Goal: Task Accomplishment & Management: Manage account settings

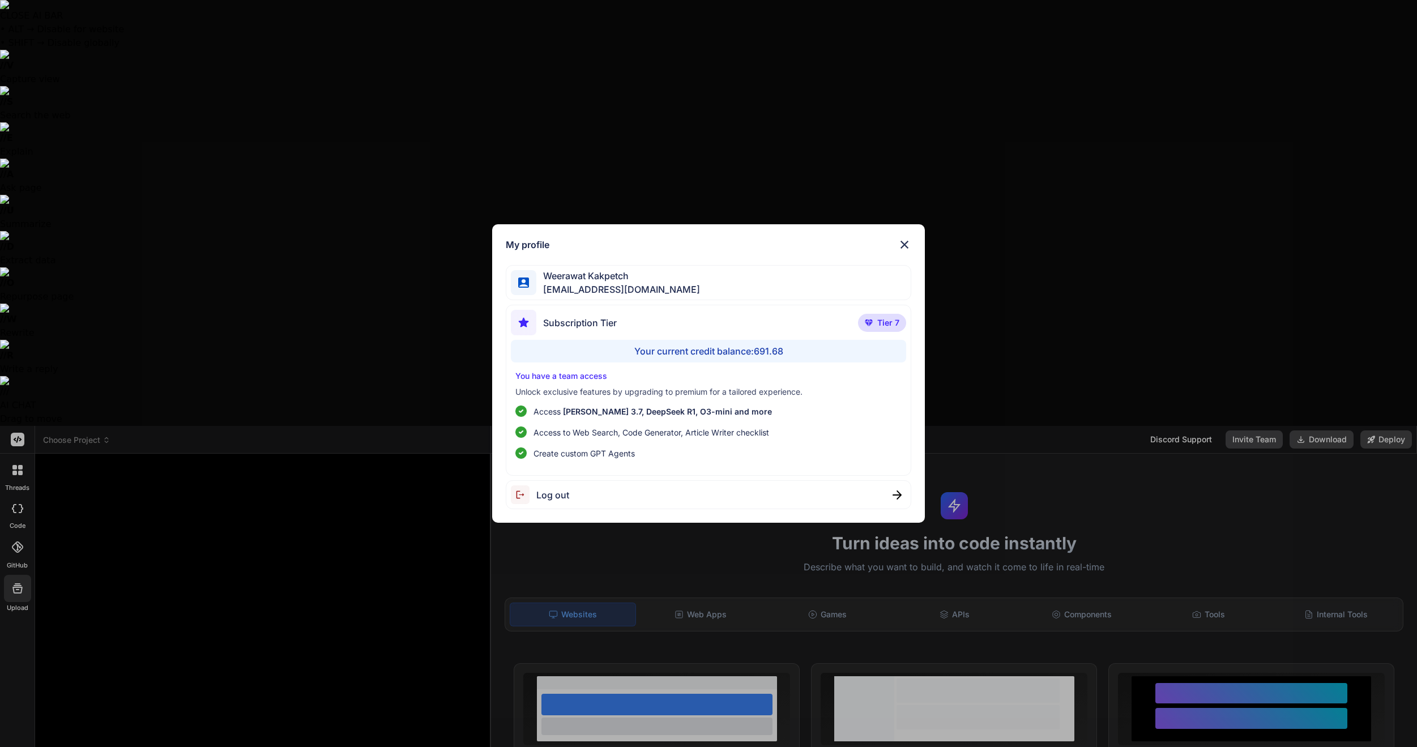
click at [19, 719] on div "My profile Weerawat Kakpetch gusornhai@gmail.com Subscription Tier Tier 7 Your …" at bounding box center [708, 373] width 1417 height 747
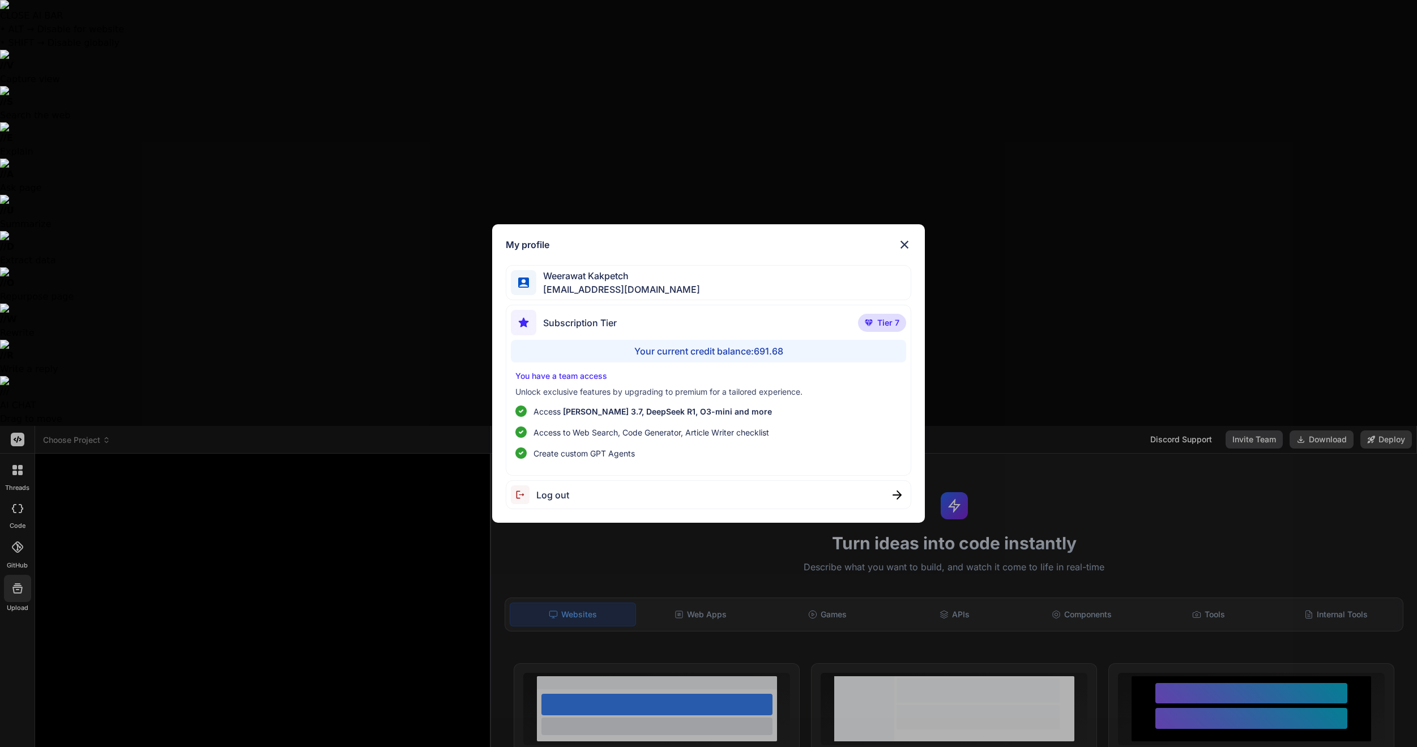
click at [550, 495] on span "Log out" at bounding box center [552, 495] width 33 height 14
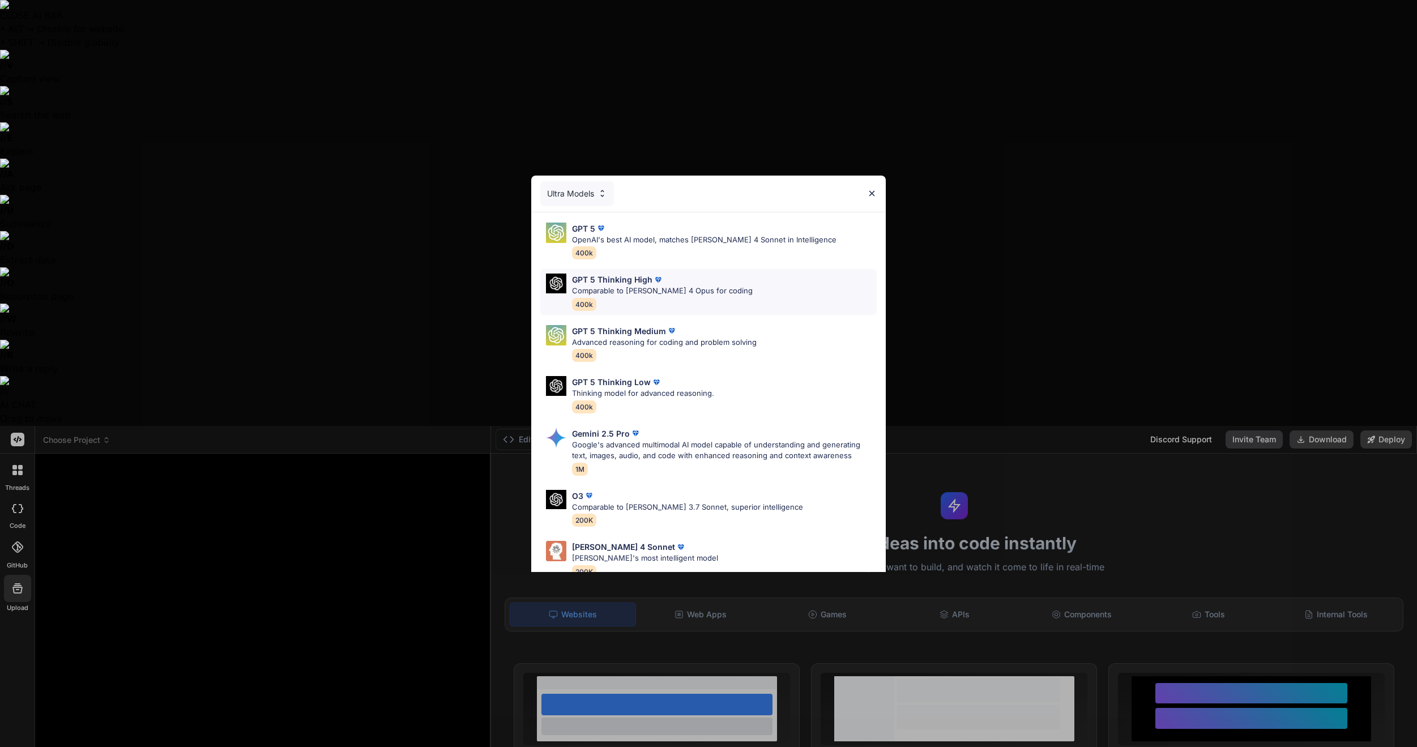
click at [672, 287] on p "Comparable to Claude 4 Opus for coding" at bounding box center [662, 290] width 181 height 11
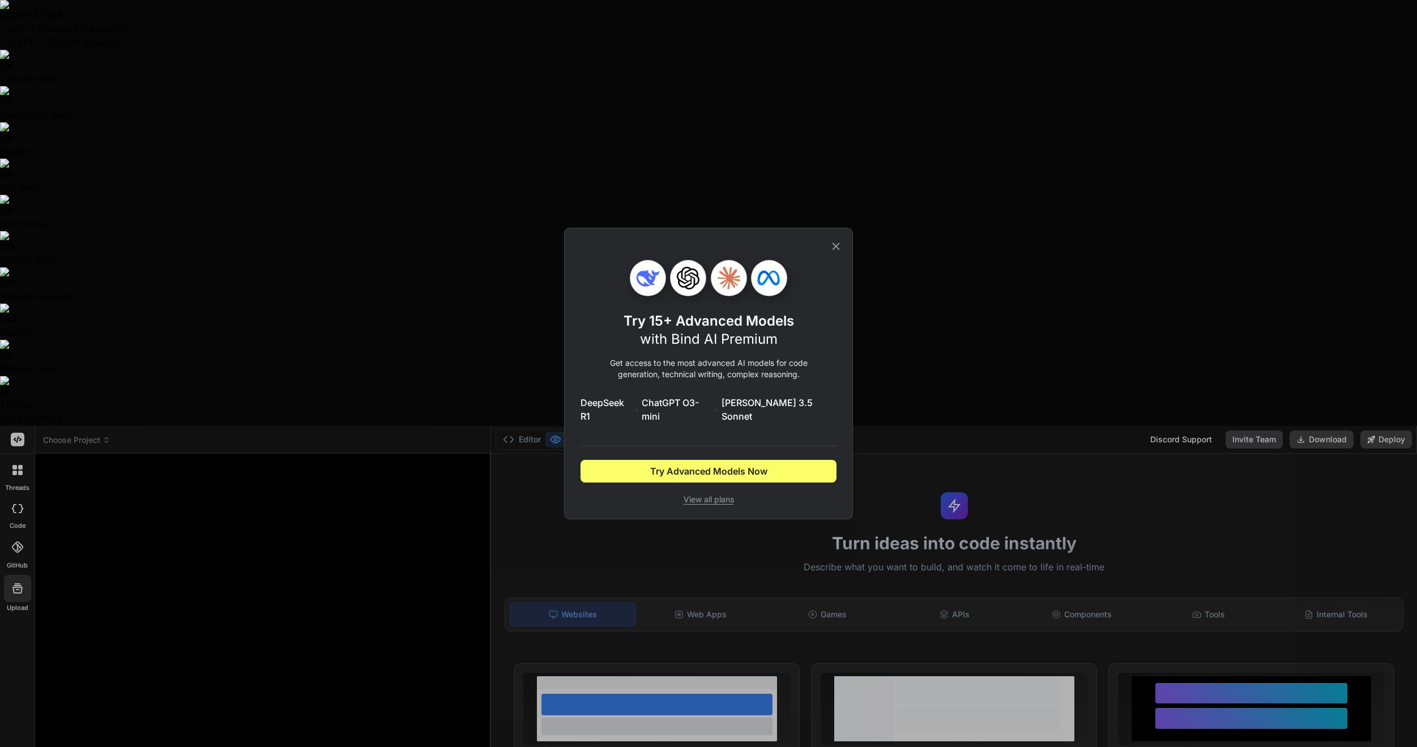
click at [841, 246] on icon at bounding box center [836, 246] width 12 height 12
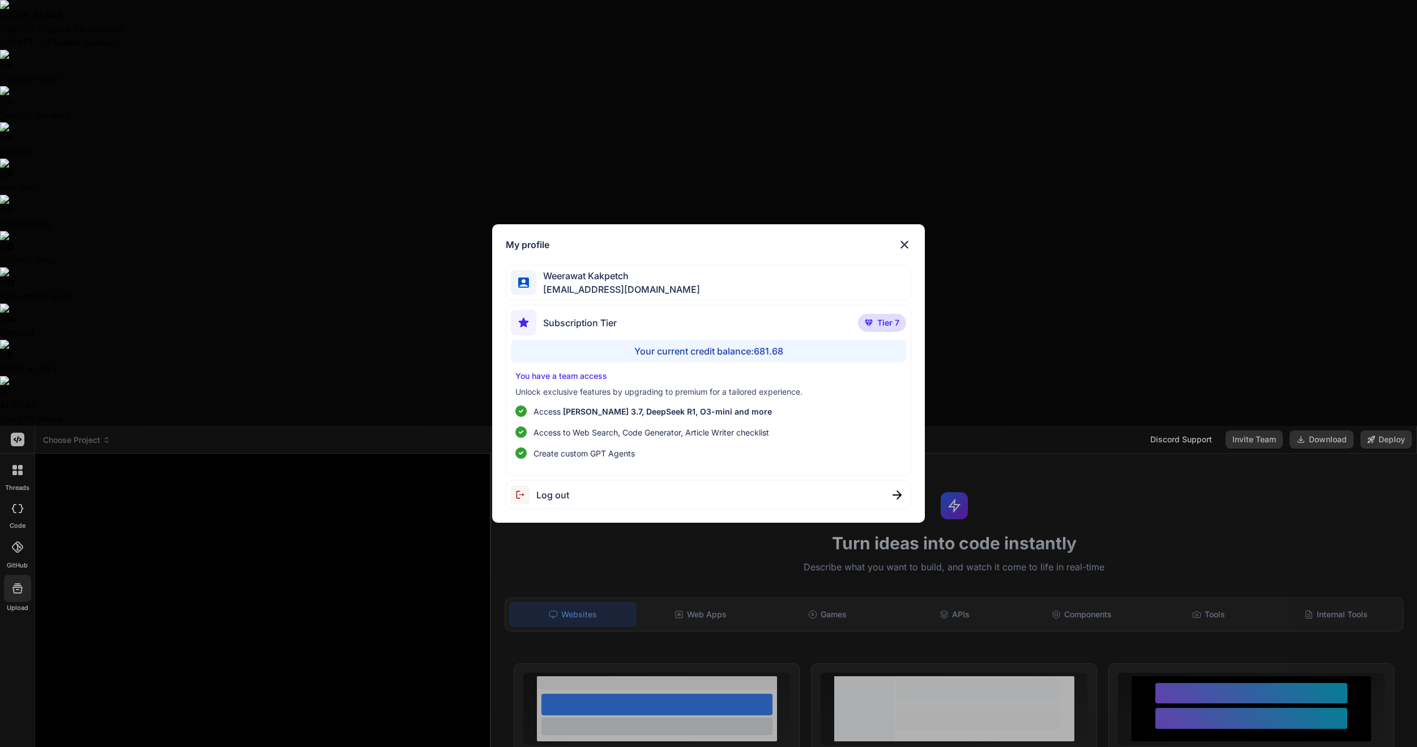
click at [603, 494] on div "Log out" at bounding box center [709, 494] width 406 height 29
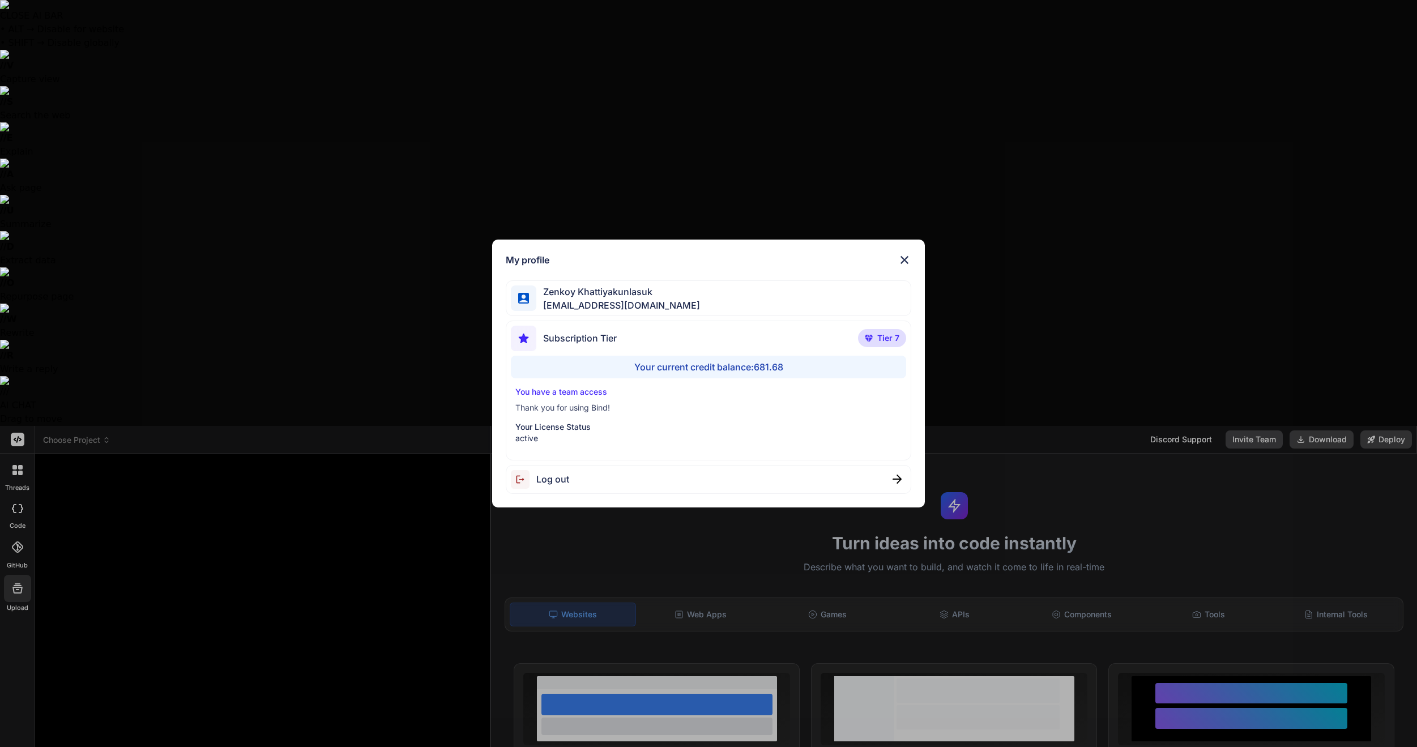
click at [195, 644] on div "My profile Zenkoy Khattiyakunlasuk bindai@zenkoy.com Subscription Tier Tier 7 Y…" at bounding box center [708, 373] width 1417 height 747
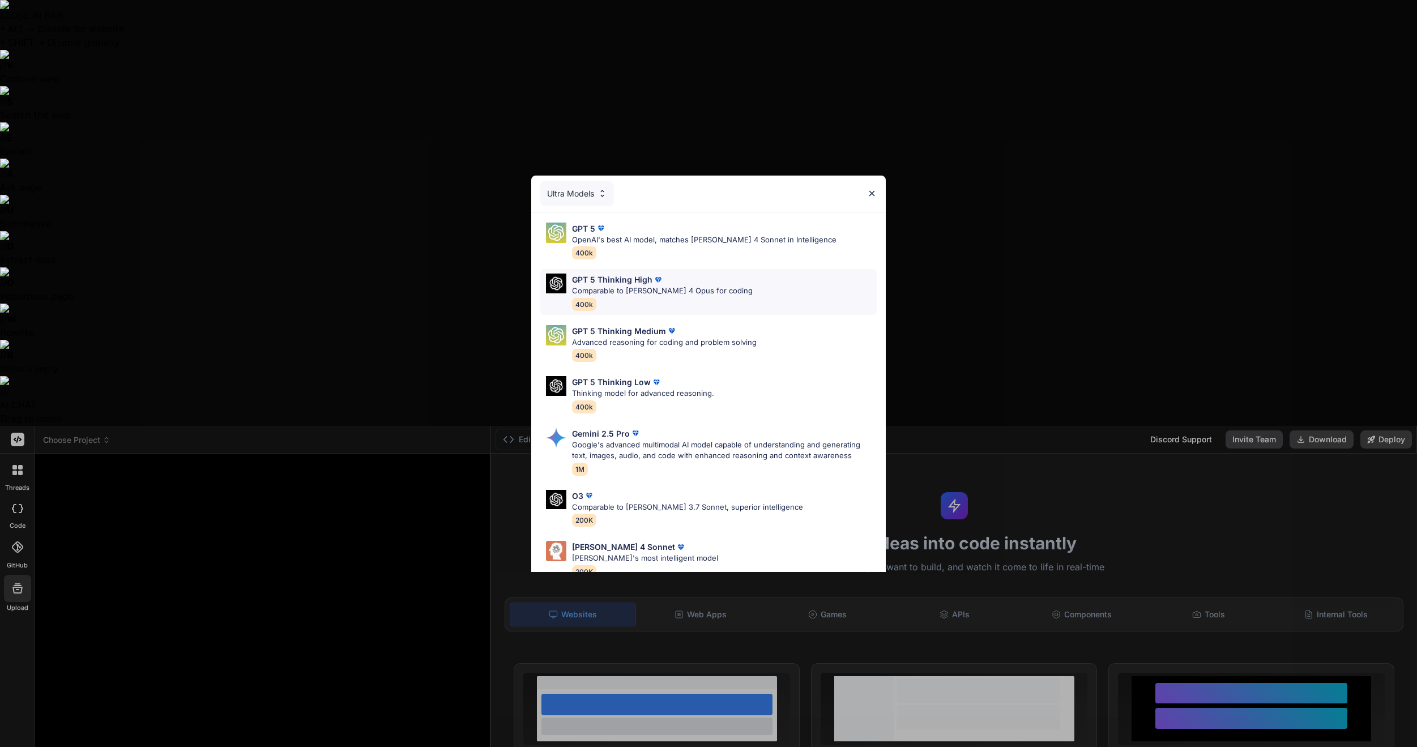
click at [674, 279] on div "GPT 5 Thinking High" at bounding box center [662, 280] width 181 height 12
type textarea "x"
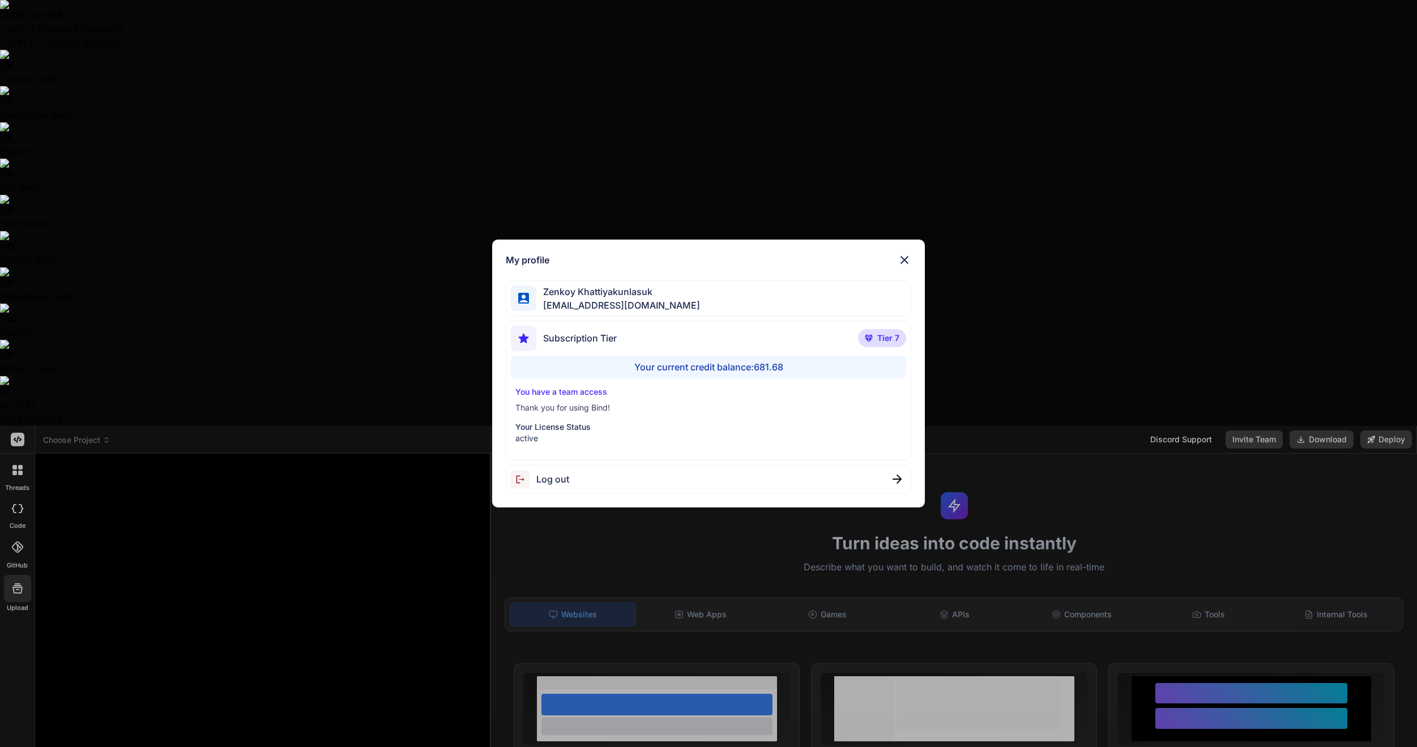
click at [299, 299] on div "My profile Zenkoy Khattiyakunlasuk bindai@zenkoy.com Subscription Tier Tier 7 Y…" at bounding box center [708, 373] width 1417 height 747
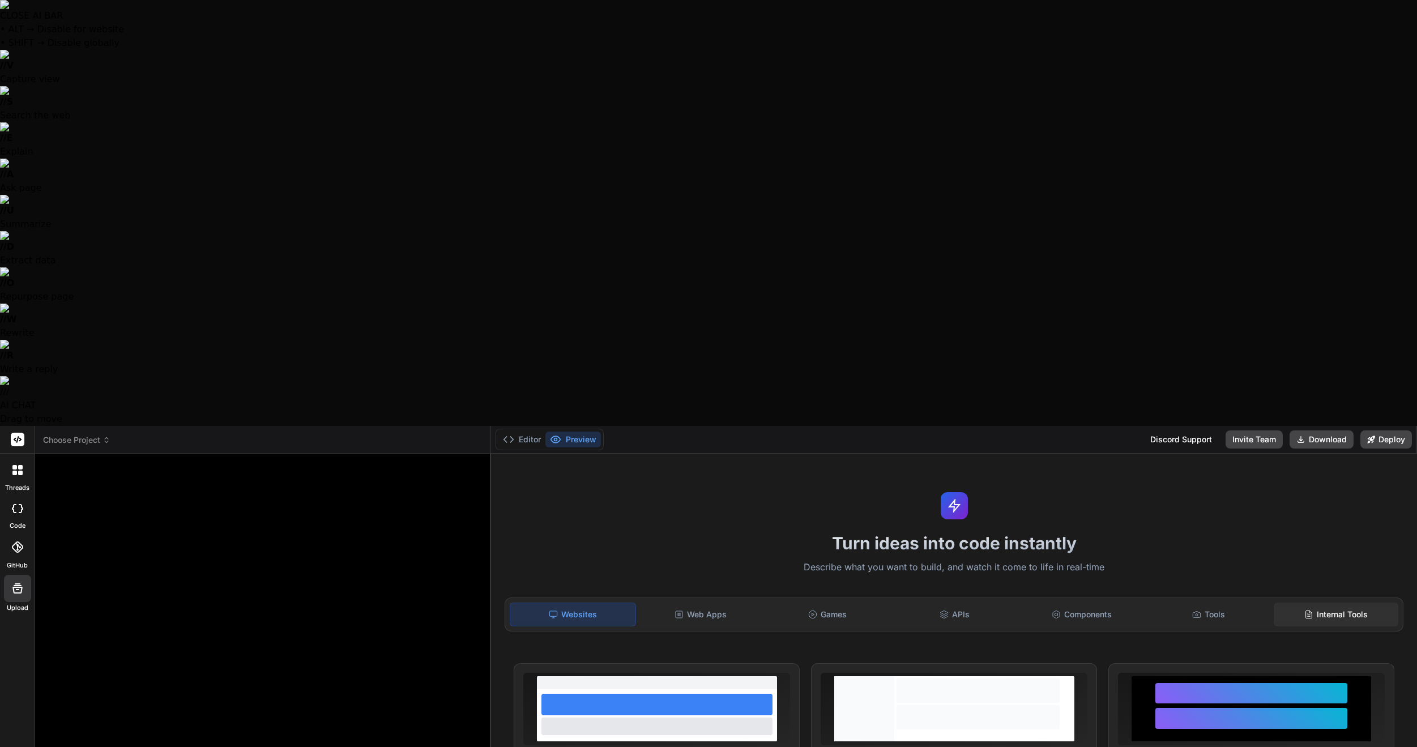
click at [1326, 603] on div "Internal Tools" at bounding box center [1336, 615] width 125 height 24
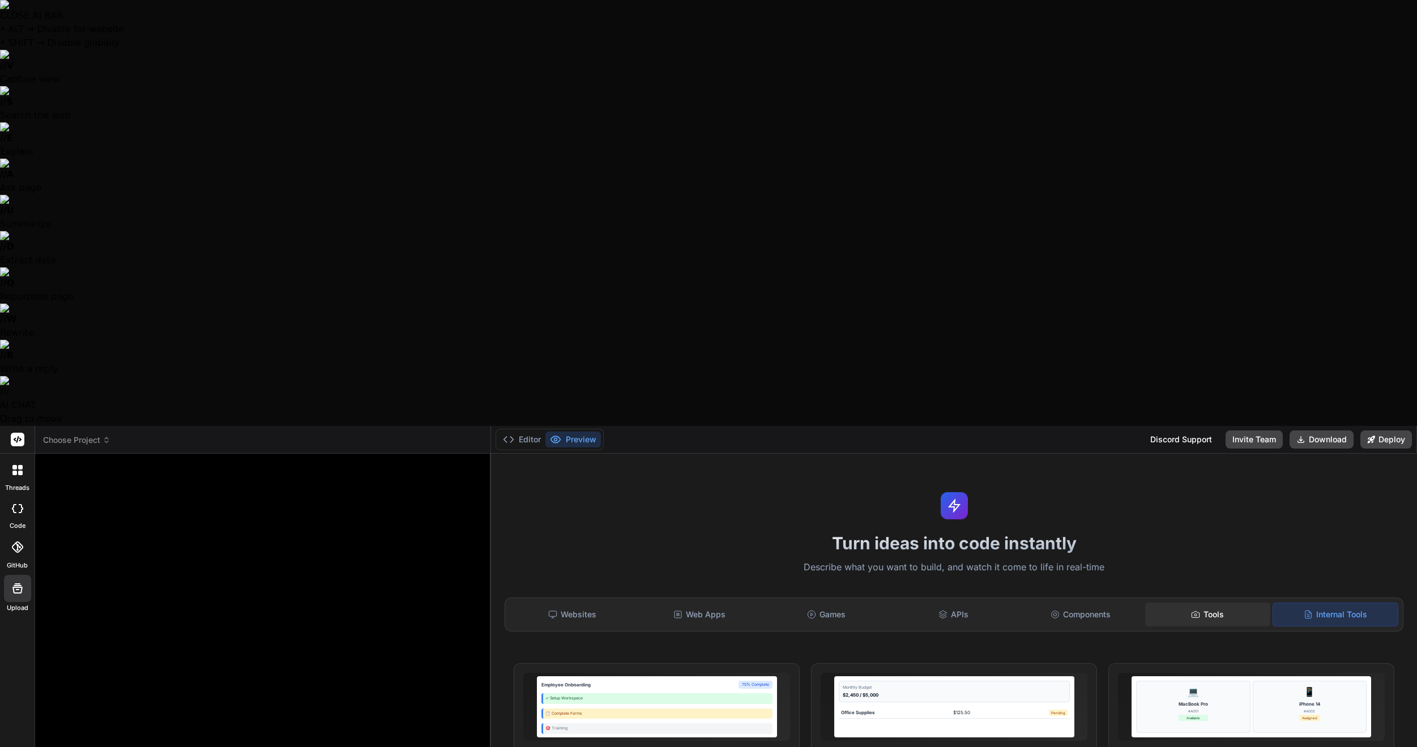
click at [1210, 603] on div "Tools" at bounding box center [1207, 615] width 125 height 24
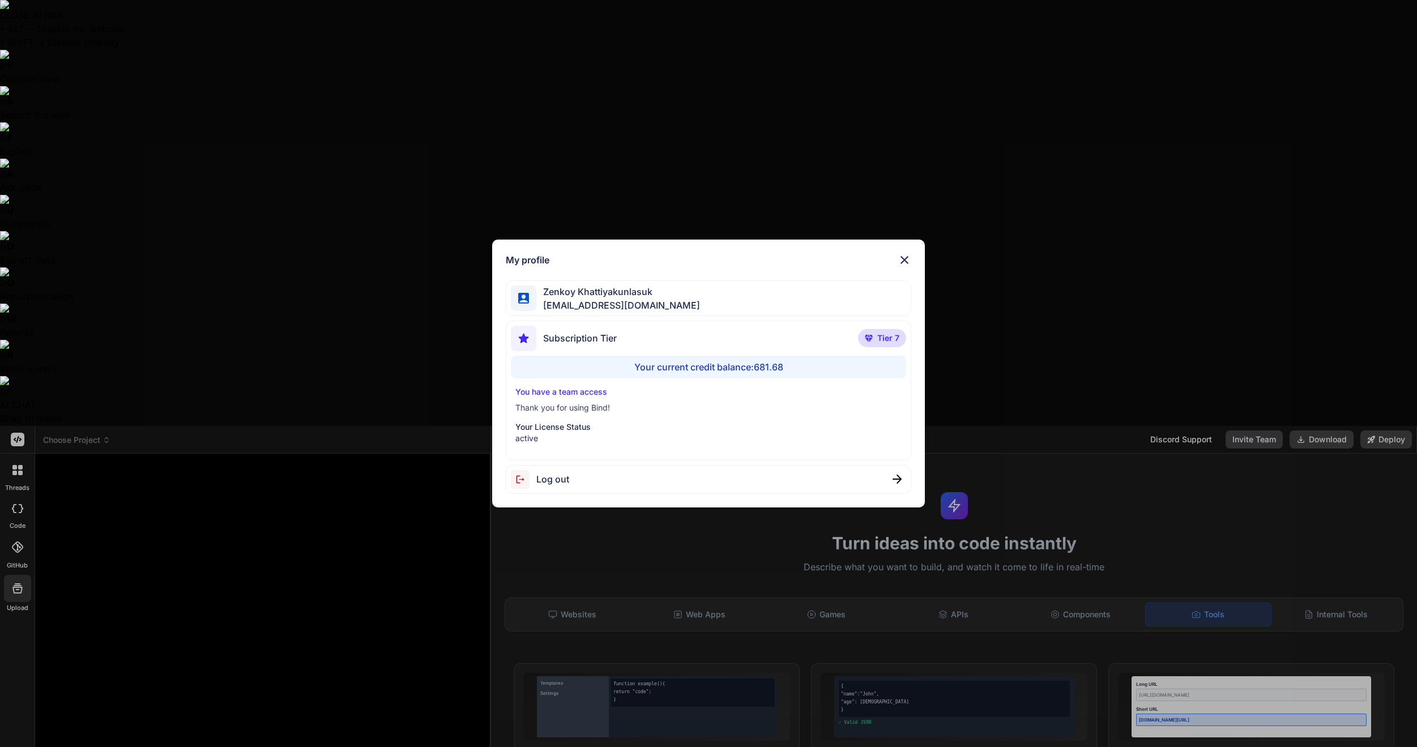
click at [710, 293] on div "Zenkoy Khattiyakunlasuk bindai@zenkoy.com" at bounding box center [709, 298] width 406 height 36
click at [900, 340] on p "Tier 7" at bounding box center [882, 338] width 48 height 18
click at [1240, 78] on div "My profile Zenkoy Khattiyakunlasuk bindai@zenkoy.com Subscription Tier Tier 7 Y…" at bounding box center [708, 373] width 1417 height 747
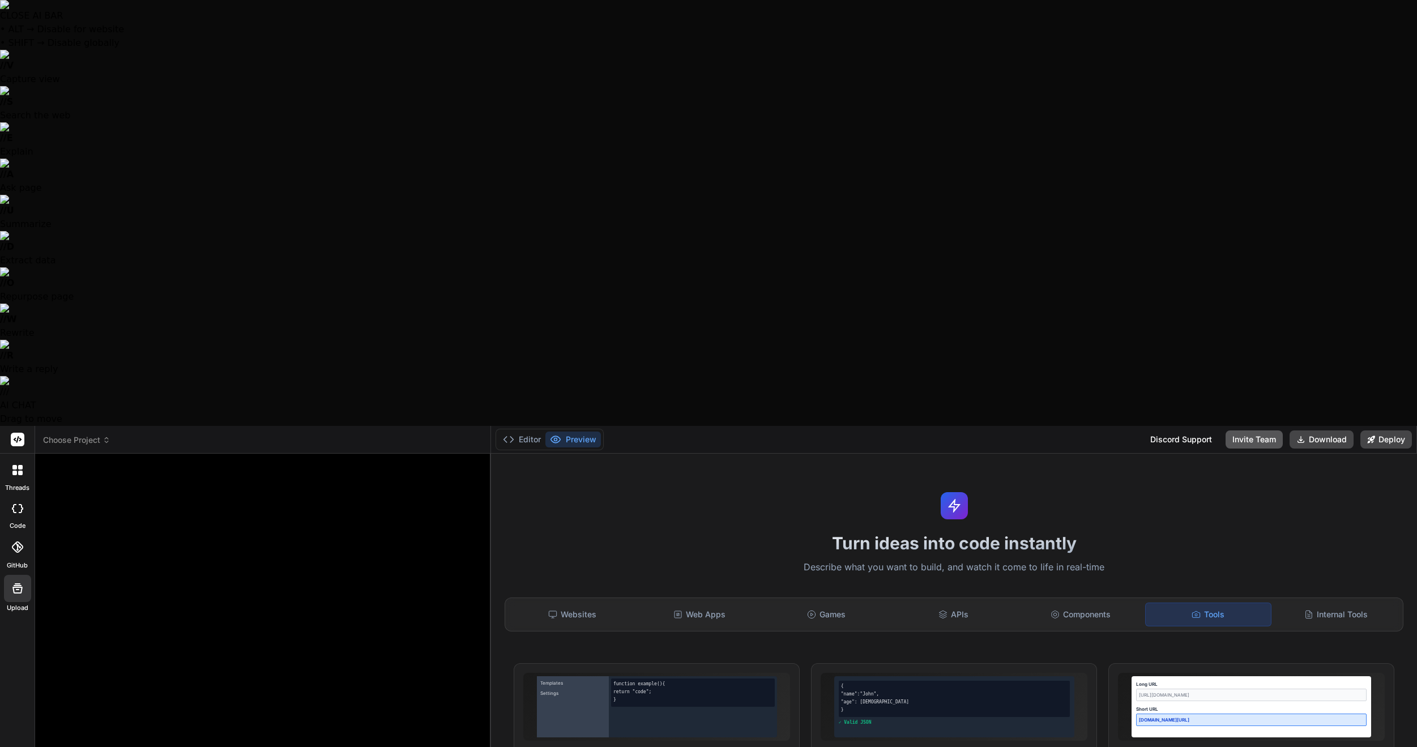
click at [1244, 430] on button "Invite Team" at bounding box center [1253, 439] width 57 height 18
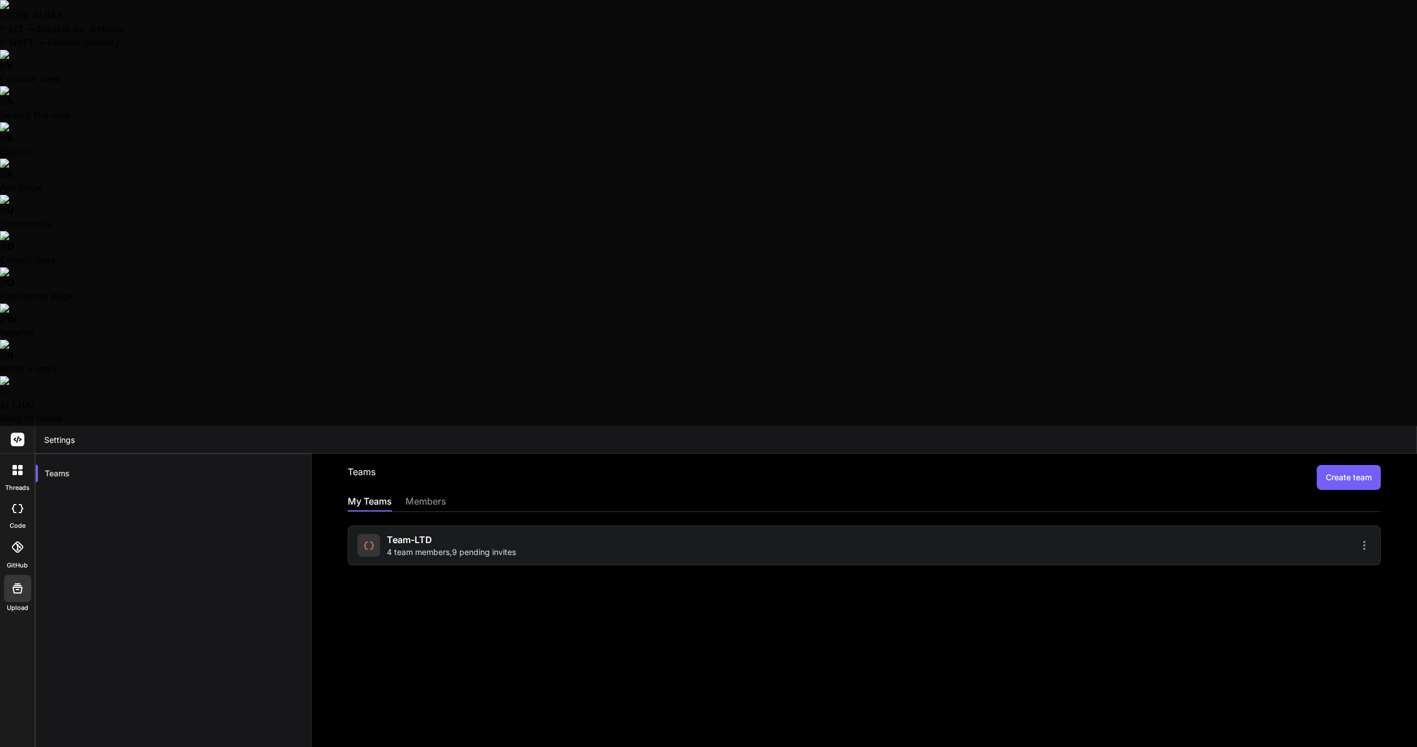
click at [1285, 539] on div at bounding box center [1119, 546] width 503 height 14
click at [1291, 539] on div at bounding box center [1119, 546] width 503 height 14
click at [1366, 539] on icon at bounding box center [1364, 546] width 14 height 14
click at [1314, 541] on li "Settings" at bounding box center [1299, 551] width 92 height 20
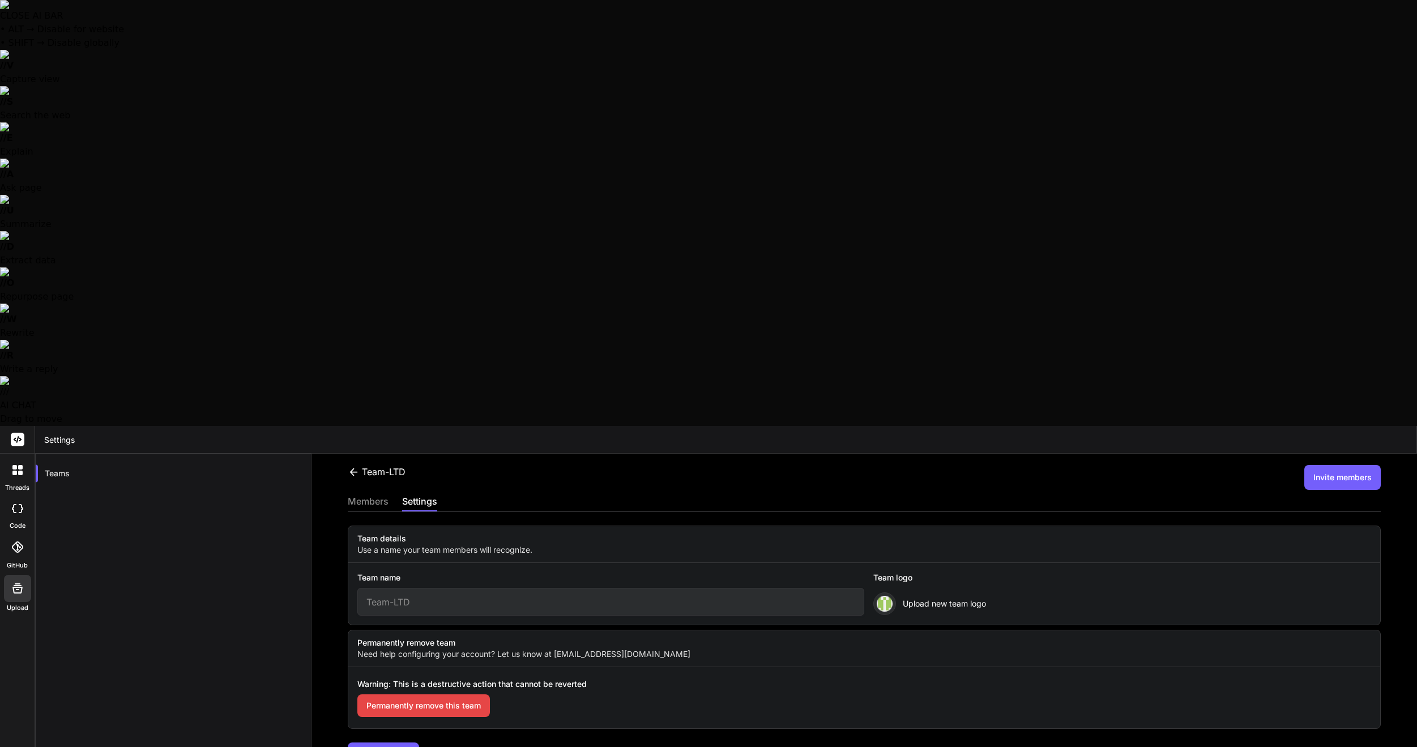
click at [838, 512] on div "Team details Use a name your team members will recognize. Team name Team-LTD Te…" at bounding box center [864, 638] width 1033 height 253
click at [400, 494] on div "members settings" at bounding box center [864, 502] width 1033 height 17
click at [375, 494] on div "members" at bounding box center [368, 502] width 41 height 16
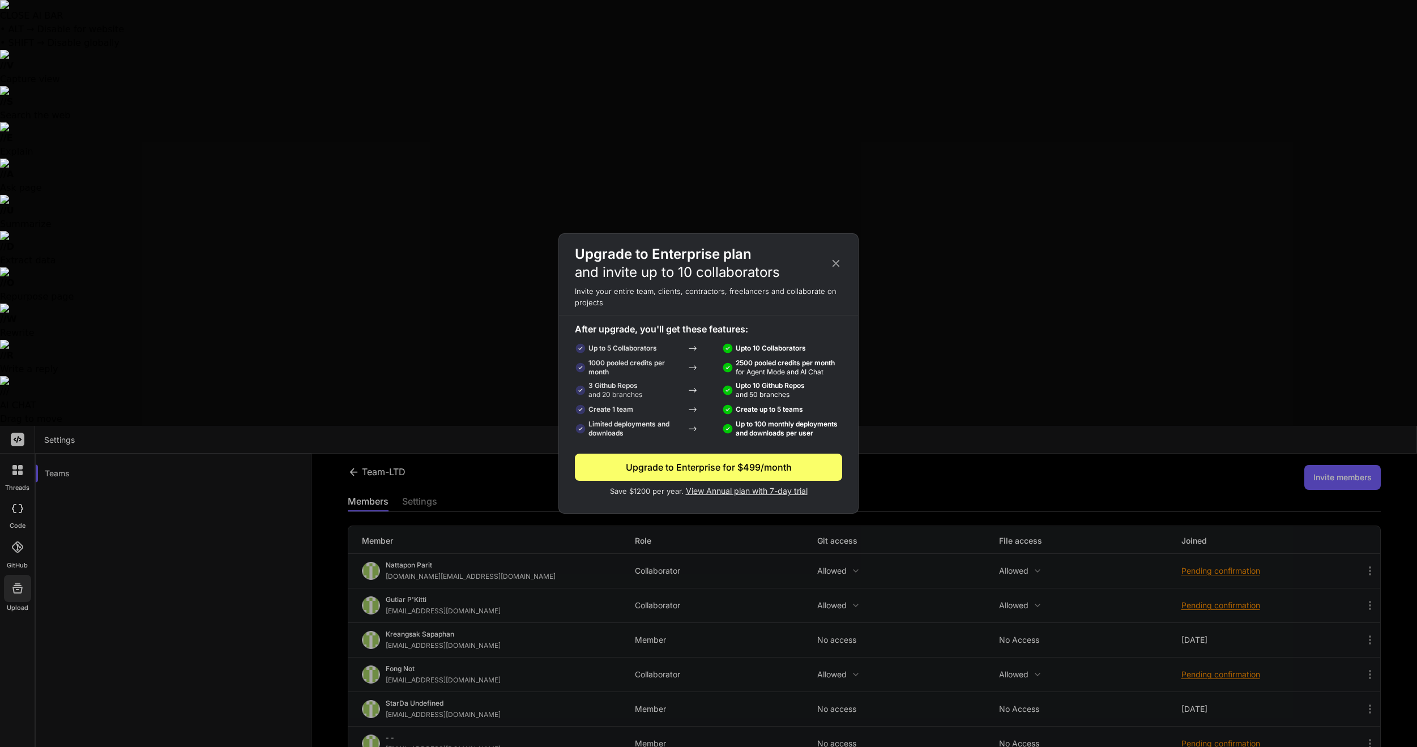
click at [841, 263] on icon at bounding box center [836, 263] width 12 height 12
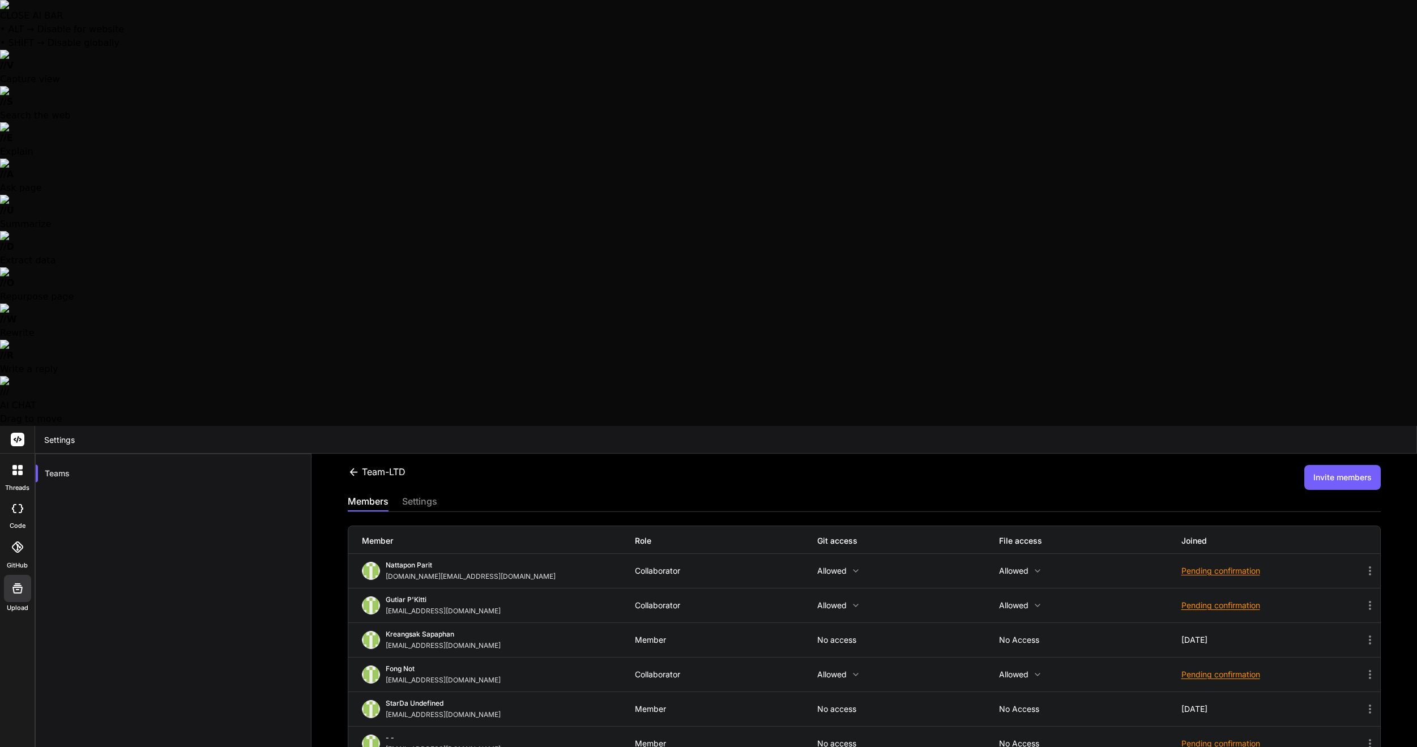
click at [1088, 97] on div at bounding box center [708, 373] width 1417 height 747
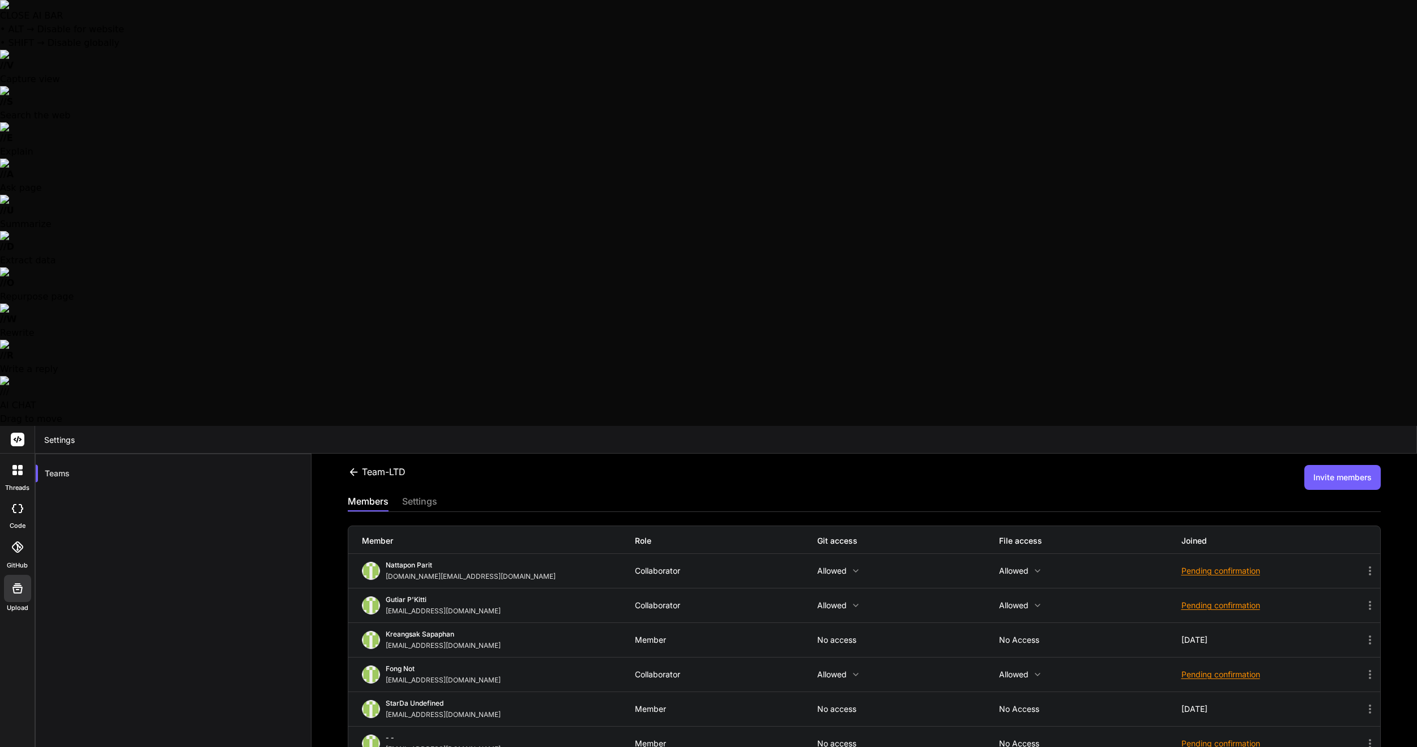
click at [1340, 465] on button "Invite members" at bounding box center [1342, 477] width 76 height 25
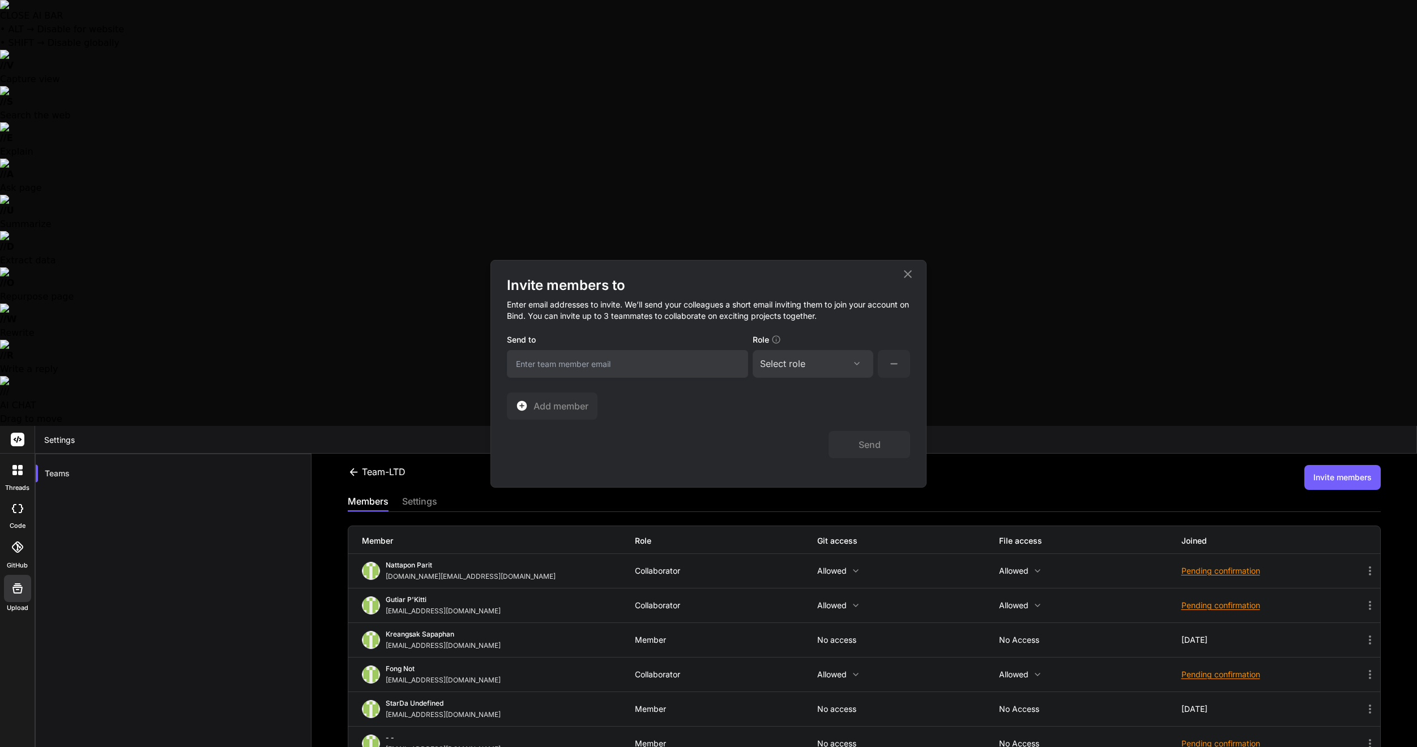
click at [559, 370] on input "email" at bounding box center [627, 364] width 241 height 28
type input "gusornhai@gmail.com"
click at [821, 331] on h4 "Enter email addresses to invite. We’ll send your colleagues a short email invit…" at bounding box center [708, 313] width 403 height 39
click at [814, 360] on div "Select role" at bounding box center [813, 364] width 106 height 14
click at [830, 441] on div "Collaborator" at bounding box center [813, 439] width 118 height 20
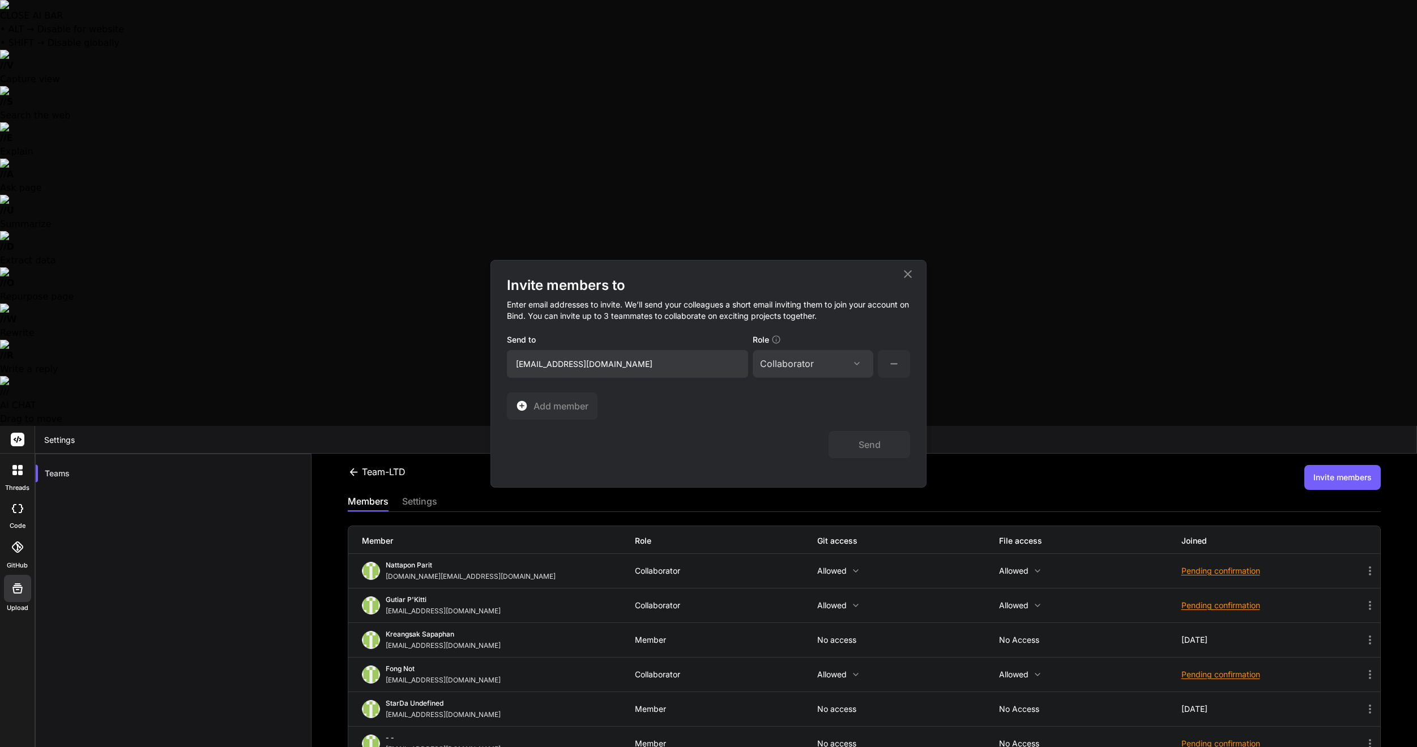
click at [891, 362] on icon at bounding box center [894, 364] width 14 height 14
click at [906, 275] on icon at bounding box center [908, 274] width 14 height 14
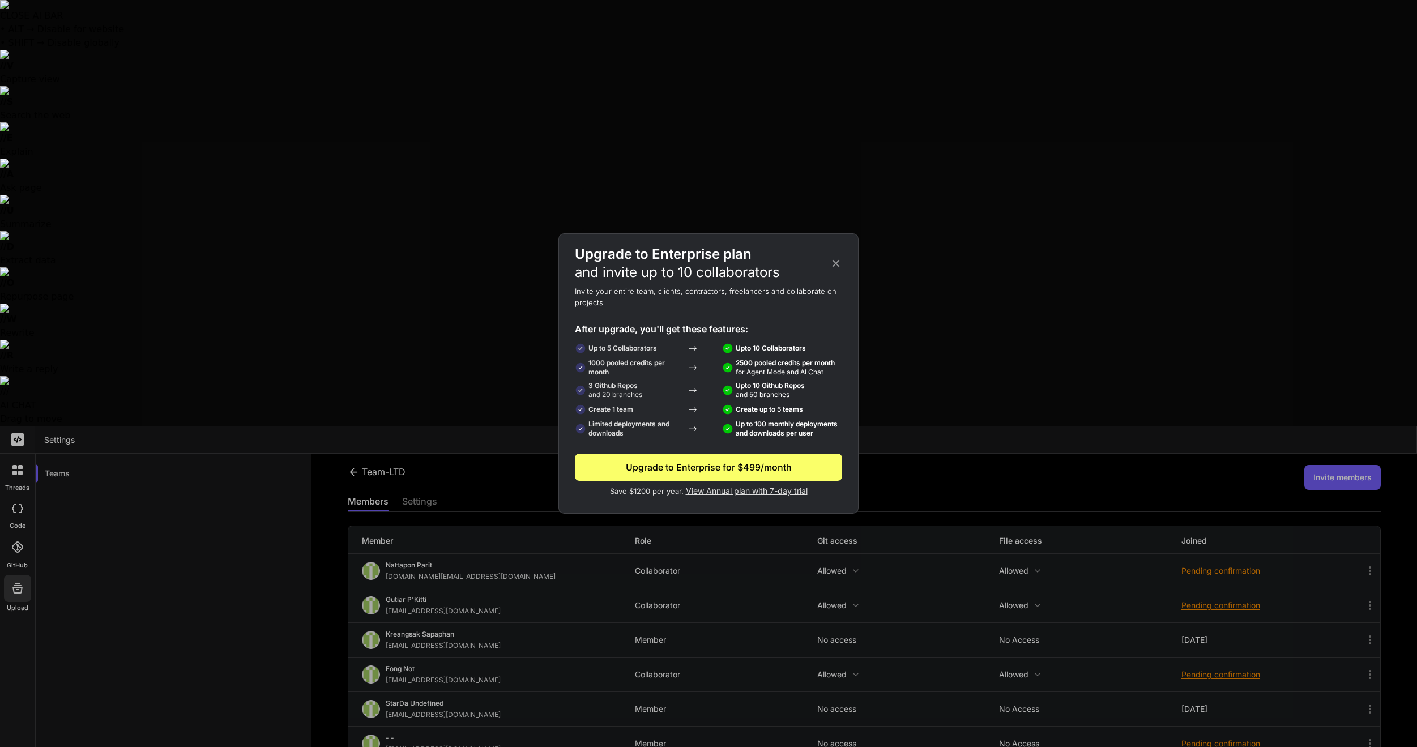
click at [834, 263] on icon at bounding box center [836, 263] width 12 height 12
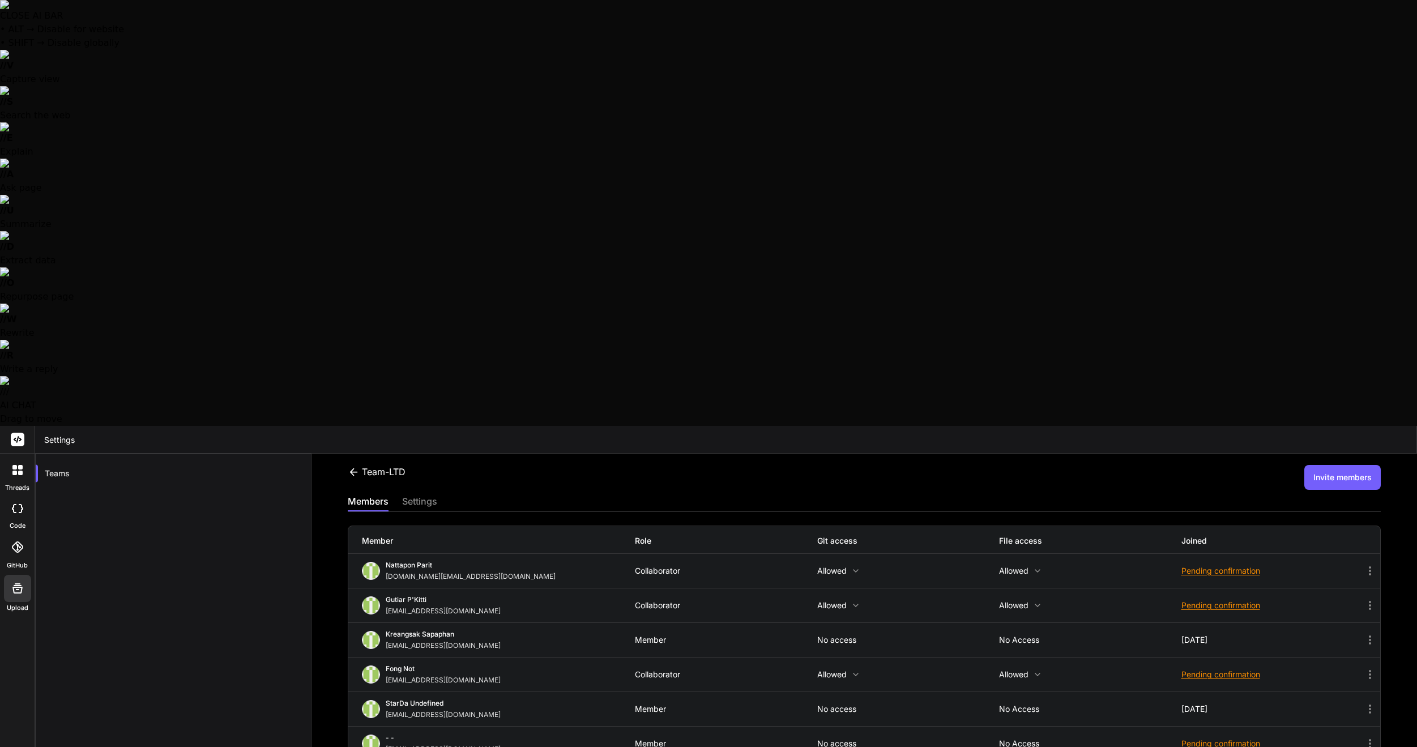
click at [1136, 79] on div at bounding box center [708, 373] width 1417 height 747
drag, startPoint x: 1248, startPoint y: 549, endPoint x: 1253, endPoint y: 546, distance: 6.1
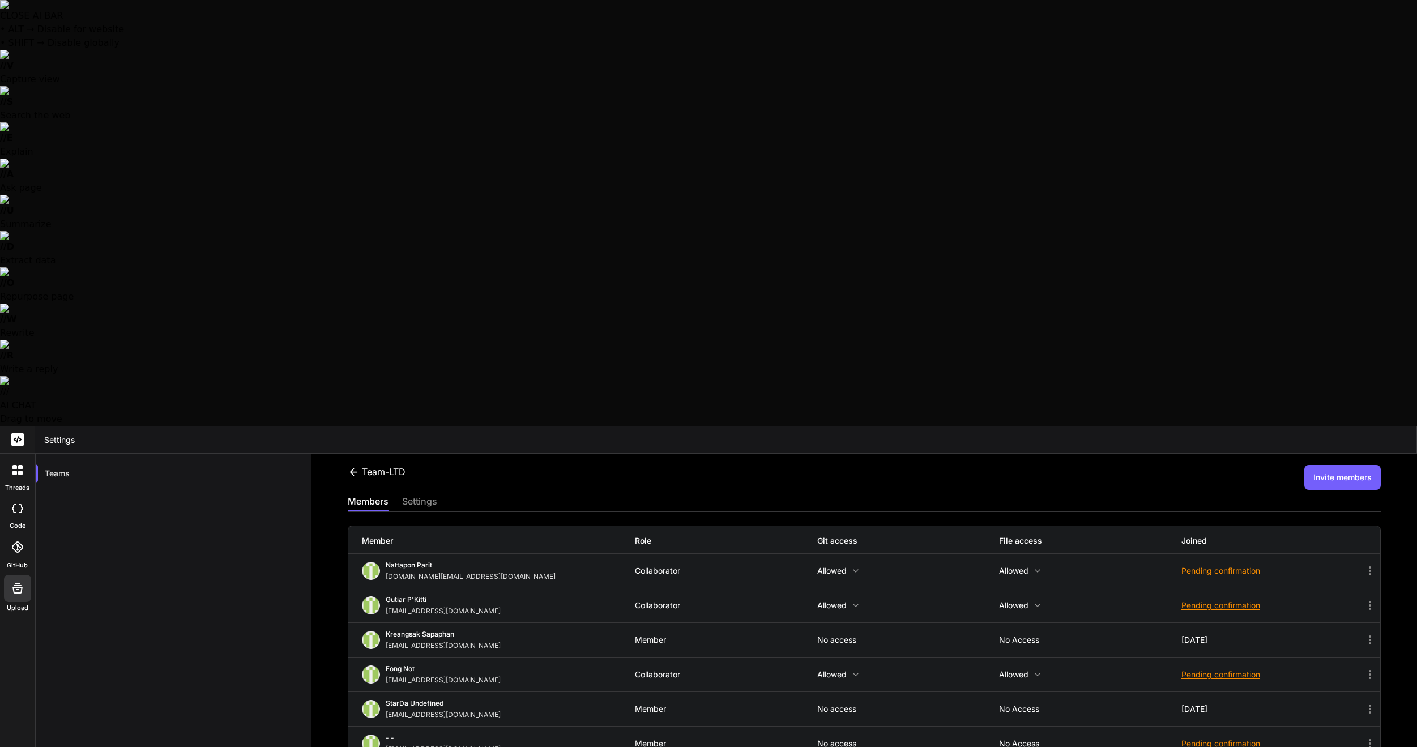
click at [1153, 48] on div at bounding box center [708, 373] width 1417 height 747
click at [1322, 465] on button "Invite members" at bounding box center [1342, 477] width 76 height 25
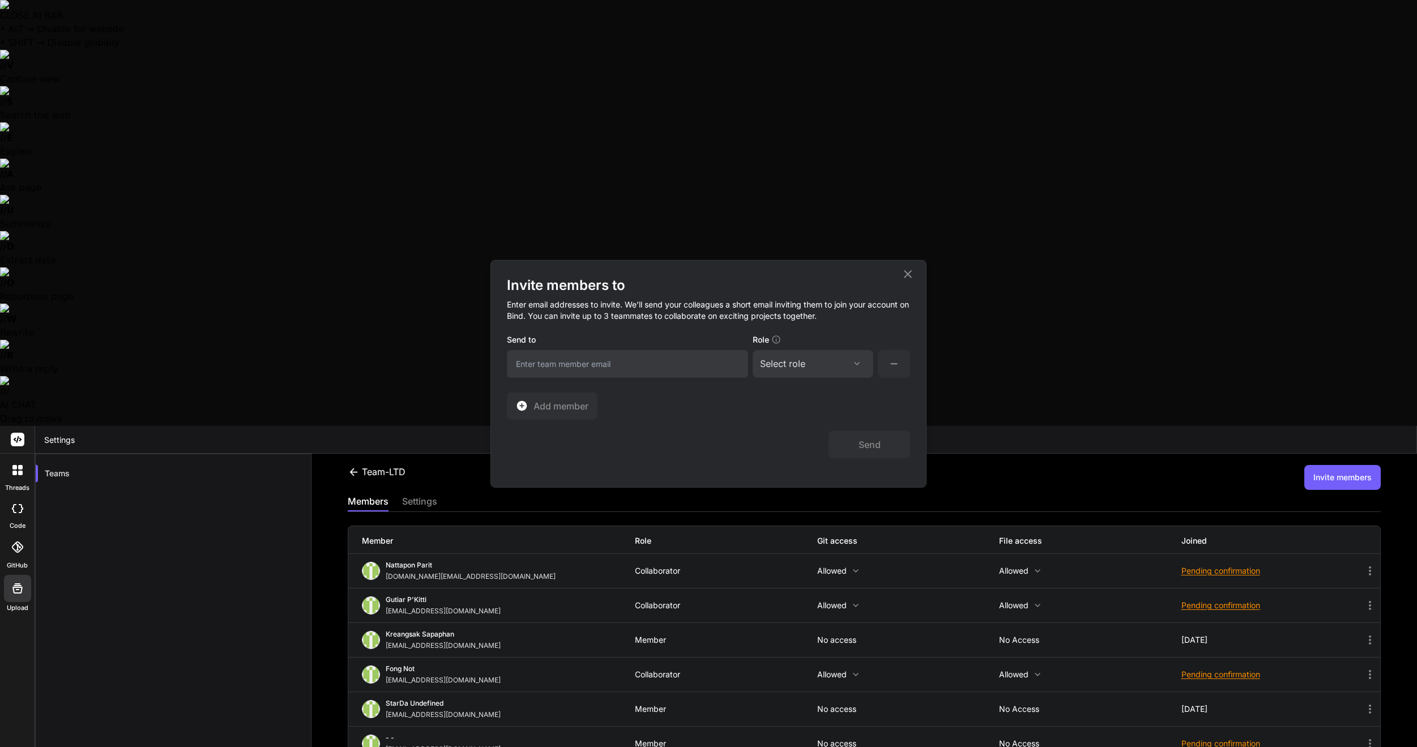
click at [530, 362] on input "email" at bounding box center [627, 364] width 241 height 28
type input "[EMAIL_ADDRESS][DOMAIN_NAME]"
click at [839, 361] on div "Select role" at bounding box center [813, 364] width 106 height 14
click at [789, 438] on div "Collaborator" at bounding box center [797, 438] width 45 height 11
click at [857, 446] on button "Send" at bounding box center [869, 444] width 82 height 27
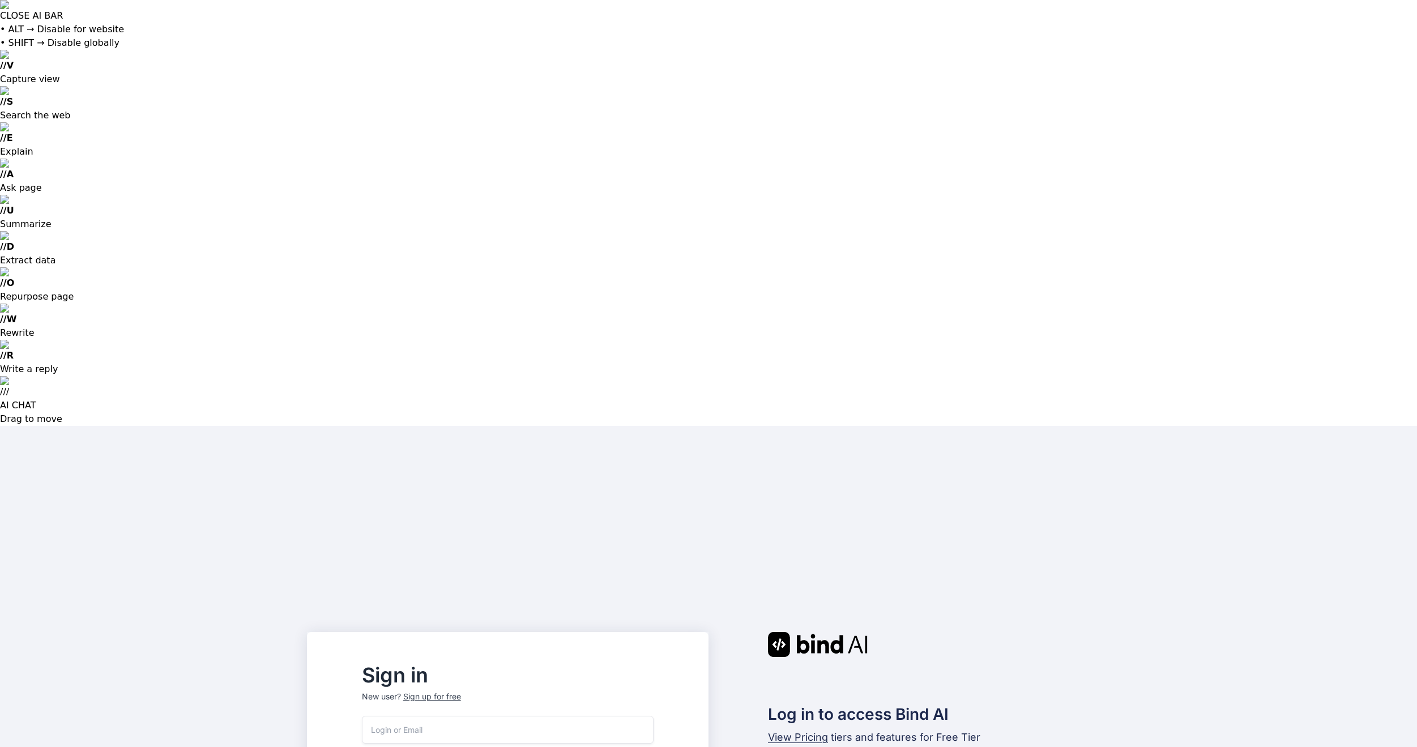
click at [526, 716] on input "email" at bounding box center [508, 730] width 292 height 28
type input "gusornhai@gmail.com"
click at [503, 716] on input "email" at bounding box center [508, 730] width 292 height 28
type input "[EMAIL_ADDRESS][DOMAIN_NAME]"
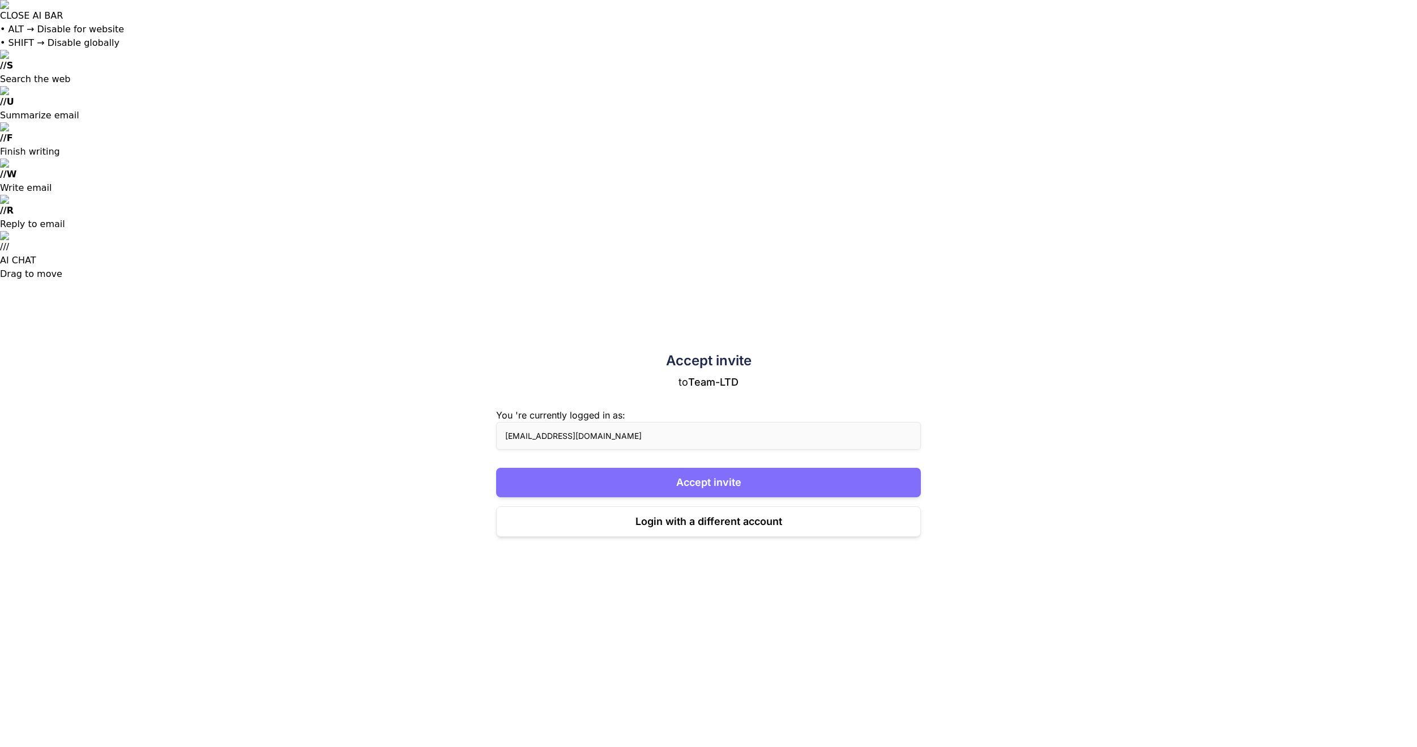
click at [788, 468] on button "Accept invite" at bounding box center [708, 482] width 425 height 29
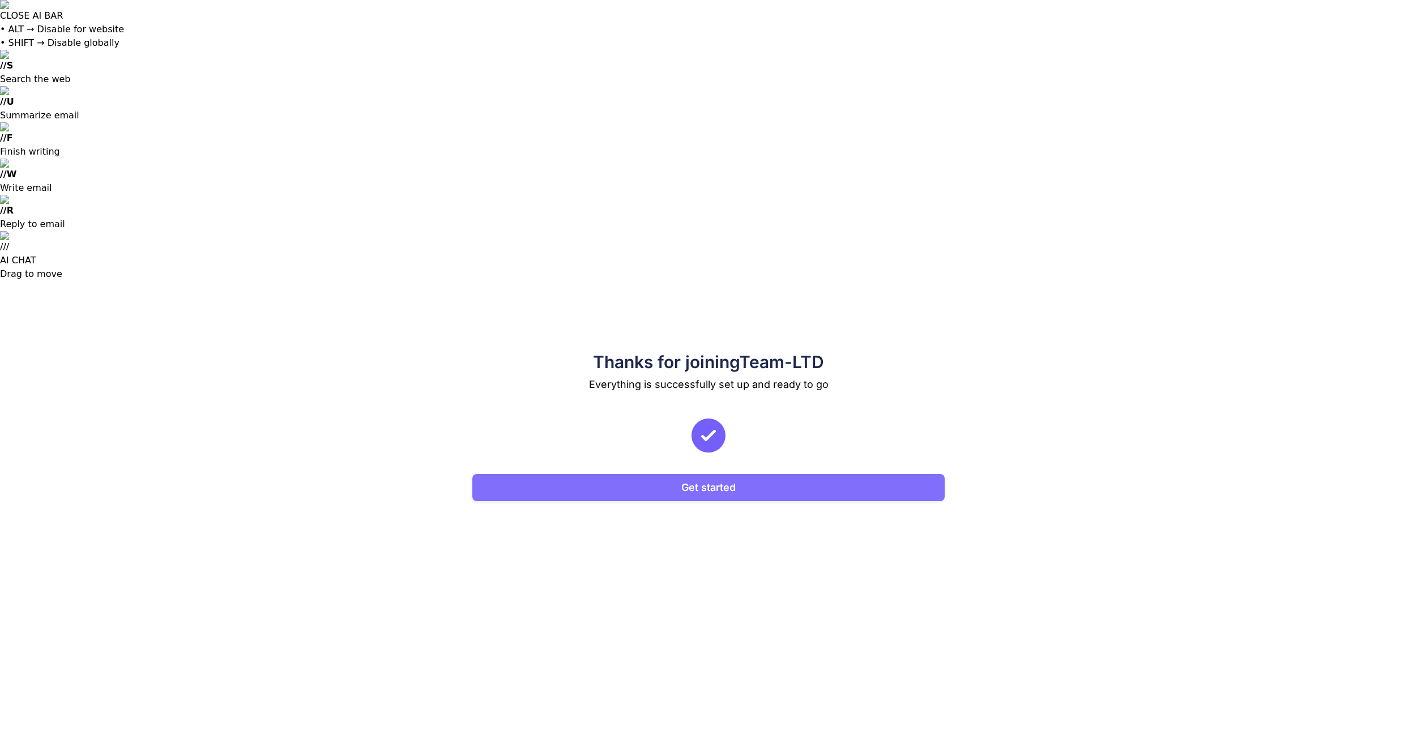
click at [788, 474] on button "Get started" at bounding box center [708, 487] width 472 height 27
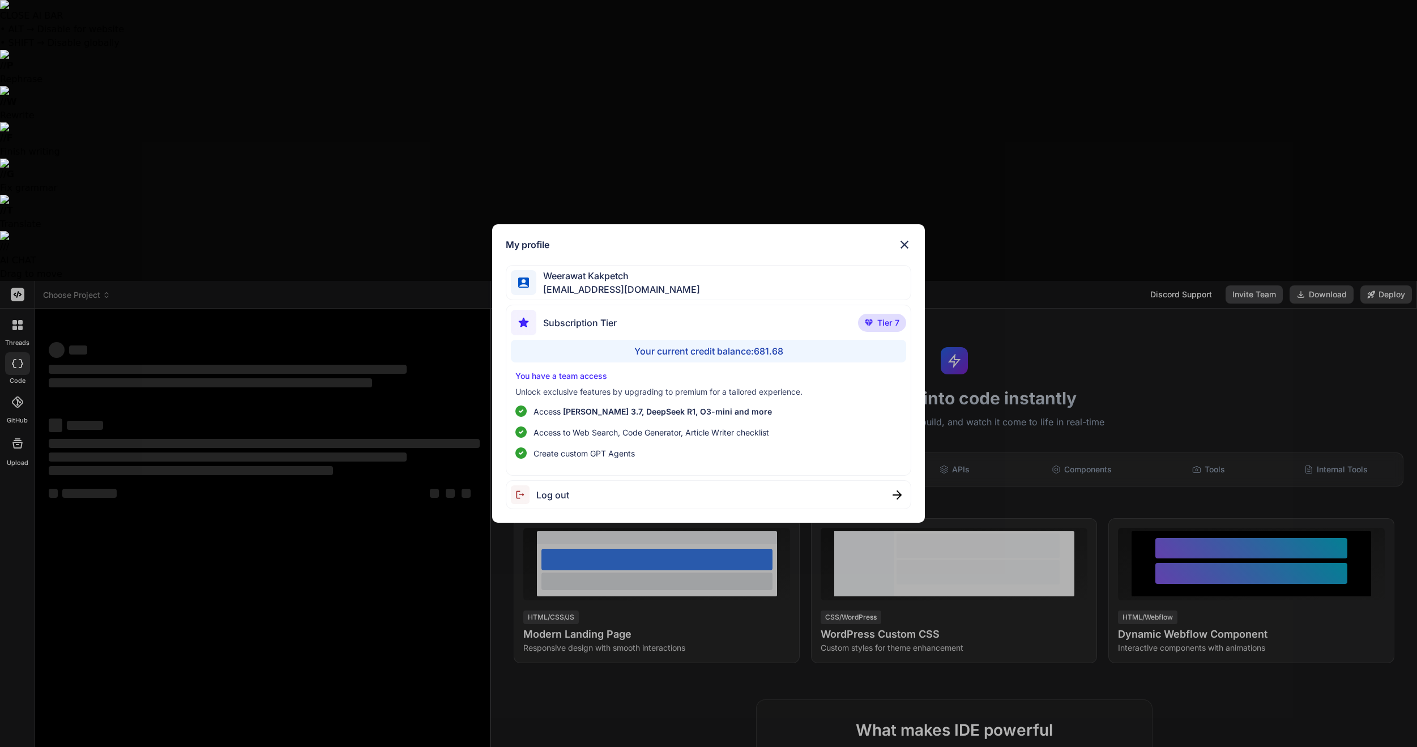
click at [404, 586] on div "My profile Weerawat Kakpetch gusornhai@gmail.com Subscription Tier Tier 7 Your …" at bounding box center [708, 373] width 1417 height 747
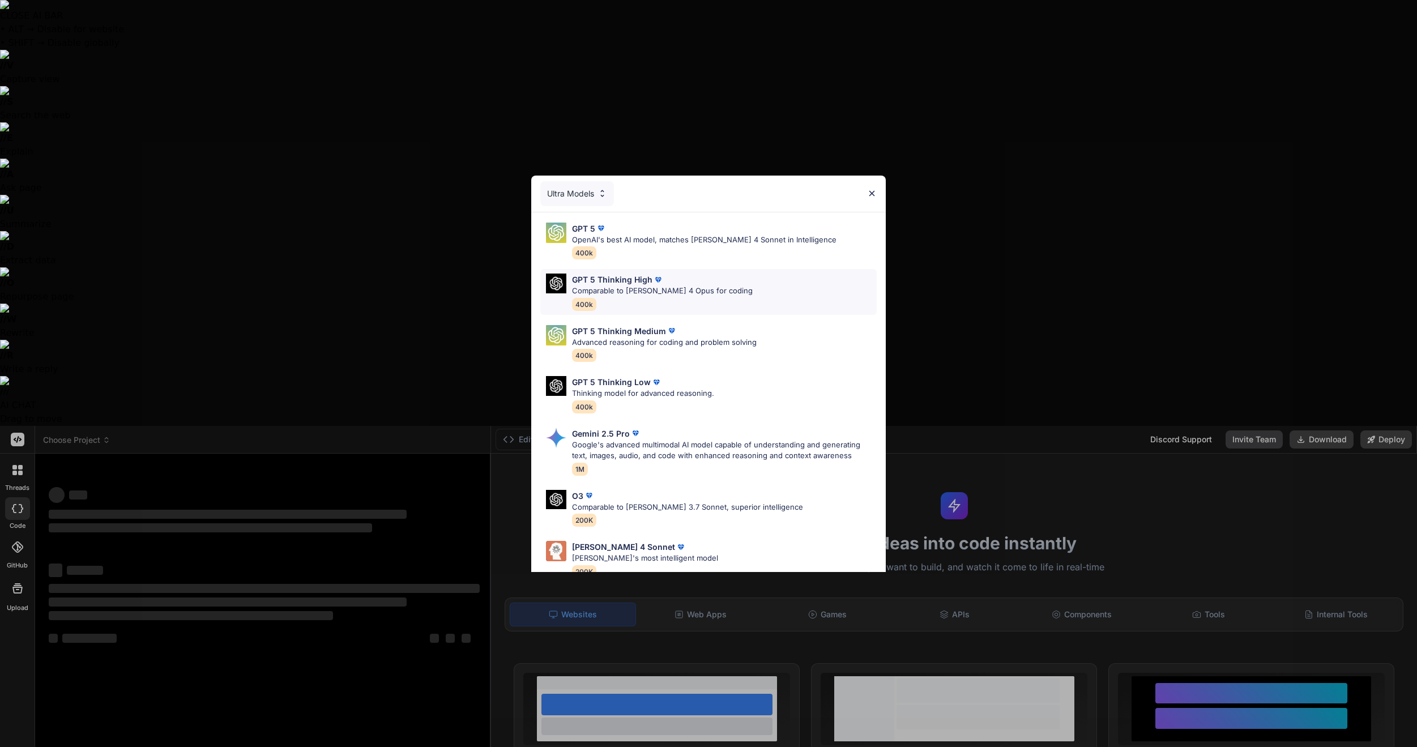
click at [711, 293] on p "Comparable to Claude 4 Opus for coding" at bounding box center [662, 290] width 181 height 11
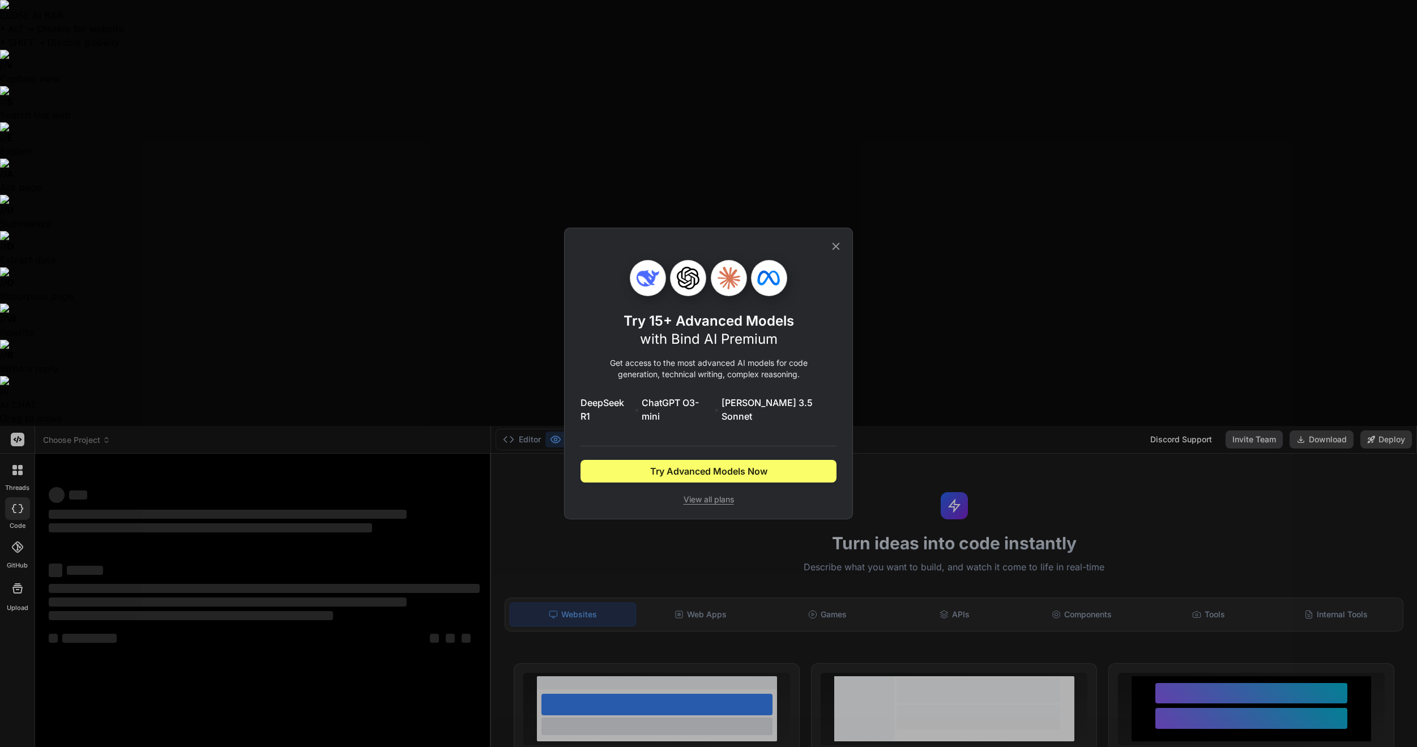
click at [835, 250] on icon at bounding box center [835, 246] width 7 height 7
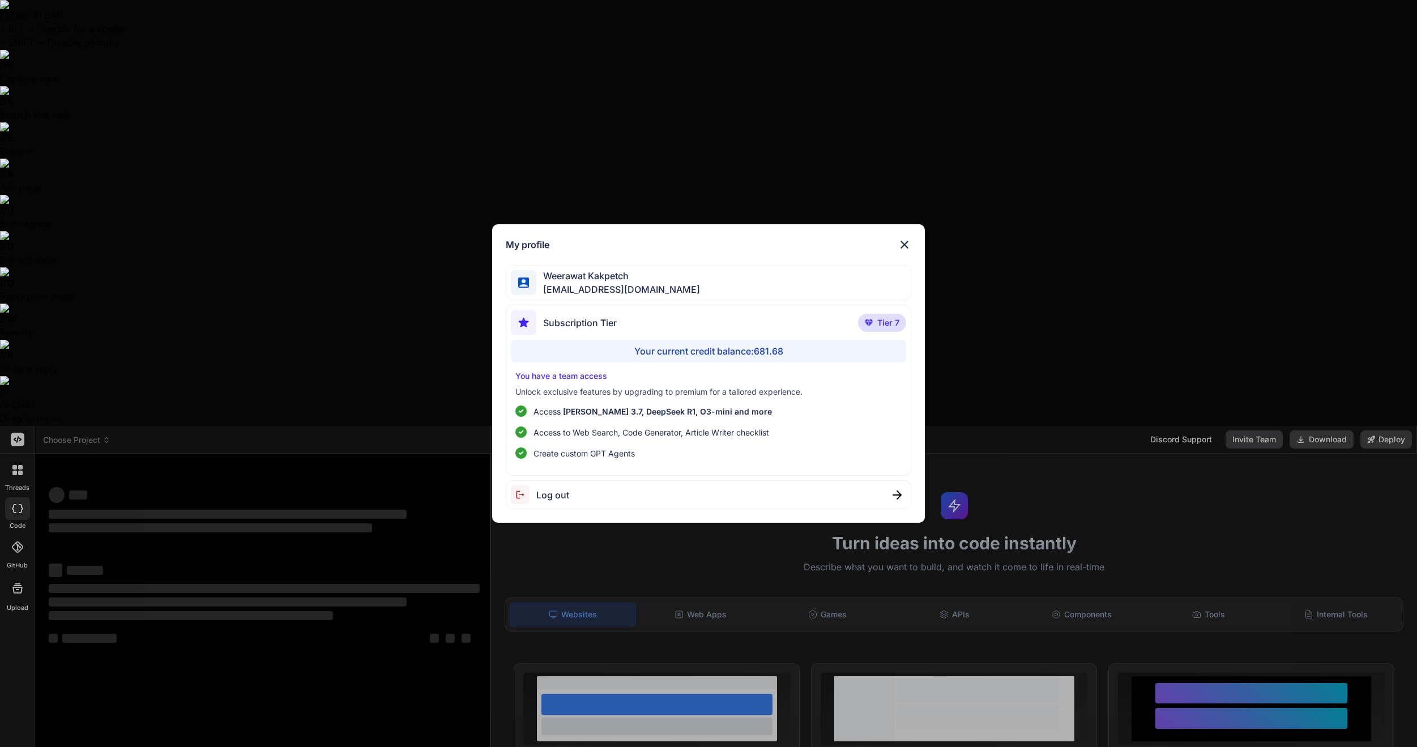
click at [556, 490] on span "Log out" at bounding box center [552, 495] width 33 height 14
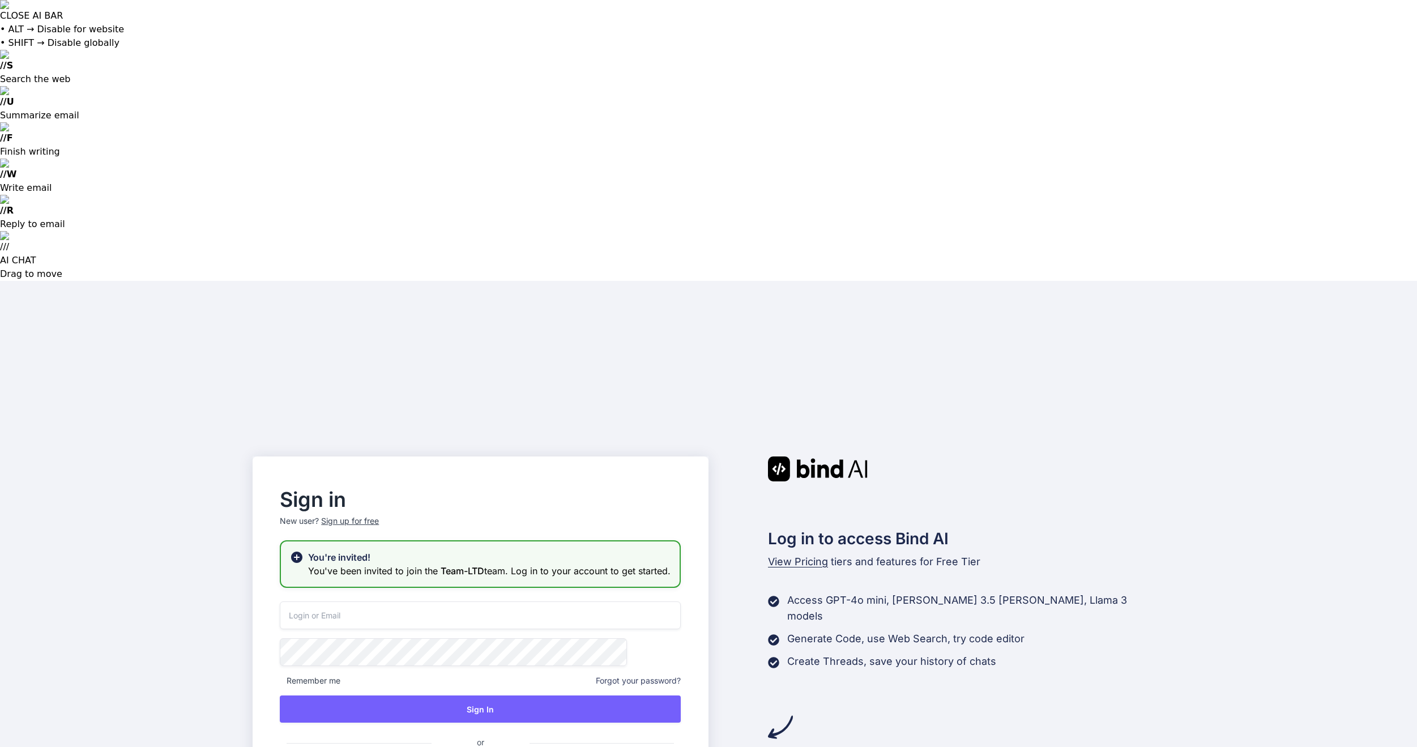
click at [552, 601] on input "email" at bounding box center [480, 615] width 401 height 28
click at [566, 601] on input "email" at bounding box center [480, 615] width 401 height 28
click at [571, 601] on input "email" at bounding box center [480, 615] width 401 height 28
click at [591, 601] on input "email" at bounding box center [480, 615] width 401 height 28
type input "gusornhai@gmail.com"
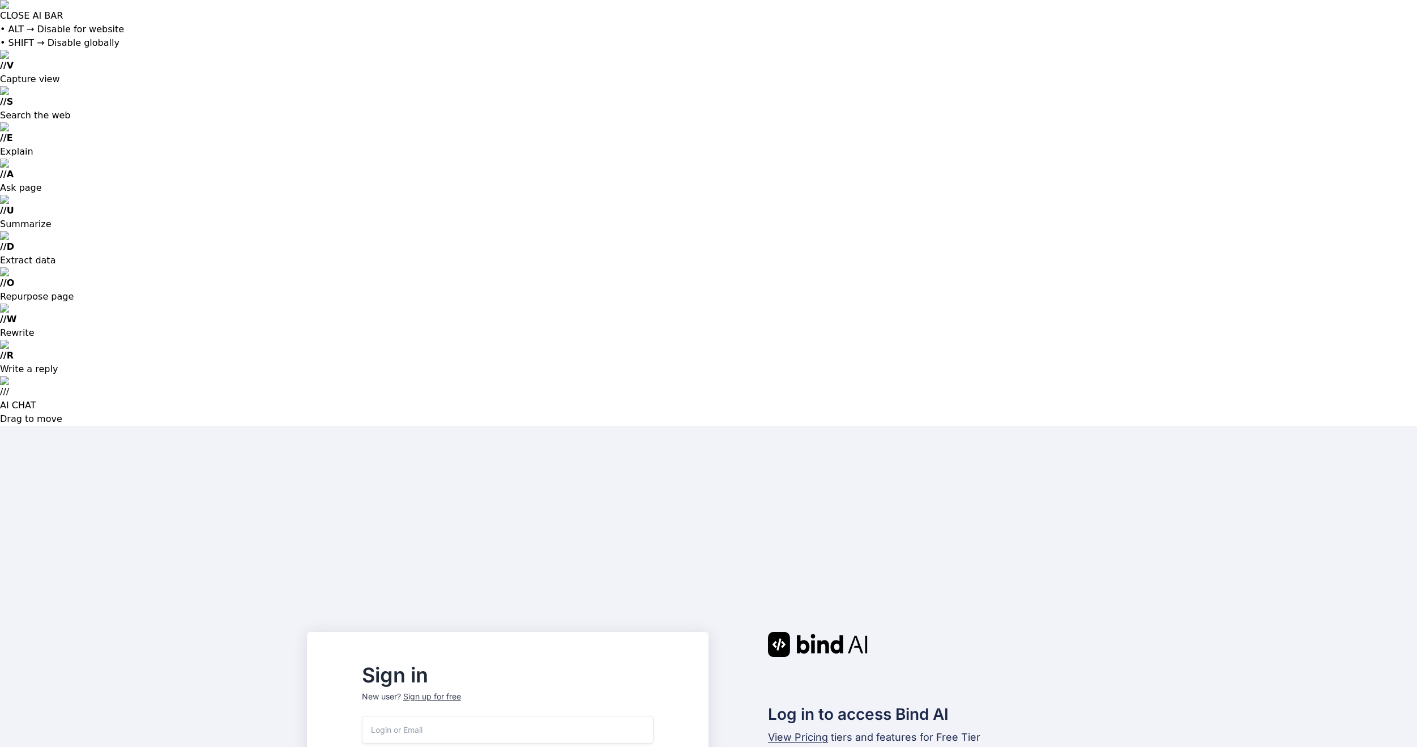
click at [478, 716] on input "email" at bounding box center [508, 730] width 292 height 28
type input "bindai@zenkoy.com"
click at [512, 716] on input "email" at bounding box center [508, 730] width 292 height 28
type input "[EMAIL_ADDRESS][DOMAIN_NAME]"
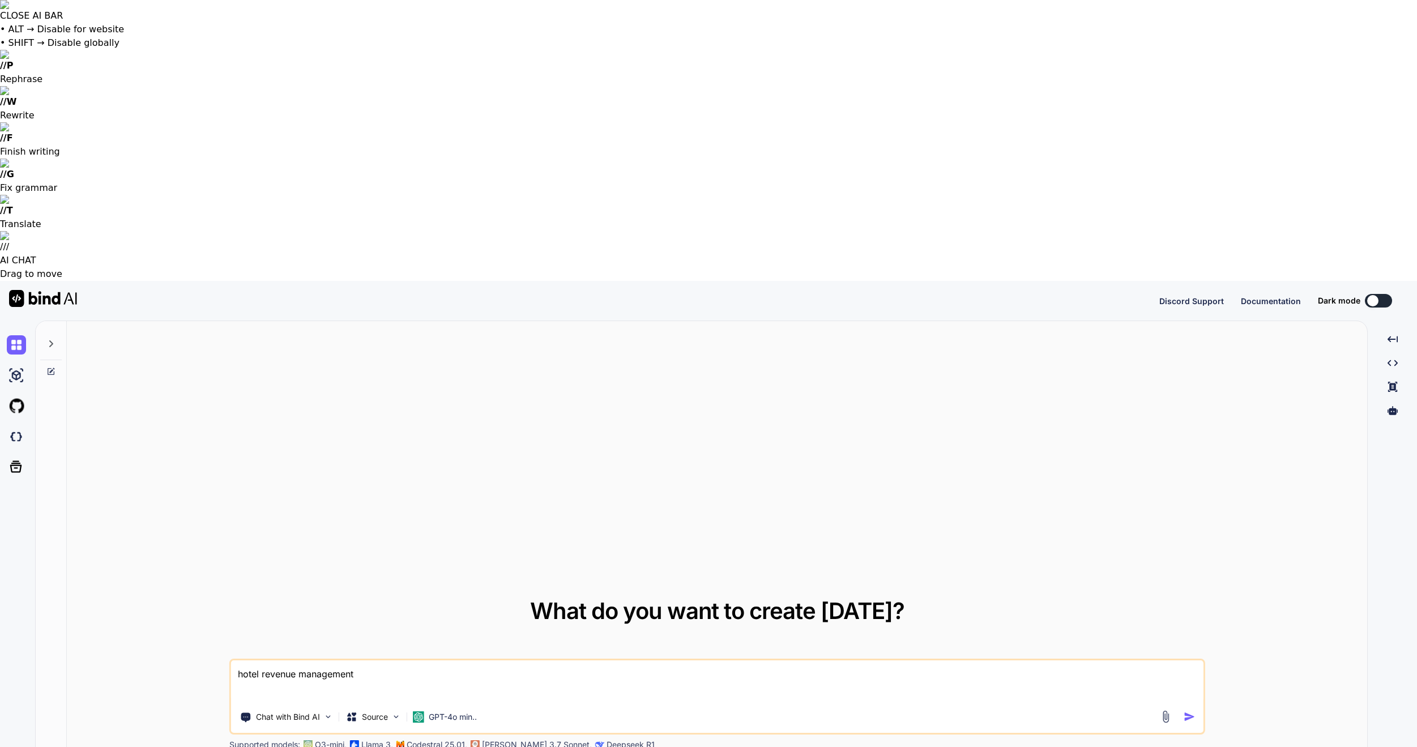
click at [1388, 294] on button at bounding box center [1378, 301] width 27 height 14
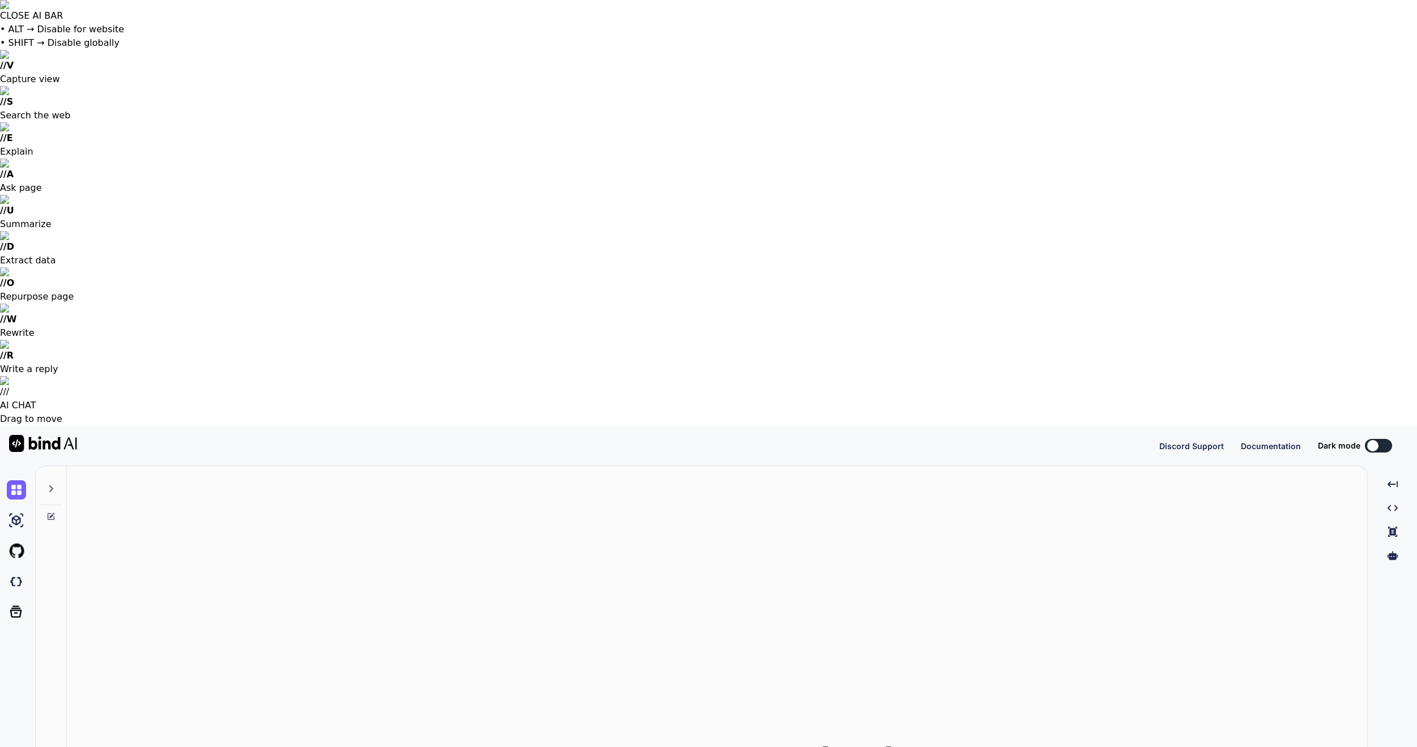
type textarea "x"
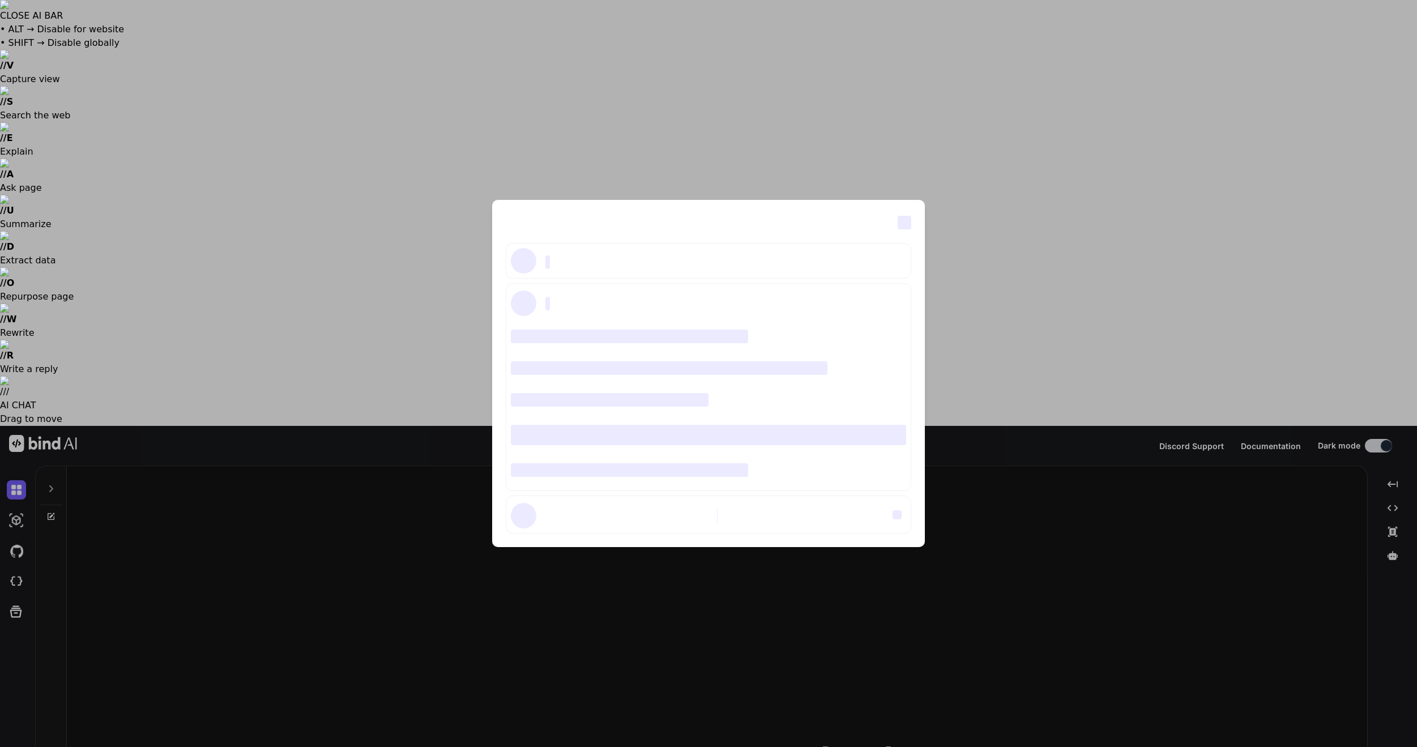
click at [983, 232] on div "‌ ‌ ‌ ‌ ‌ ‌ ‌ ‌ ‌ ‌ ‌ ‌ ‌ ‌ ‌" at bounding box center [708, 373] width 1417 height 747
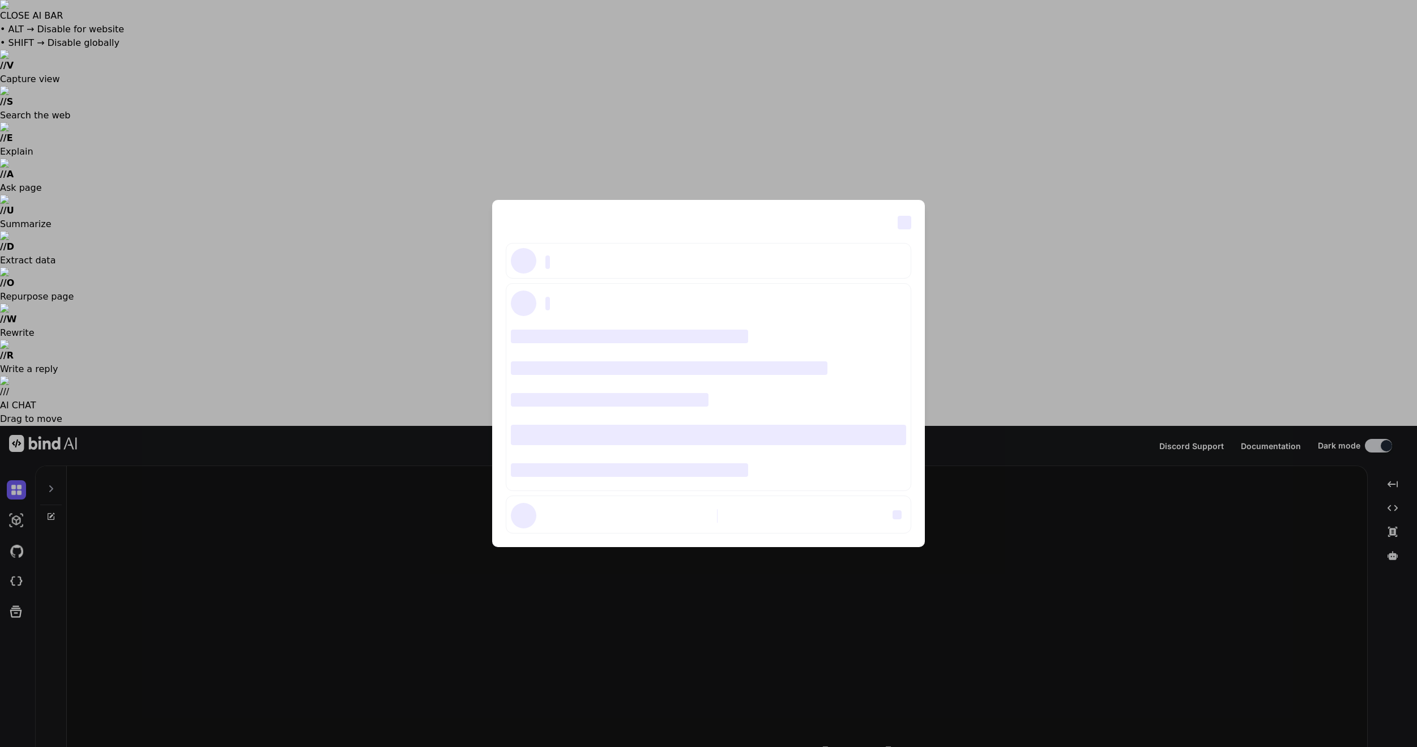
click at [9, 685] on div "‌ ‌ ‌ ‌ ‌ ‌ ‌ ‌ ‌ ‌ ‌ ‌ ‌ ‌ ‌" at bounding box center [708, 373] width 1417 height 747
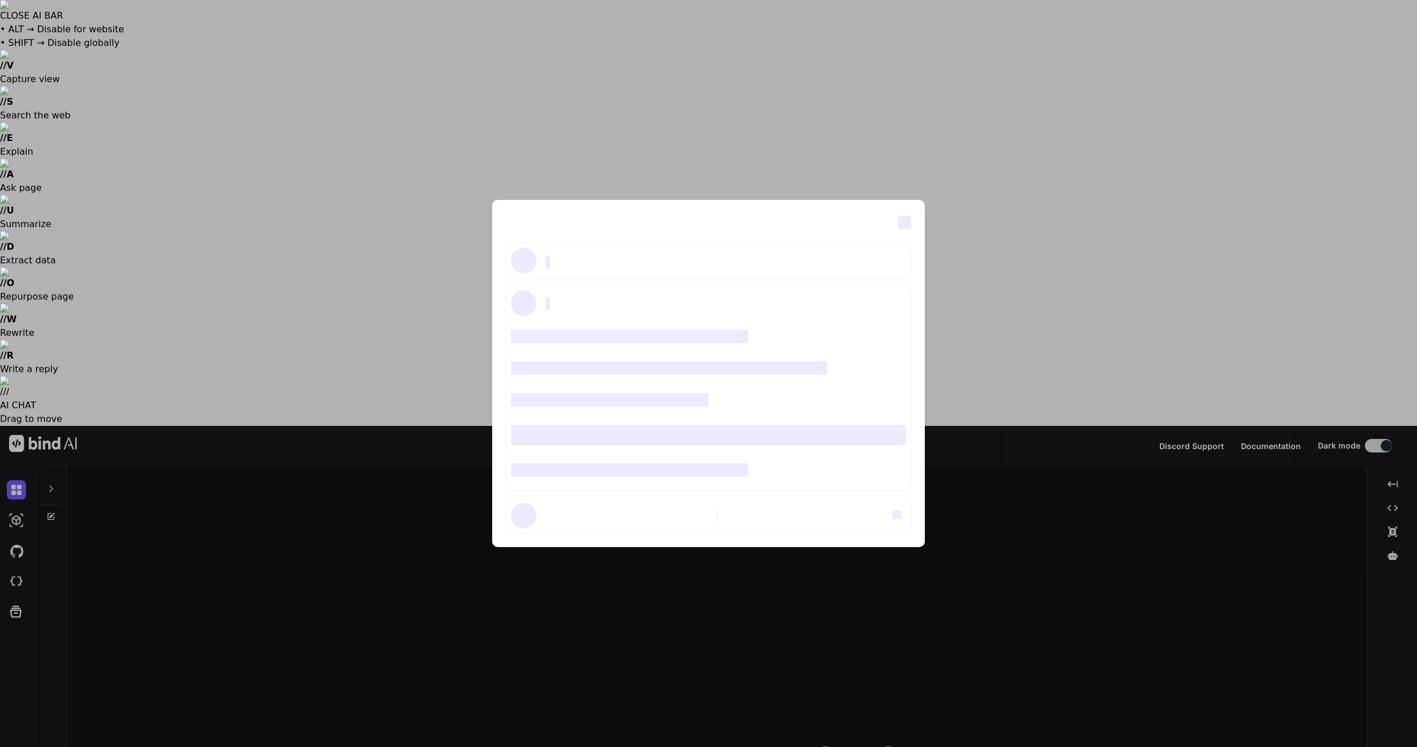
click at [238, 96] on div "‌ ‌ ‌ ‌ ‌ ‌ ‌ ‌ ‌ ‌ ‌ ‌ ‌ ‌ ‌" at bounding box center [708, 373] width 1417 height 747
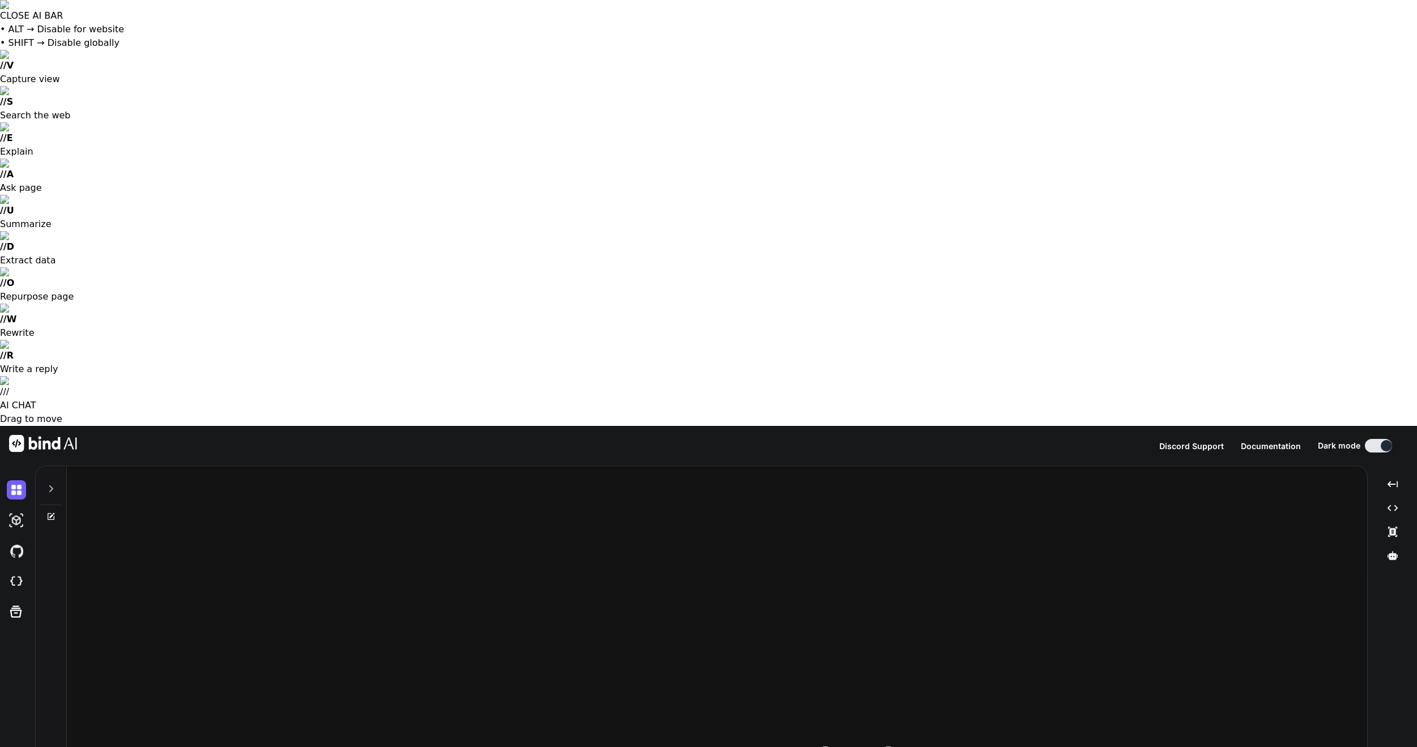
click at [20, 426] on div at bounding box center [38, 446] width 77 height 40
click at [18, 435] on img at bounding box center [43, 443] width 68 height 17
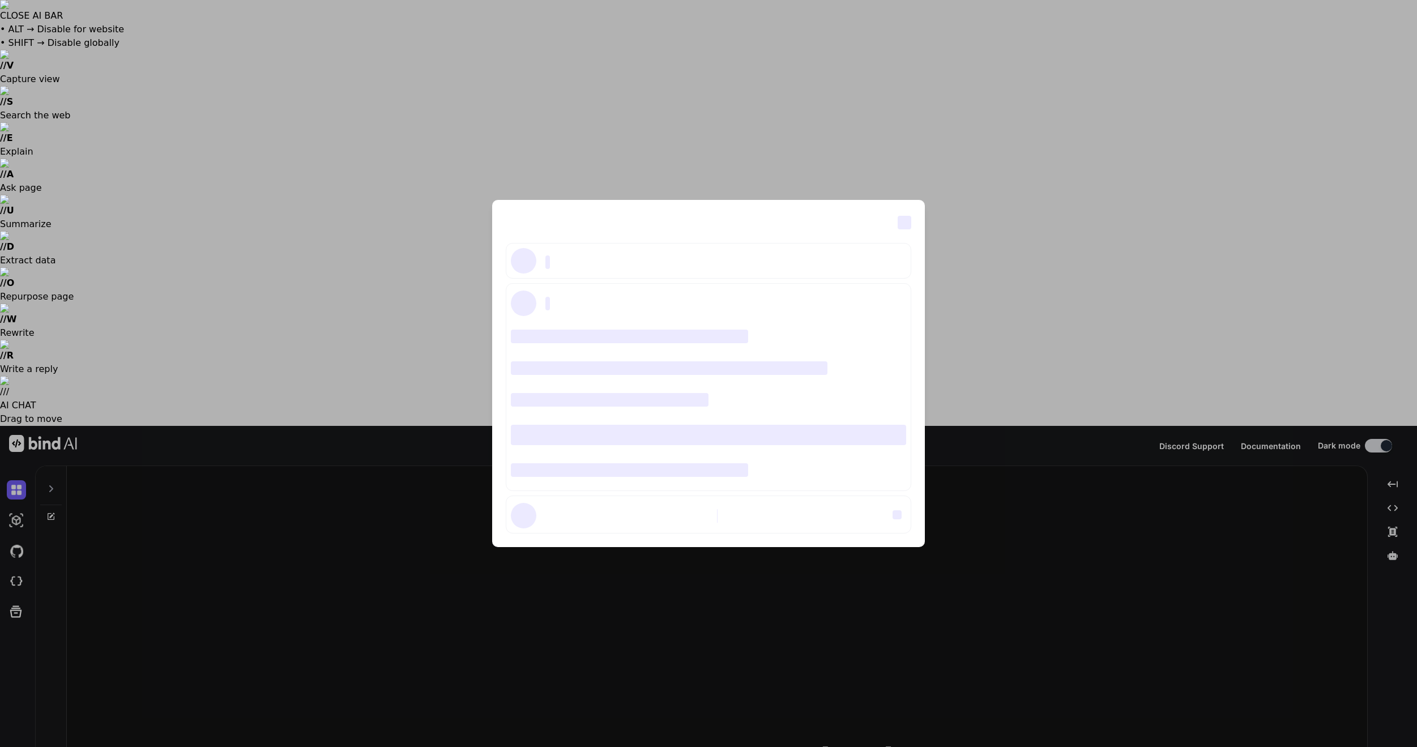
click at [910, 225] on span "‌" at bounding box center [905, 223] width 14 height 14
click at [795, 240] on div "‌ ‌ ‌ ‌ ‌ ‌ ‌ ‌ ‌ ‌ ‌ ‌ ‌ ‌ ‌" at bounding box center [708, 373] width 433 height 347
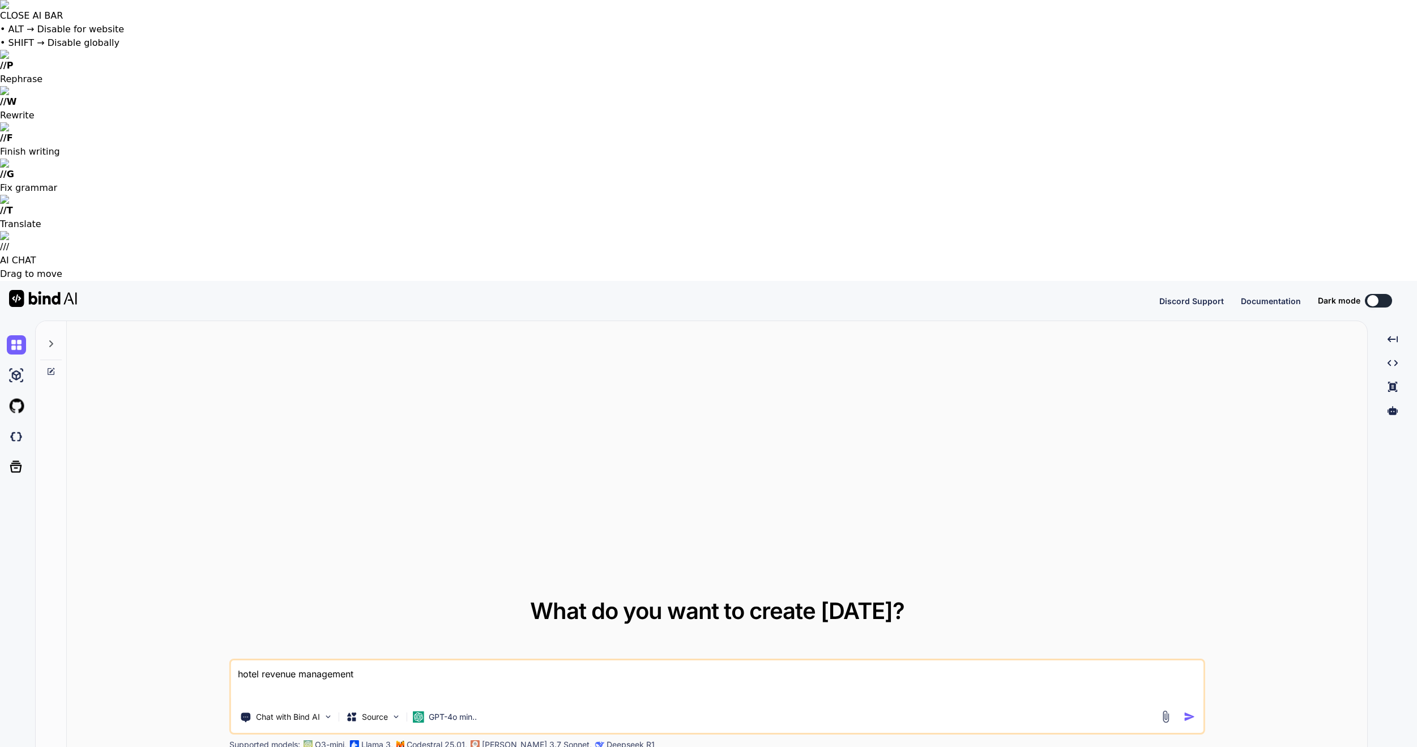
click at [1388, 294] on button at bounding box center [1378, 301] width 27 height 14
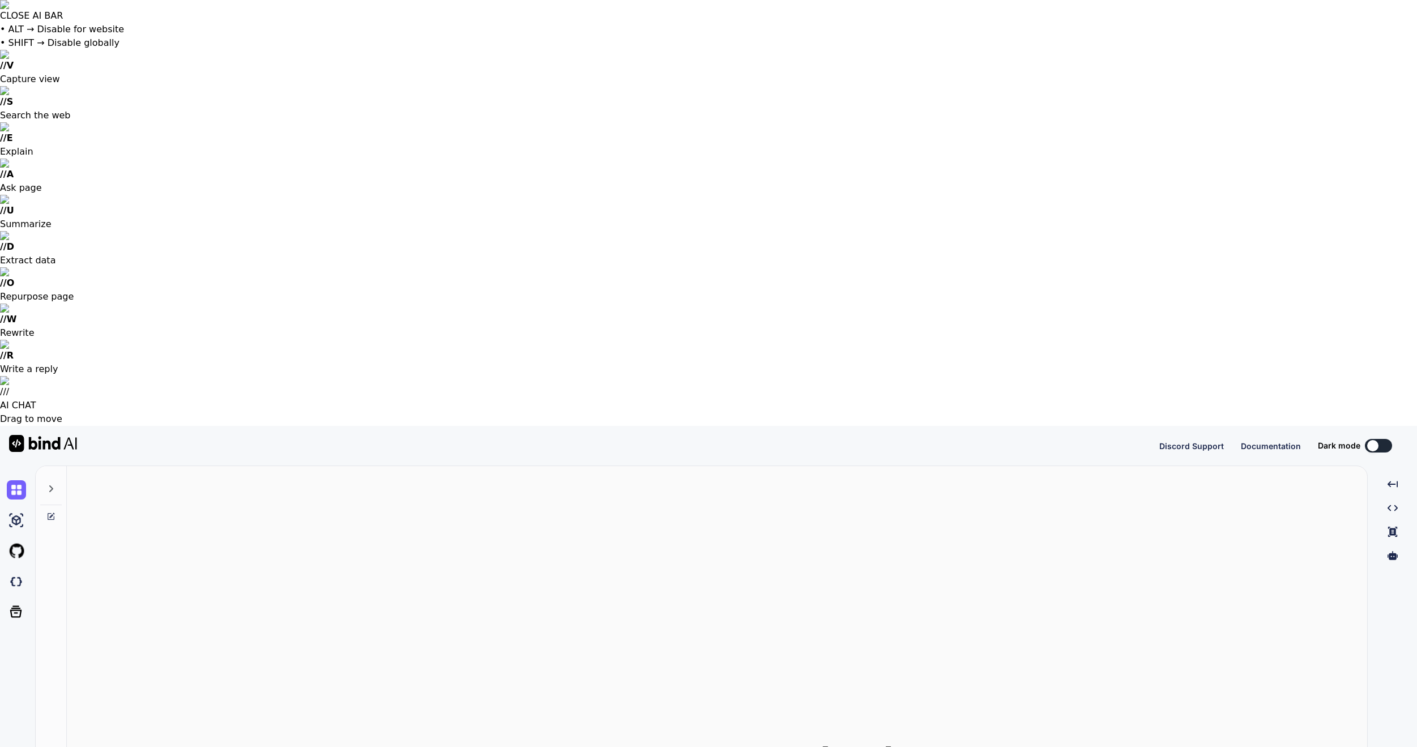
type textarea "x"
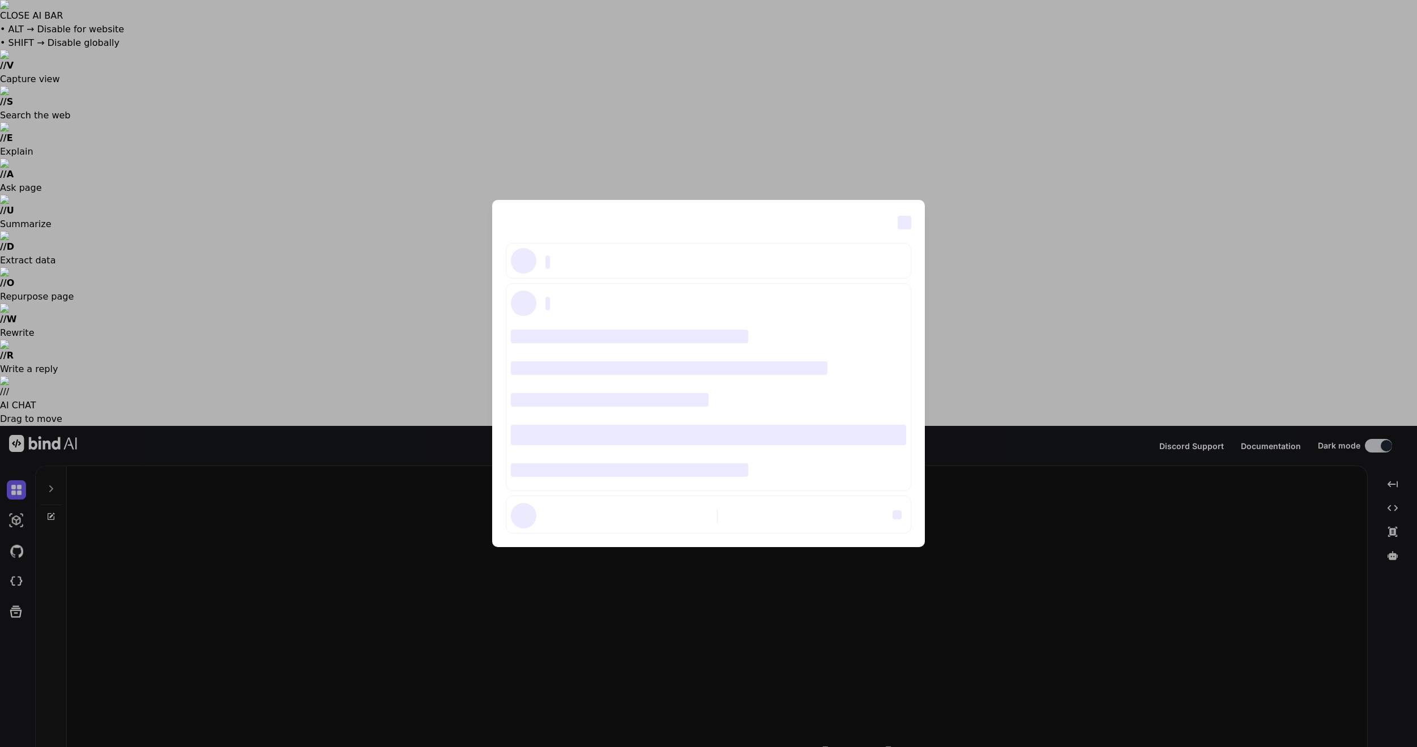
click at [19, 692] on div "‌ ‌ ‌ ‌ ‌ ‌ ‌ ‌ ‌ ‌ ‌ ‌ ‌ ‌ ‌" at bounding box center [708, 373] width 1417 height 747
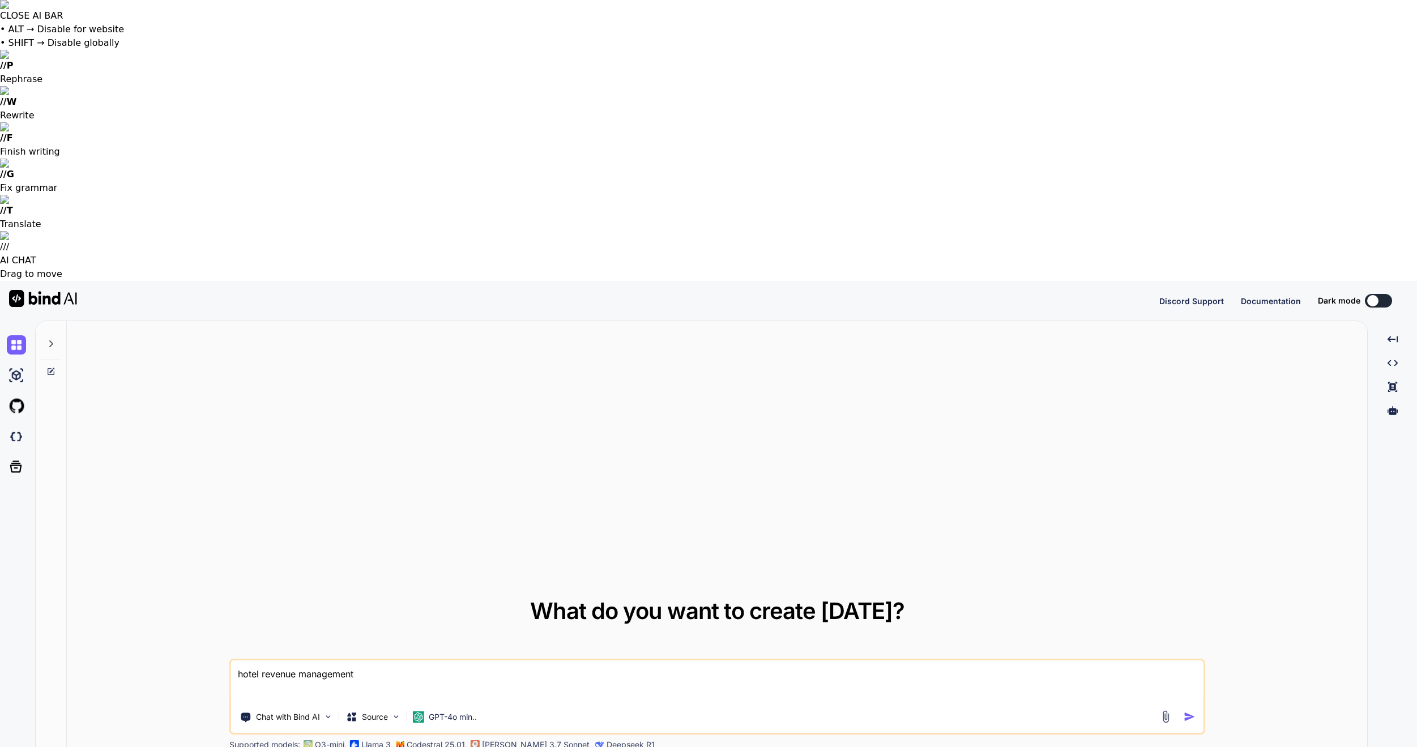
click at [1380, 294] on button at bounding box center [1378, 301] width 27 height 14
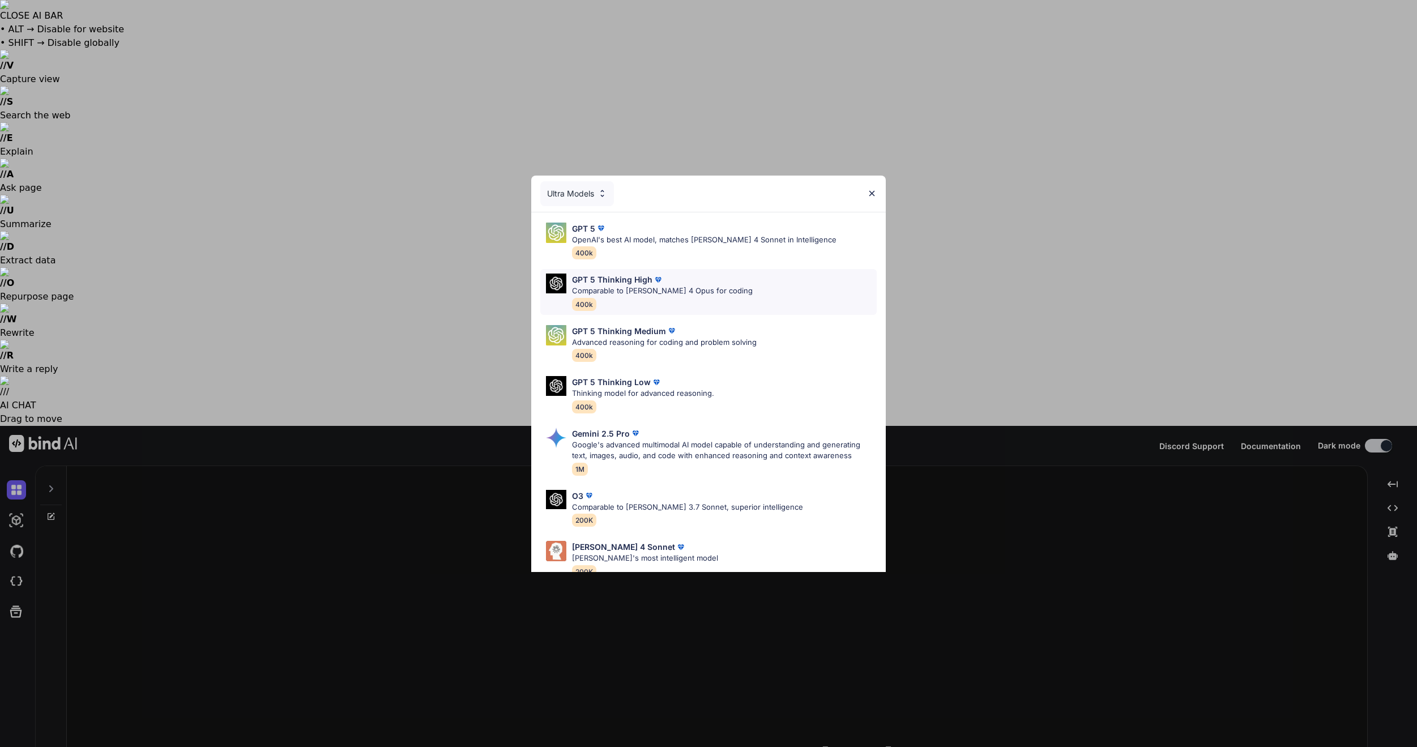
click at [681, 283] on div "GPT 5 Thinking High" at bounding box center [662, 280] width 181 height 12
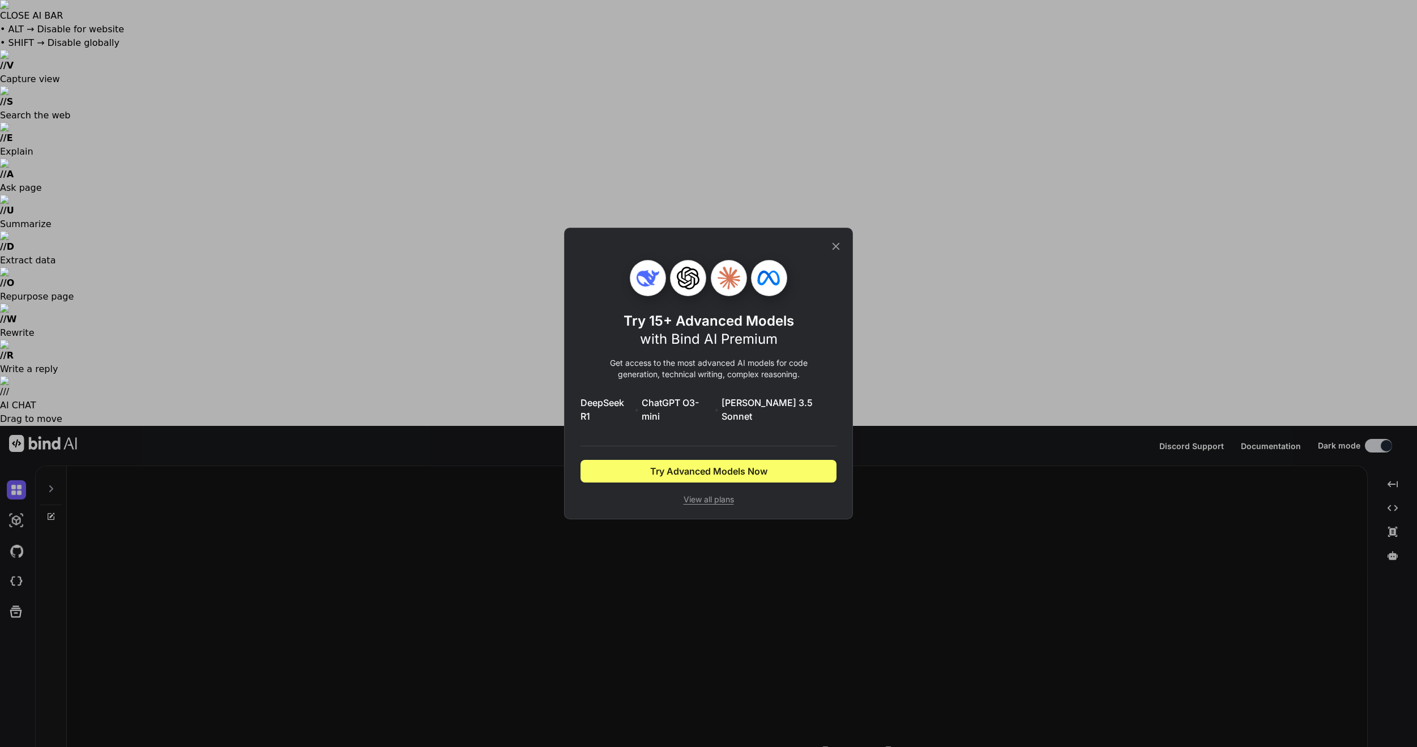
click at [834, 250] on icon at bounding box center [835, 246] width 7 height 7
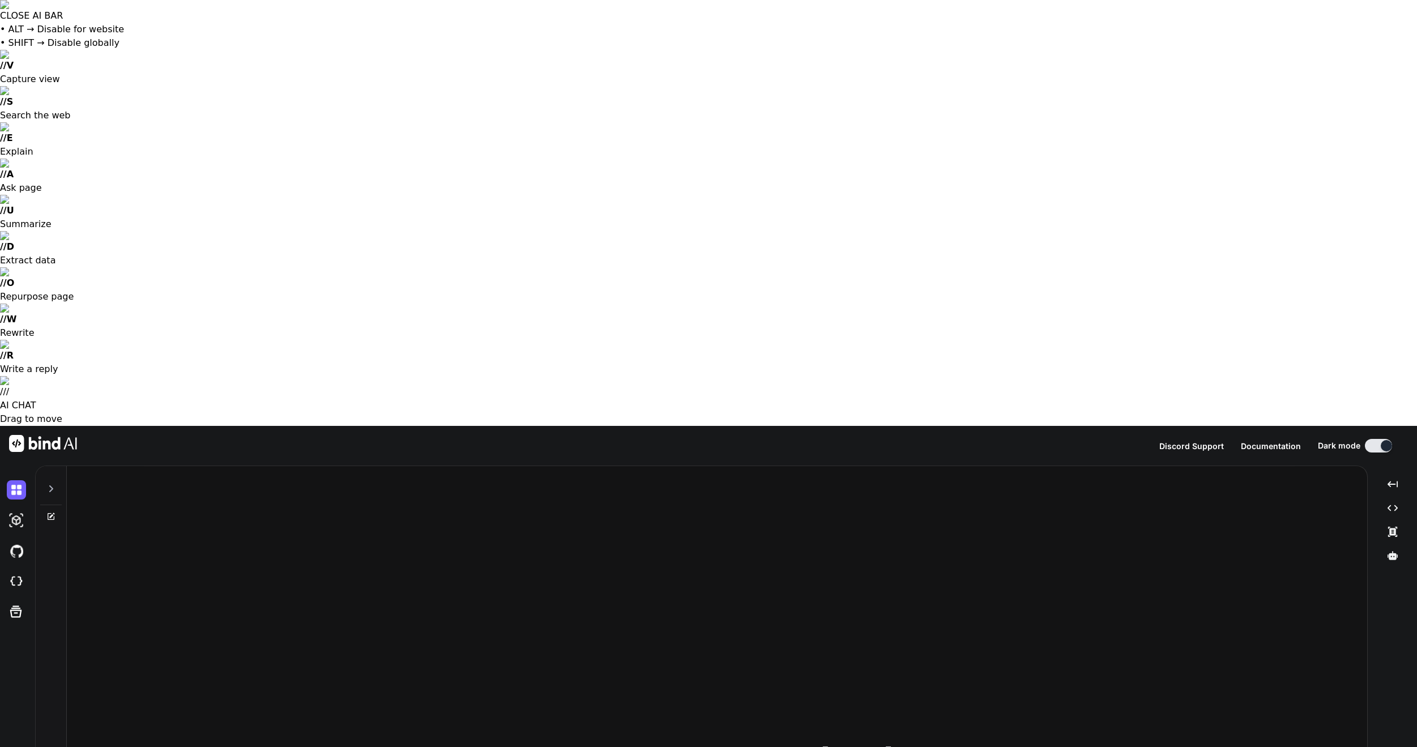
click at [36, 426] on div at bounding box center [38, 446] width 77 height 40
click at [39, 435] on img at bounding box center [43, 443] width 68 height 17
type textarea "x"
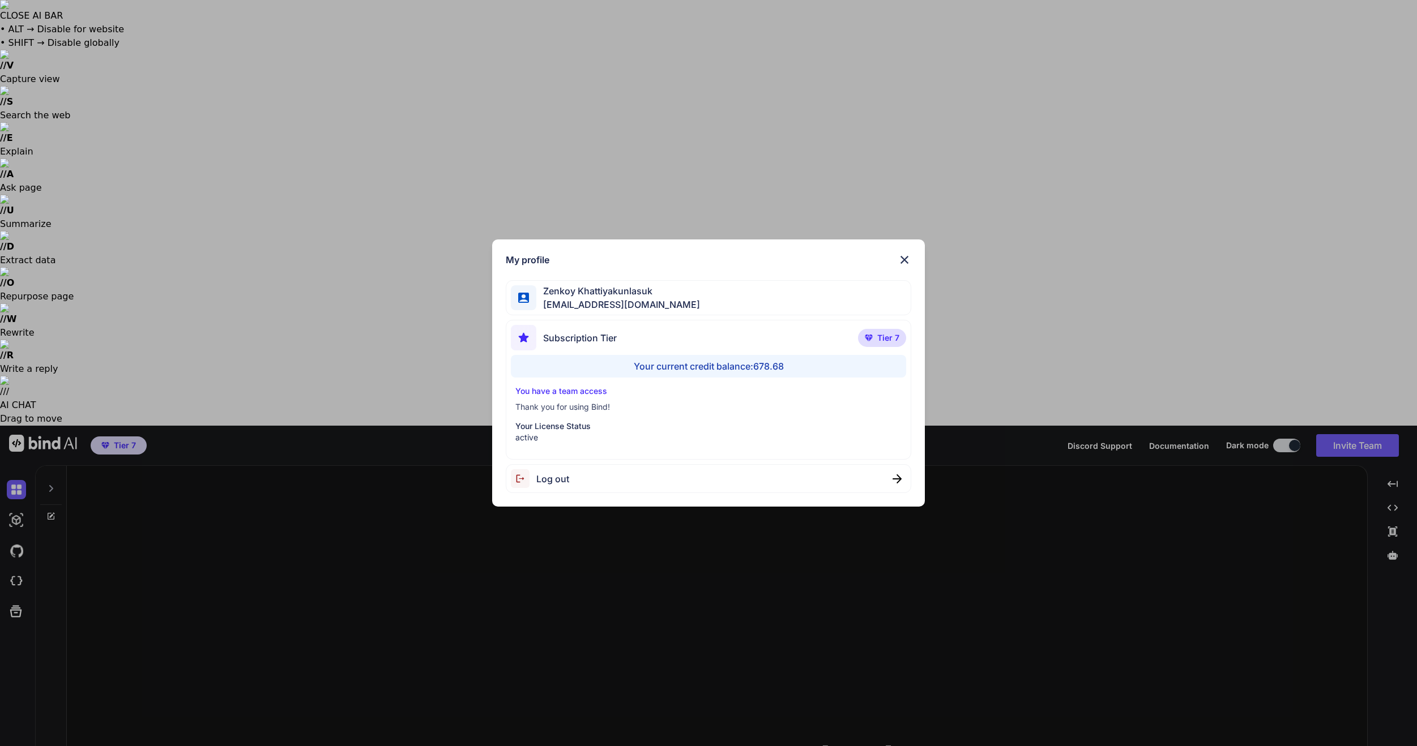
click at [23, 684] on div "My profile [PERSON_NAME] [EMAIL_ADDRESS][DOMAIN_NAME] Subscription Tier Tier 7 …" at bounding box center [708, 373] width 1417 height 746
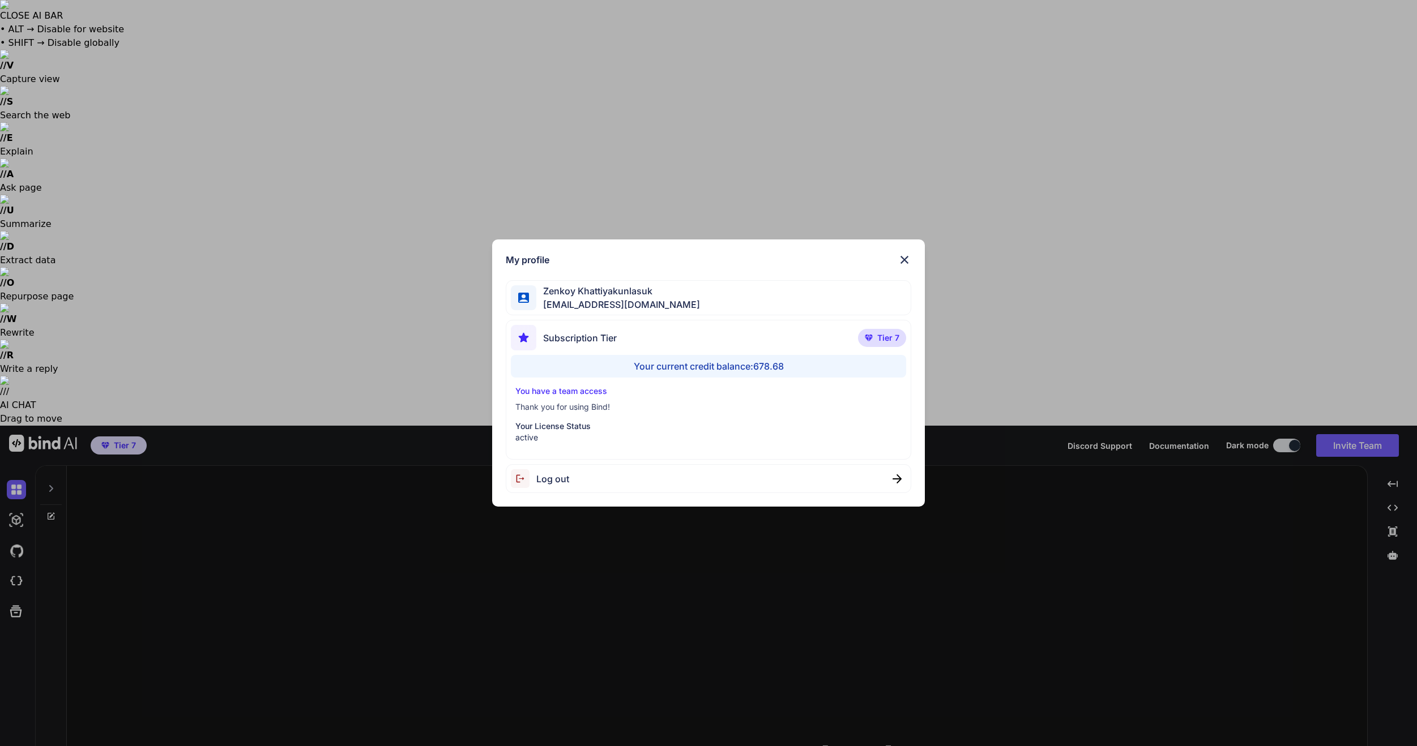
click at [27, 686] on div "My profile [PERSON_NAME] [EMAIL_ADDRESS][DOMAIN_NAME] Subscription Tier Tier 7 …" at bounding box center [708, 373] width 1417 height 746
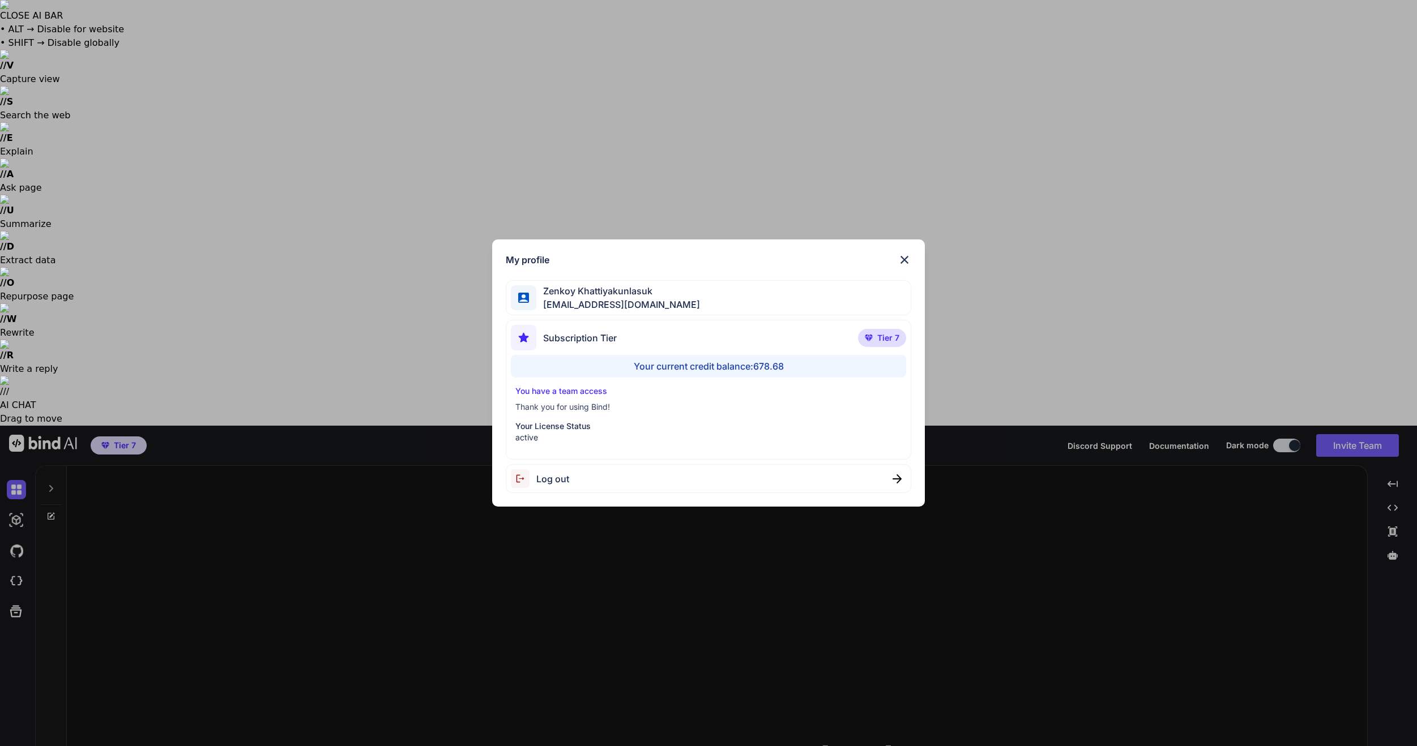
click at [1267, 82] on div "My profile [PERSON_NAME] [EMAIL_ADDRESS][DOMAIN_NAME] Subscription Tier Tier 7 …" at bounding box center [708, 373] width 1417 height 746
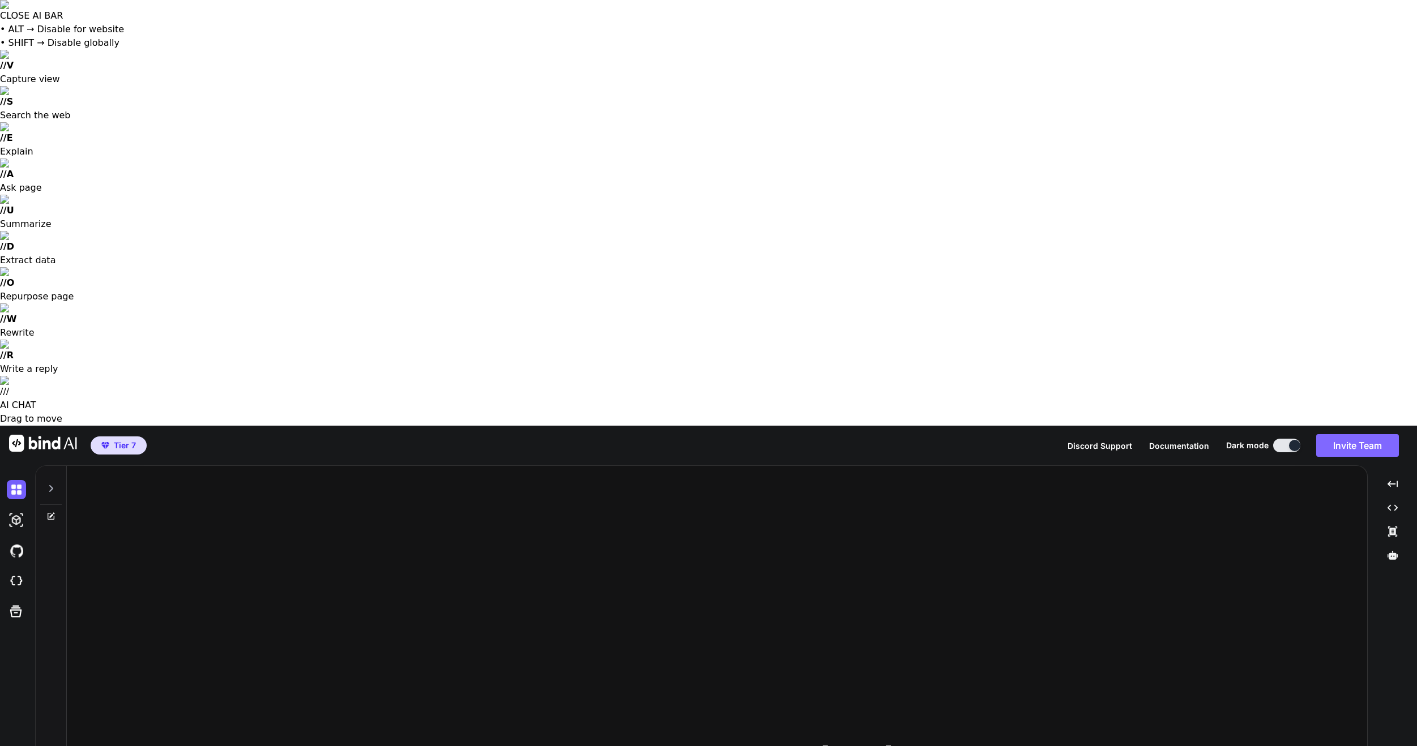
click at [1356, 434] on button "Invite Team" at bounding box center [1357, 445] width 83 height 23
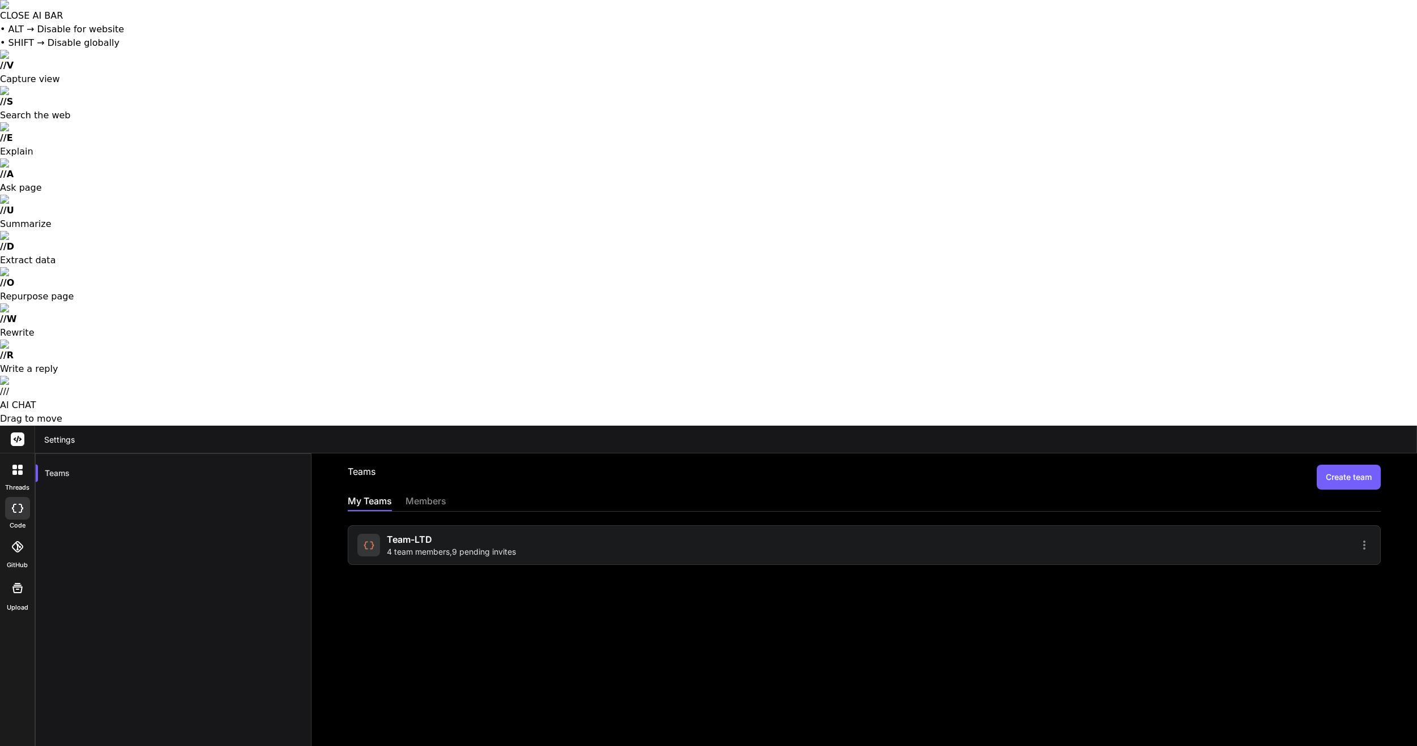
click at [434, 494] on div "members" at bounding box center [425, 502] width 41 height 16
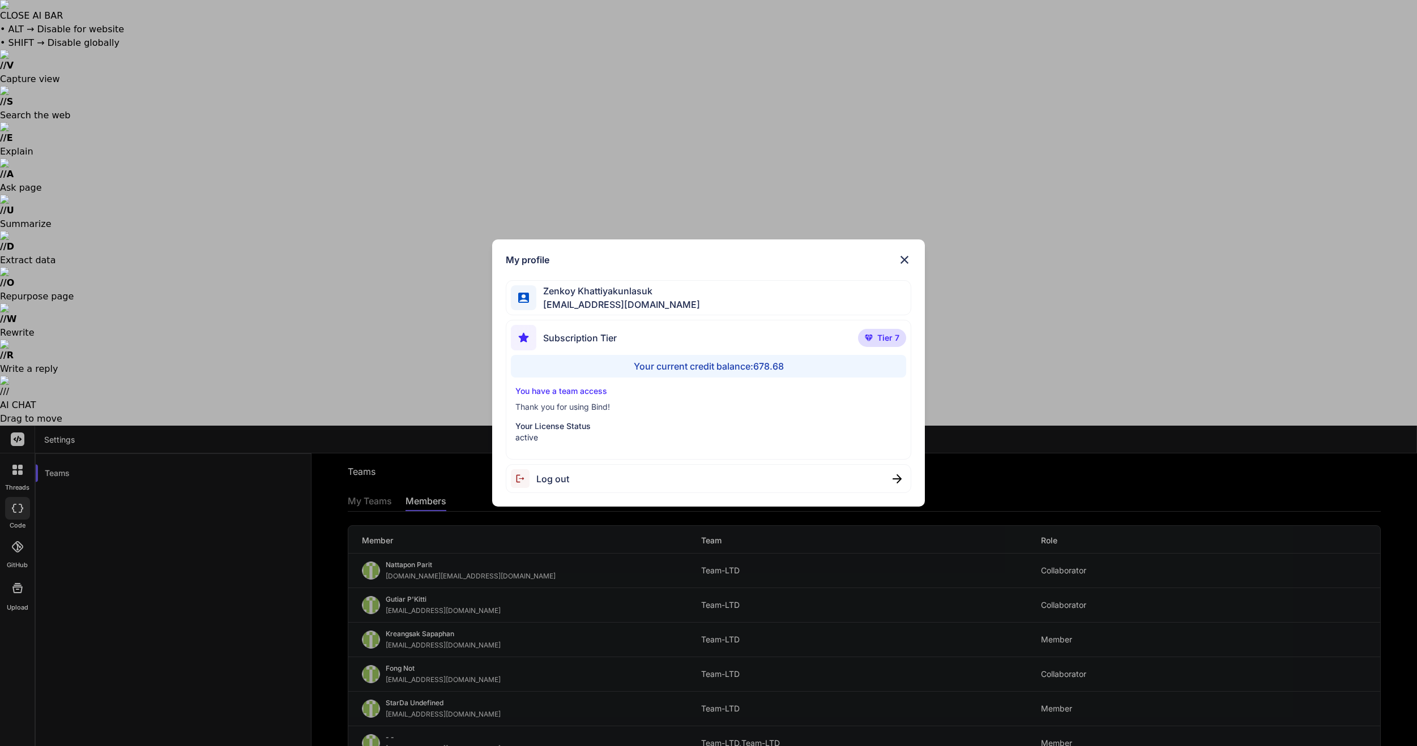
click at [622, 486] on div "Log out" at bounding box center [709, 478] width 406 height 29
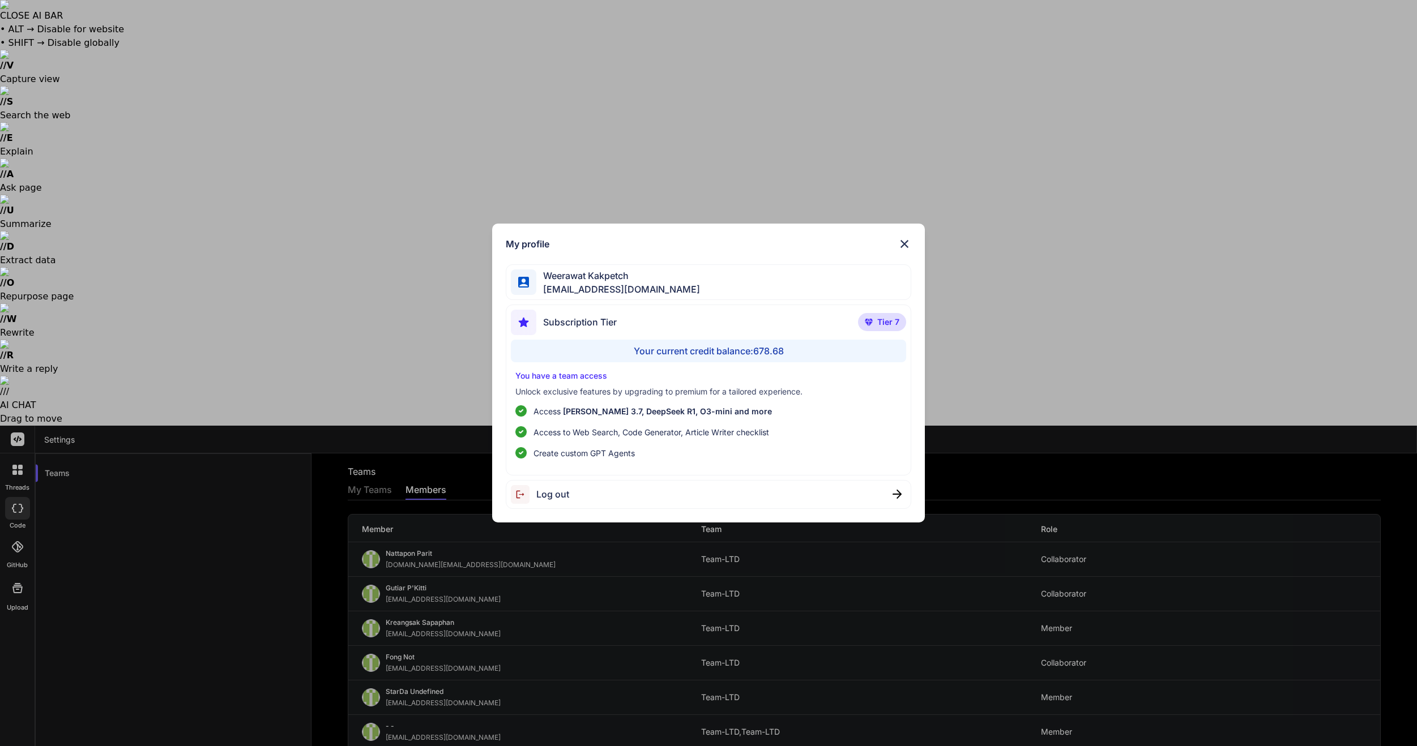
click at [586, 646] on div "My profile [PERSON_NAME] [EMAIL_ADDRESS][DOMAIN_NAME] Subscription Tier Tier 7 …" at bounding box center [708, 373] width 1417 height 746
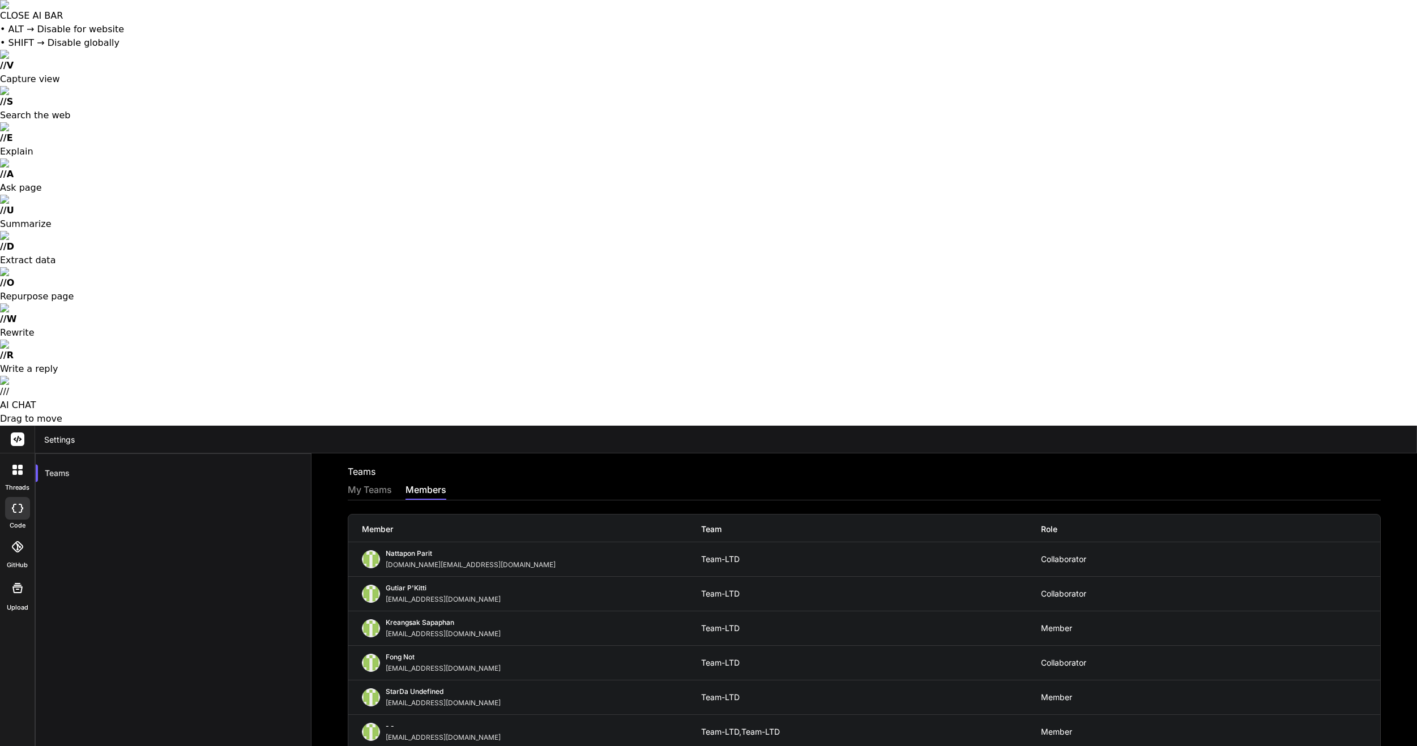
click at [10, 521] on label "code" at bounding box center [18, 526] width 16 height 10
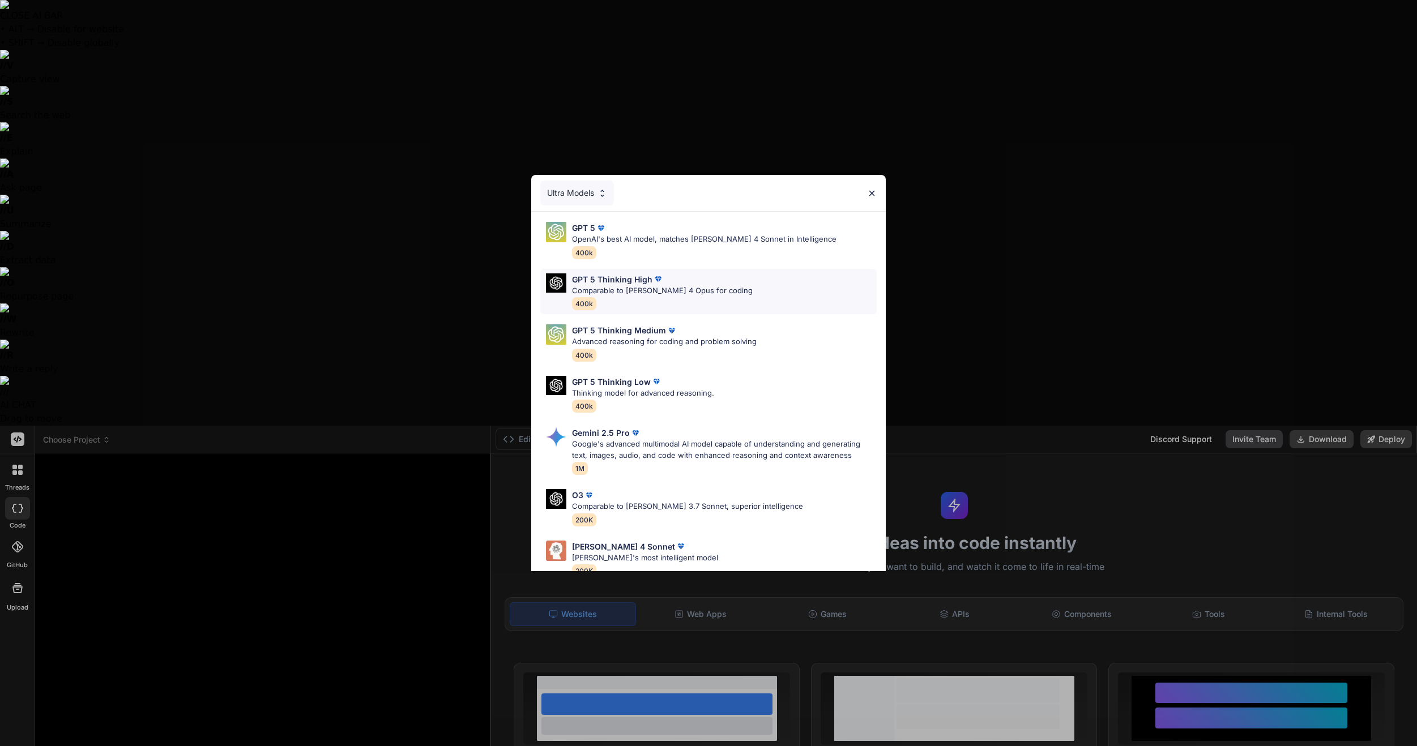
click at [644, 293] on p "Comparable to Claude 4 Opus for coding" at bounding box center [662, 290] width 181 height 11
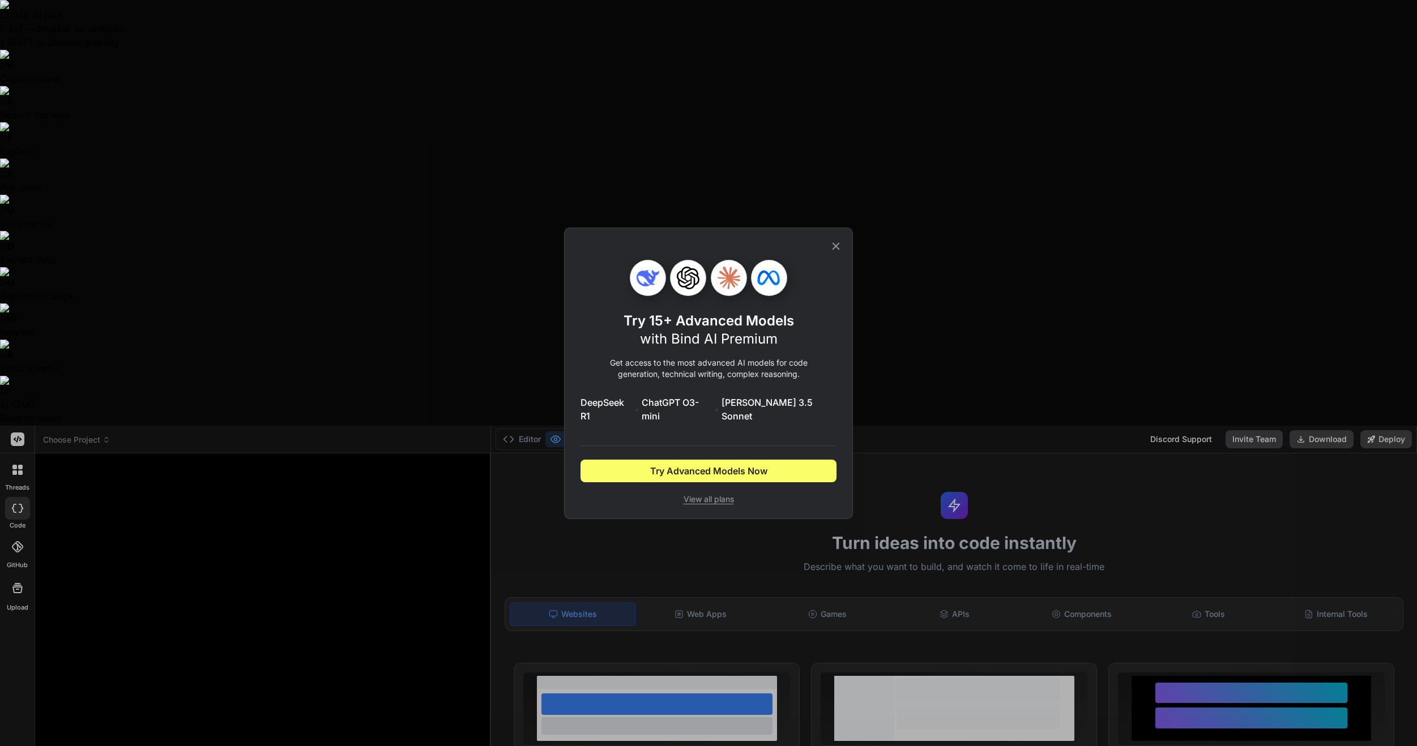
click at [839, 252] on icon at bounding box center [836, 246] width 12 height 12
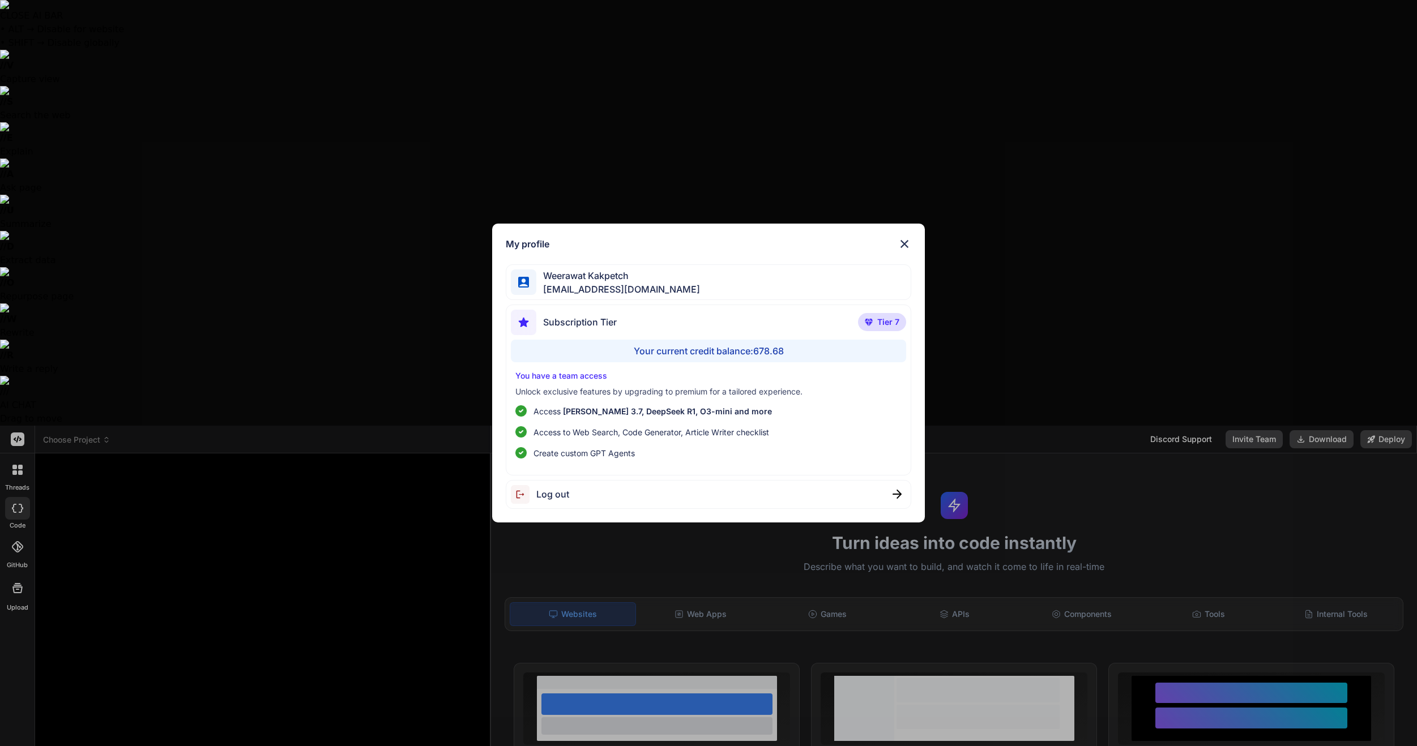
click at [677, 284] on div "Weerawat Kakpetch gusornhai@gmail.com" at bounding box center [709, 282] width 406 height 36
click at [600, 445] on ul "Access Claude 3.7, DeepSeek R1, O3-mini and more Access to Web Search, Code Gen…" at bounding box center [708, 432] width 387 height 54
click at [564, 496] on span "Log out" at bounding box center [552, 495] width 33 height 14
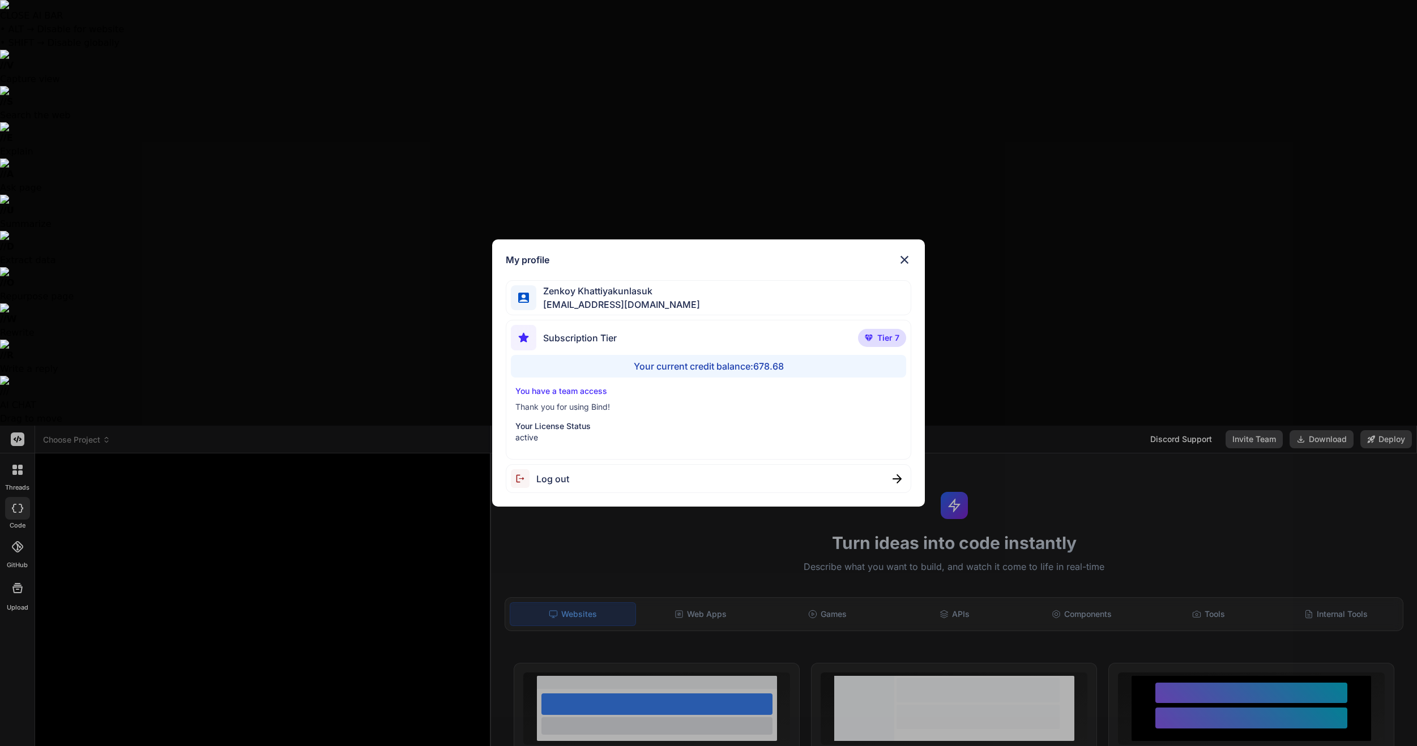
drag, startPoint x: 343, startPoint y: 428, endPoint x: 1180, endPoint y: 96, distance: 899.8
click at [343, 428] on div "My profile Zenkoy Khattiyakunlasuk bindai@zenkoy.com Subscription Tier Tier 7 Y…" at bounding box center [708, 373] width 1417 height 746
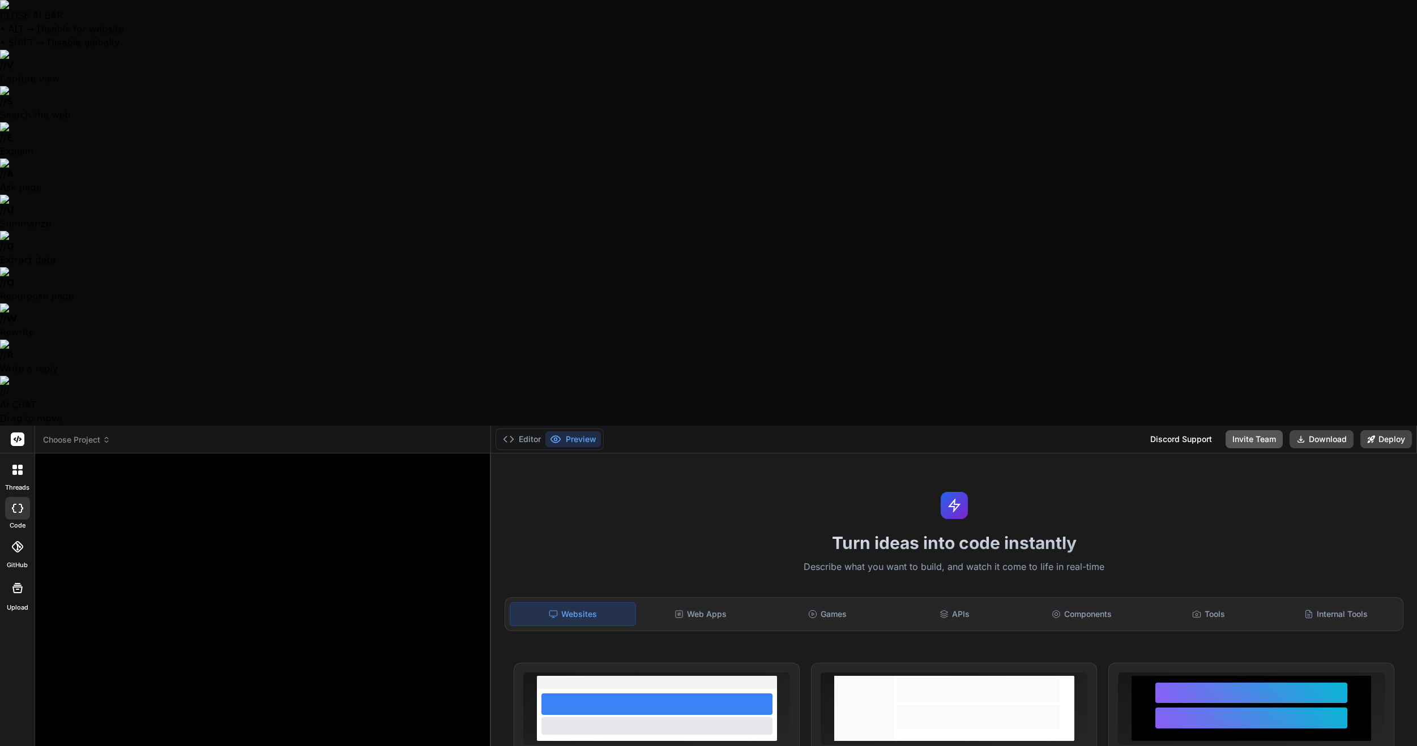
click at [1260, 430] on button "Invite Team" at bounding box center [1253, 439] width 57 height 18
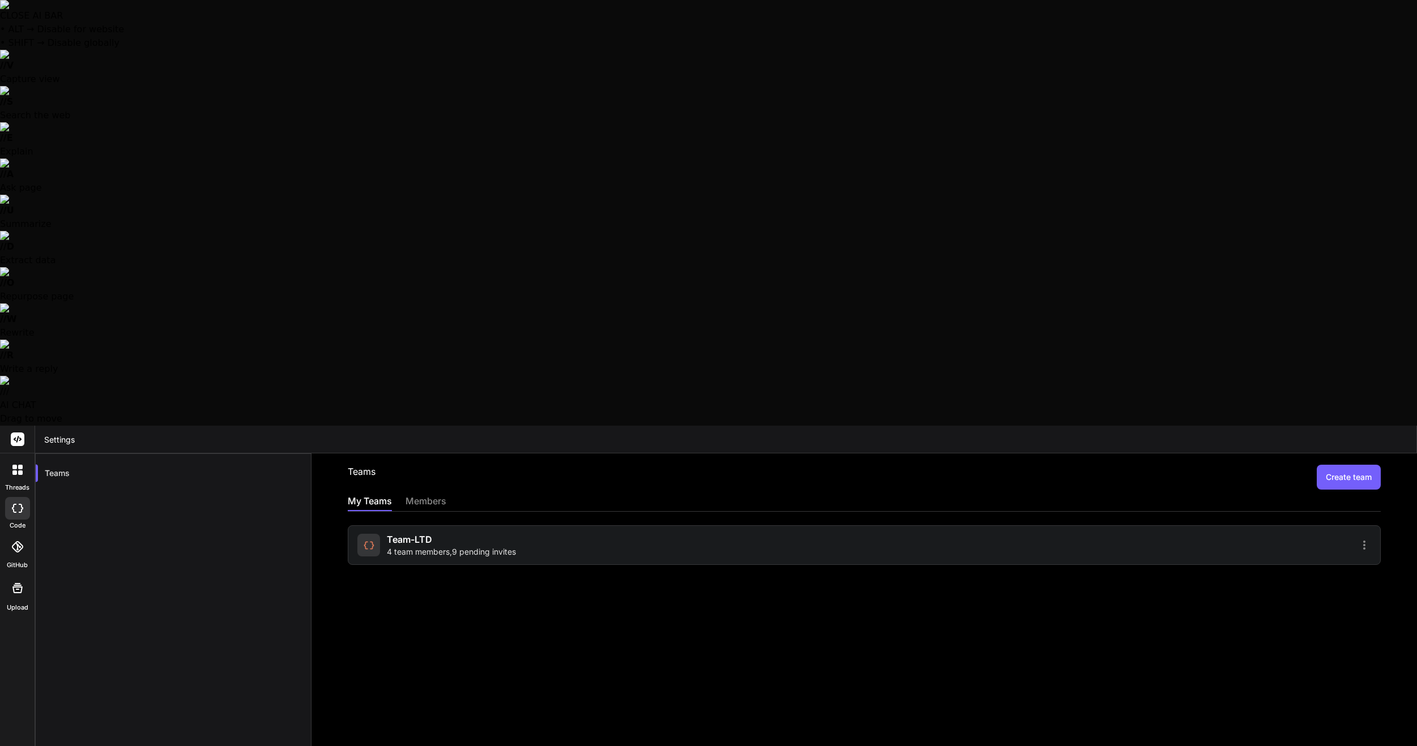
click at [446, 494] on div "members" at bounding box center [425, 502] width 41 height 16
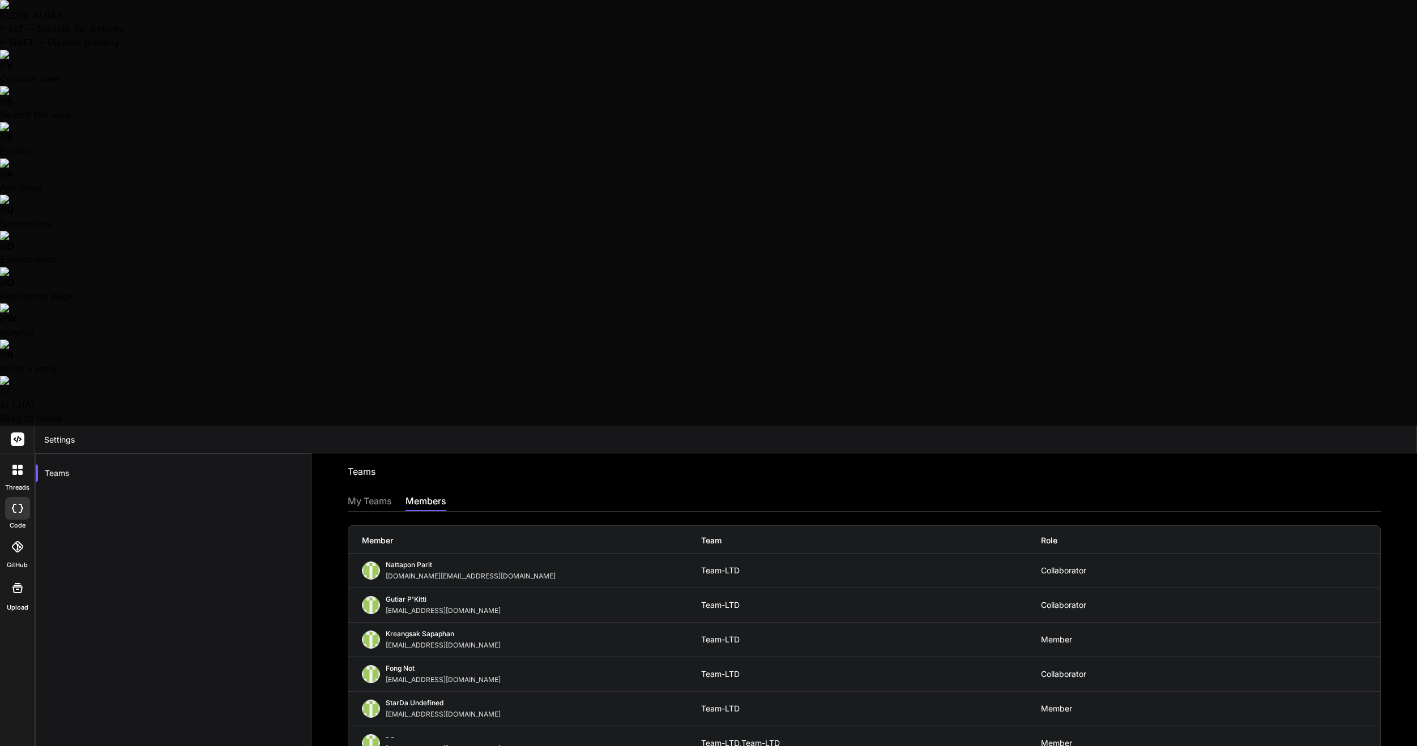
click at [385, 494] on div "My Teams" at bounding box center [370, 502] width 44 height 16
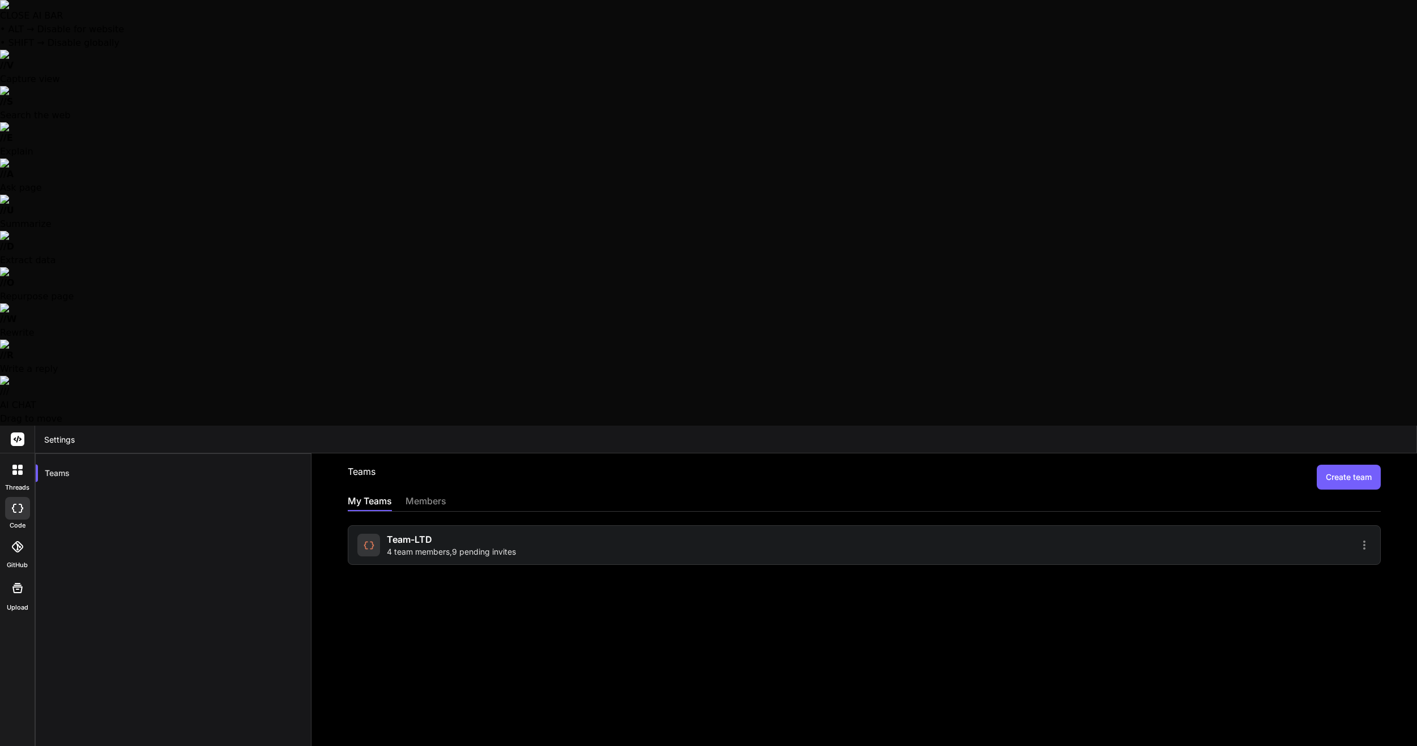
click at [534, 533] on div "Team-LTD 4 team members , 9 pending invites" at bounding box center [608, 545] width 503 height 25
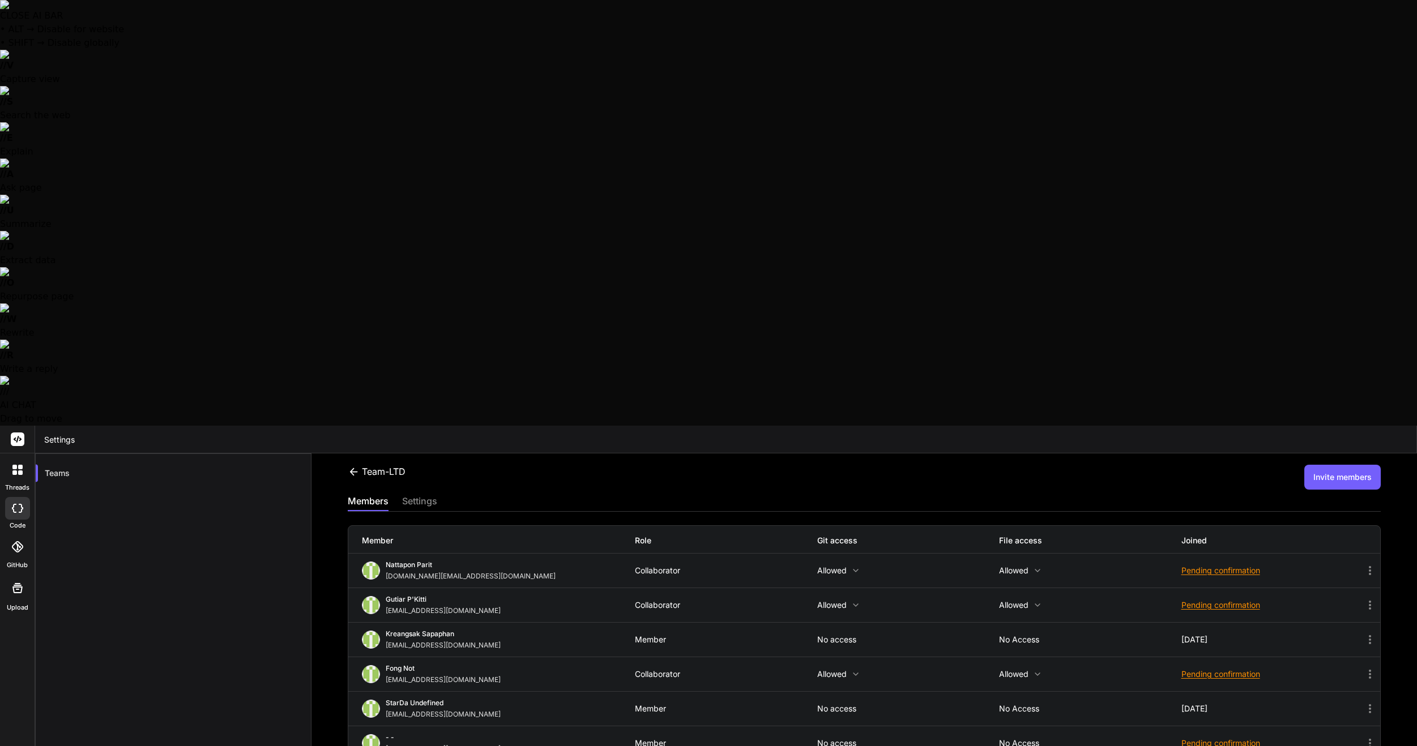
click at [1030, 488] on div at bounding box center [708, 373] width 1417 height 746
click at [1322, 465] on button "Invite members" at bounding box center [1342, 477] width 76 height 25
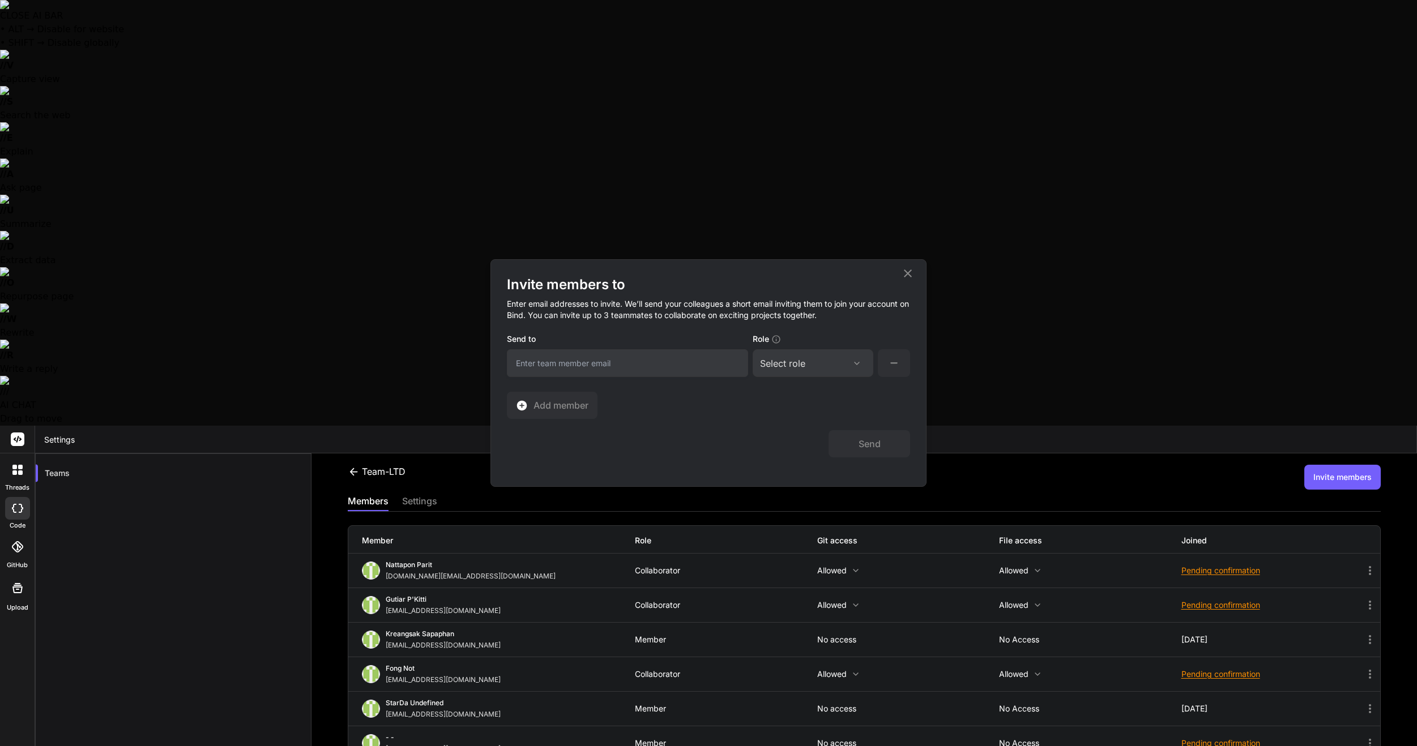
click at [575, 366] on input "email" at bounding box center [627, 363] width 241 height 28
type input "weerawat.kak@gmail.com"
click at [804, 371] on div "Select role Assign Role Admin Collaborator Member" at bounding box center [813, 363] width 121 height 28
click at [806, 370] on div "Select role Assign Role Admin Collaborator Member" at bounding box center [813, 363] width 121 height 28
click at [809, 364] on div "Select role" at bounding box center [813, 364] width 106 height 14
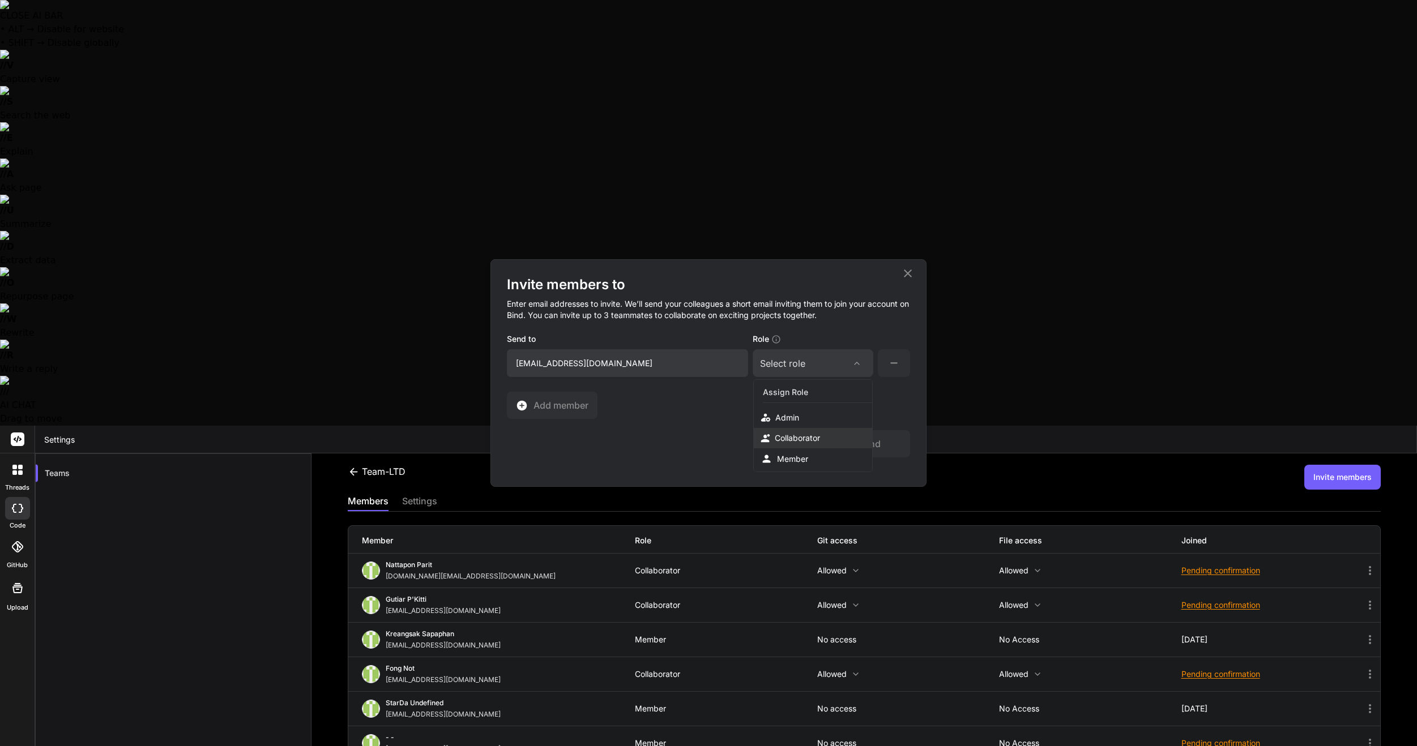
click at [824, 442] on div "Collaborator" at bounding box center [813, 438] width 118 height 20
click at [883, 445] on button "Send" at bounding box center [869, 443] width 82 height 27
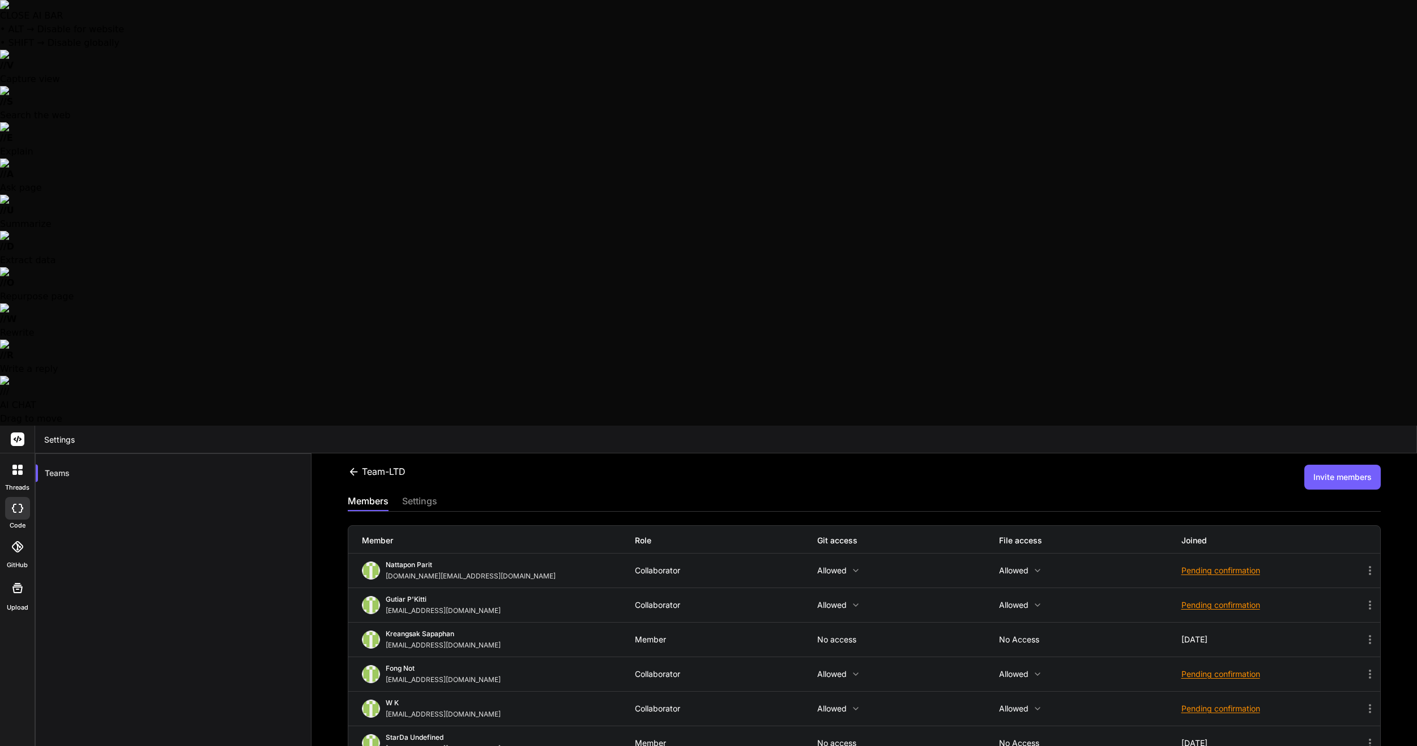
click at [430, 494] on div "settings" at bounding box center [419, 502] width 35 height 16
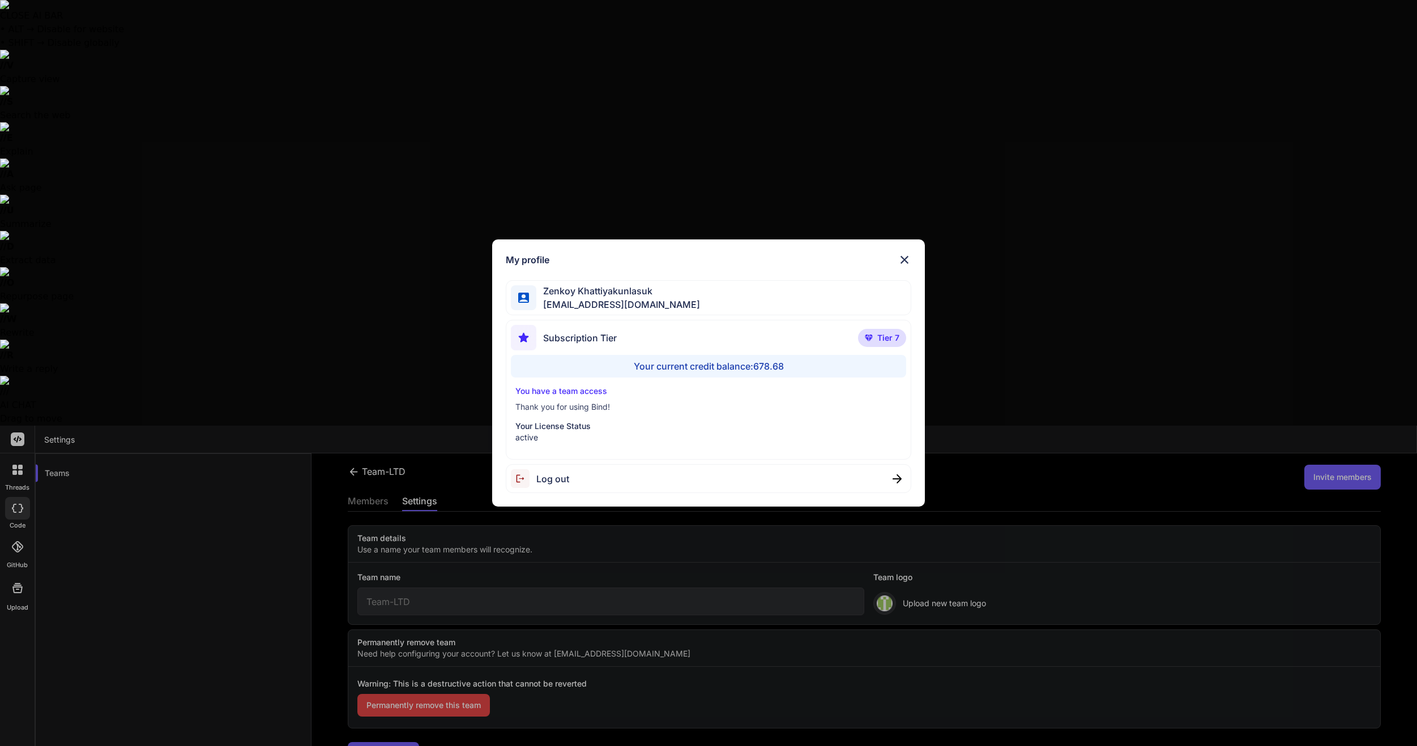
click at [550, 476] on span "Log out" at bounding box center [552, 479] width 33 height 14
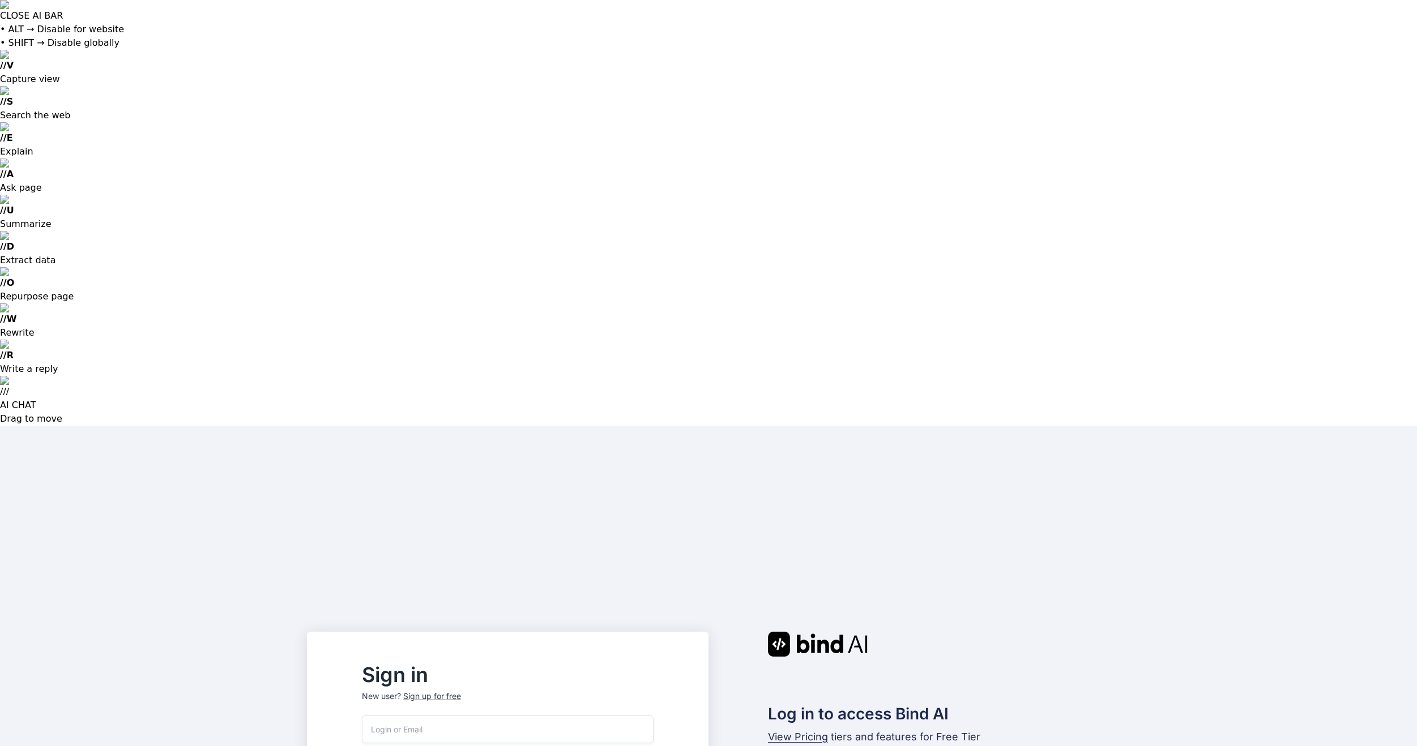
click at [501, 716] on input "email" at bounding box center [508, 730] width 292 height 28
type input "[EMAIL_ADDRESS][DOMAIN_NAME]"
click at [479, 716] on input "email" at bounding box center [508, 730] width 292 height 28
type input "[EMAIL_ADDRESS][DOMAIN_NAME]"
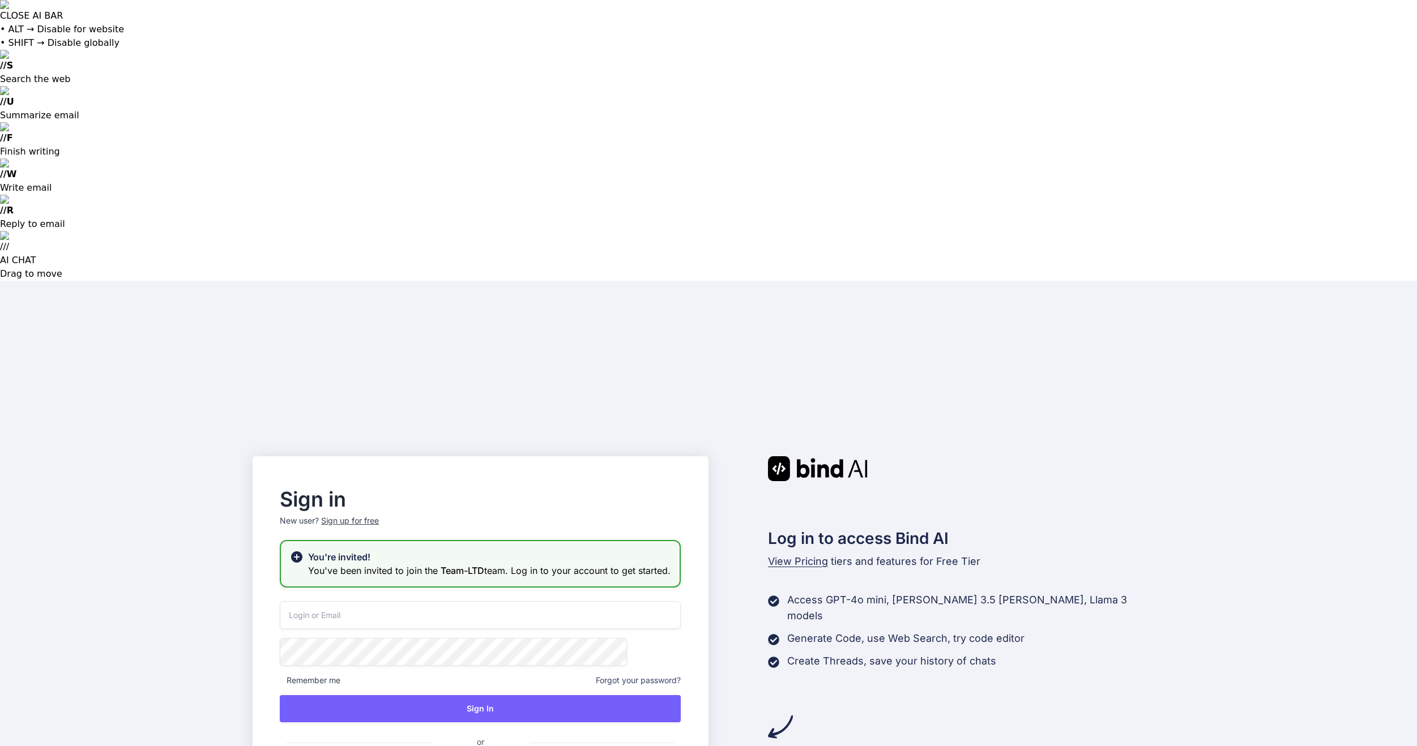
click at [612, 601] on input "email" at bounding box center [480, 615] width 401 height 28
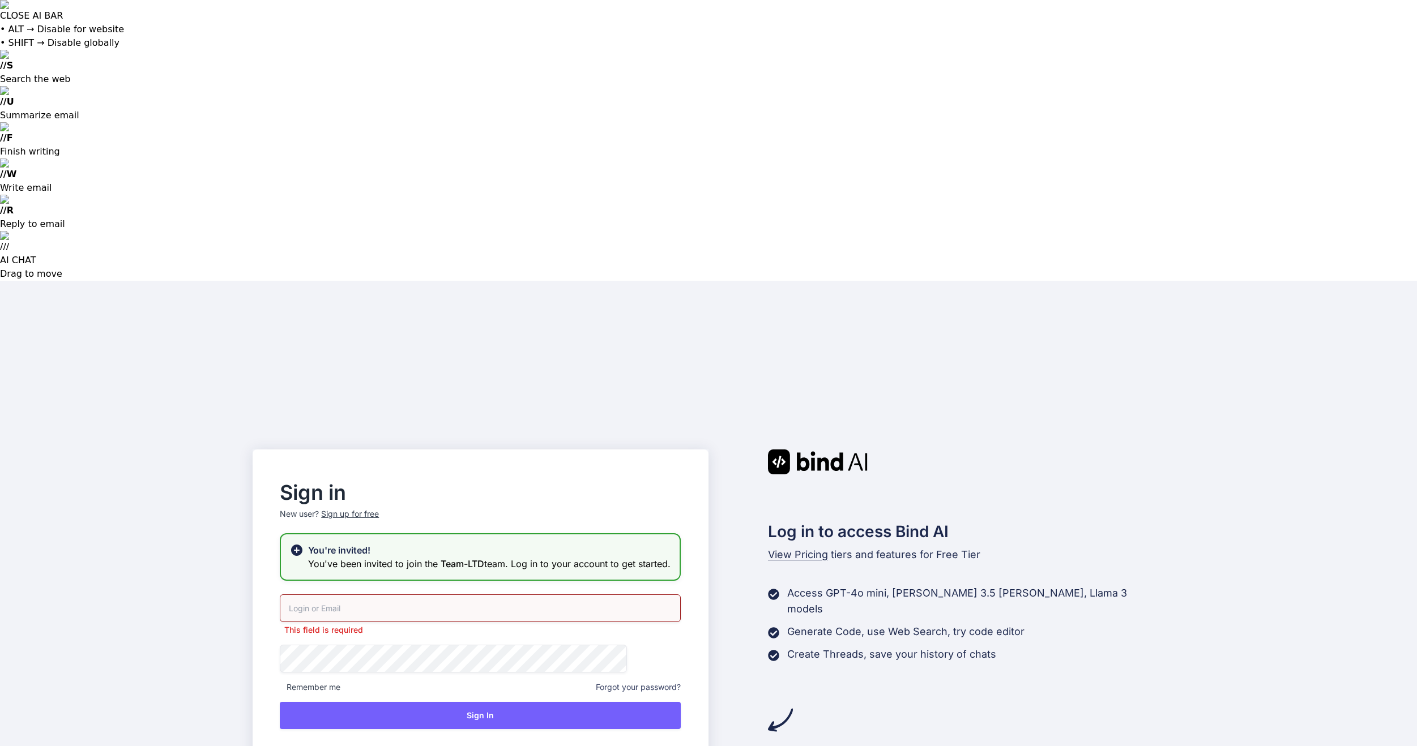
click at [435, 595] on div "This field is required" at bounding box center [480, 615] width 401 height 41
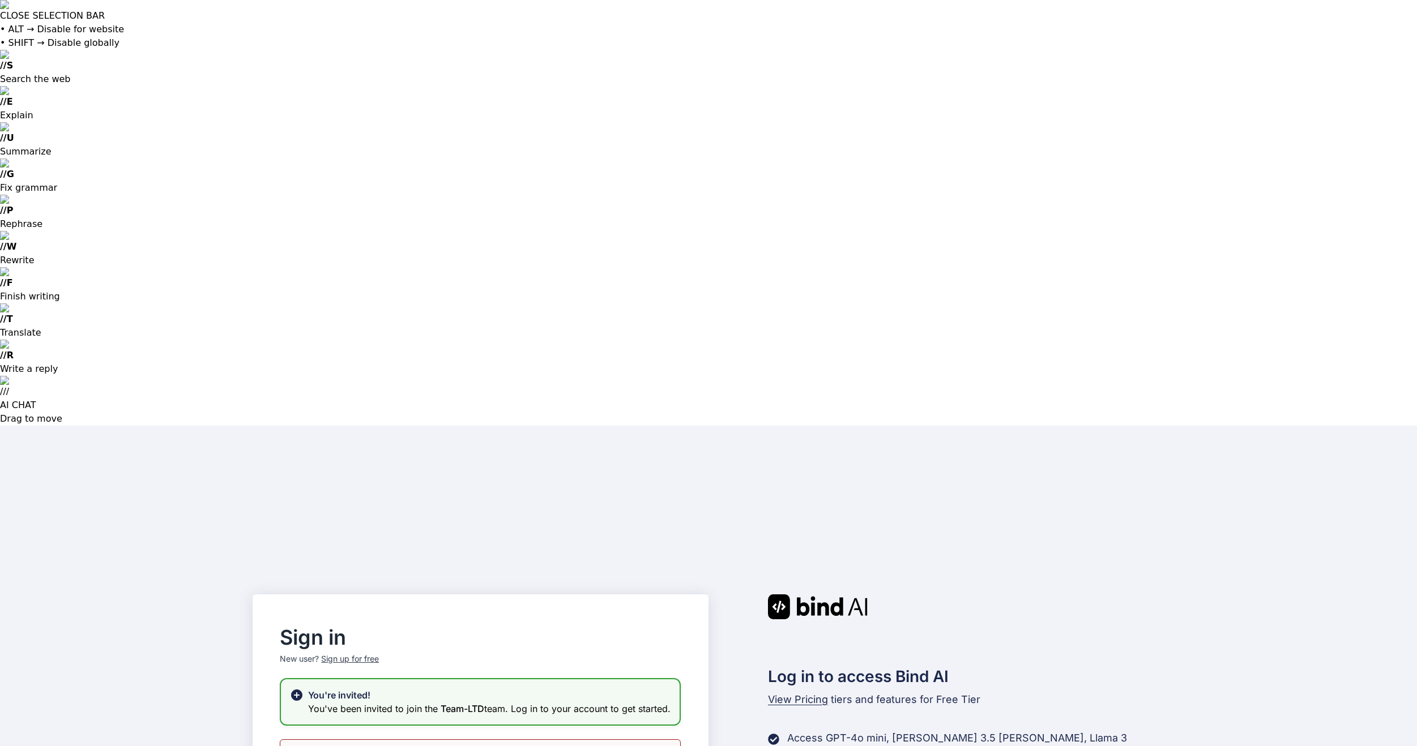
click at [428, 335] on div at bounding box center [428, 335] width 0 height 0
click at [480, 740] on input "email" at bounding box center [480, 754] width 401 height 28
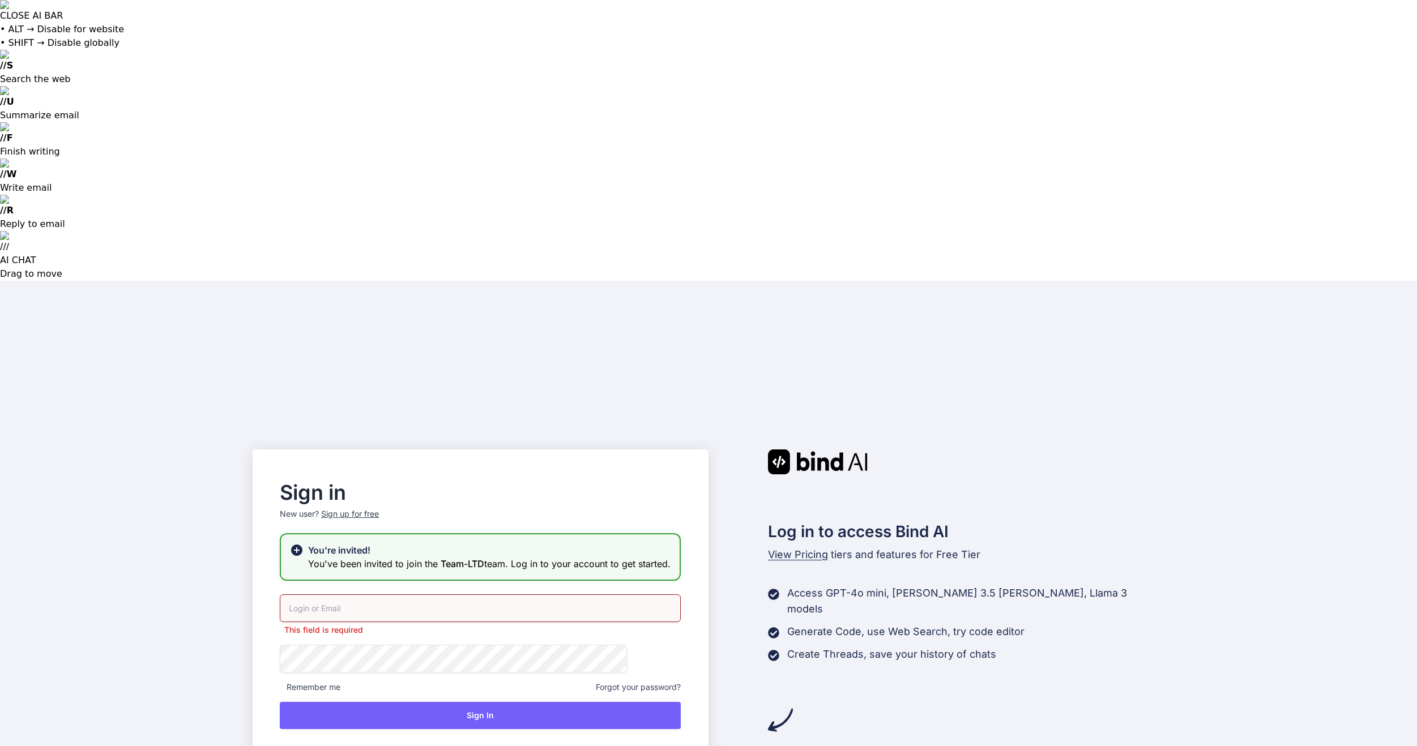
click at [422, 595] on input "email" at bounding box center [480, 609] width 401 height 28
type input "weerawat.kak@gmail.com"
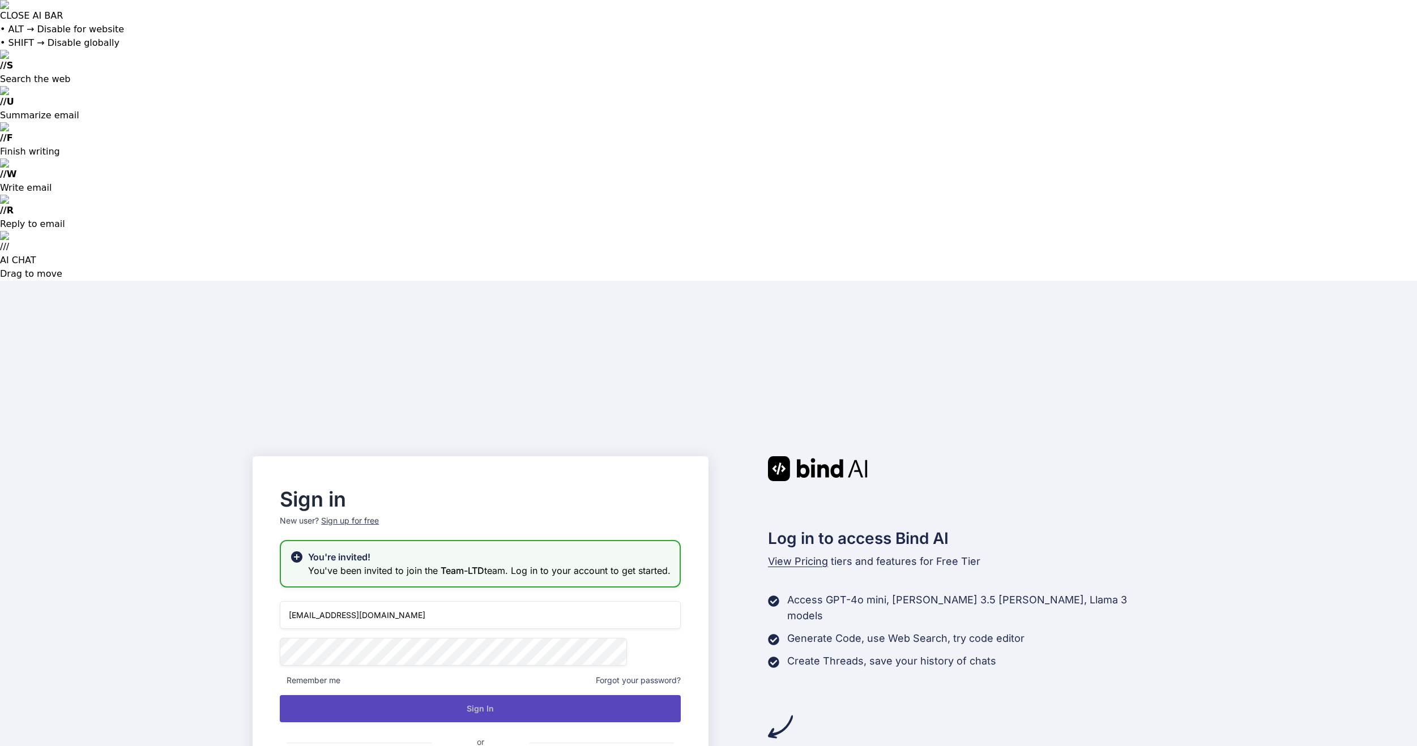
click at [447, 695] on button "Sign In" at bounding box center [480, 708] width 401 height 27
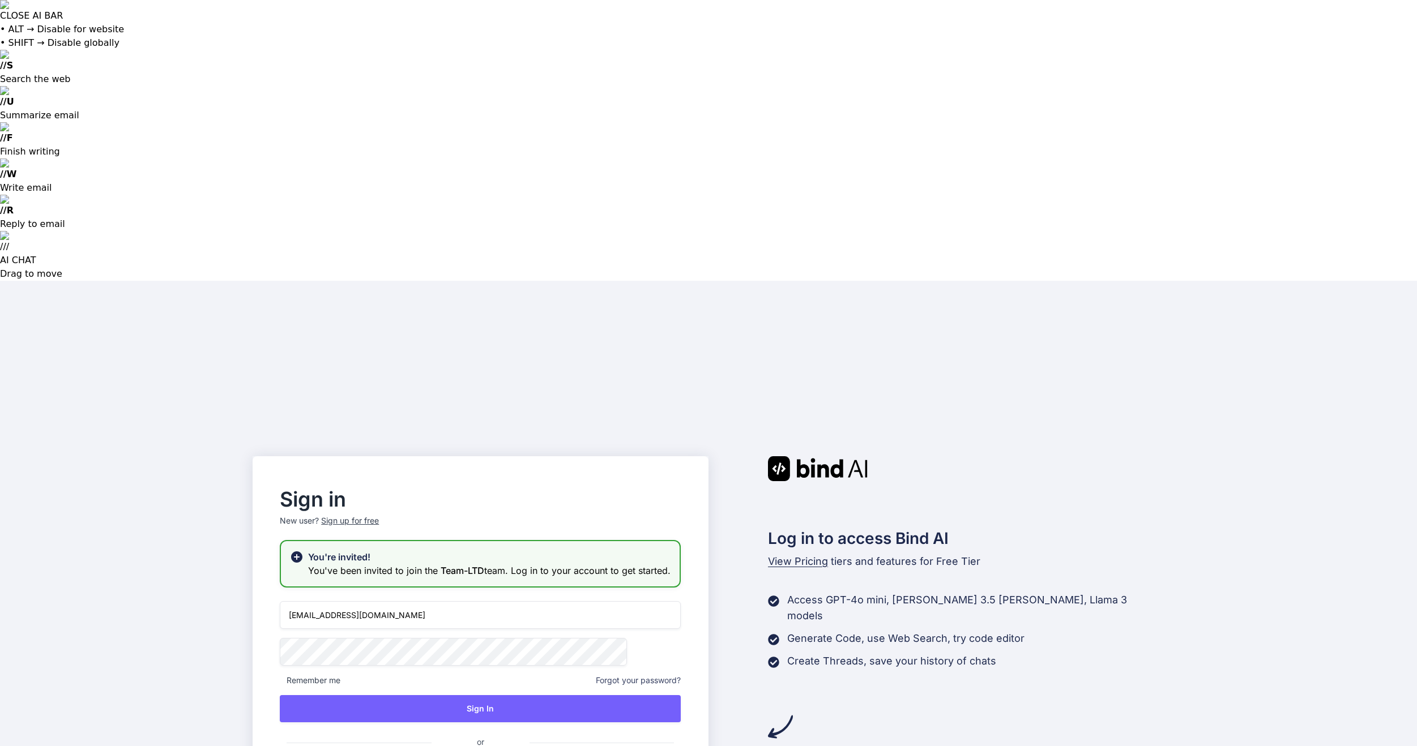
click at [802, 493] on div "Log in to access Bind AI View Pricing tiers and features for Free Tier Access G…" at bounding box center [936, 654] width 456 height 396
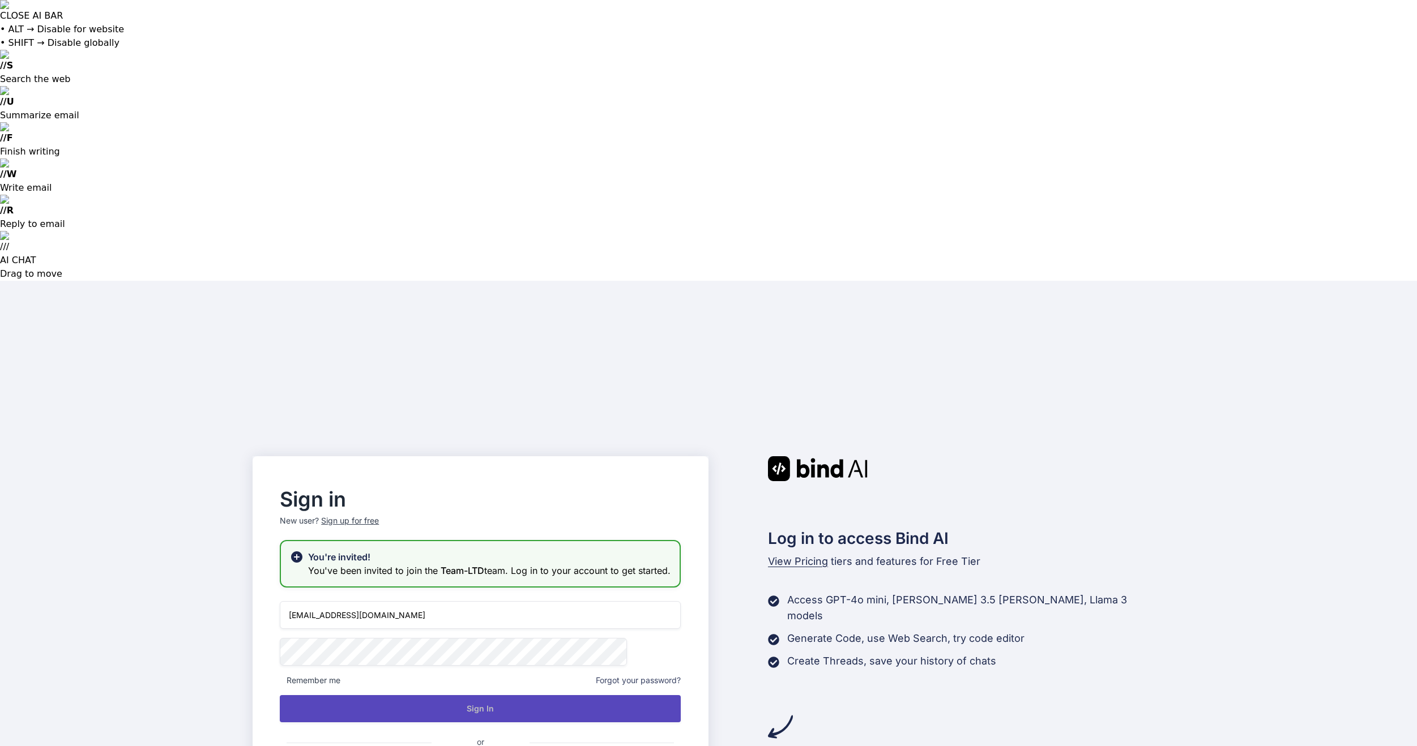
click at [456, 695] on button "Sign In" at bounding box center [480, 708] width 401 height 27
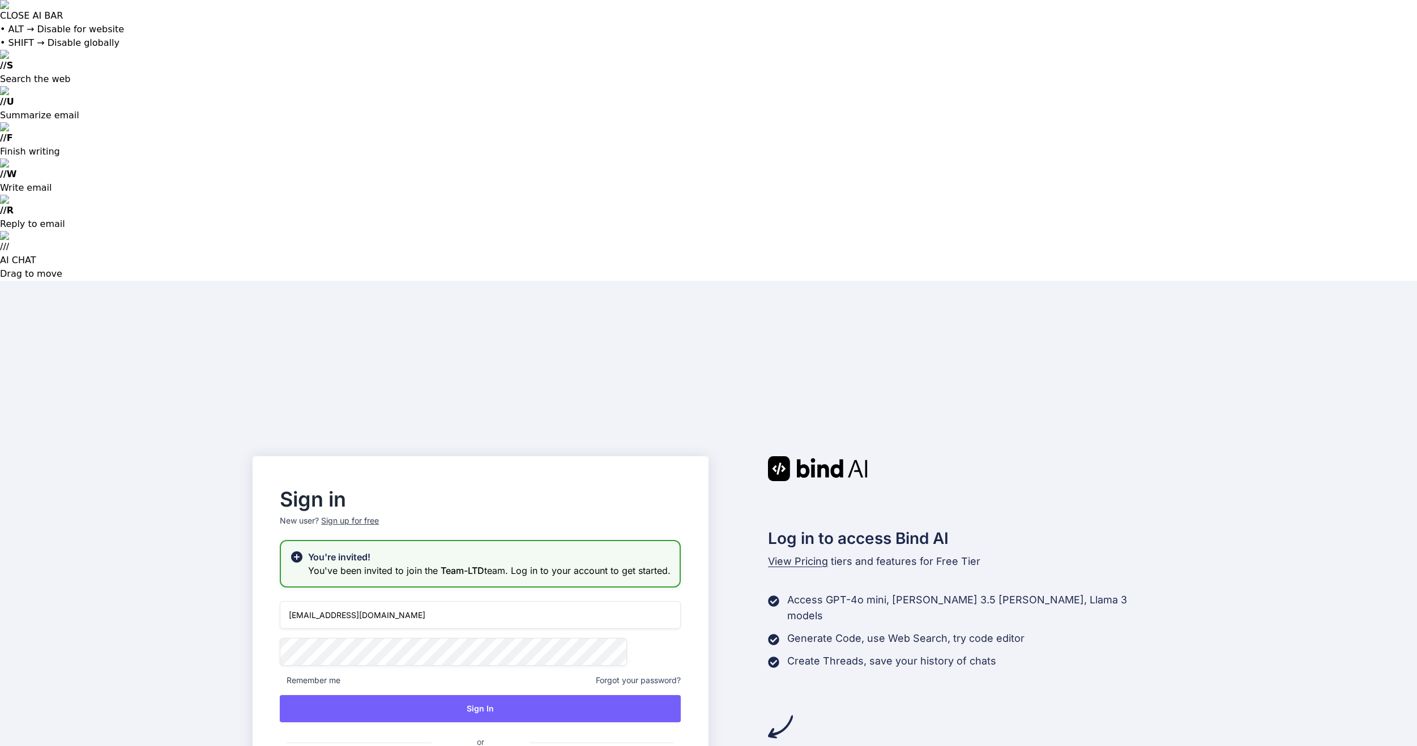
click at [621, 675] on span "Forgot your password?" at bounding box center [638, 680] width 85 height 11
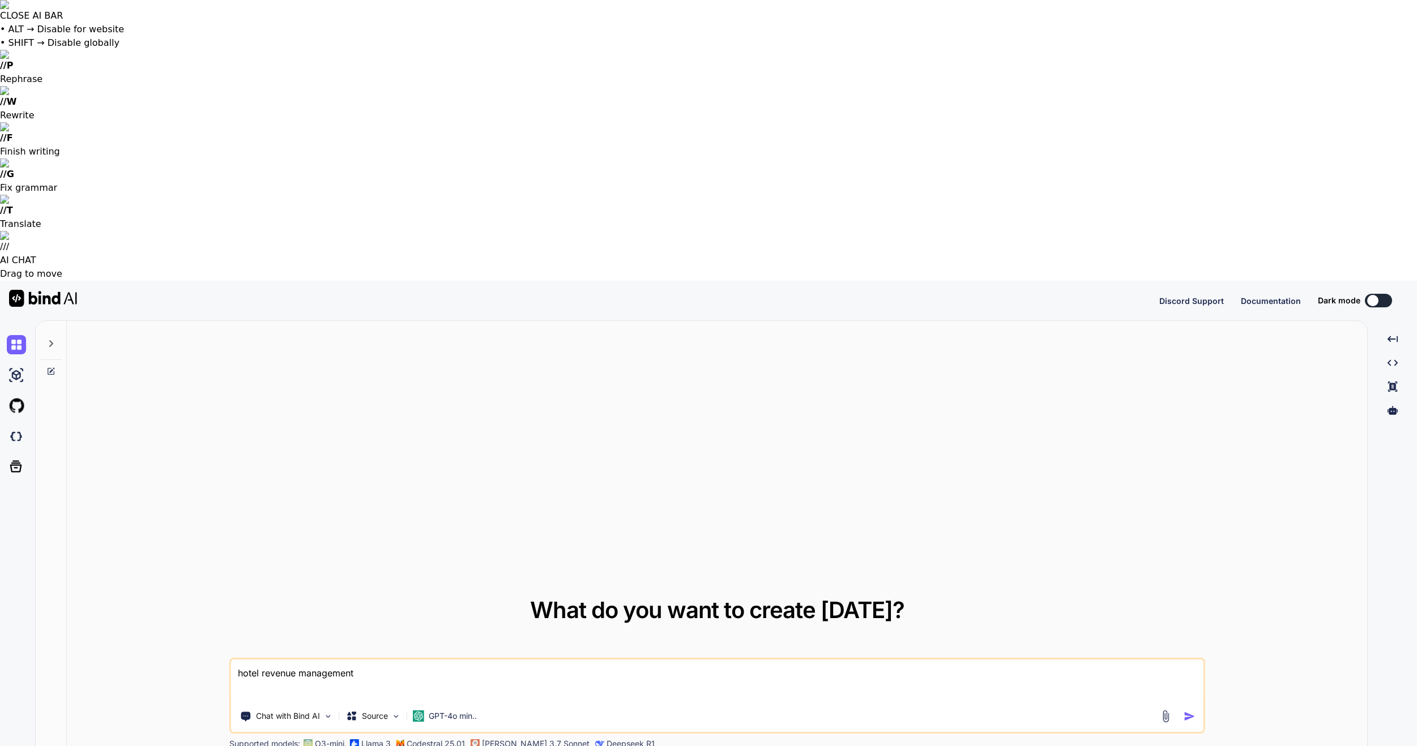
click at [1378, 294] on button at bounding box center [1378, 301] width 27 height 14
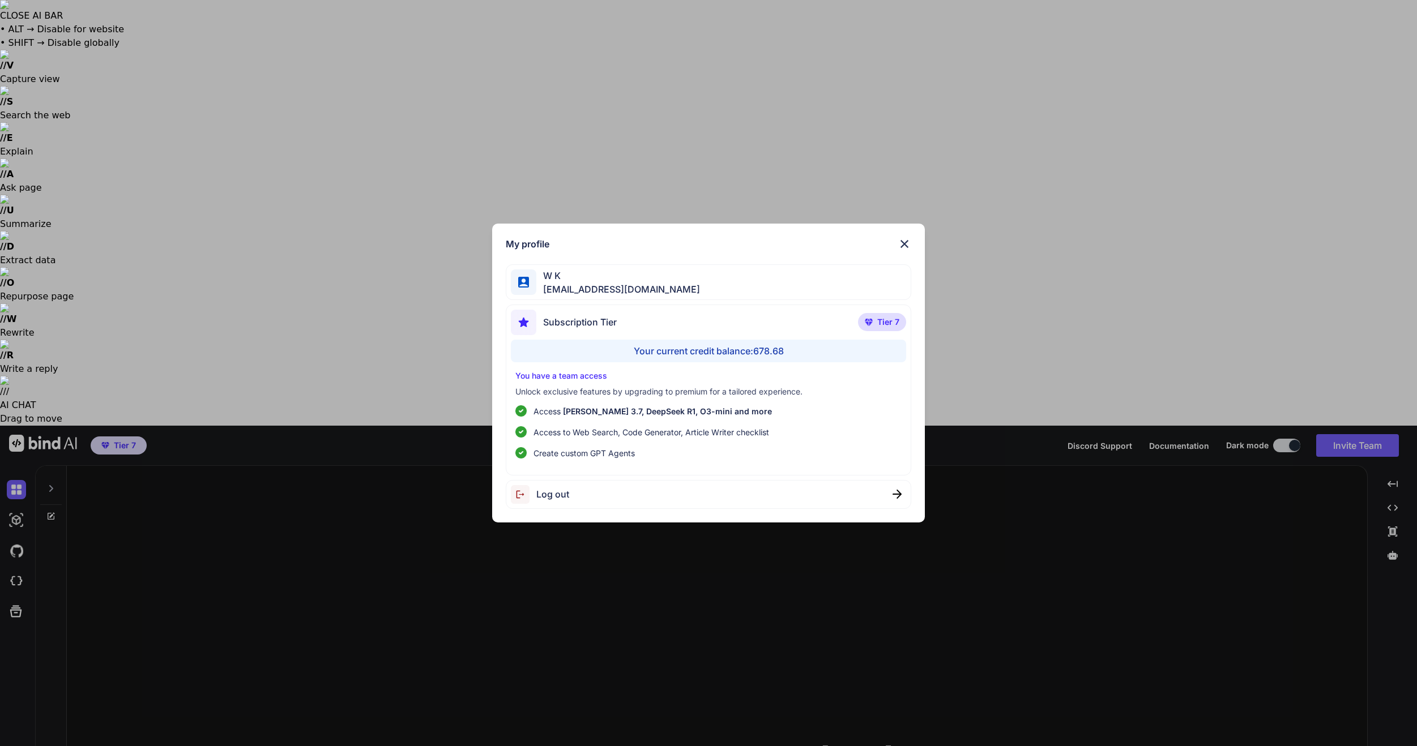
click at [505, 669] on div "My profile W K weerawat.kak@gmail.com Subscription Tier Tier 7 Your current cre…" at bounding box center [708, 373] width 1417 height 746
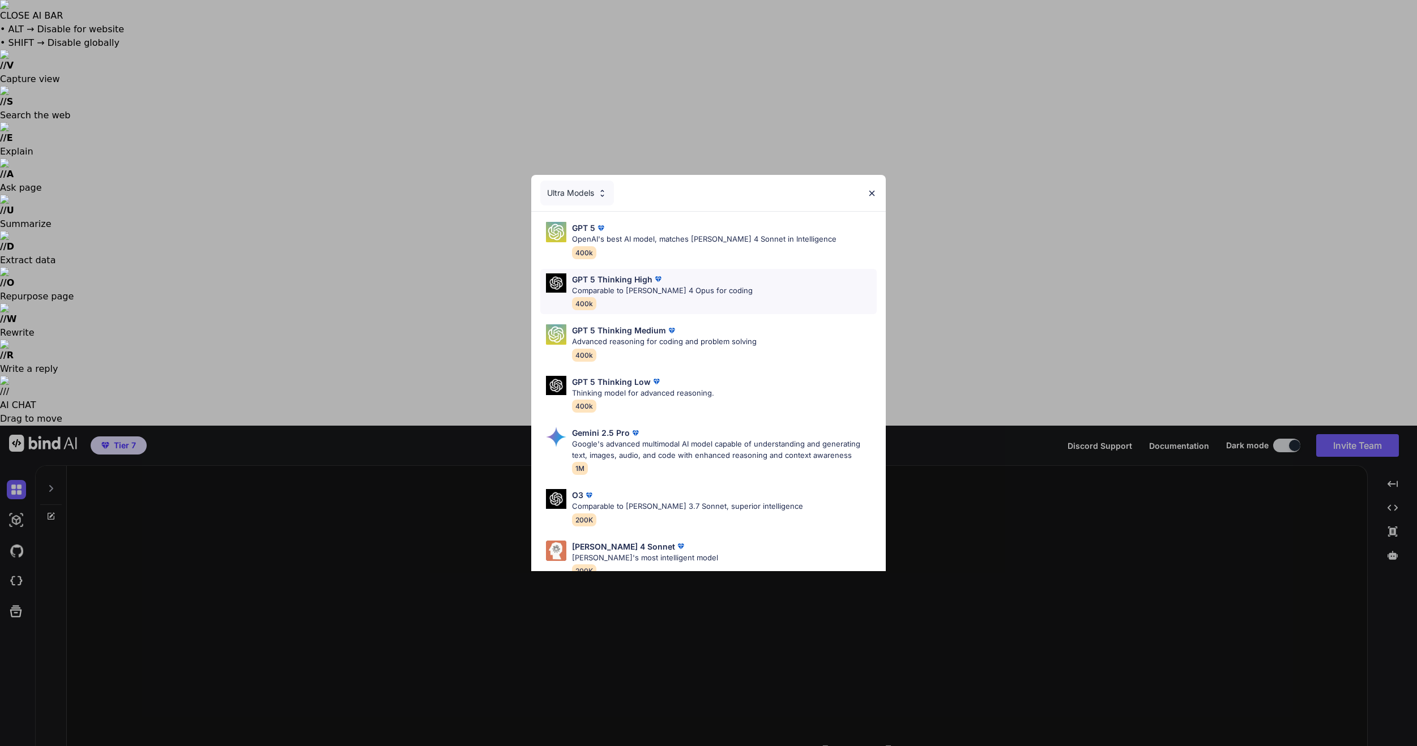
click at [753, 284] on div "GPT 5 Thinking High Comparable to Claude 4 Opus for coding 400k" at bounding box center [708, 292] width 336 height 46
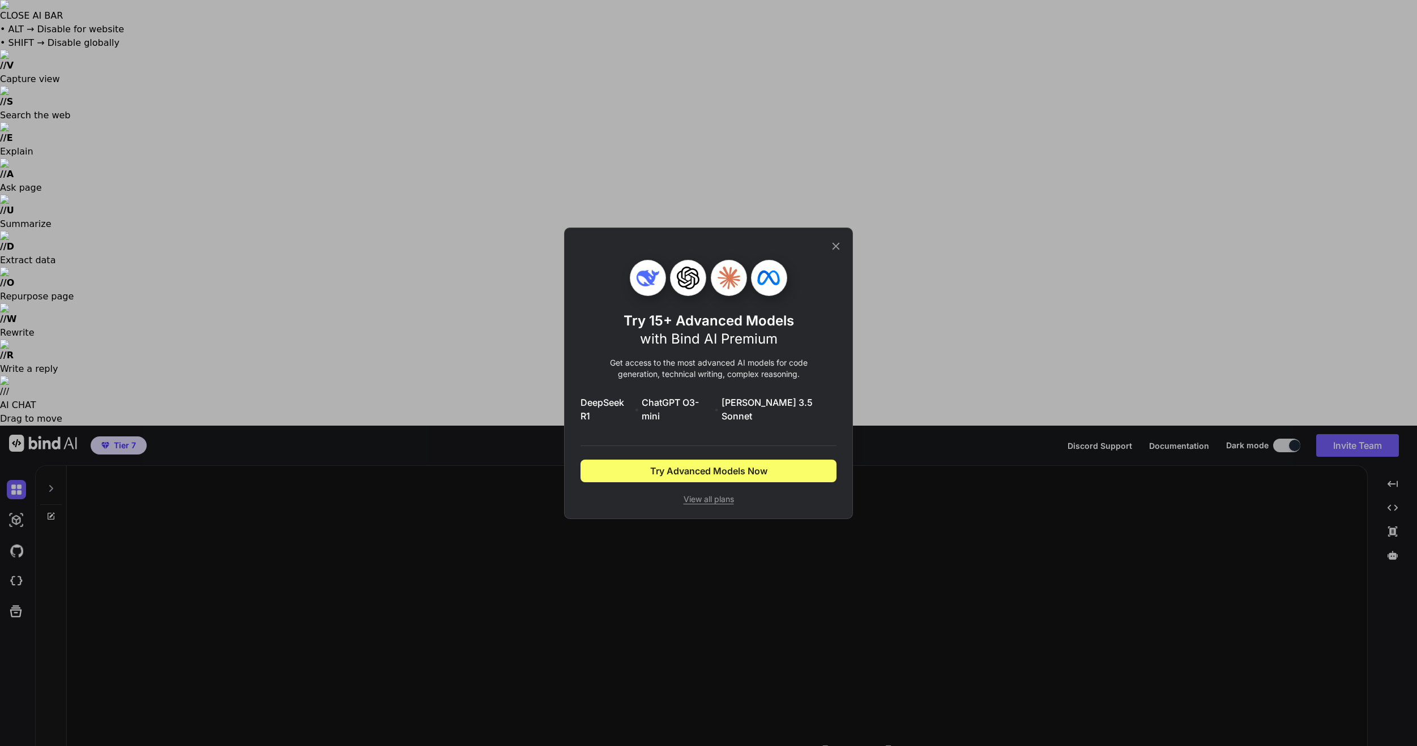
click at [839, 251] on icon at bounding box center [836, 246] width 12 height 12
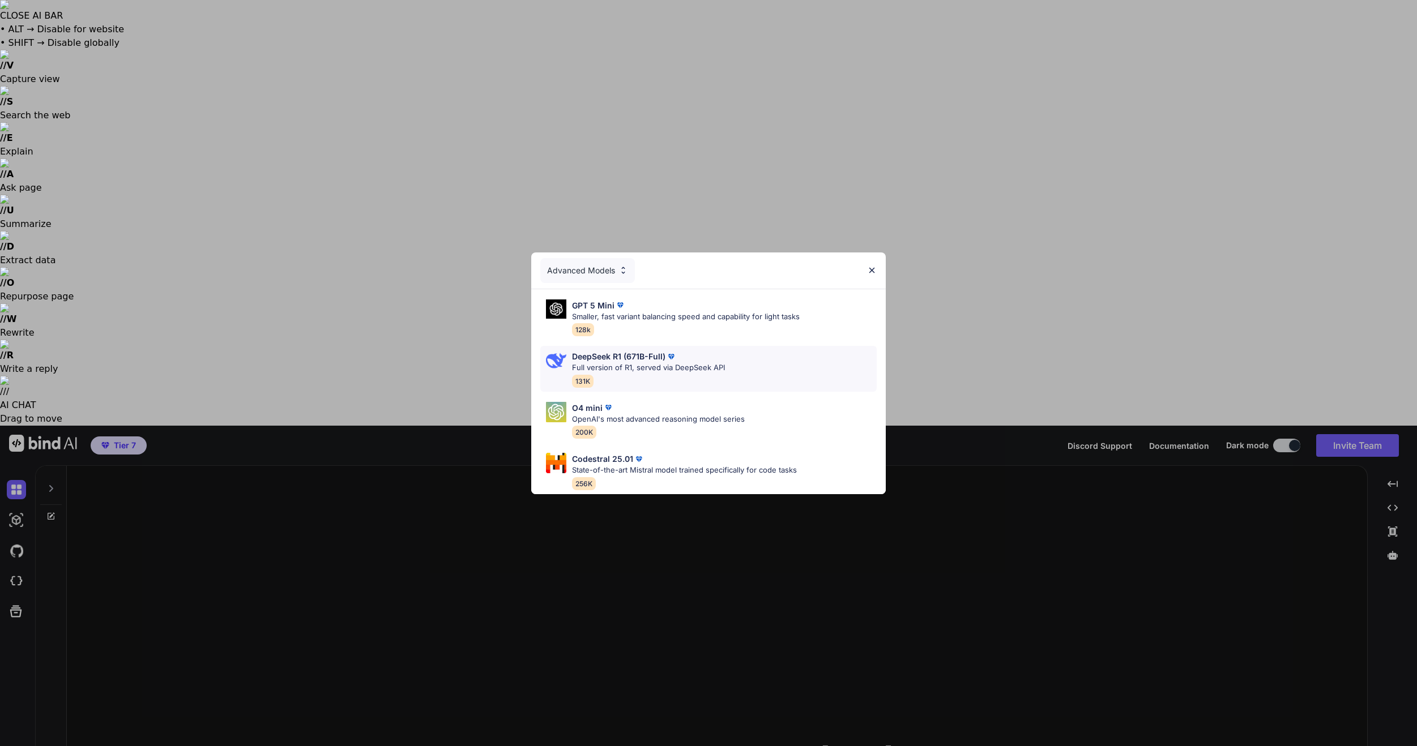
click at [671, 362] on p "Full version of R1, served via DeepSeek API" at bounding box center [648, 367] width 153 height 11
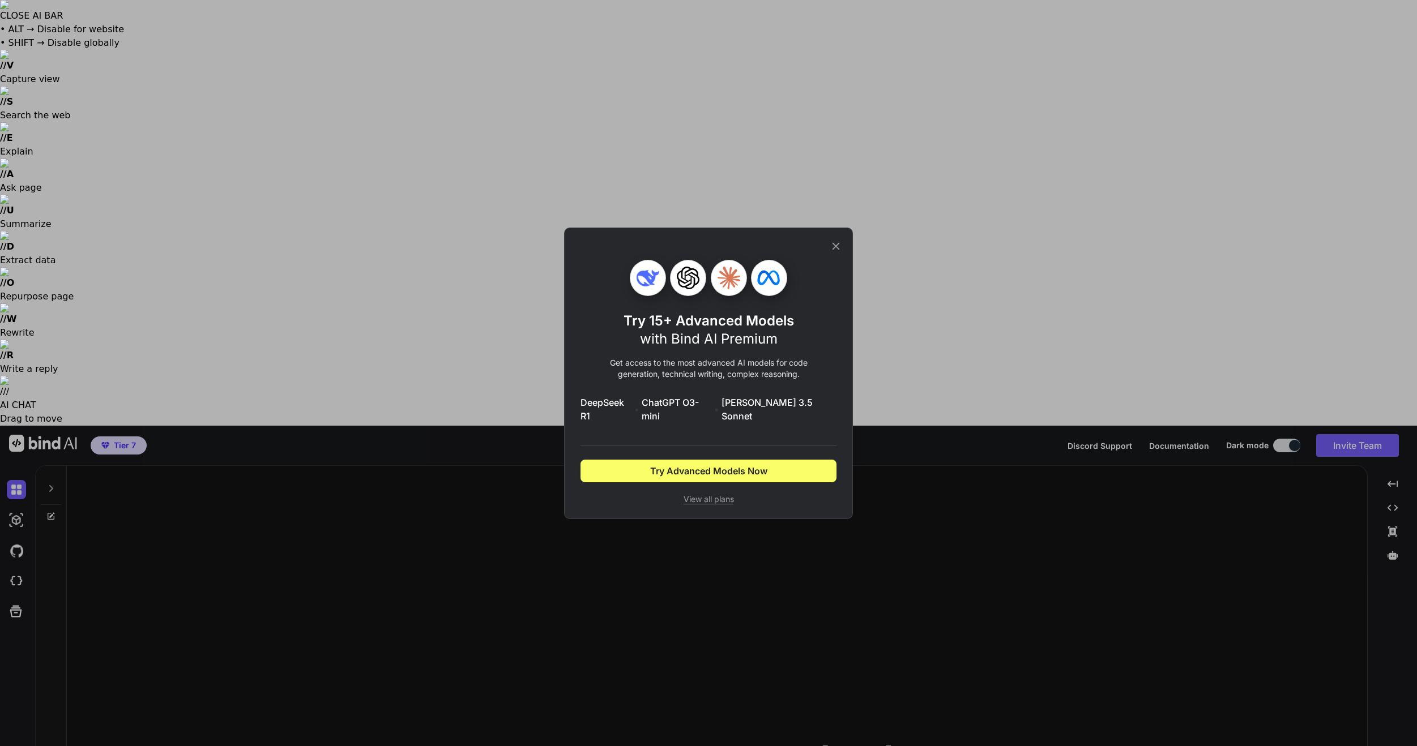
click at [835, 250] on icon at bounding box center [835, 245] width 7 height 7
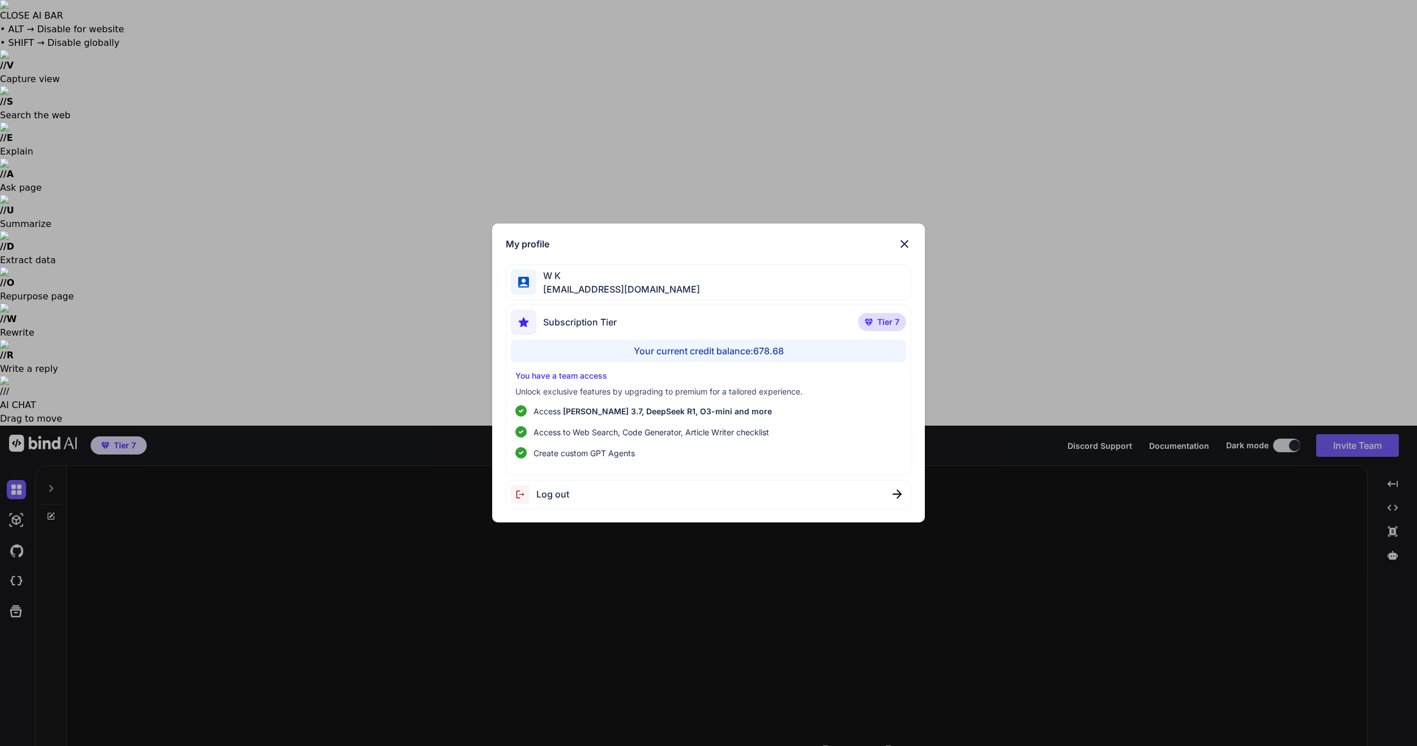
click at [637, 497] on div "Log out" at bounding box center [709, 494] width 406 height 29
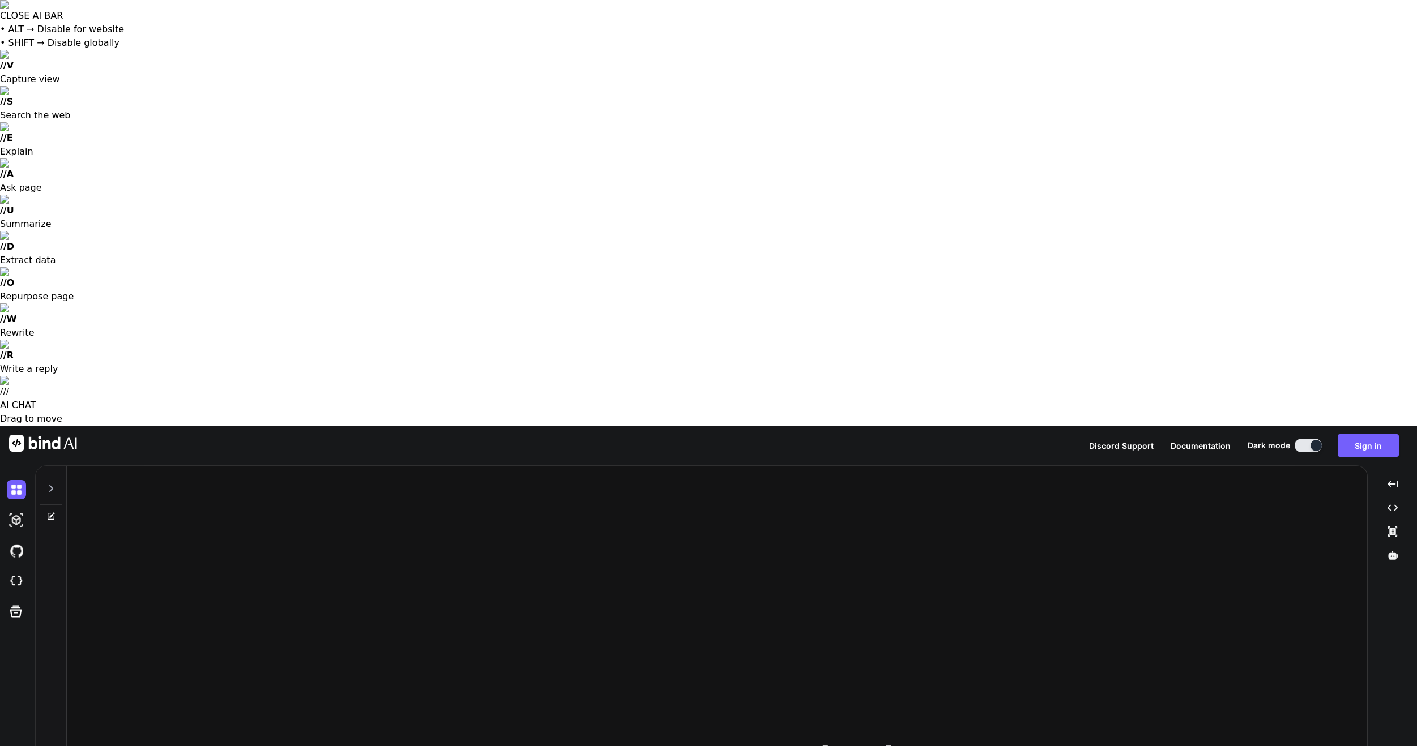
type textarea "x"
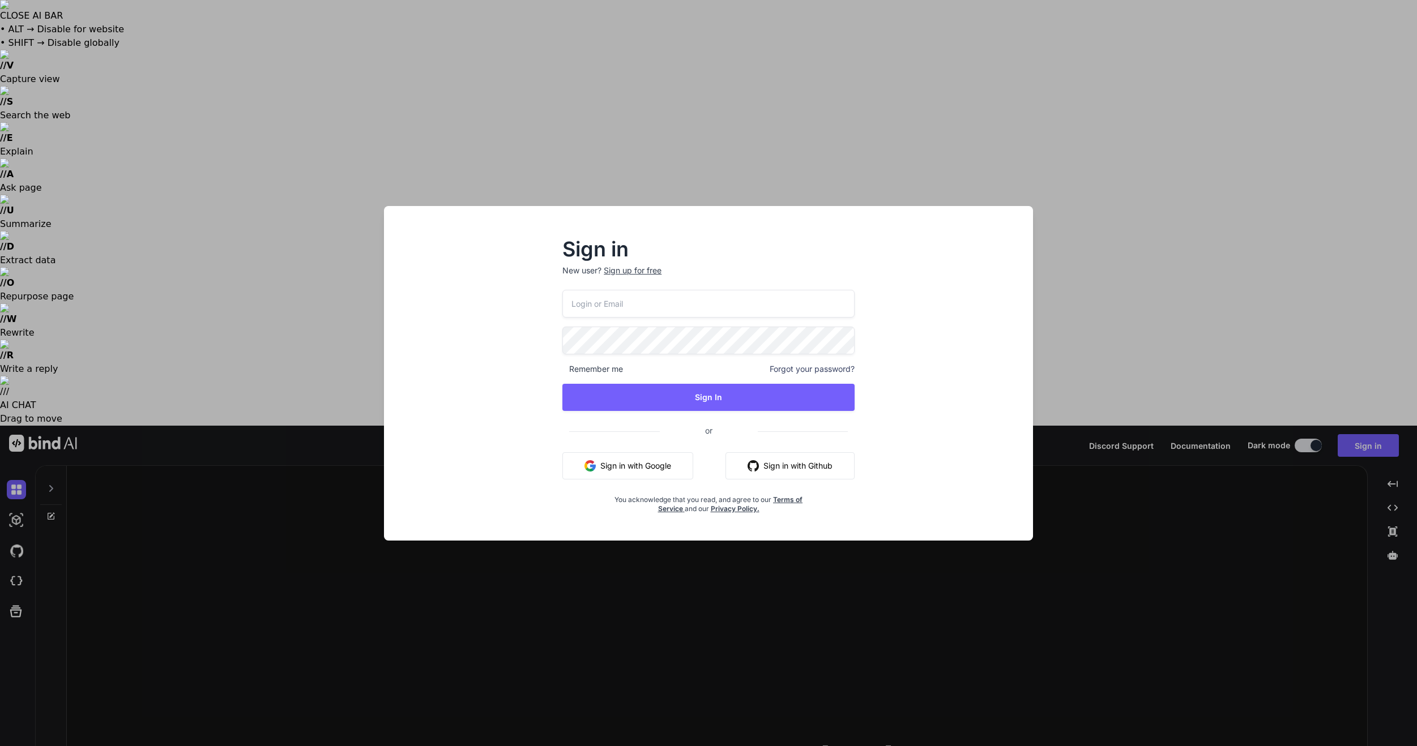
click at [630, 297] on input "email" at bounding box center [708, 304] width 292 height 28
click at [667, 302] on input "email" at bounding box center [708, 304] width 292 height 28
type input "weer"
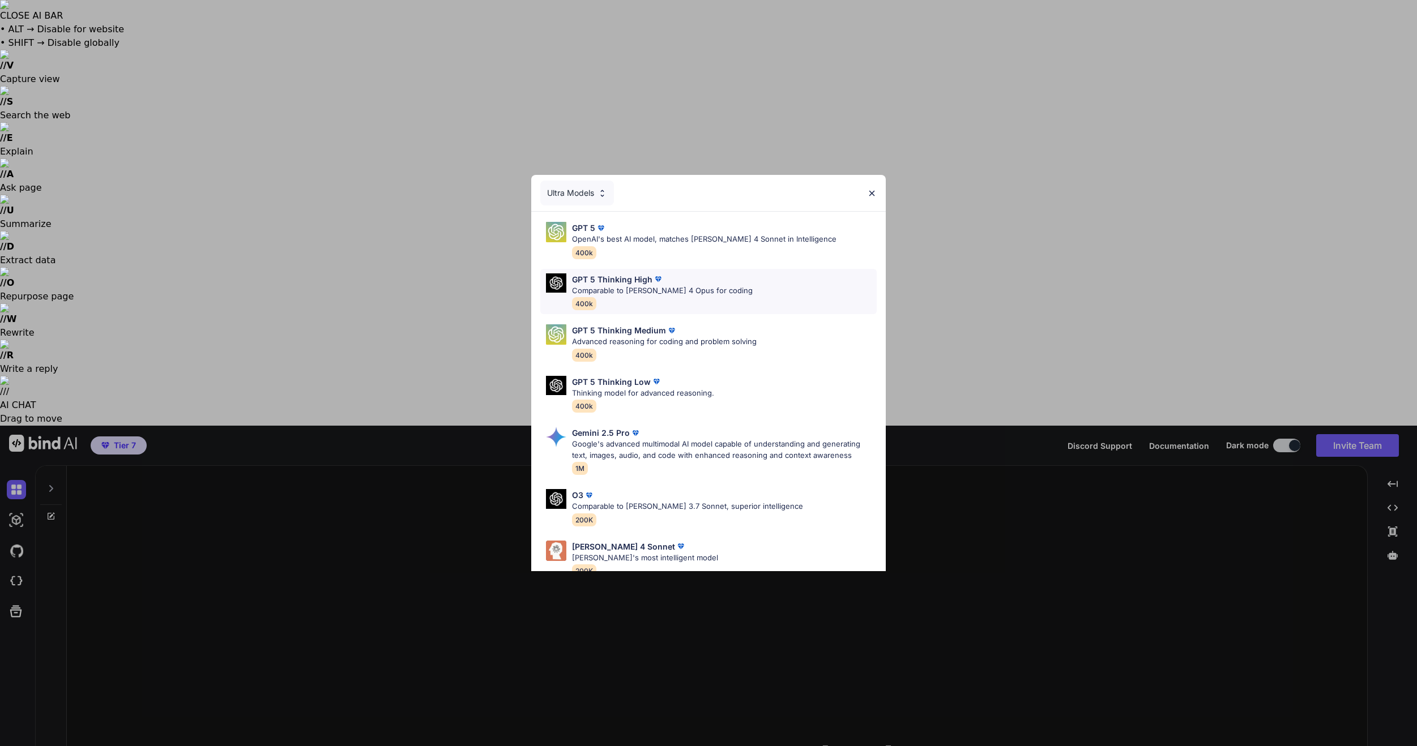
click at [651, 285] on p "Comparable to [PERSON_NAME] 4 Opus for coding" at bounding box center [662, 290] width 181 height 11
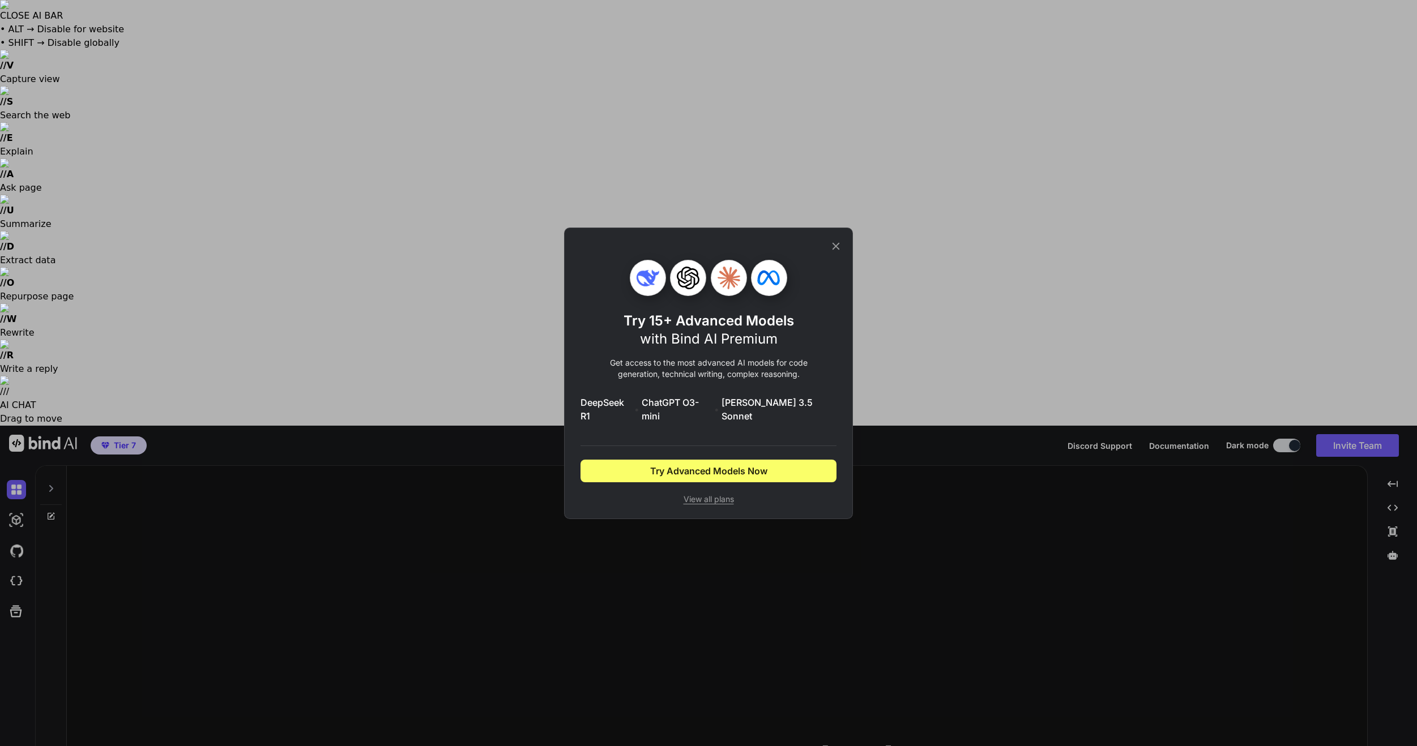
click at [838, 252] on icon at bounding box center [836, 246] width 12 height 12
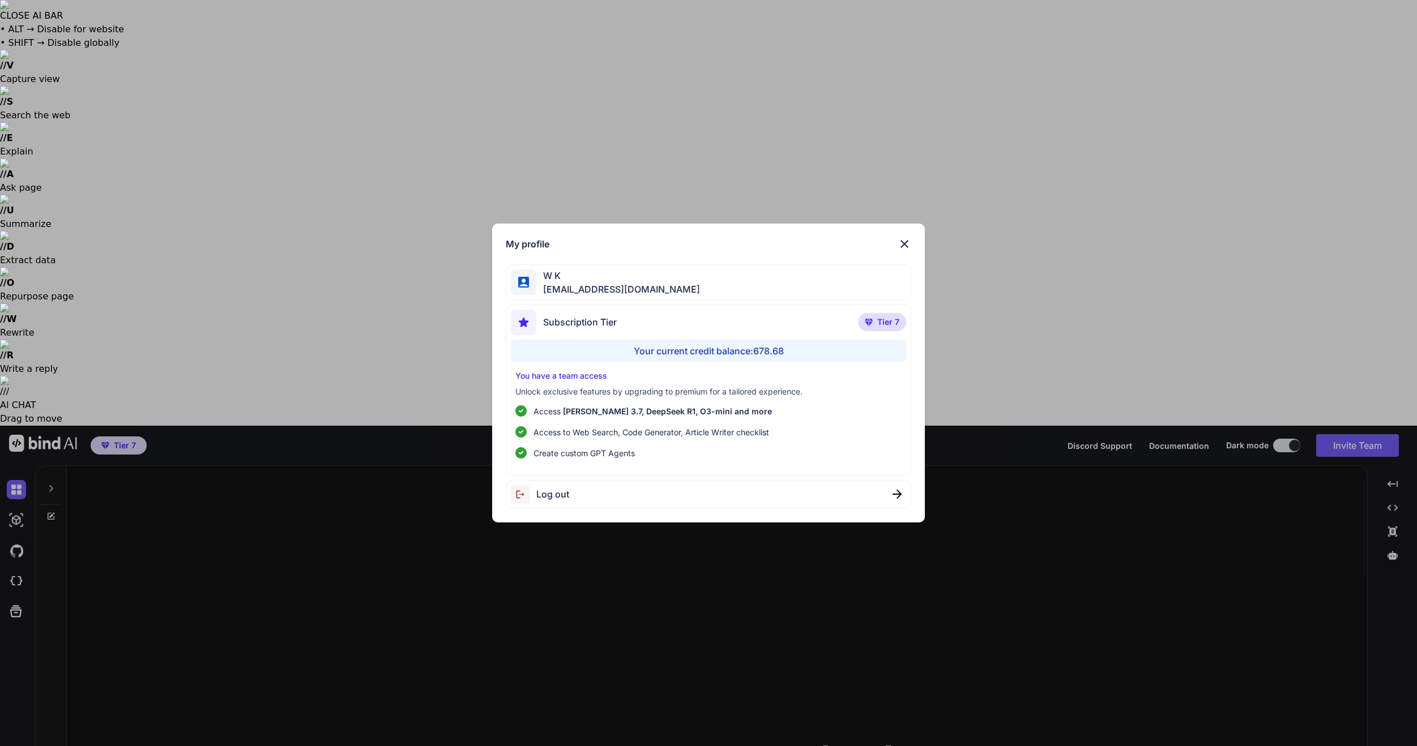
click at [635, 499] on div "Log out" at bounding box center [709, 494] width 406 height 29
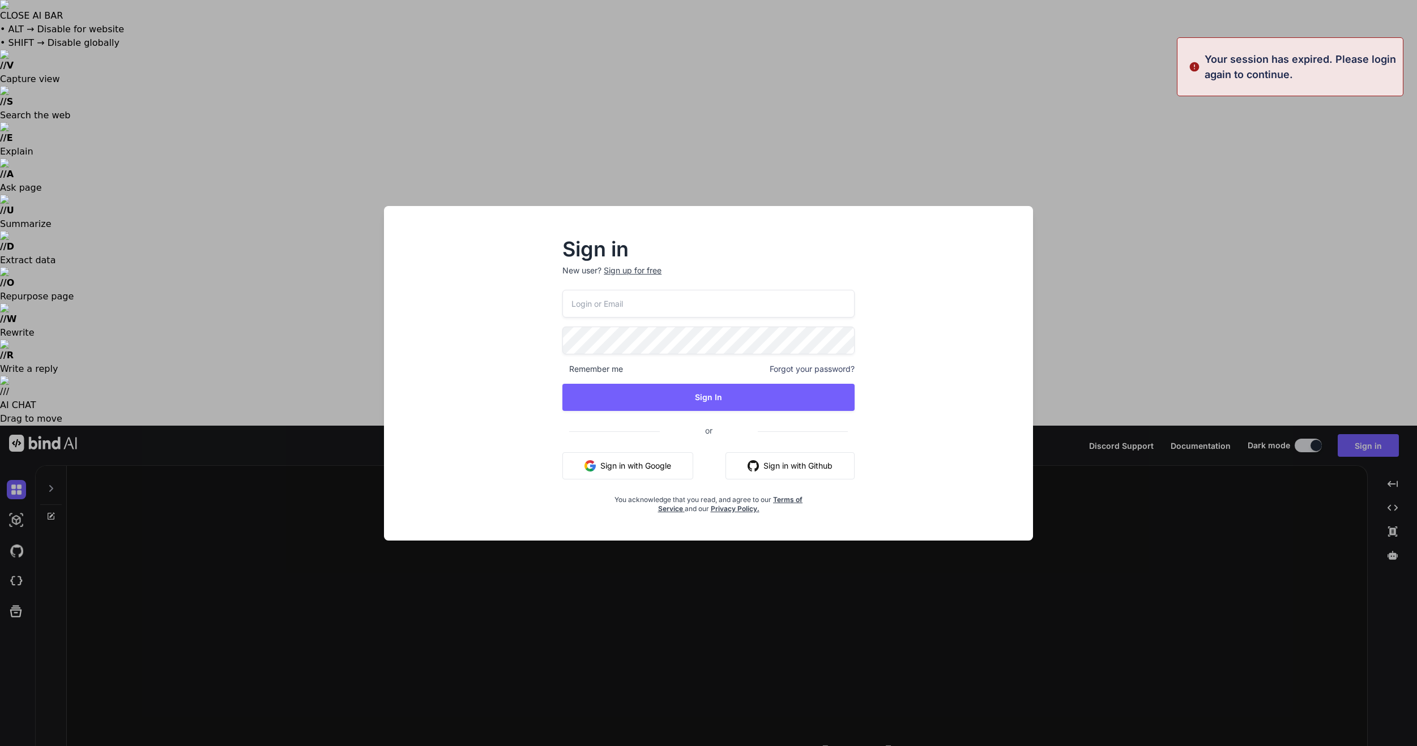
click at [670, 293] on input "email" at bounding box center [708, 304] width 292 height 28
type input "[EMAIL_ADDRESS][DOMAIN_NAME]"
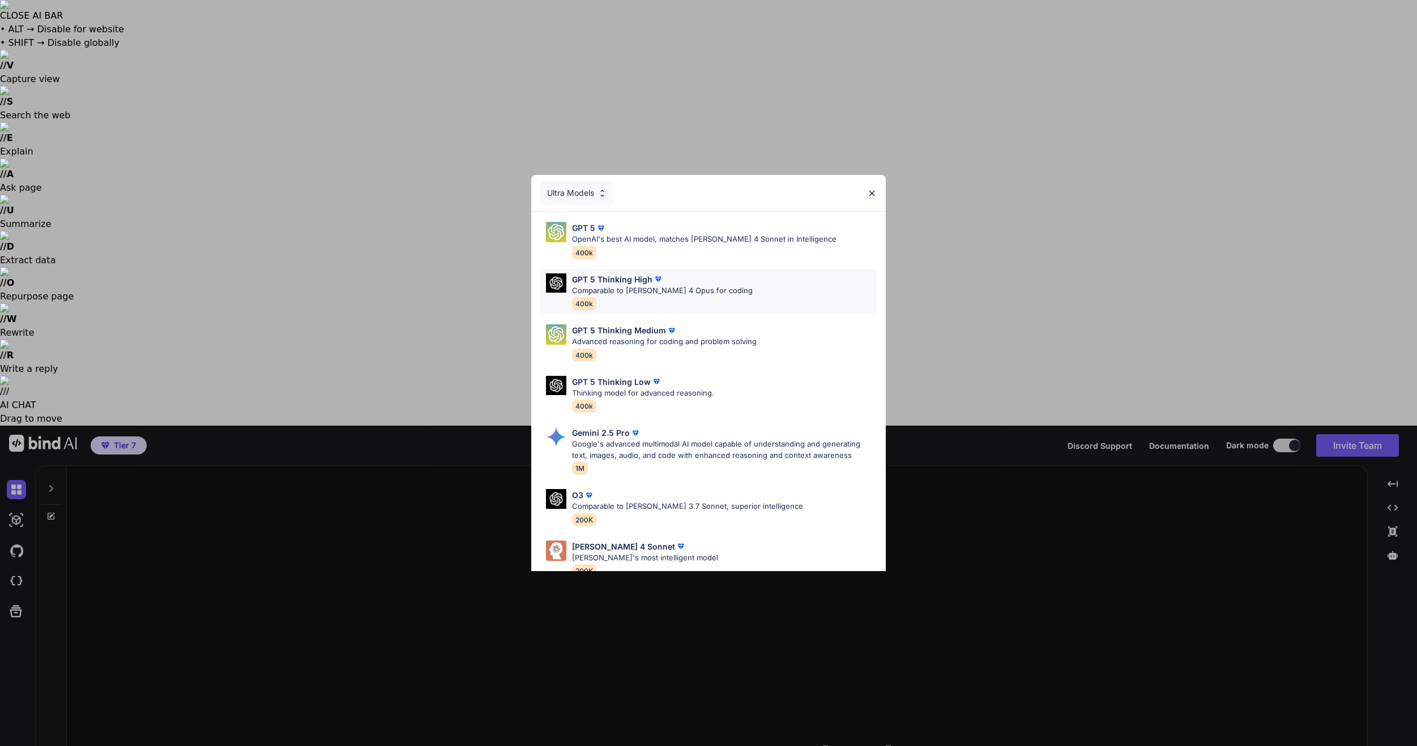
click at [661, 272] on div "GPT 5 Thinking High Comparable to [PERSON_NAME] 4 Opus for coding 400k" at bounding box center [708, 292] width 336 height 46
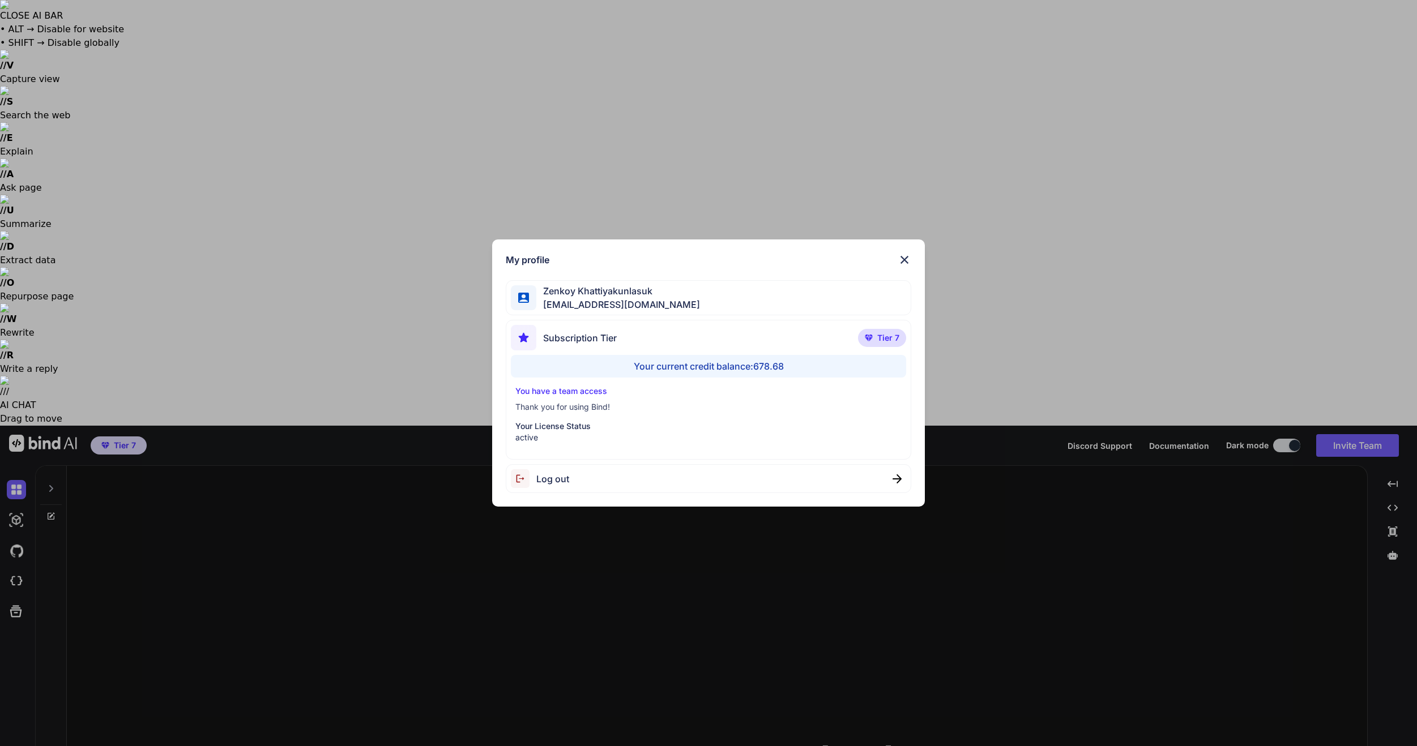
click at [566, 430] on p "Your License Status" at bounding box center [708, 426] width 387 height 11
click at [967, 159] on div "My profile Zenkoy Khattiyakunlasuk bindai@zenkoy.com Subscription Tier Tier 7 Y…" at bounding box center [708, 373] width 1417 height 746
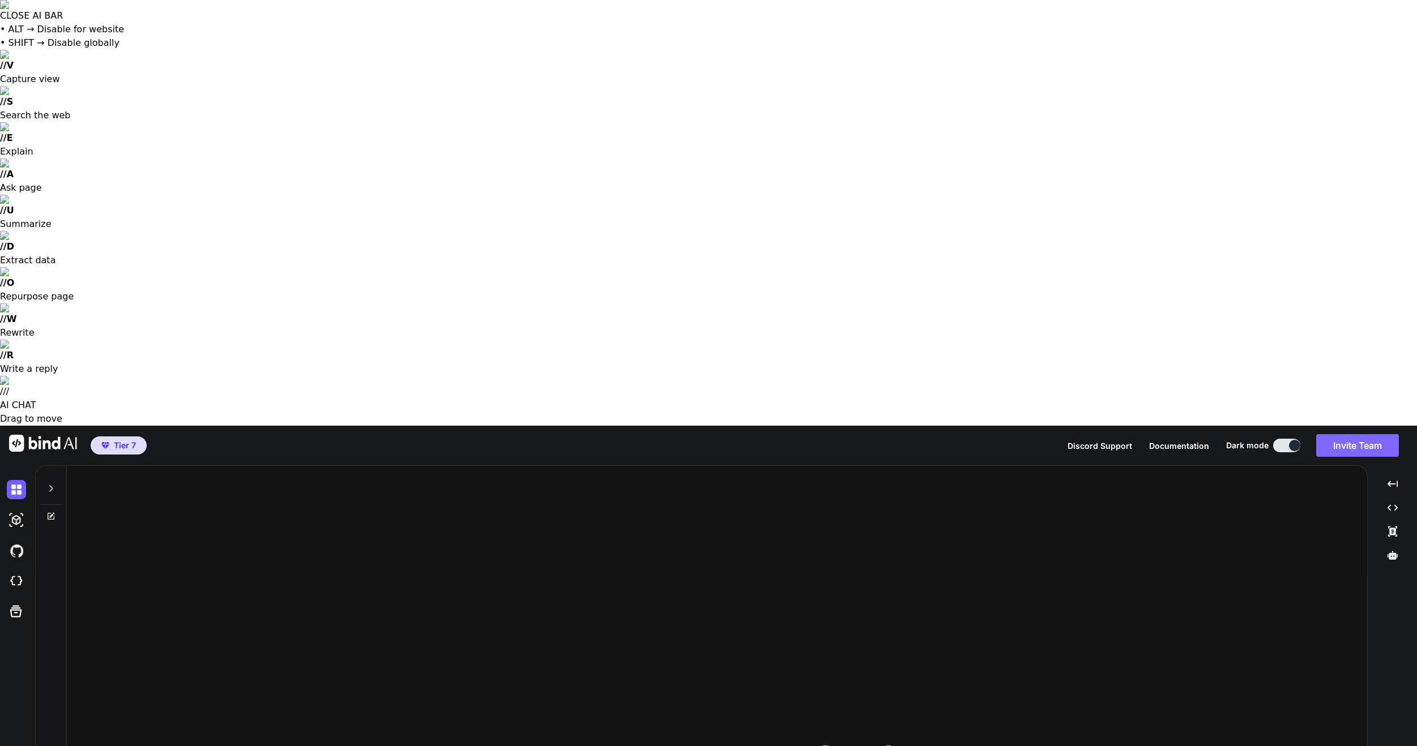
click at [1380, 434] on button "Invite Team" at bounding box center [1357, 445] width 83 height 23
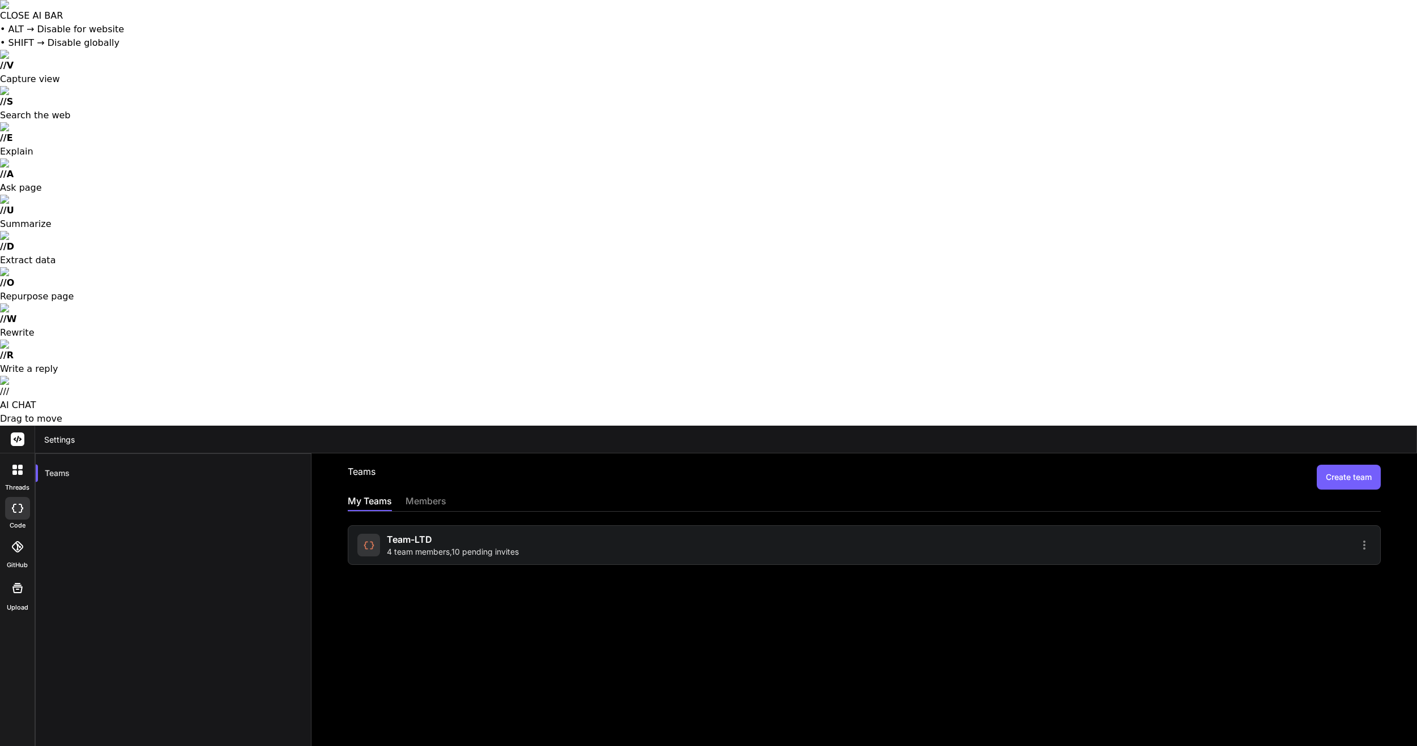
click at [450, 494] on div "My Teams members" at bounding box center [864, 502] width 1033 height 17
click at [441, 494] on div "members" at bounding box center [425, 502] width 41 height 16
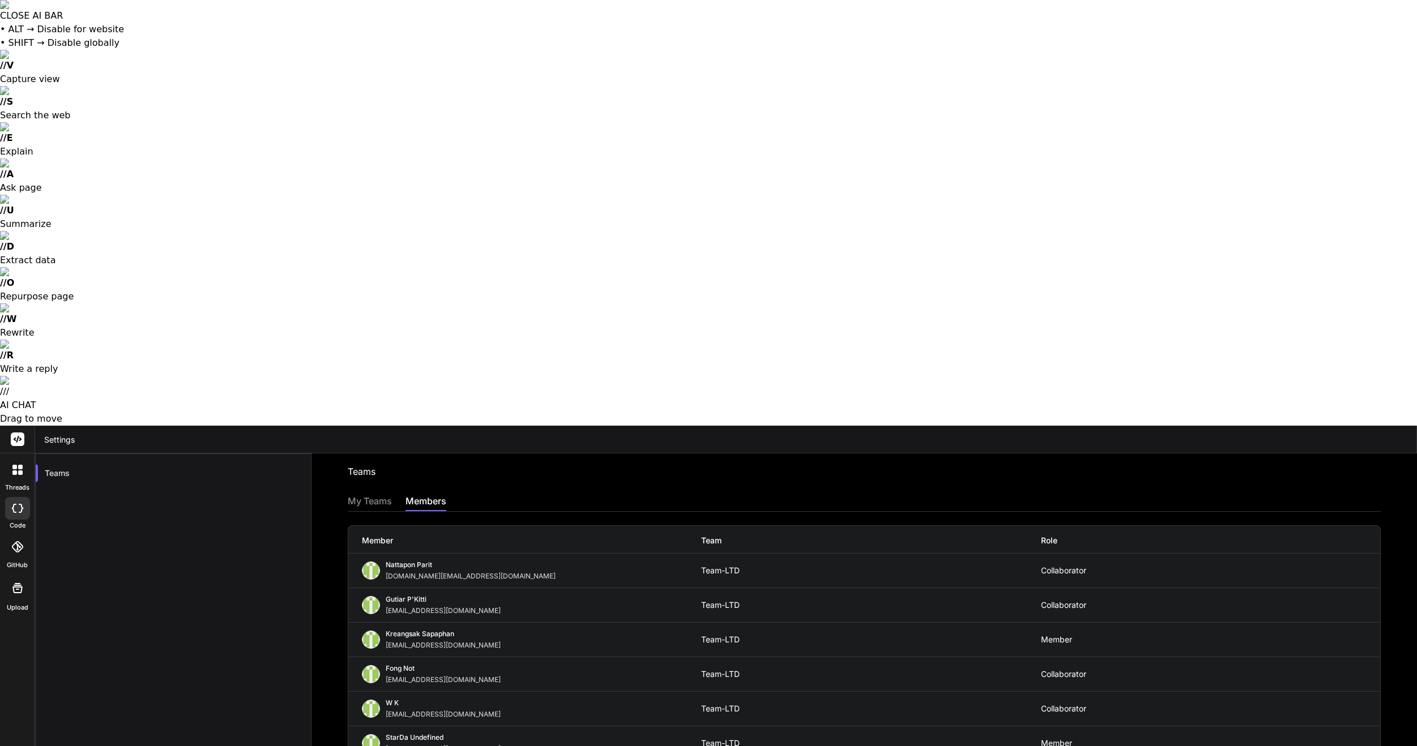
click at [365, 494] on div "My Teams" at bounding box center [370, 502] width 44 height 16
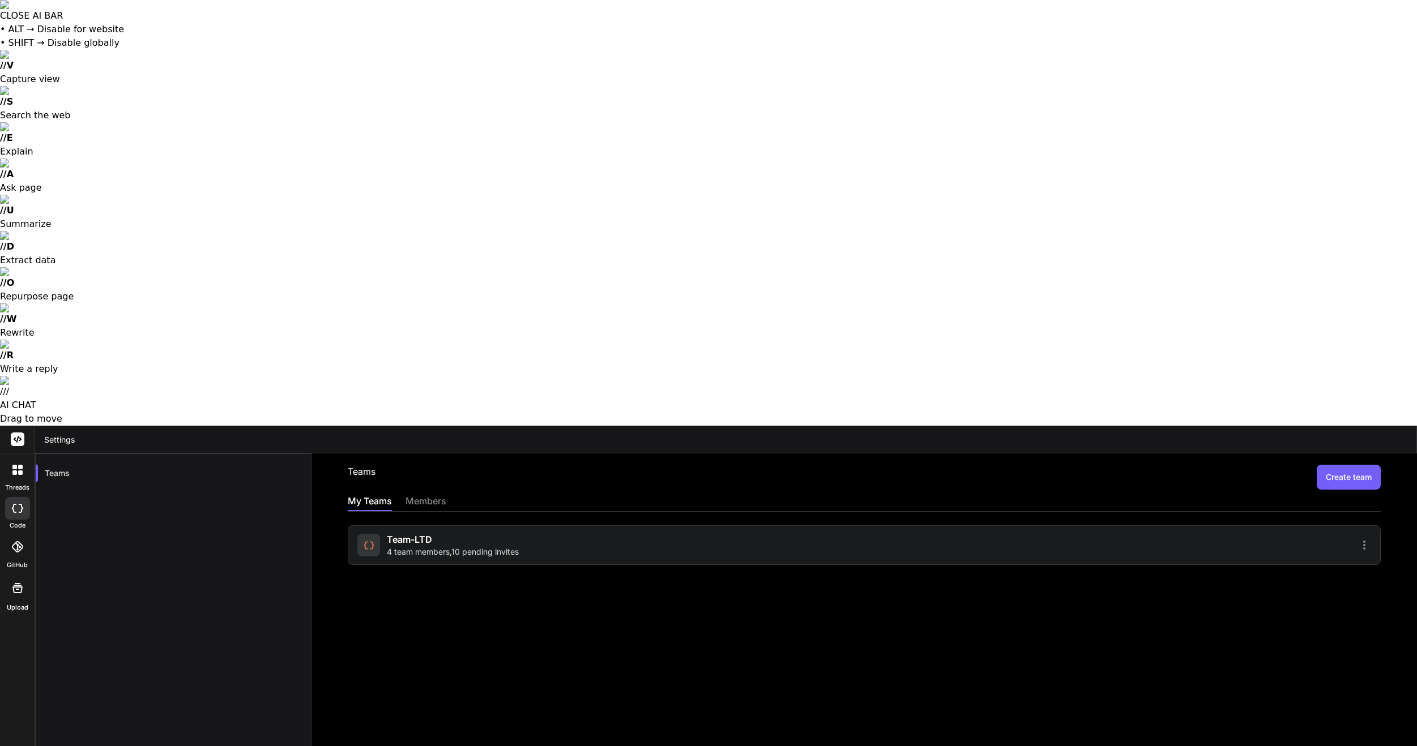
click at [435, 494] on div "members" at bounding box center [425, 502] width 41 height 16
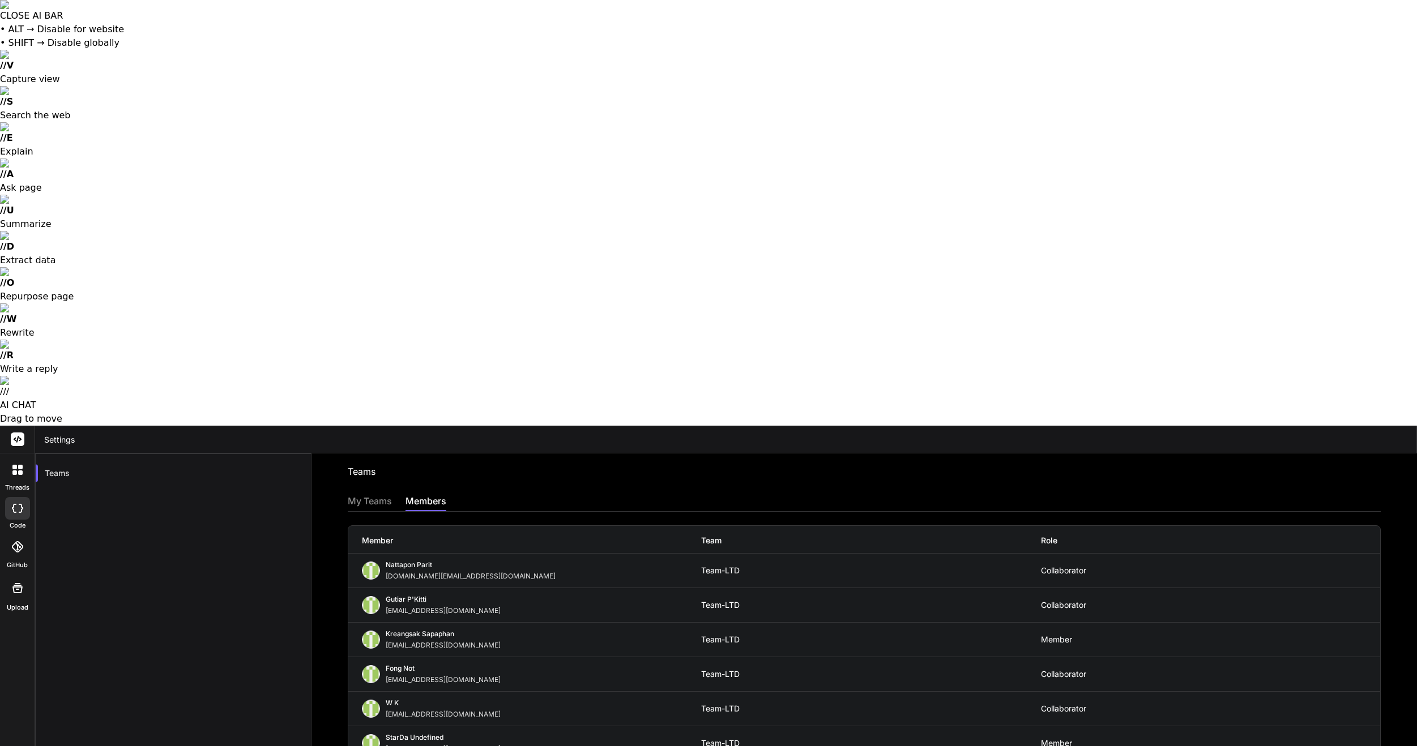
click at [381, 494] on div "My Teams" at bounding box center [370, 502] width 44 height 16
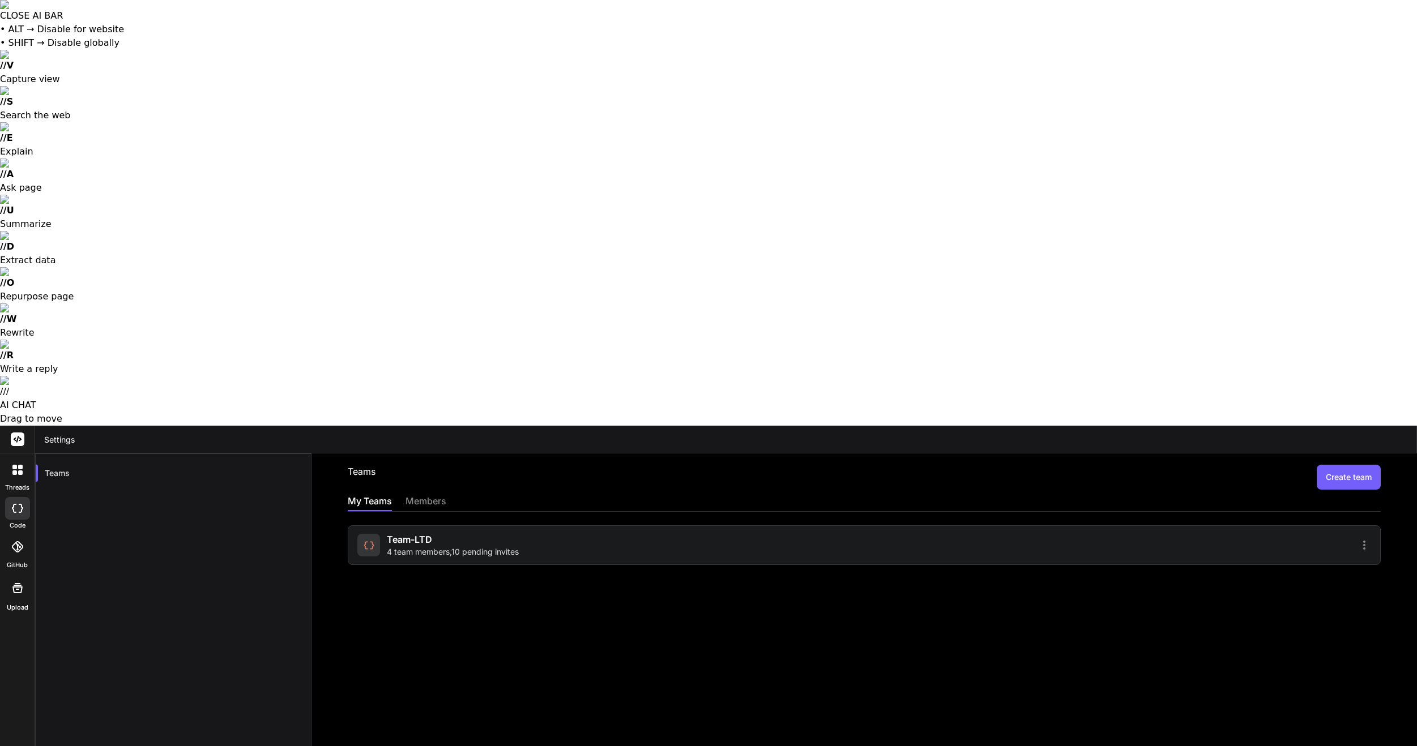
click at [1368, 465] on button "Create team" at bounding box center [1349, 477] width 64 height 25
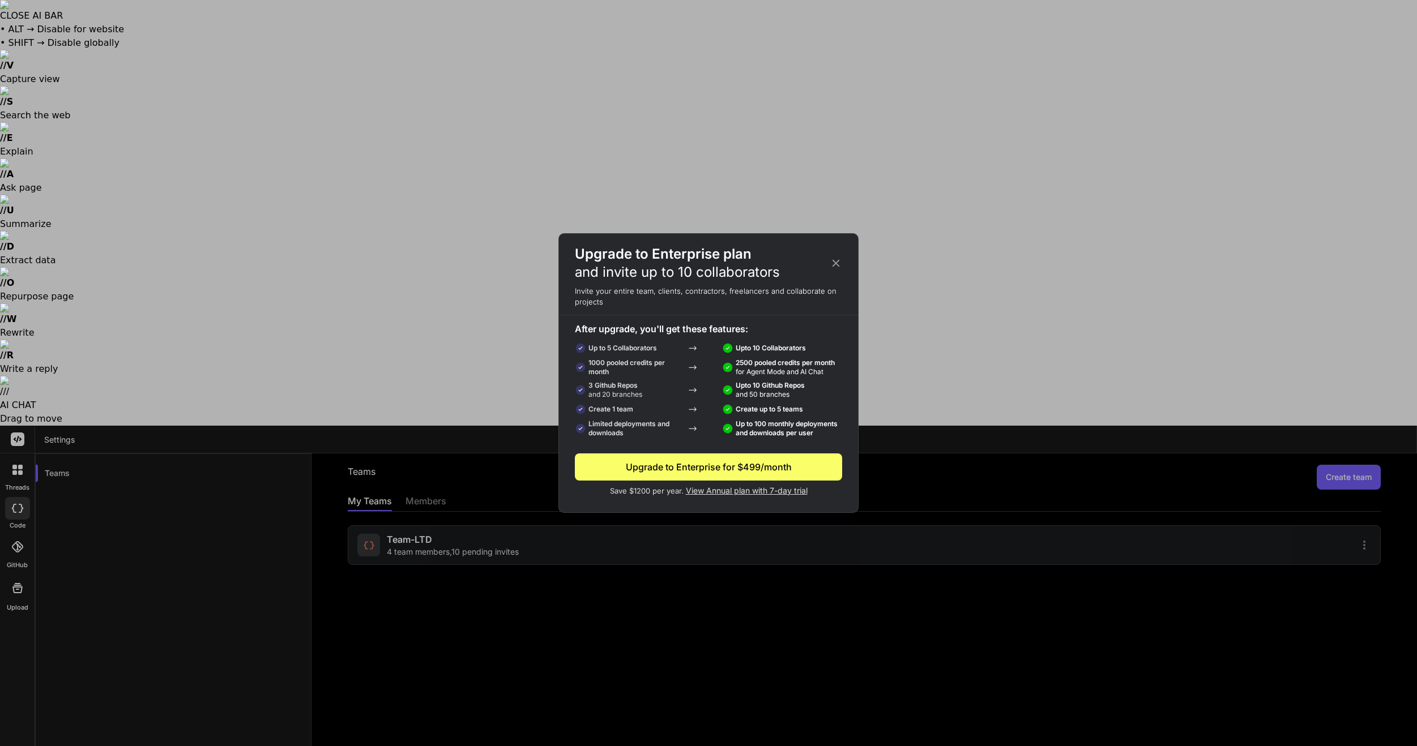
click at [830, 260] on icon at bounding box center [836, 263] width 12 height 12
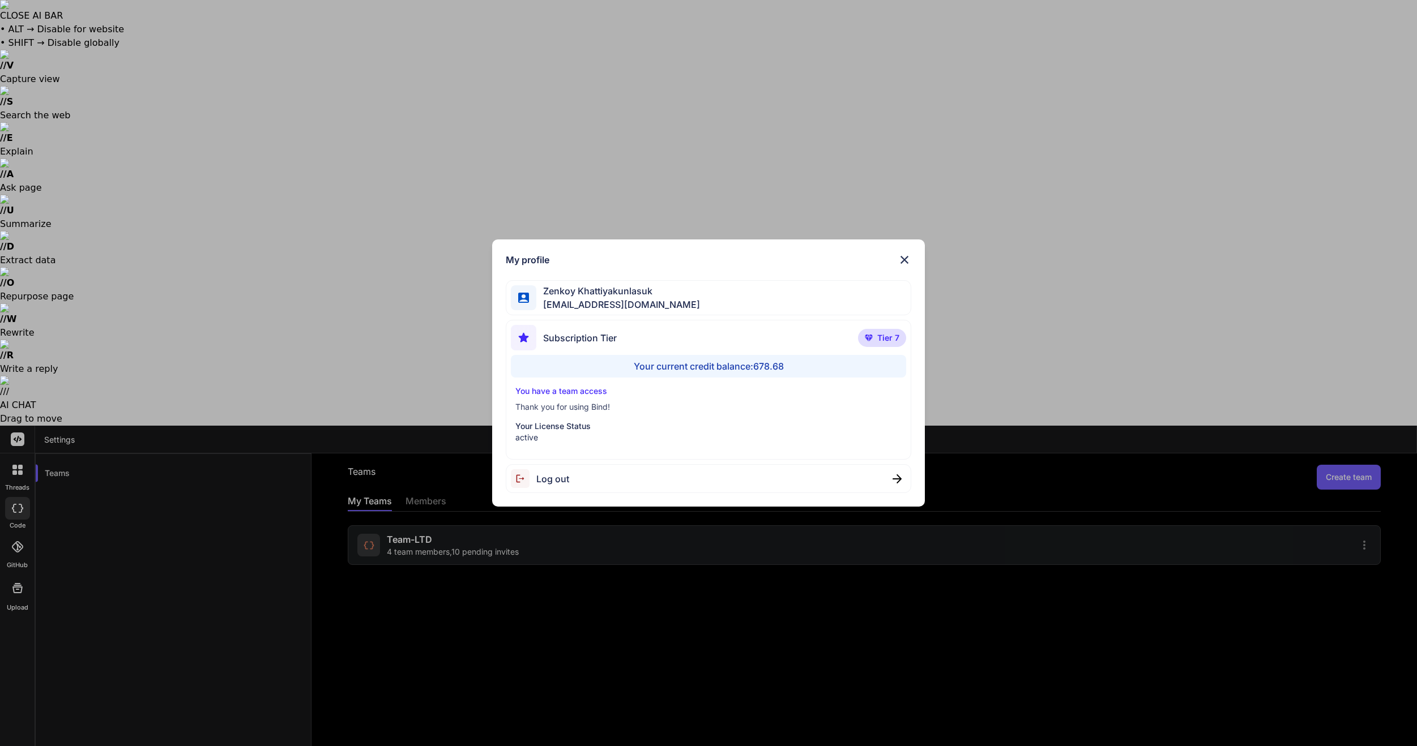
click at [603, 489] on div "Log out" at bounding box center [709, 478] width 406 height 29
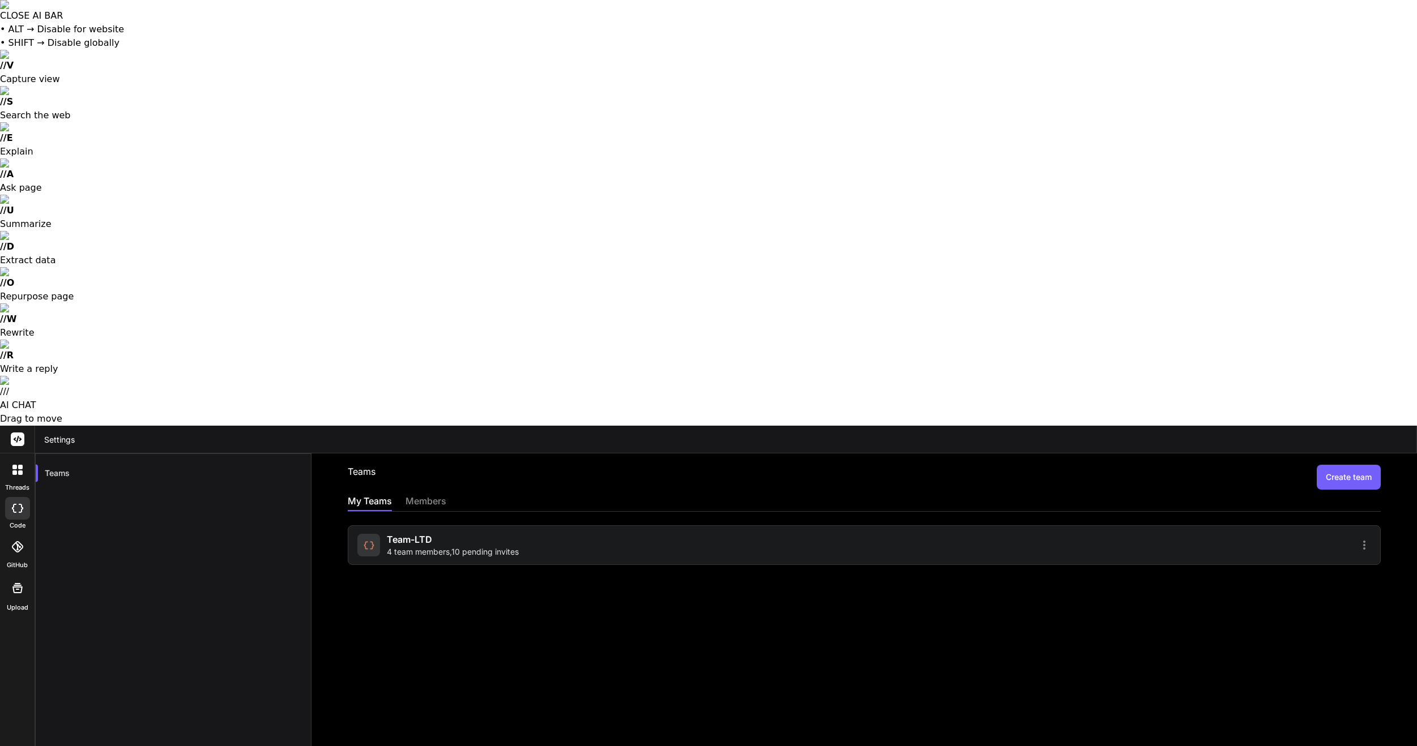
click at [438, 494] on div "members" at bounding box center [425, 502] width 41 height 16
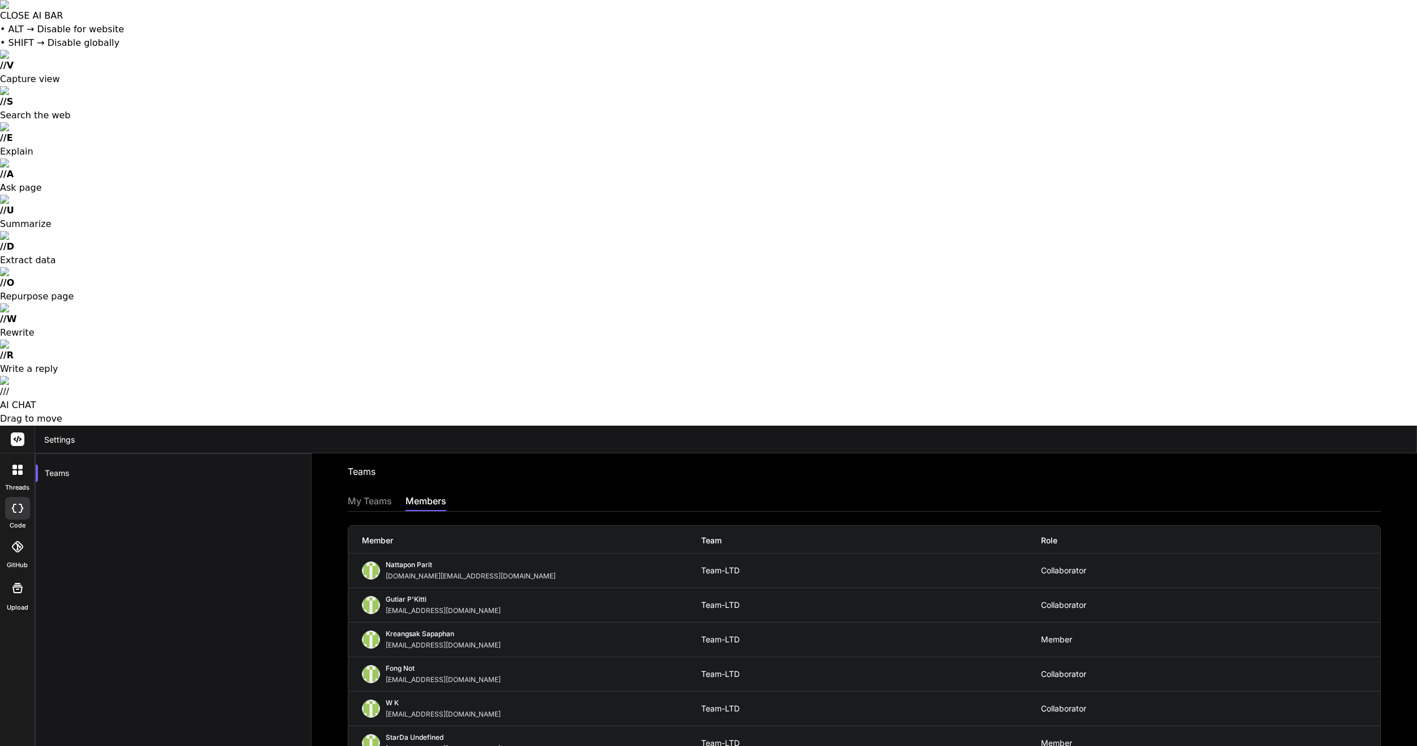
click at [378, 494] on div "My Teams" at bounding box center [370, 502] width 44 height 16
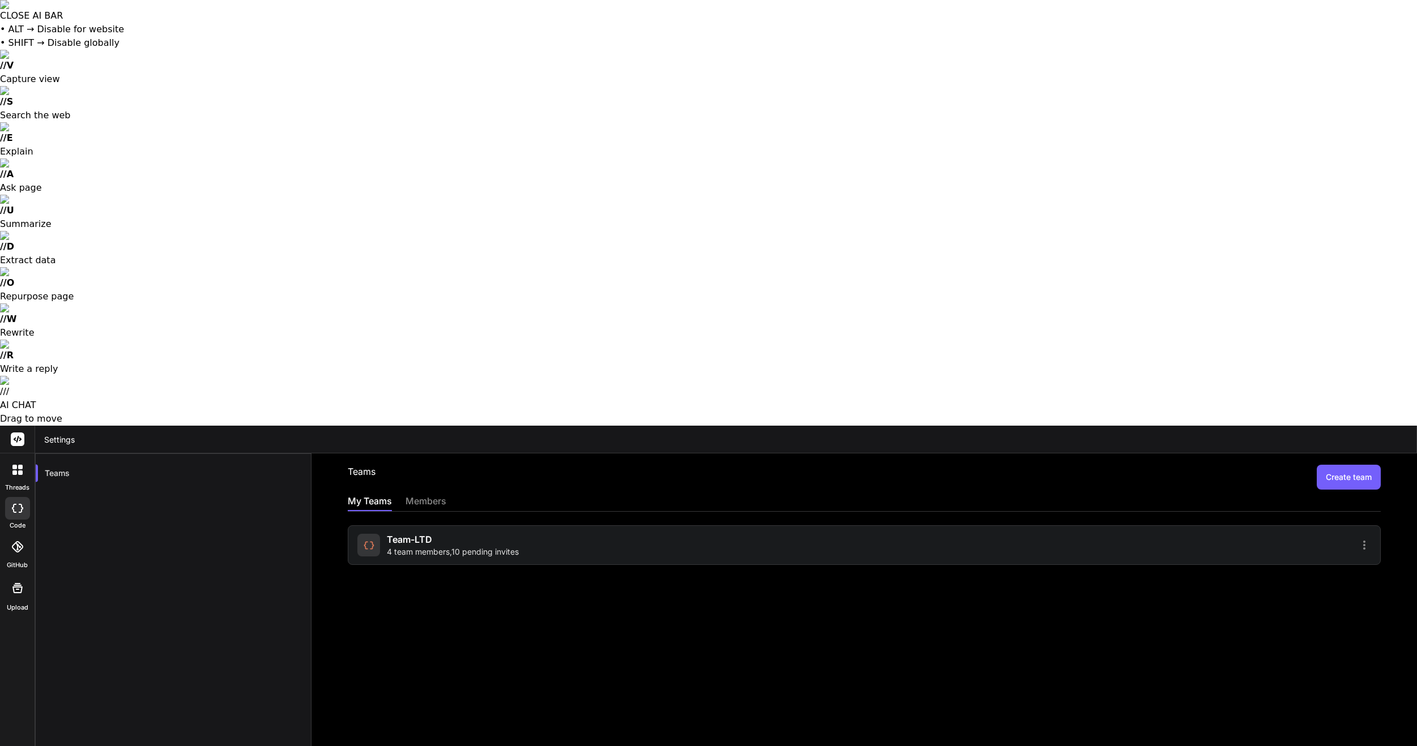
click at [442, 494] on div "members" at bounding box center [425, 502] width 41 height 16
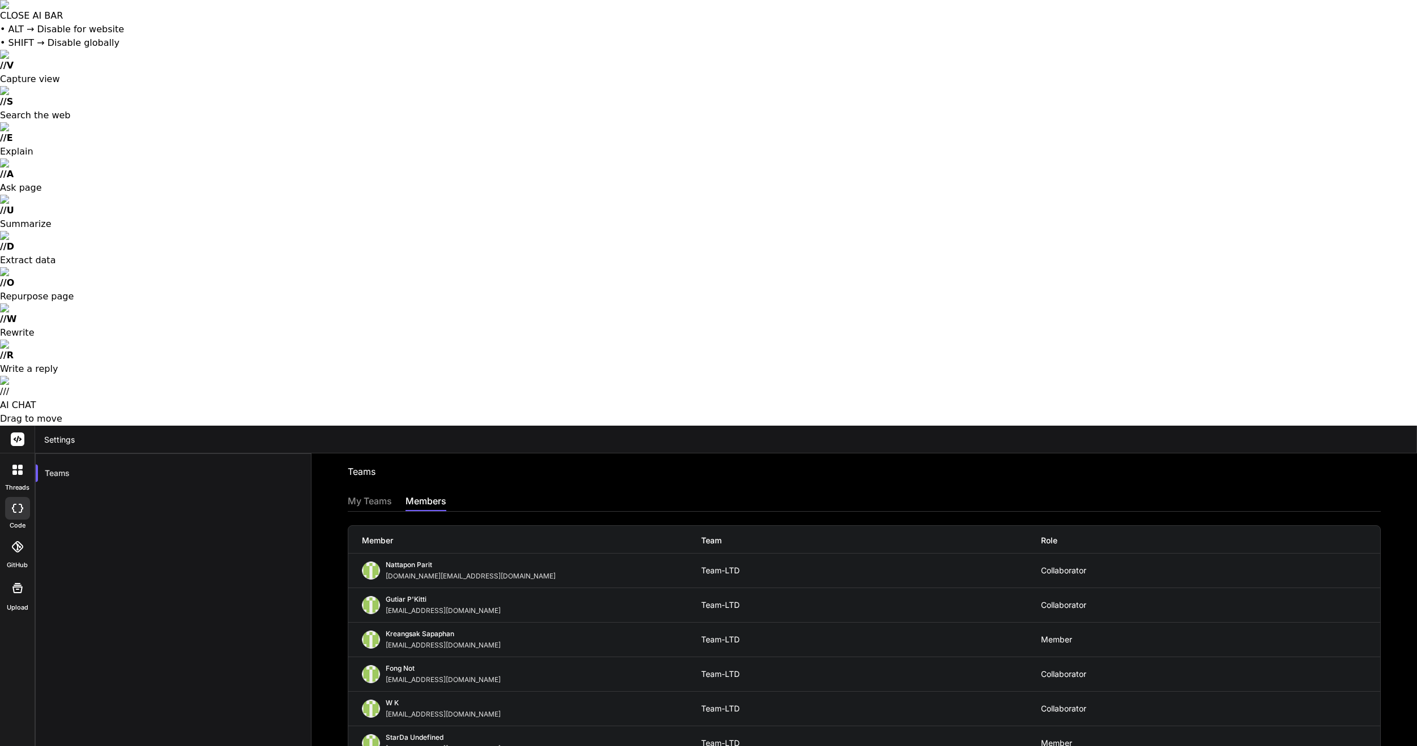
drag, startPoint x: 1056, startPoint y: 526, endPoint x: 909, endPoint y: 522, distance: 146.7
click at [15, 433] on rect at bounding box center [18, 440] width 14 height 14
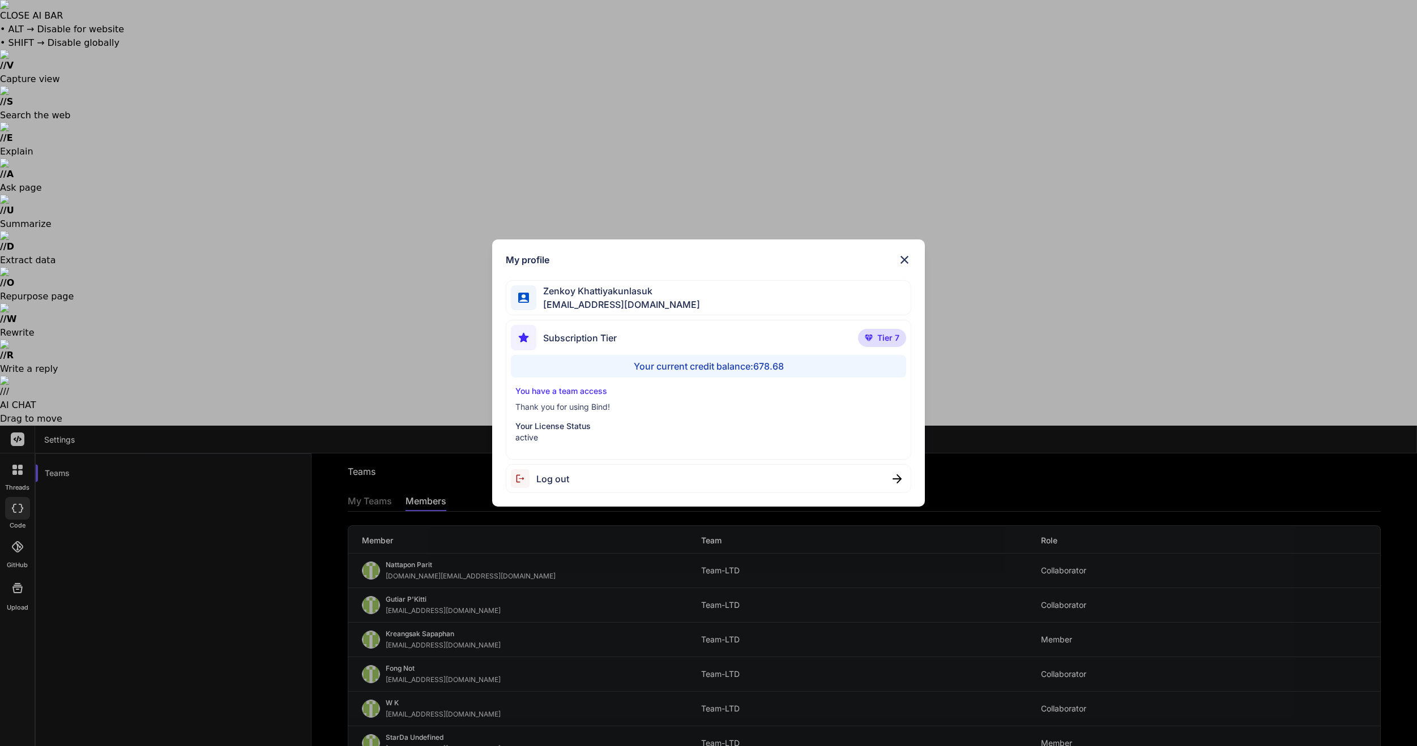
click at [877, 339] on p "Tier 7" at bounding box center [882, 338] width 48 height 18
click at [671, 288] on div "Zenkoy Khattiyakunlasuk bindai@zenkoy.com" at bounding box center [709, 298] width 406 height 36
click at [549, 434] on p "active" at bounding box center [708, 437] width 387 height 11
click at [522, 198] on div "My profile Zenkoy Khattiyakunlasuk bindai@zenkoy.com Subscription Tier Tier 7 Y…" at bounding box center [708, 373] width 1417 height 746
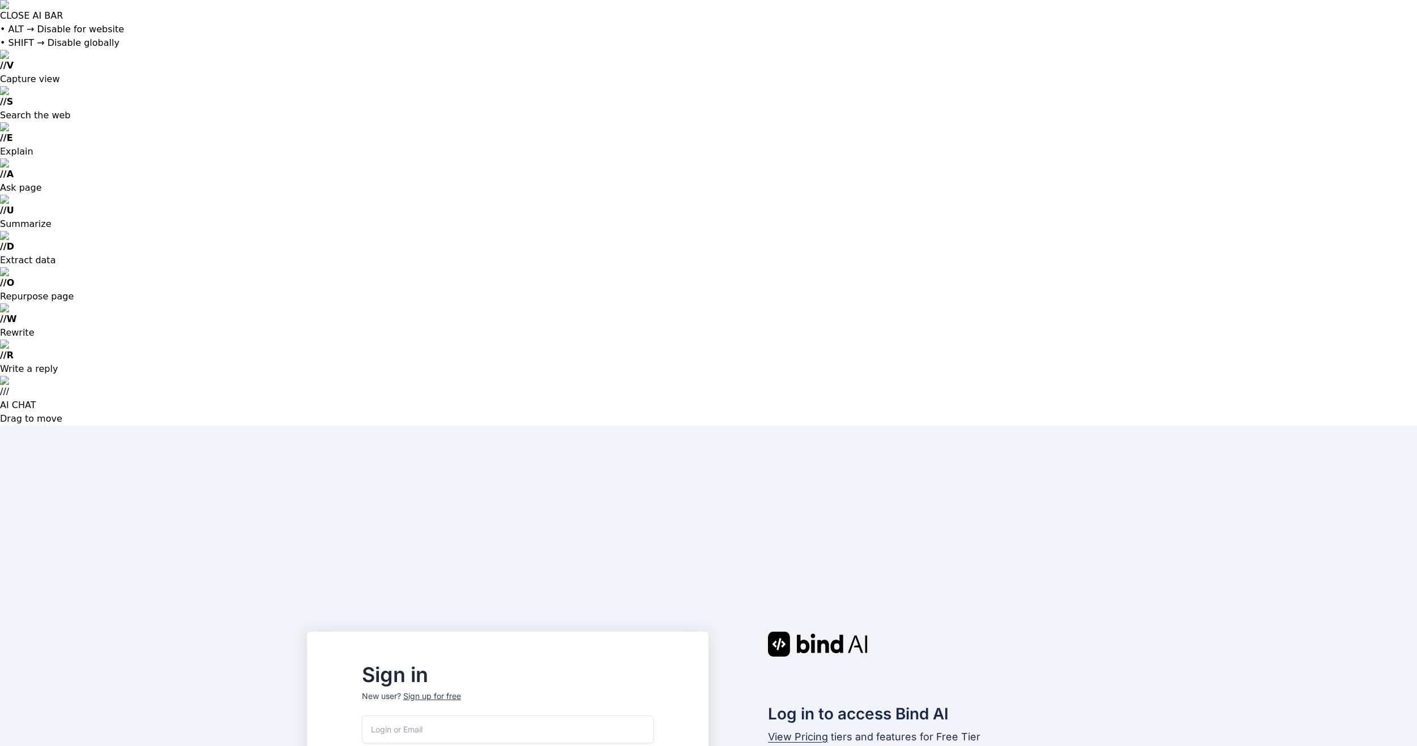
click at [483, 716] on input "email" at bounding box center [508, 730] width 292 height 28
type input "[EMAIL_ADDRESS][DOMAIN_NAME]"
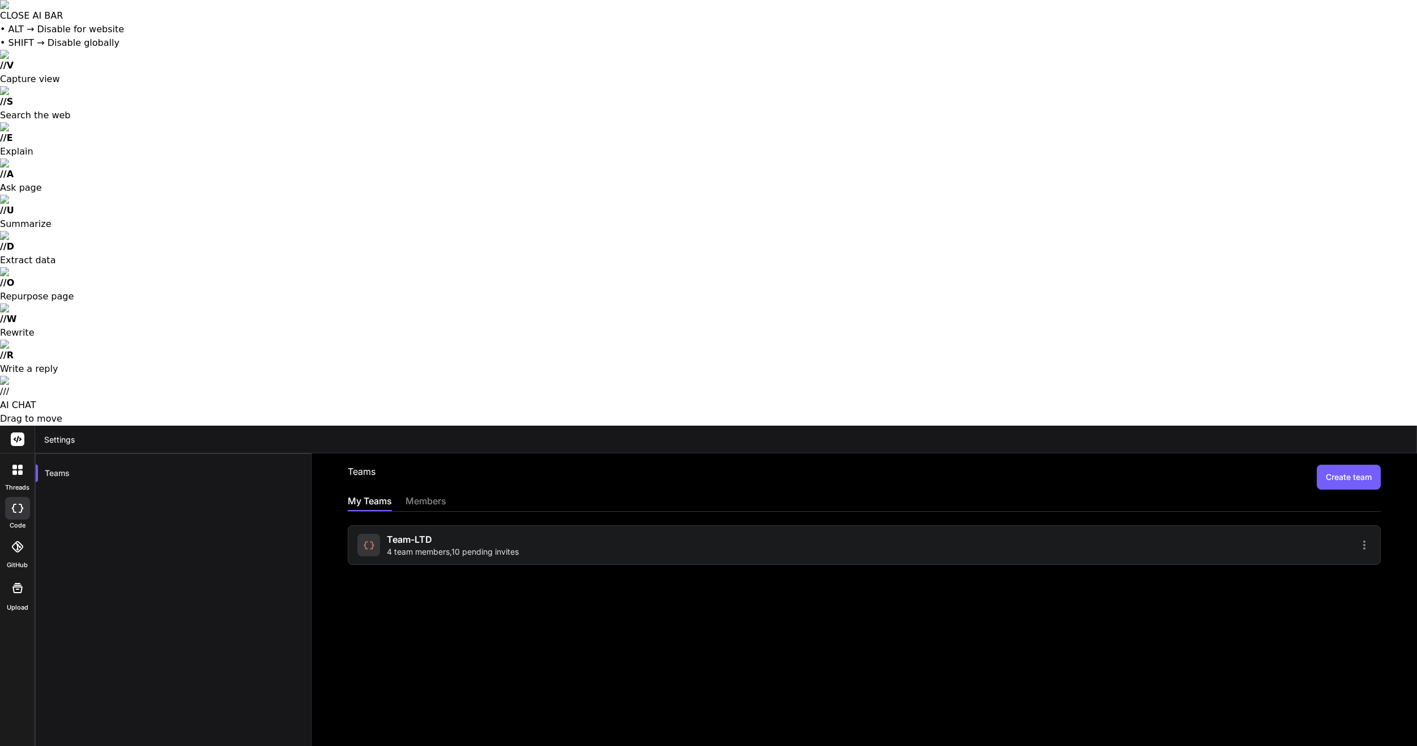
click at [497, 526] on div "Team-LTD 4 team members , 10 pending invites" at bounding box center [864, 546] width 1033 height 40
click at [504, 546] on span "4 team members , 10 pending invites" at bounding box center [453, 551] width 132 height 11
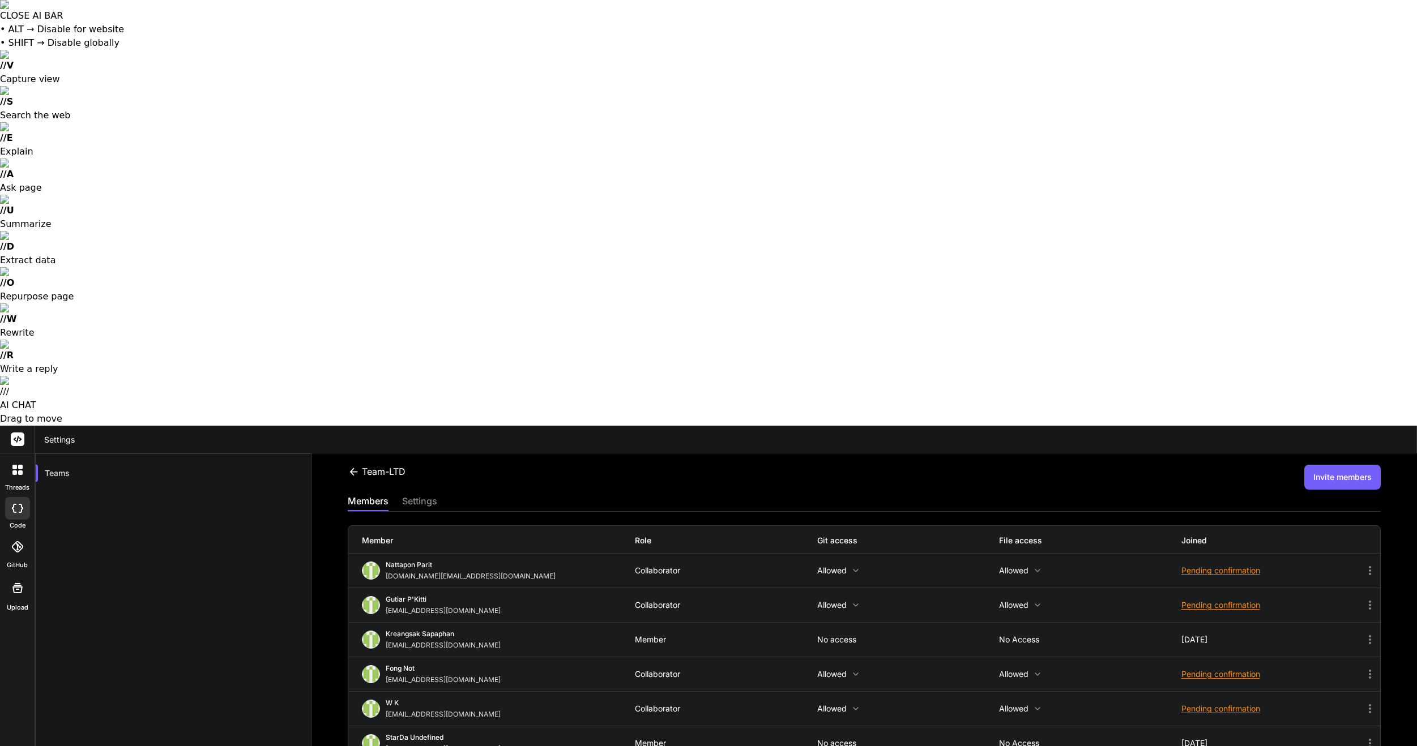
click at [424, 494] on div "settings" at bounding box center [419, 502] width 35 height 16
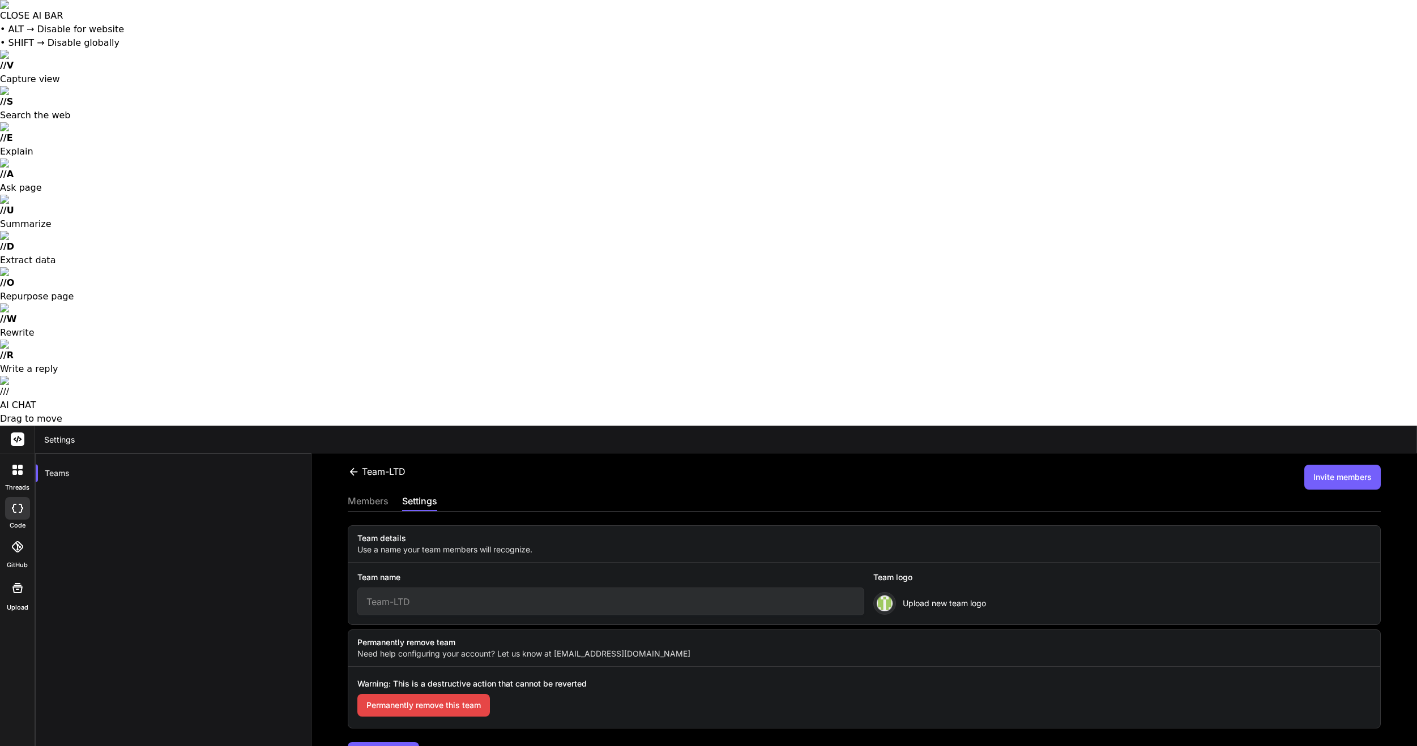
click at [379, 494] on div "members" at bounding box center [368, 502] width 41 height 16
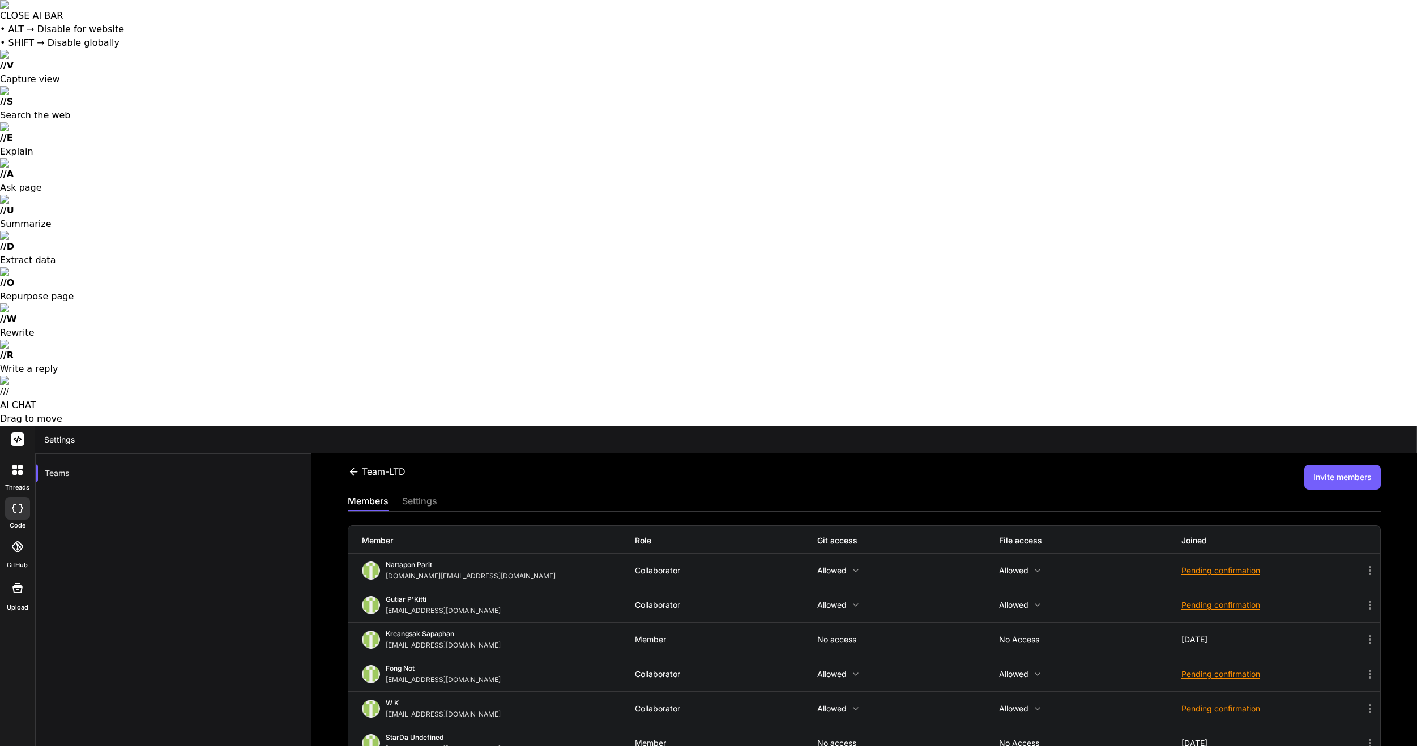
click at [1372, 702] on icon at bounding box center [1370, 709] width 14 height 14
click at [1347, 244] on div at bounding box center [708, 373] width 1417 height 746
click at [1229, 703] on div "Pending confirmation" at bounding box center [1272, 708] width 182 height 11
click at [1237, 732] on span "Resend invite" at bounding box center [1248, 737] width 50 height 11
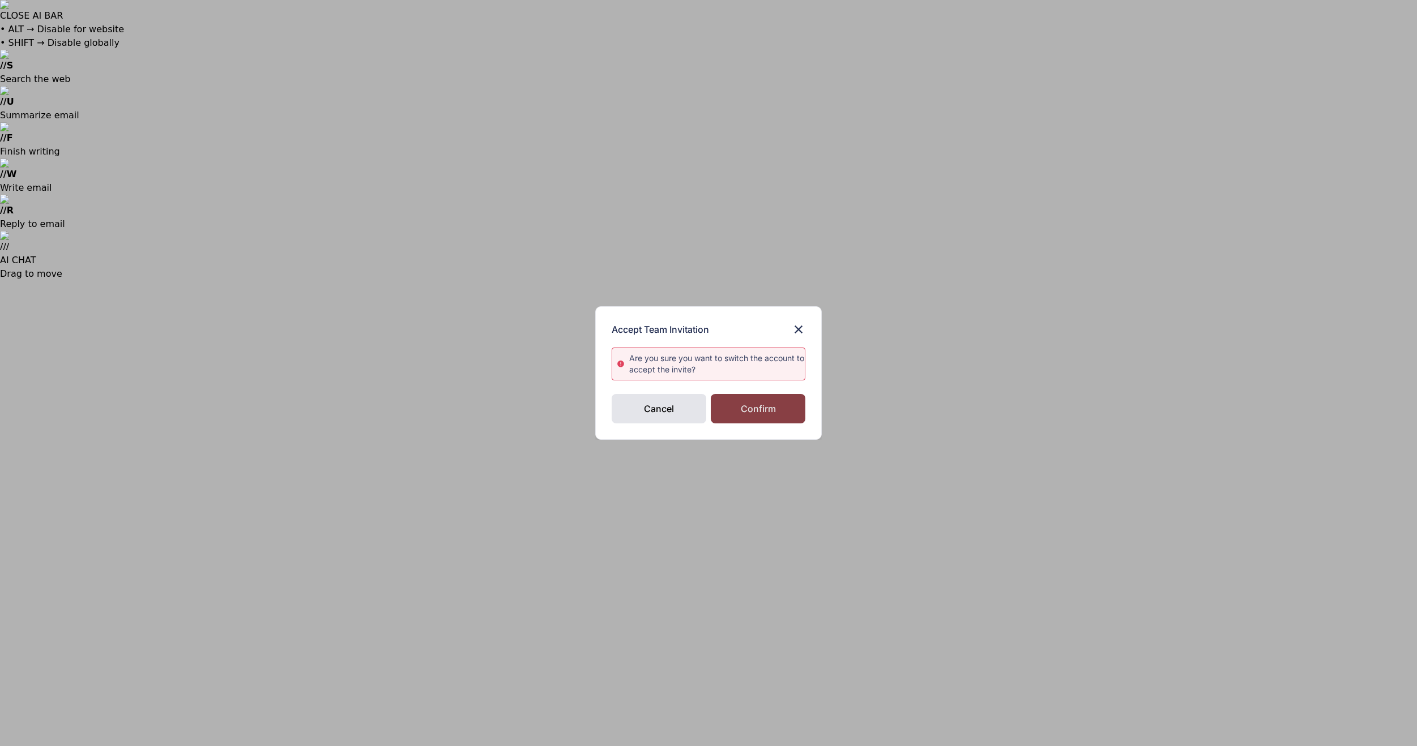
click at [771, 415] on div "Confirm" at bounding box center [758, 408] width 95 height 29
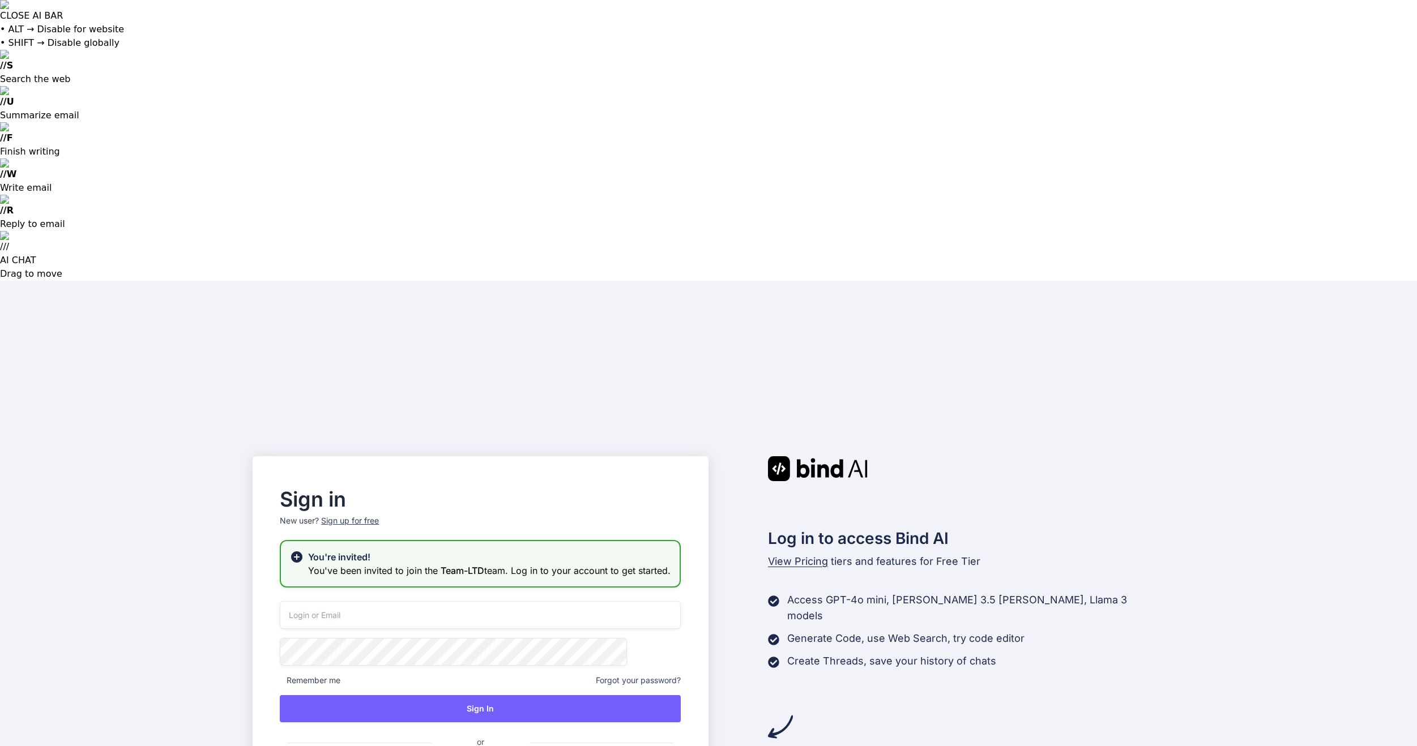
click at [637, 601] on div "Remember me Forgot your password? Sign In or Sign in with Google Sign in with G…" at bounding box center [480, 713] width 401 height 224
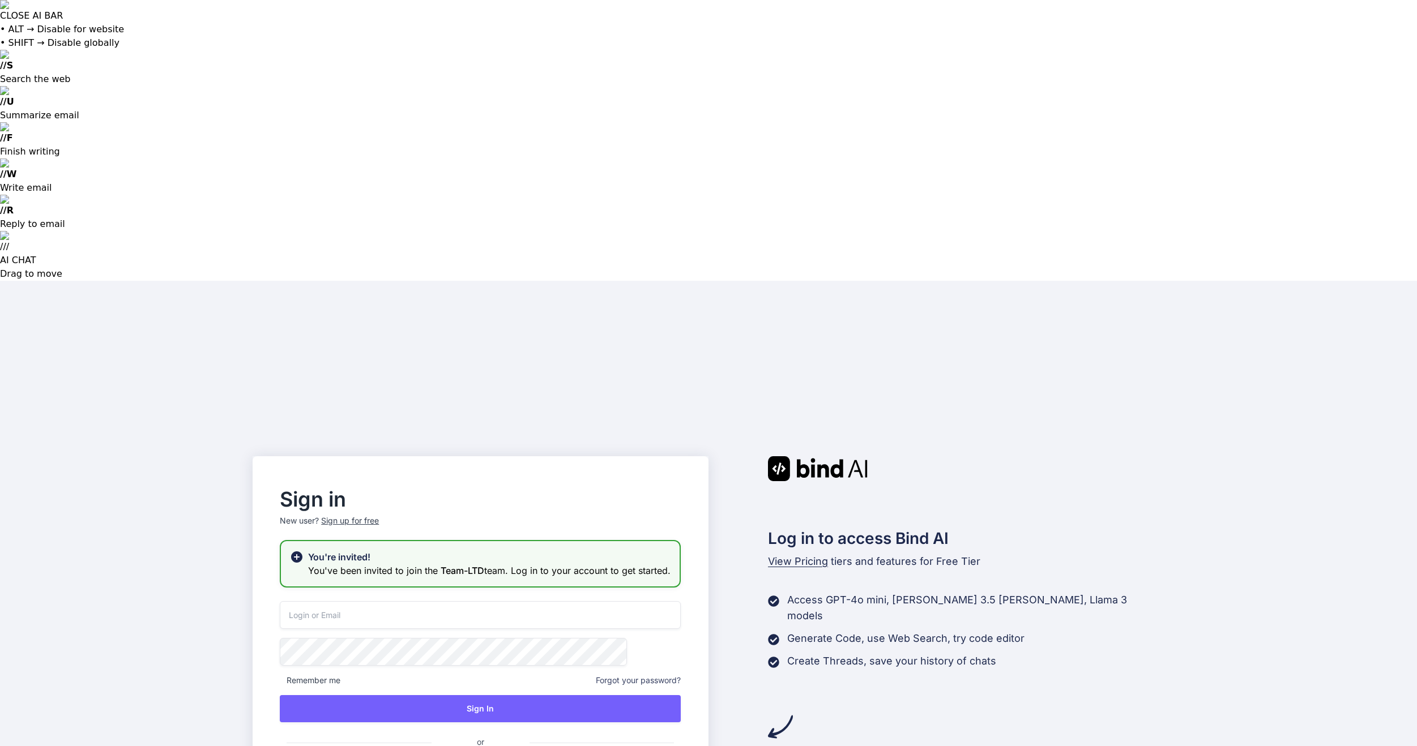
click at [641, 675] on span "Forgot your password?" at bounding box center [638, 680] width 85 height 11
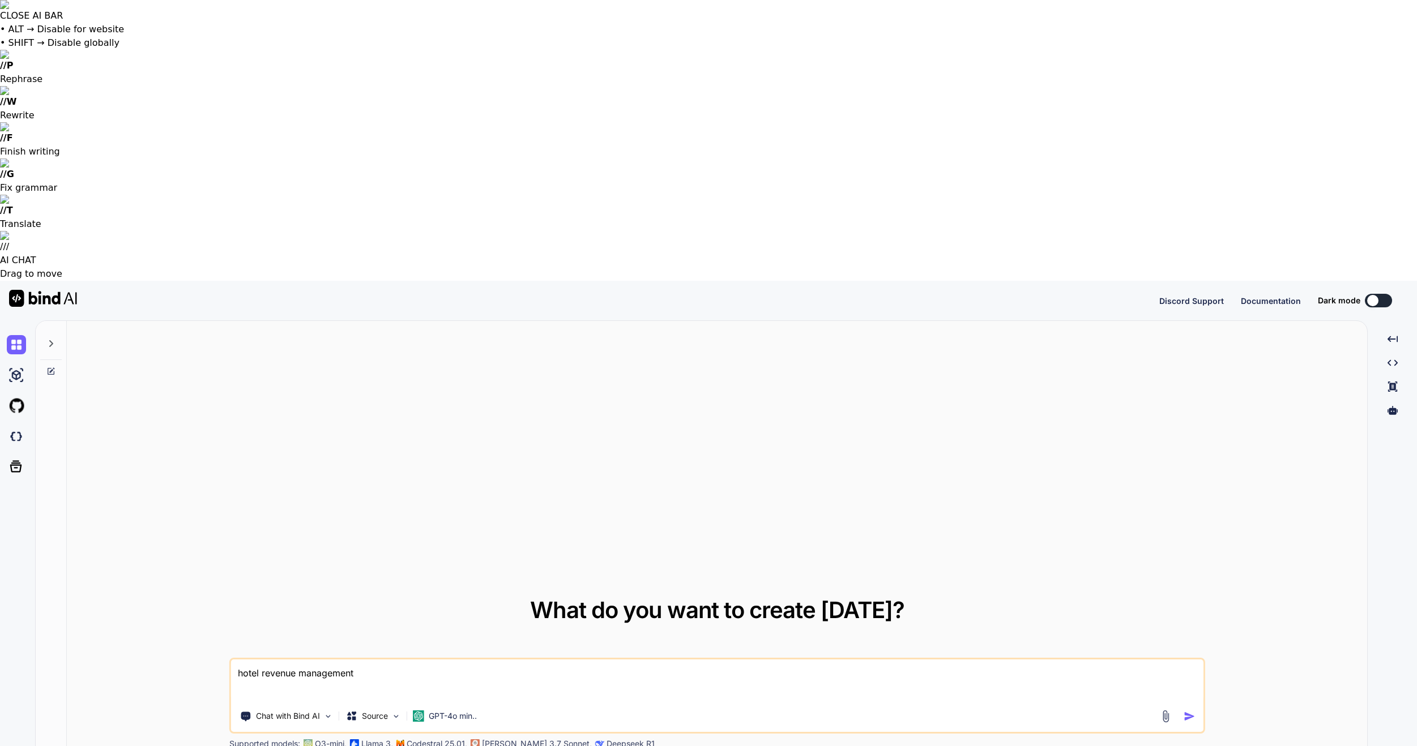
type textarea "x"
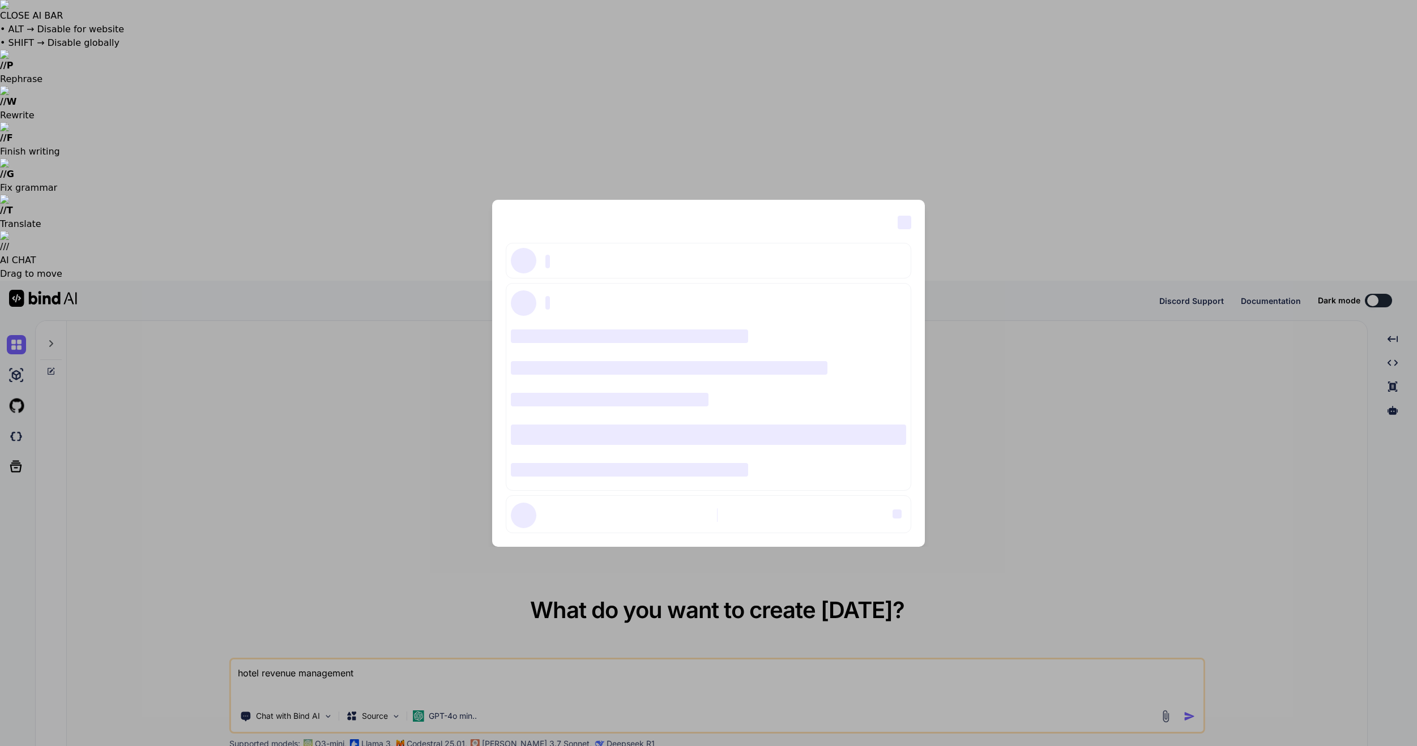
click at [1116, 172] on div "‌ ‌ ‌ ‌ ‌ ‌ ‌ ‌ ‌ ‌ ‌ ‌ ‌ ‌ ‌" at bounding box center [708, 373] width 1417 height 746
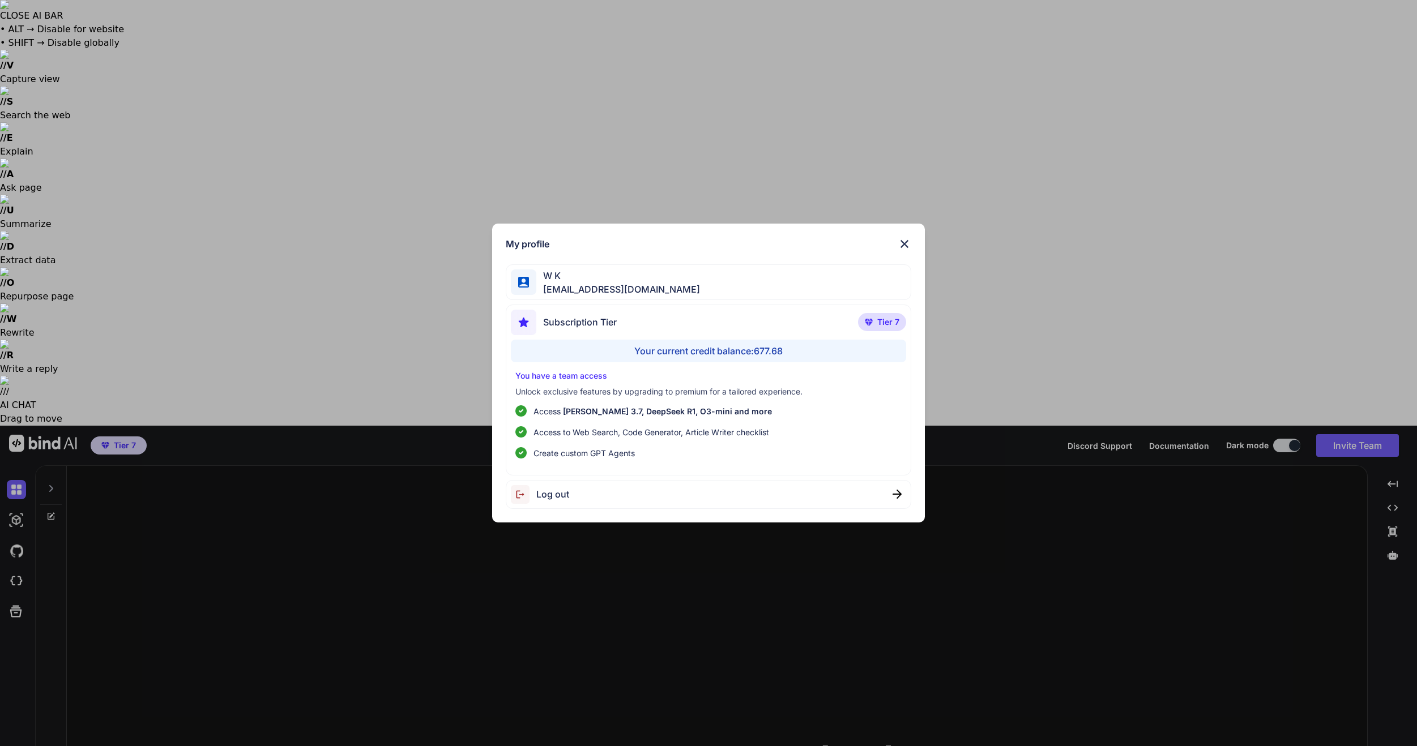
click at [489, 513] on div "My profile W K [EMAIL_ADDRESS][DOMAIN_NAME] Subscription Tier Tier 7 Your curre…" at bounding box center [708, 373] width 472 height 299
click at [908, 245] on img at bounding box center [905, 244] width 14 height 14
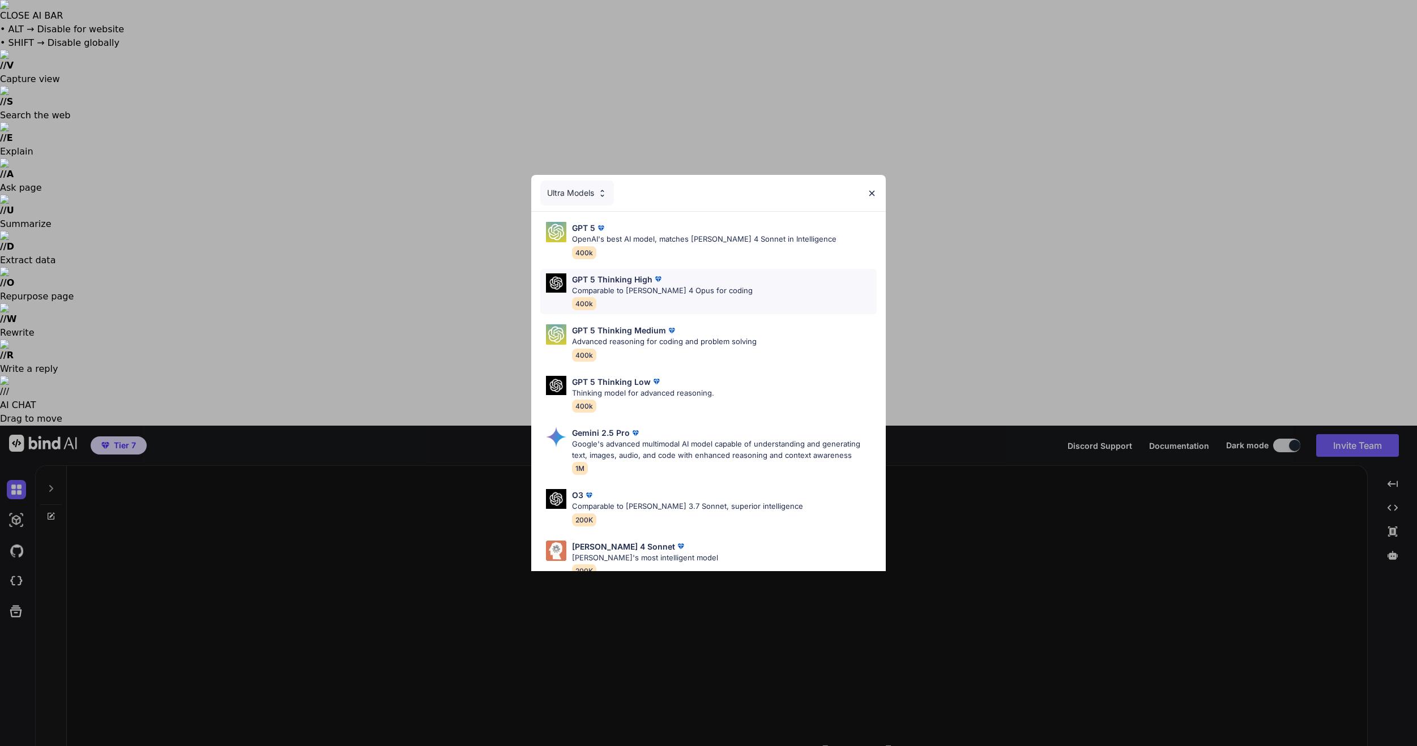
click at [657, 279] on img at bounding box center [657, 279] width 11 height 11
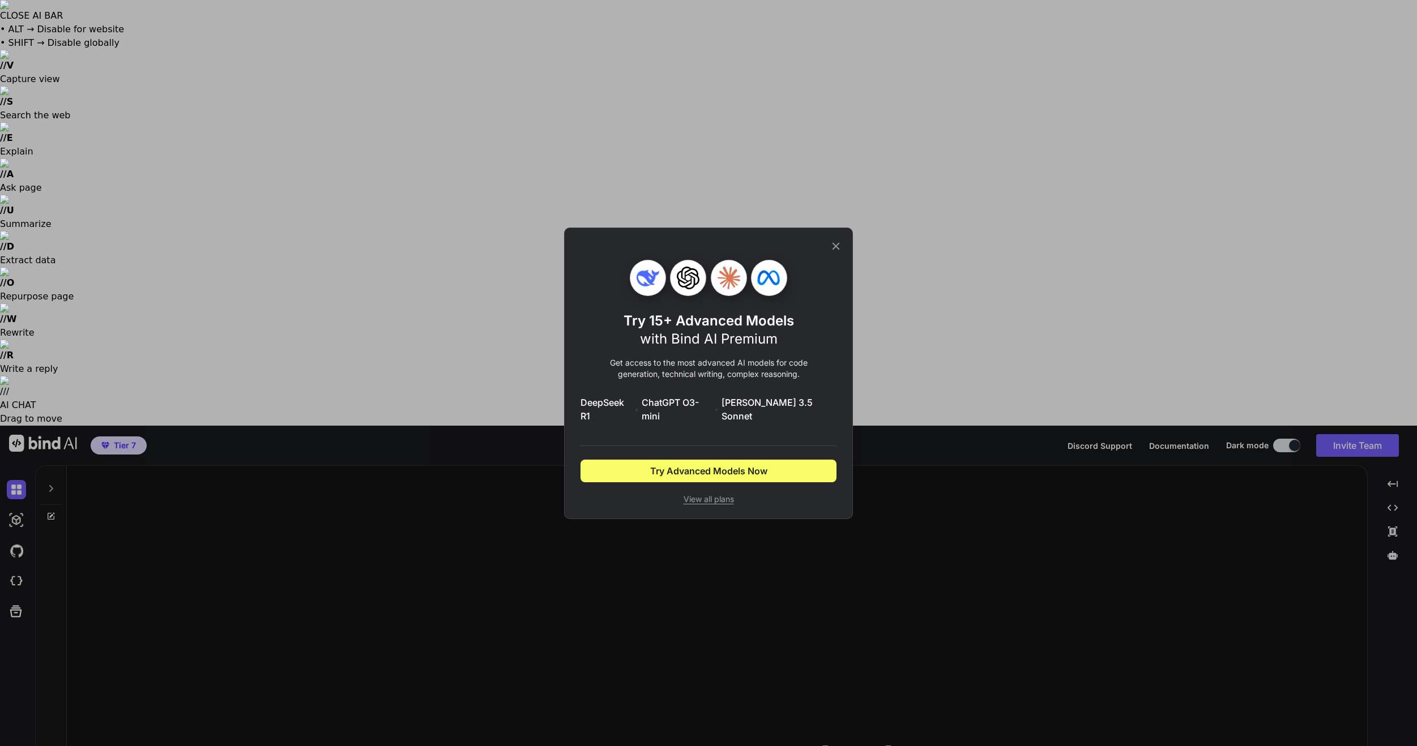
click at [833, 250] on icon at bounding box center [835, 245] width 7 height 7
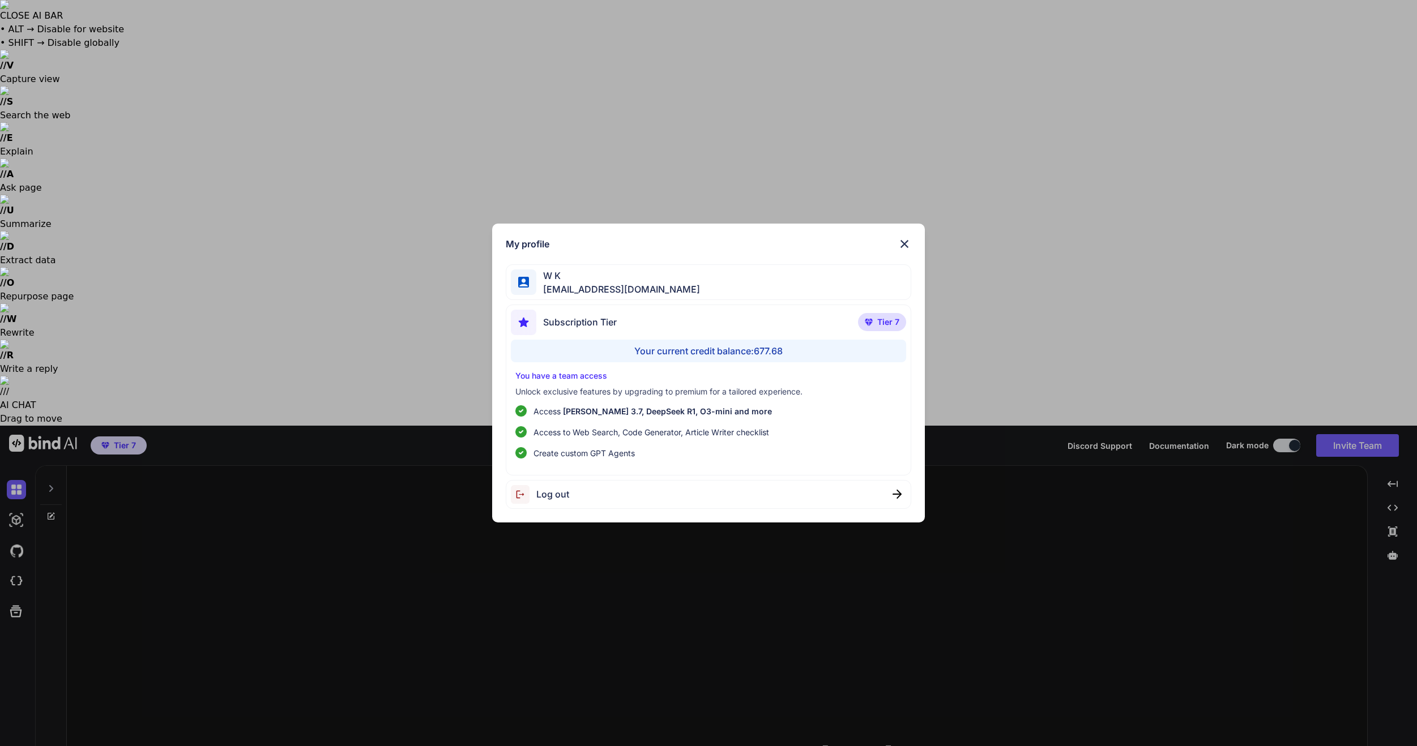
click at [569, 497] on div "Log out" at bounding box center [709, 494] width 406 height 29
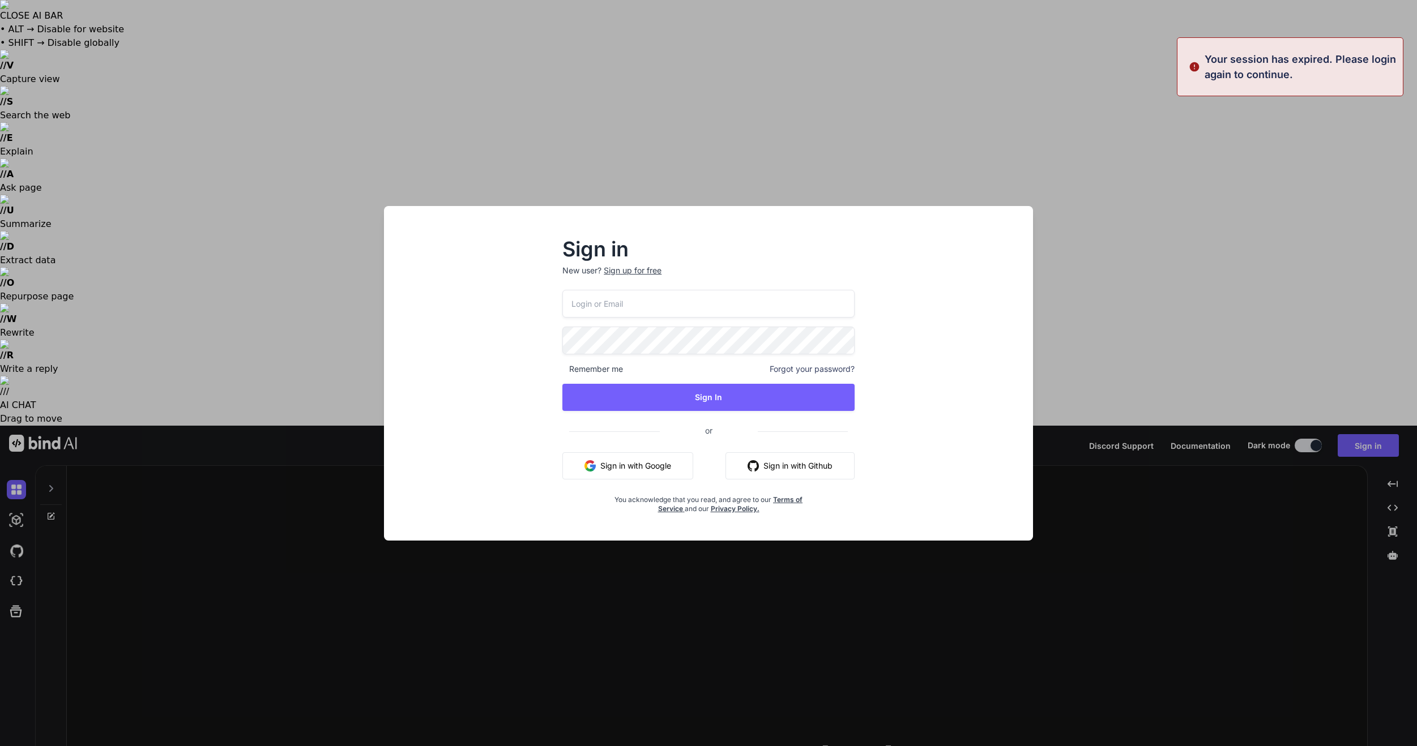
click at [802, 364] on span "Forgot your password?" at bounding box center [812, 369] width 85 height 11
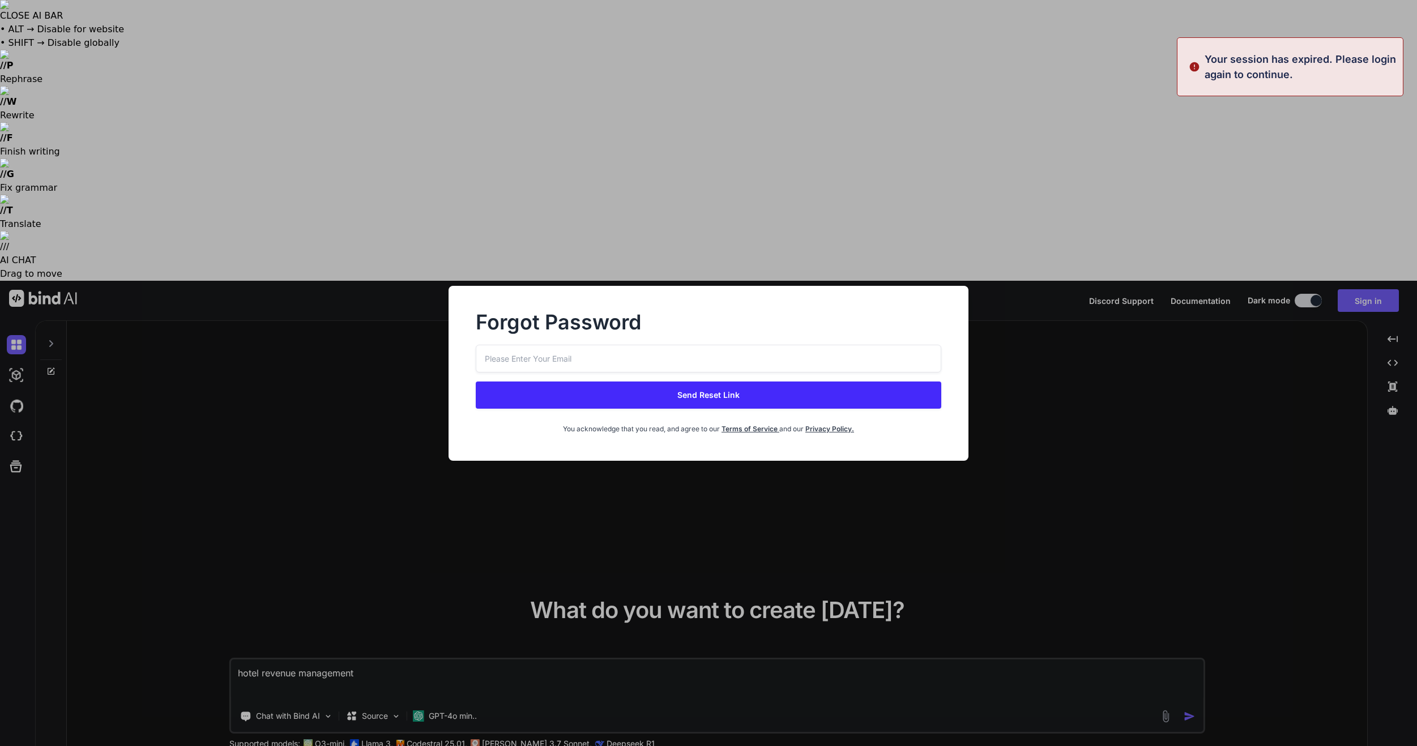
click at [703, 356] on input "email" at bounding box center [708, 359] width 465 height 28
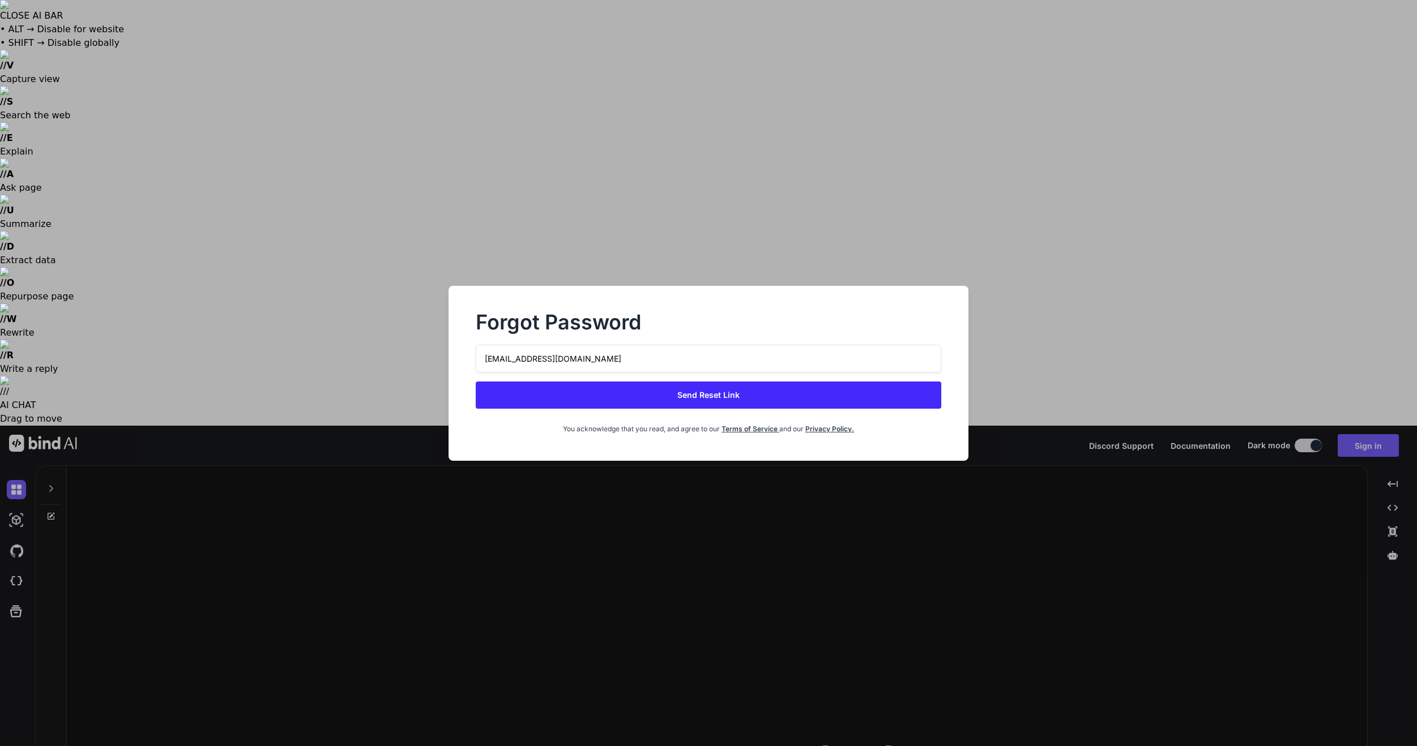
type input "[EMAIL_ADDRESS][DOMAIN_NAME]"
click at [694, 404] on button "Send Reset Link" at bounding box center [708, 395] width 465 height 27
click at [727, 396] on button "Send Reset Link" at bounding box center [708, 395] width 465 height 27
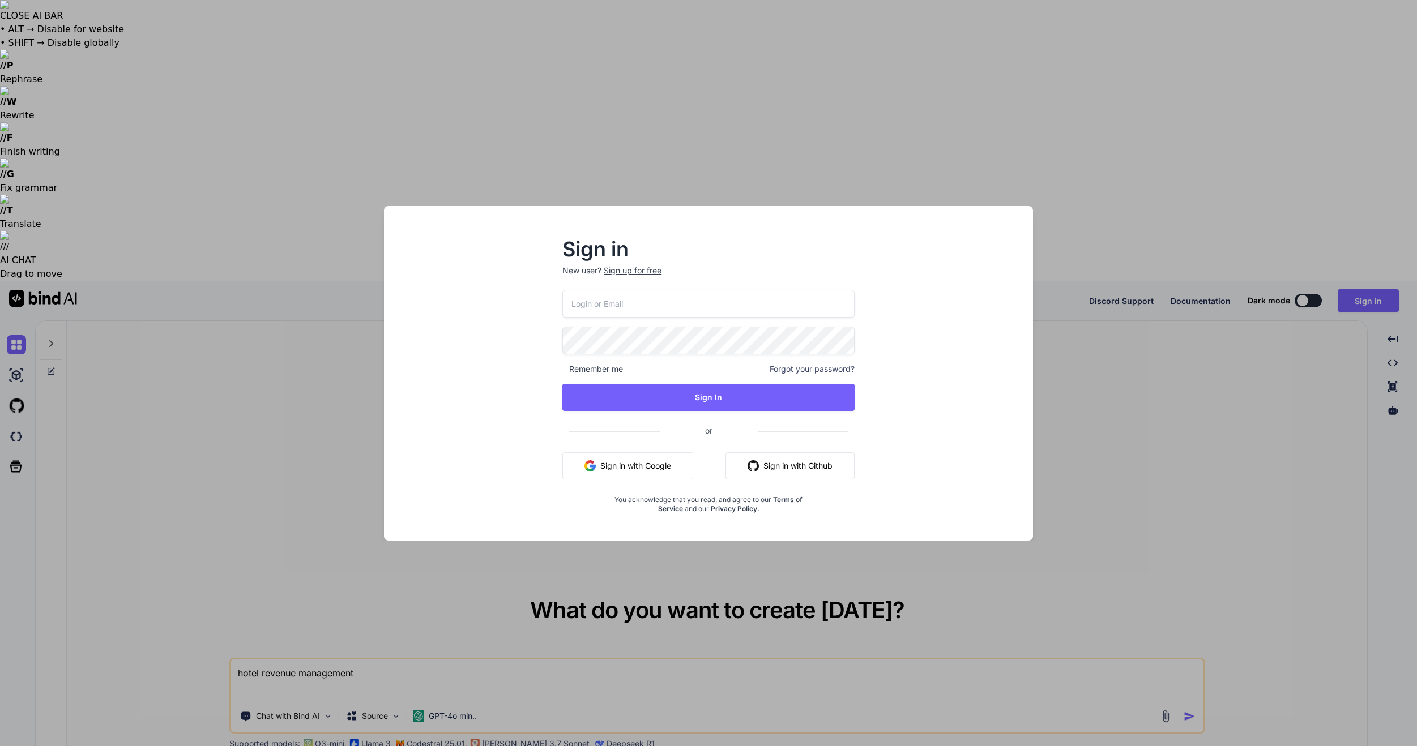
click at [674, 299] on input "email" at bounding box center [708, 304] width 292 height 28
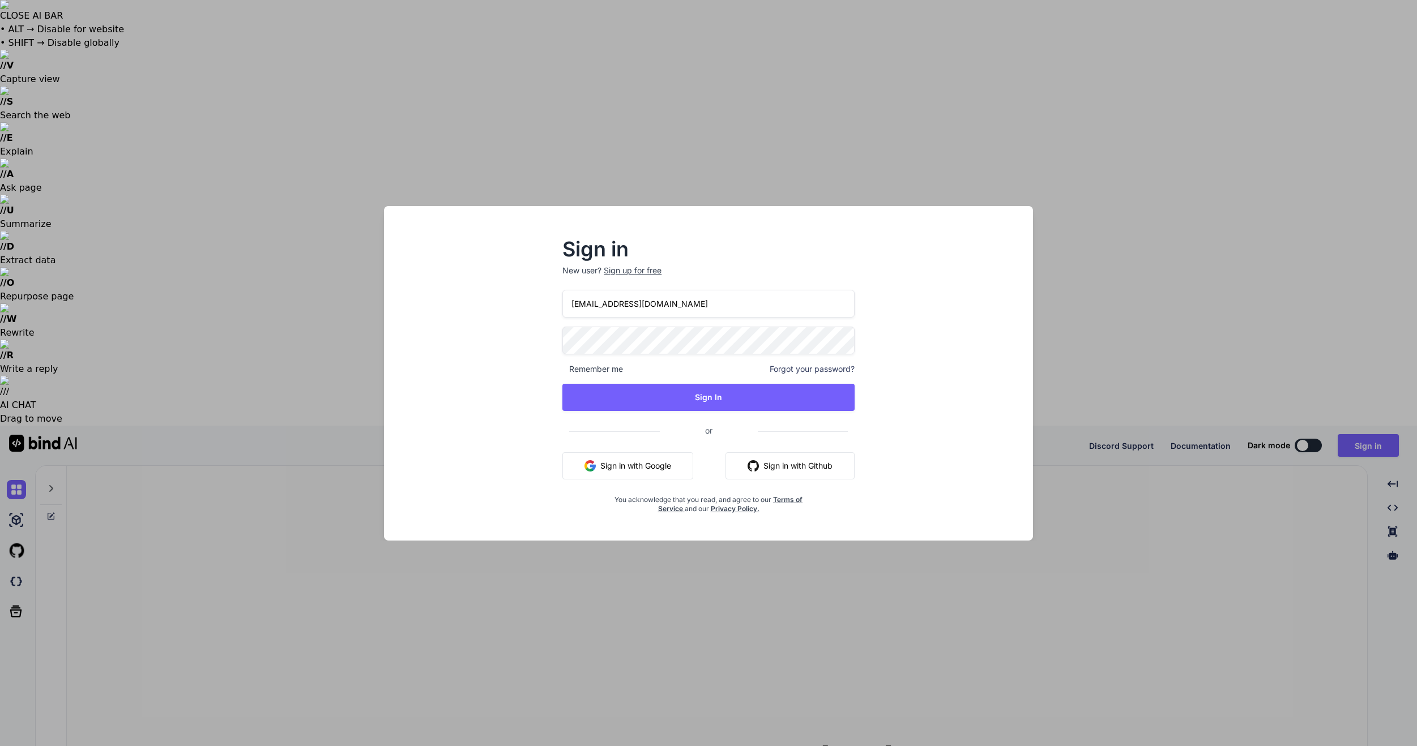
type input "[EMAIL_ADDRESS][DOMAIN_NAME]"
click at [761, 403] on button "Sign In" at bounding box center [708, 397] width 292 height 27
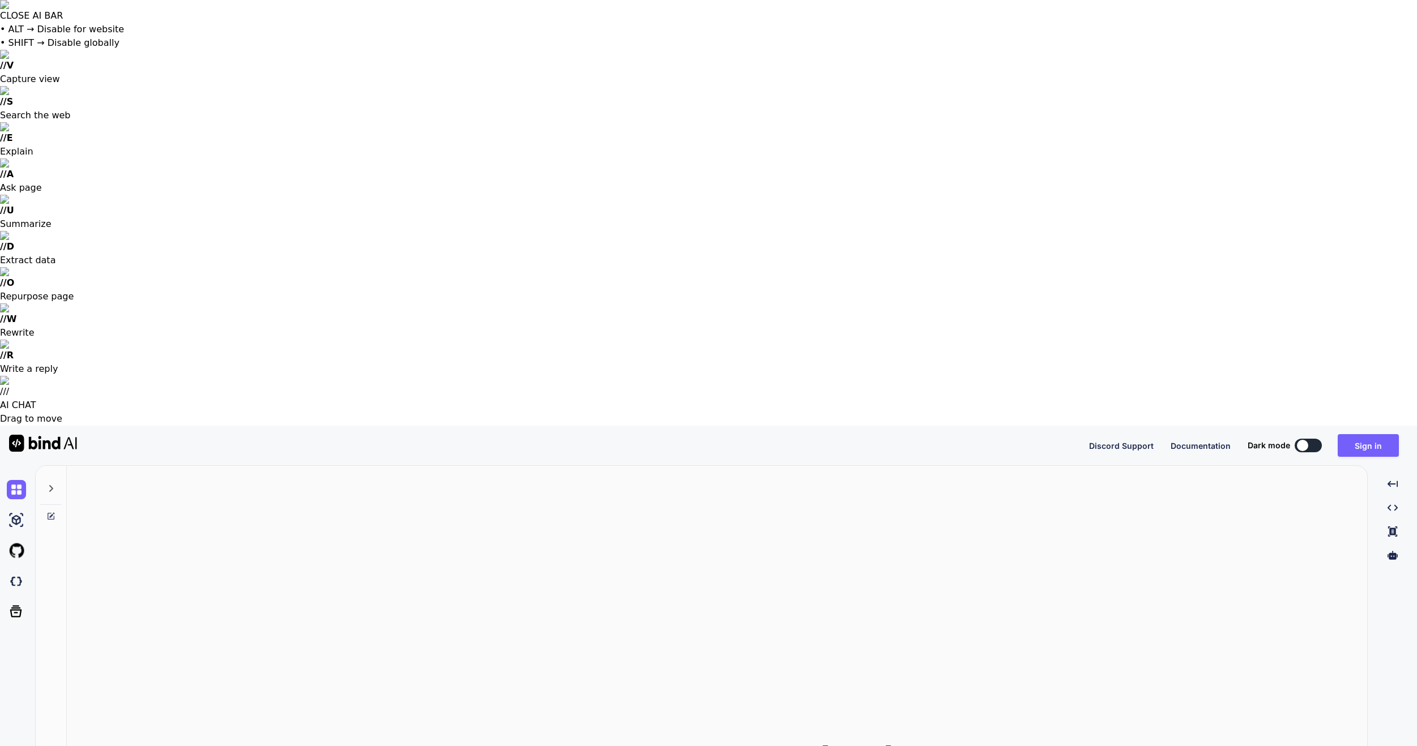
click at [1314, 439] on button at bounding box center [1308, 446] width 27 height 14
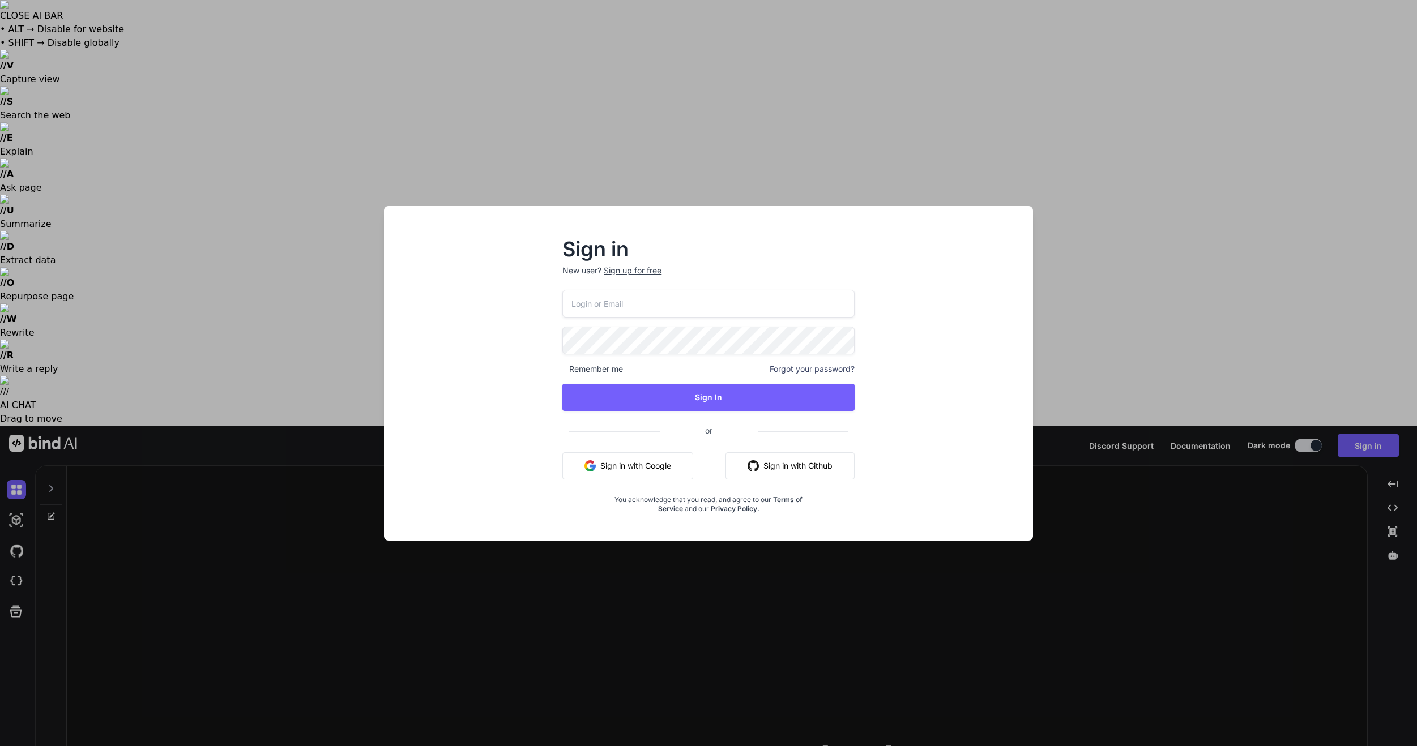
click at [735, 305] on input "email" at bounding box center [708, 304] width 292 height 28
type input "[EMAIL_ADDRESS][DOMAIN_NAME]"
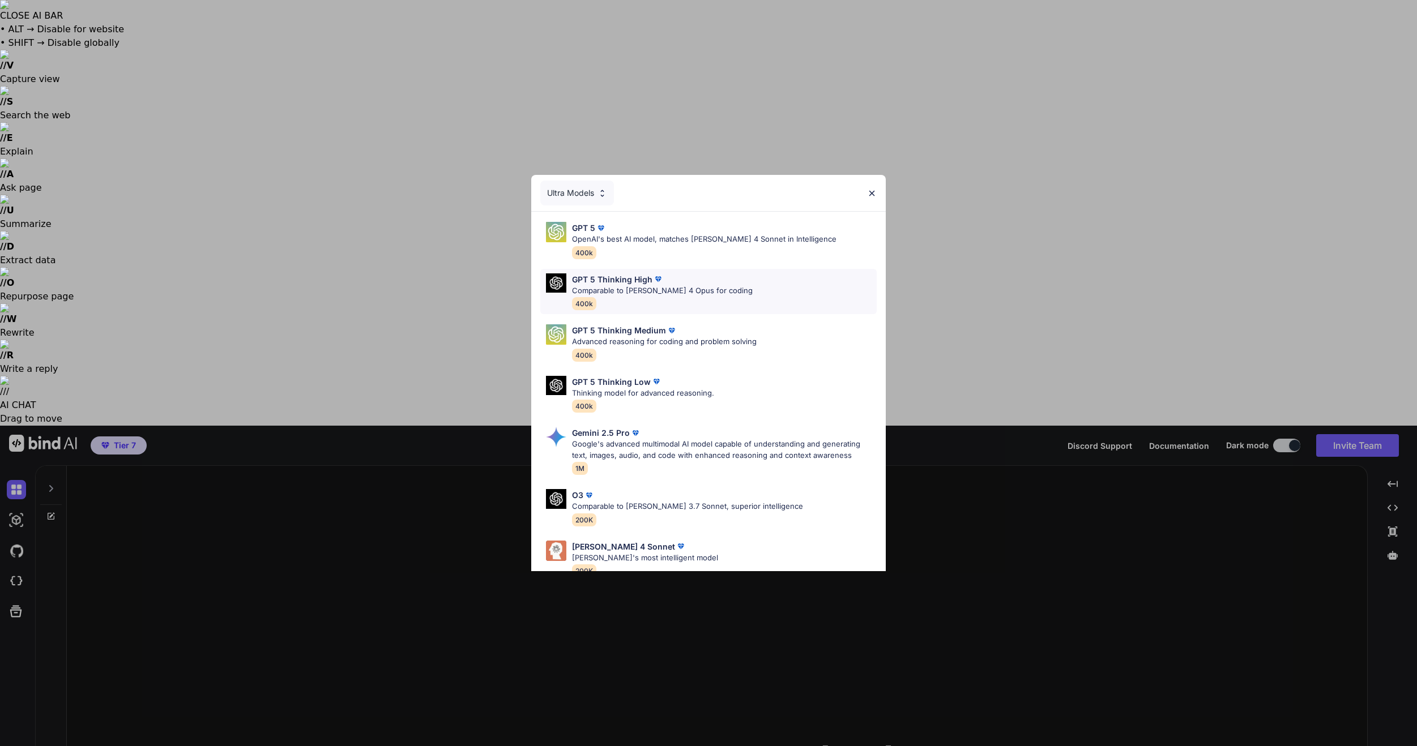
click at [698, 280] on div "GPT 5 Thinking High" at bounding box center [662, 280] width 181 height 12
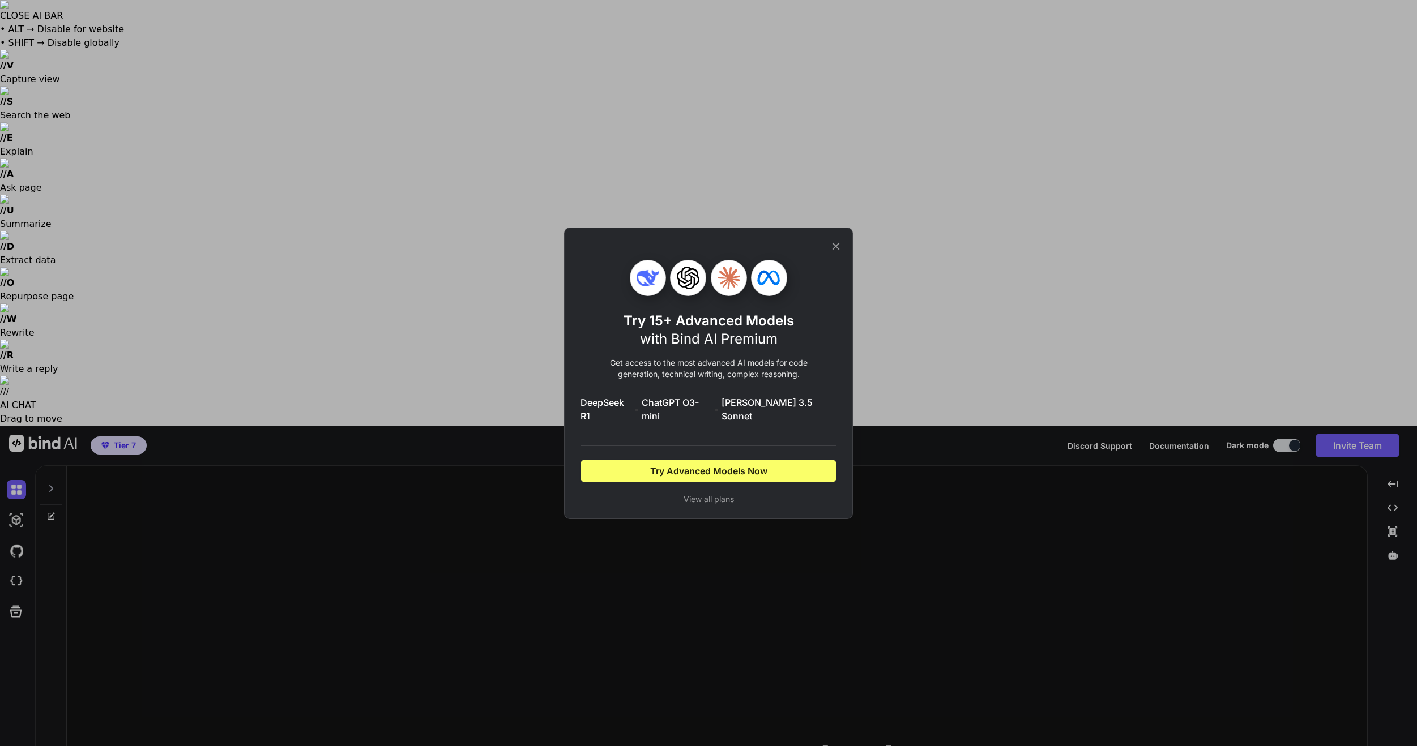
click at [832, 251] on icon at bounding box center [836, 246] width 12 height 12
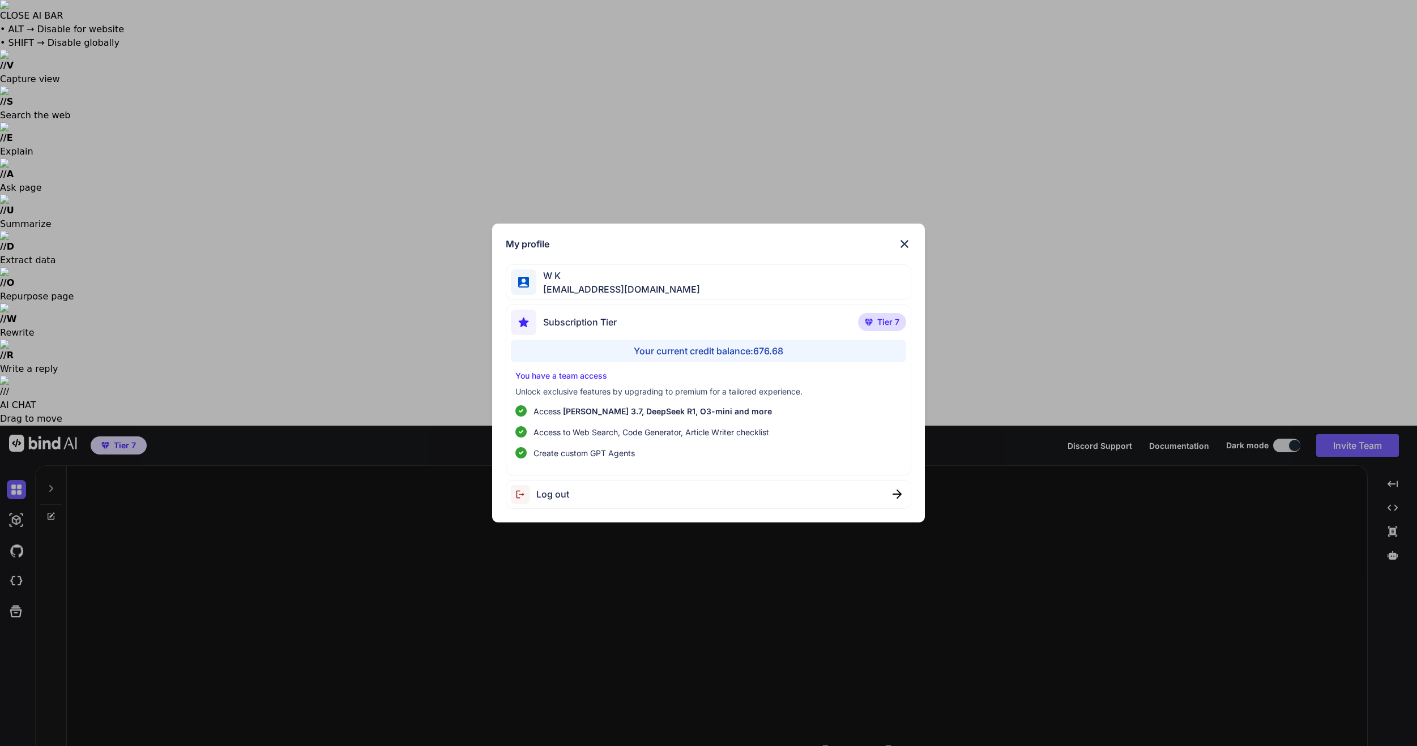
click at [604, 497] on div "Log out" at bounding box center [709, 494] width 406 height 29
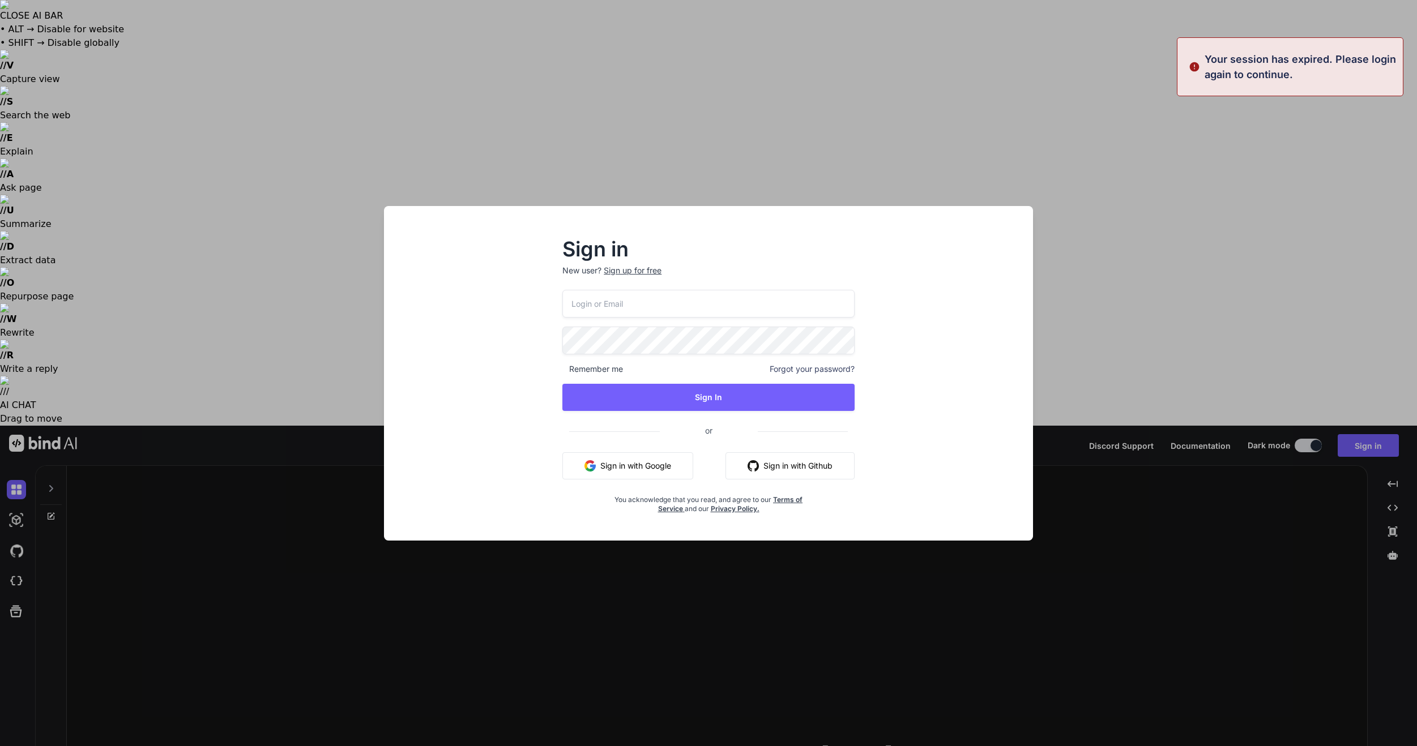
click at [665, 314] on input "email" at bounding box center [708, 304] width 292 height 28
type input "[EMAIL_ADDRESS][DOMAIN_NAME]"
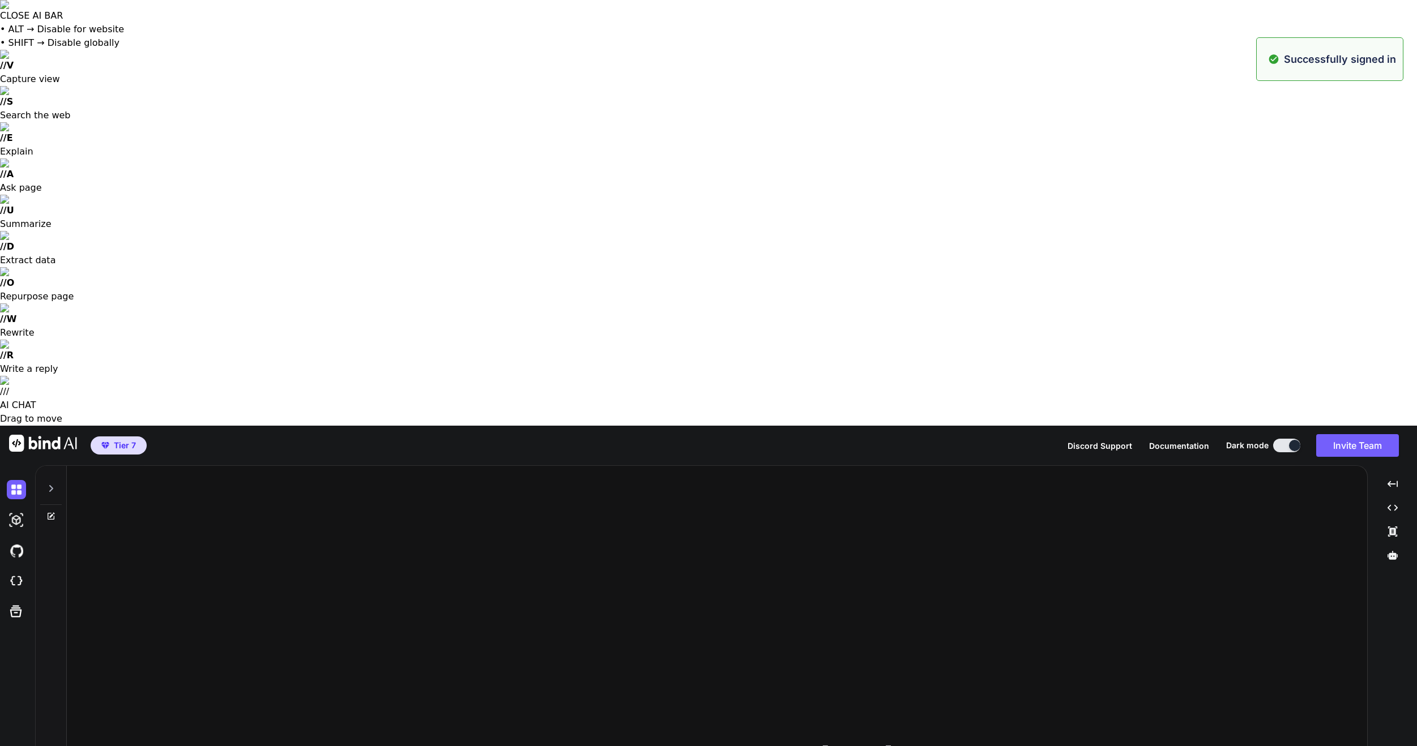
click at [1318, 434] on button "Invite Team" at bounding box center [1357, 445] width 83 height 23
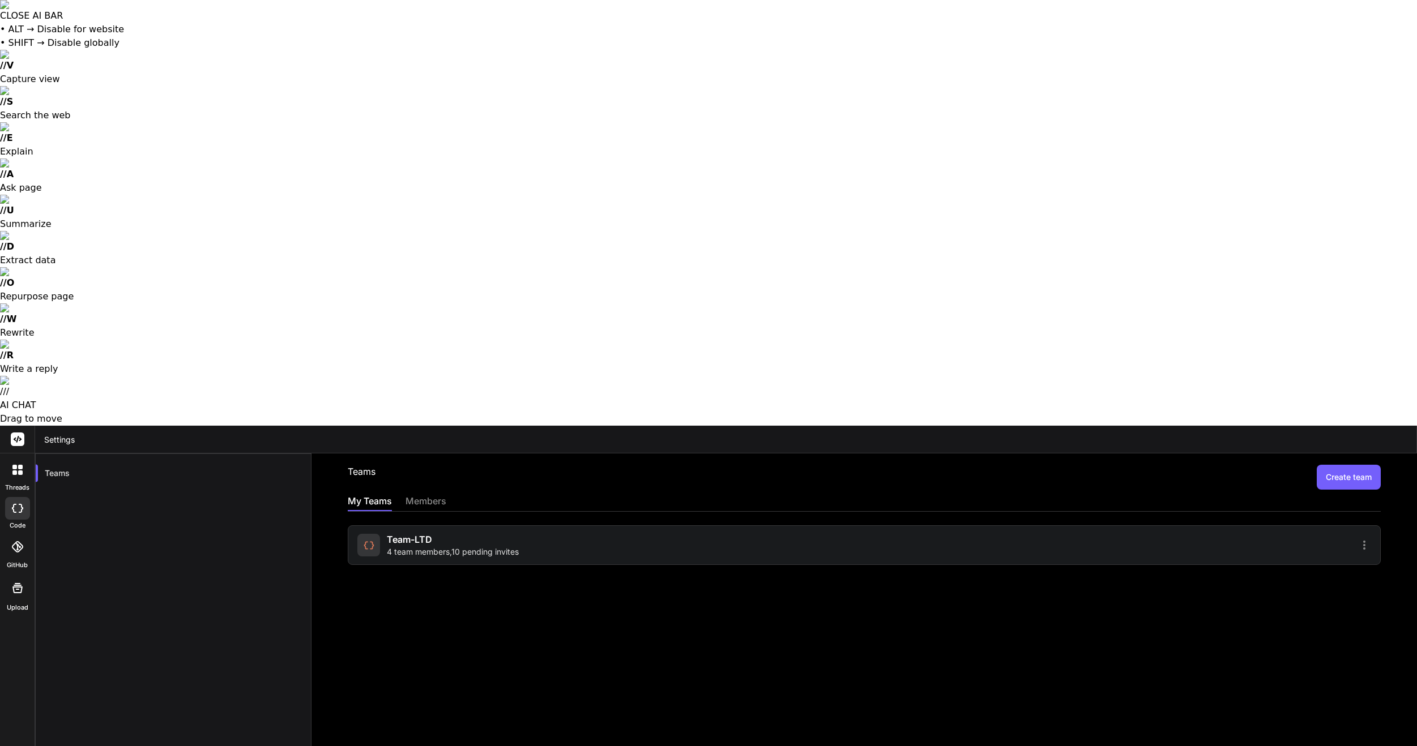
click at [441, 494] on div "members" at bounding box center [425, 502] width 41 height 16
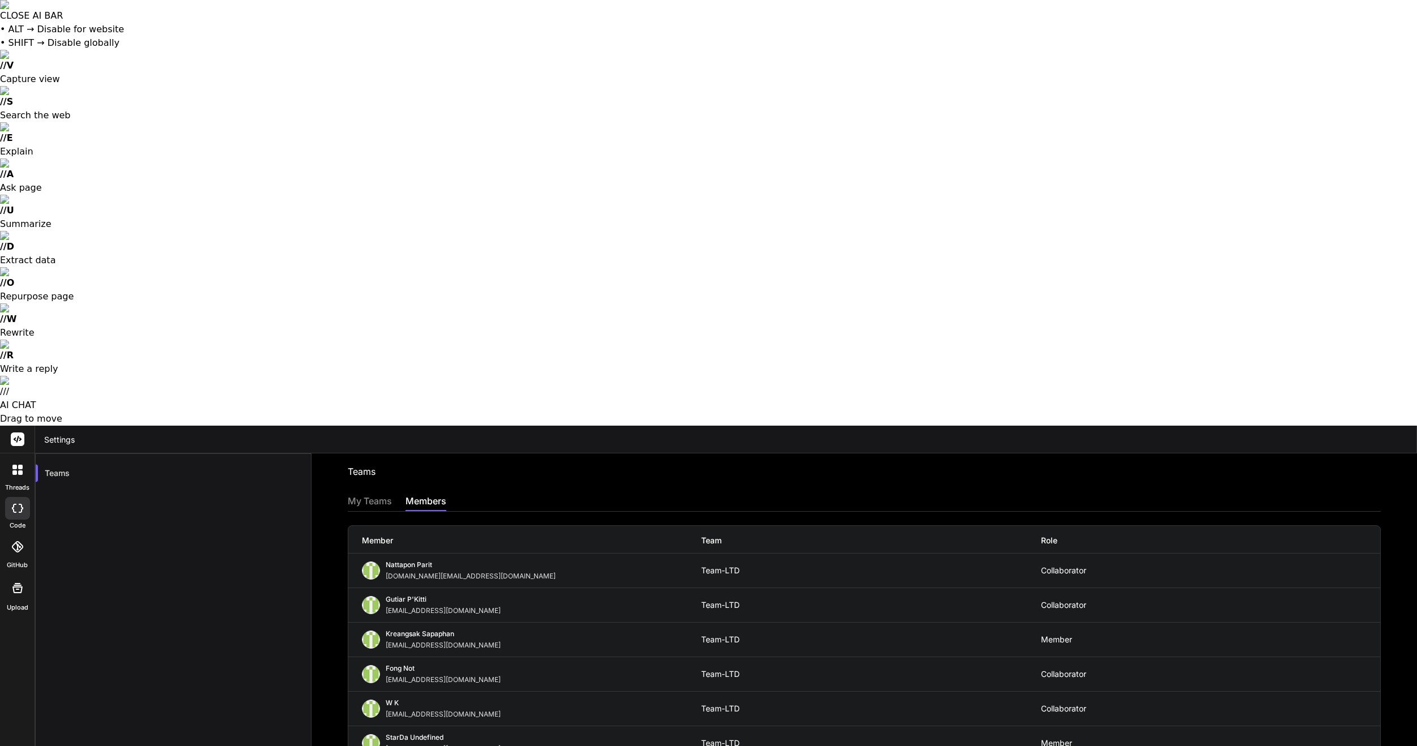
click at [419, 494] on div "members" at bounding box center [425, 502] width 41 height 16
click at [368, 494] on div "My Teams" at bounding box center [370, 502] width 44 height 16
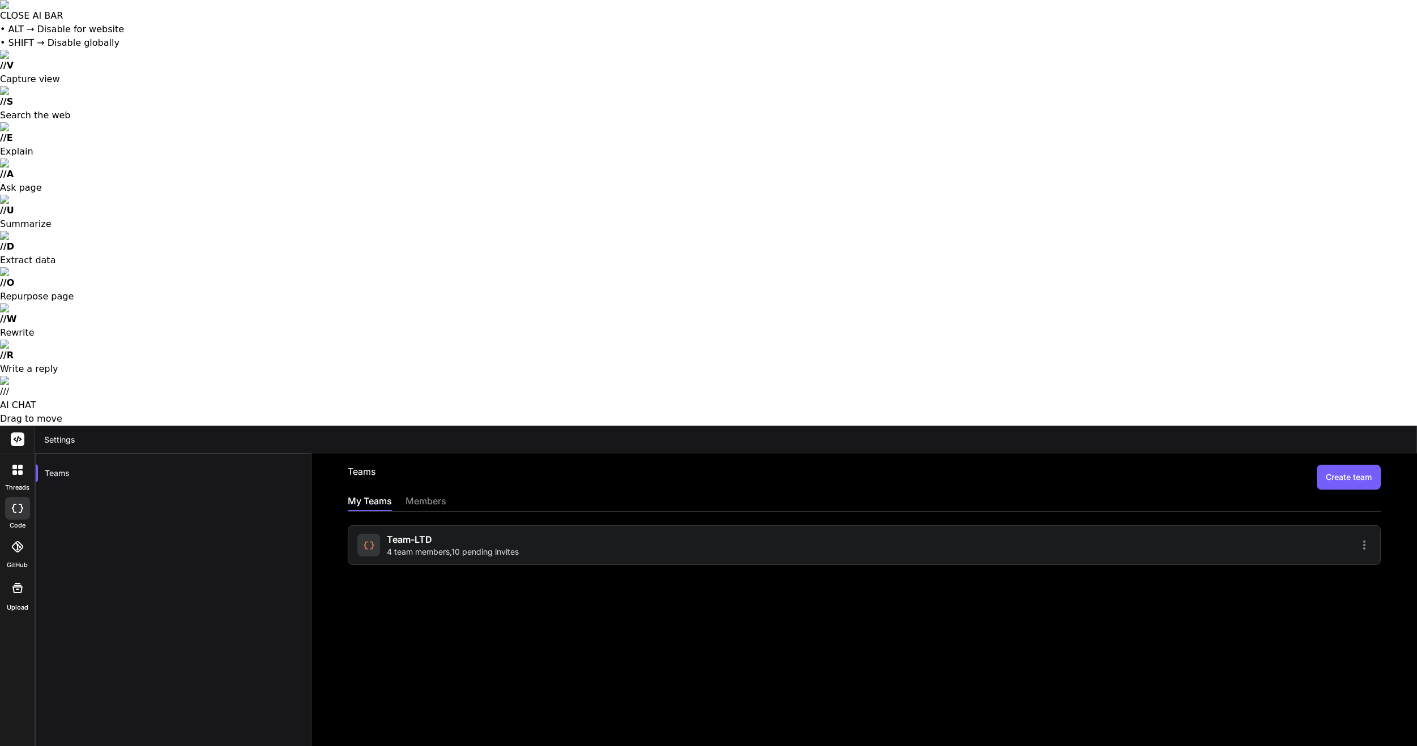
click at [451, 546] on span "4 team members , 10 pending invites" at bounding box center [453, 551] width 132 height 11
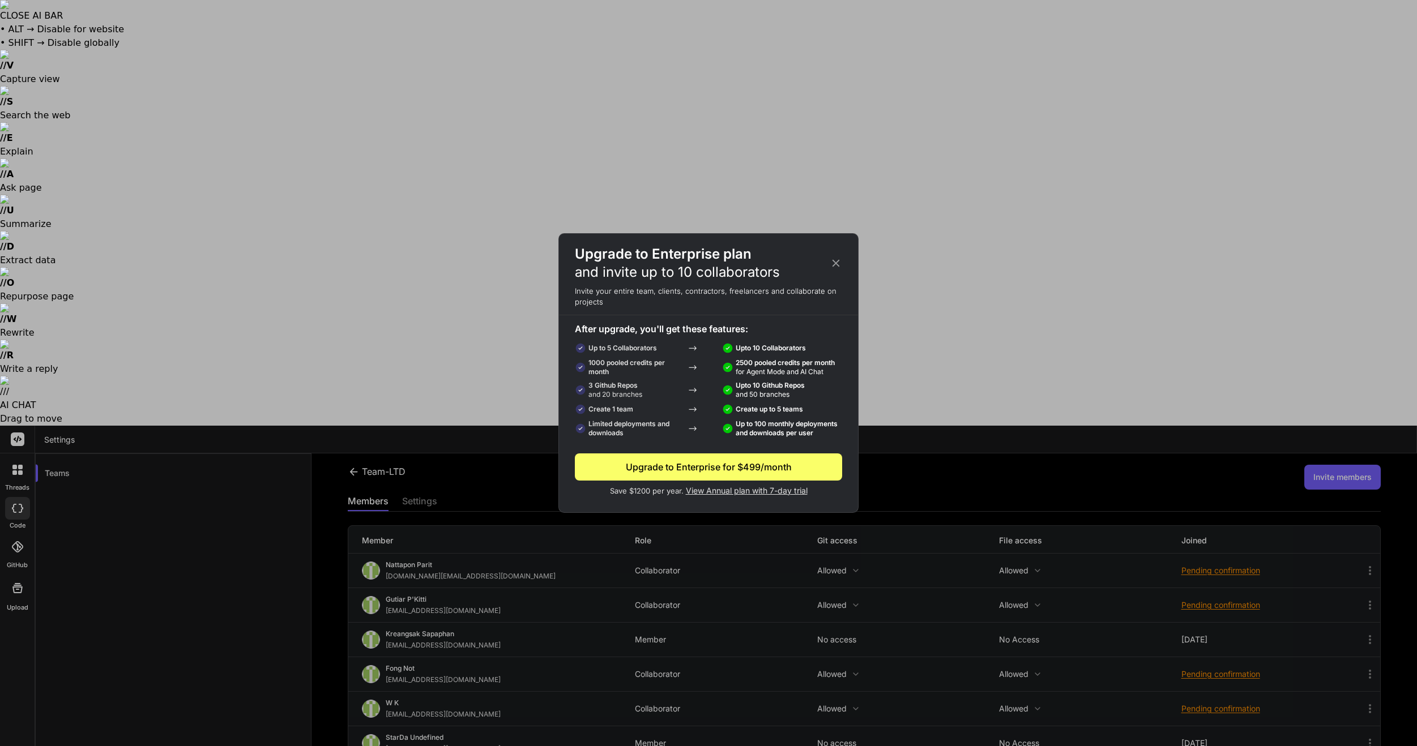
click at [832, 260] on icon at bounding box center [836, 263] width 12 height 12
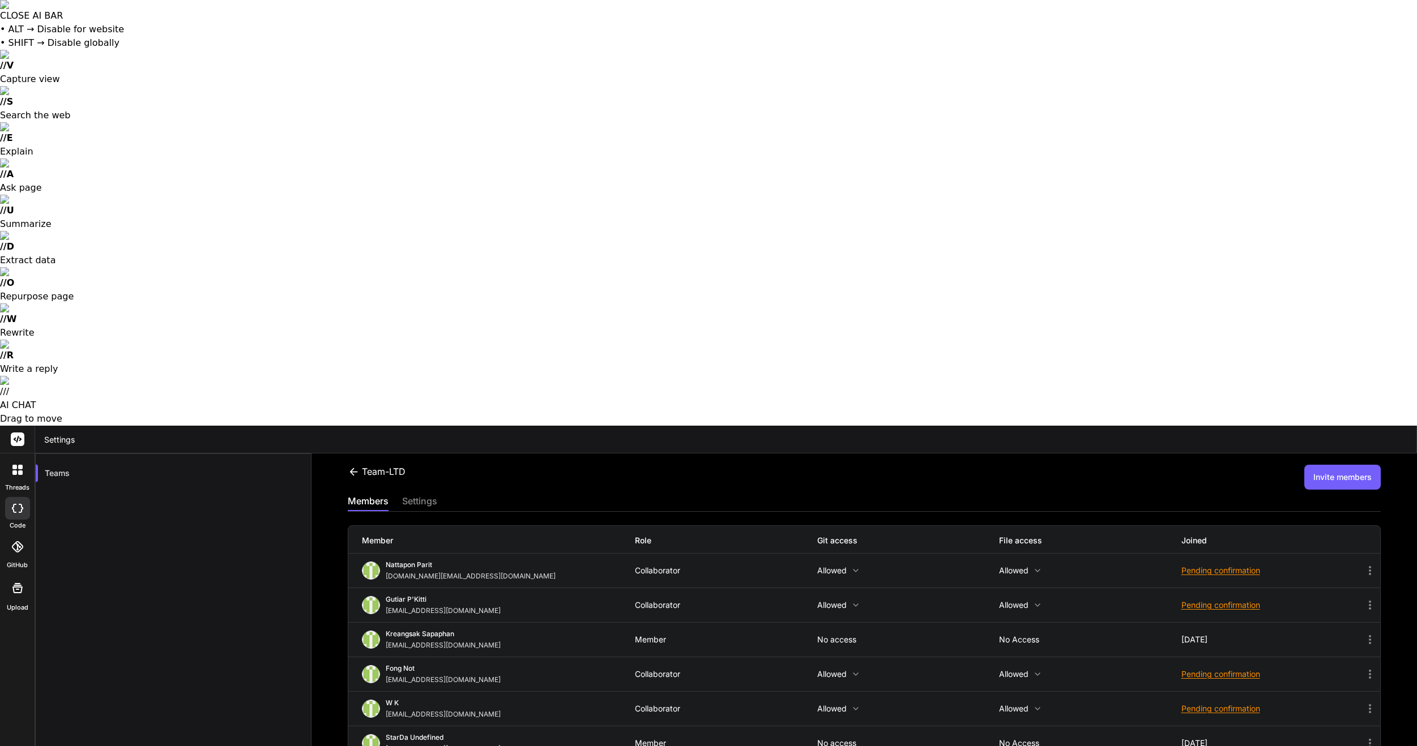
click at [1099, 516] on div at bounding box center [708, 373] width 1417 height 746
click at [1236, 703] on div "Pending confirmation" at bounding box center [1272, 708] width 182 height 11
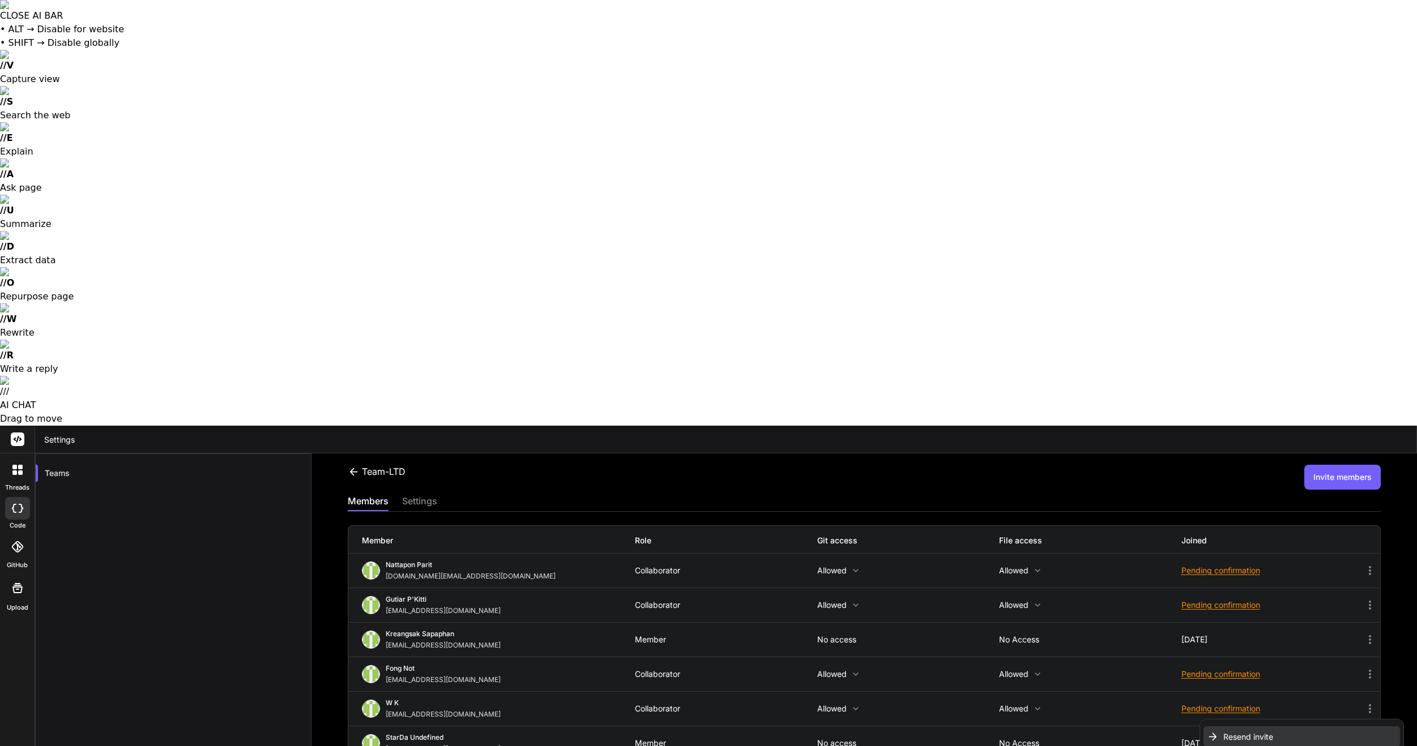
click at [1241, 732] on span "Resend invite" at bounding box center [1248, 737] width 50 height 11
click at [1374, 702] on icon at bounding box center [1370, 709] width 14 height 14
click at [1143, 48] on div at bounding box center [708, 373] width 1417 height 746
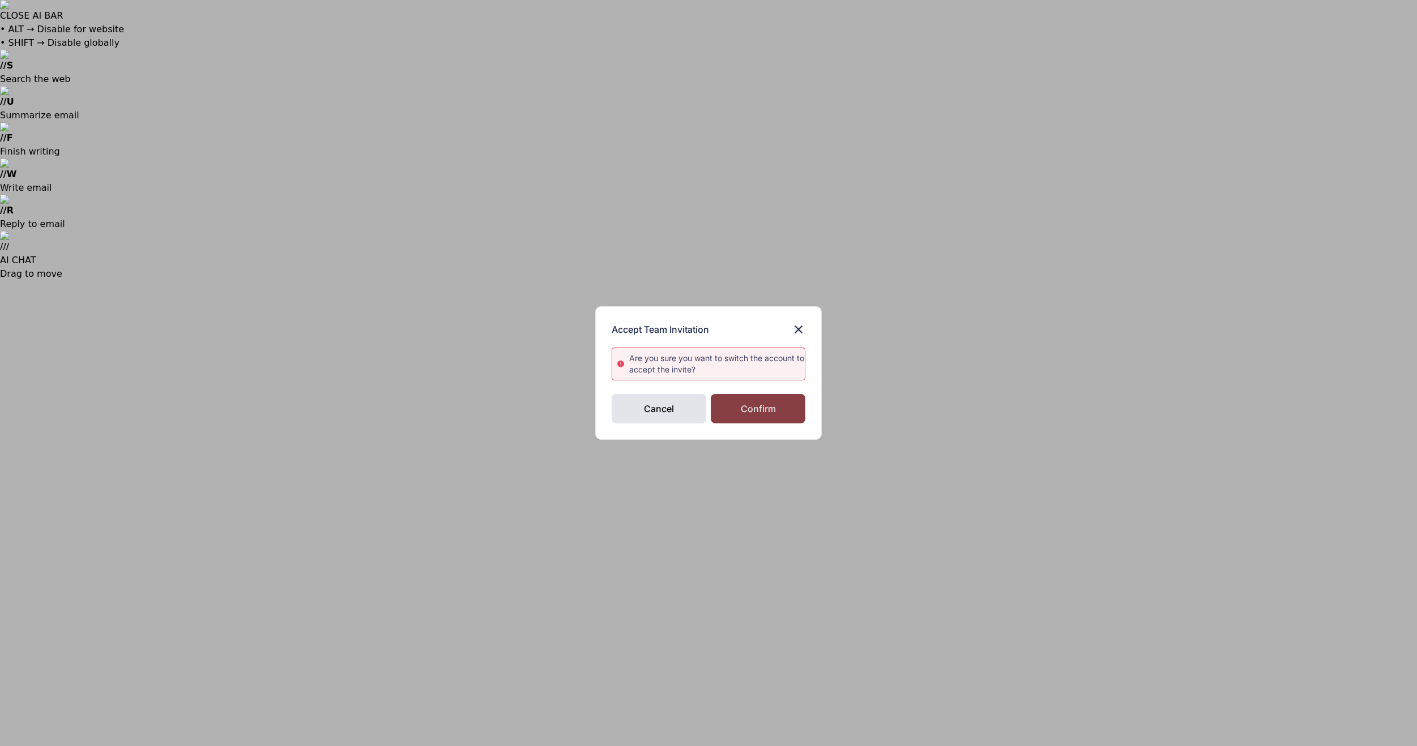
click at [754, 413] on div "Confirm" at bounding box center [758, 408] width 95 height 29
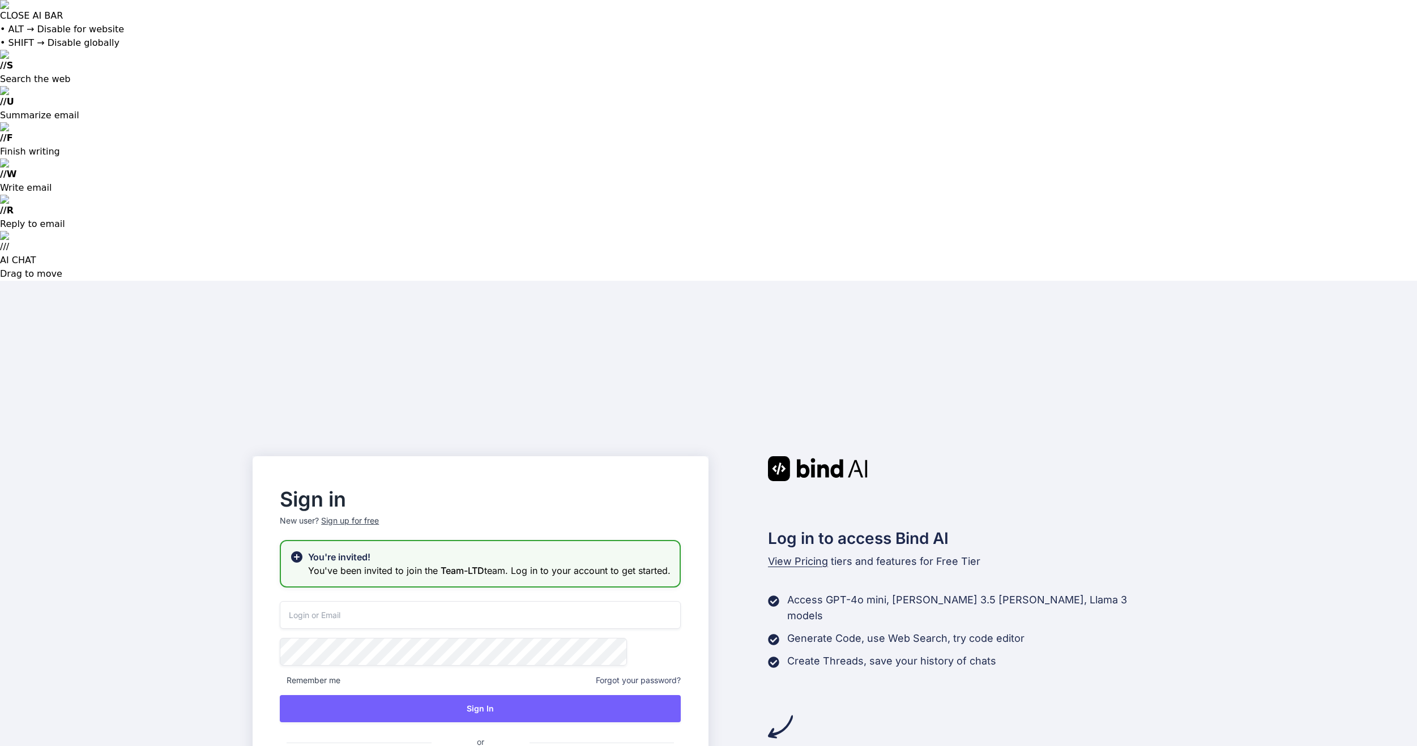
click at [557, 601] on input "email" at bounding box center [480, 615] width 401 height 28
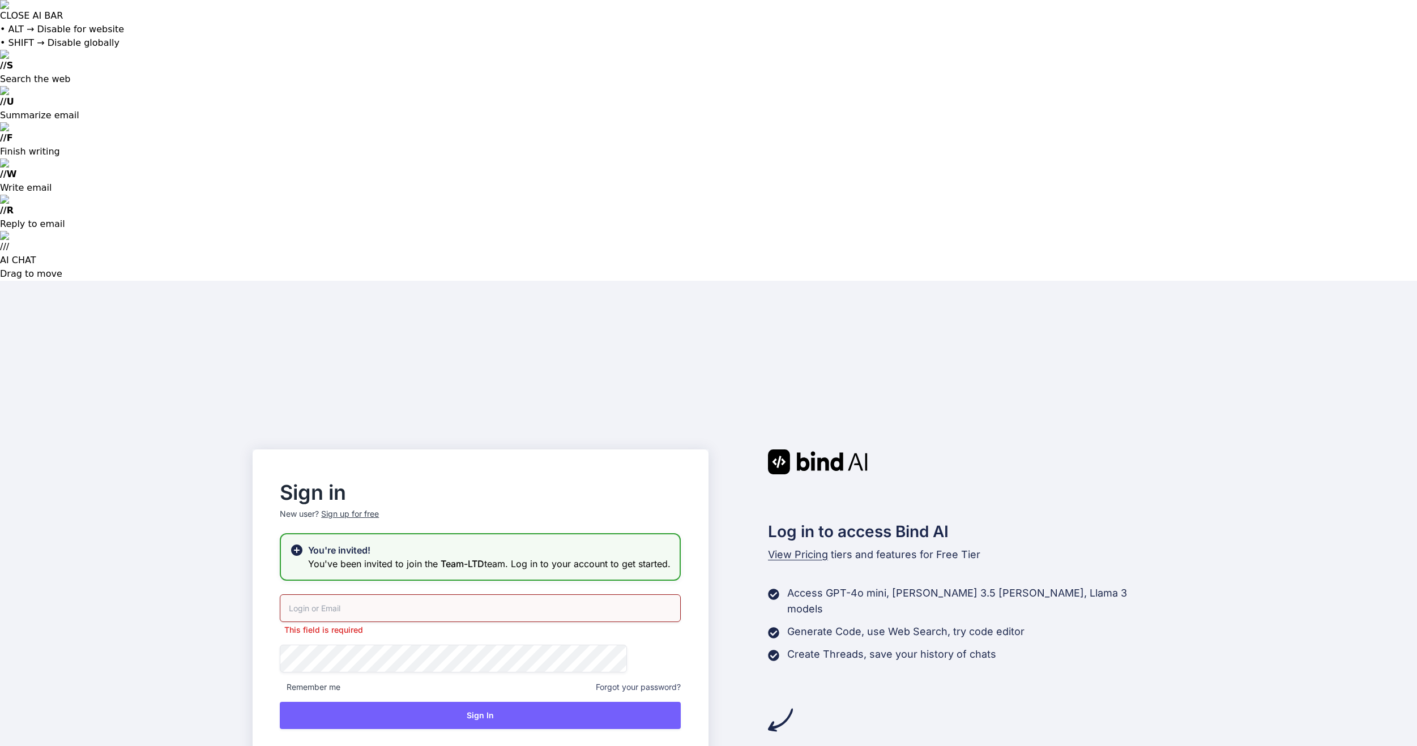
click at [424, 595] on input "email" at bounding box center [480, 609] width 401 height 28
type input "[EMAIL_ADDRESS][DOMAIN_NAME]"
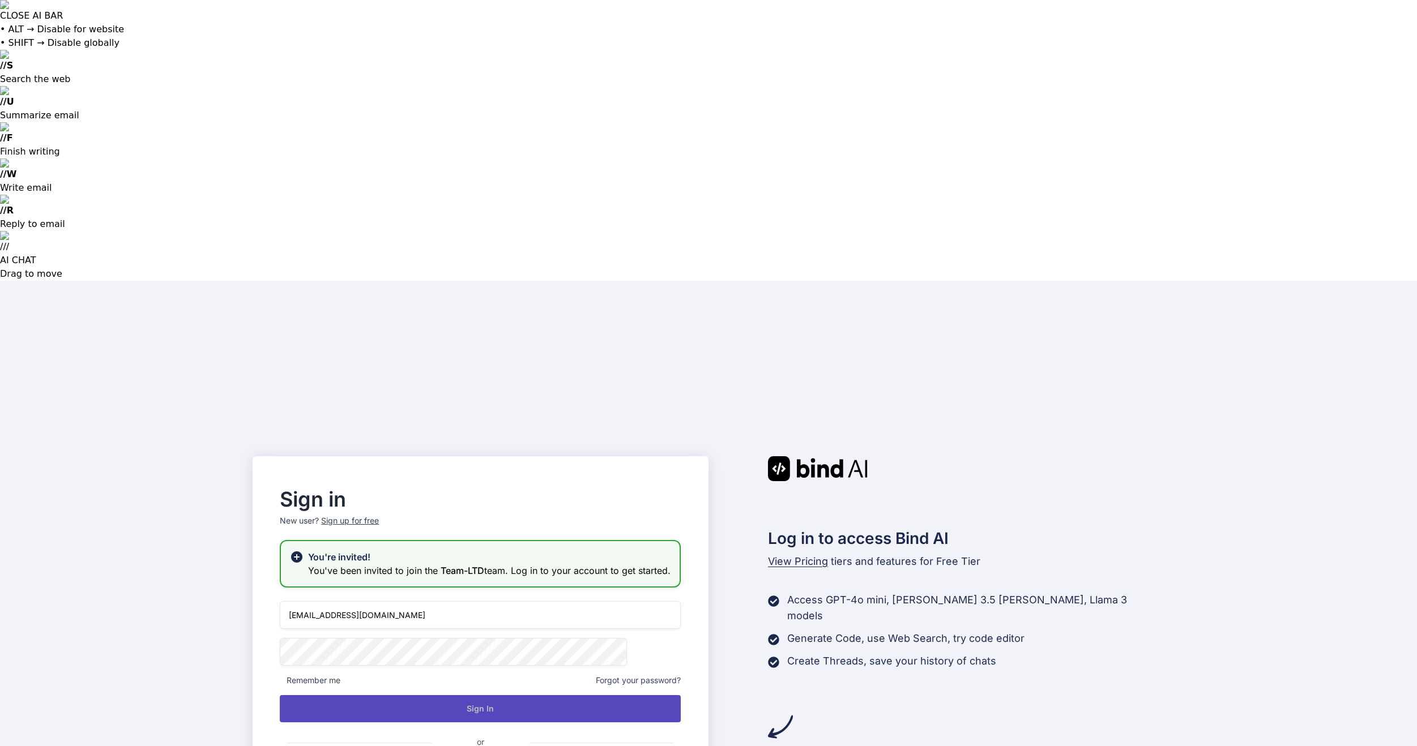
click at [484, 695] on button "Sign In" at bounding box center [480, 708] width 401 height 27
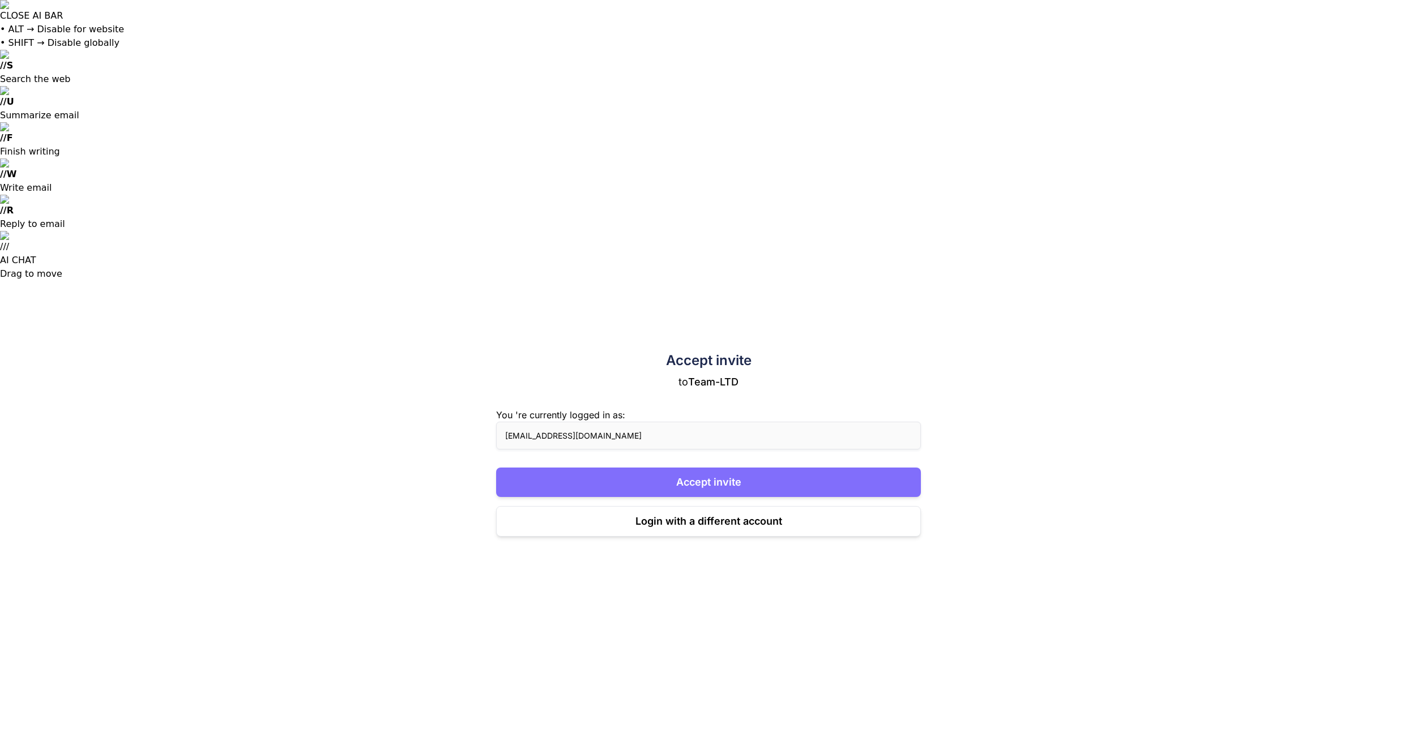
click at [617, 468] on button "Accept invite" at bounding box center [708, 482] width 425 height 29
click at [637, 468] on button "Accept invite" at bounding box center [708, 482] width 425 height 29
click at [839, 281] on div "Accept invite to Team-LTD You 're currently logged in as: [EMAIL_ADDRESS][DOMAI…" at bounding box center [708, 654] width 1417 height 746
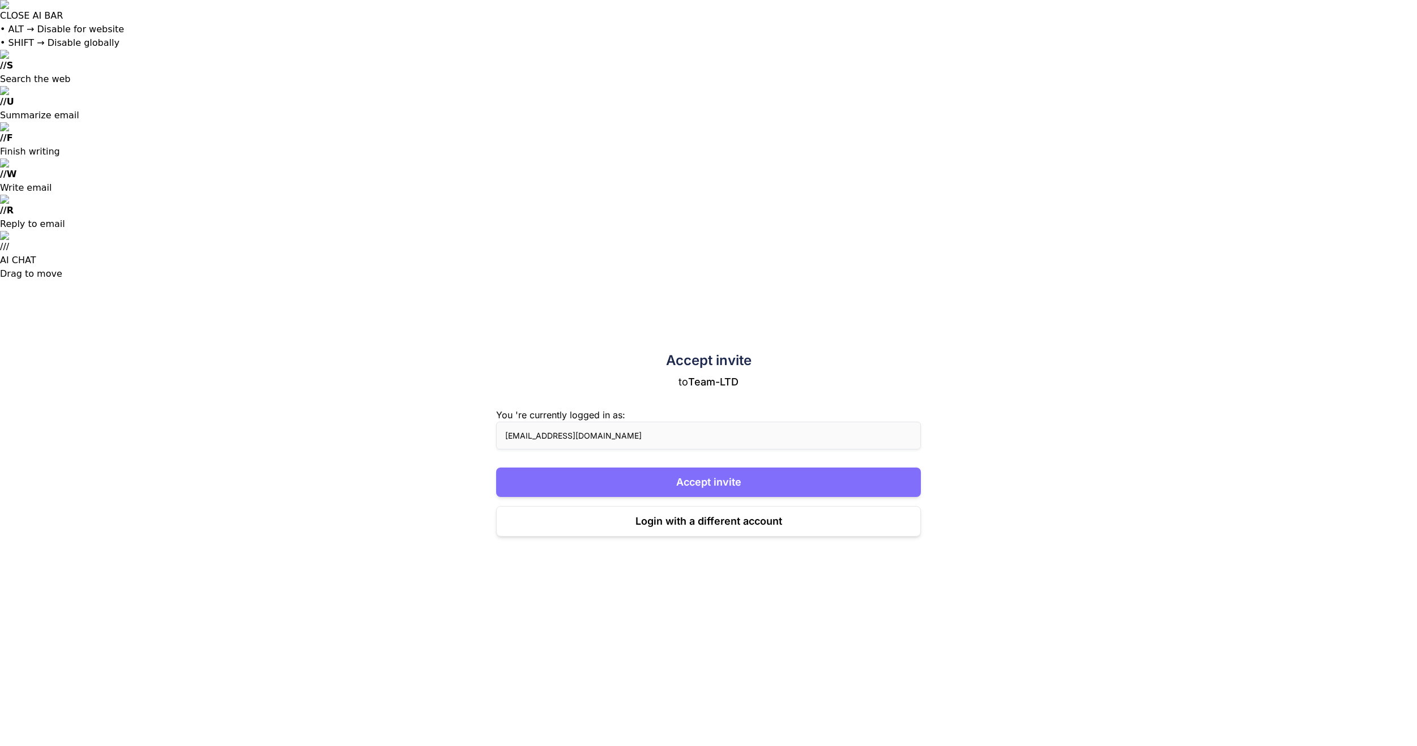
click at [693, 468] on button "Accept invite" at bounding box center [708, 482] width 425 height 29
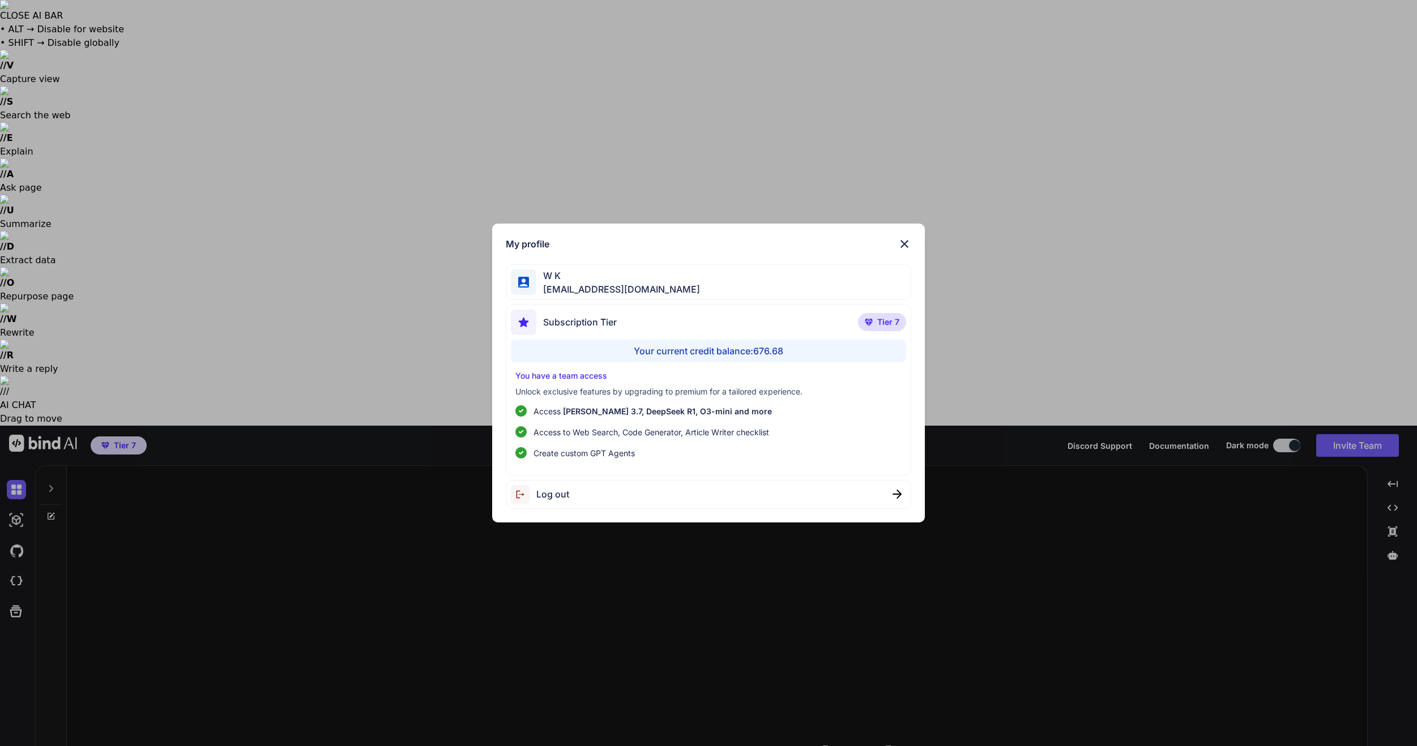
drag, startPoint x: 656, startPoint y: 658, endPoint x: 1342, endPoint y: 261, distance: 792.9
click at [719, 622] on div "My profile W K [EMAIL_ADDRESS][DOMAIN_NAME] Subscription Tier Tier 7 Your curre…" at bounding box center [708, 373] width 1417 height 746
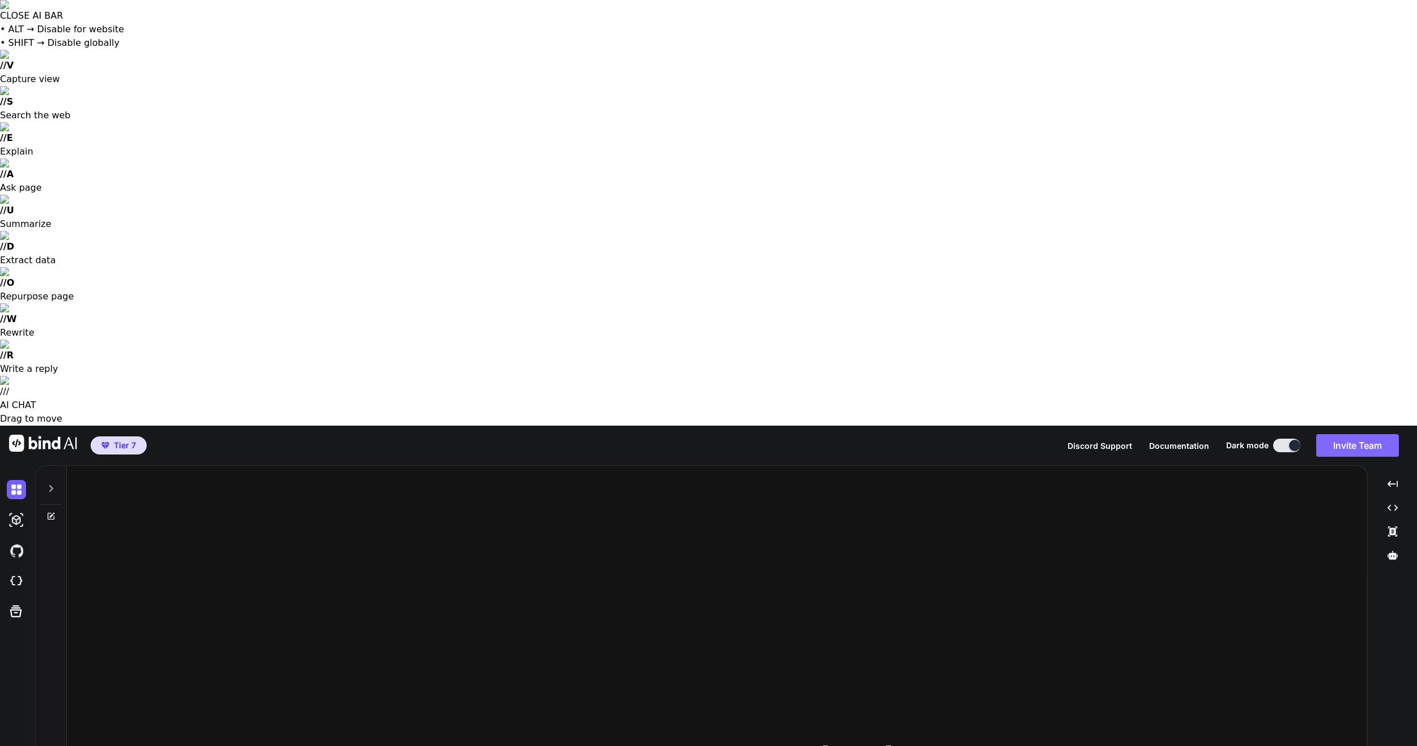
click at [1350, 434] on button "Invite Team" at bounding box center [1357, 445] width 83 height 23
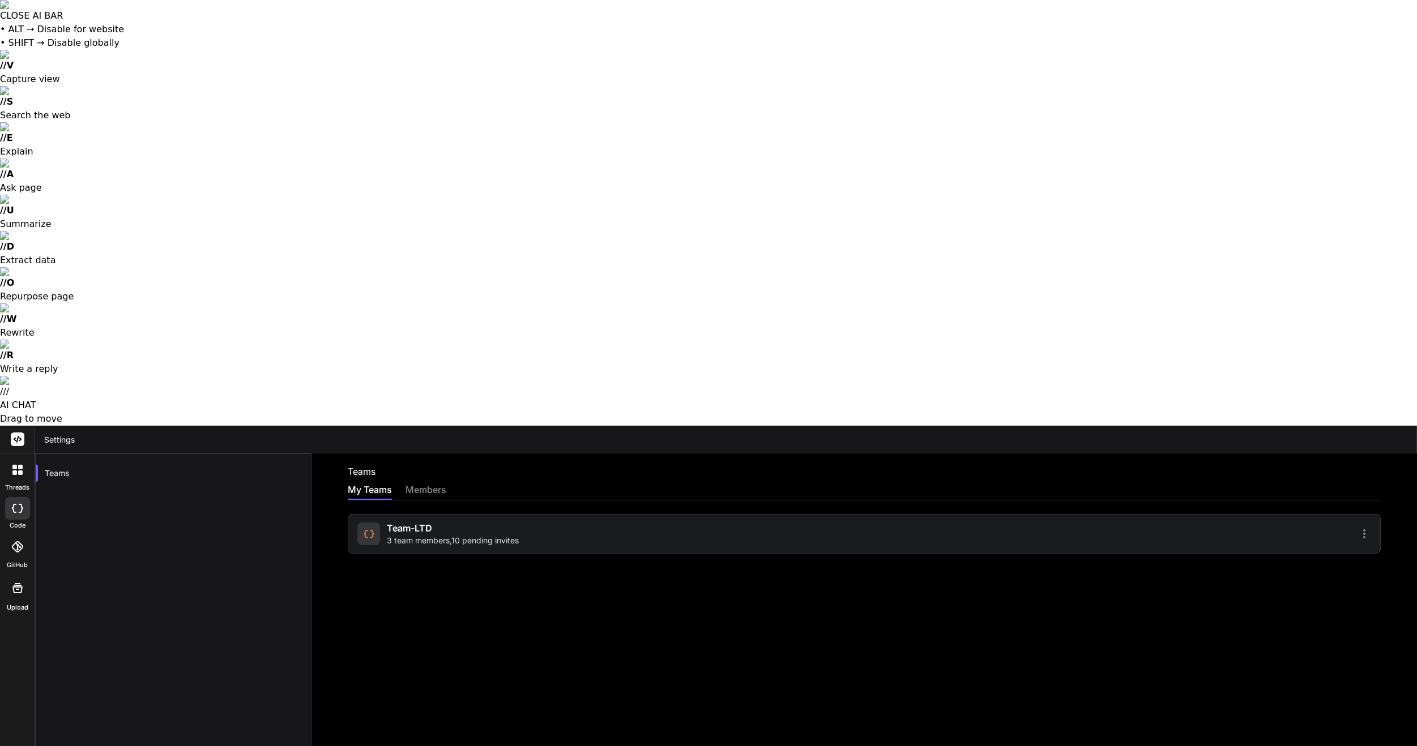
click at [429, 483] on div "members" at bounding box center [425, 491] width 41 height 17
click at [407, 522] on span "Team-LTD" at bounding box center [409, 529] width 45 height 14
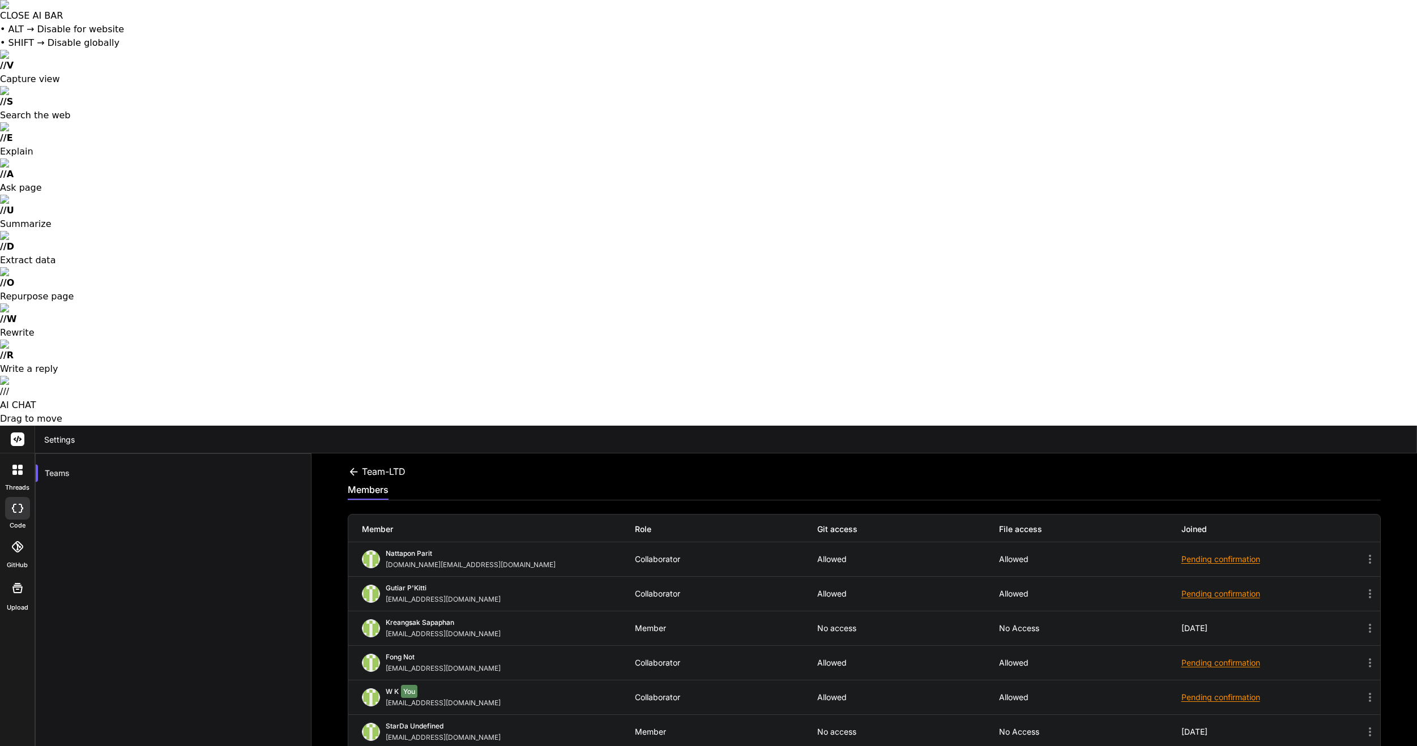
click at [1195, 692] on div "Pending confirmation" at bounding box center [1272, 697] width 182 height 11
click at [1198, 692] on div "Pending confirmation" at bounding box center [1272, 697] width 182 height 11
click at [1369, 691] on icon at bounding box center [1370, 698] width 14 height 14
click at [1370, 693] on icon at bounding box center [1370, 697] width 2 height 9
click at [1370, 691] on icon at bounding box center [1370, 698] width 14 height 14
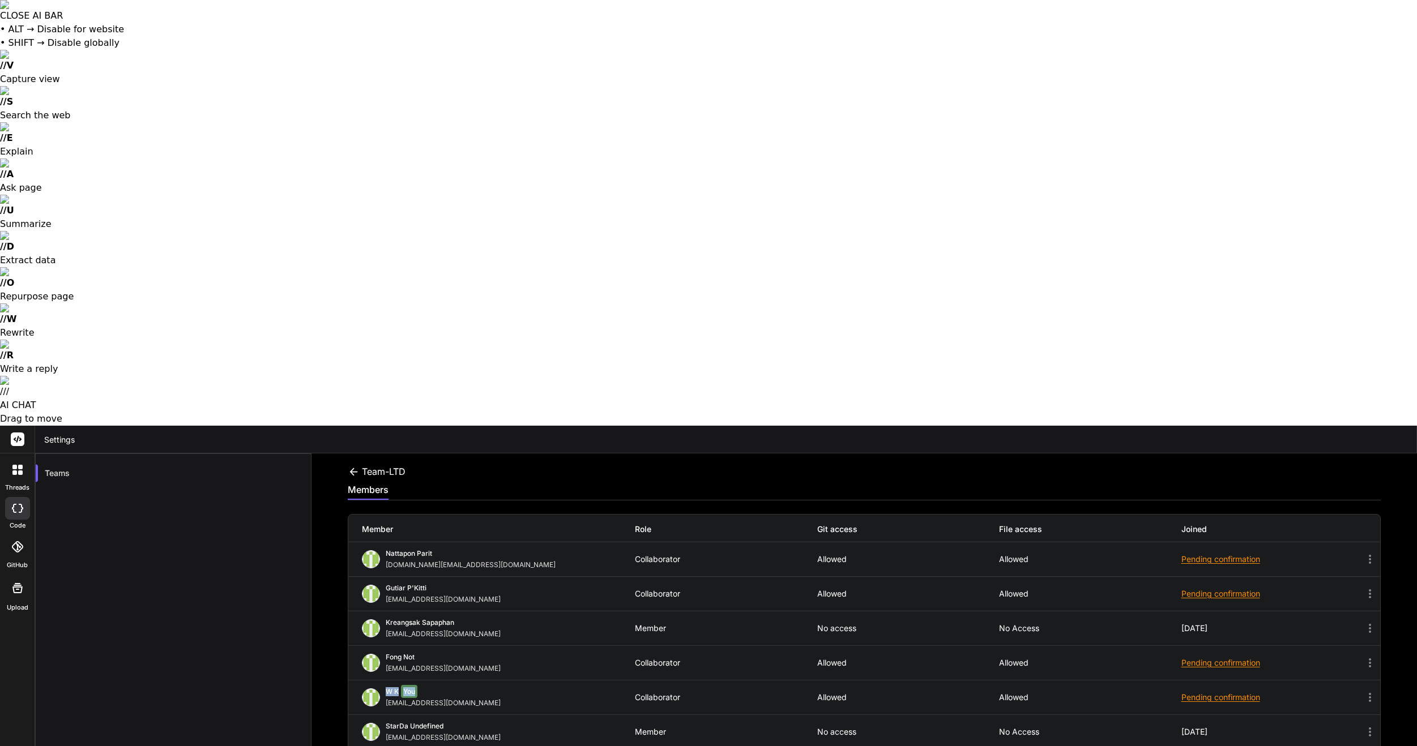
click at [422, 687] on div "W K You" at bounding box center [445, 692] width 119 height 11
click at [352, 468] on icon at bounding box center [354, 471] width 8 height 7
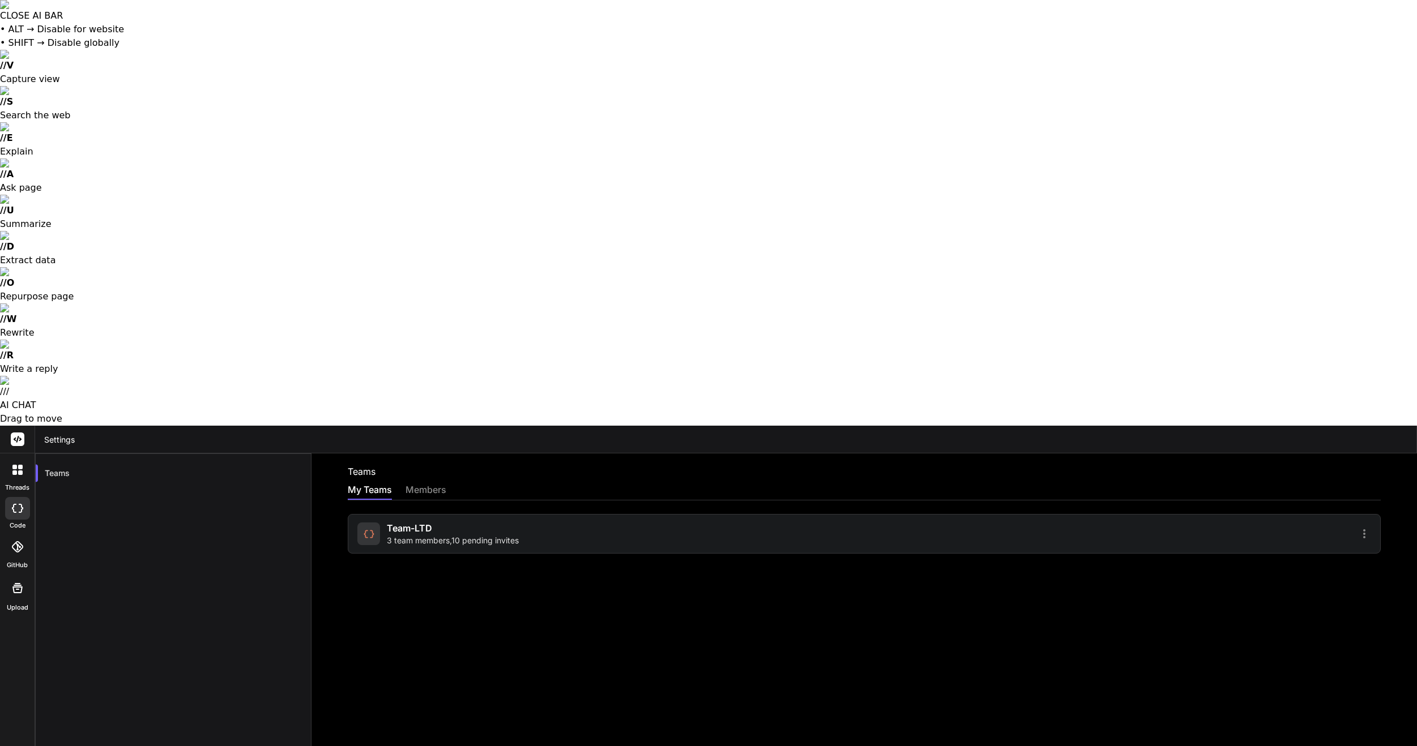
click at [22, 521] on label "code" at bounding box center [18, 526] width 16 height 10
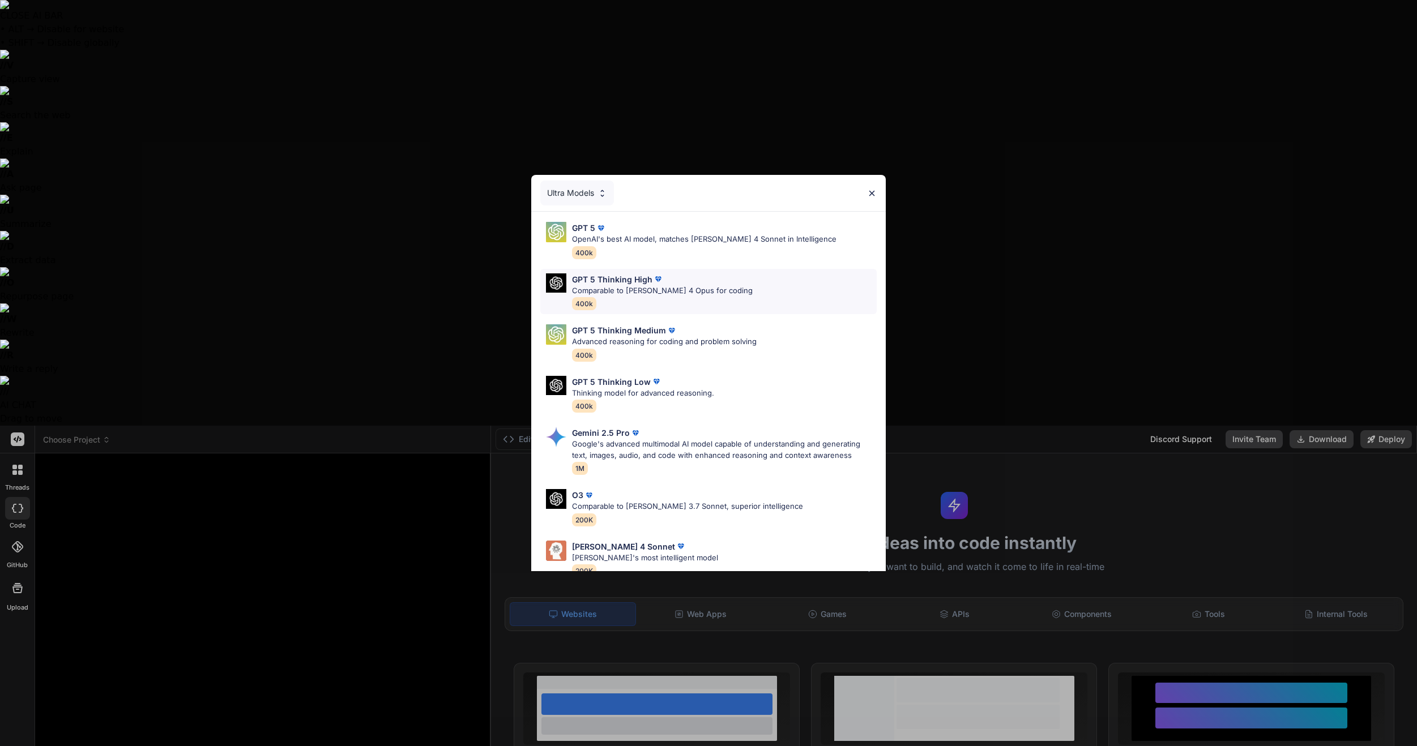
click at [643, 277] on p "GPT 5 Thinking High" at bounding box center [612, 280] width 80 height 12
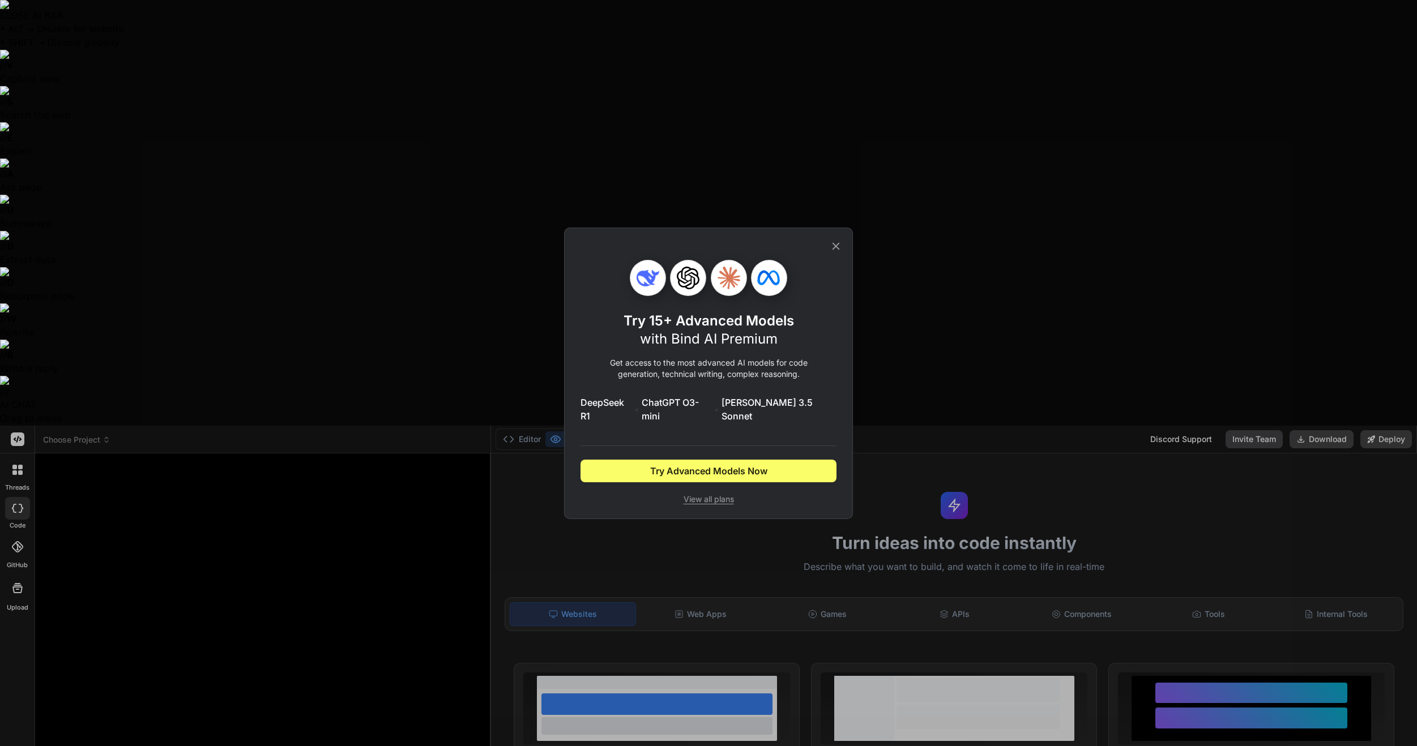
click at [834, 250] on icon at bounding box center [835, 245] width 7 height 7
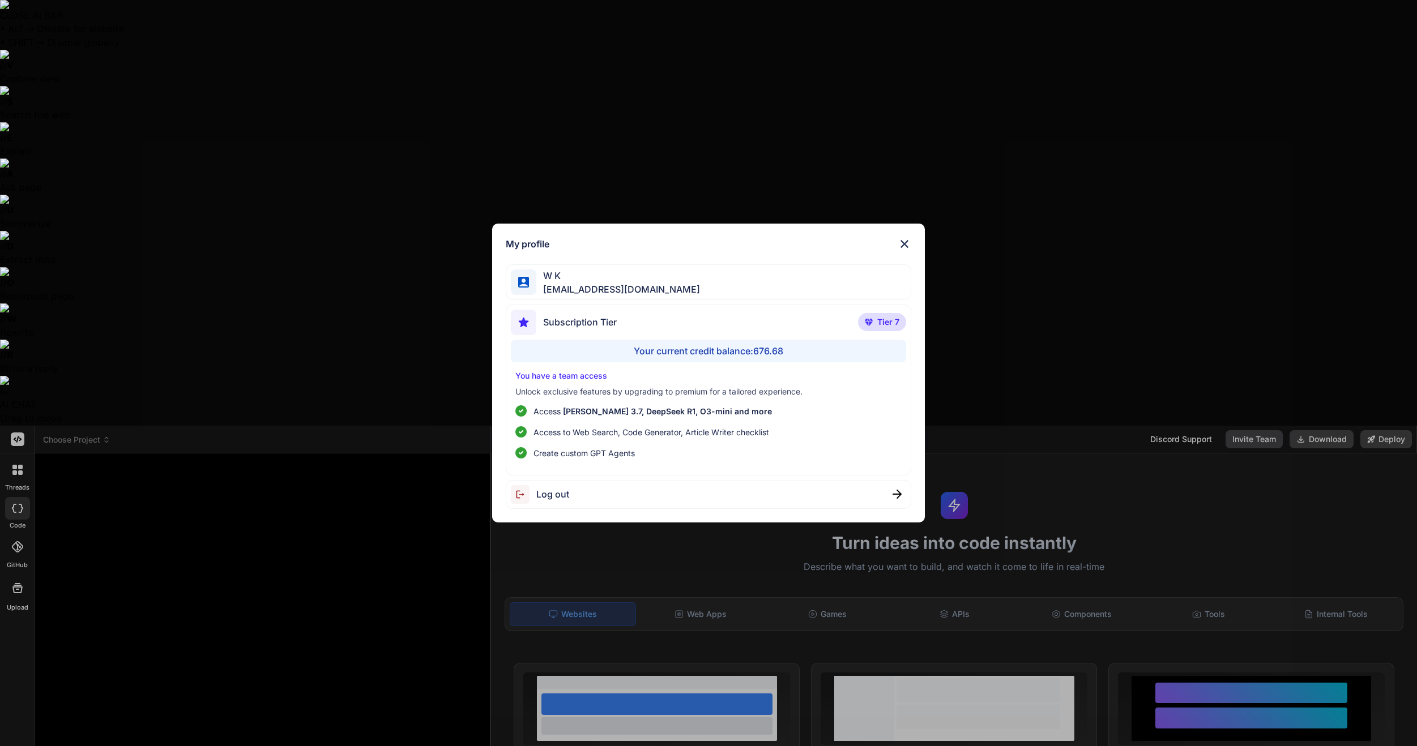
click at [648, 494] on div "Log out" at bounding box center [709, 494] width 406 height 29
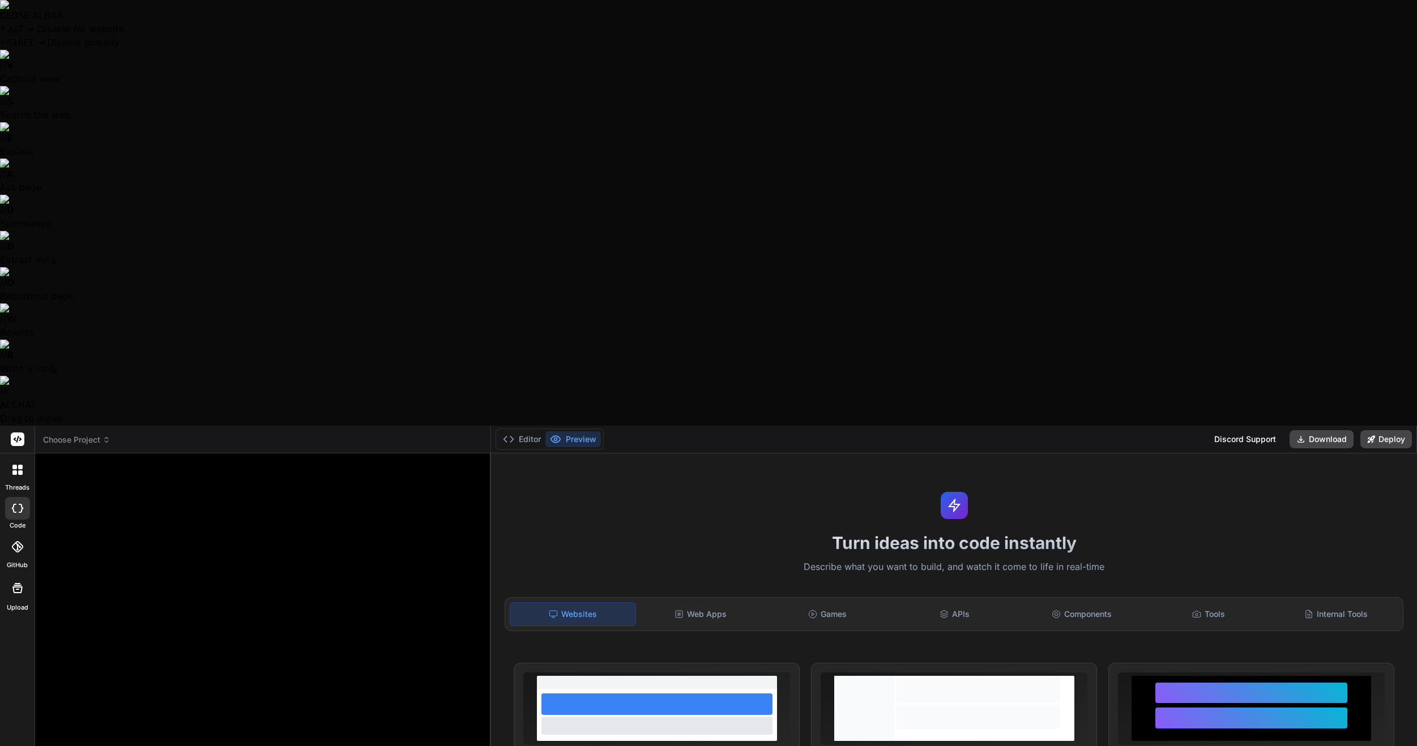
type textarea "x"
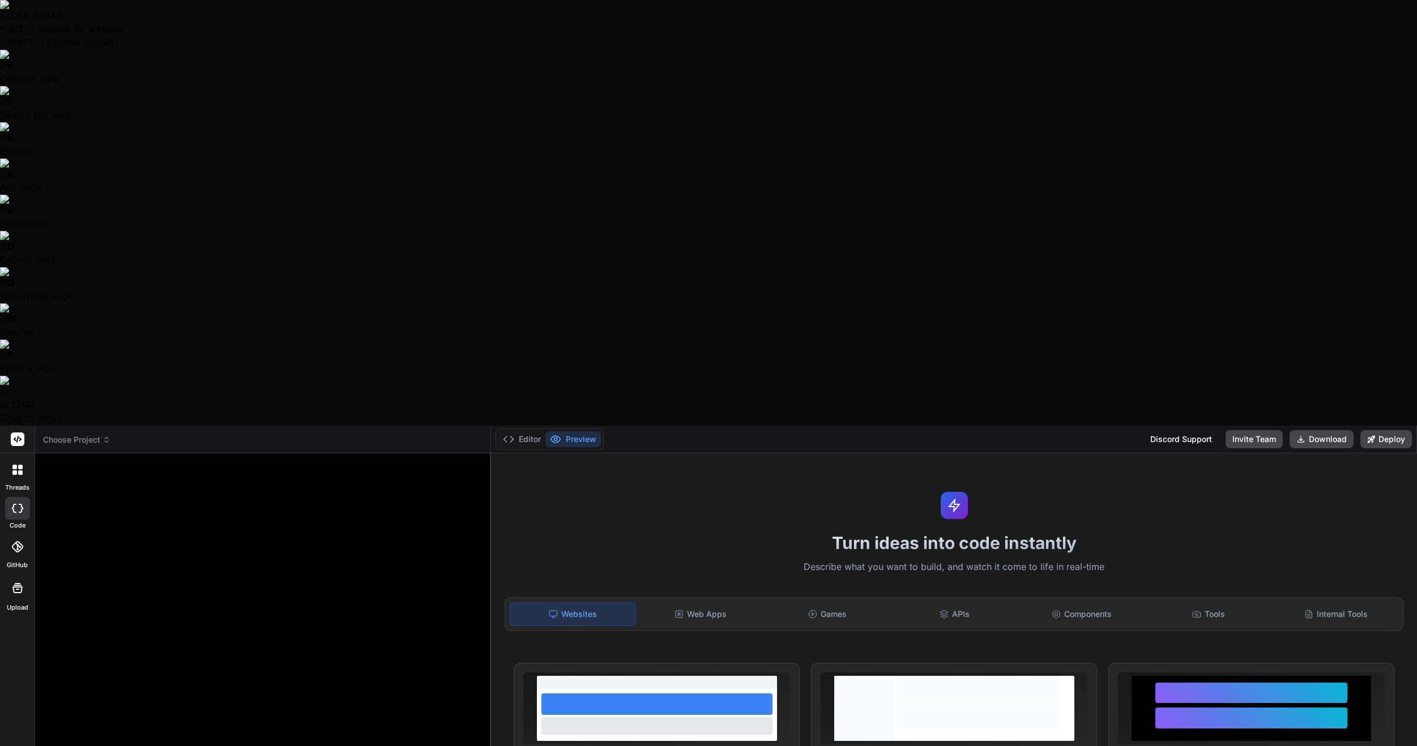
click at [16, 433] on rect at bounding box center [18, 440] width 14 height 14
click at [15, 433] on rect at bounding box center [18, 440] width 14 height 14
click at [29, 458] on div at bounding box center [18, 470] width 24 height 24
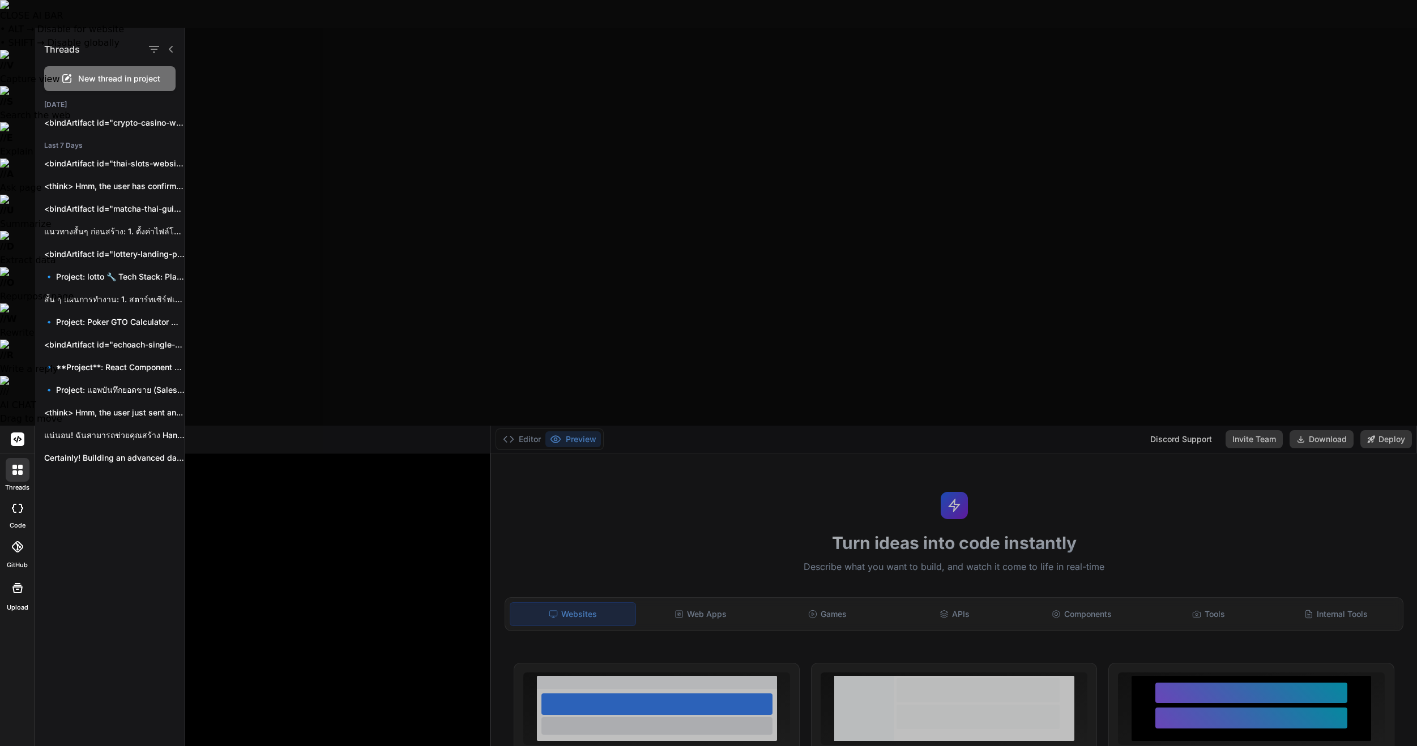
click at [66, 76] on icon at bounding box center [67, 79] width 14 height 14
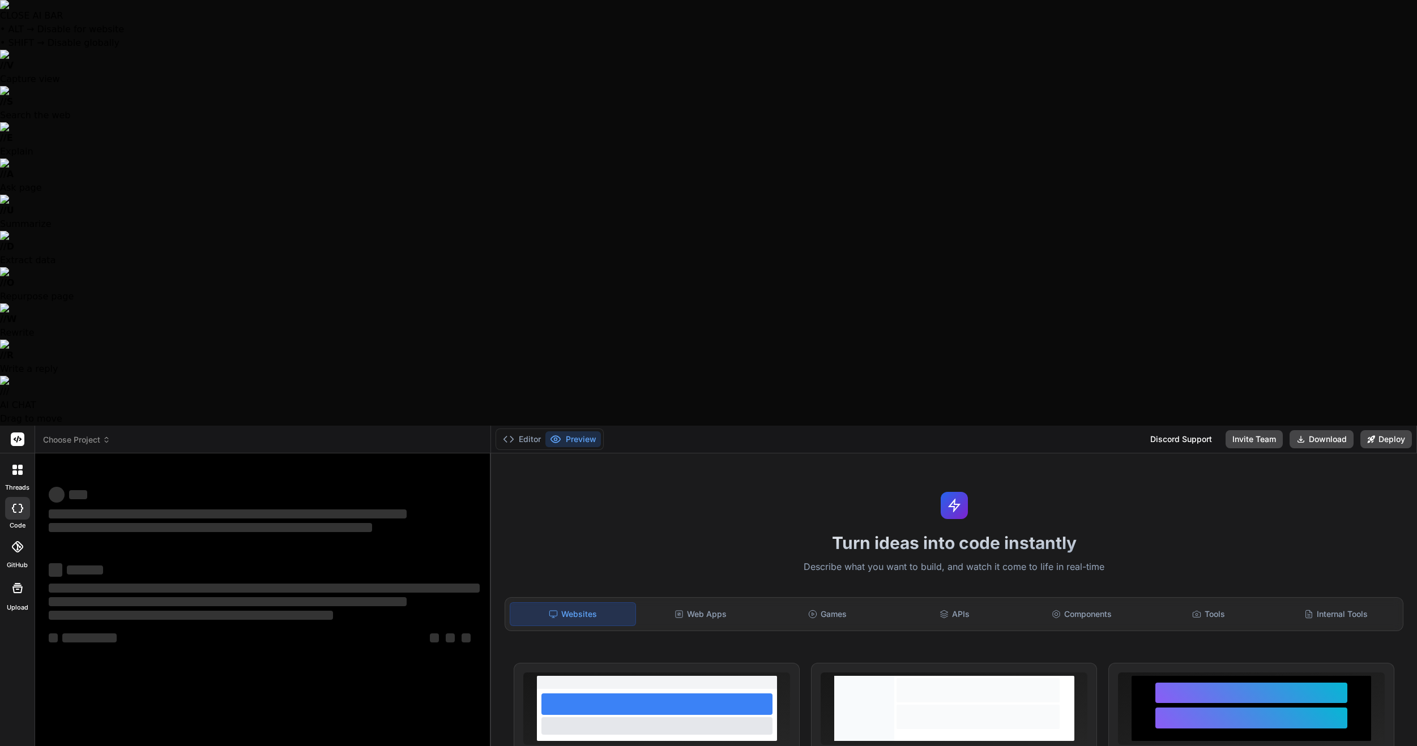
click at [23, 433] on icon at bounding box center [18, 440] width 14 height 14
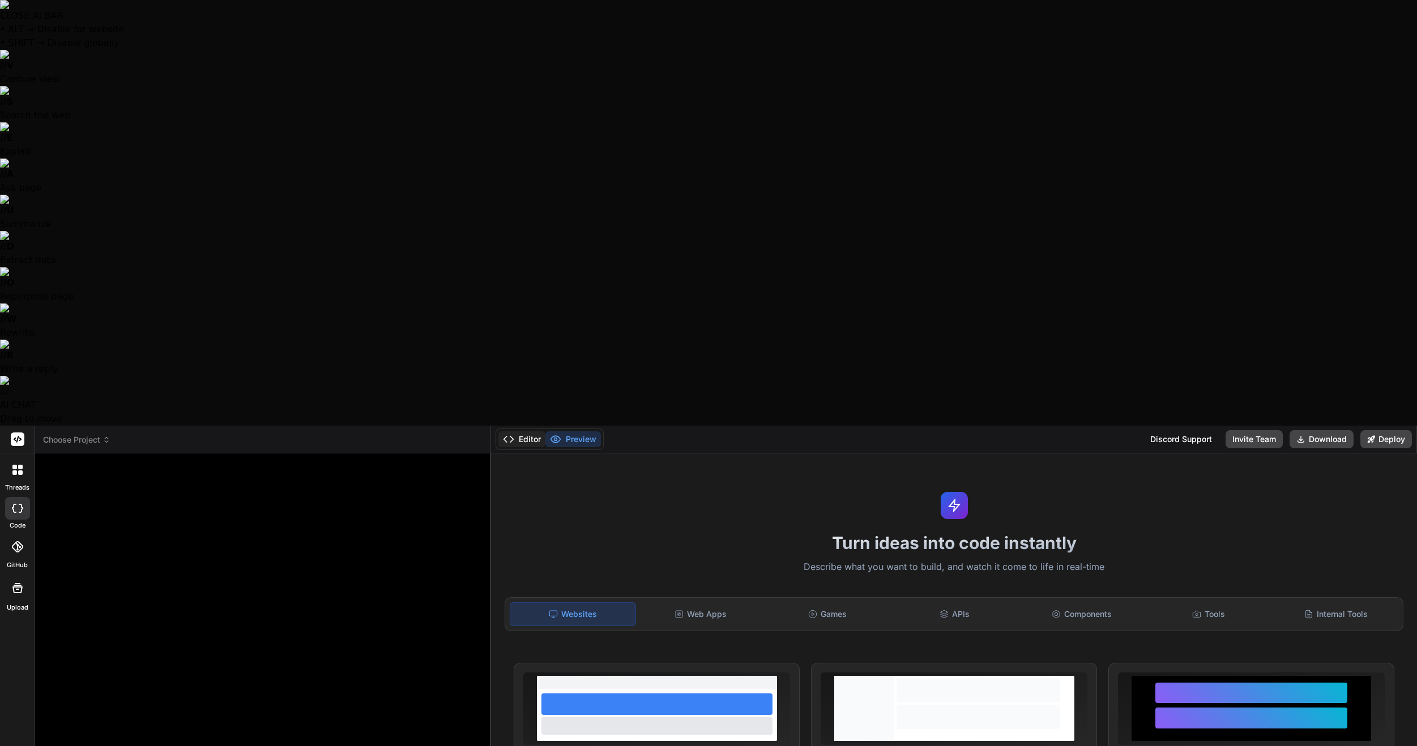
click at [521, 432] on button "Editor" at bounding box center [521, 440] width 47 height 16
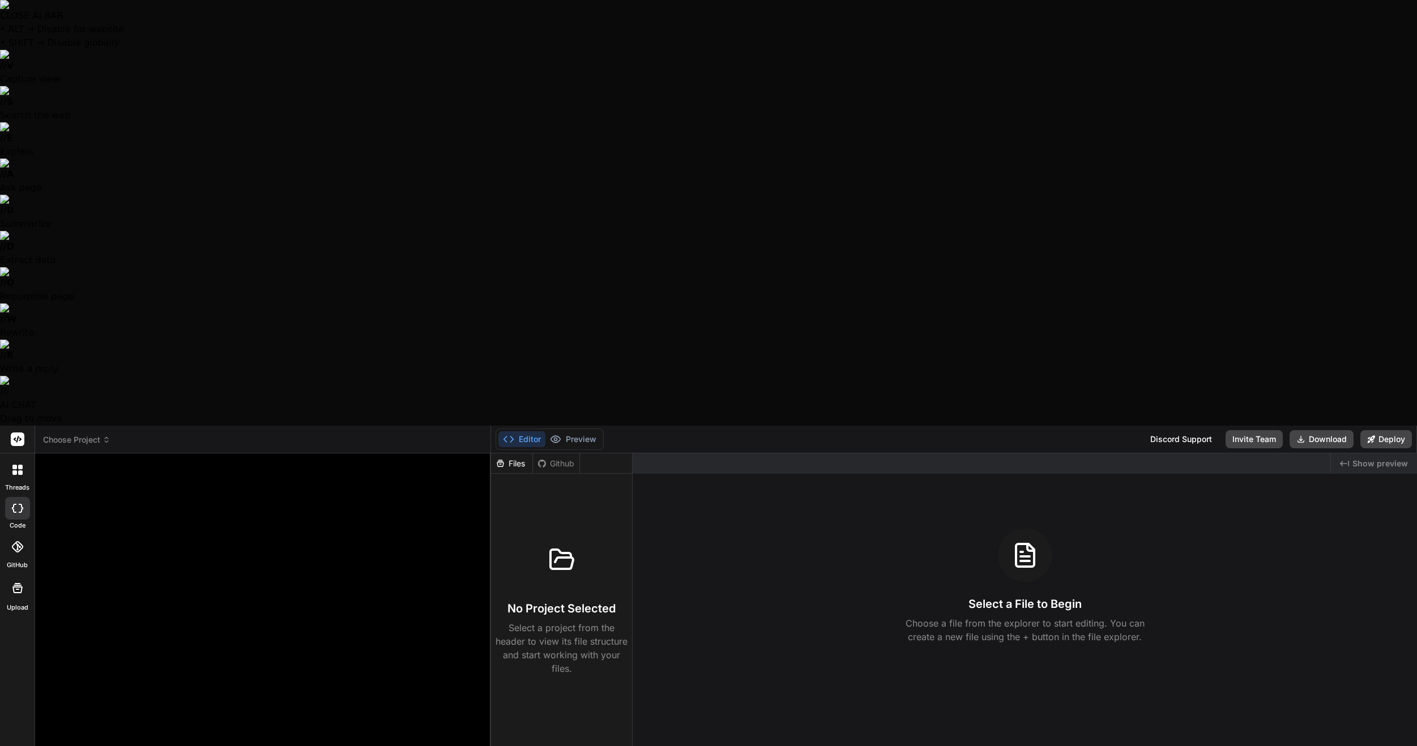
click at [521, 432] on button "Editor" at bounding box center [521, 440] width 47 height 16
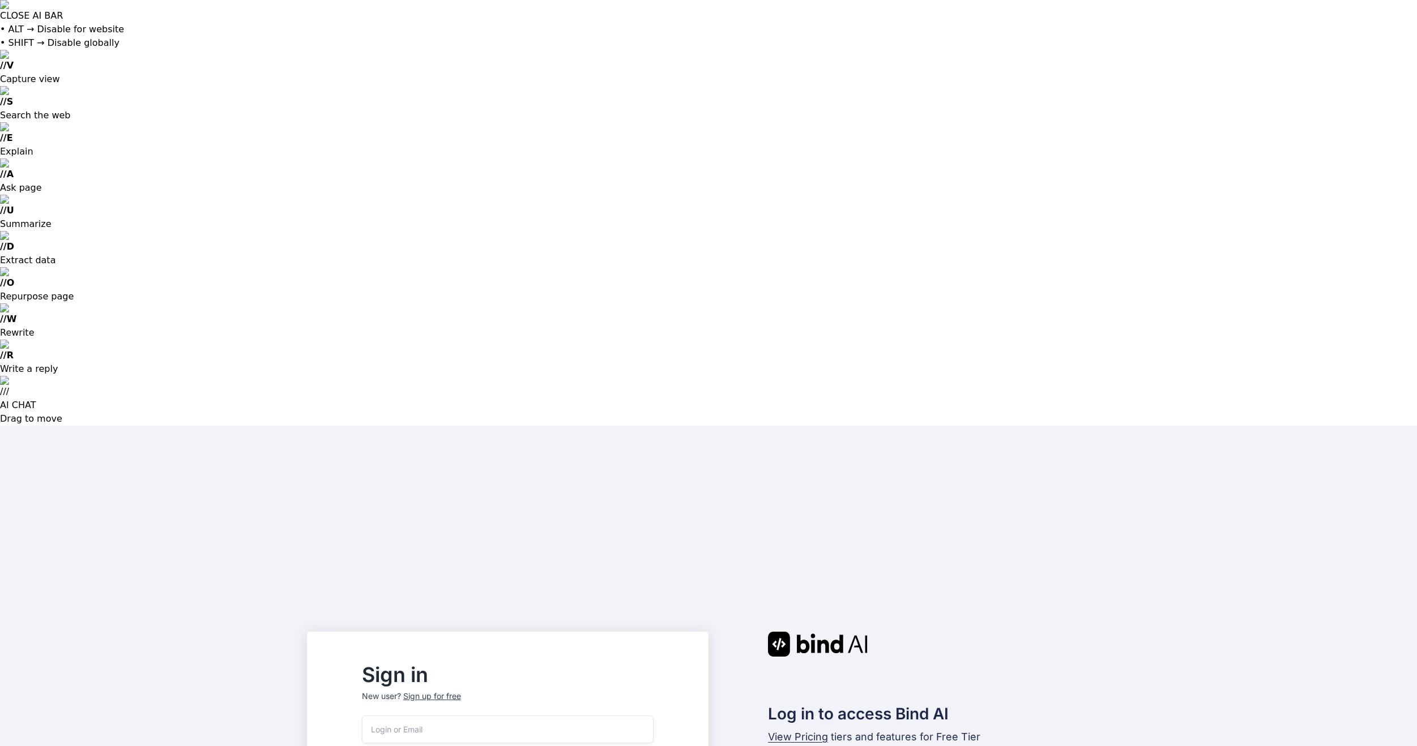
click at [531, 716] on input "email" at bounding box center [508, 730] width 292 height 28
type input "[EMAIL_ADDRESS][DOMAIN_NAME]"
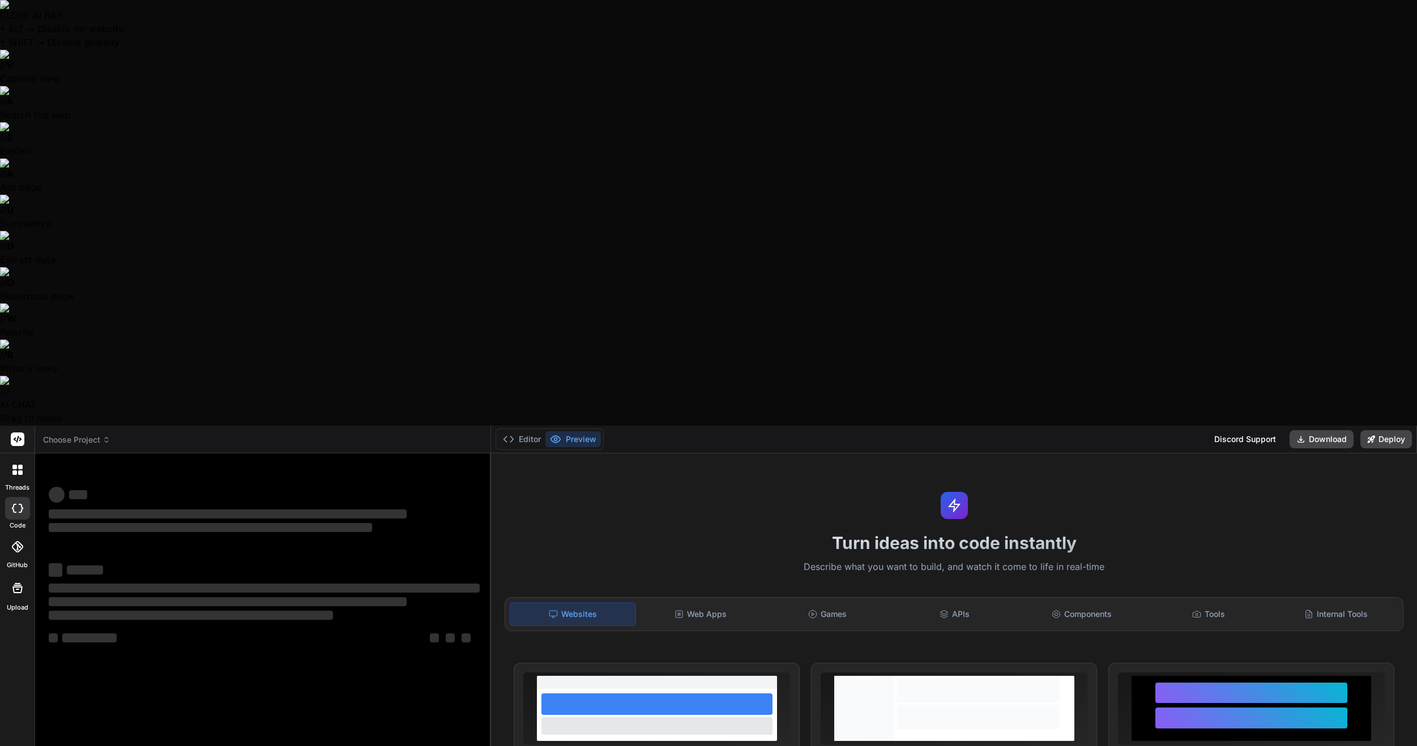
click at [1282, 430] on div "Discord Support" at bounding box center [1244, 439] width 75 height 18
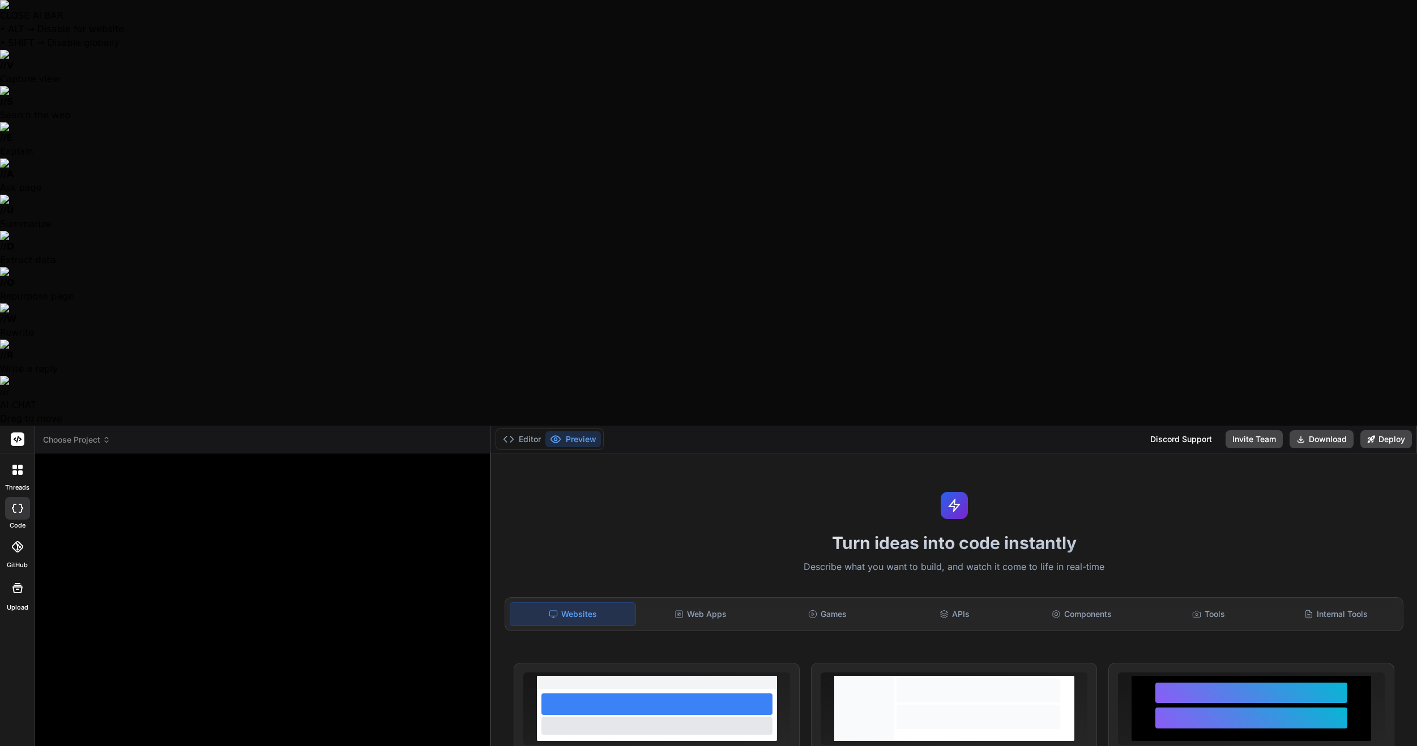
click at [19, 570] on div "Upload" at bounding box center [17, 591] width 35 height 42
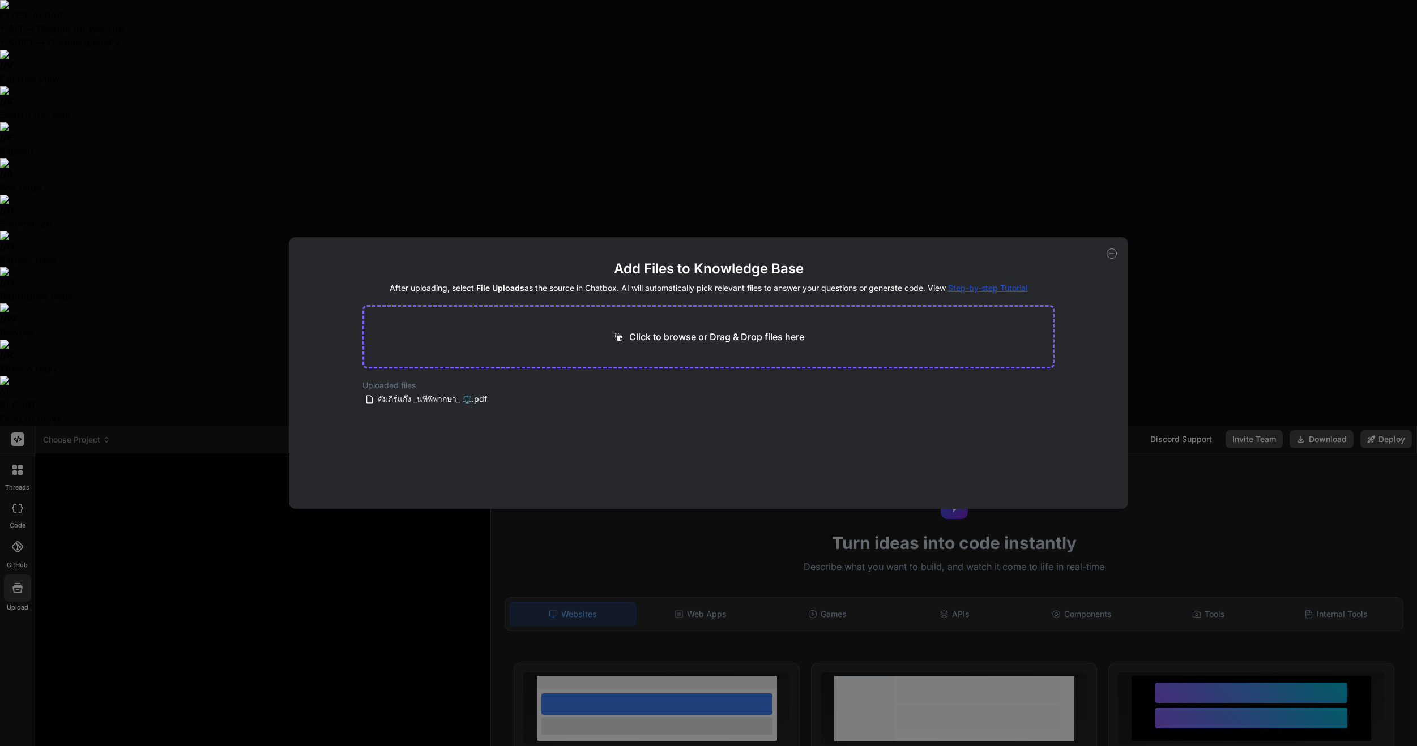
click at [24, 139] on div "Add Files to Knowledge Base After uploading, select File Uploads as the source …" at bounding box center [708, 373] width 1417 height 746
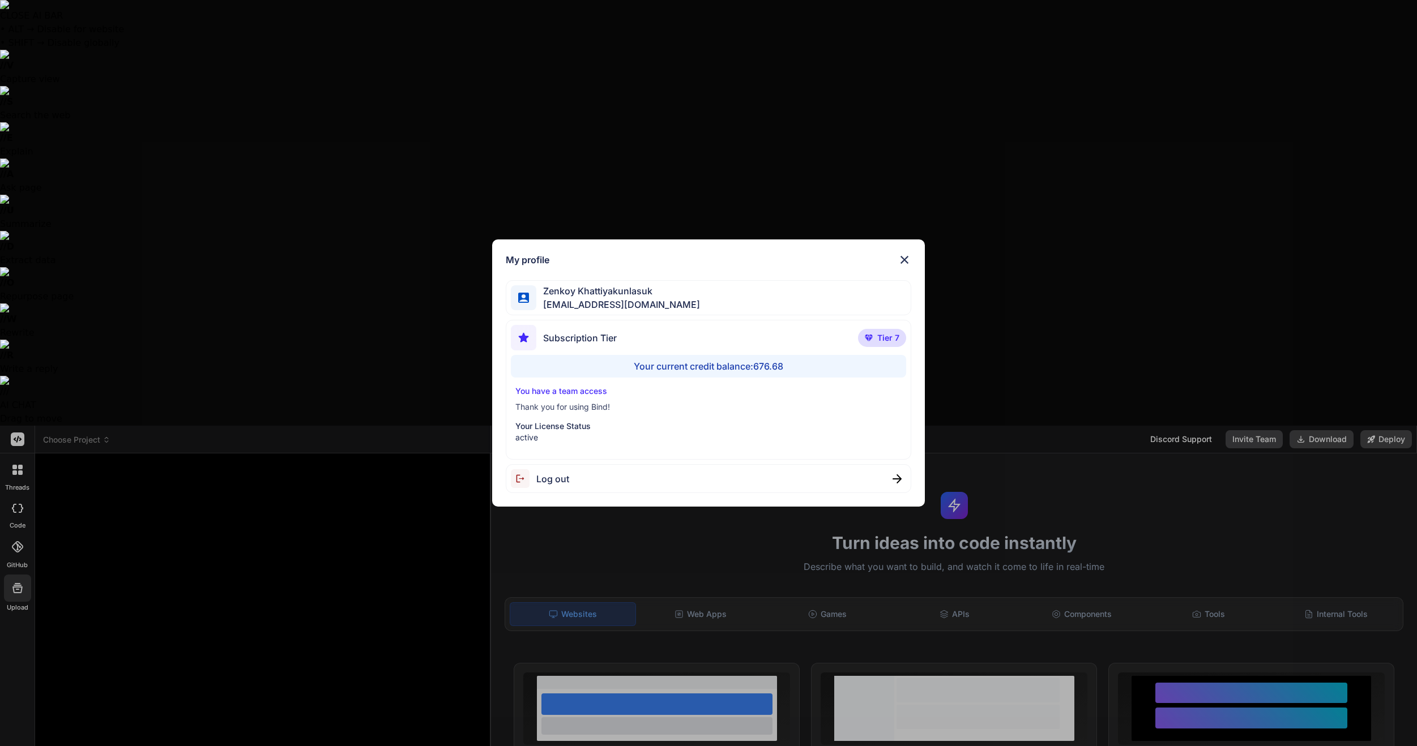
click at [778, 334] on div "Subscription Tier Tier 7" at bounding box center [709, 340] width 396 height 30
click at [182, 380] on div "My profile [PERSON_NAME] [EMAIL_ADDRESS][DOMAIN_NAME] Subscription Tier Tier 7 …" at bounding box center [708, 373] width 1417 height 746
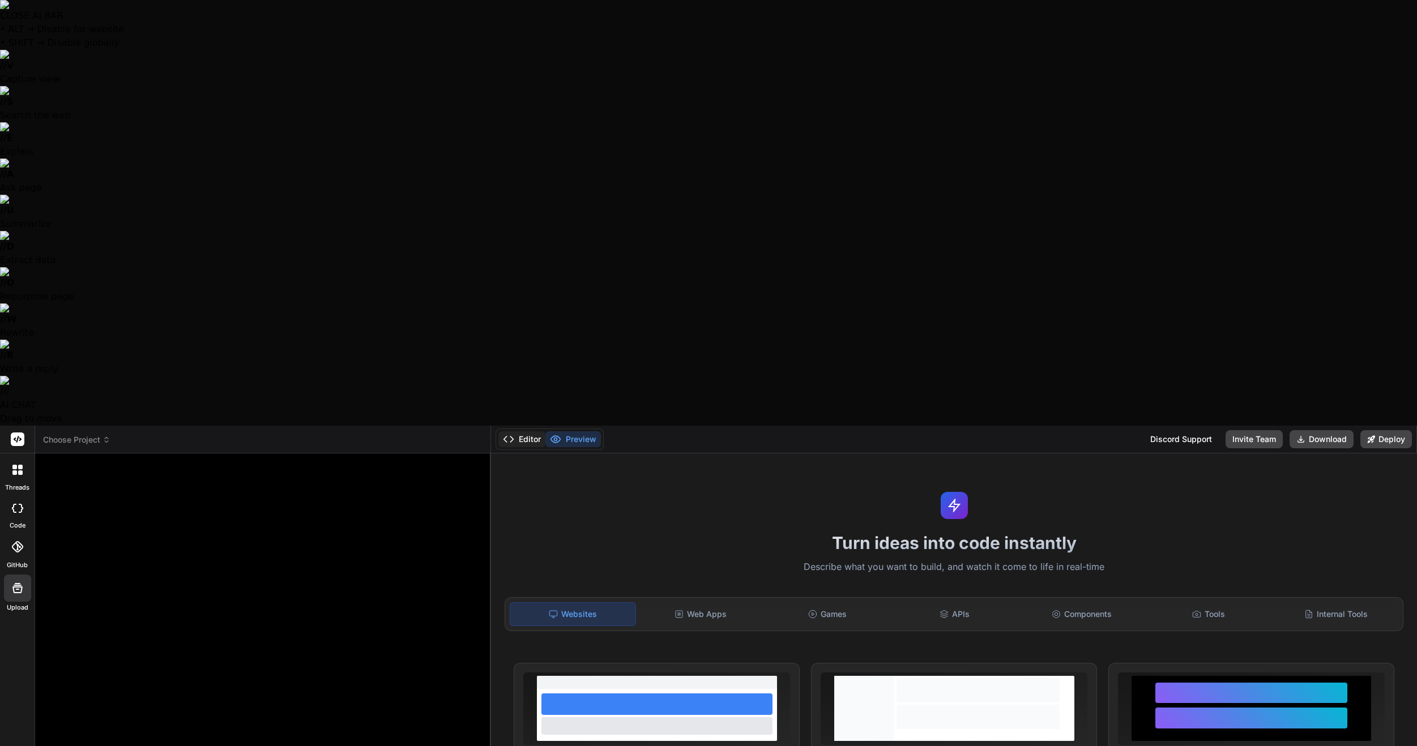
click at [537, 432] on button "Editor" at bounding box center [521, 440] width 47 height 16
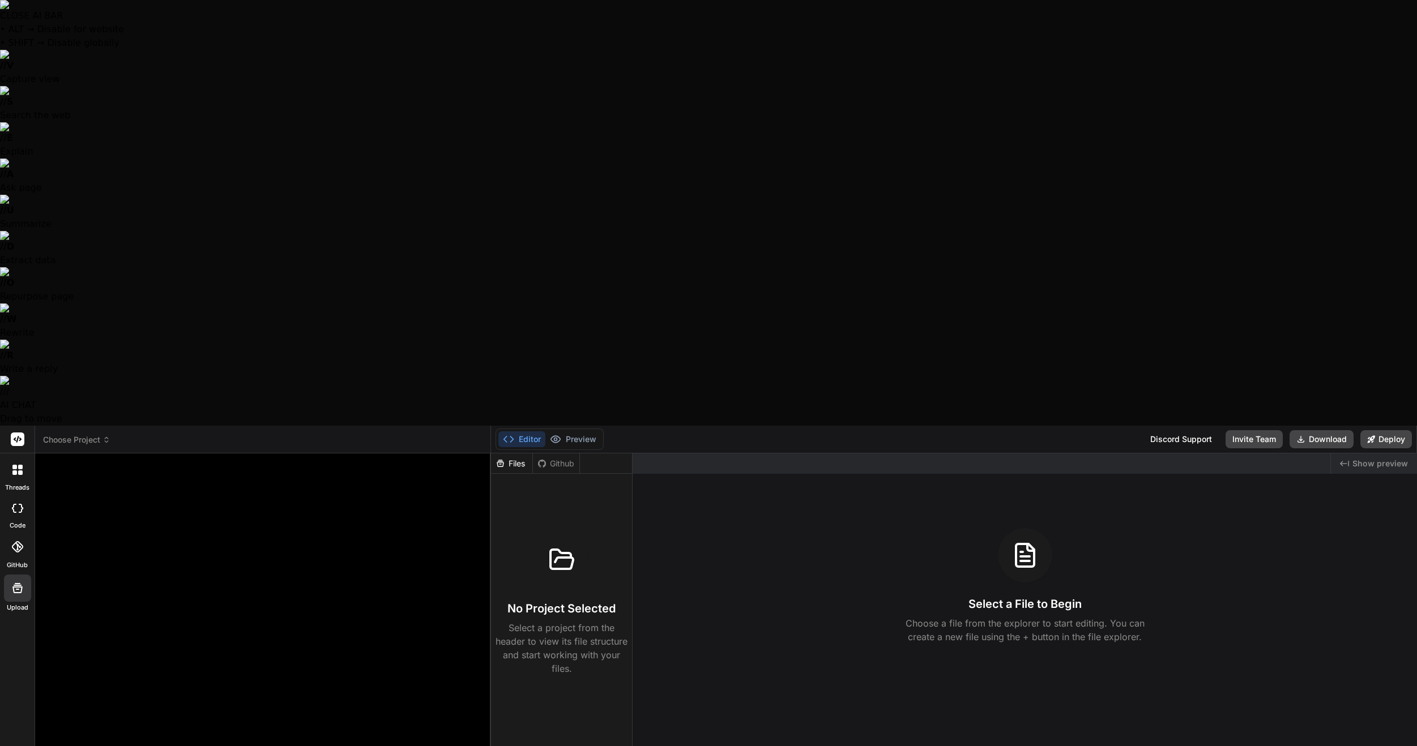
click at [73, 426] on header "Choose Project Created with Pixso." at bounding box center [263, 440] width 456 height 28
click at [79, 434] on span "Choose Project" at bounding box center [76, 439] width 67 height 11
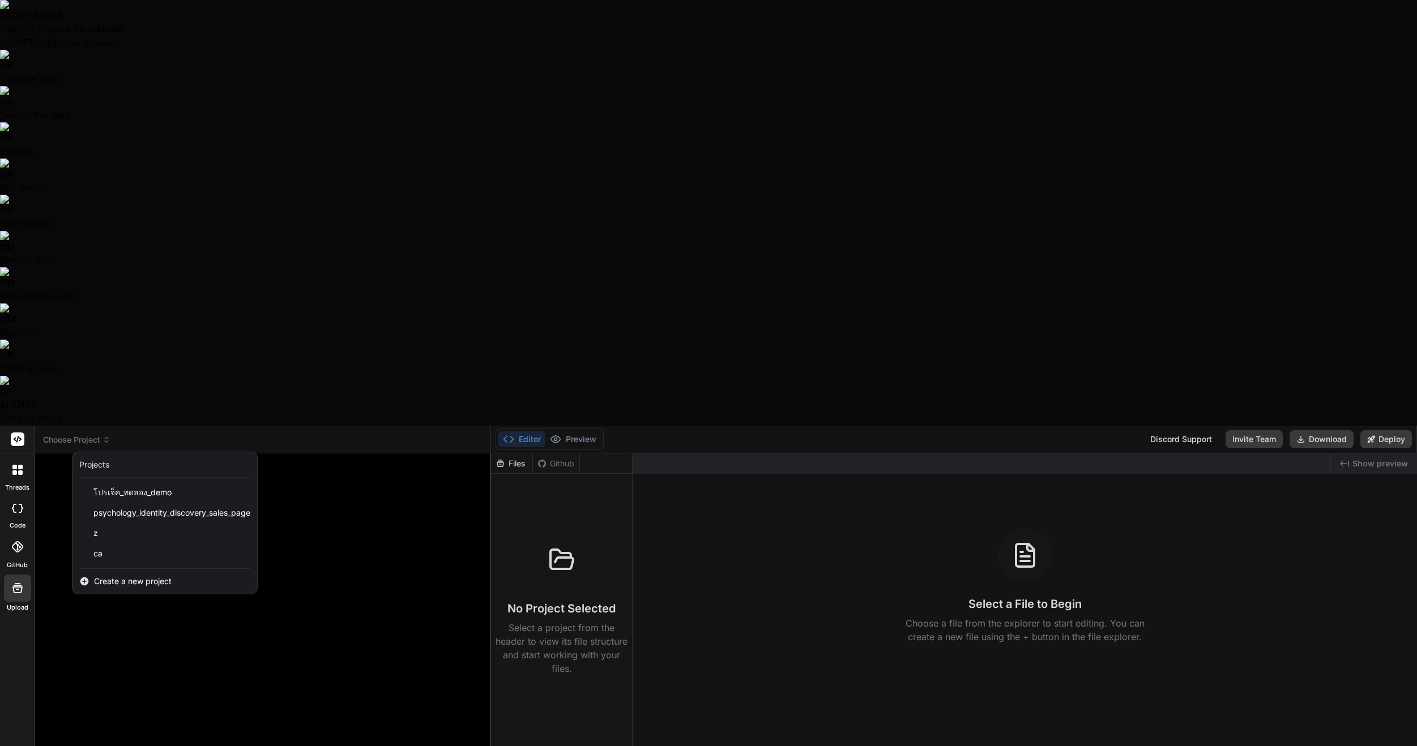
click at [94, 459] on div "Projects" at bounding box center [94, 464] width 30 height 11
click at [119, 576] on span "Create a new project" at bounding box center [133, 581] width 78 height 11
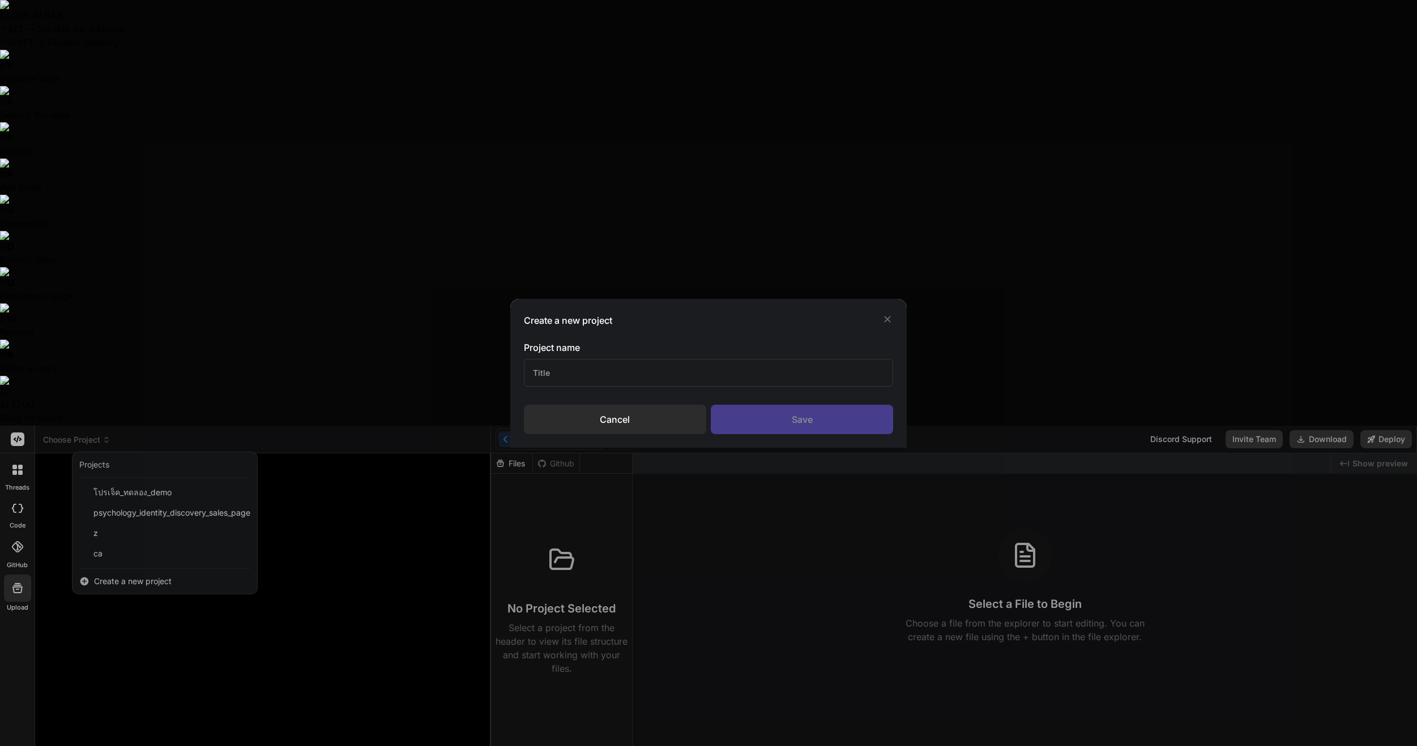
click at [621, 428] on div "Cancel" at bounding box center [615, 419] width 182 height 29
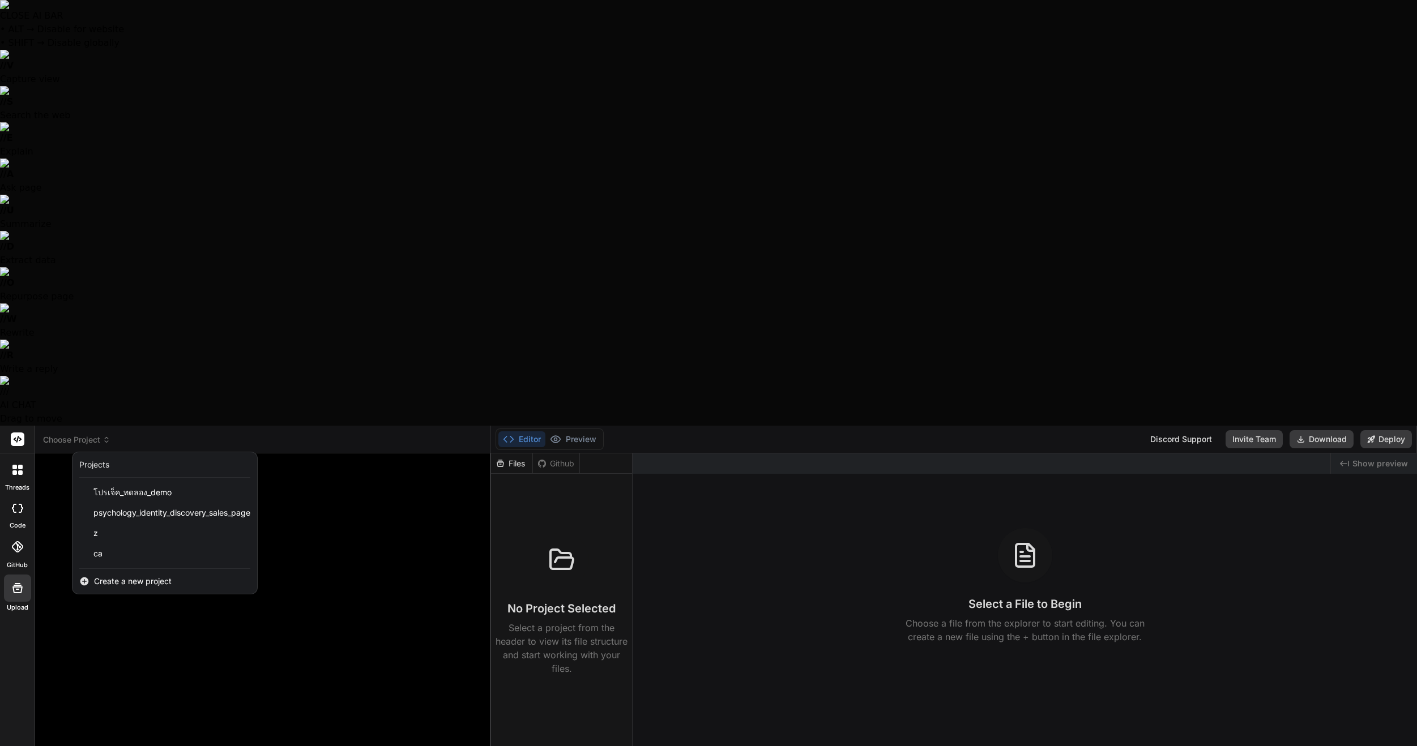
click at [13, 504] on icon at bounding box center [17, 508] width 11 height 9
type textarea "x"
click at [22, 458] on div at bounding box center [18, 470] width 24 height 24
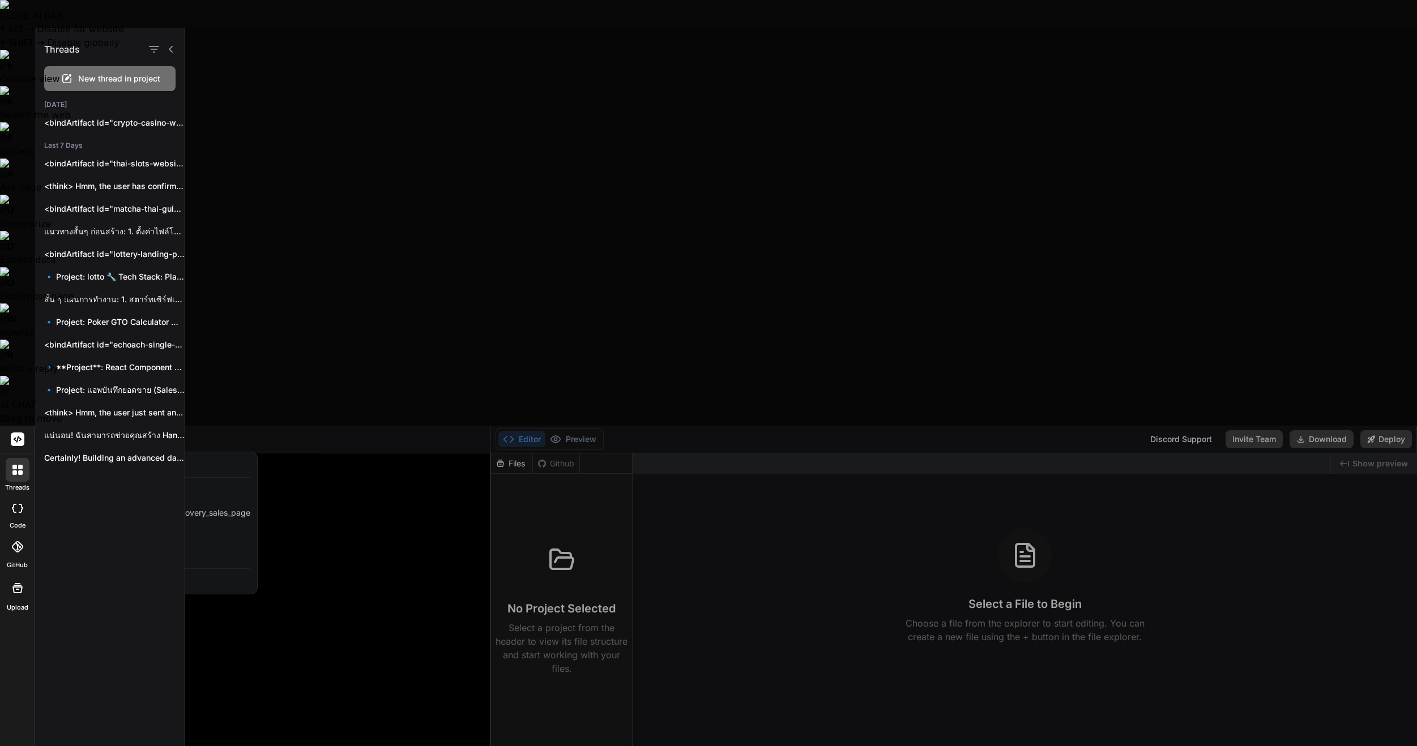
click at [16, 535] on div at bounding box center [17, 547] width 25 height 25
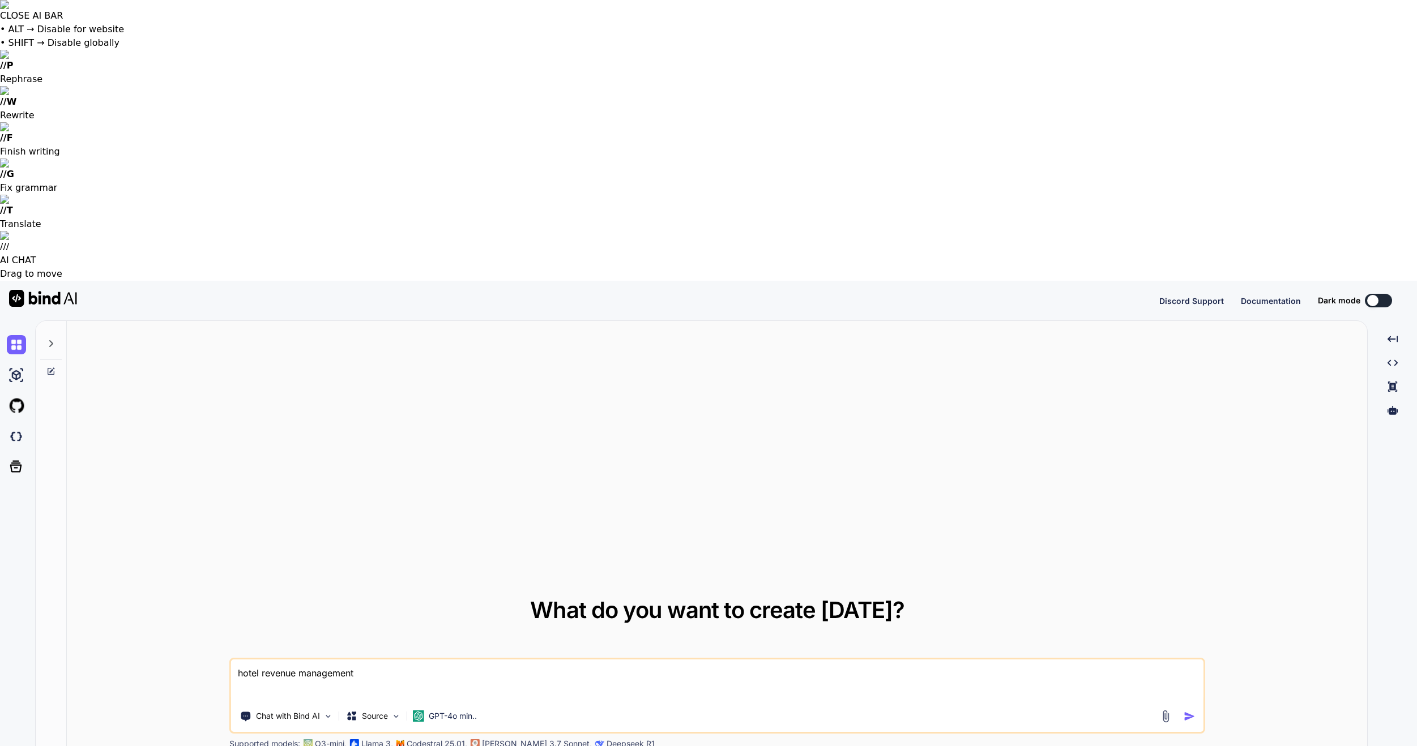
click at [1383, 294] on button at bounding box center [1378, 301] width 27 height 14
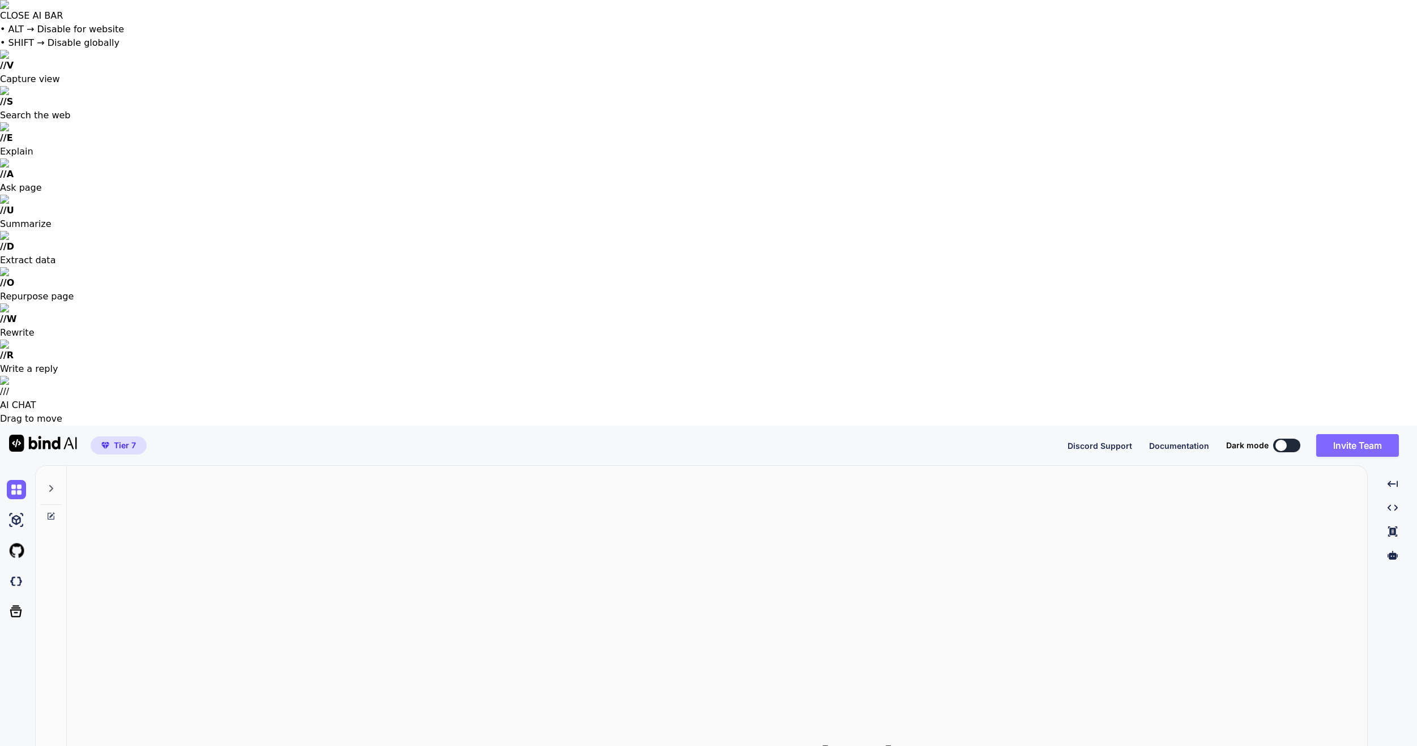
type textarea "x"
click at [1383, 434] on button "Invite Team" at bounding box center [1357, 445] width 83 height 23
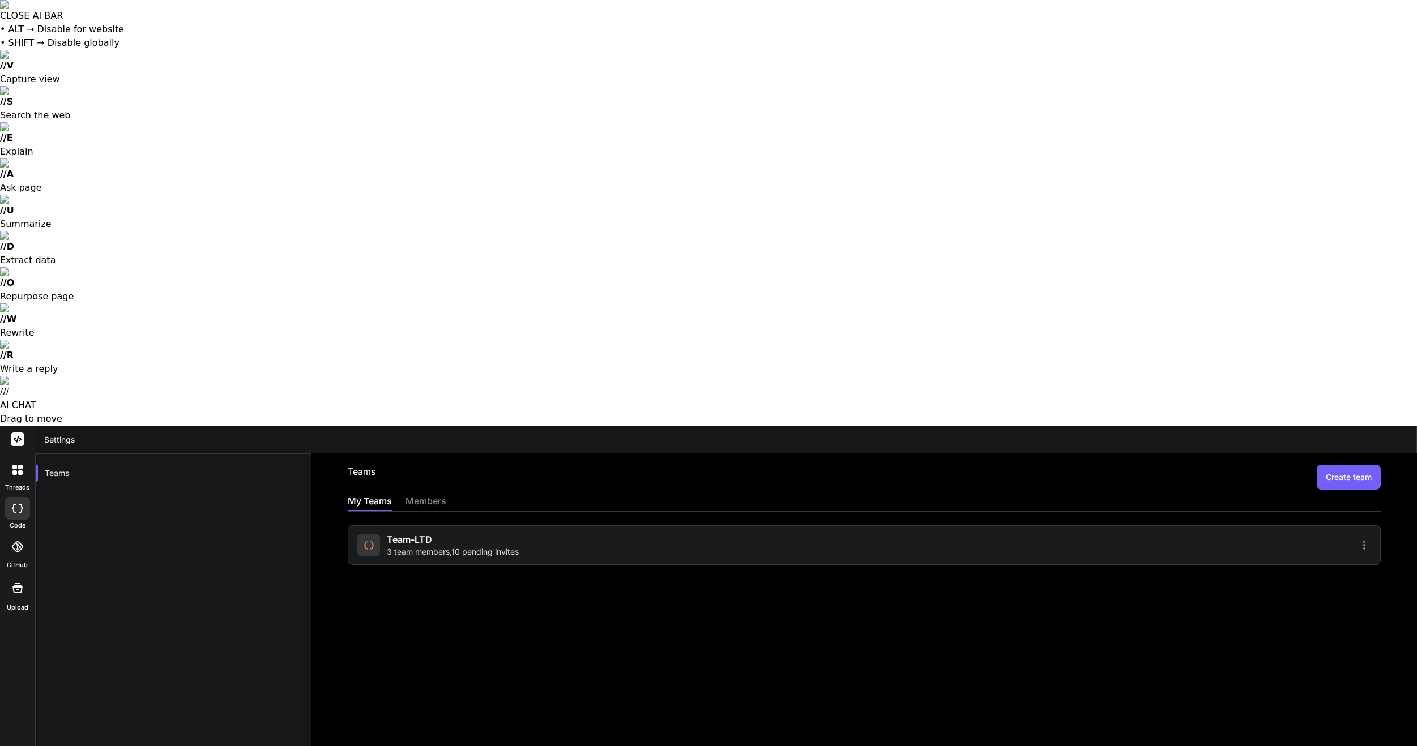
click at [482, 546] on span "3 team members , 10 pending invites" at bounding box center [453, 551] width 132 height 11
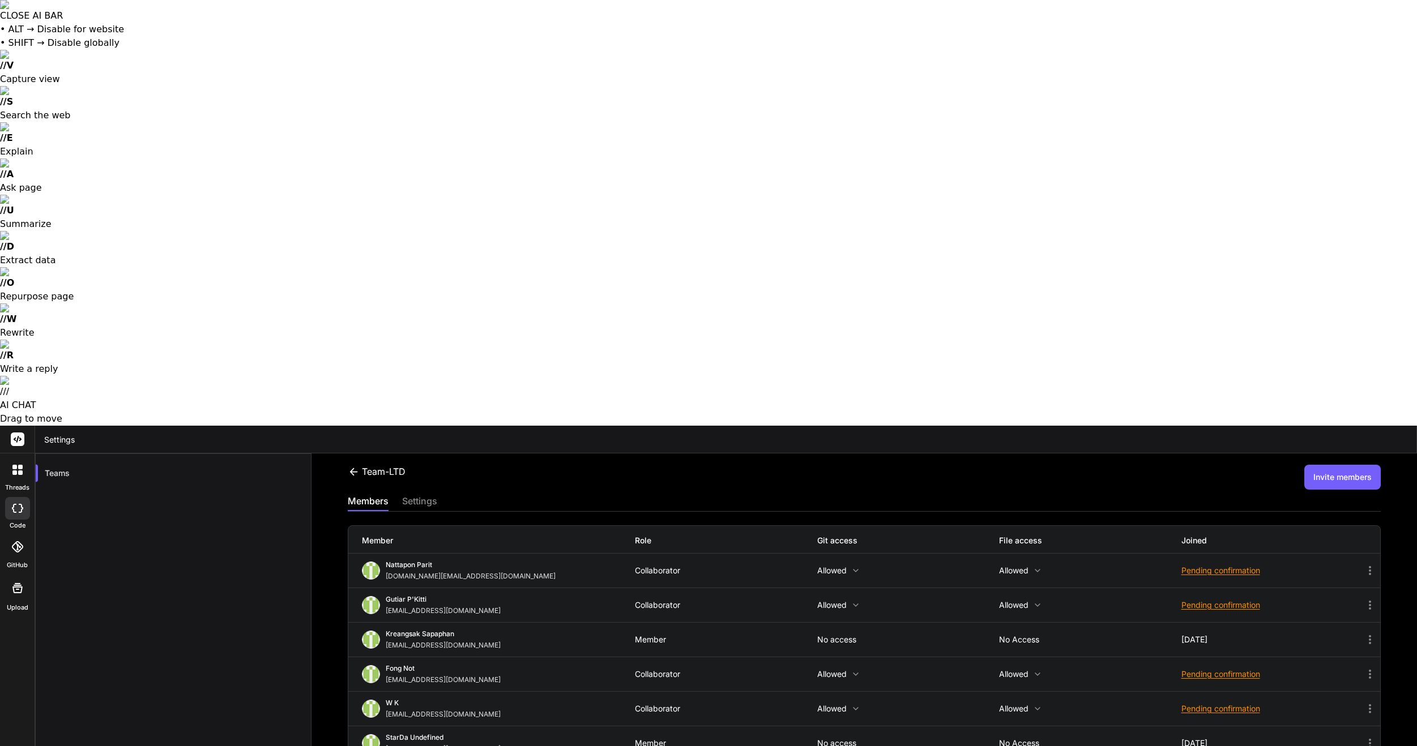
click at [1373, 702] on icon at bounding box center [1370, 709] width 14 height 14
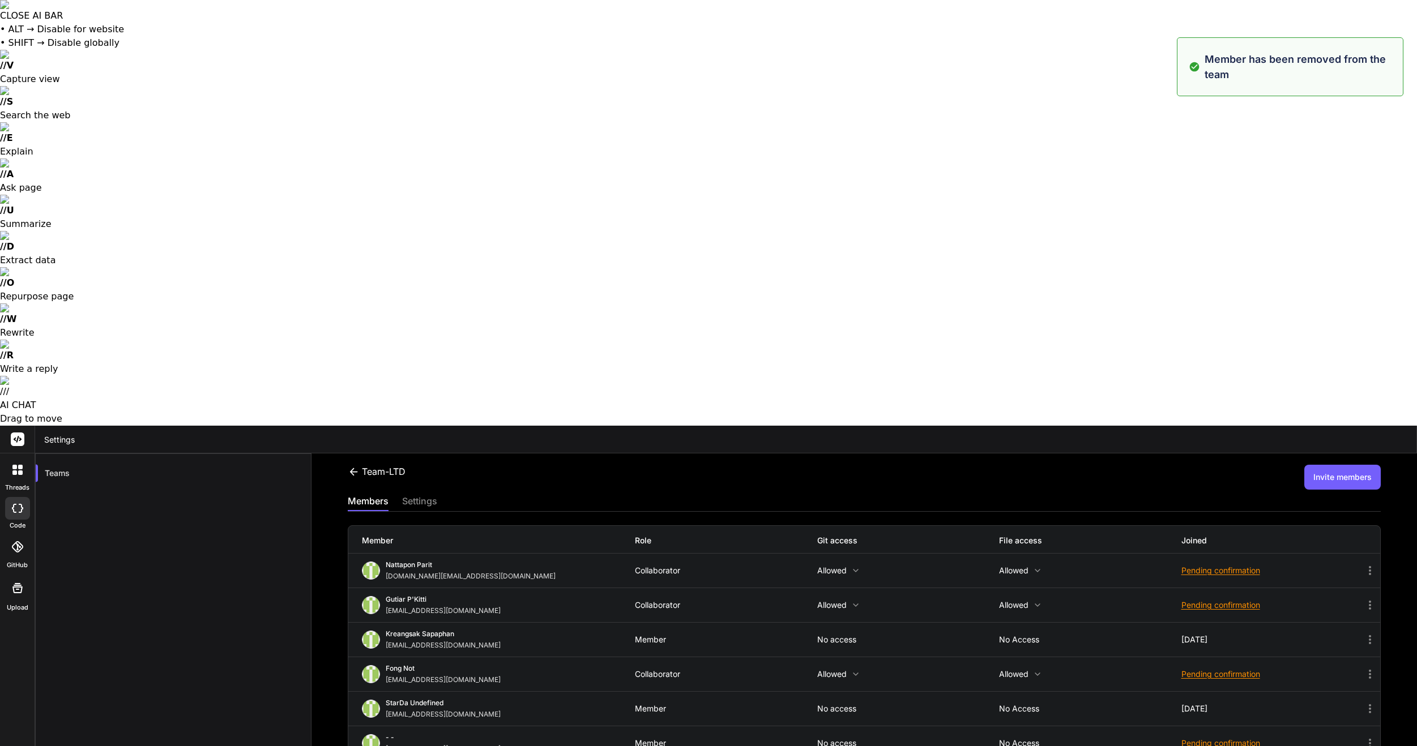
click at [429, 494] on div "settings" at bounding box center [419, 502] width 35 height 16
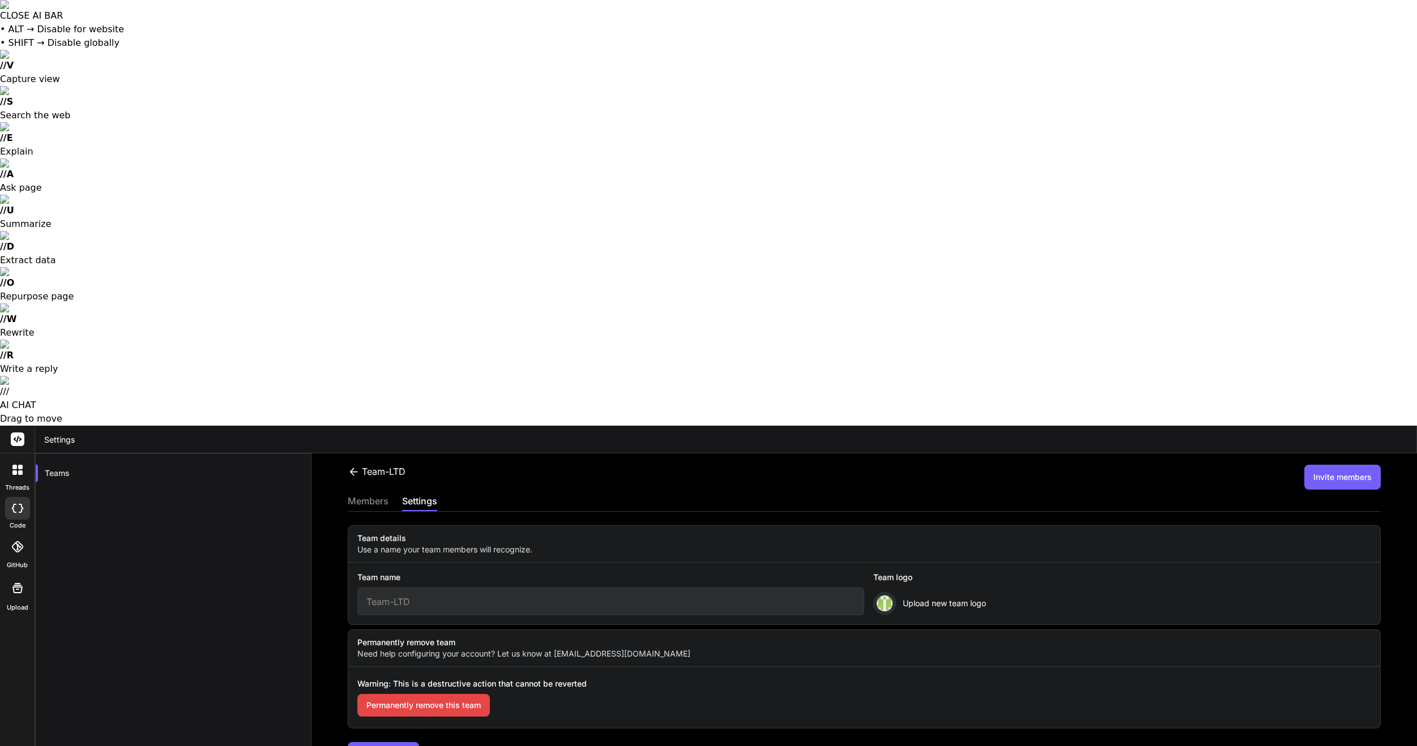
click at [382, 494] on div "members" at bounding box center [368, 502] width 41 height 16
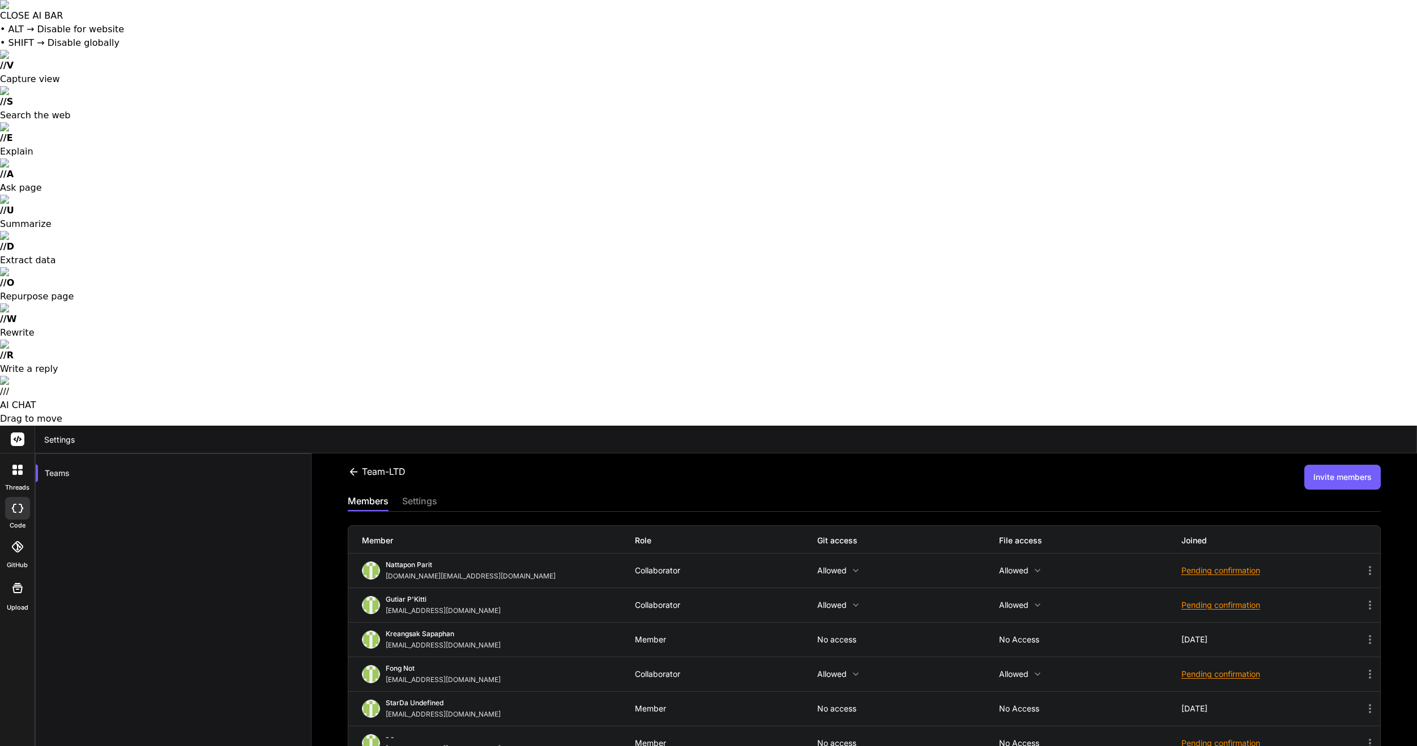
click at [1377, 465] on button "Invite members" at bounding box center [1342, 477] width 76 height 25
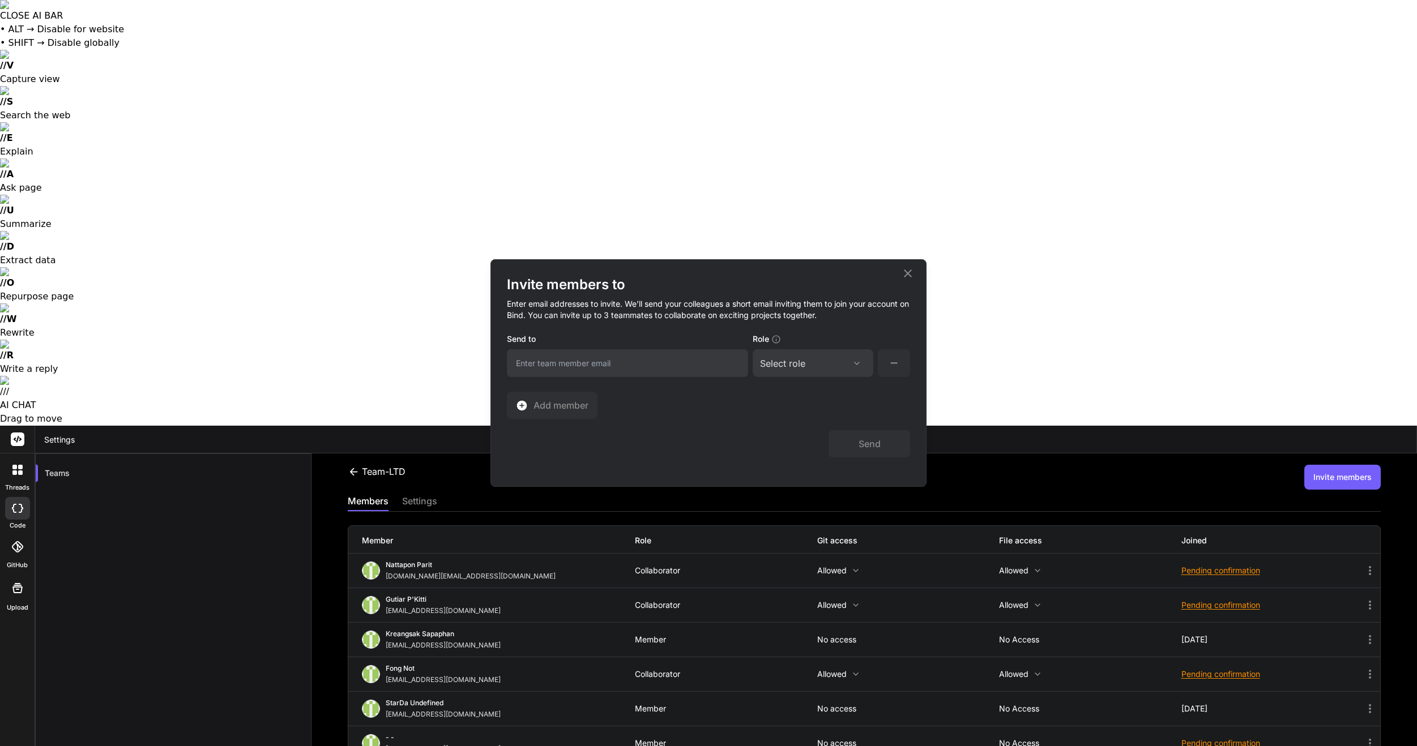
click at [600, 363] on input "email" at bounding box center [627, 363] width 241 height 28
type input "[EMAIL_ADDRESS][DOMAIN_NAME]"
click at [842, 376] on div "Select role Assign Role Admin Collaborator Member" at bounding box center [813, 363] width 121 height 28
click at [845, 373] on div "Select role Assign Role Admin Collaborator Member" at bounding box center [813, 363] width 121 height 28
click at [856, 359] on icon at bounding box center [856, 363] width 9 height 9
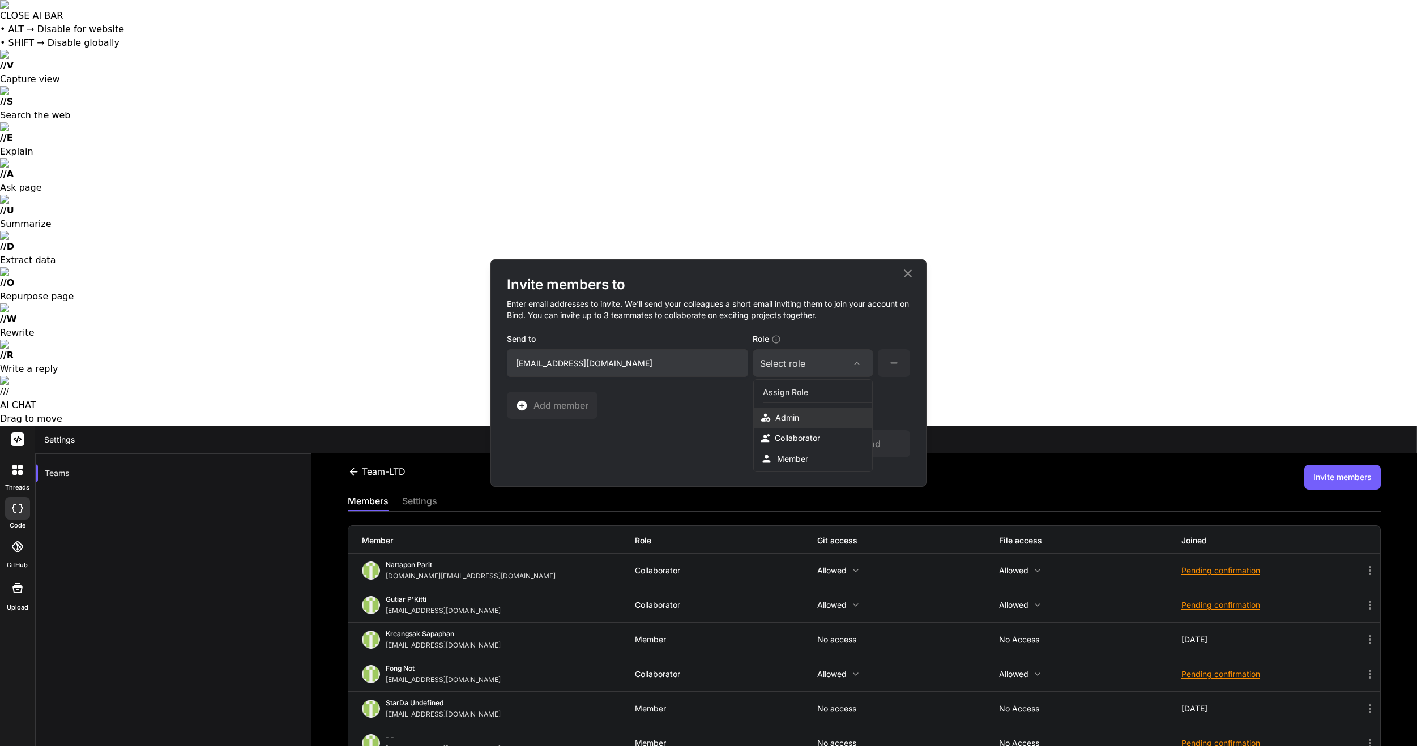
click at [806, 423] on div "Admin" at bounding box center [813, 418] width 118 height 20
click at [866, 451] on button "Send" at bounding box center [869, 443] width 82 height 27
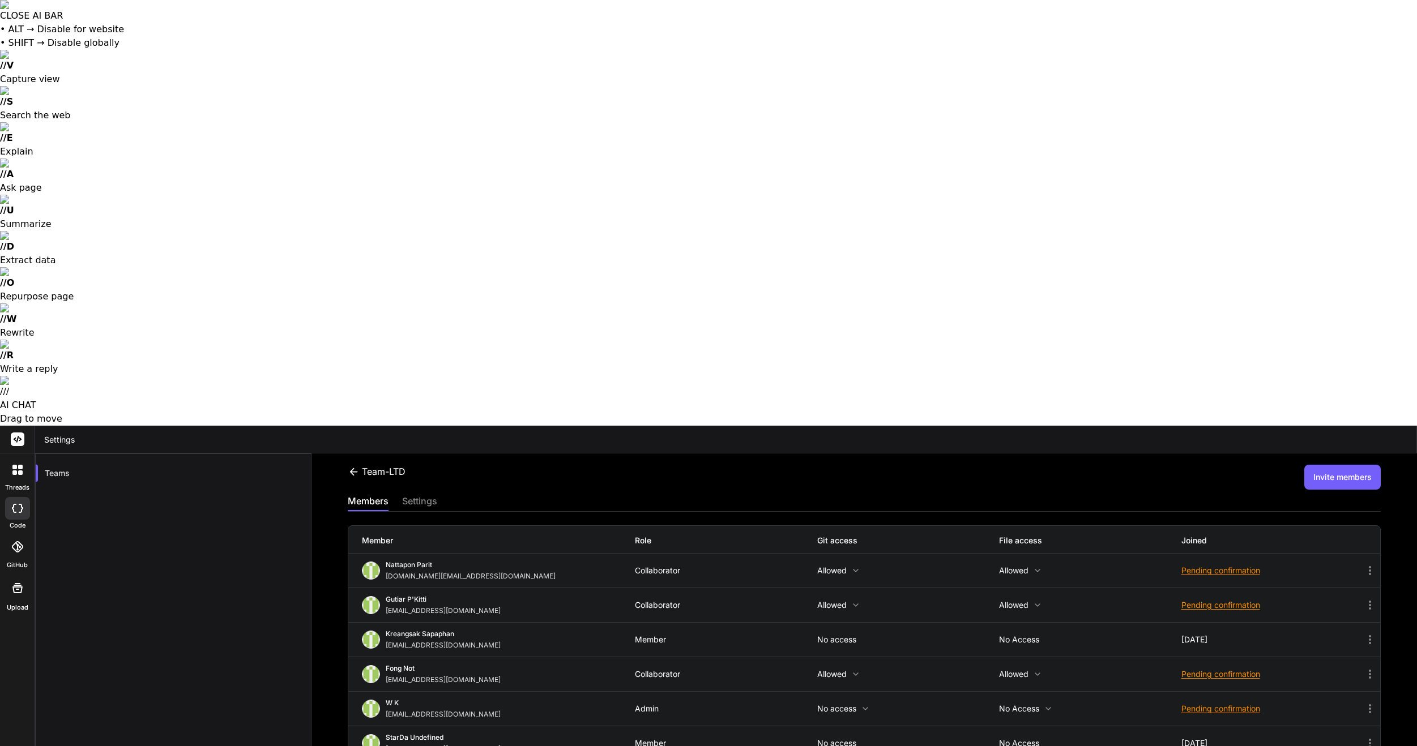
click at [865, 704] on icon at bounding box center [865, 708] width 9 height 9
click at [1087, 282] on div at bounding box center [708, 373] width 1417 height 746
click at [1254, 703] on div "Pending confirmation" at bounding box center [1272, 708] width 182 height 11
click at [1265, 727] on li "Resend invite" at bounding box center [1301, 737] width 197 height 21
click at [1373, 702] on icon at bounding box center [1370, 709] width 14 height 14
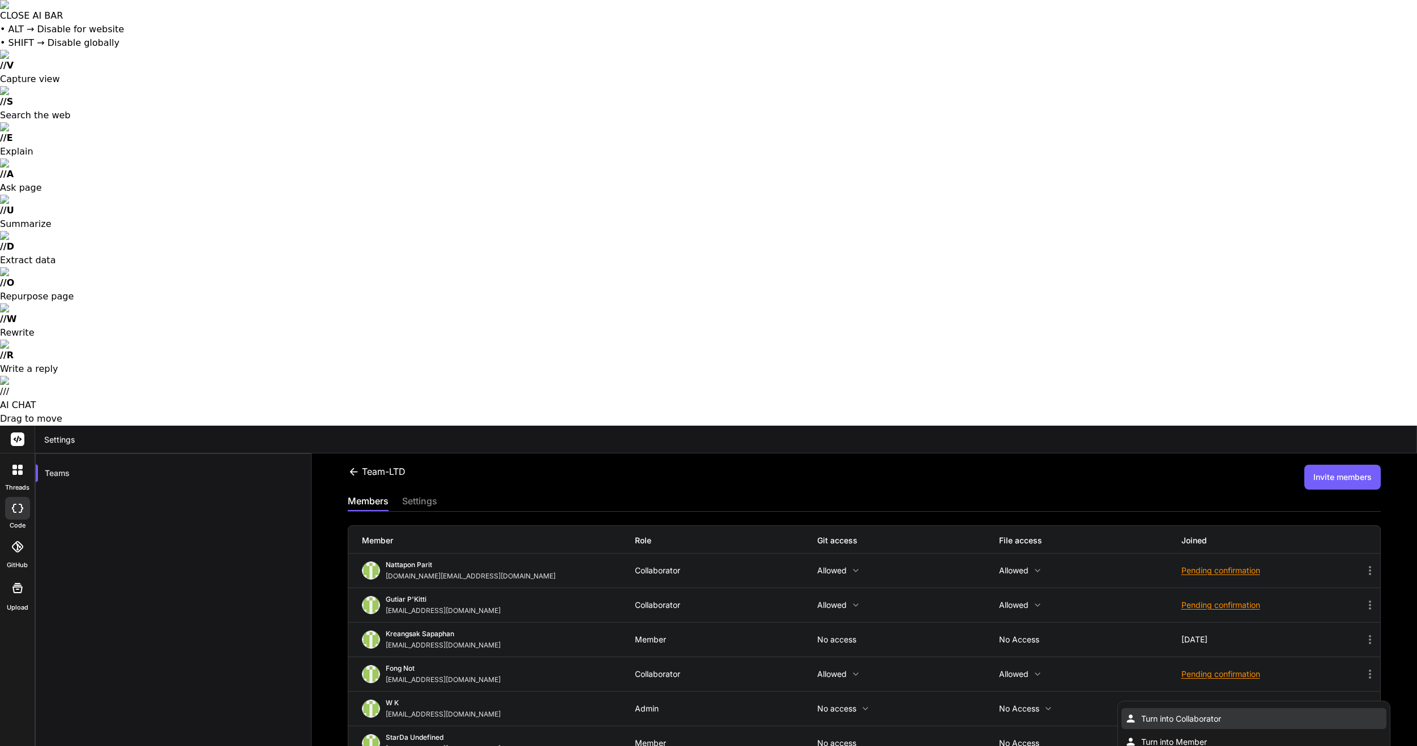
click at [1344, 708] on li "Turn into Collaborator" at bounding box center [1253, 718] width 265 height 21
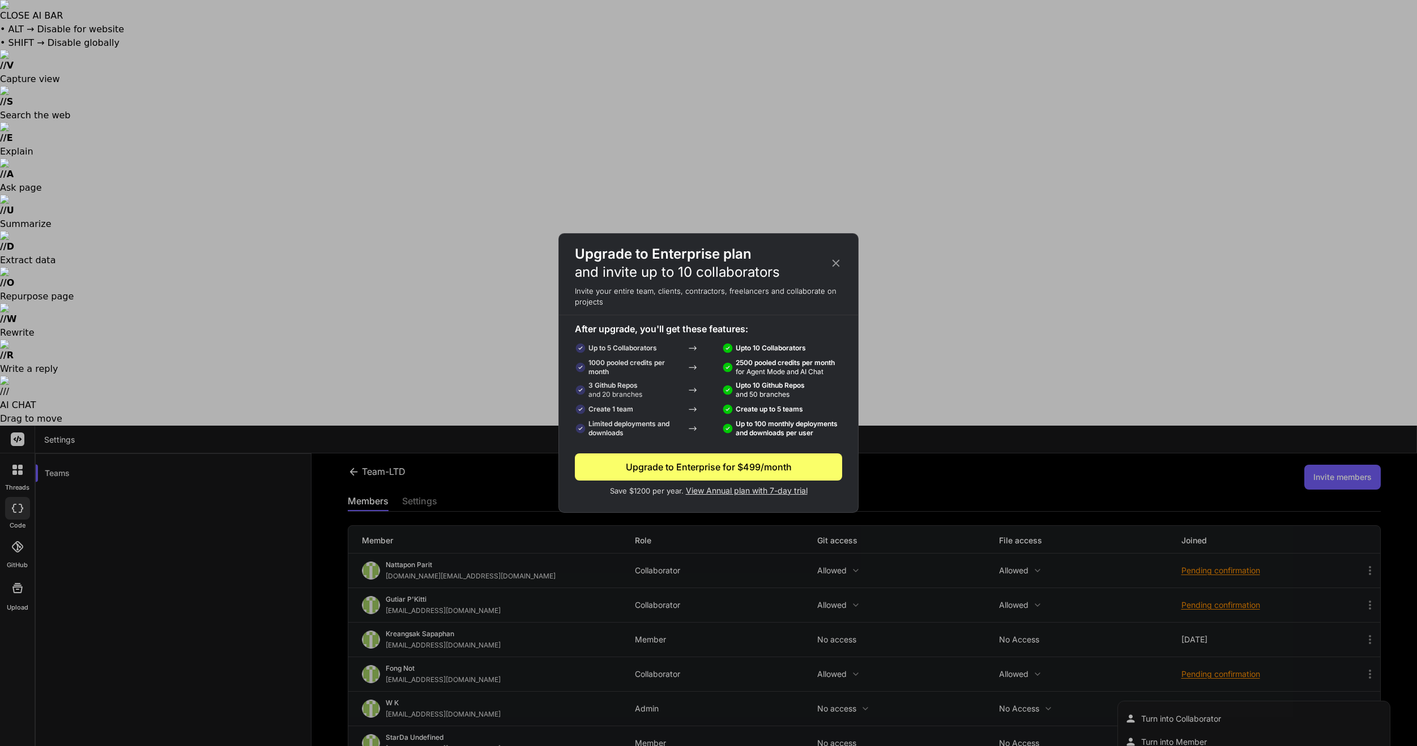
click at [838, 264] on icon at bounding box center [836, 263] width 12 height 12
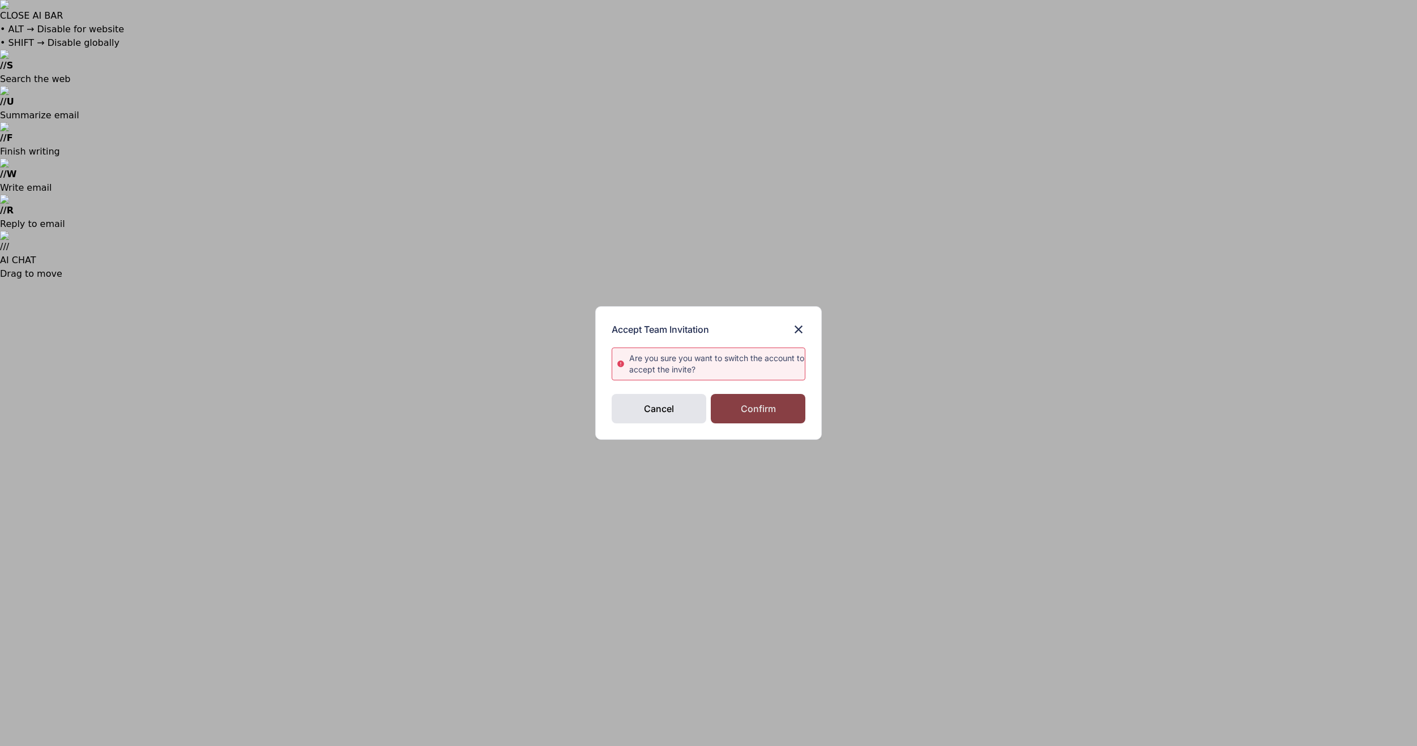
click at [739, 411] on div "Confirm" at bounding box center [758, 408] width 95 height 29
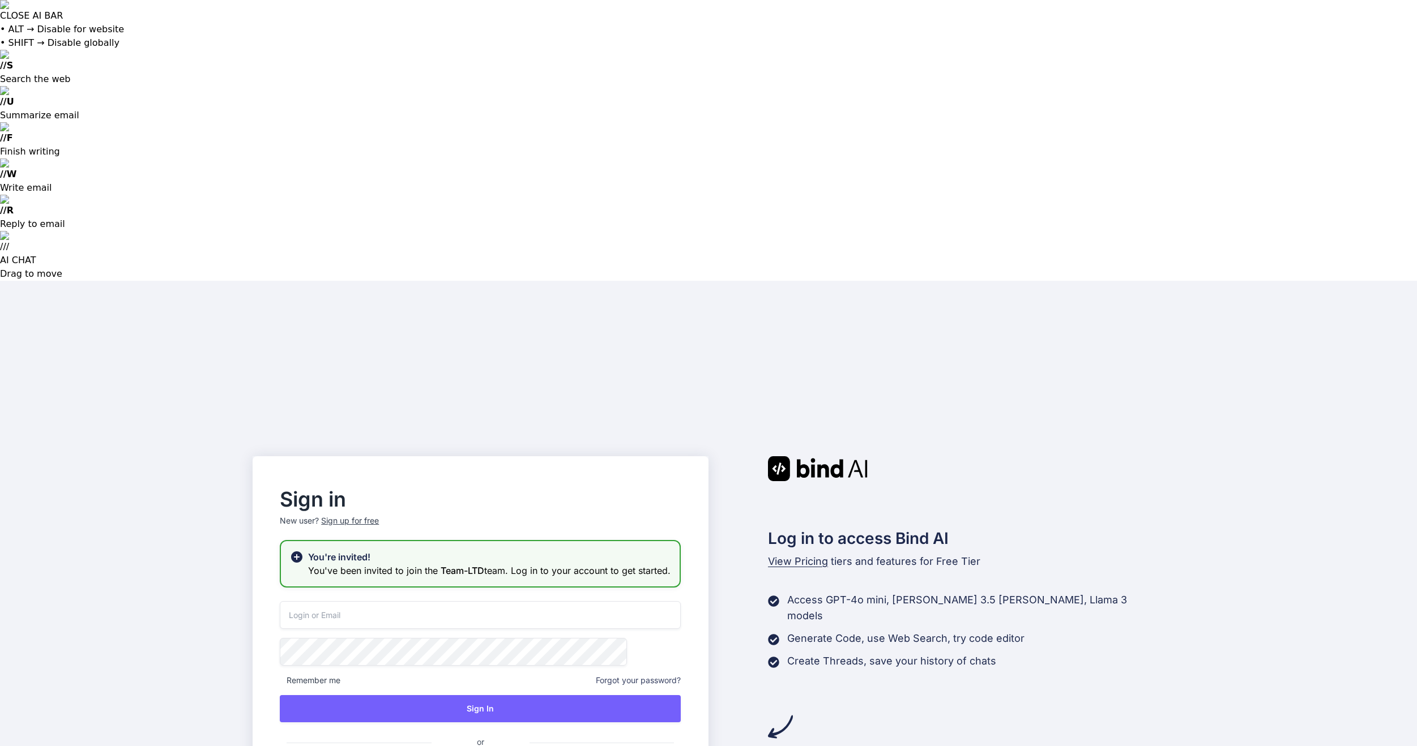
click at [481, 601] on input "email" at bounding box center [480, 615] width 401 height 28
type input "[EMAIL_ADDRESS][DOMAIN_NAME]"
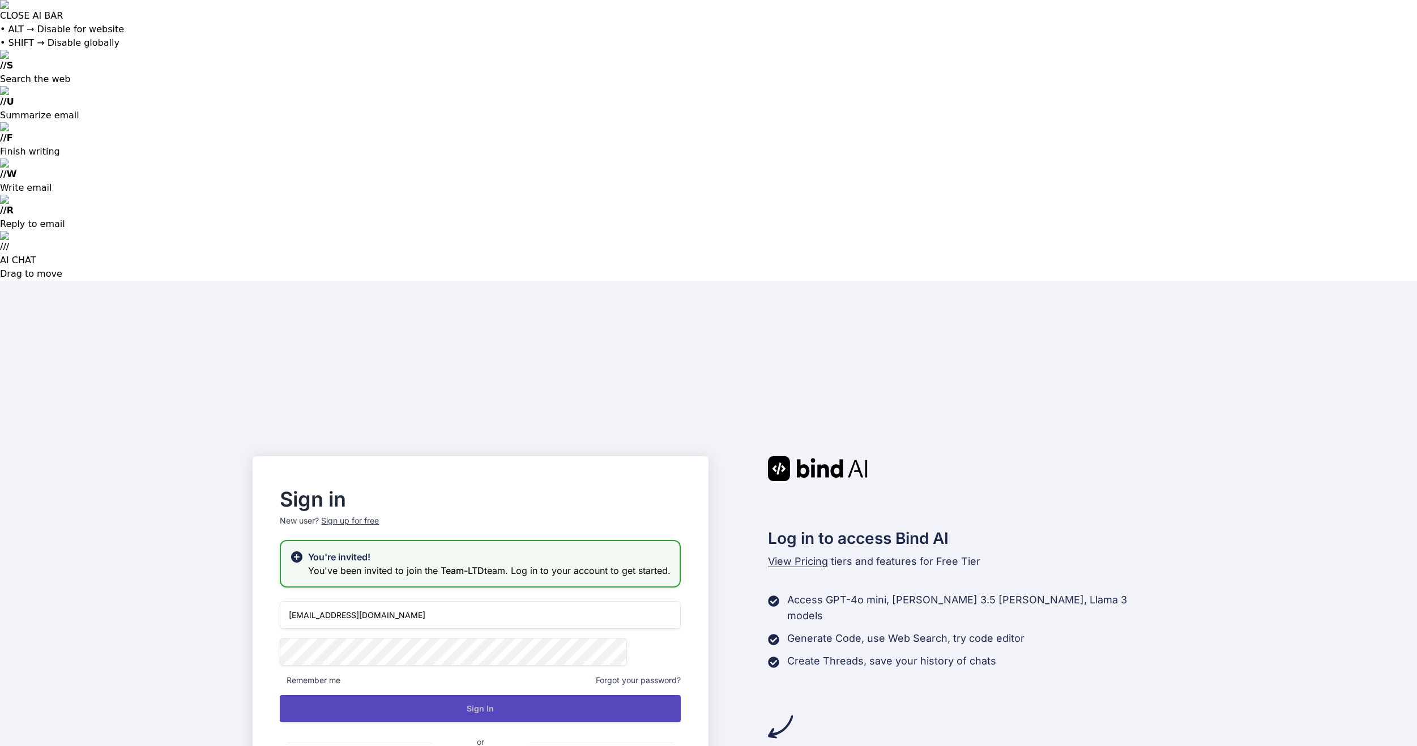
click at [545, 695] on button "Sign In" at bounding box center [480, 708] width 401 height 27
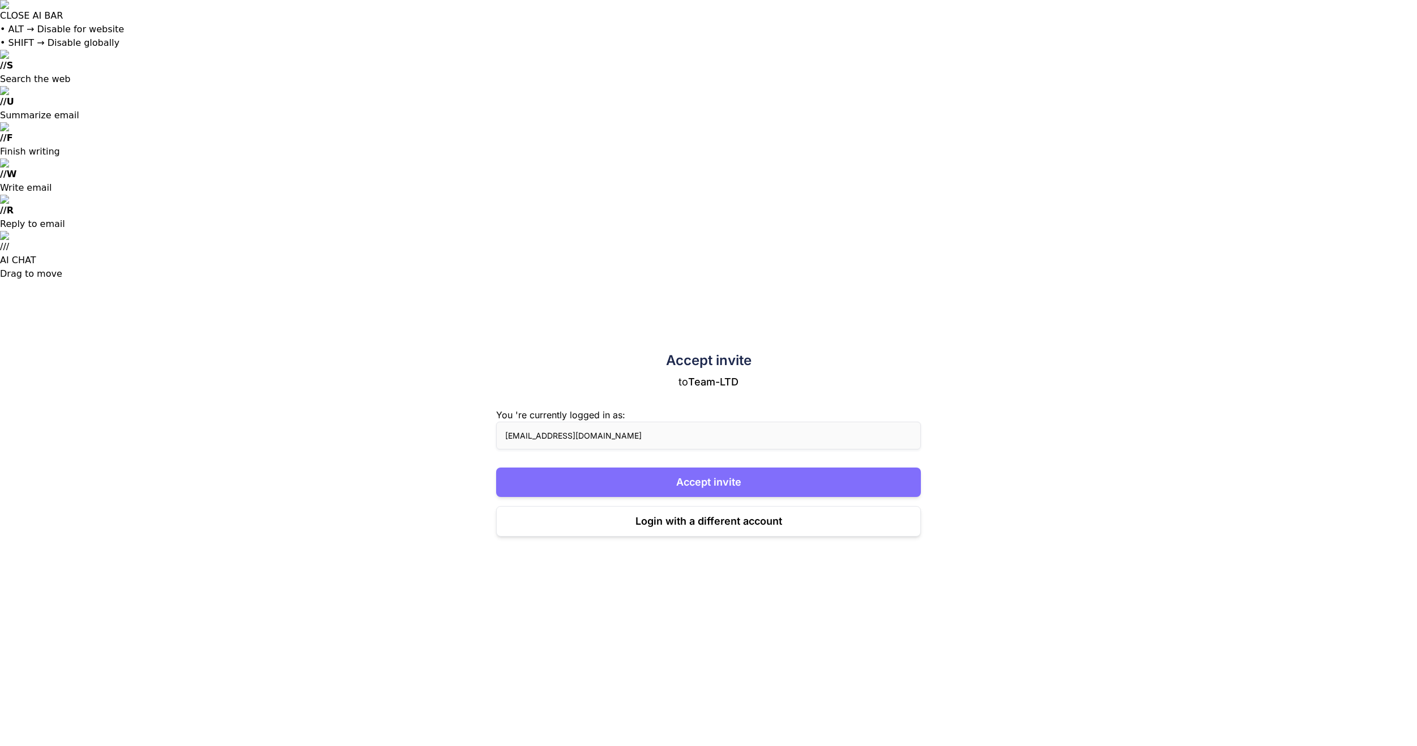
click at [793, 468] on button "Accept invite" at bounding box center [708, 482] width 425 height 29
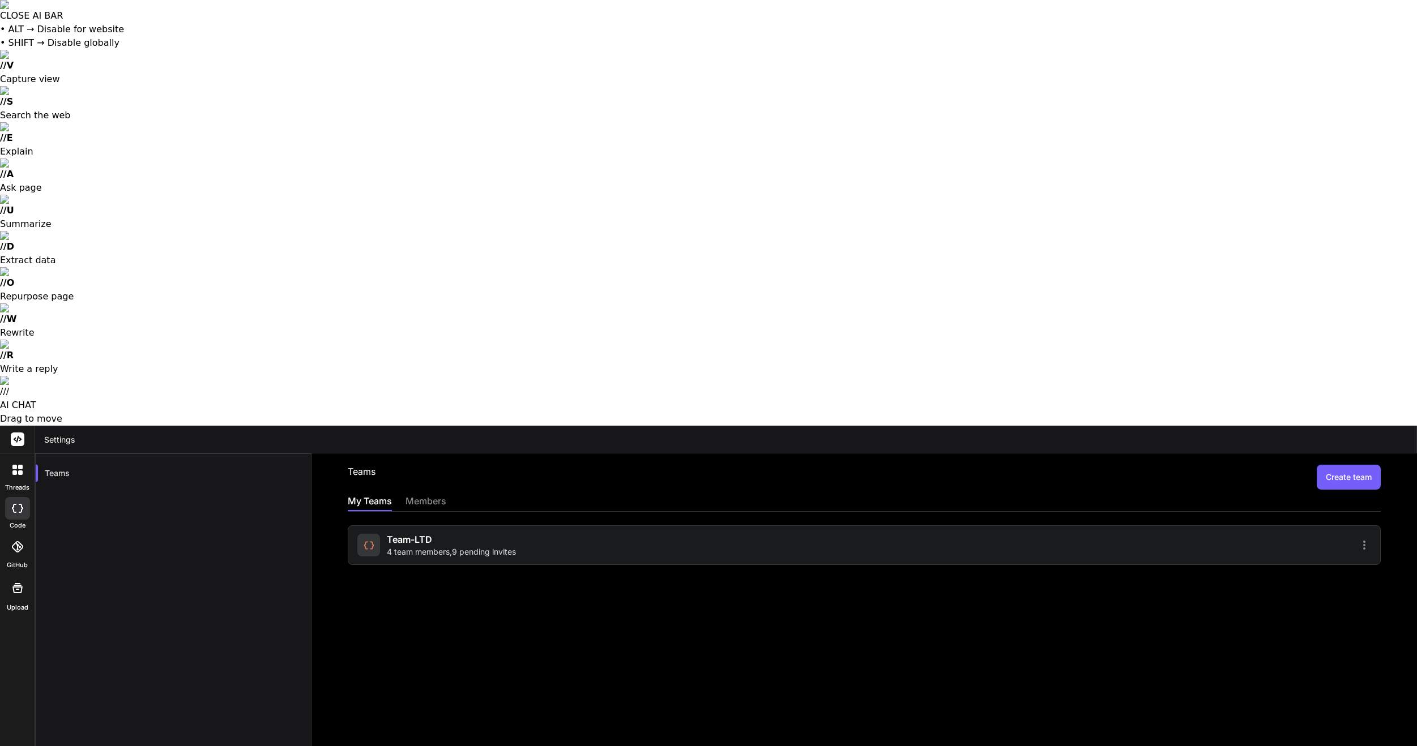
click at [667, 533] on div "Team-LTD 4 team members , 9 pending invites" at bounding box center [608, 545] width 503 height 25
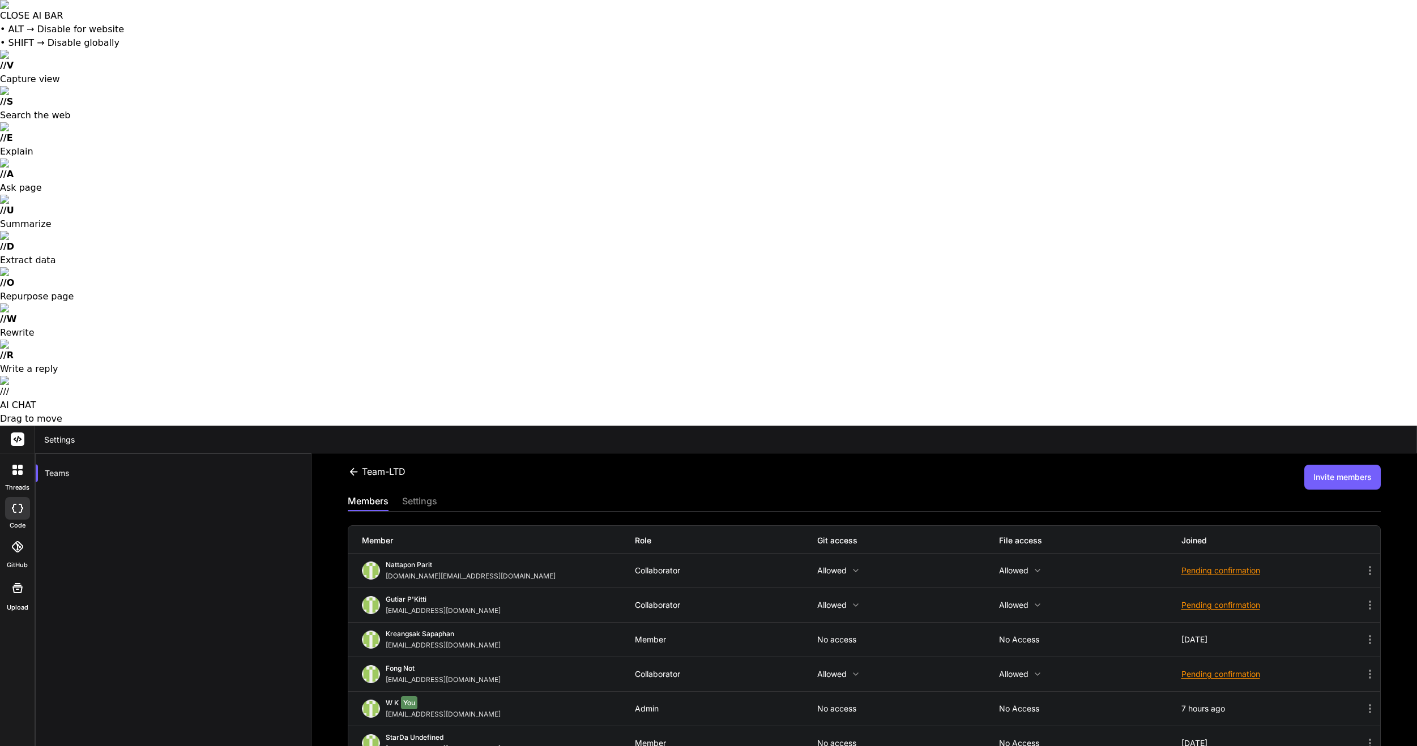
click at [1374, 702] on icon at bounding box center [1370, 709] width 14 height 14
click at [1372, 702] on icon at bounding box center [1370, 709] width 14 height 14
click at [1370, 704] on icon at bounding box center [1370, 708] width 2 height 9
click at [1372, 702] on icon at bounding box center [1370, 709] width 14 height 14
drag, startPoint x: 1372, startPoint y: 284, endPoint x: 123, endPoint y: 738, distance: 1328.0
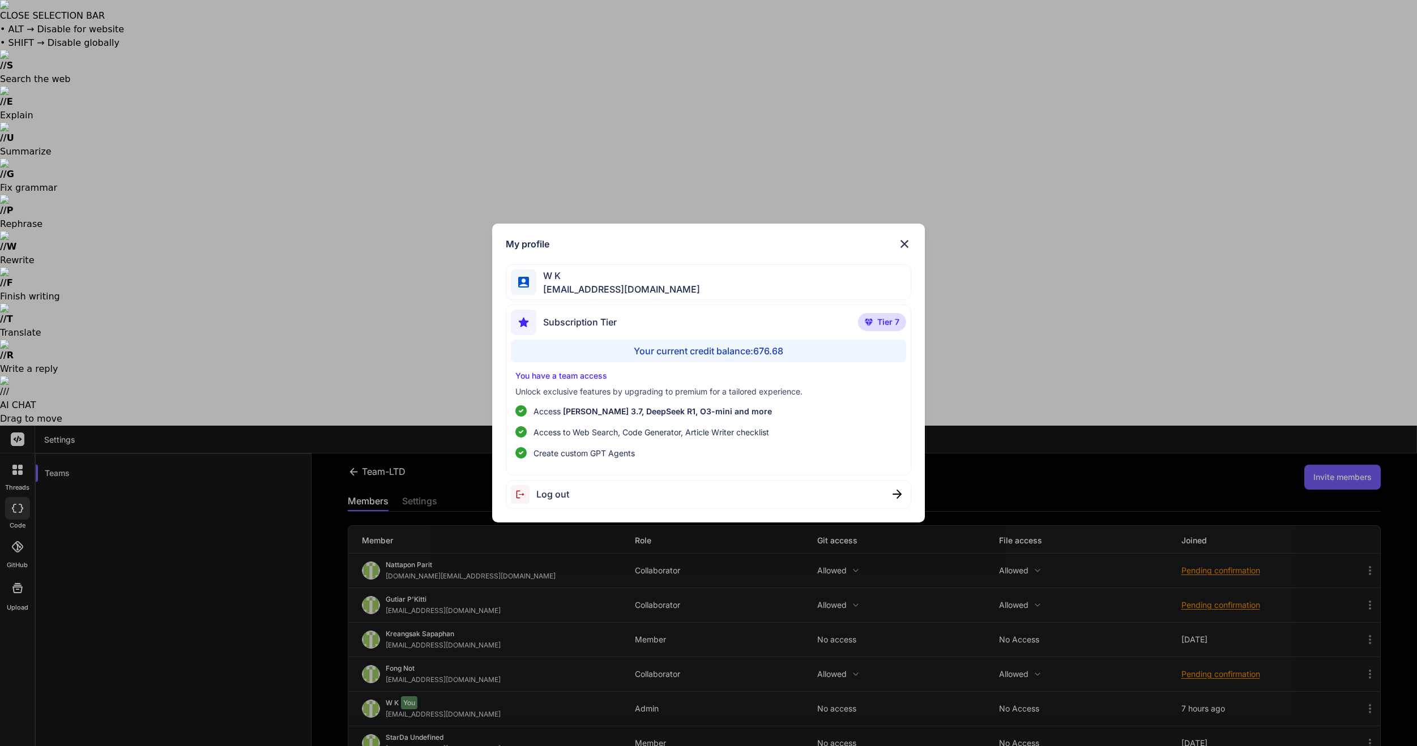
click at [610, 487] on div "Log out" at bounding box center [709, 494] width 406 height 29
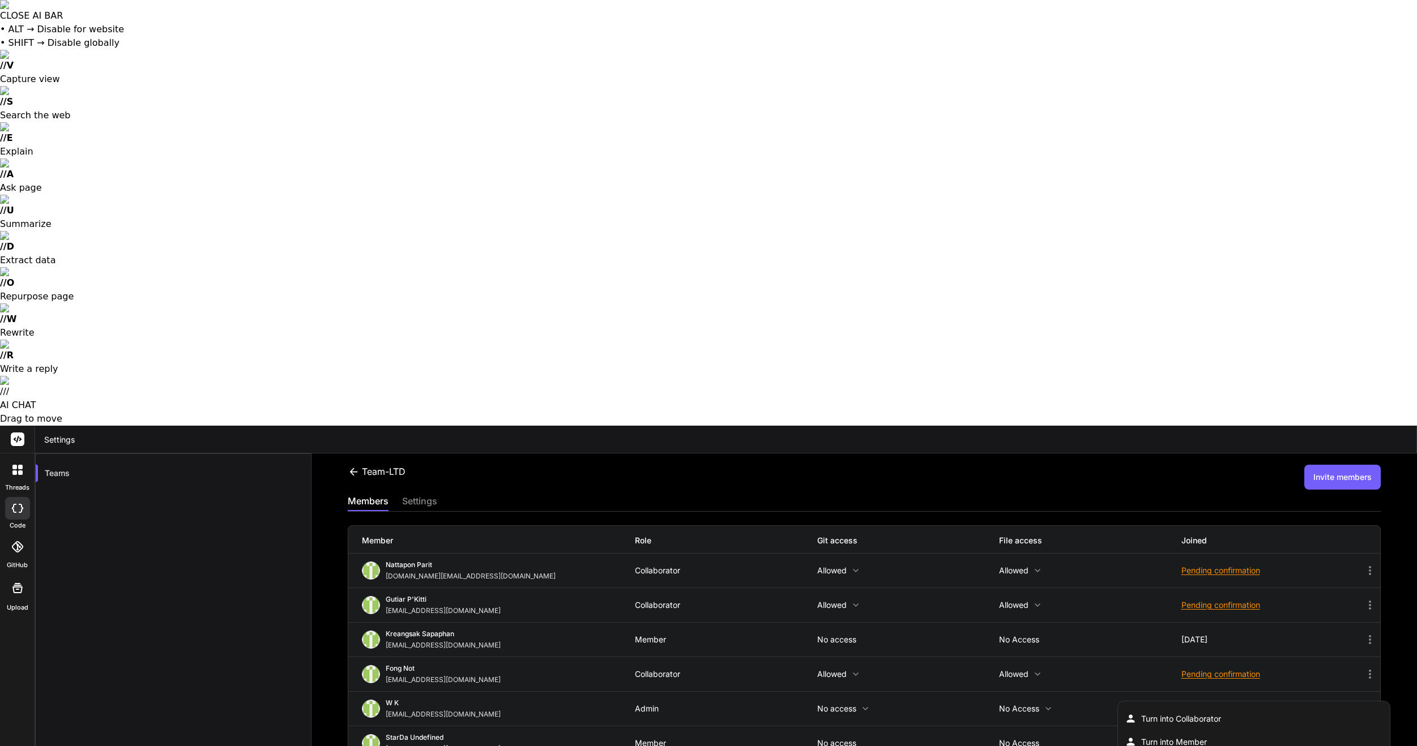
click at [1253, 70] on div at bounding box center [708, 373] width 1417 height 746
click at [1374, 702] on icon at bounding box center [1370, 709] width 14 height 14
click at [1355, 708] on li "Turn into Collaborator" at bounding box center [1253, 718] width 265 height 21
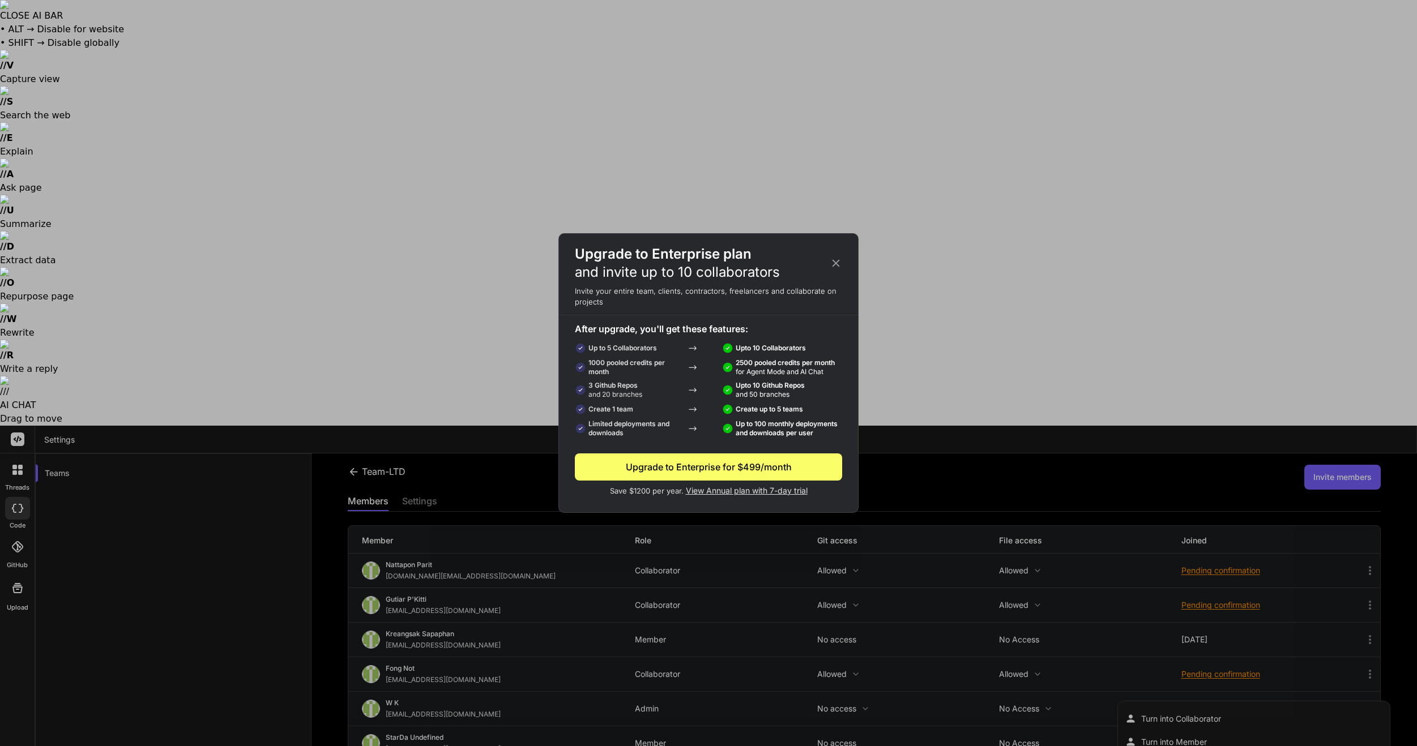
click at [836, 259] on icon at bounding box center [836, 263] width 12 height 12
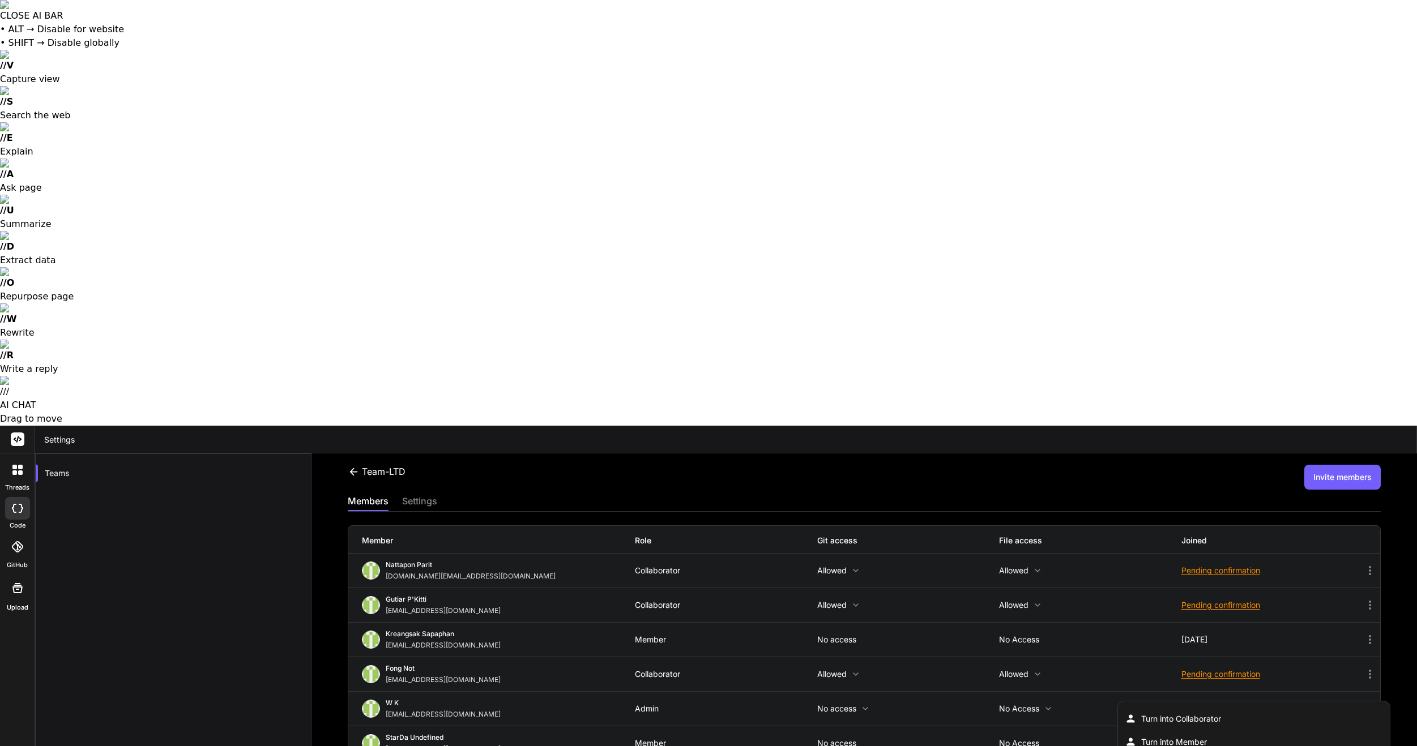
click at [1370, 465] on button "Invite members" at bounding box center [1342, 477] width 76 height 25
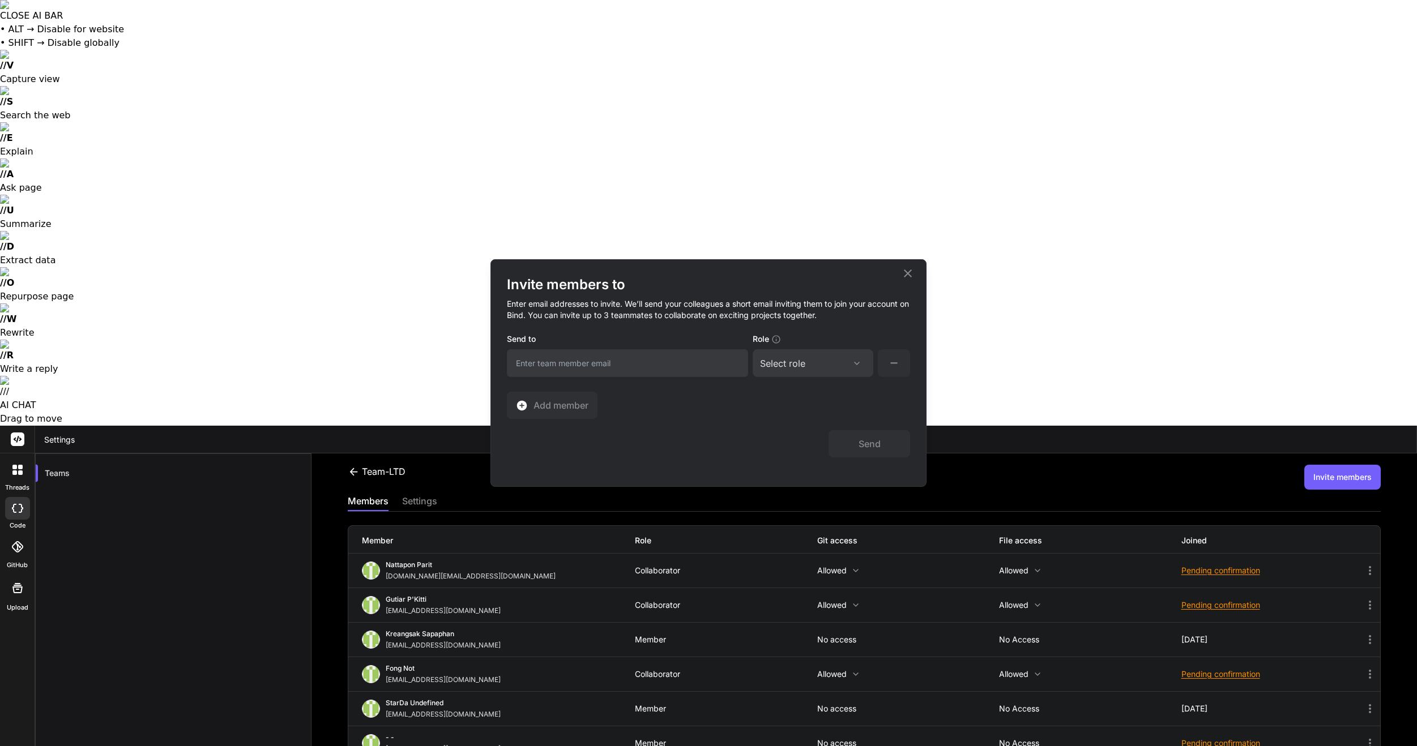
click at [597, 363] on input "email" at bounding box center [627, 363] width 241 height 28
type input "[EMAIL_ADDRESS][DOMAIN_NAME]"
click at [785, 365] on div "Select role" at bounding box center [782, 364] width 45 height 14
click at [812, 435] on div "Collaborator" at bounding box center [797, 438] width 45 height 11
click at [878, 447] on button "Send" at bounding box center [869, 443] width 82 height 27
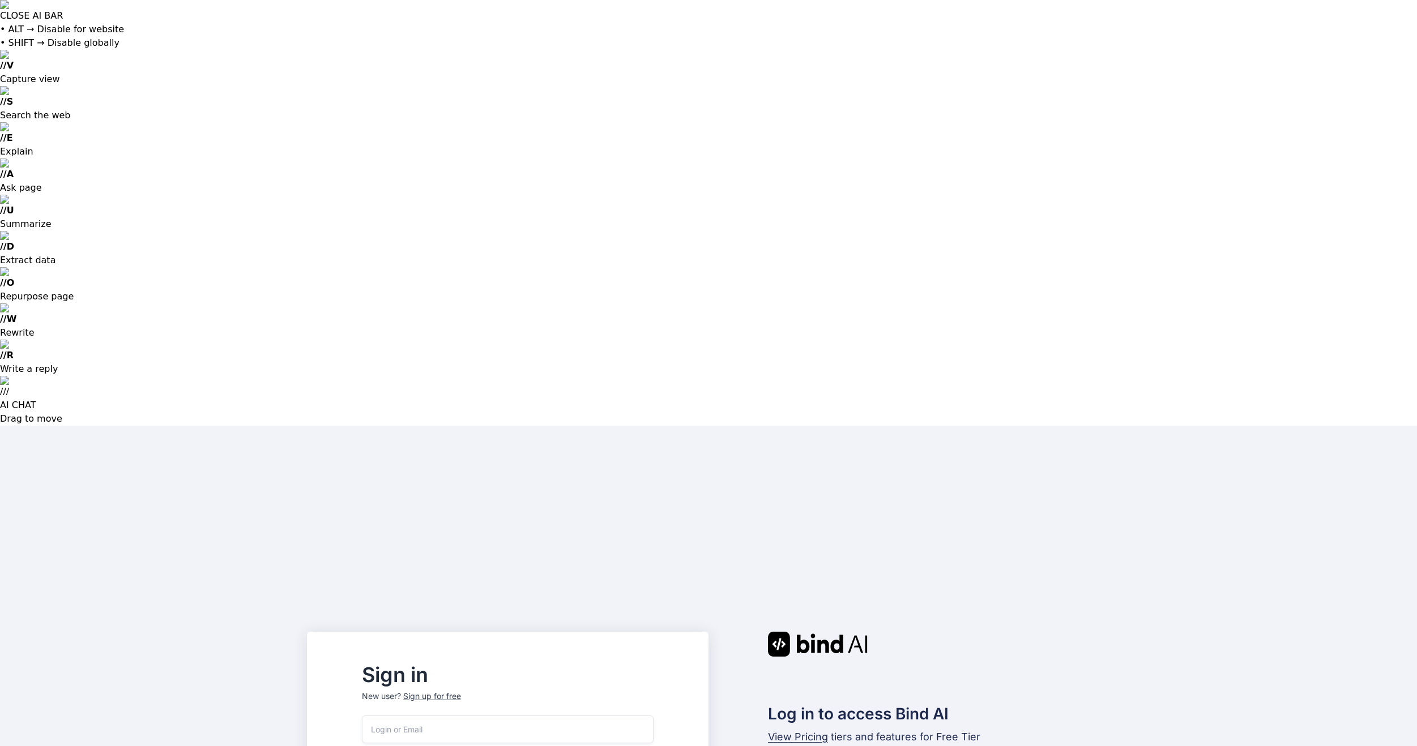
click at [495, 716] on input "email" at bounding box center [508, 730] width 292 height 28
type input "[EMAIL_ADDRESS][DOMAIN_NAME]"
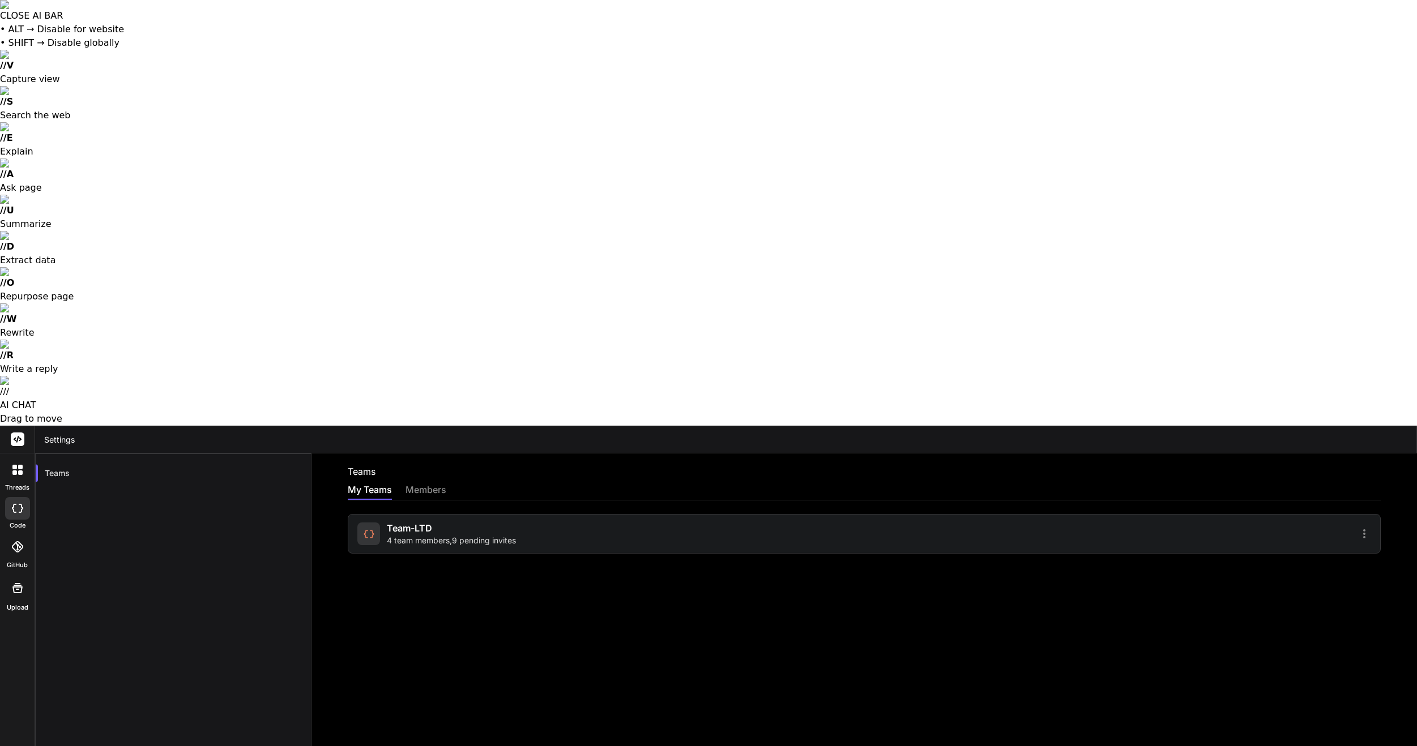
click at [772, 522] on div "Team-LTD 4 team members , 9 pending invites" at bounding box center [608, 534] width 503 height 25
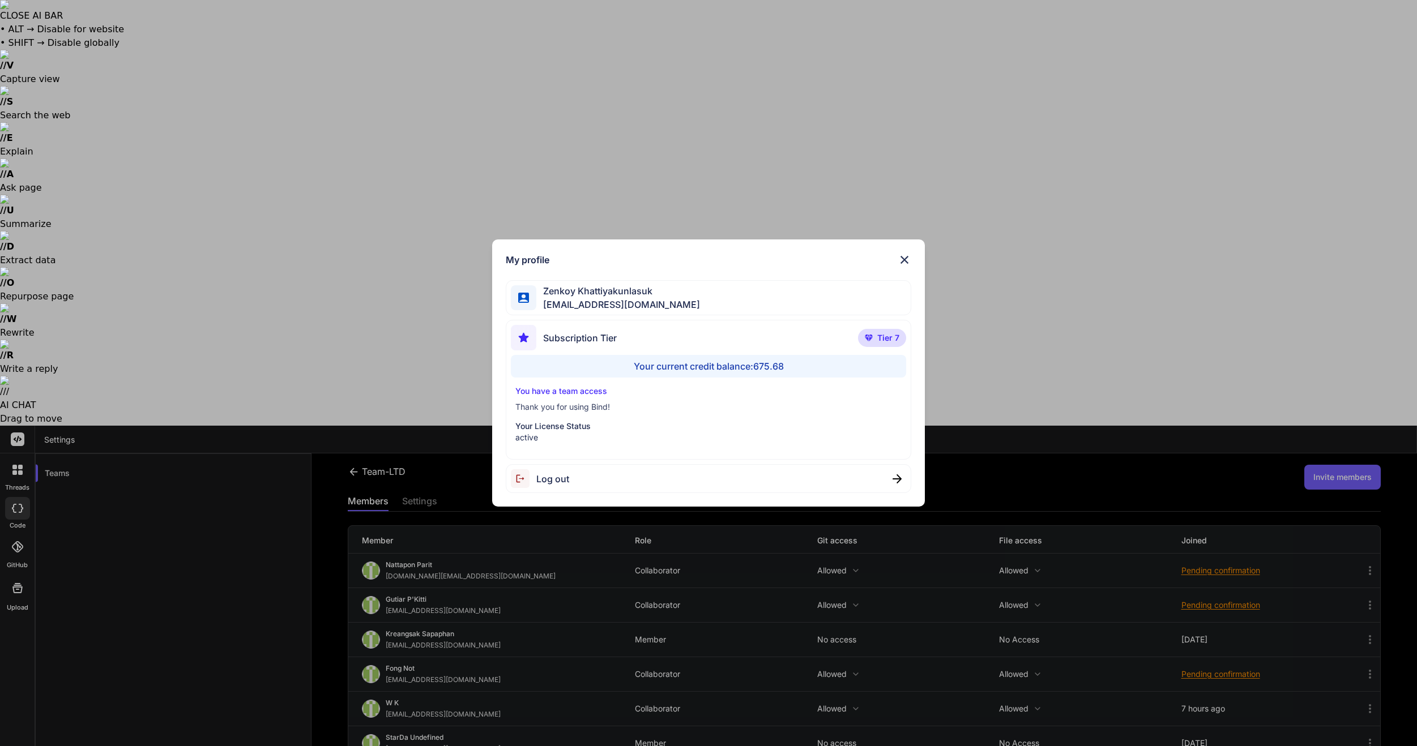
click at [558, 477] on span "Log out" at bounding box center [552, 479] width 33 height 14
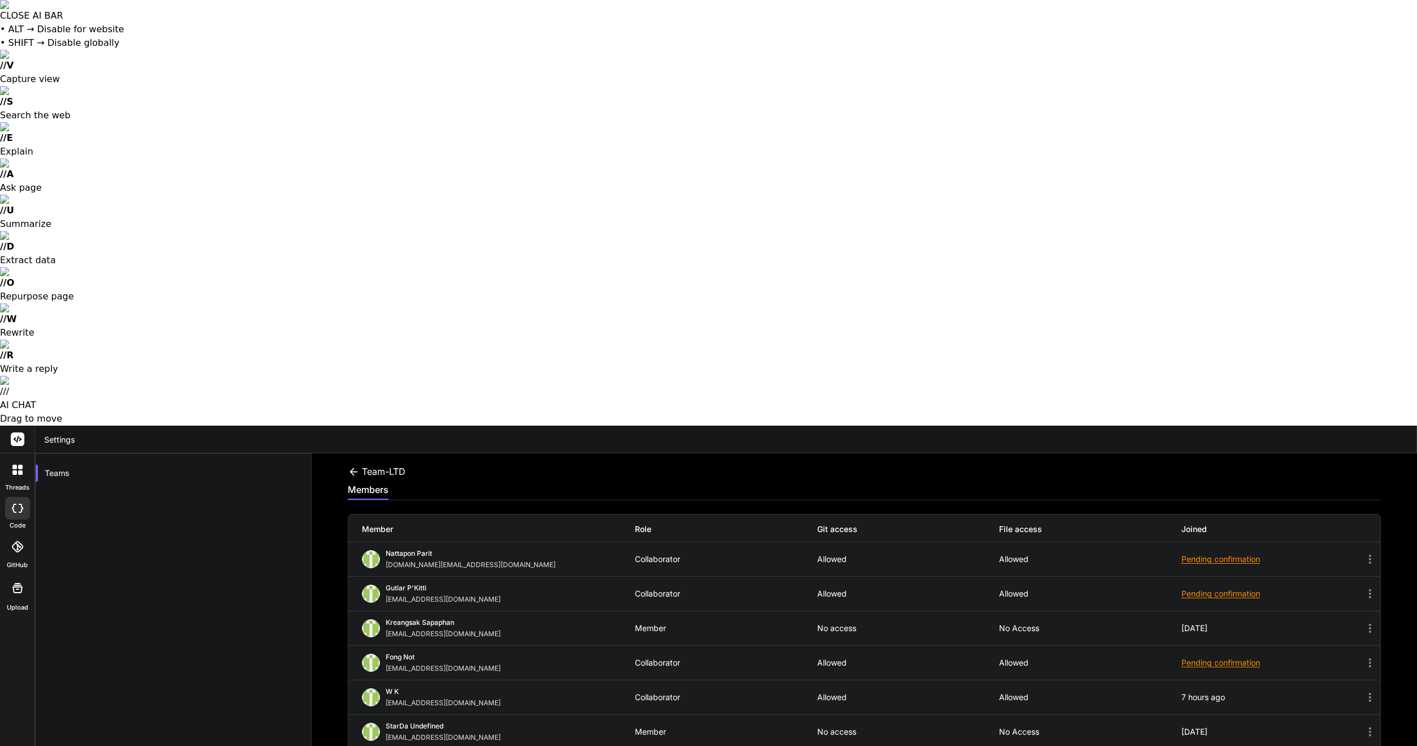
click at [21, 497] on div at bounding box center [17, 508] width 25 height 23
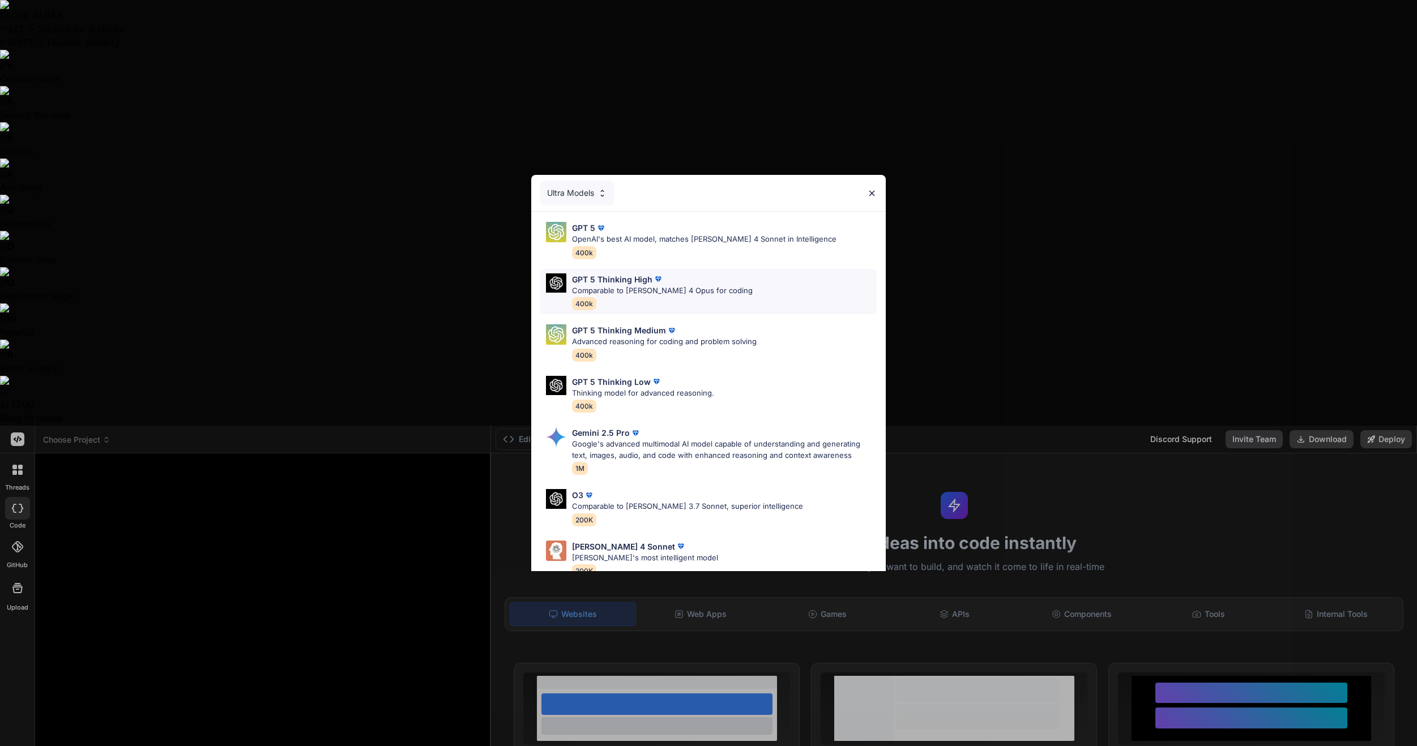
click at [636, 277] on p "GPT 5 Thinking High" at bounding box center [612, 280] width 80 height 12
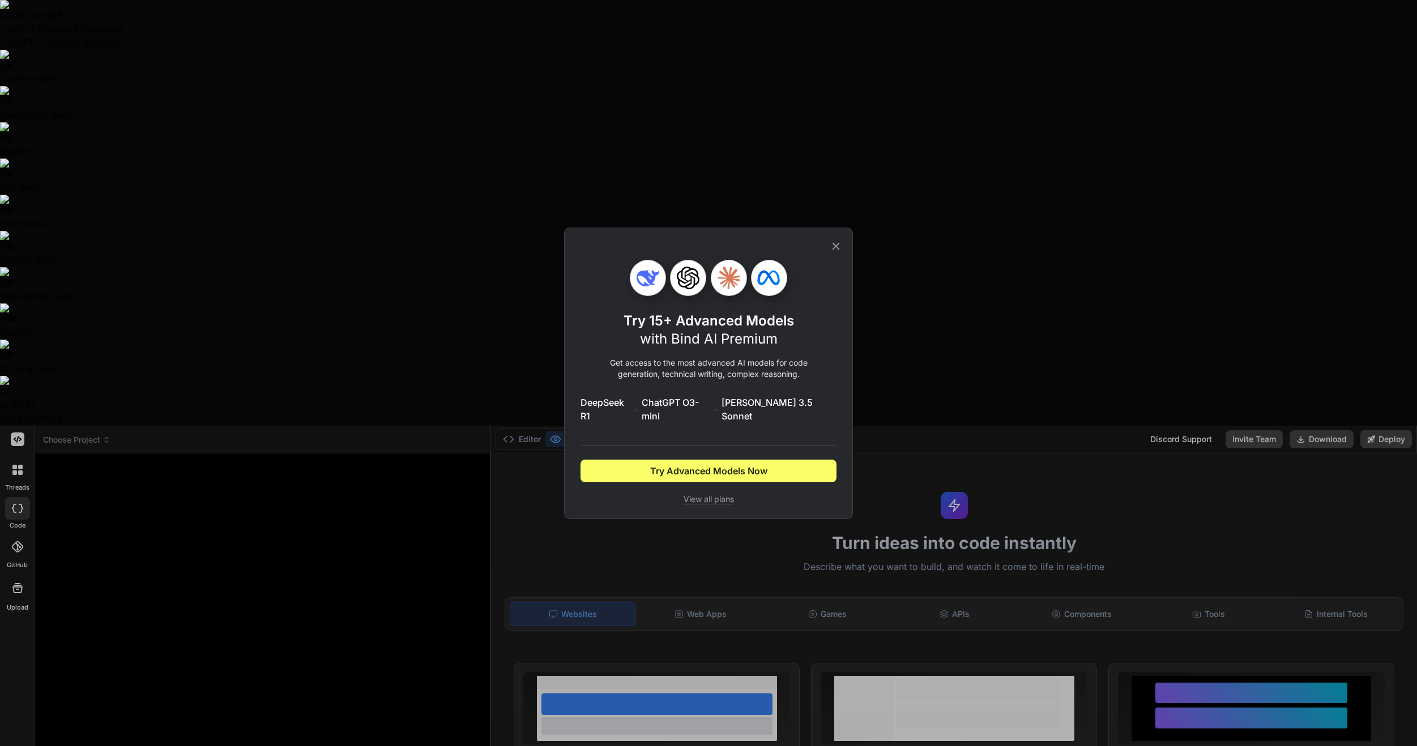
click at [839, 253] on icon at bounding box center [836, 246] width 12 height 12
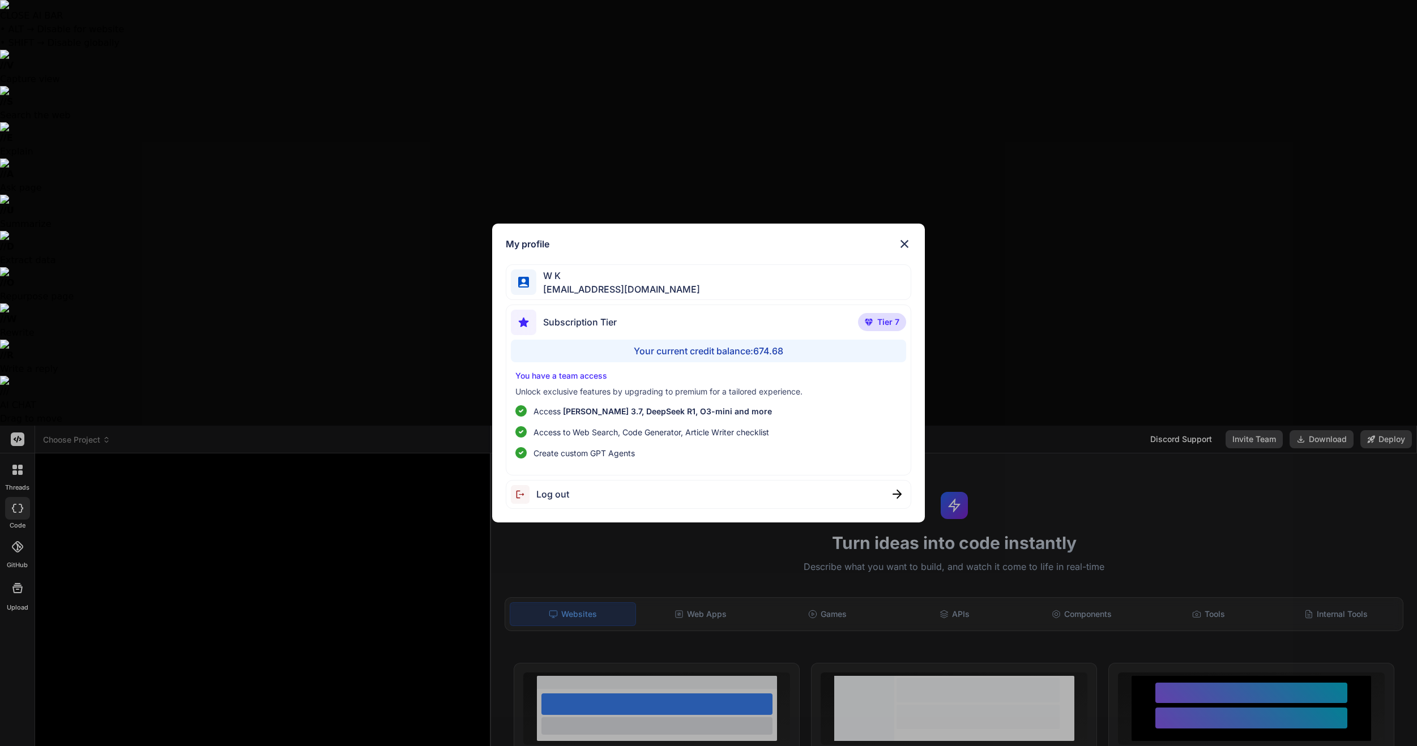
drag, startPoint x: 362, startPoint y: 491, endPoint x: 361, endPoint y: 484, distance: 6.8
click at [362, 490] on div "My profile W K [EMAIL_ADDRESS][DOMAIN_NAME] Subscription Tier Tier 7 Your curre…" at bounding box center [708, 373] width 1417 height 746
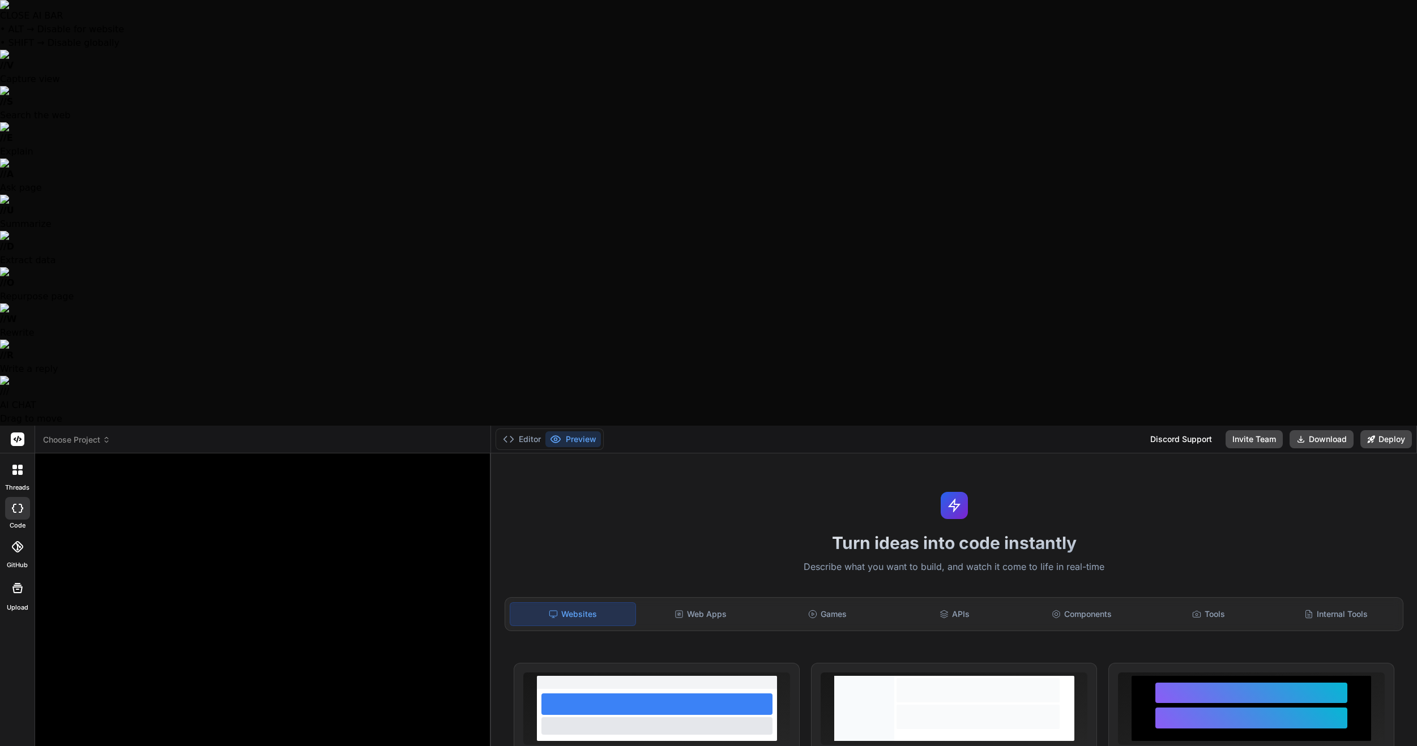
click at [9, 575] on div at bounding box center [17, 588] width 27 height 27
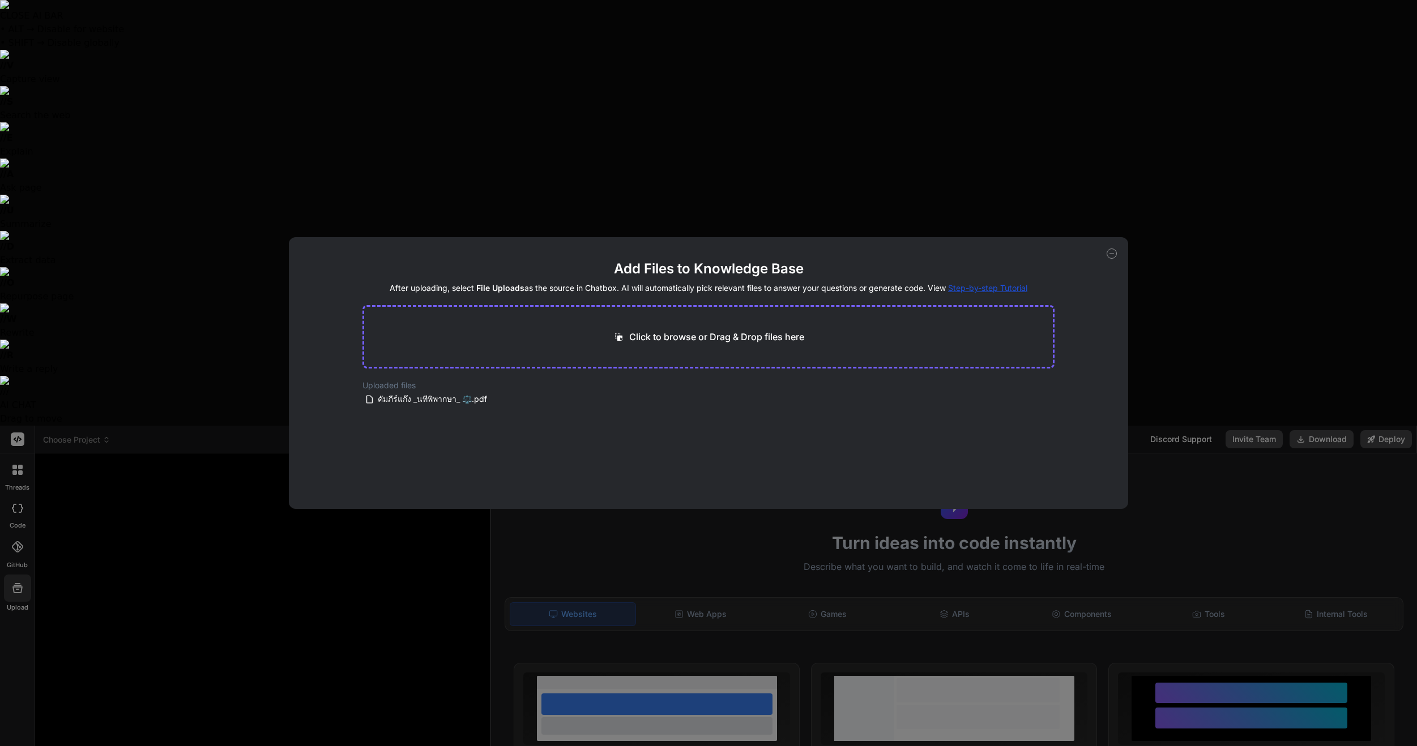
drag, startPoint x: 53, startPoint y: 484, endPoint x: 67, endPoint y: 487, distance: 14.6
click at [53, 484] on div "Add Files to Knowledge Base After uploading, select File Uploads as the source …" at bounding box center [708, 373] width 1417 height 746
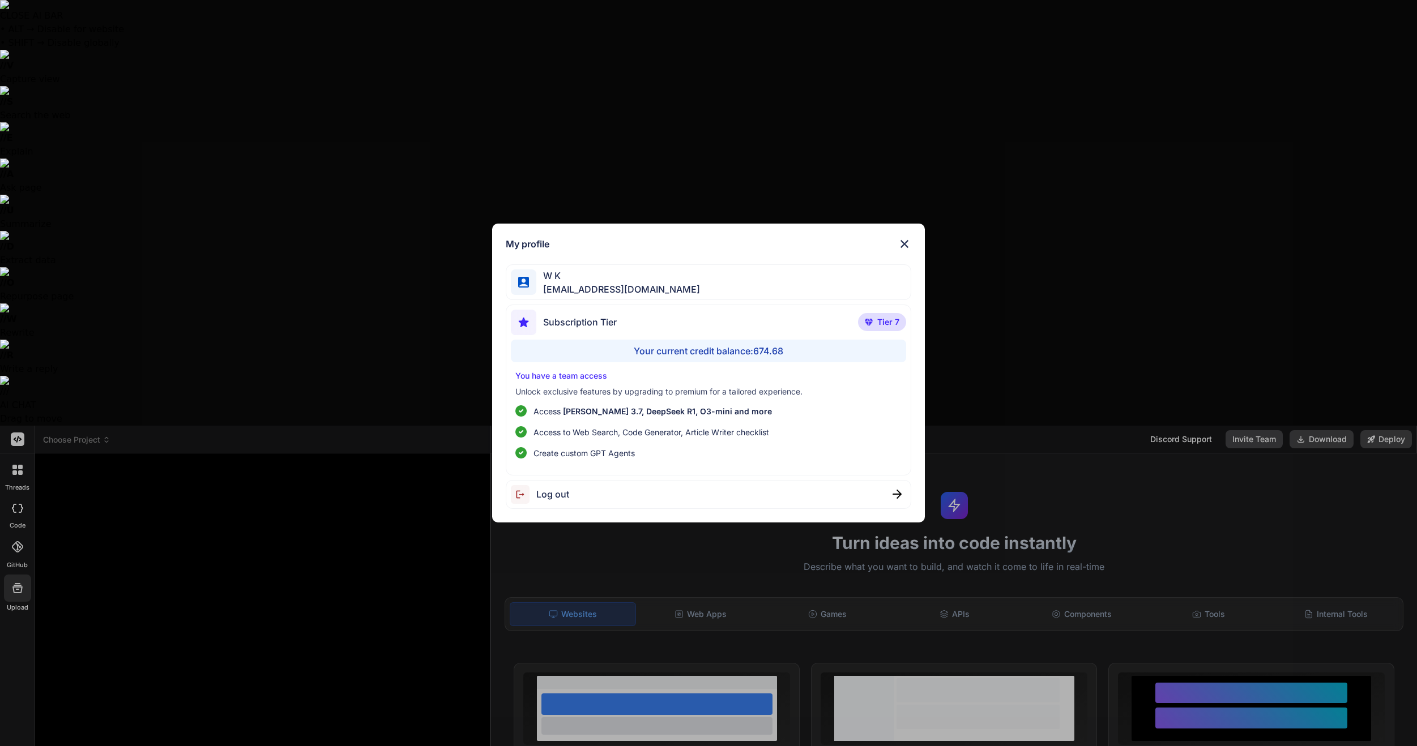
click at [689, 496] on div "Log out" at bounding box center [709, 494] width 406 height 29
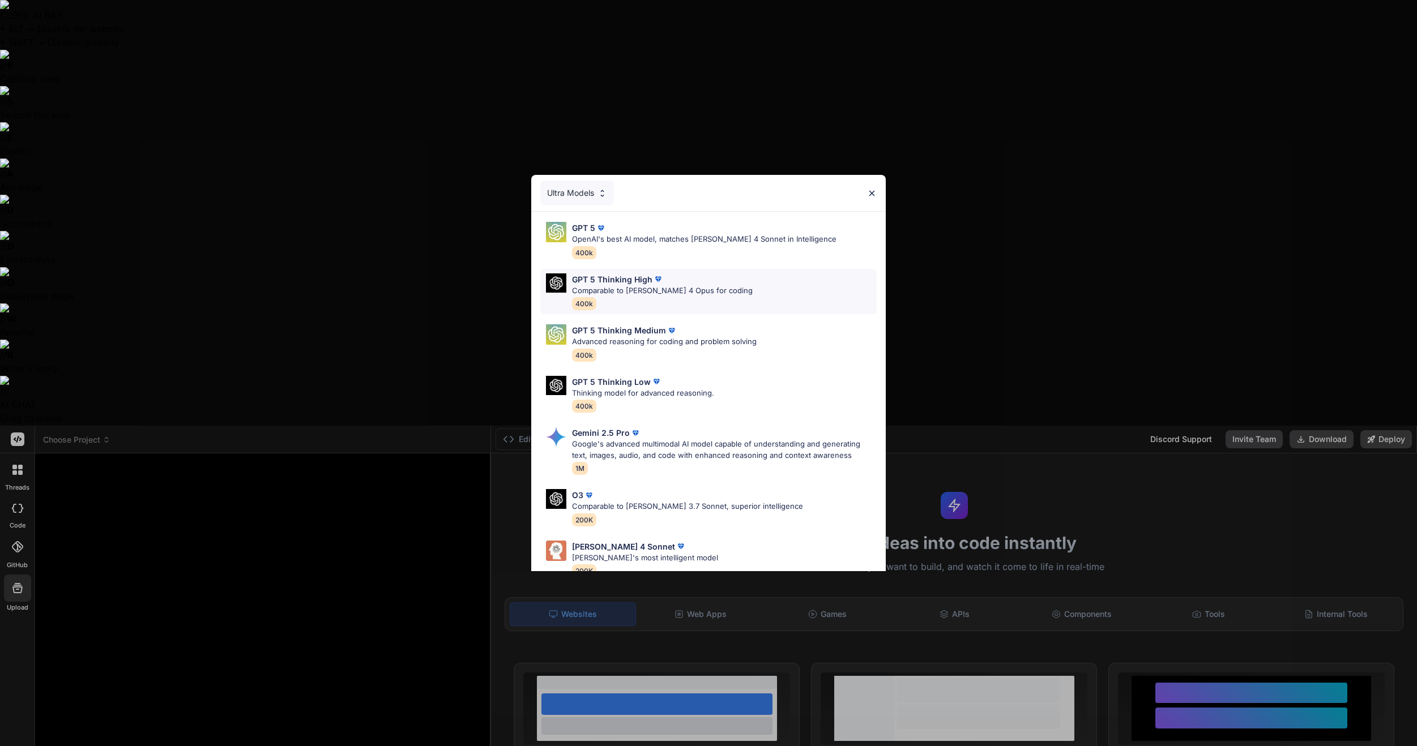
click at [693, 289] on p "Comparable to Claude 4 Opus for coding" at bounding box center [662, 290] width 181 height 11
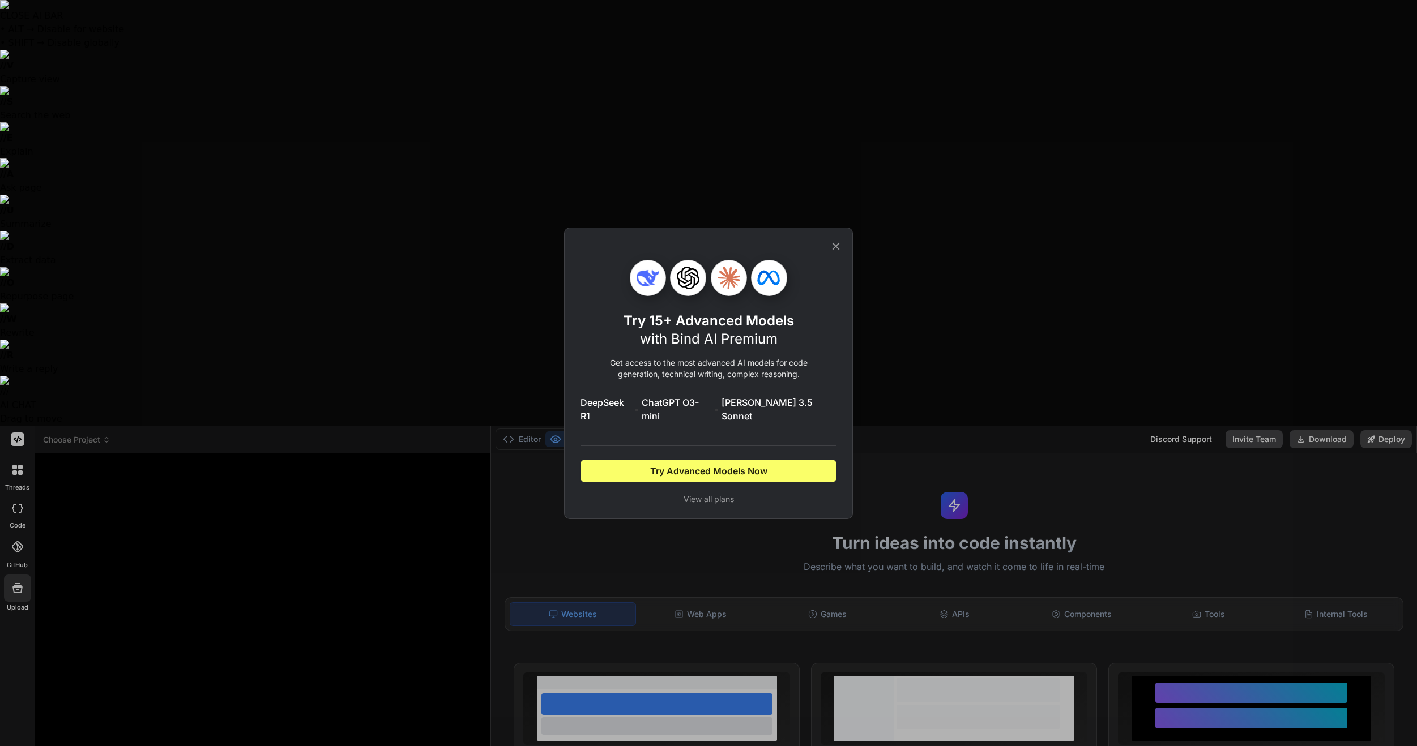
click at [835, 250] on icon at bounding box center [835, 245] width 7 height 7
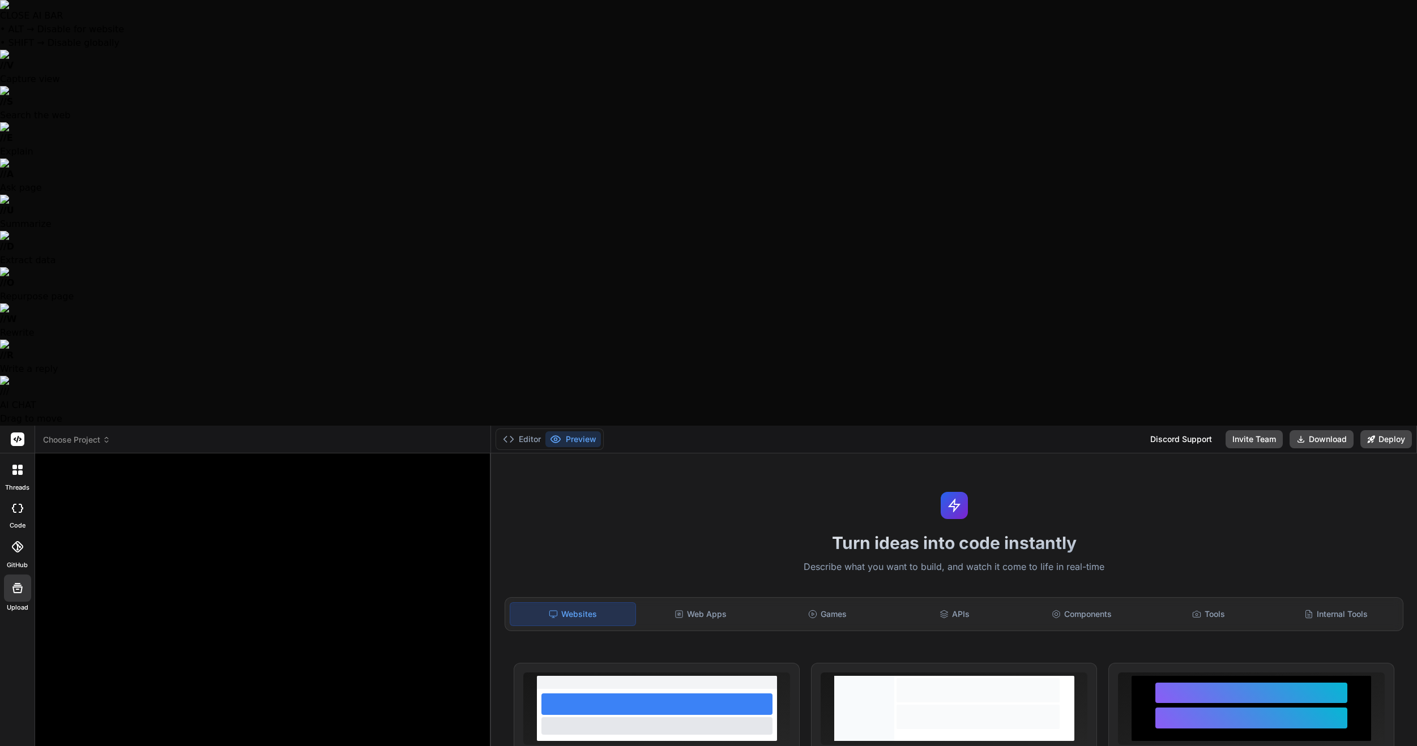
drag, startPoint x: 309, startPoint y: 603, endPoint x: 93, endPoint y: 684, distance: 230.1
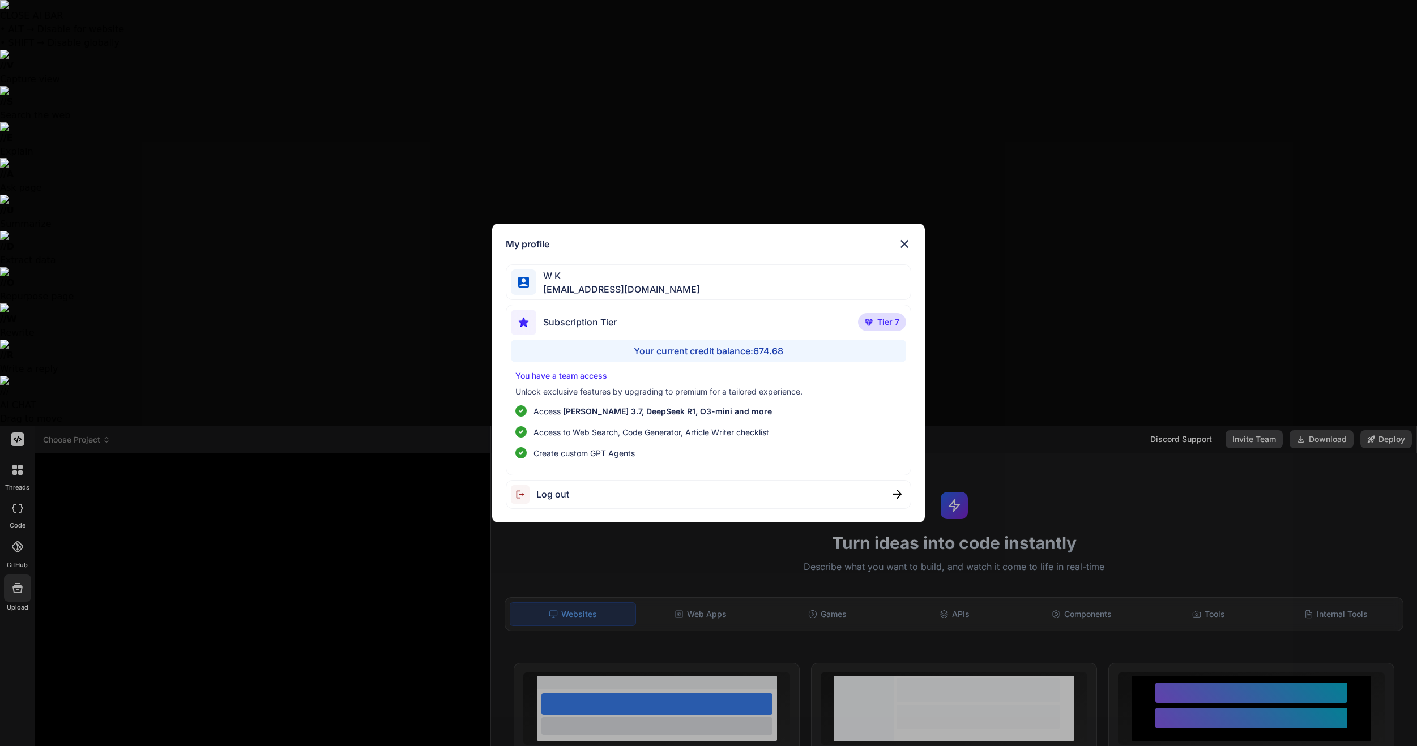
click at [736, 356] on div "Your current credit balance: 674.68" at bounding box center [709, 351] width 396 height 23
click at [639, 328] on div "Subscription Tier Tier 7" at bounding box center [709, 325] width 396 height 30
click at [644, 480] on div "Log out" at bounding box center [709, 494] width 406 height 29
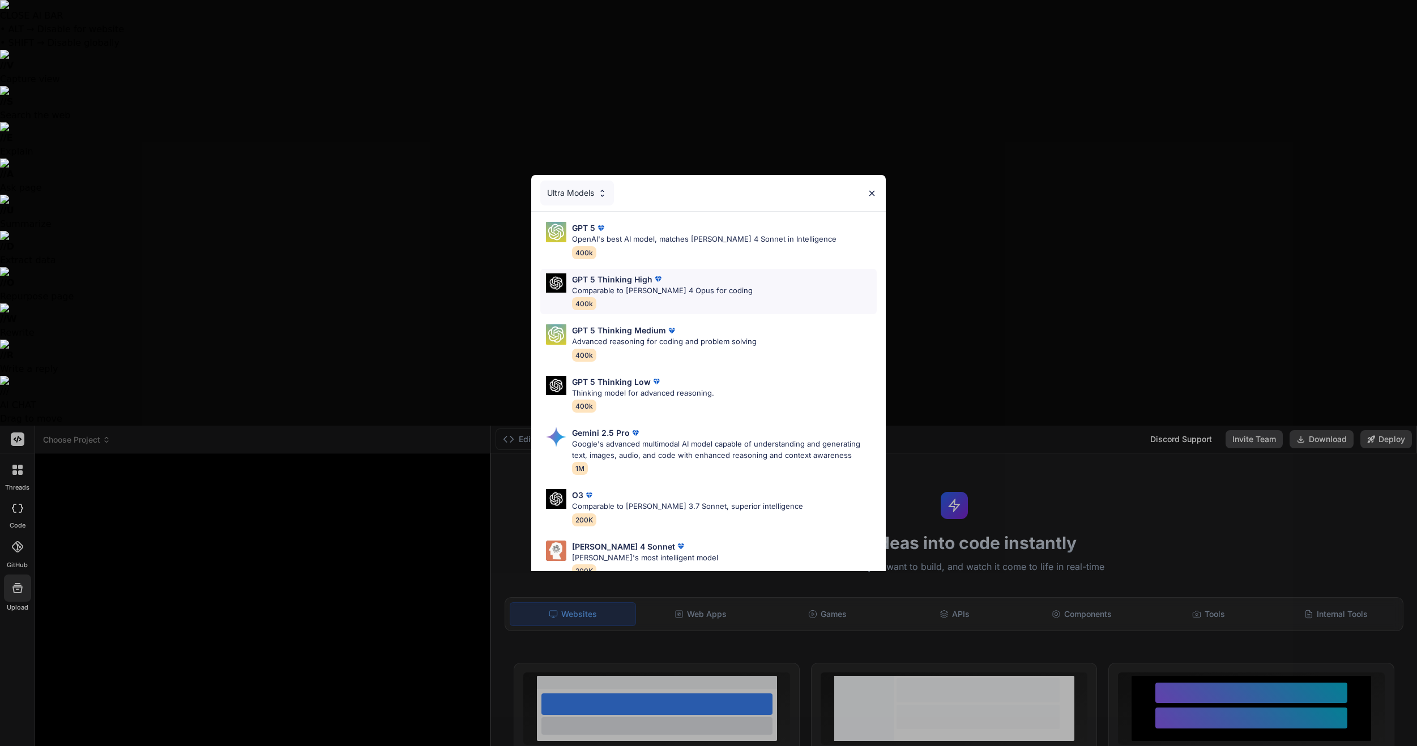
click at [648, 297] on div "GPT 5 Thinking High Comparable to Claude 4 Opus for coding 400k" at bounding box center [662, 292] width 181 height 37
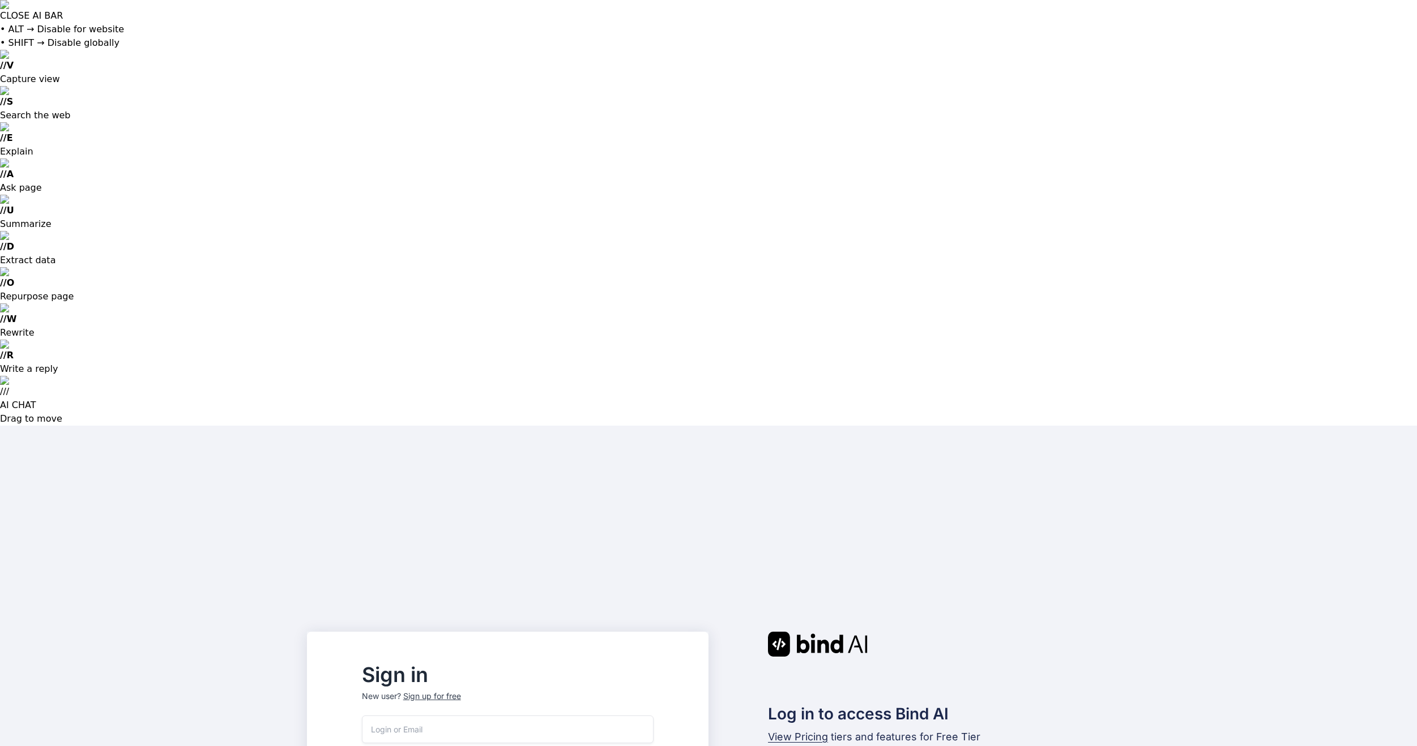
click at [452, 716] on input "email" at bounding box center [508, 730] width 292 height 28
type input "[EMAIL_ADDRESS][DOMAIN_NAME]"
click at [562, 716] on input "email" at bounding box center [508, 730] width 292 height 28
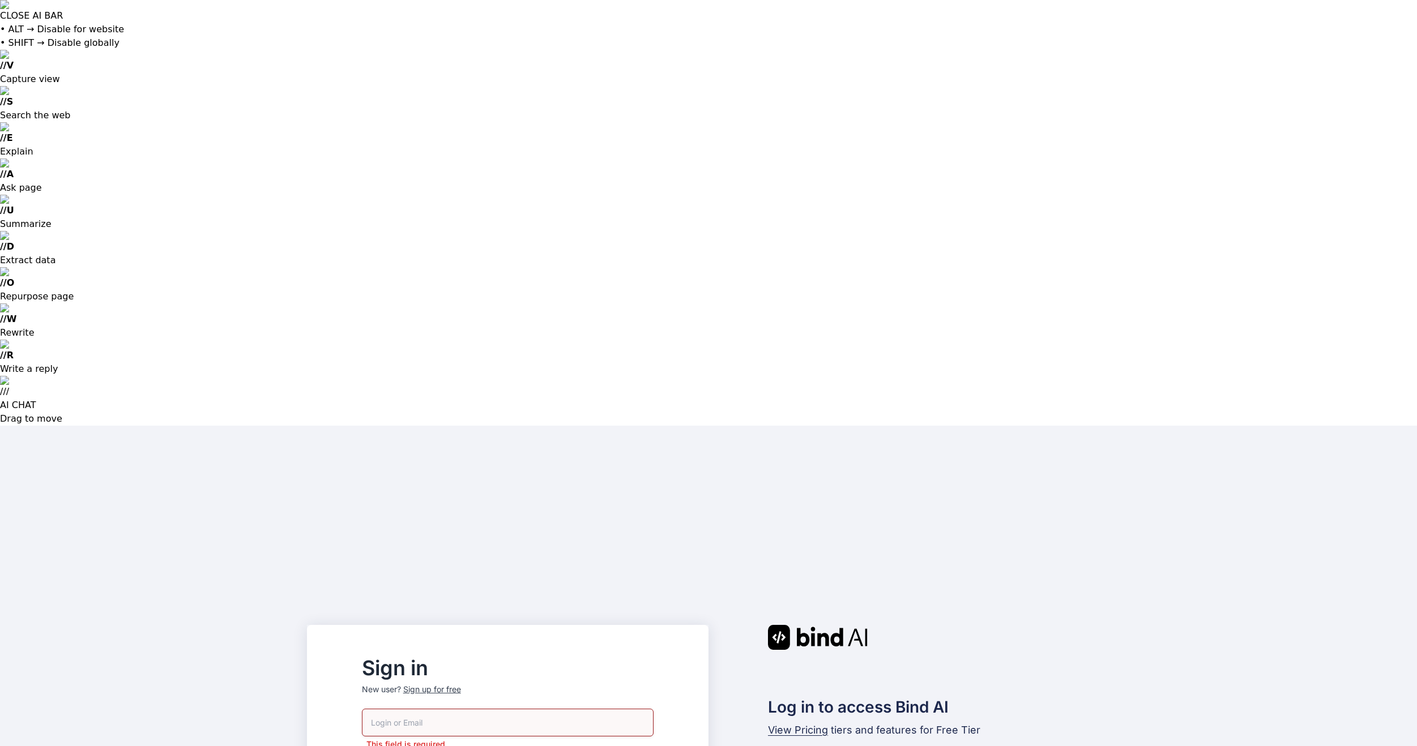
click at [591, 684] on p "New user? Sign up for free" at bounding box center [508, 696] width 292 height 25
click at [582, 709] on input "email" at bounding box center [508, 723] width 292 height 28
type input "[EMAIL_ADDRESS][DOMAIN_NAME]"
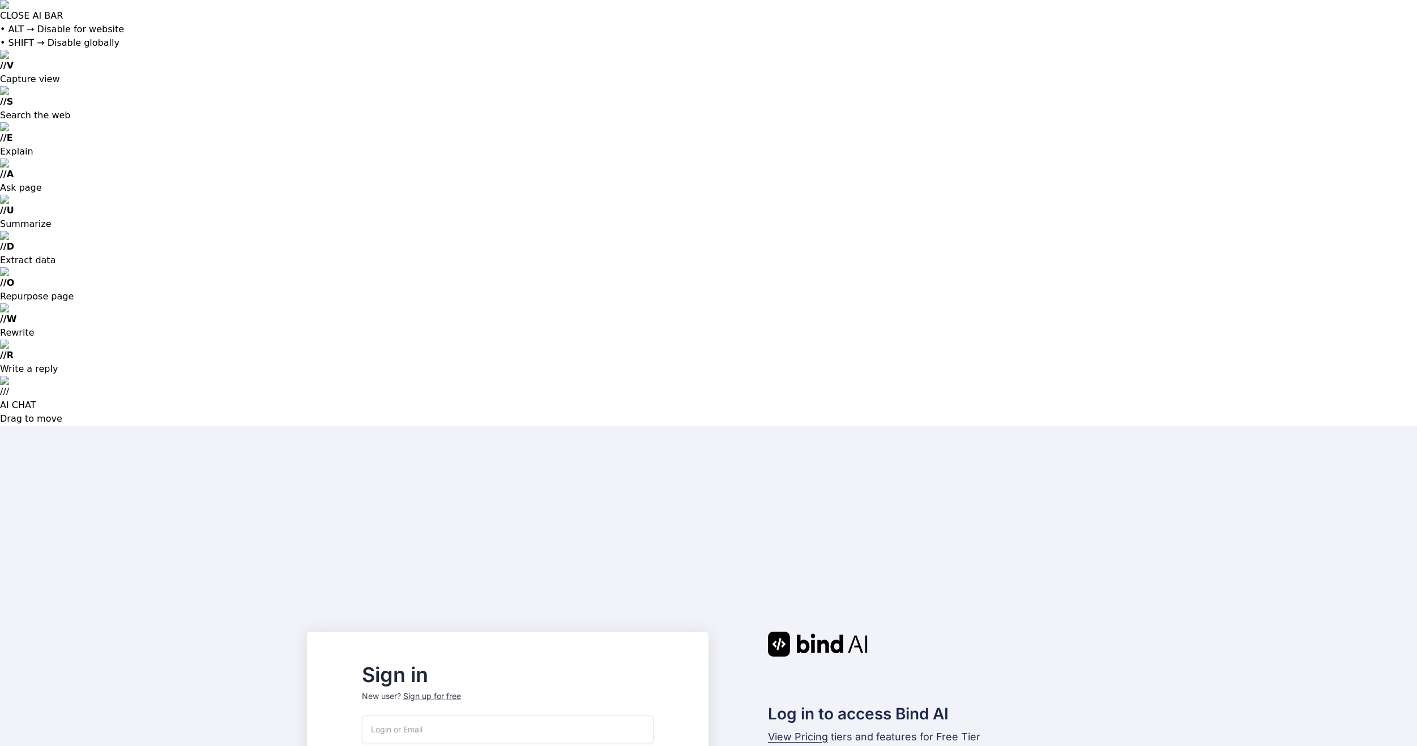
click at [461, 716] on input "email" at bounding box center [508, 730] width 292 height 28
type input "[EMAIL_ADDRESS][DOMAIN_NAME]"
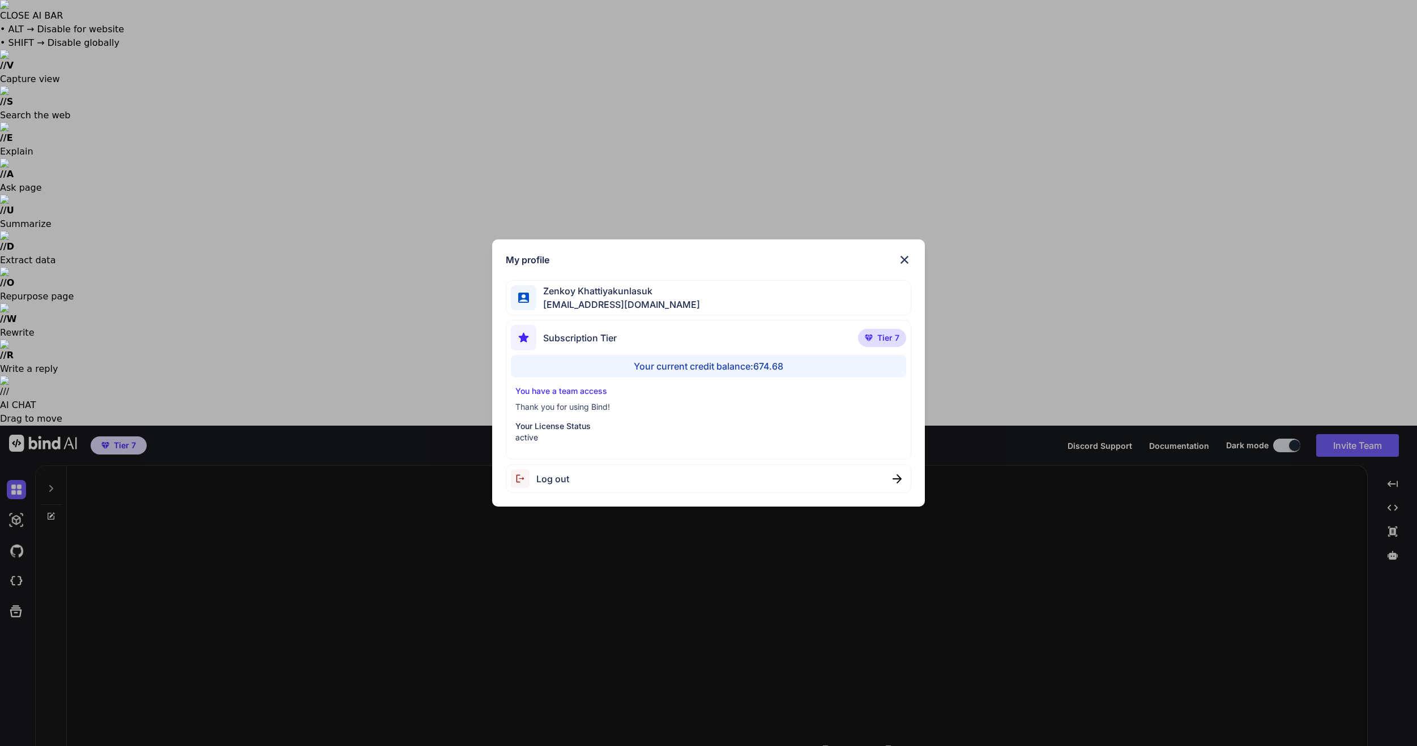
drag, startPoint x: 1149, startPoint y: 206, endPoint x: 1158, endPoint y: 196, distance: 13.3
click at [1149, 206] on div "My profile [PERSON_NAME] [EMAIL_ADDRESS][DOMAIN_NAME] Subscription Tier Tier 7 …" at bounding box center [708, 373] width 1417 height 746
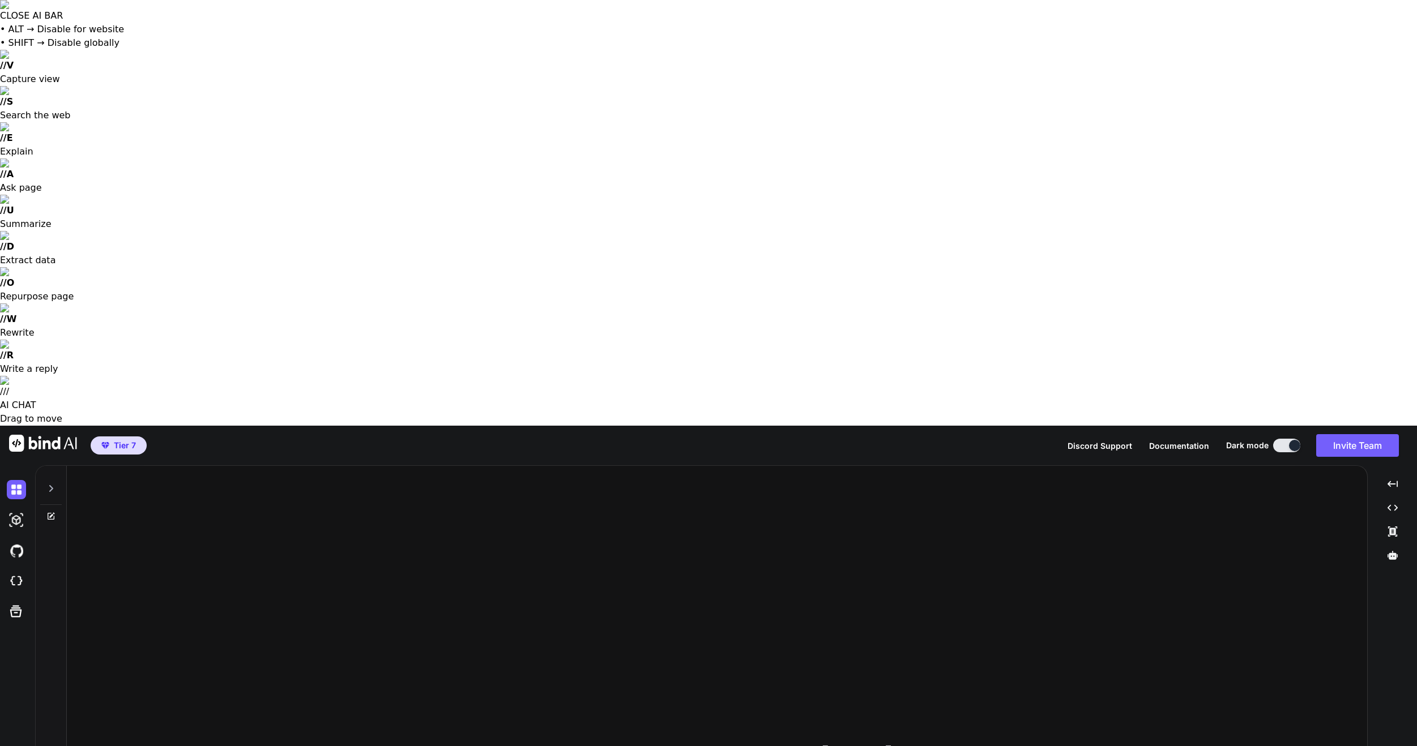
type textarea "x"
click at [1316, 434] on button "Invite Team" at bounding box center [1357, 445] width 83 height 23
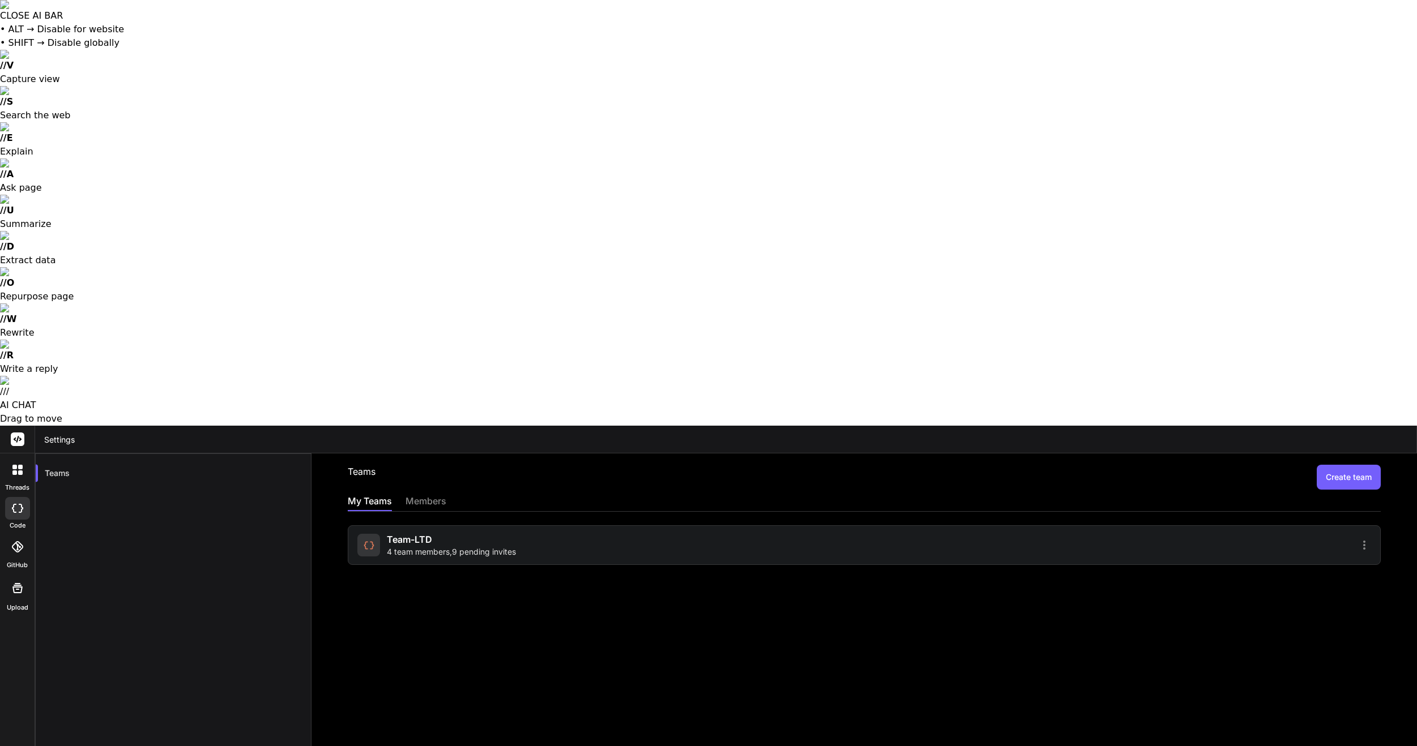
click at [596, 533] on div "Team-LTD 4 team members , 9 pending invites" at bounding box center [608, 545] width 503 height 25
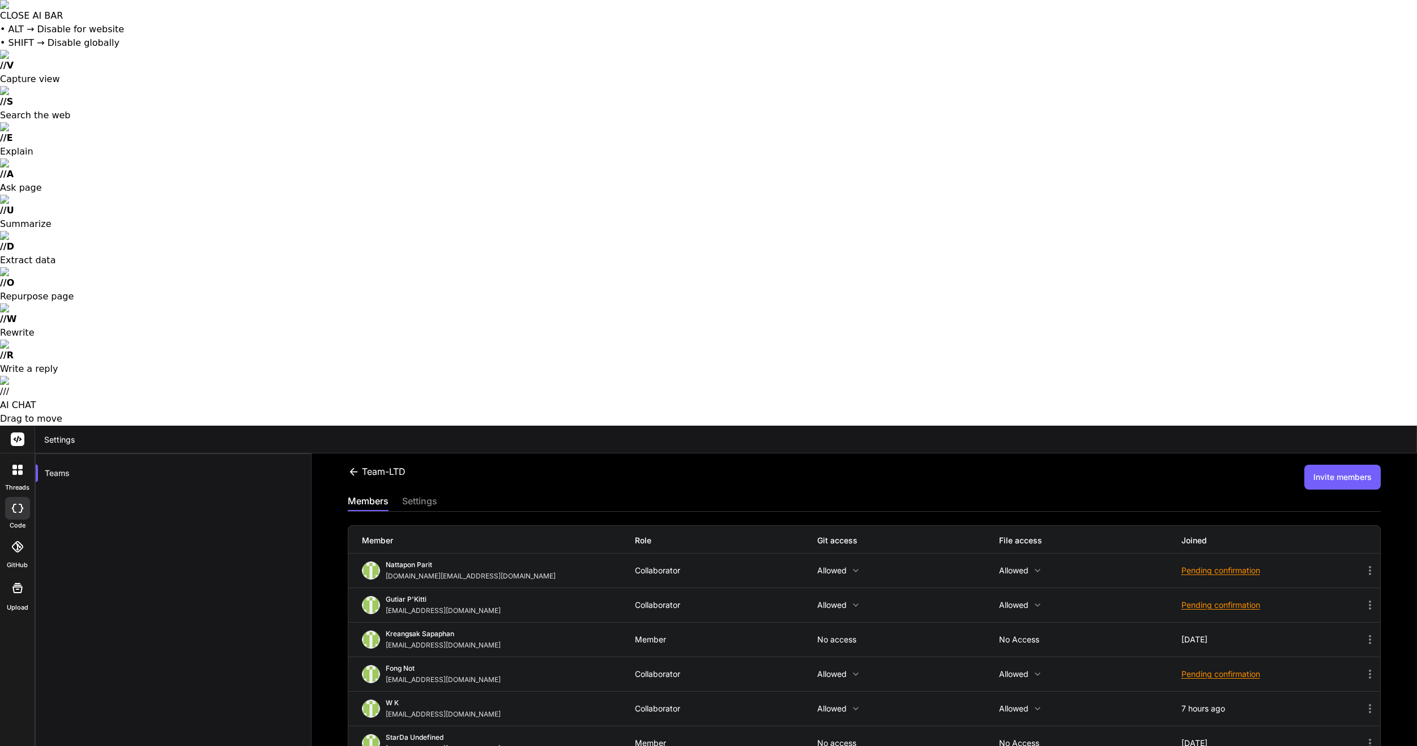
click at [853, 704] on icon at bounding box center [855, 708] width 9 height 9
click at [1171, 62] on div at bounding box center [708, 373] width 1417 height 746
click at [1373, 702] on icon at bounding box center [1370, 709] width 14 height 14
click at [1373, 708] on li "Turn into Admin" at bounding box center [1253, 718] width 265 height 21
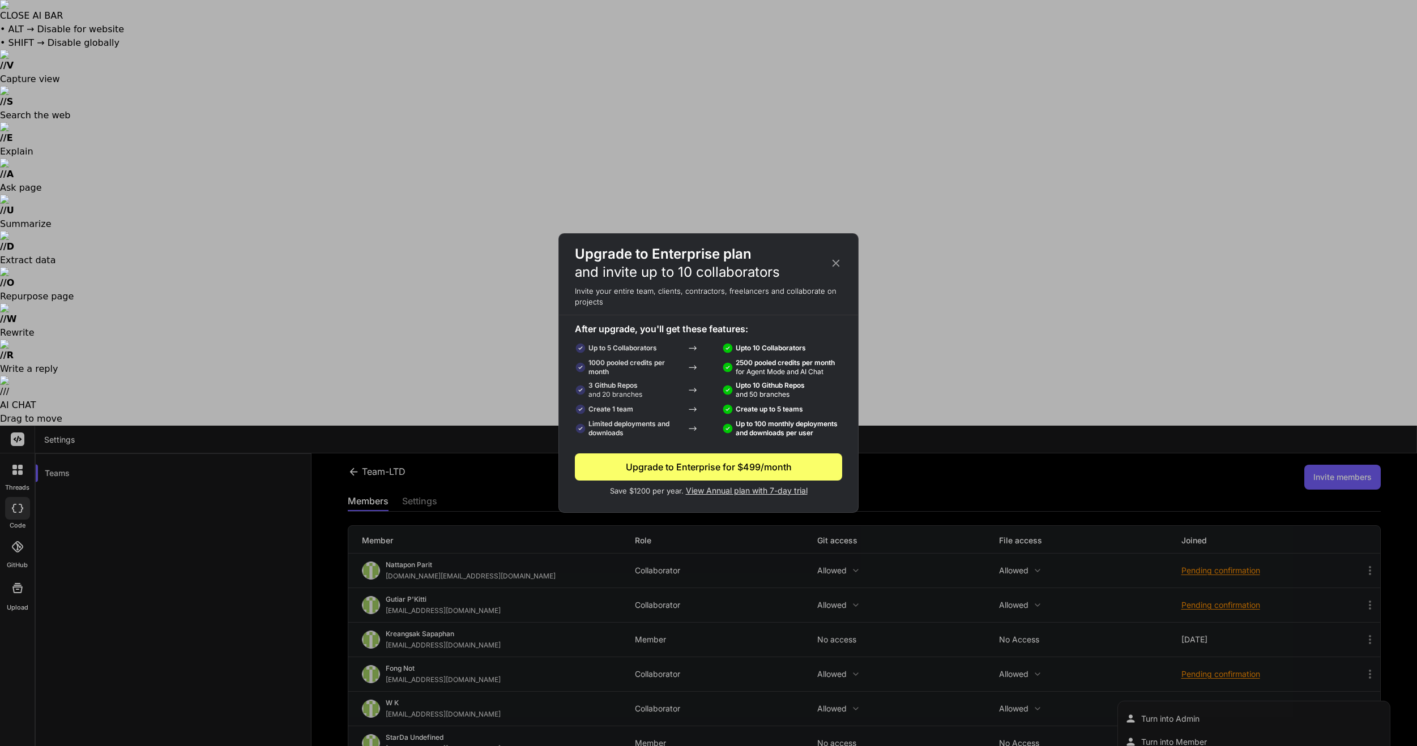
click at [840, 263] on icon at bounding box center [836, 263] width 12 height 12
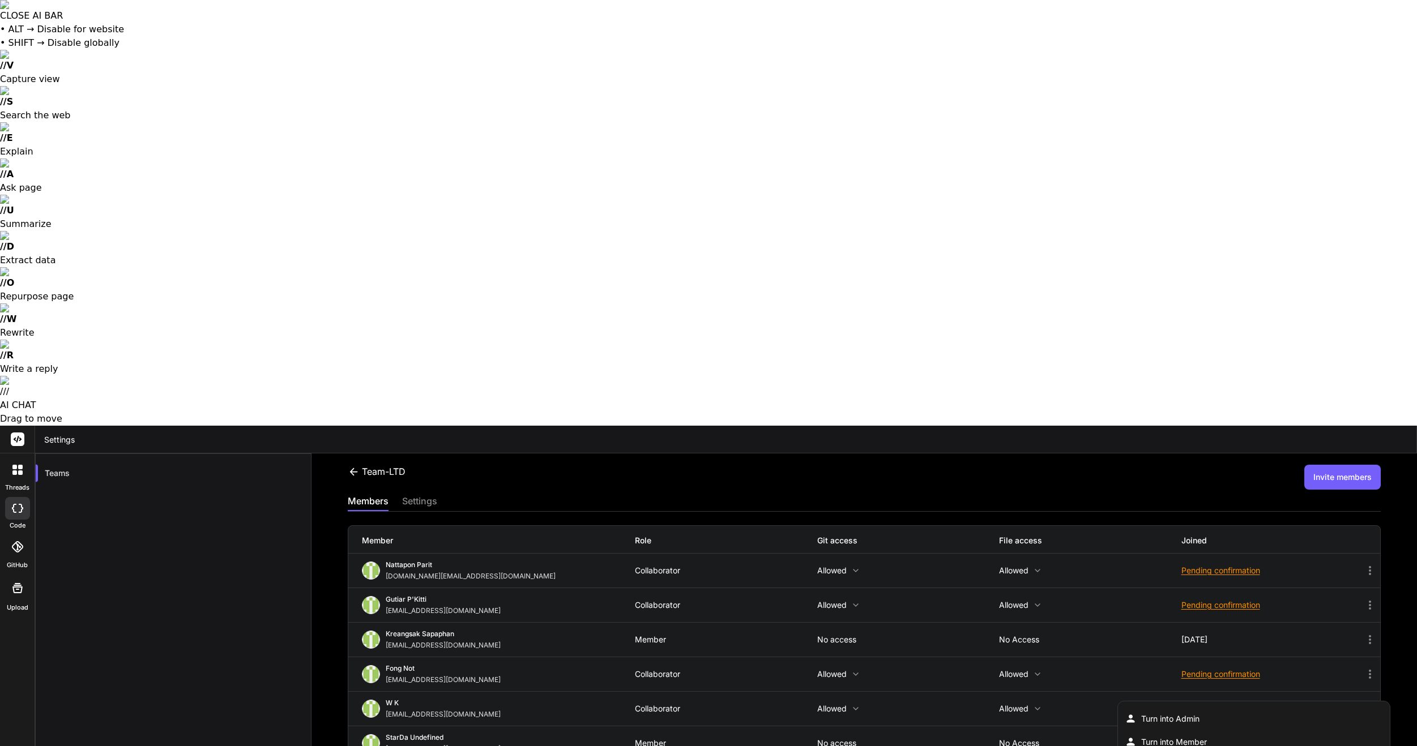
click at [427, 72] on div at bounding box center [708, 373] width 1417 height 746
click at [427, 494] on div "settings" at bounding box center [419, 502] width 35 height 16
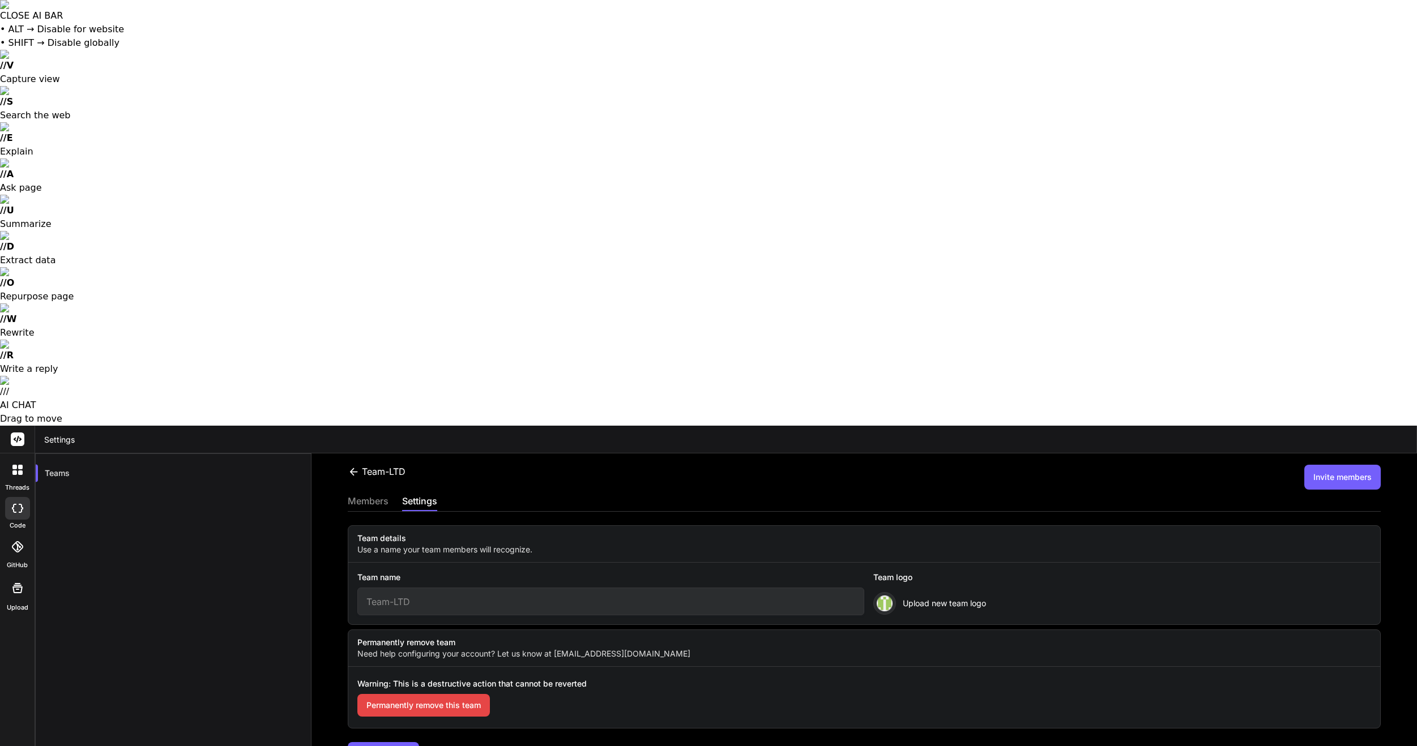
click at [382, 494] on div "members" at bounding box center [368, 502] width 41 height 16
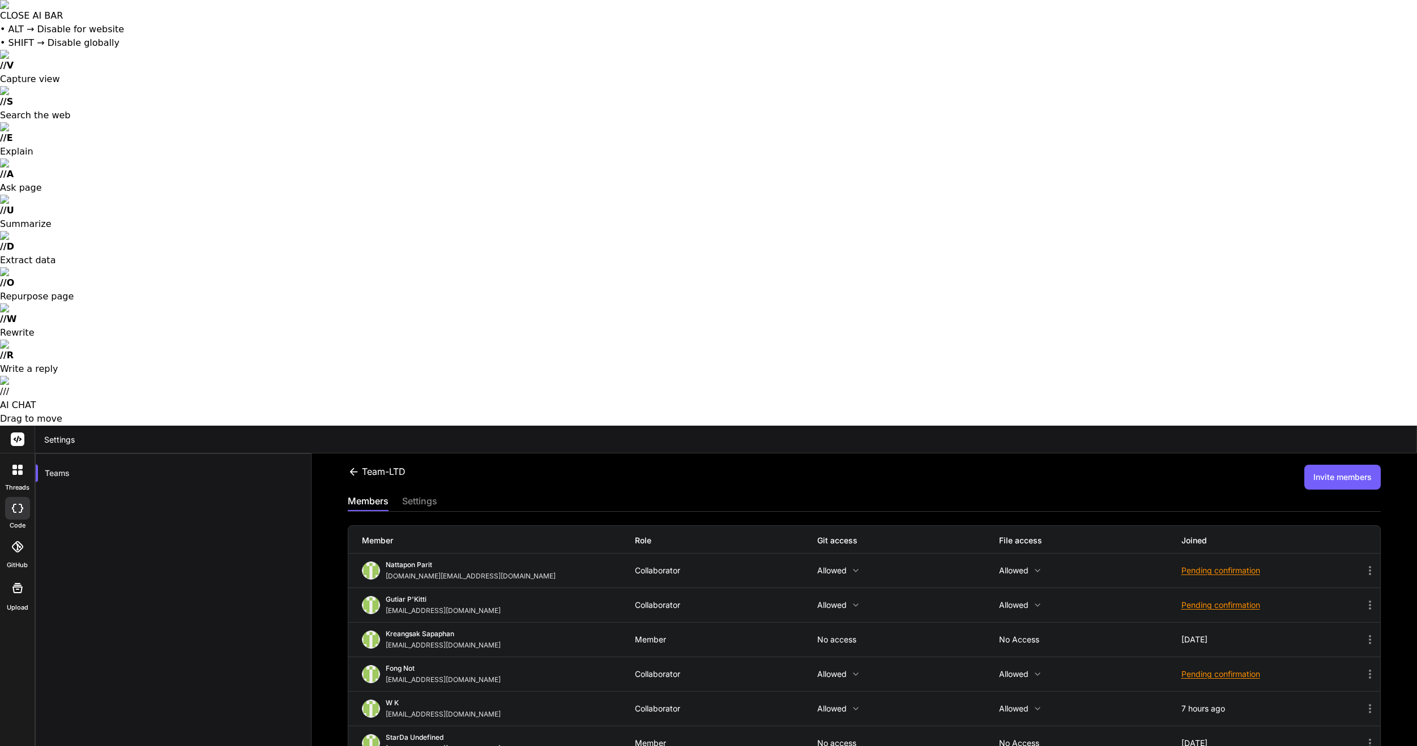
click at [1376, 465] on button "Invite members" at bounding box center [1342, 477] width 76 height 25
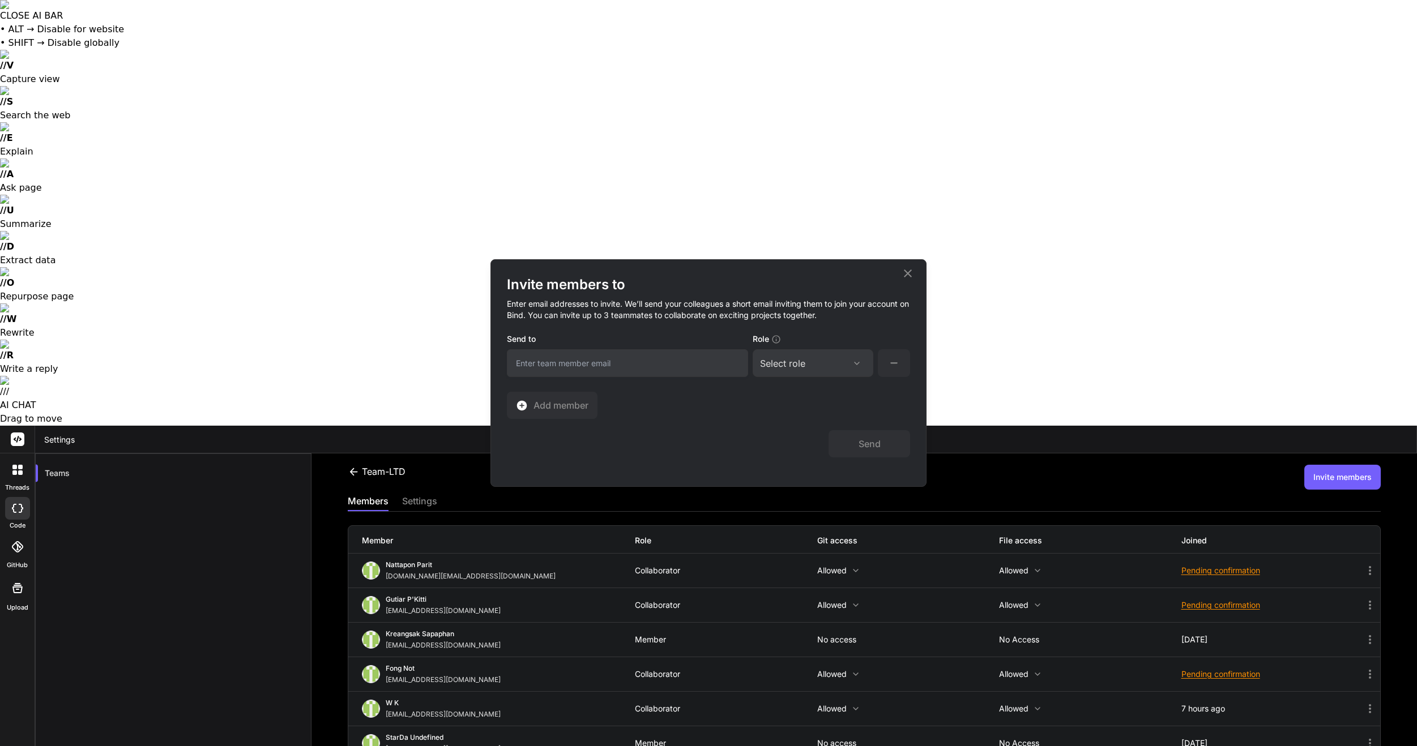
click at [665, 369] on input "email" at bounding box center [627, 363] width 241 height 28
type input "gusornhai@gmail.com"
click at [838, 365] on div "Select role" at bounding box center [813, 364] width 106 height 14
click at [830, 438] on div "Collaborator" at bounding box center [813, 438] width 118 height 20
click at [879, 446] on button "Send" at bounding box center [869, 443] width 82 height 27
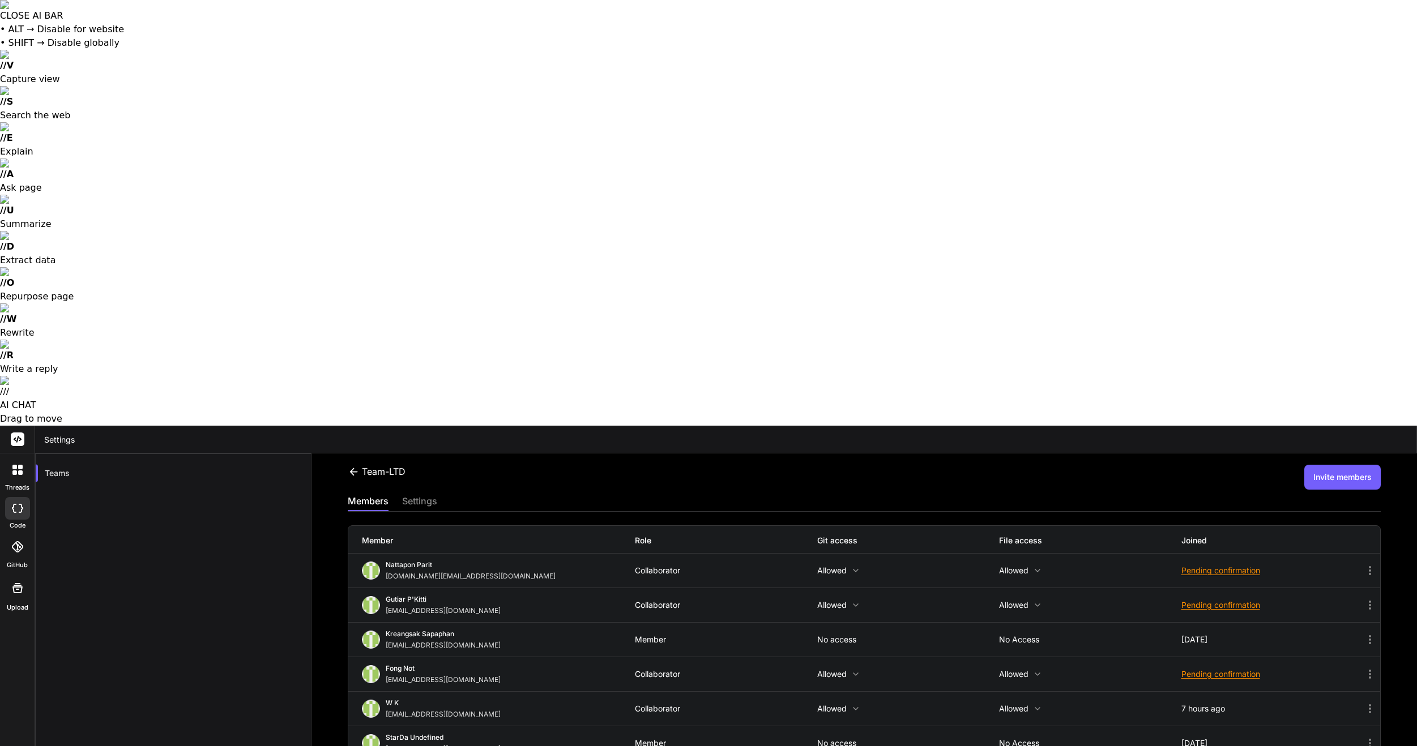
click at [1010, 494] on div "members settings" at bounding box center [864, 502] width 1033 height 17
click at [1120, 497] on div at bounding box center [708, 373] width 1417 height 746
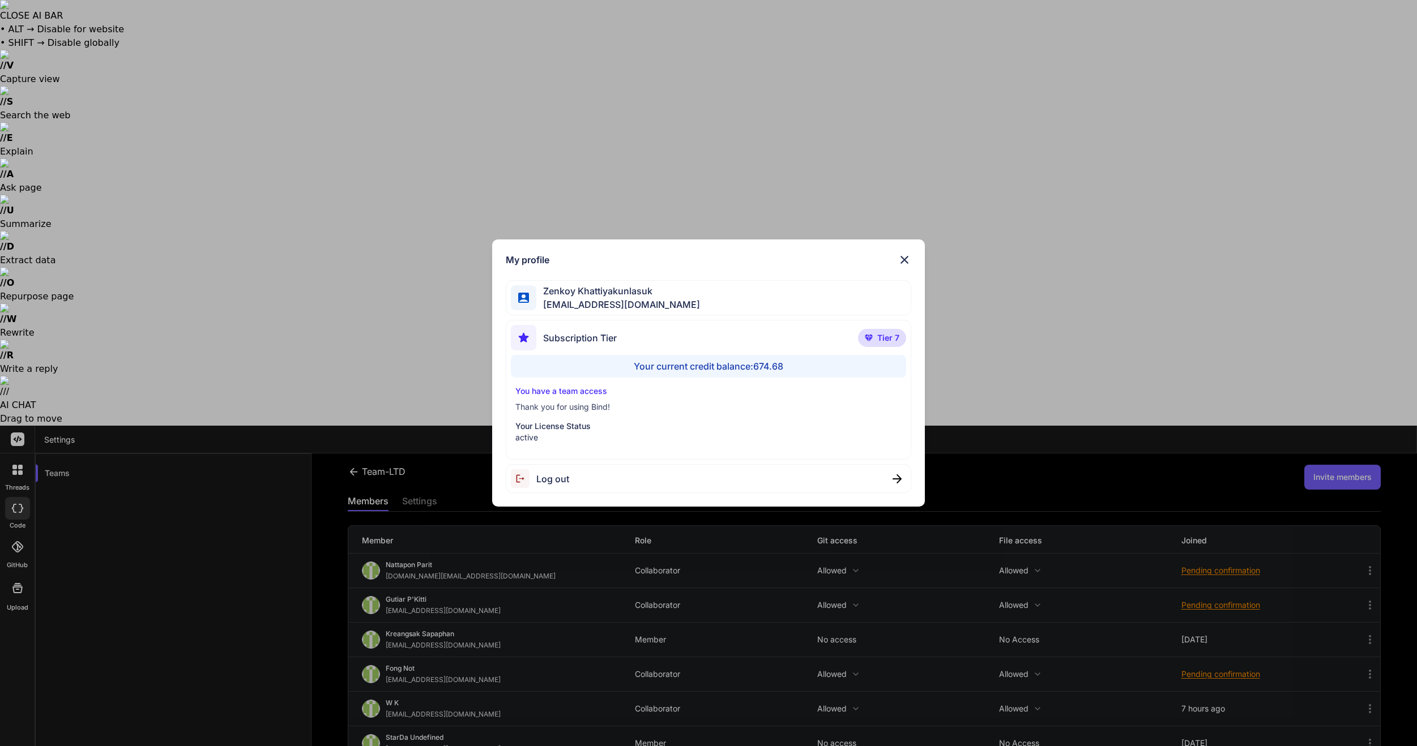
click at [18, 716] on div "My profile Zenkoy Khattiyakunlasuk bindai@zenkoy.com Subscription Tier Tier 7 Y…" at bounding box center [708, 373] width 1417 height 746
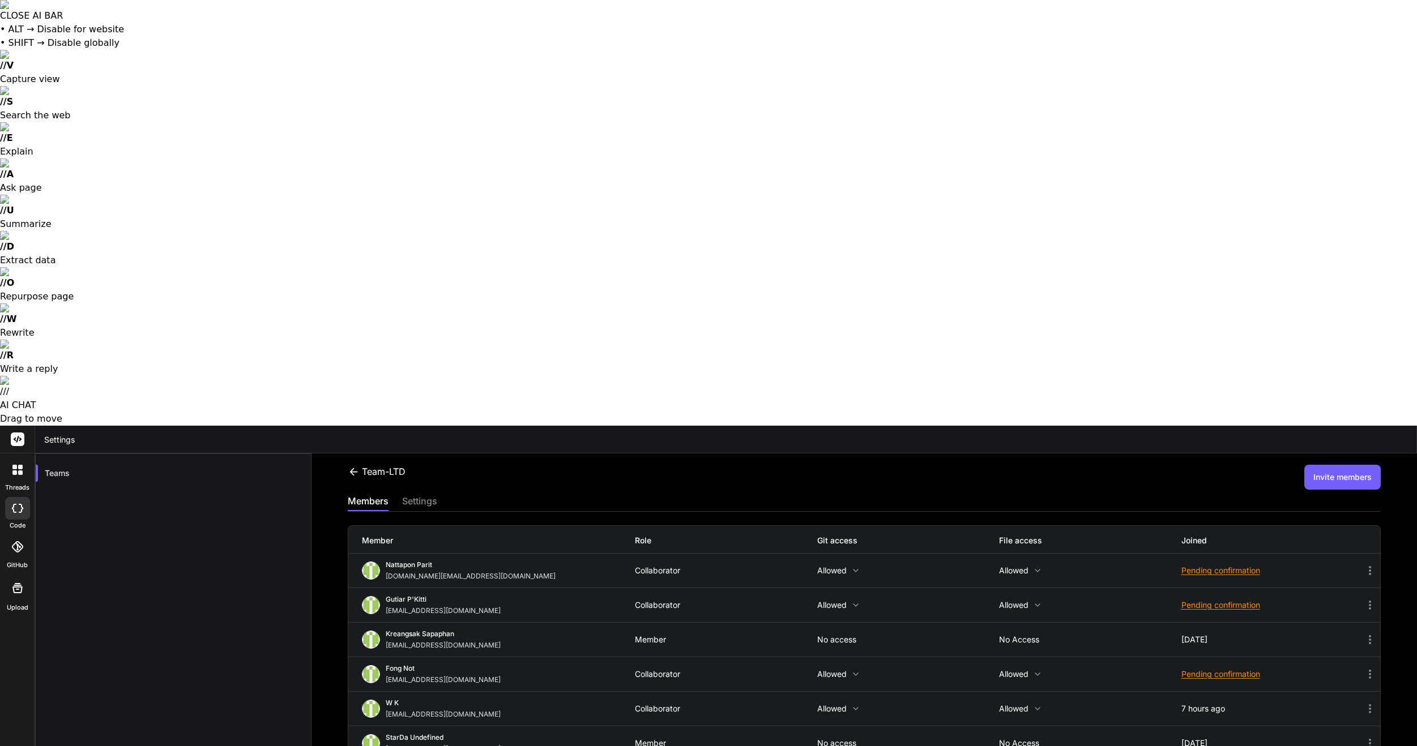
click at [1371, 702] on icon at bounding box center [1370, 709] width 14 height 14
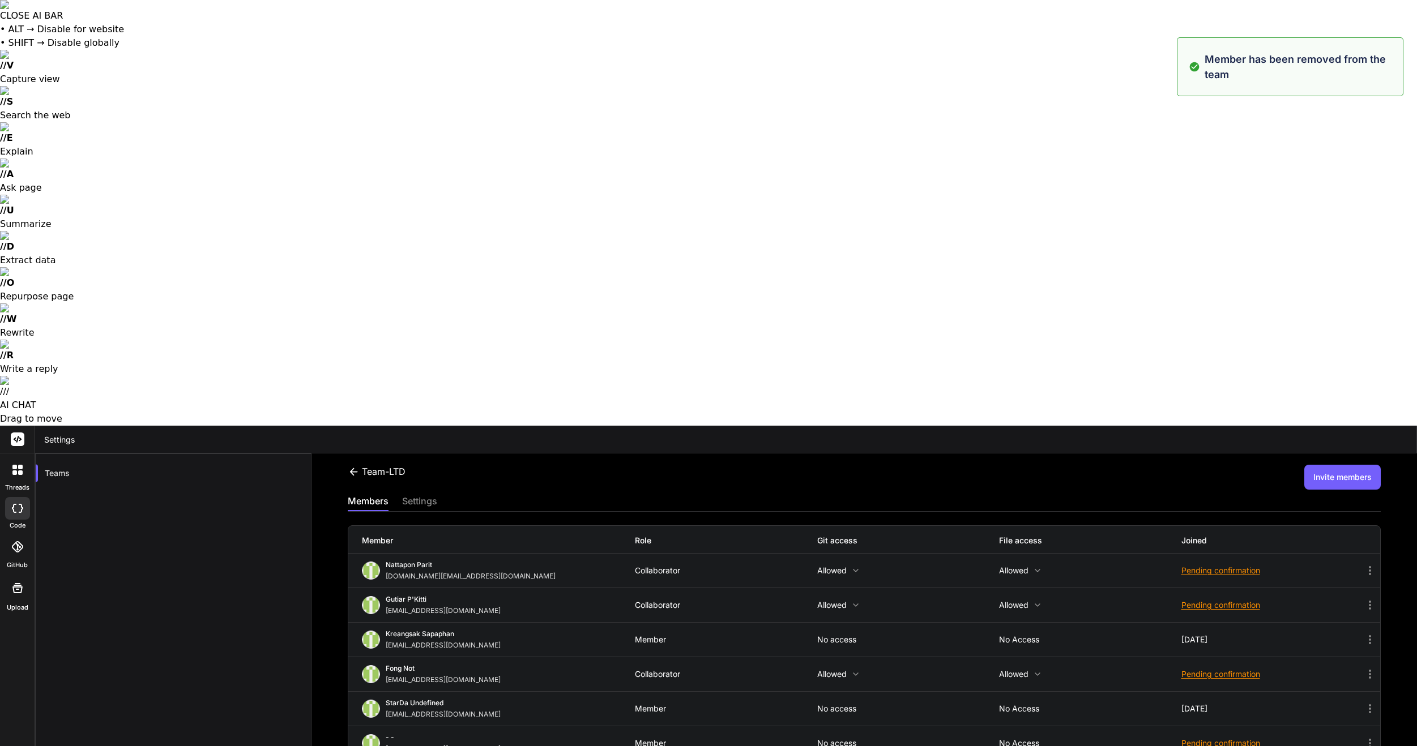
click at [1124, 465] on div "Team-LTD Invite members" at bounding box center [864, 477] width 1033 height 25
click at [1361, 465] on button "Invite members" at bounding box center [1342, 477] width 76 height 25
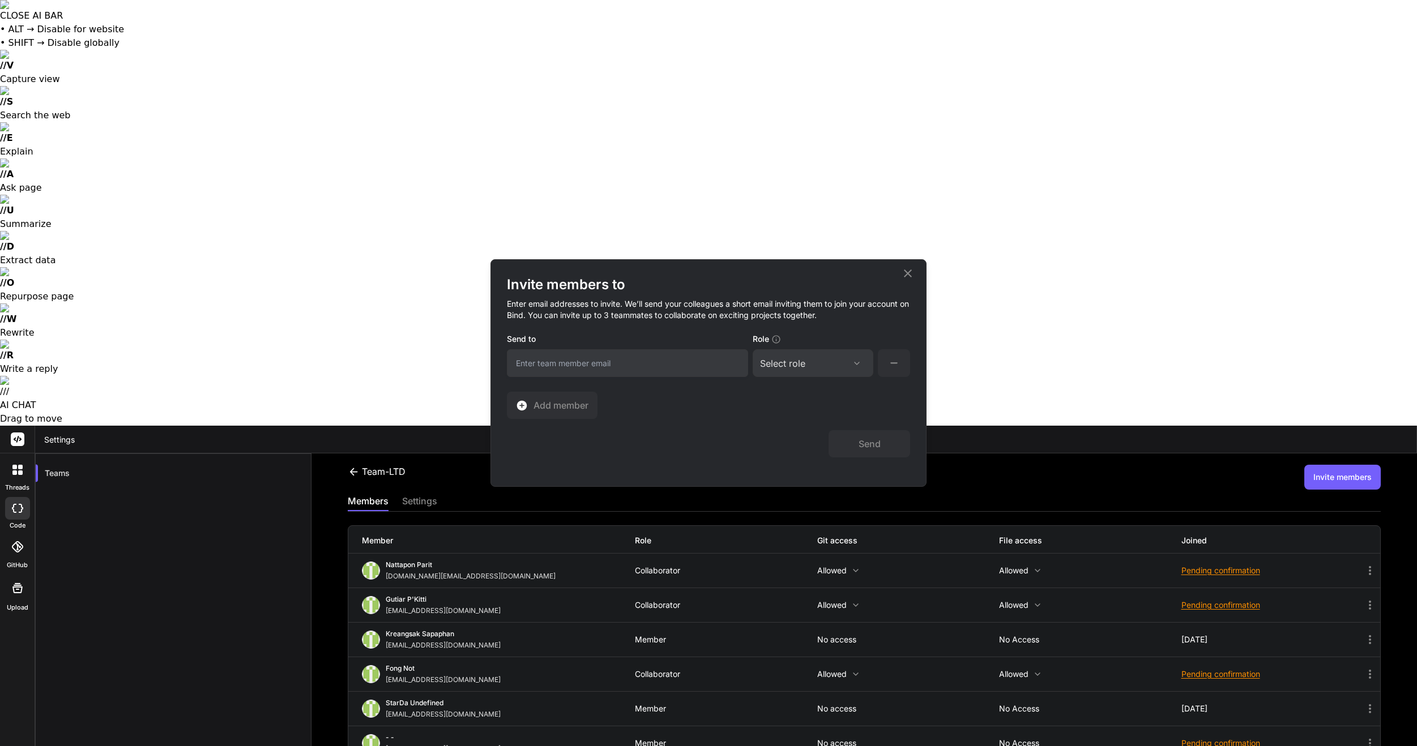
click at [566, 361] on input "email" at bounding box center [627, 363] width 241 height 28
click at [811, 370] on div "Select role Assign Role Admin Collaborator Member" at bounding box center [813, 363] width 121 height 28
click at [814, 365] on div "Select role" at bounding box center [813, 364] width 106 height 14
click at [810, 423] on div "Admin" at bounding box center [813, 418] width 118 height 20
click at [538, 364] on input "weeraat.kak@gmail.com" at bounding box center [627, 363] width 241 height 28
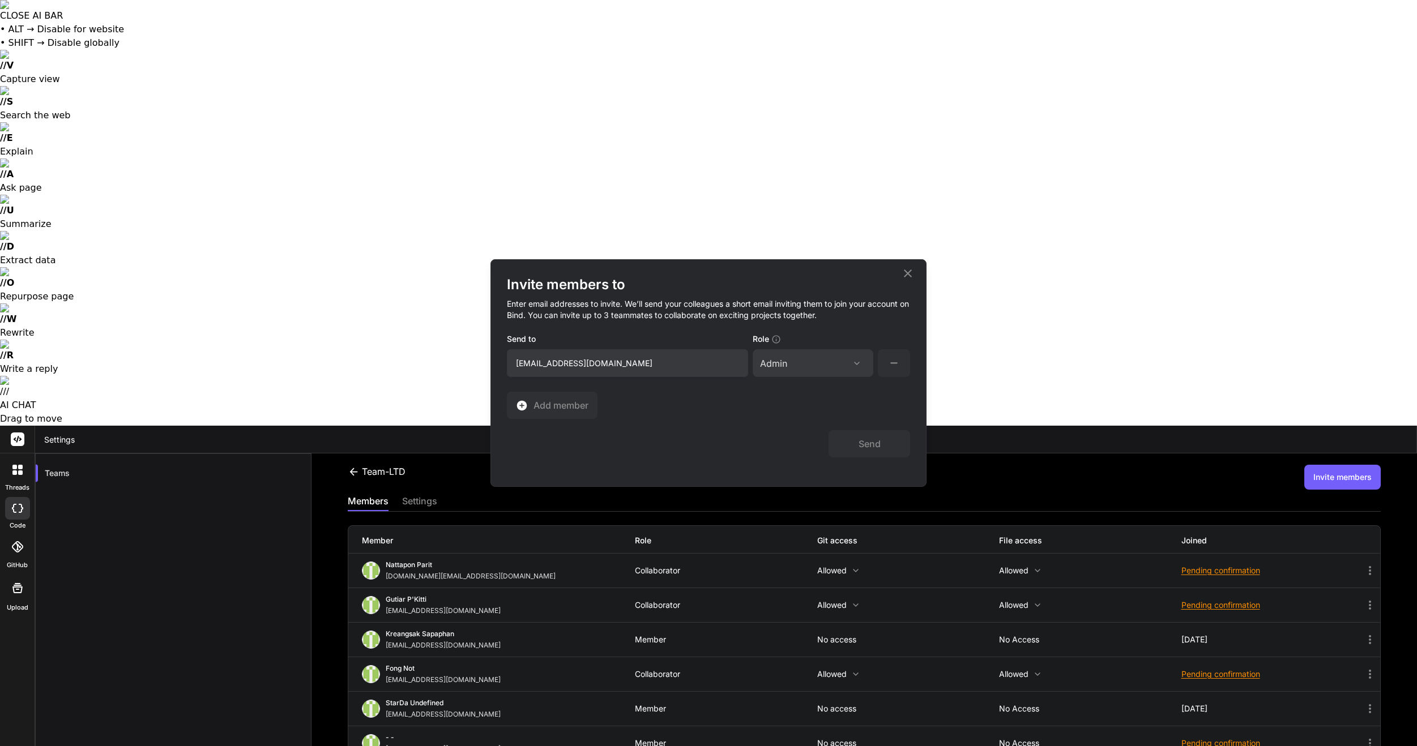
type input "weerawat.kak@gmail.com"
drag, startPoint x: 727, startPoint y: 433, endPoint x: 721, endPoint y: 427, distance: 7.6
click at [727, 432] on div "Send" at bounding box center [708, 438] width 403 height 39
click at [870, 450] on button "Send" at bounding box center [869, 443] width 82 height 27
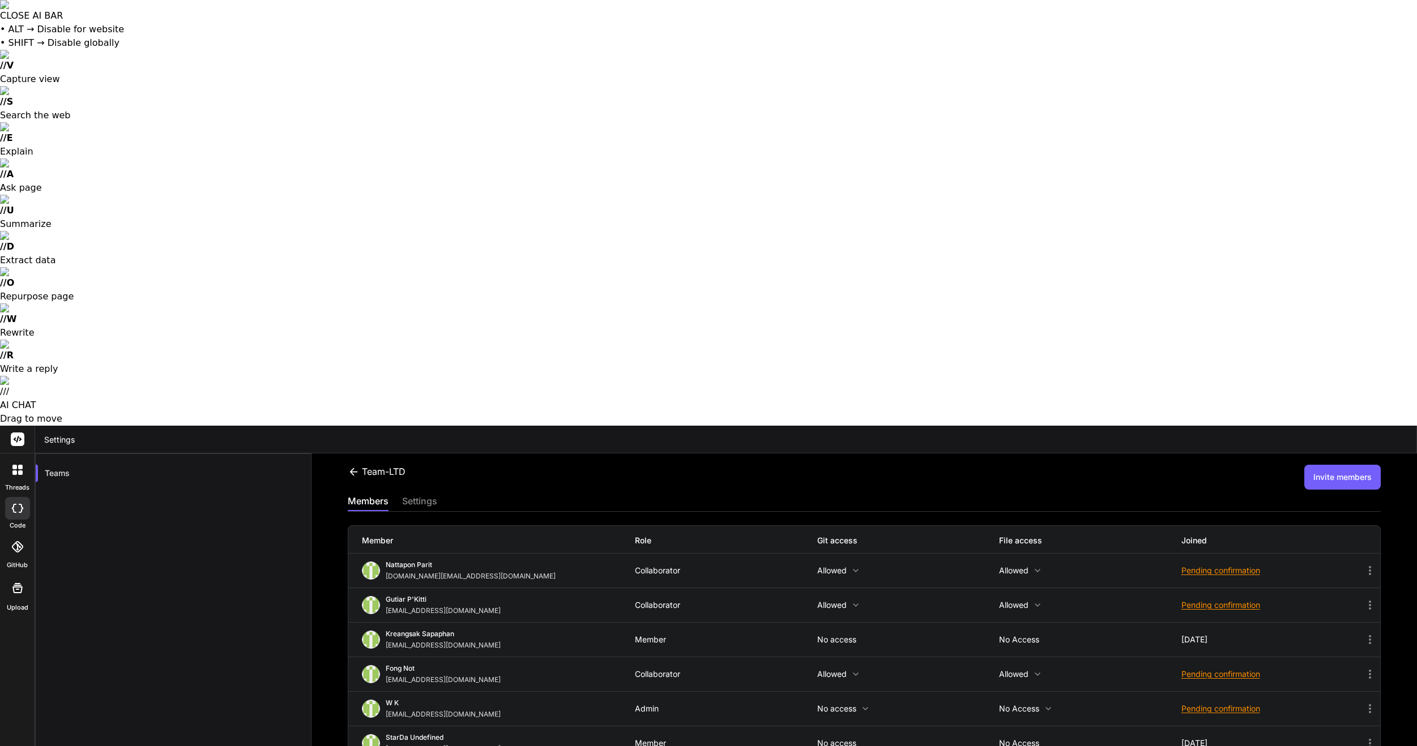
click at [855, 704] on p "No access" at bounding box center [908, 708] width 182 height 9
click at [1033, 67] on div at bounding box center [708, 373] width 1417 height 746
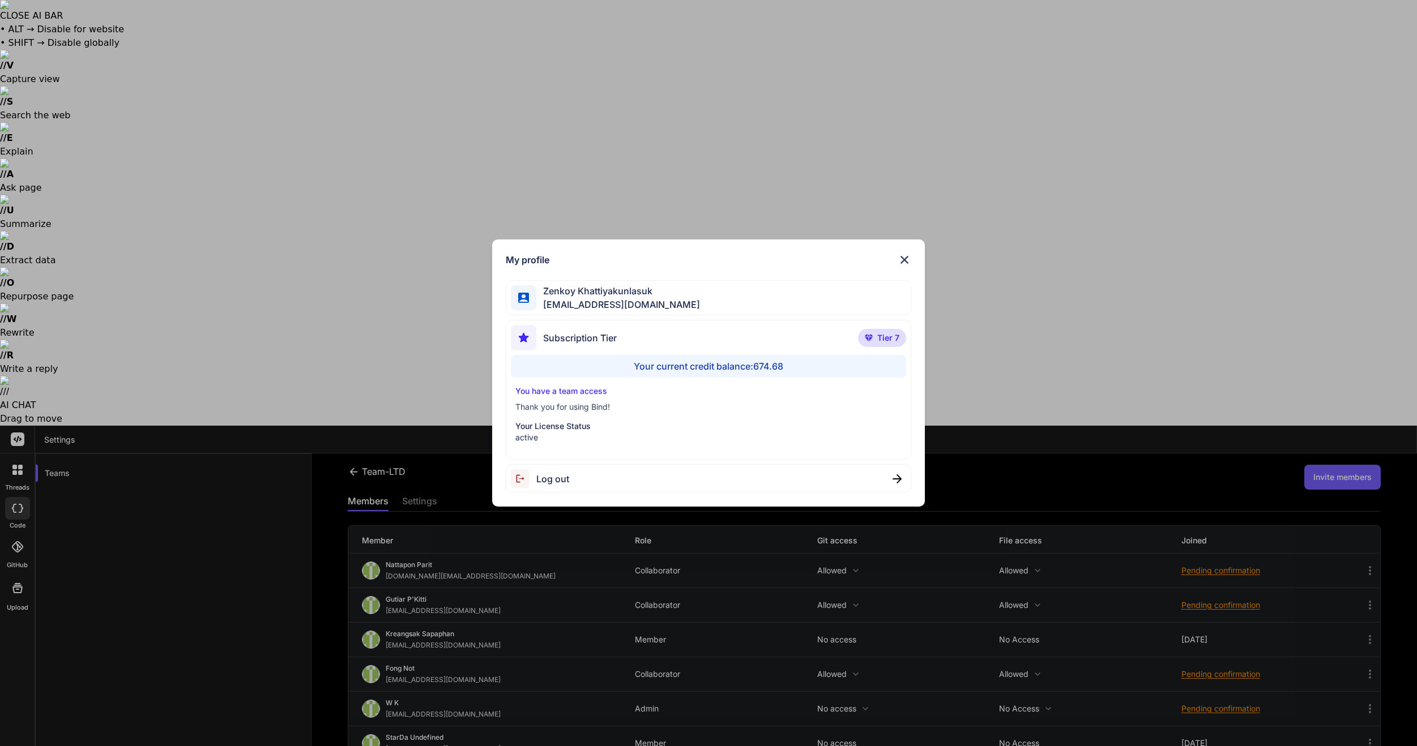
click at [582, 496] on div "My profile Zenkoy Khattiyakunlasuk bindai@zenkoy.com Subscription Tier Tier 7 Y…" at bounding box center [708, 374] width 433 height 268
click at [576, 492] on div "Log out" at bounding box center [709, 478] width 406 height 29
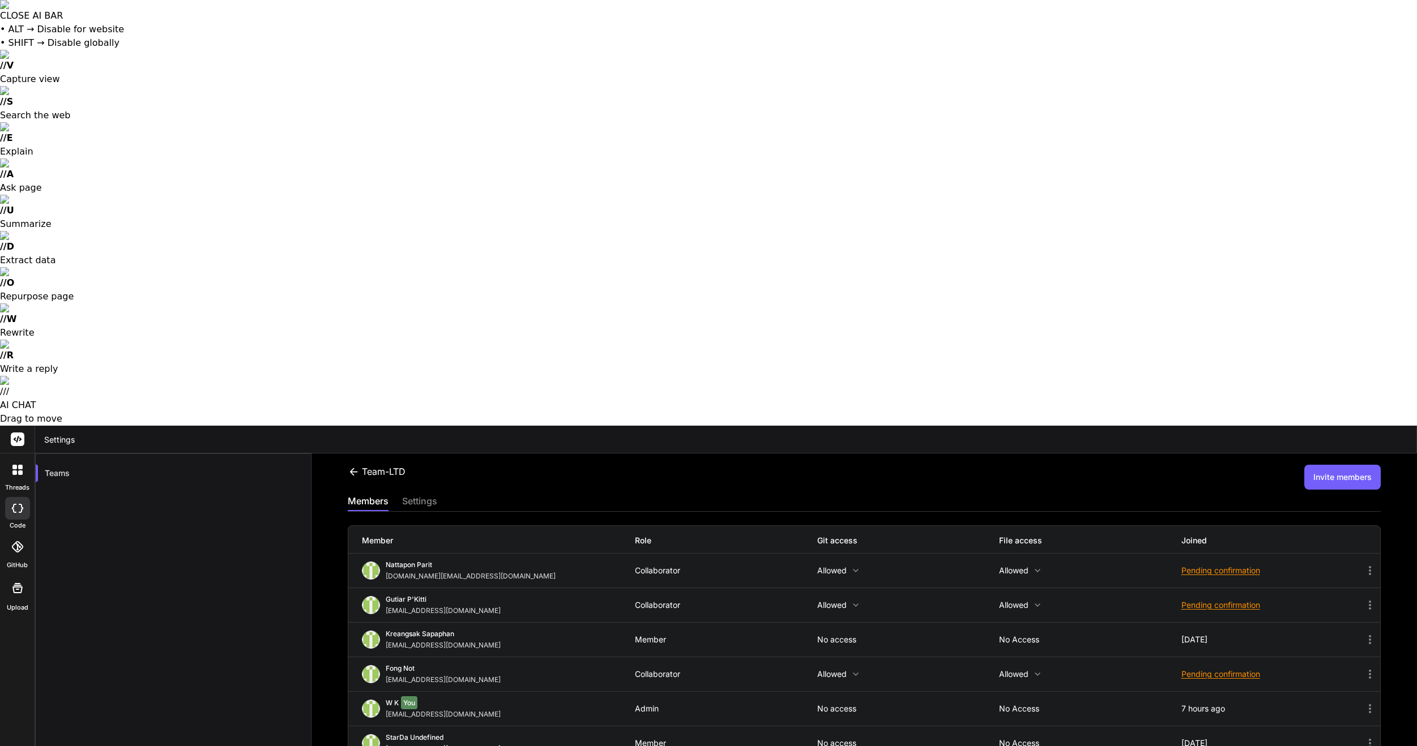
click at [1028, 704] on p "No access" at bounding box center [1090, 708] width 182 height 9
click at [1031, 704] on p "No access" at bounding box center [1090, 708] width 182 height 9
click at [1367, 702] on icon at bounding box center [1370, 709] width 14 height 14
click at [1370, 704] on icon at bounding box center [1370, 708] width 2 height 9
click at [17, 582] on icon at bounding box center [18, 589] width 14 height 14
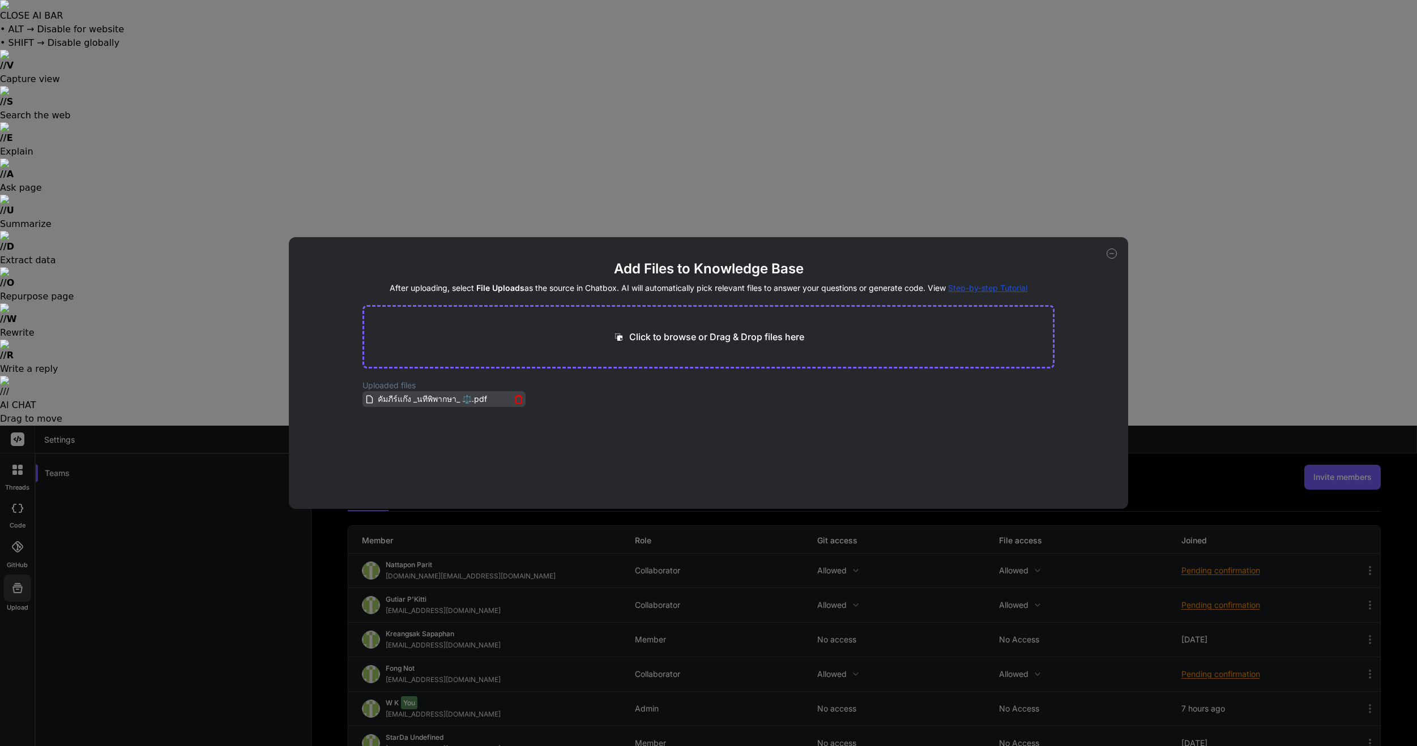
click at [515, 400] on icon at bounding box center [519, 400] width 10 height 10
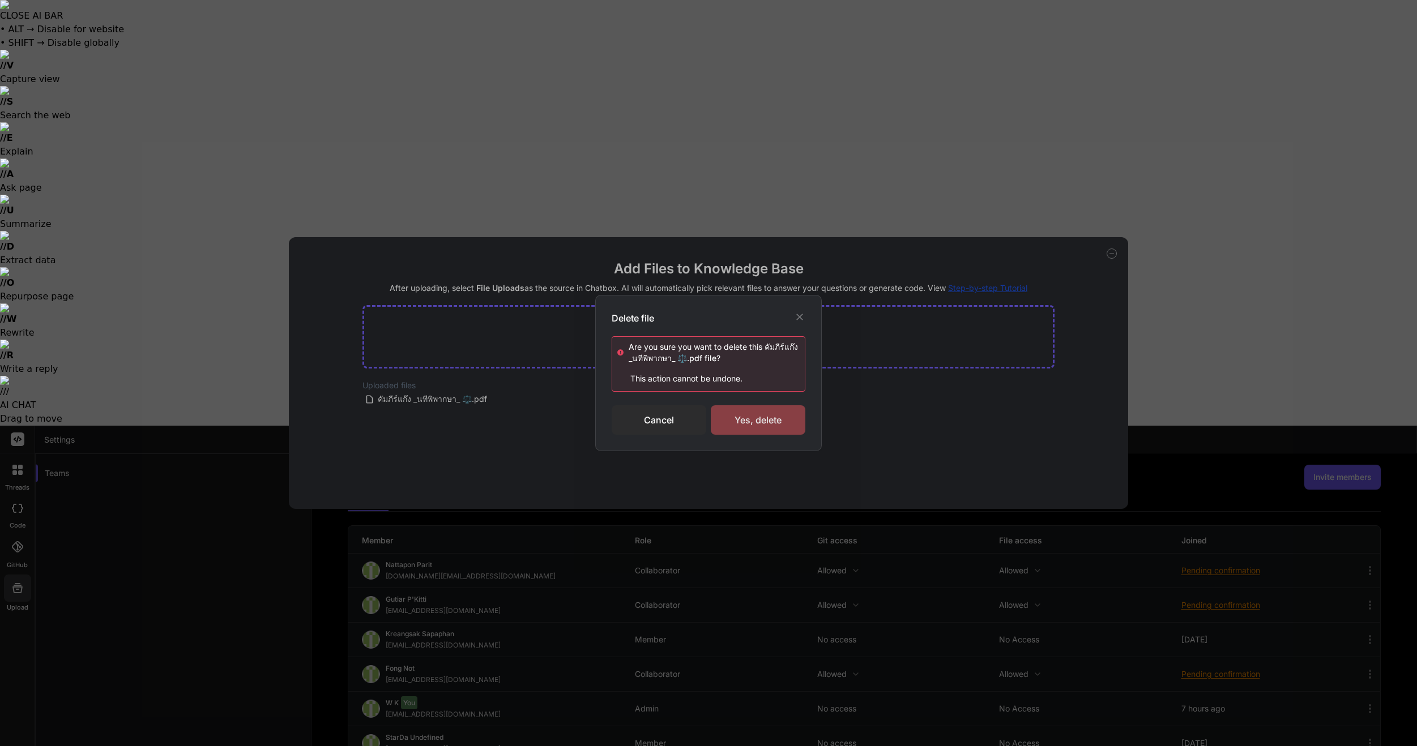
click at [759, 429] on div "Yes, delete" at bounding box center [758, 419] width 95 height 29
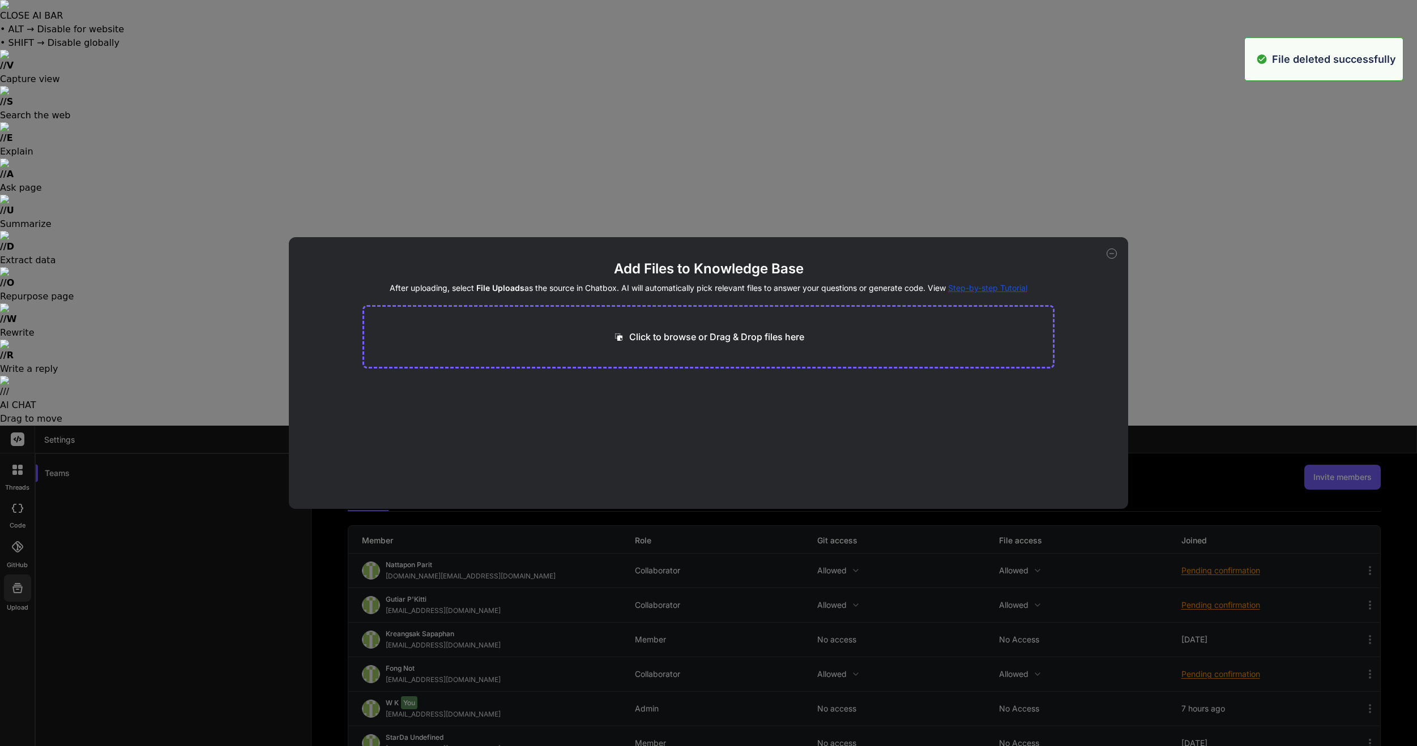
click at [726, 349] on div "Click to browse or Drag & Drop files here" at bounding box center [708, 336] width 692 height 63
click at [730, 339] on p "Click to browse or Drag & Drop files here" at bounding box center [716, 337] width 175 height 14
type input "C:\fakepath\NHS.pdf"
click at [254, 22] on div "Add Files to Knowledge Base After uploading, select File Uploads as the source …" at bounding box center [708, 373] width 1417 height 746
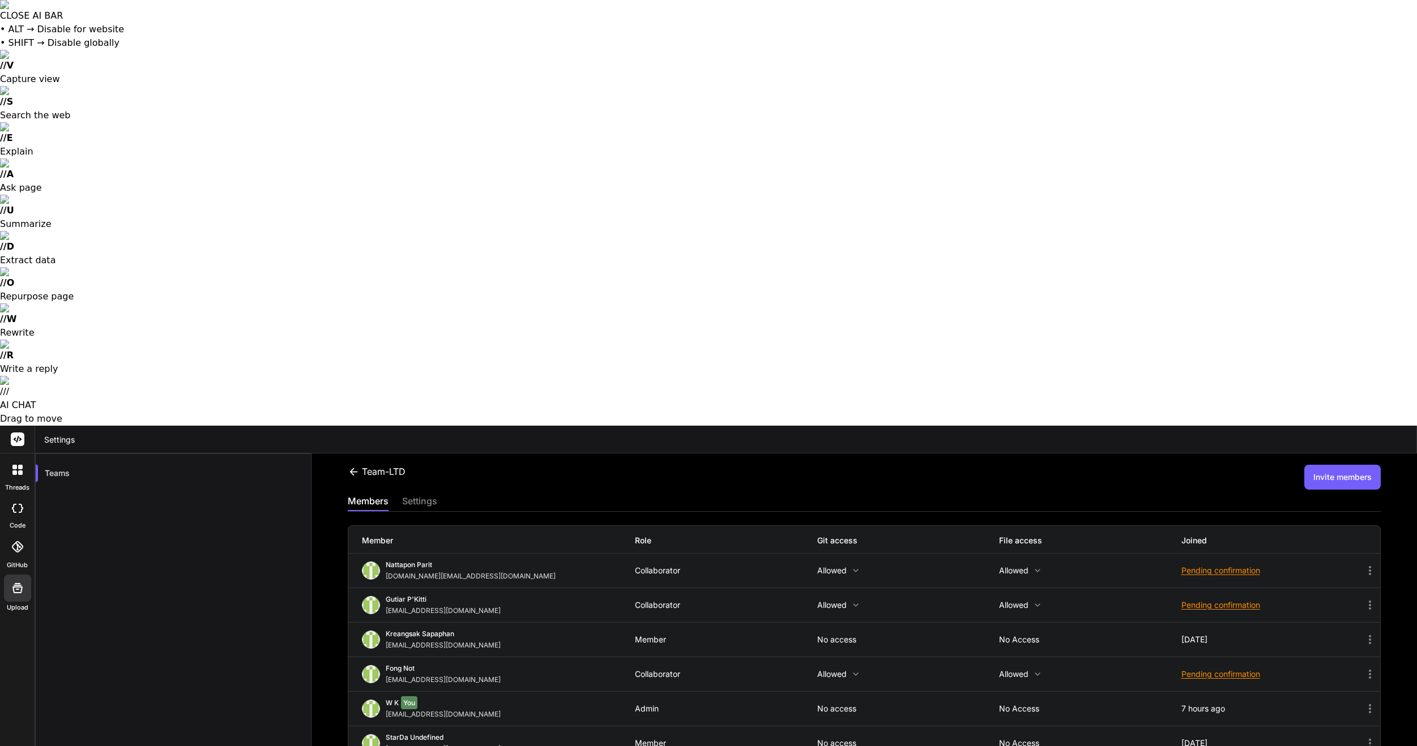
click at [19, 582] on icon at bounding box center [18, 589] width 14 height 14
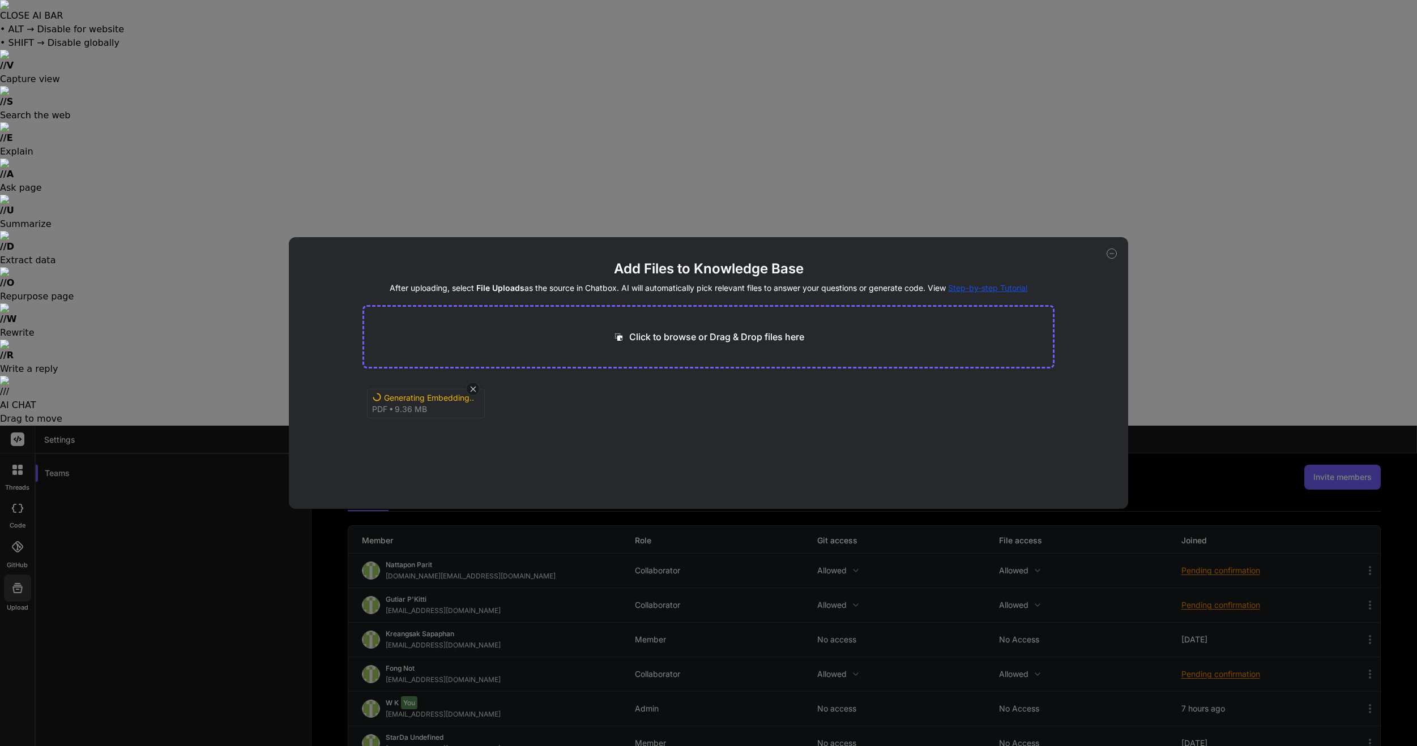
click at [966, 288] on span "Step-by-step Tutorial" at bounding box center [987, 288] width 79 height 10
click at [1171, 76] on div "Add Files to Knowledge Base After uploading, select File Uploads as the source …" at bounding box center [708, 373] width 1417 height 746
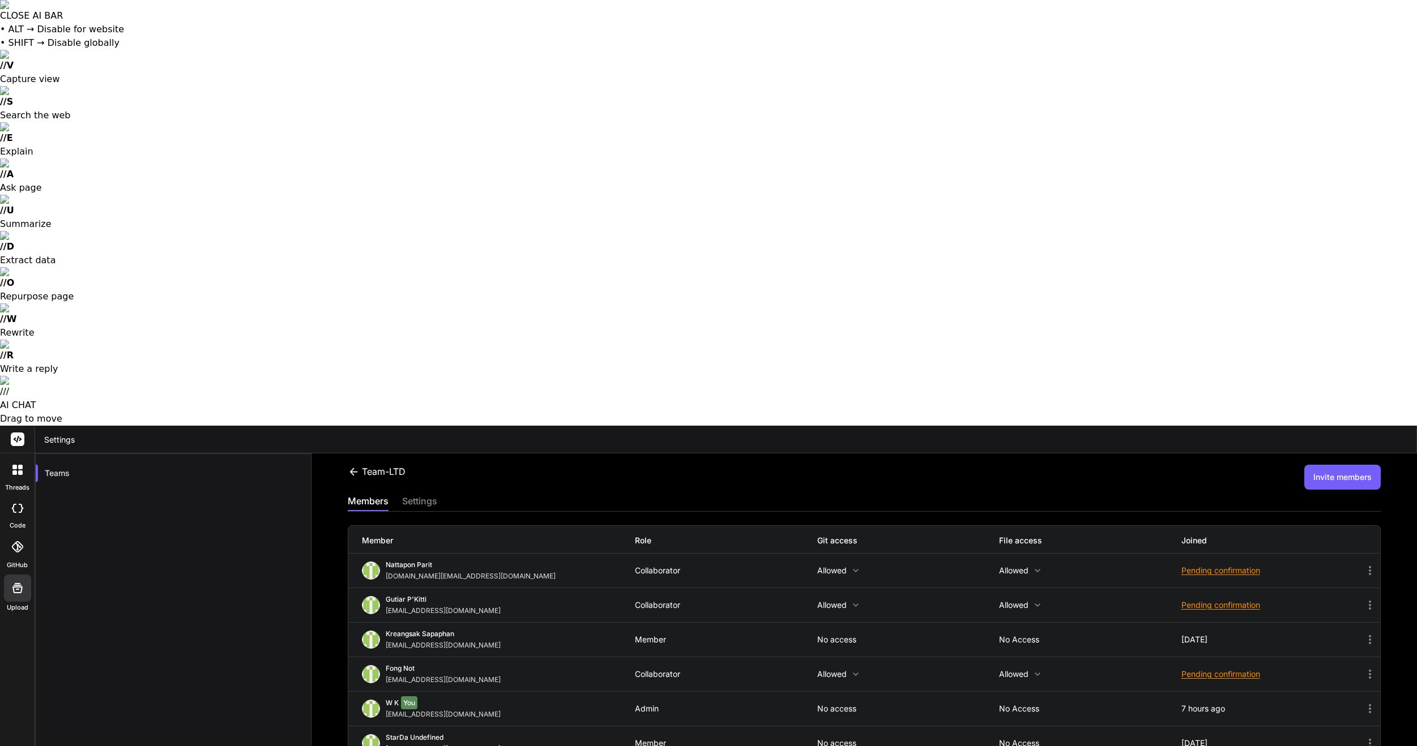
click at [12, 504] on icon at bounding box center [17, 508] width 11 height 9
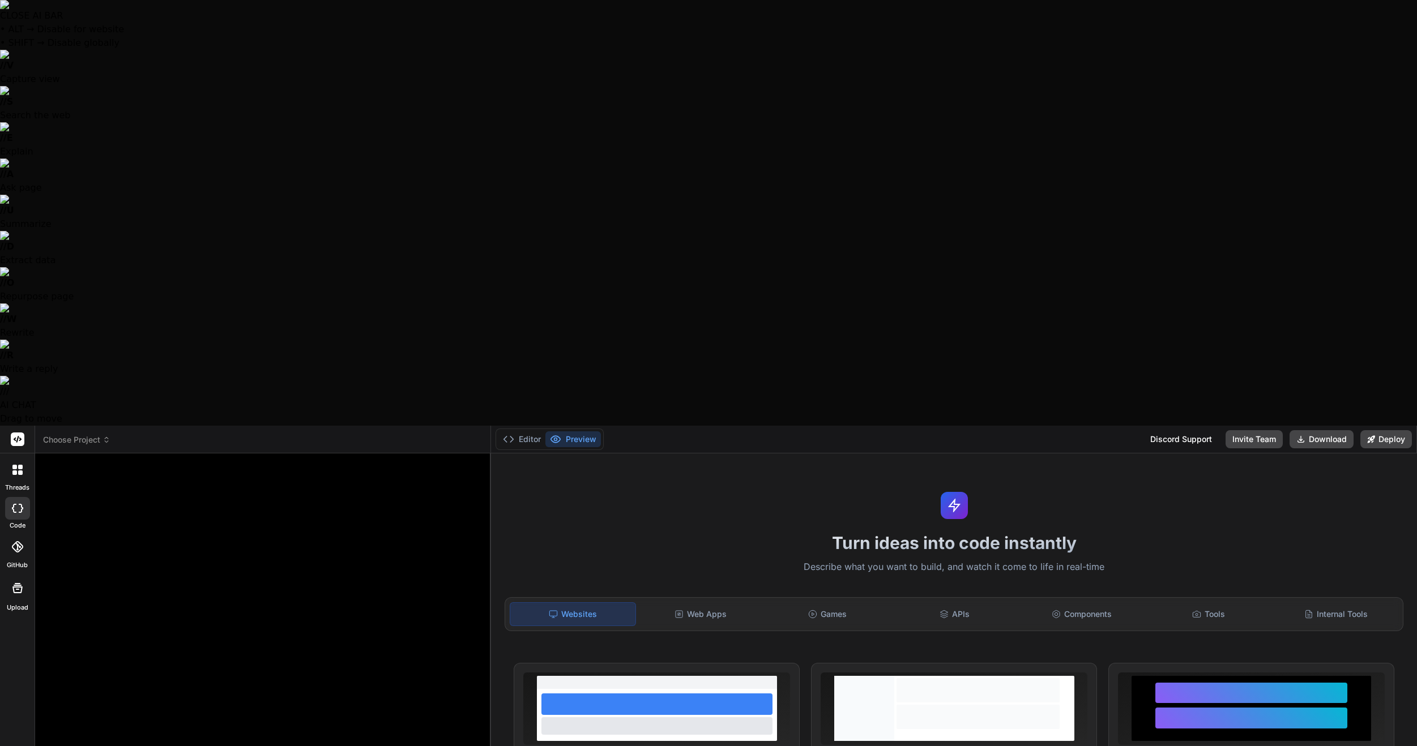
click at [23, 458] on div at bounding box center [18, 470] width 24 height 24
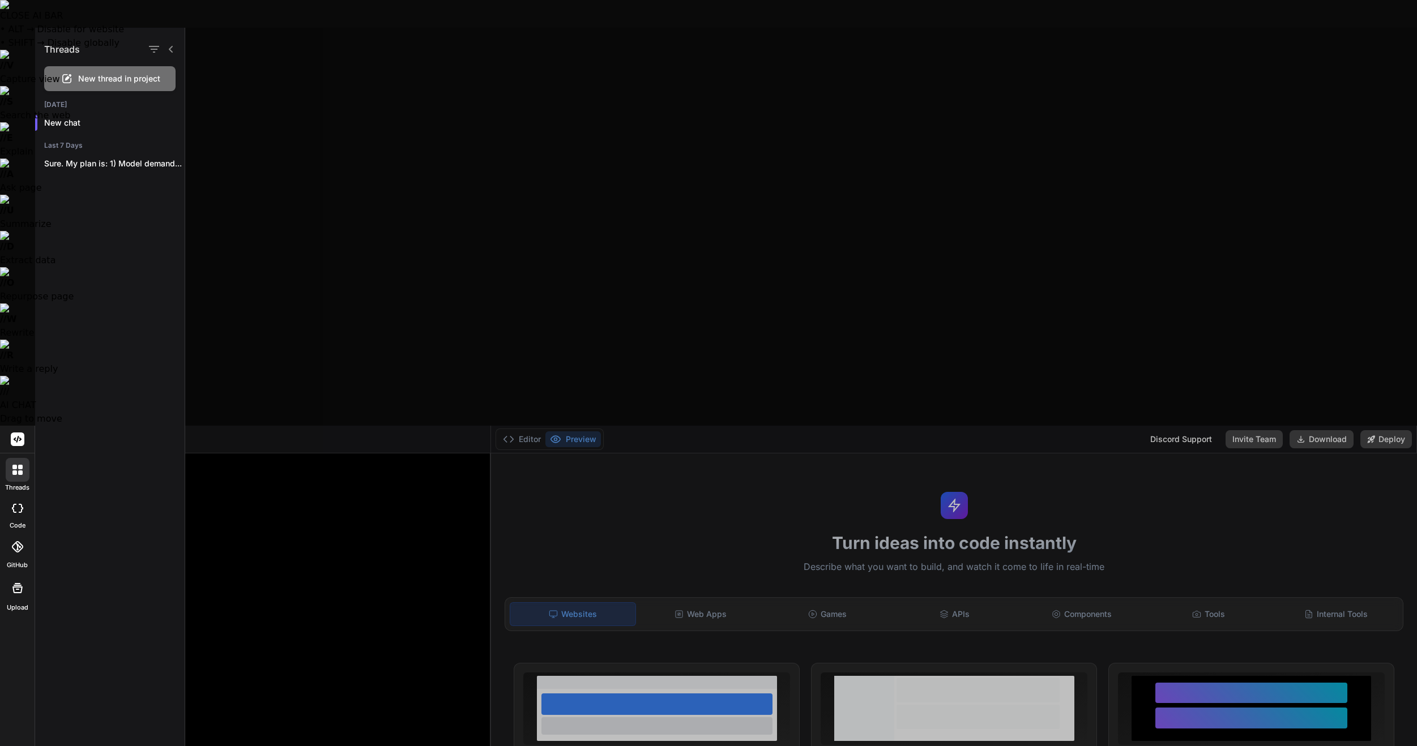
click at [79, 86] on div "New thread in project" at bounding box center [109, 78] width 131 height 25
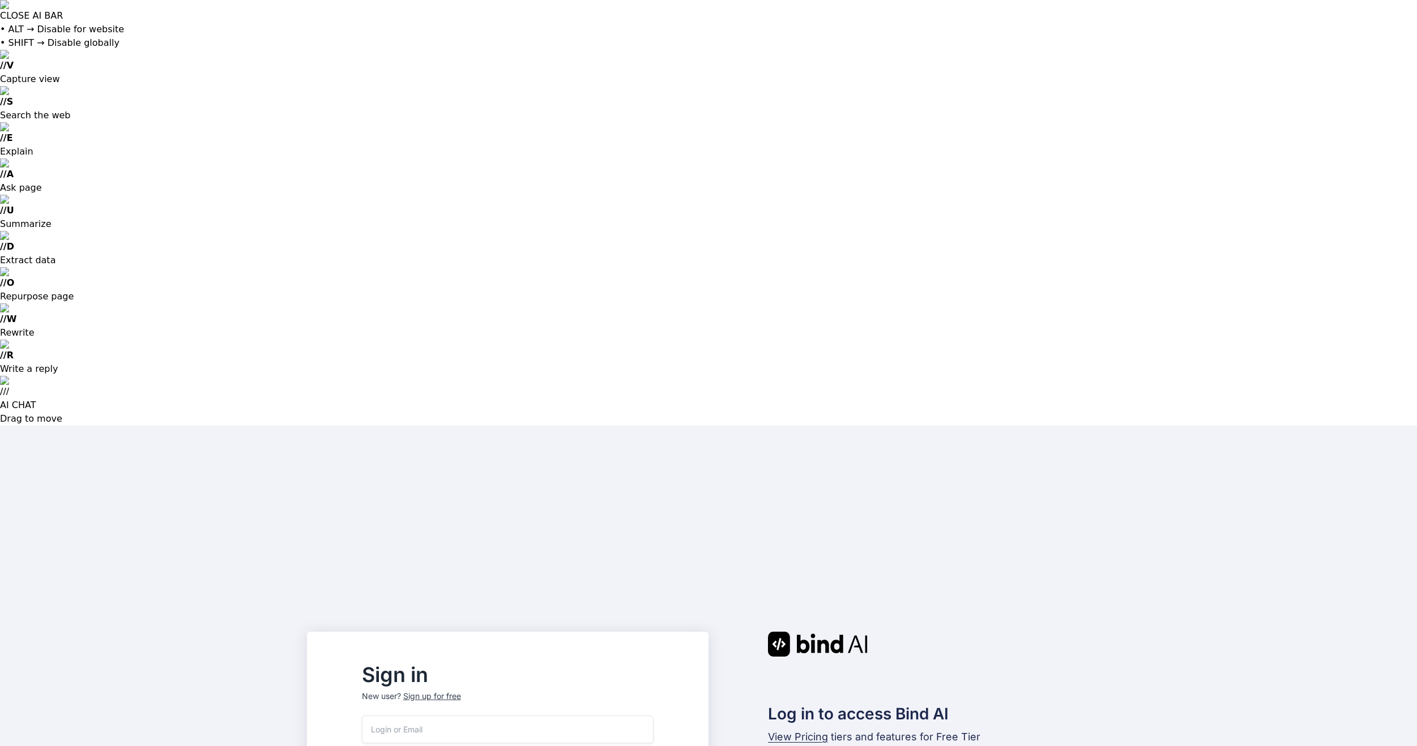
click at [515, 716] on input "email" at bounding box center [508, 730] width 292 height 28
type input "[EMAIL_ADDRESS][DOMAIN_NAME]"
click at [546, 716] on input "email" at bounding box center [508, 730] width 292 height 28
type input "[EMAIL_ADDRESS][DOMAIN_NAME]"
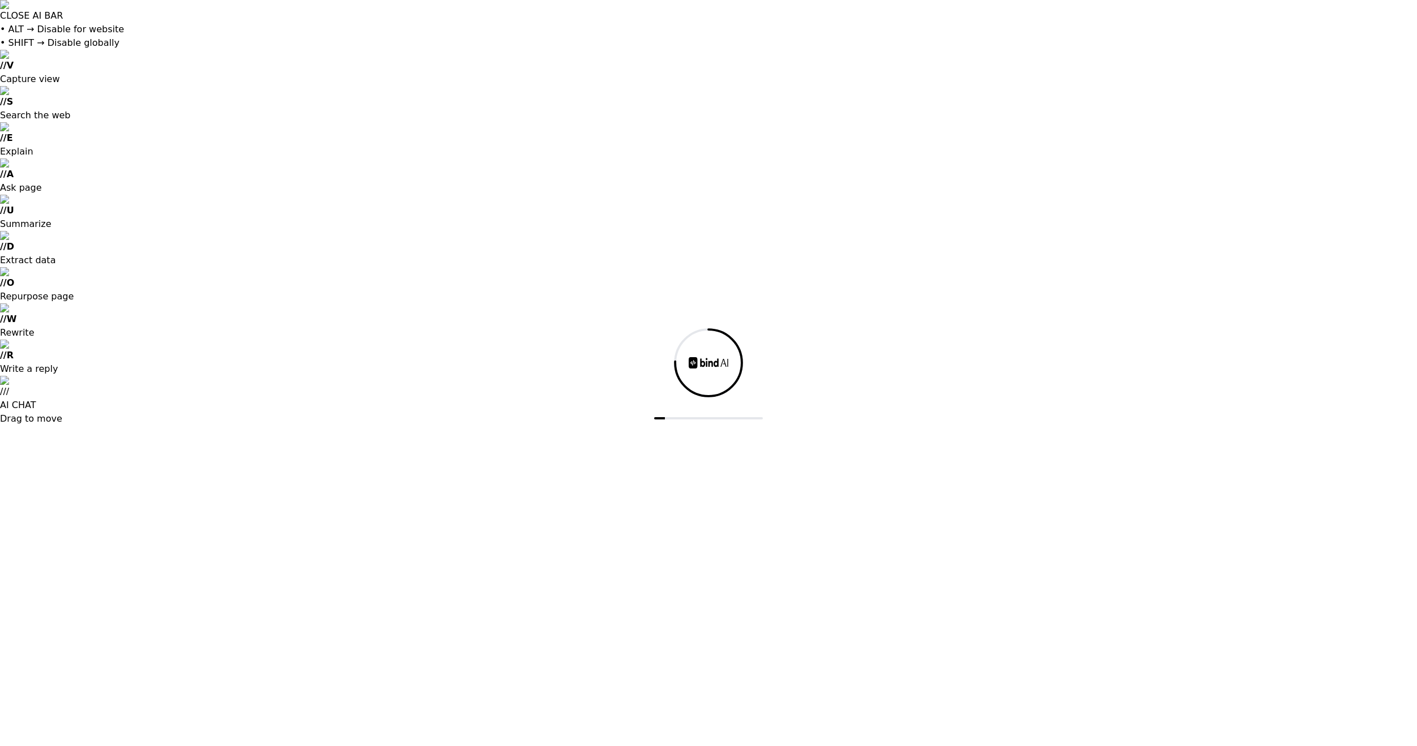
click at [493, 342] on div at bounding box center [708, 373] width 1417 height 746
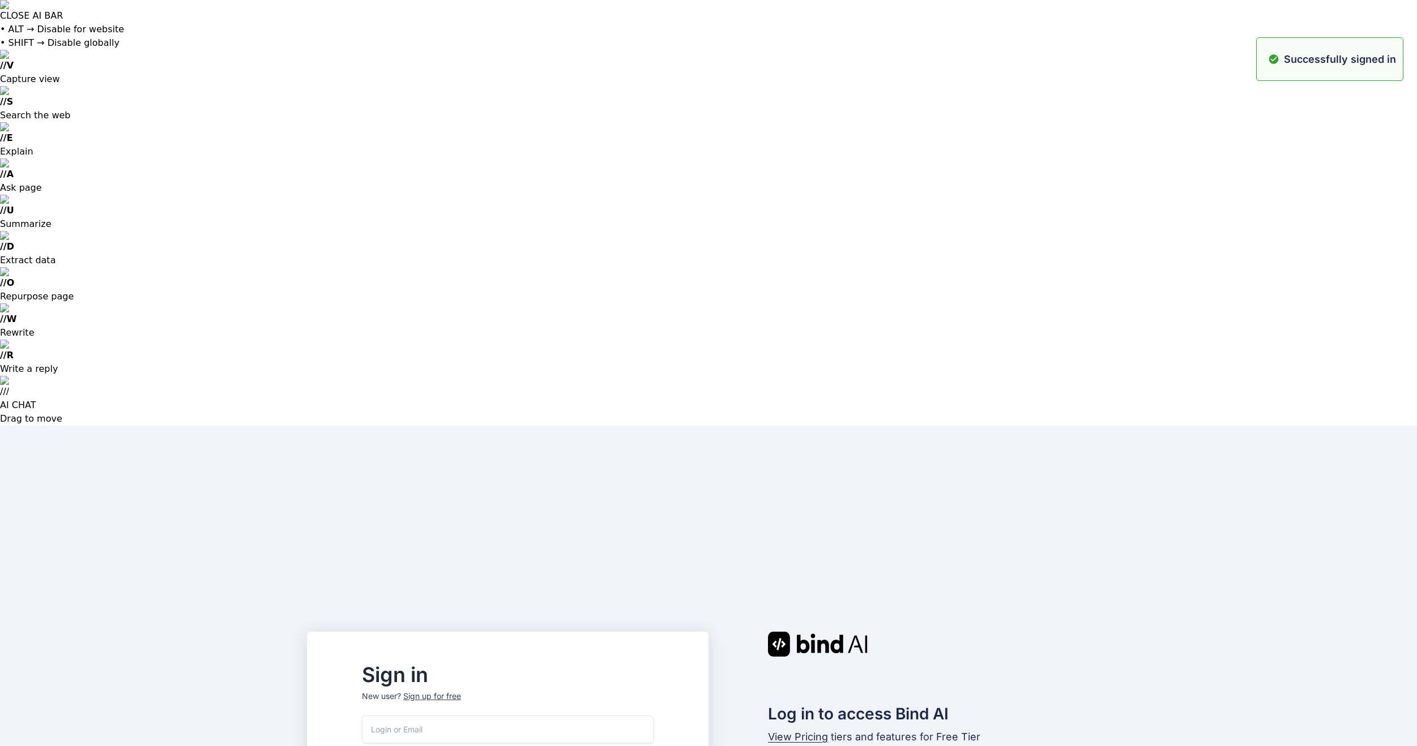
click at [533, 716] on input "email" at bounding box center [508, 730] width 292 height 28
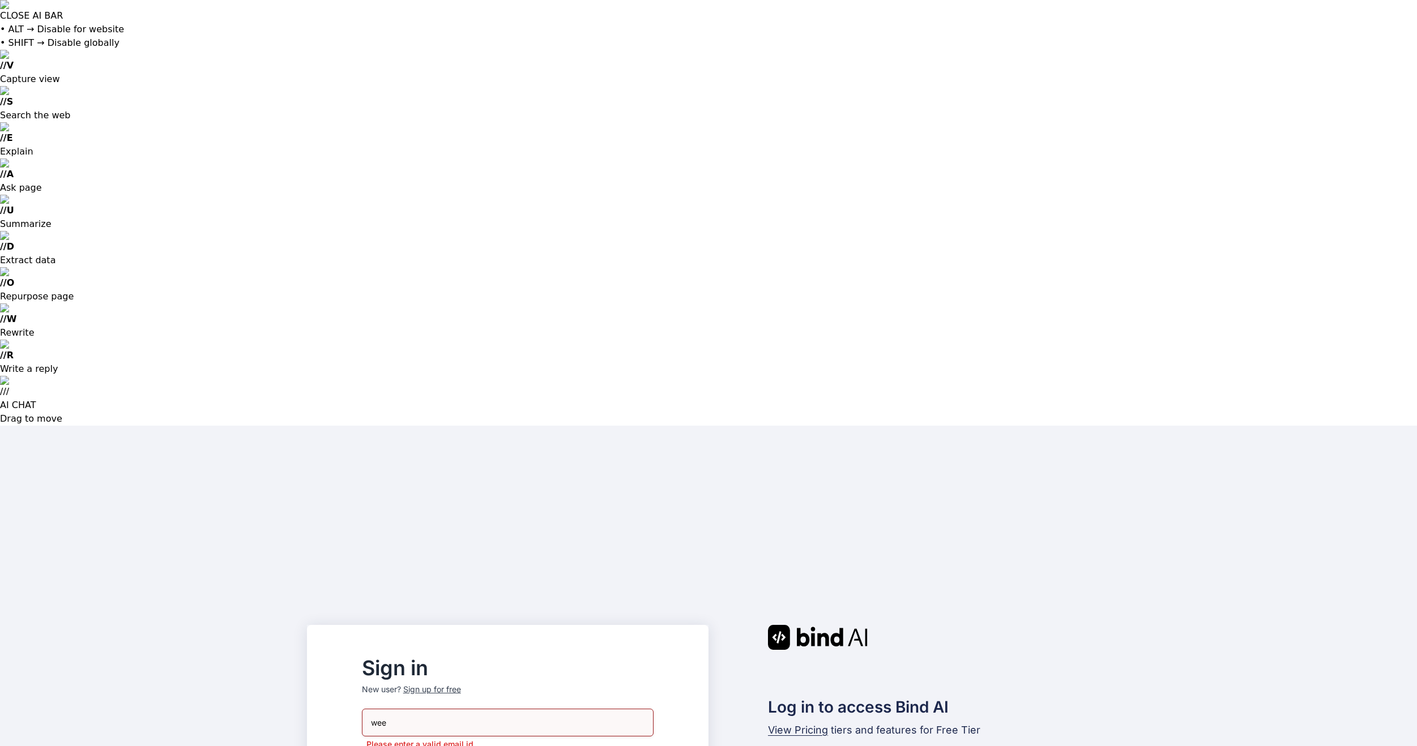
click at [488, 709] on input "wee" at bounding box center [508, 723] width 292 height 28
type input "[EMAIL_ADDRESS][DOMAIN_NAME]"
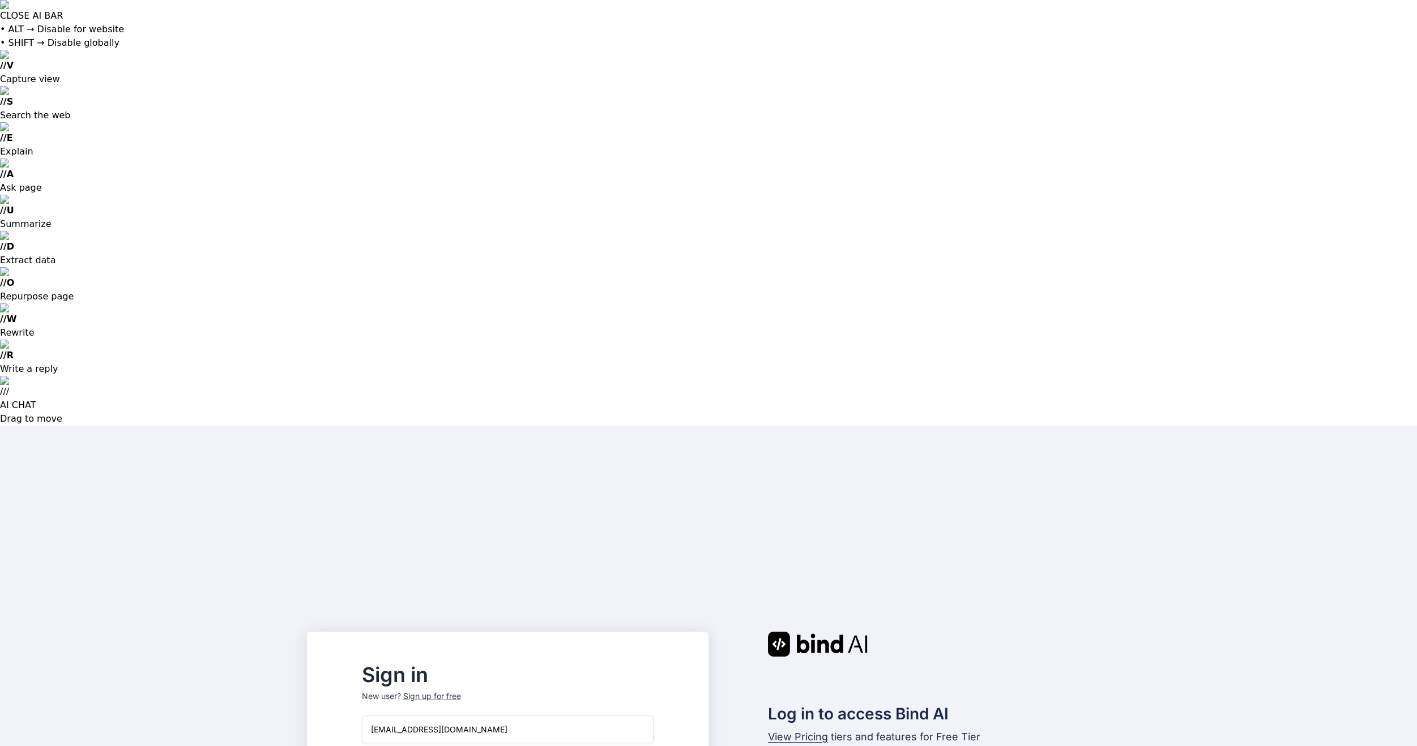
click at [591, 716] on input "email" at bounding box center [508, 730] width 292 height 28
type input "[EMAIL_ADDRESS][DOMAIN_NAME]"
click at [542, 716] on input "email" at bounding box center [508, 730] width 292 height 28
type input "[EMAIL_ADDRESS][DOMAIN_NAME]"
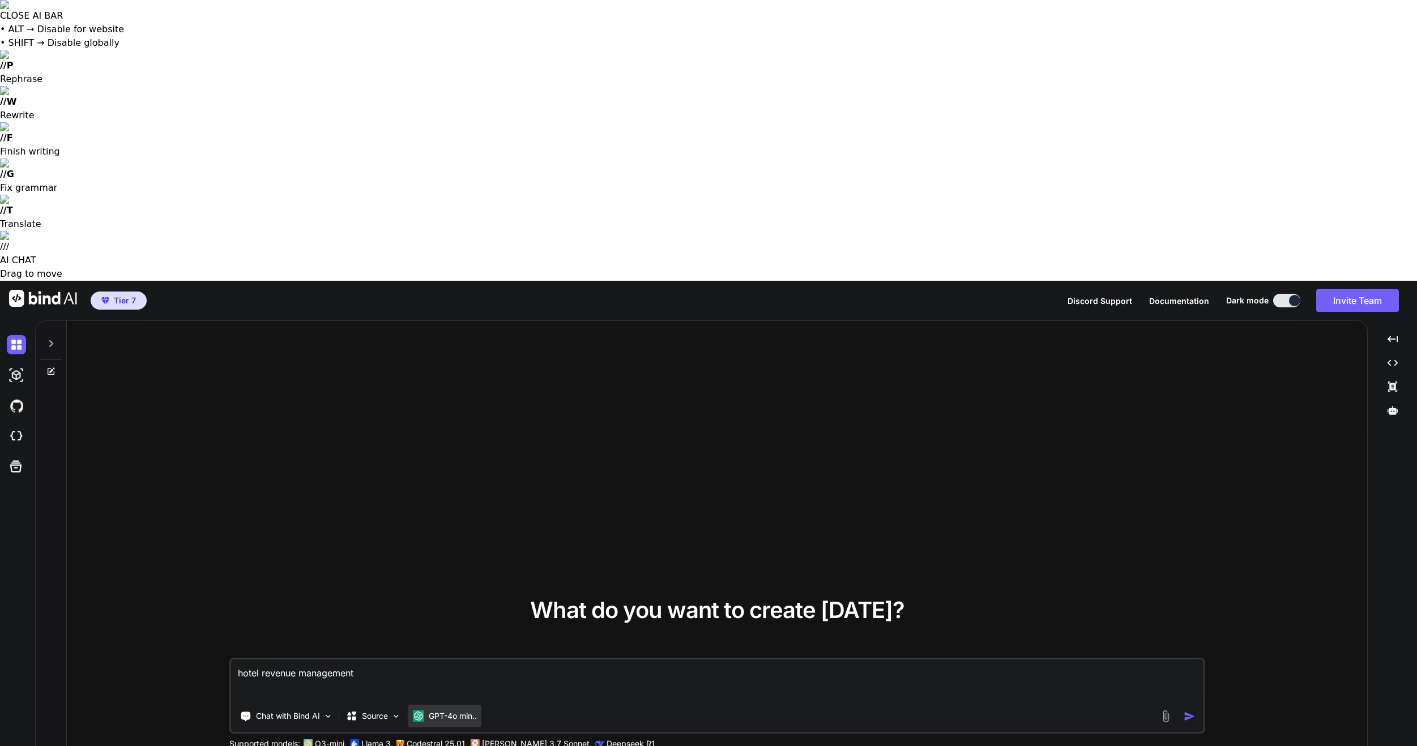
click at [481, 705] on div "GPT-4o min.." at bounding box center [444, 716] width 73 height 23
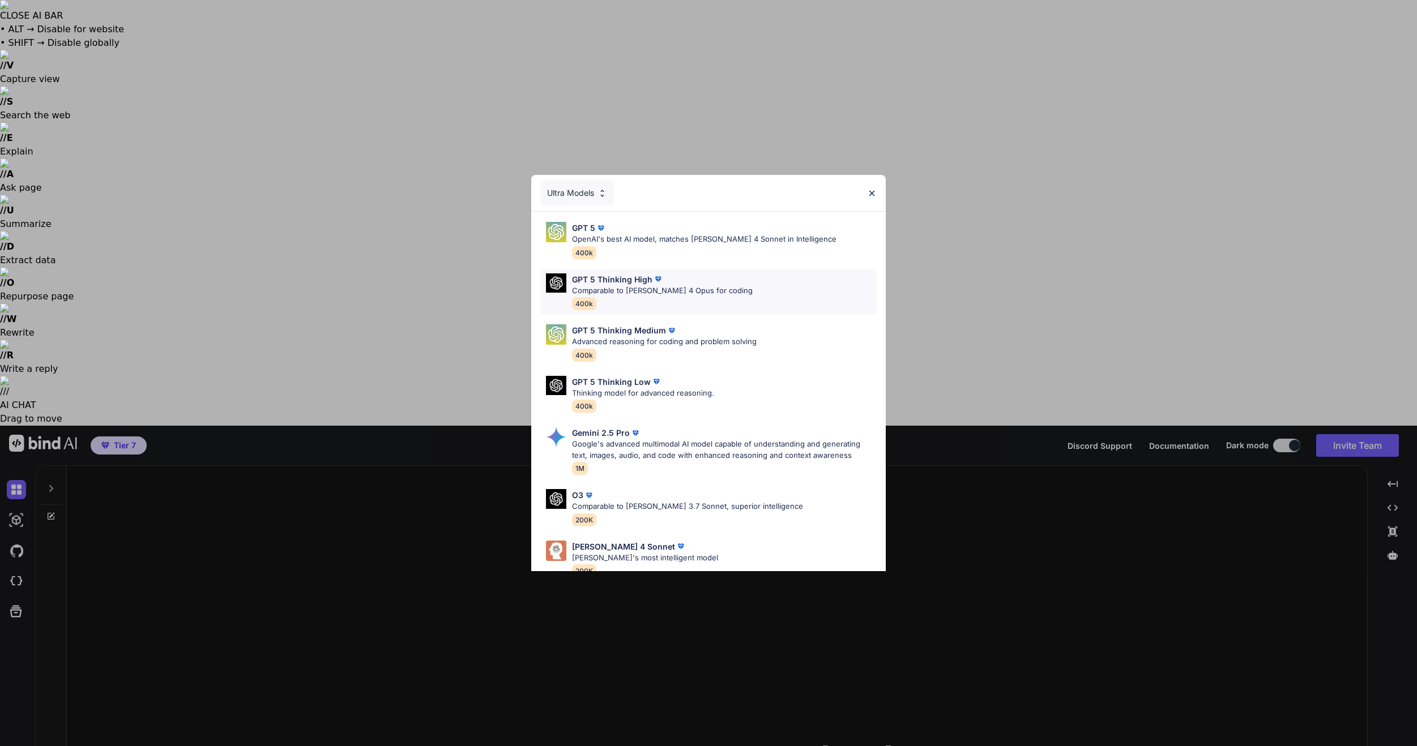
click at [633, 279] on p "GPT 5 Thinking High" at bounding box center [612, 280] width 80 height 12
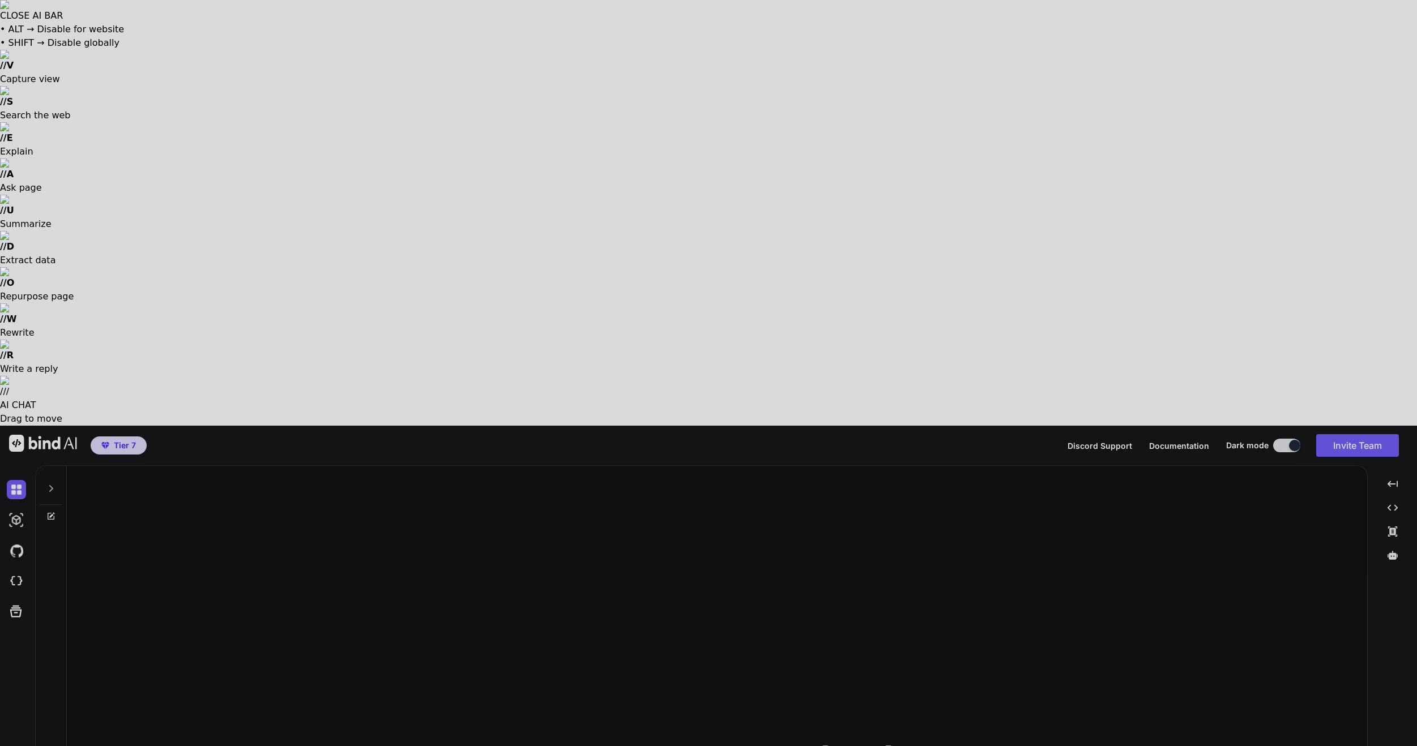
click at [14, 697] on div at bounding box center [708, 373] width 1417 height 746
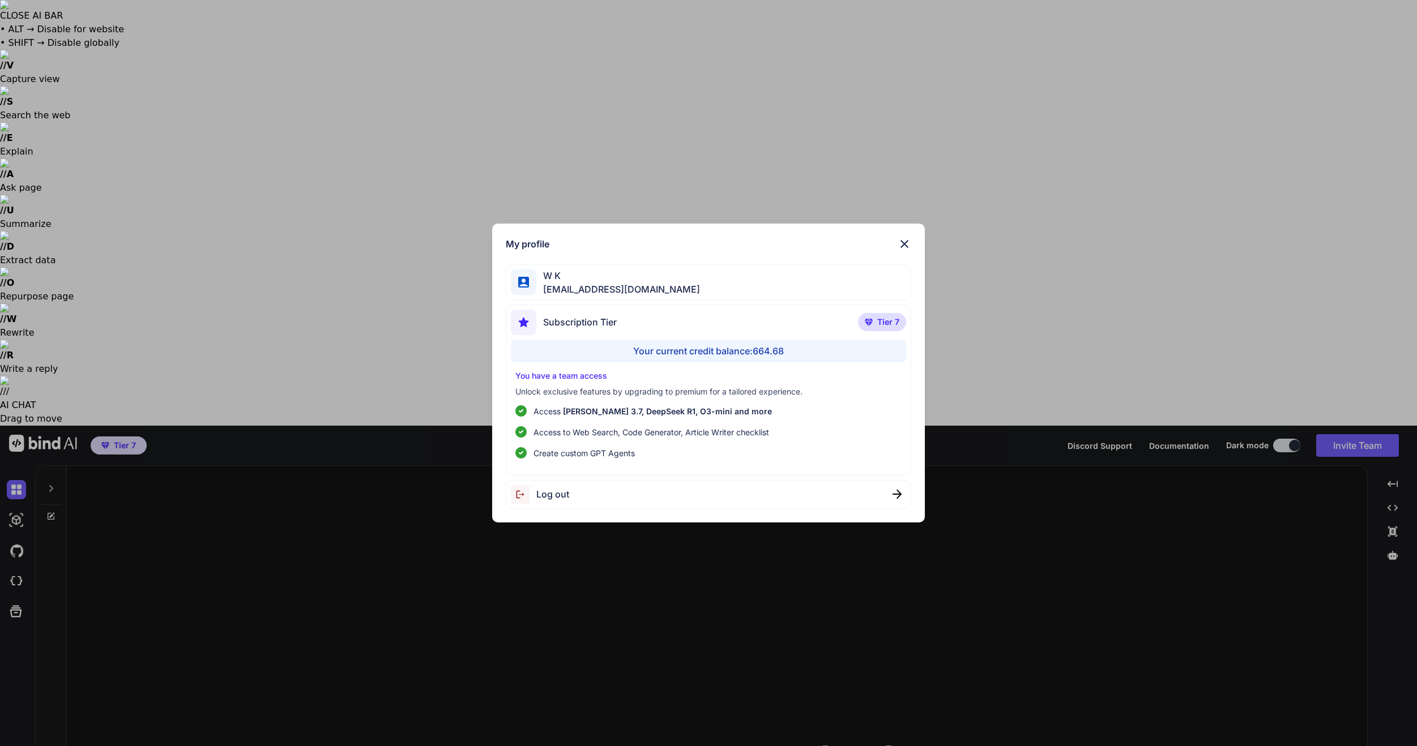
click at [591, 497] on div "Log out" at bounding box center [709, 494] width 406 height 29
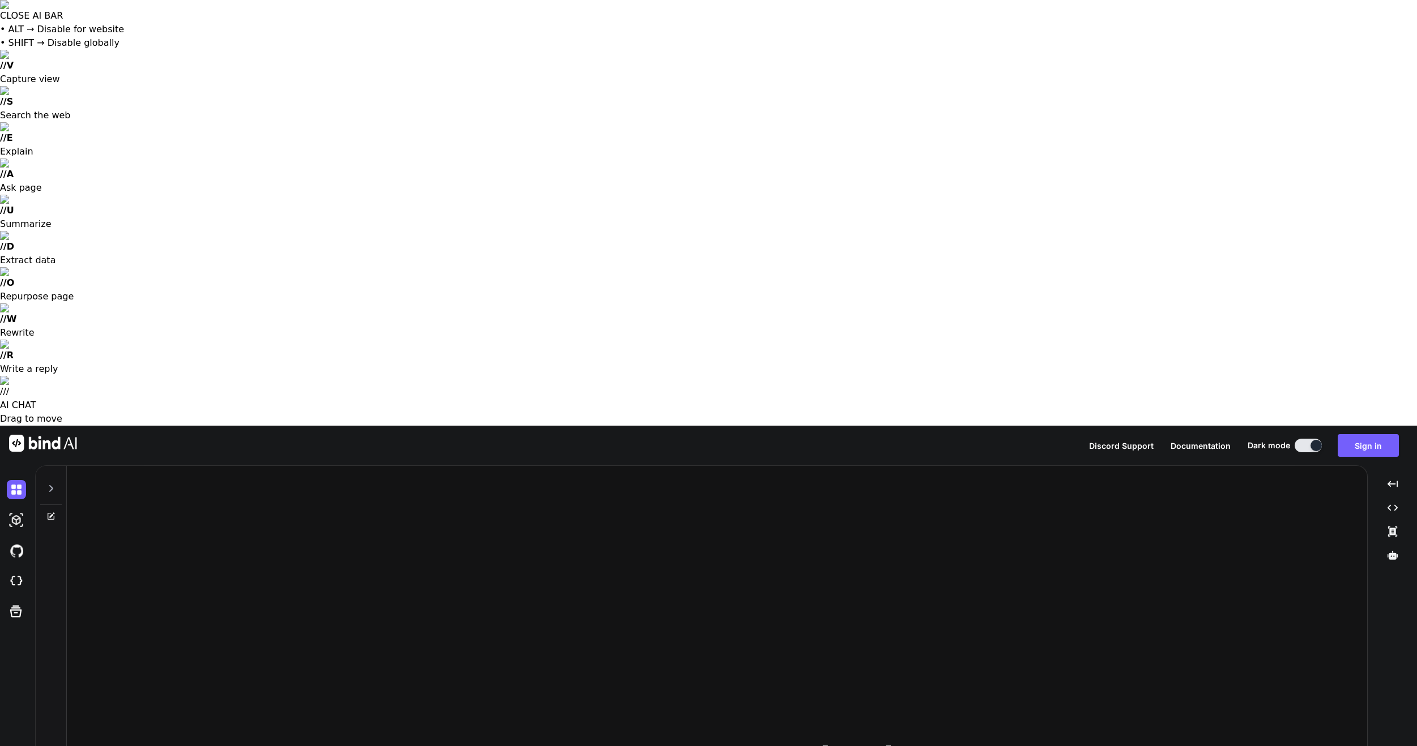
type textarea "x"
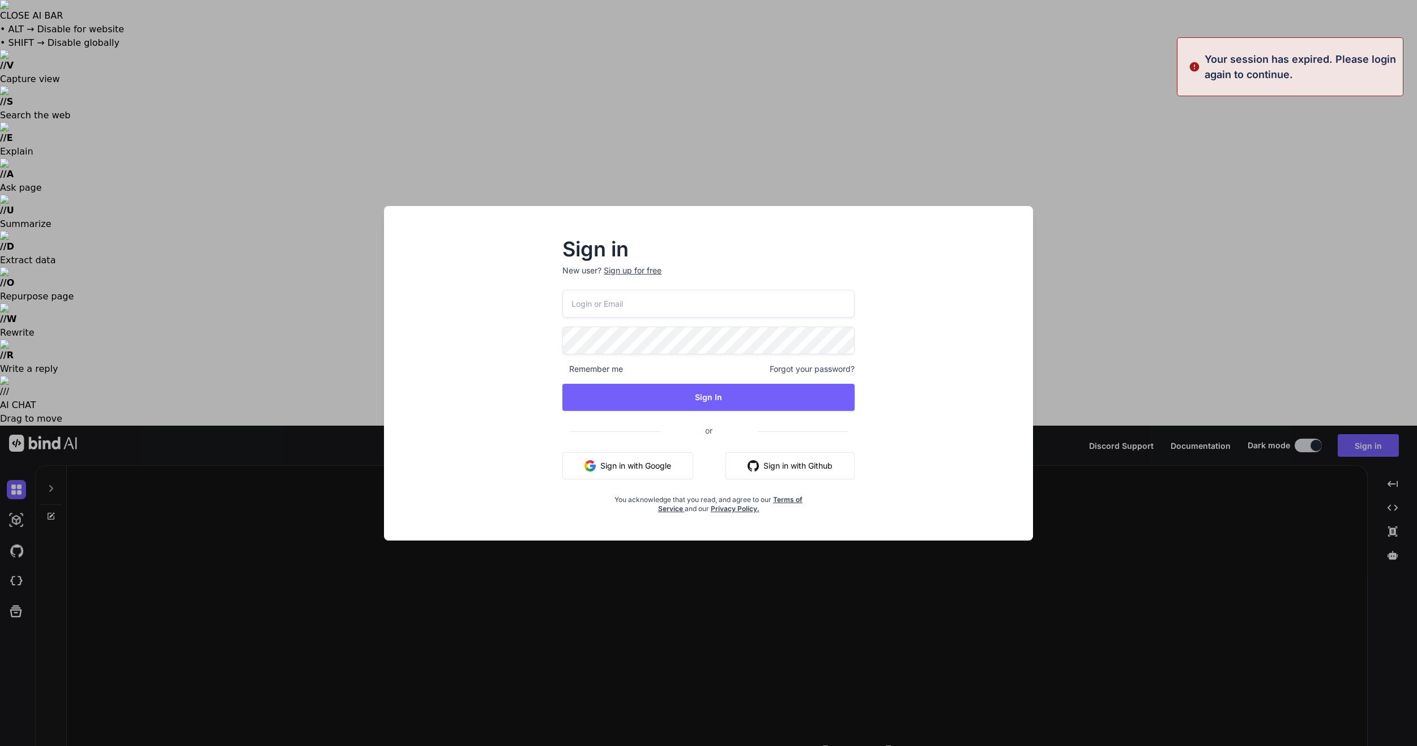
click at [593, 304] on input "email" at bounding box center [708, 304] width 292 height 28
type input "bindai@zenkoy.com"
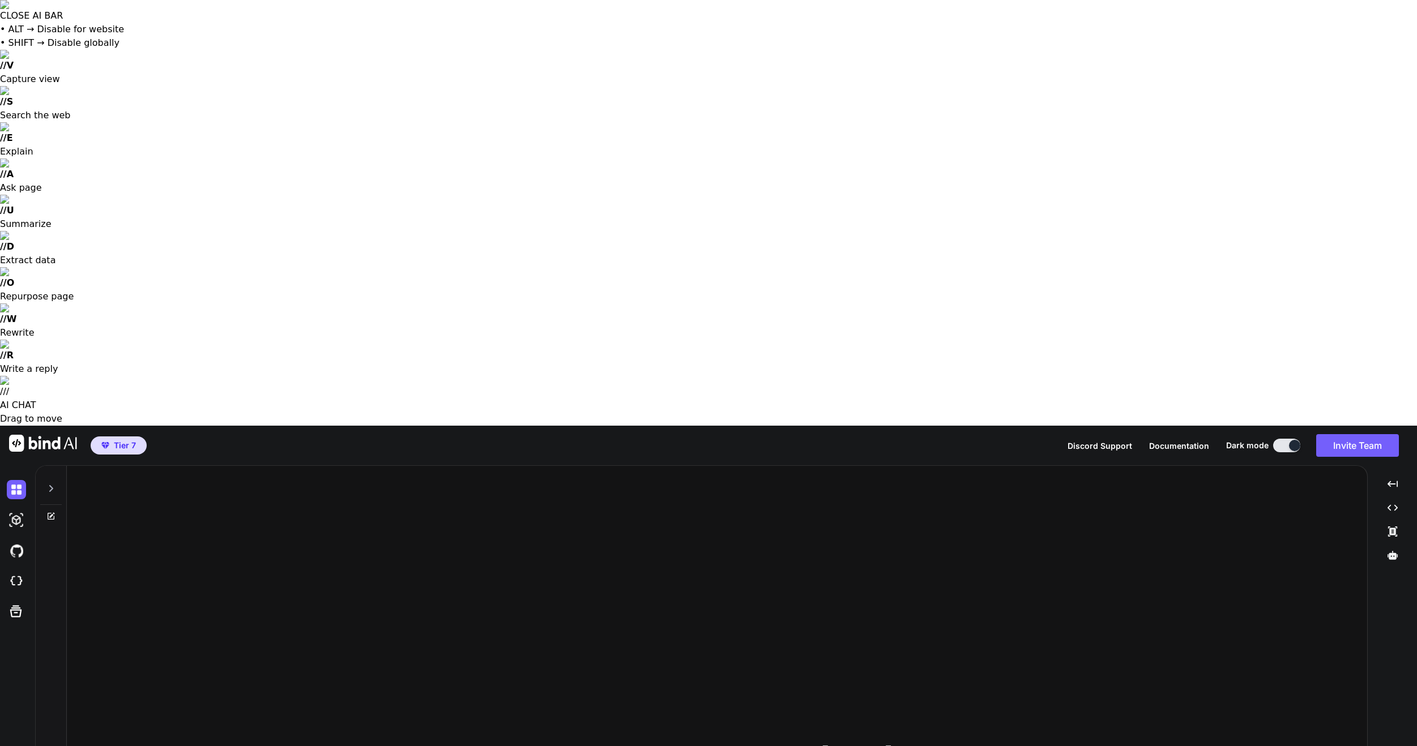
type textarea "x"
click at [1372, 434] on button "Invite Team" at bounding box center [1357, 445] width 83 height 23
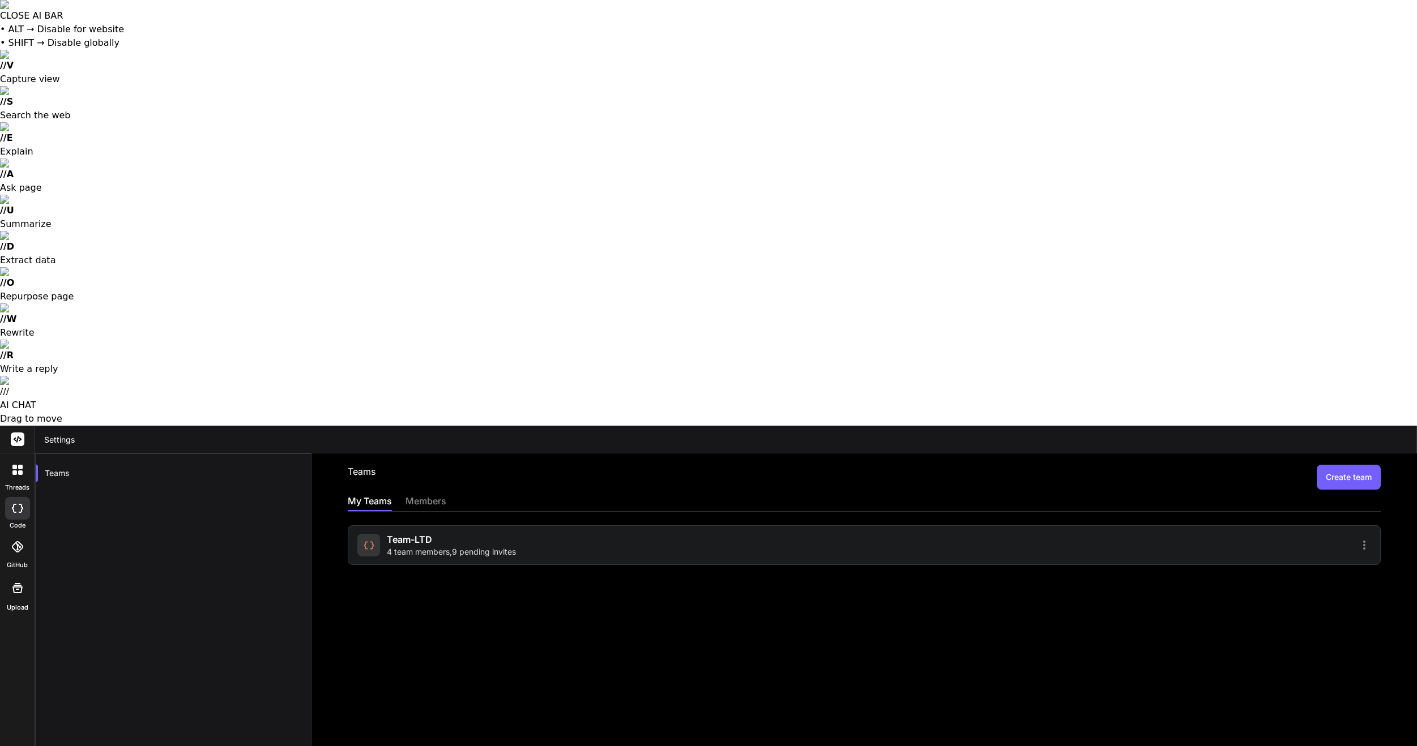
click at [460, 533] on div "Team-LTD 4 team members , 9 pending invites" at bounding box center [451, 545] width 129 height 25
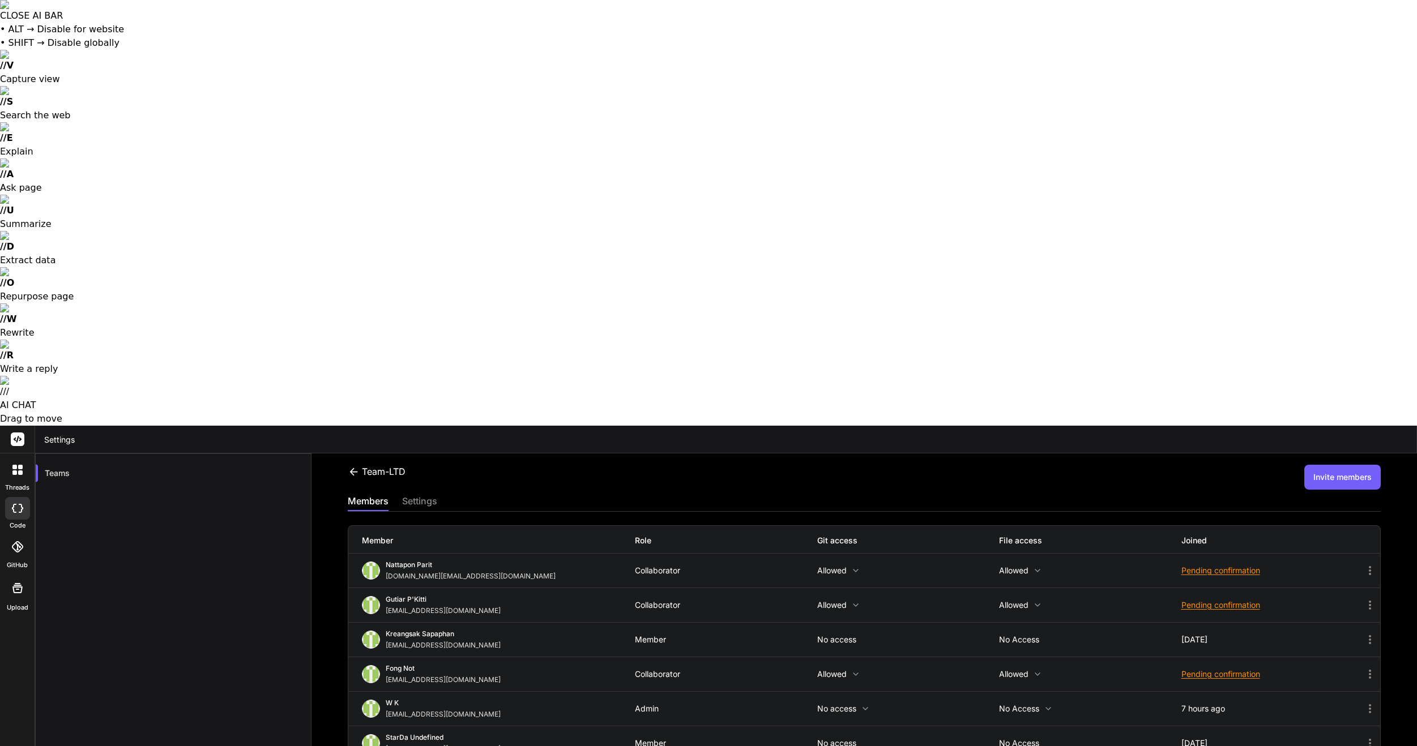
click at [1373, 702] on icon at bounding box center [1370, 709] width 14 height 14
click at [1334, 465] on button "Invite members" at bounding box center [1342, 477] width 76 height 25
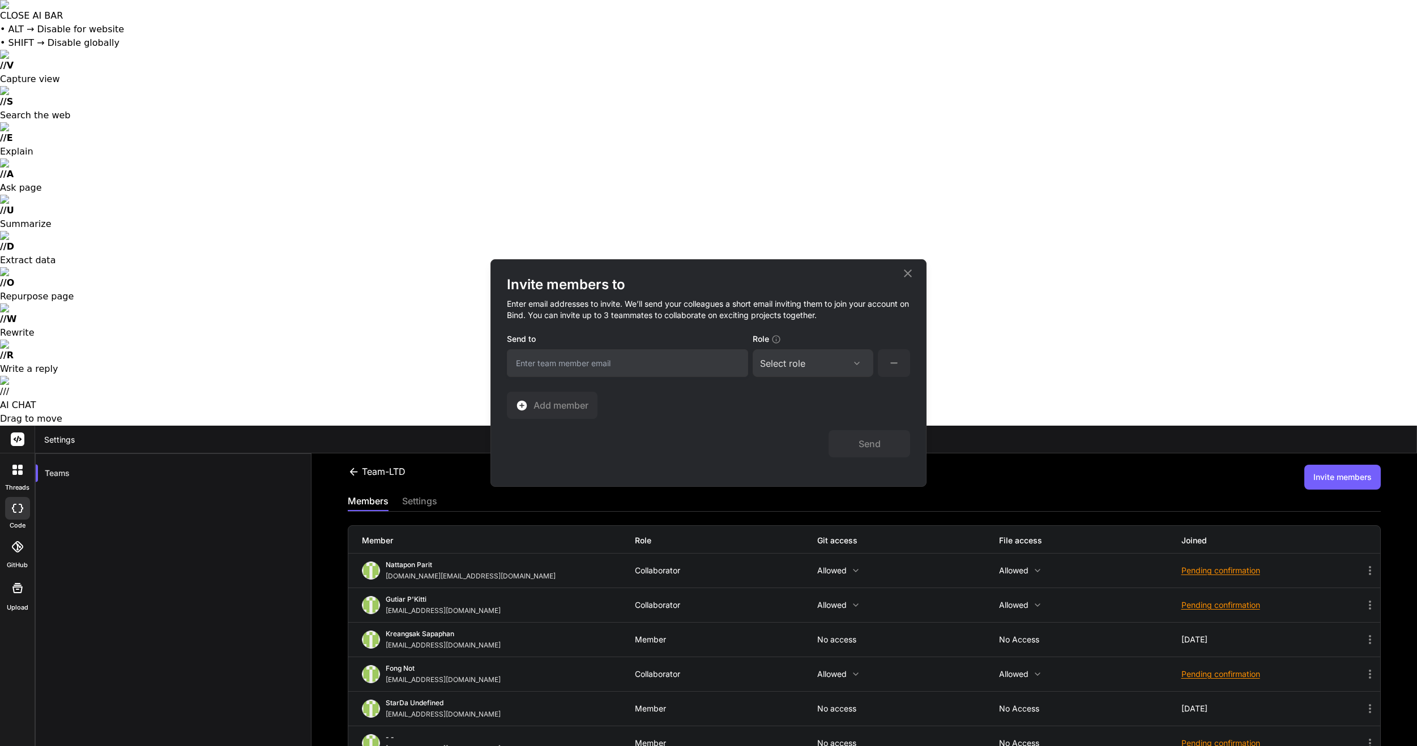
click at [566, 365] on input "email" at bounding box center [627, 363] width 241 height 28
type input "[EMAIL_ADDRESS][DOMAIN_NAME]"
click at [793, 373] on div "Select role Assign Role Admin Collaborator Member" at bounding box center [813, 363] width 121 height 28
click at [804, 362] on div "Select role" at bounding box center [782, 364] width 45 height 14
click at [808, 444] on div "Collaborator" at bounding box center [813, 438] width 118 height 20
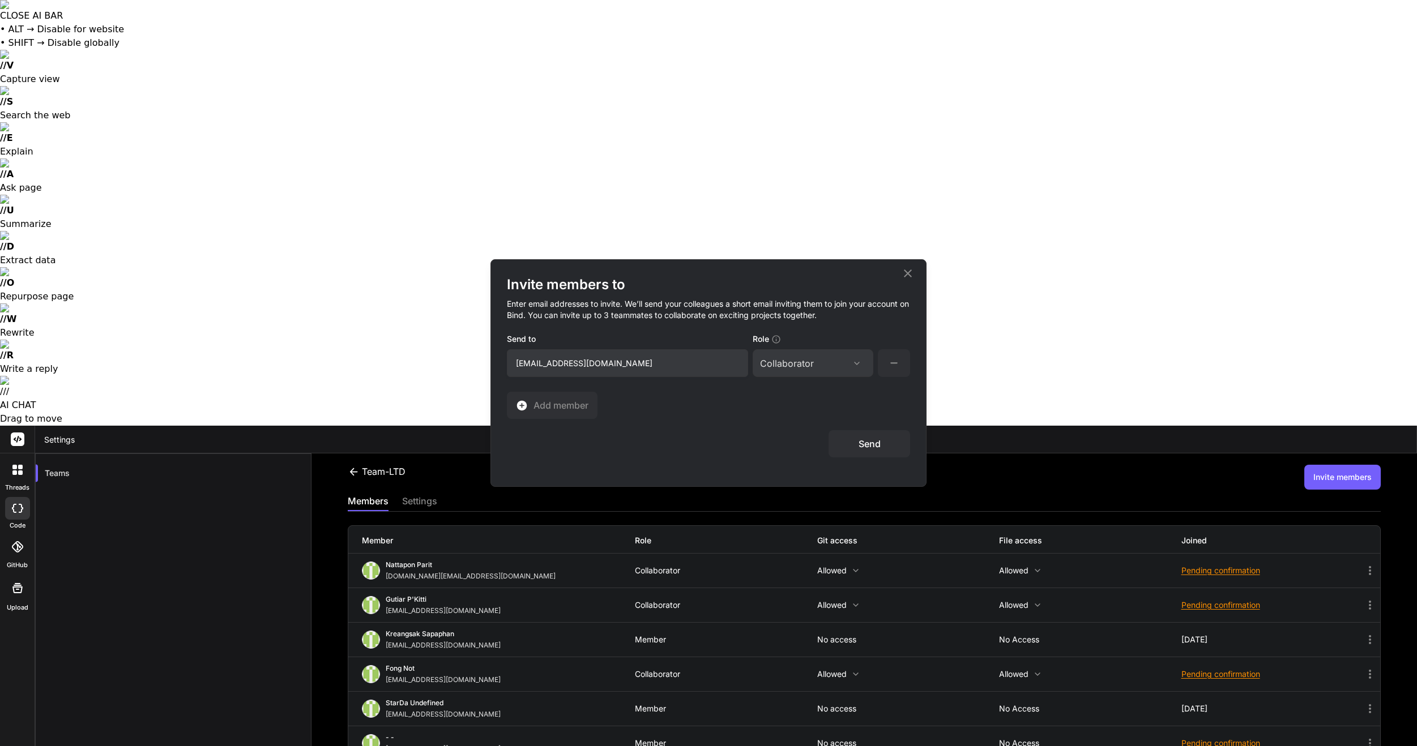
click at [883, 449] on button "Send" at bounding box center [869, 443] width 82 height 27
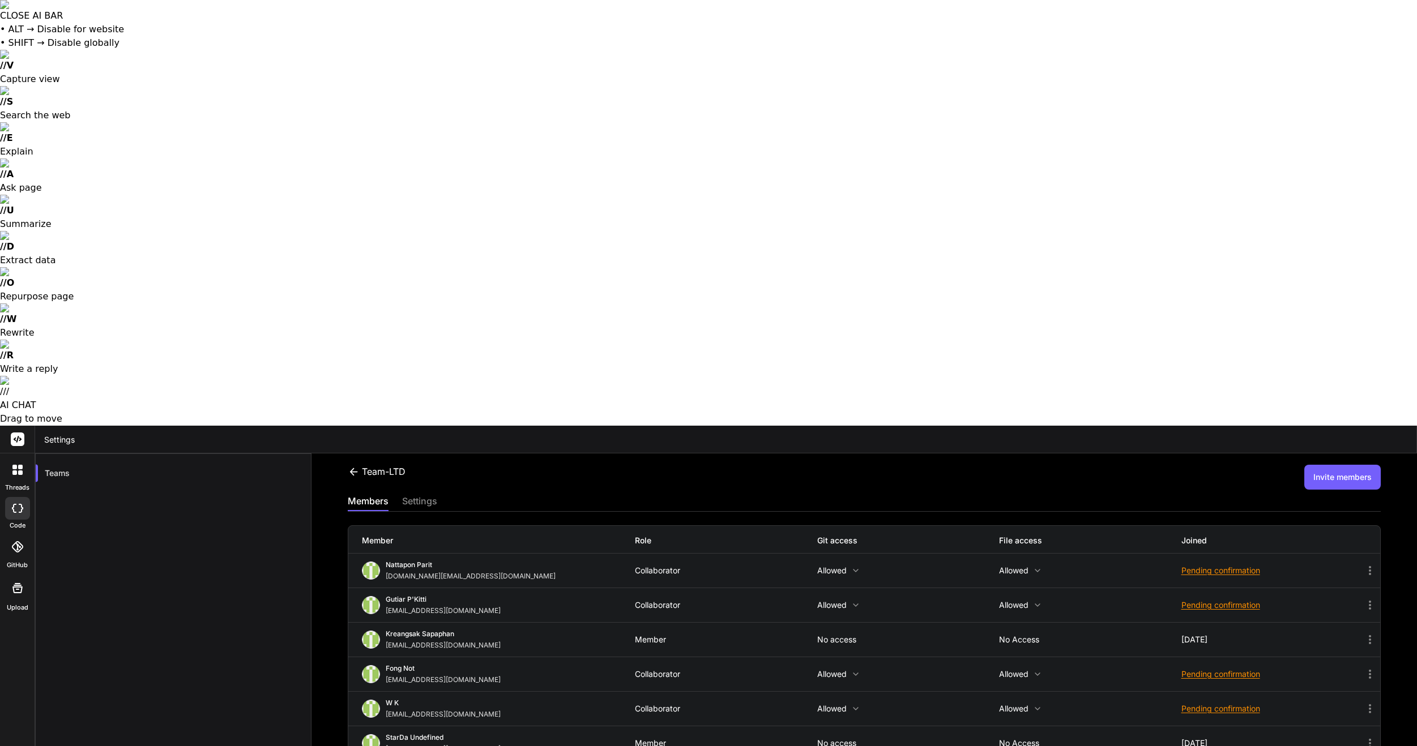
click at [10, 458] on div at bounding box center [18, 470] width 24 height 24
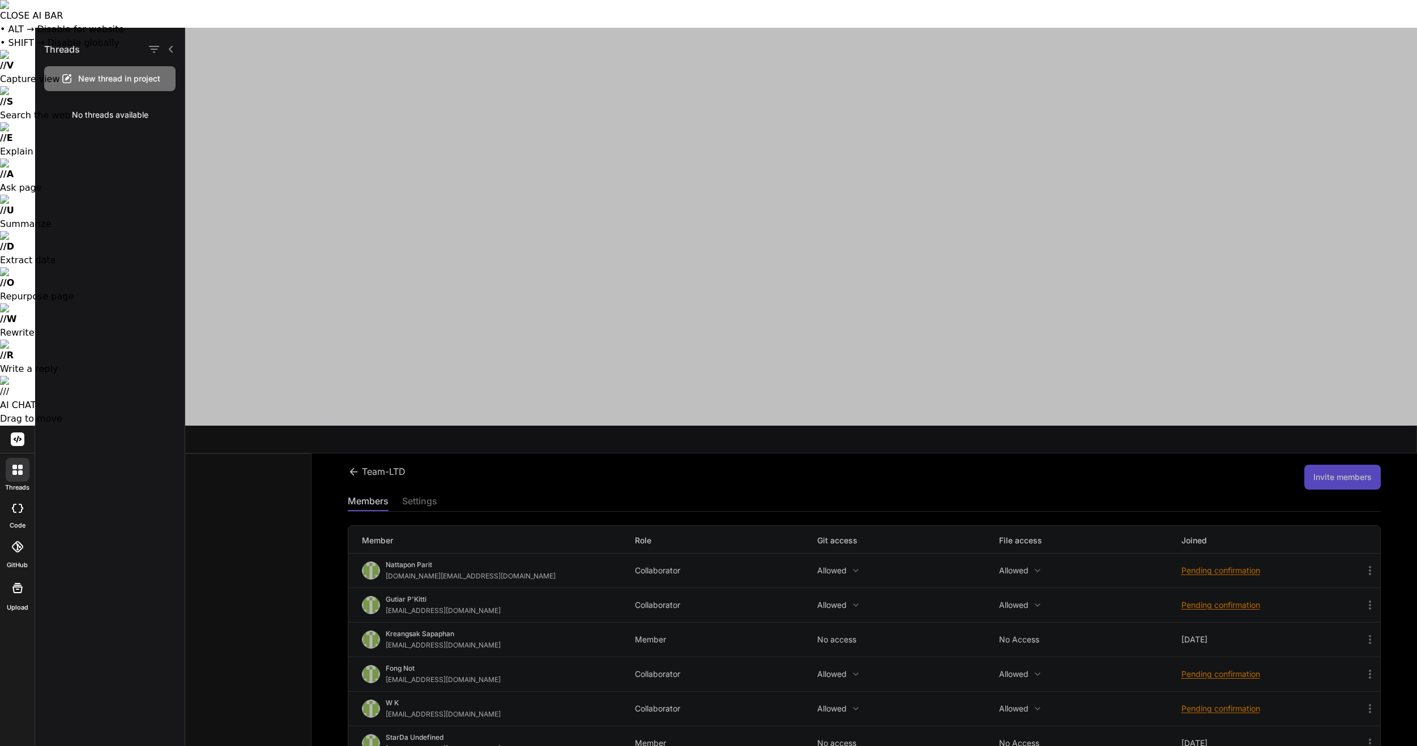
click at [70, 49] on h1 "Threads" at bounding box center [62, 49] width 36 height 14
click at [72, 74] on icon at bounding box center [67, 79] width 14 height 14
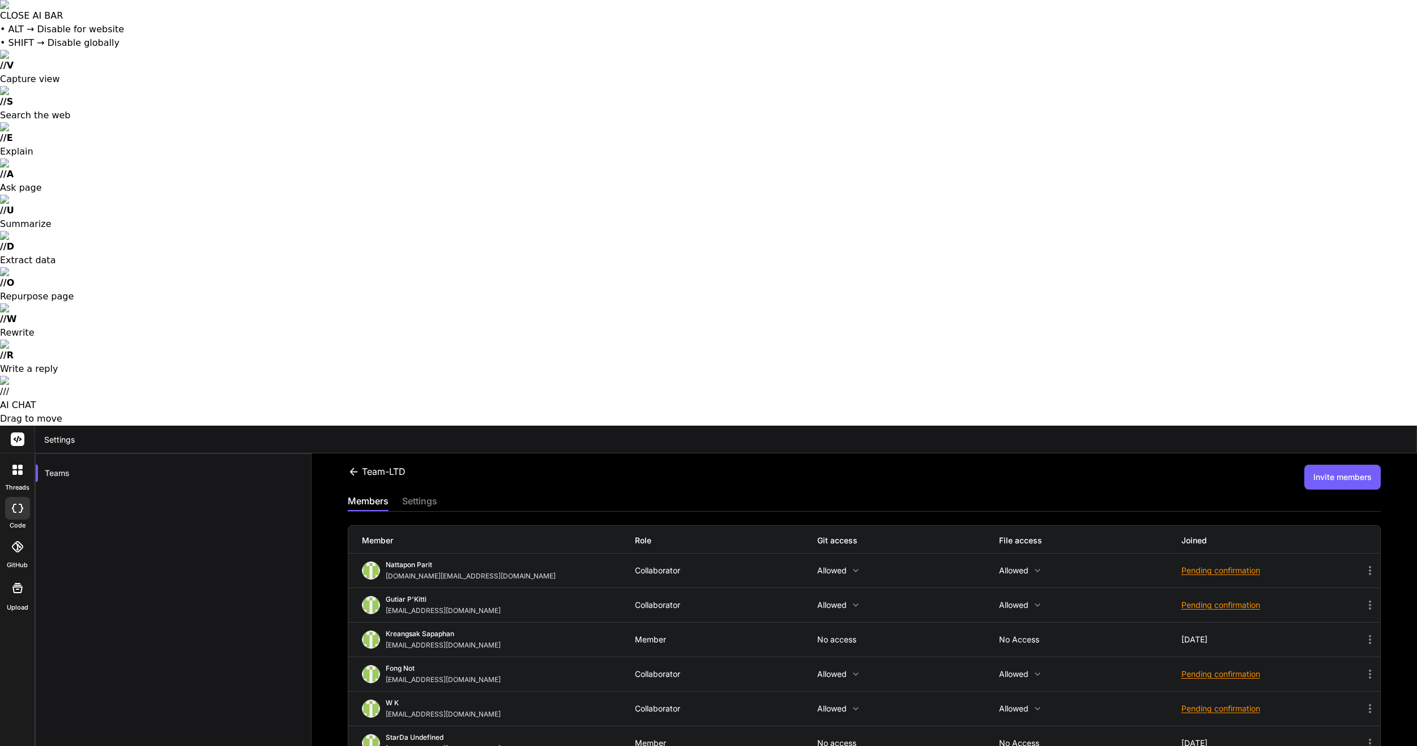
click at [22, 426] on div at bounding box center [17, 440] width 35 height 28
click at [19, 433] on rect at bounding box center [18, 440] width 14 height 14
click at [18, 603] on label "Upload" at bounding box center [18, 608] width 22 height 10
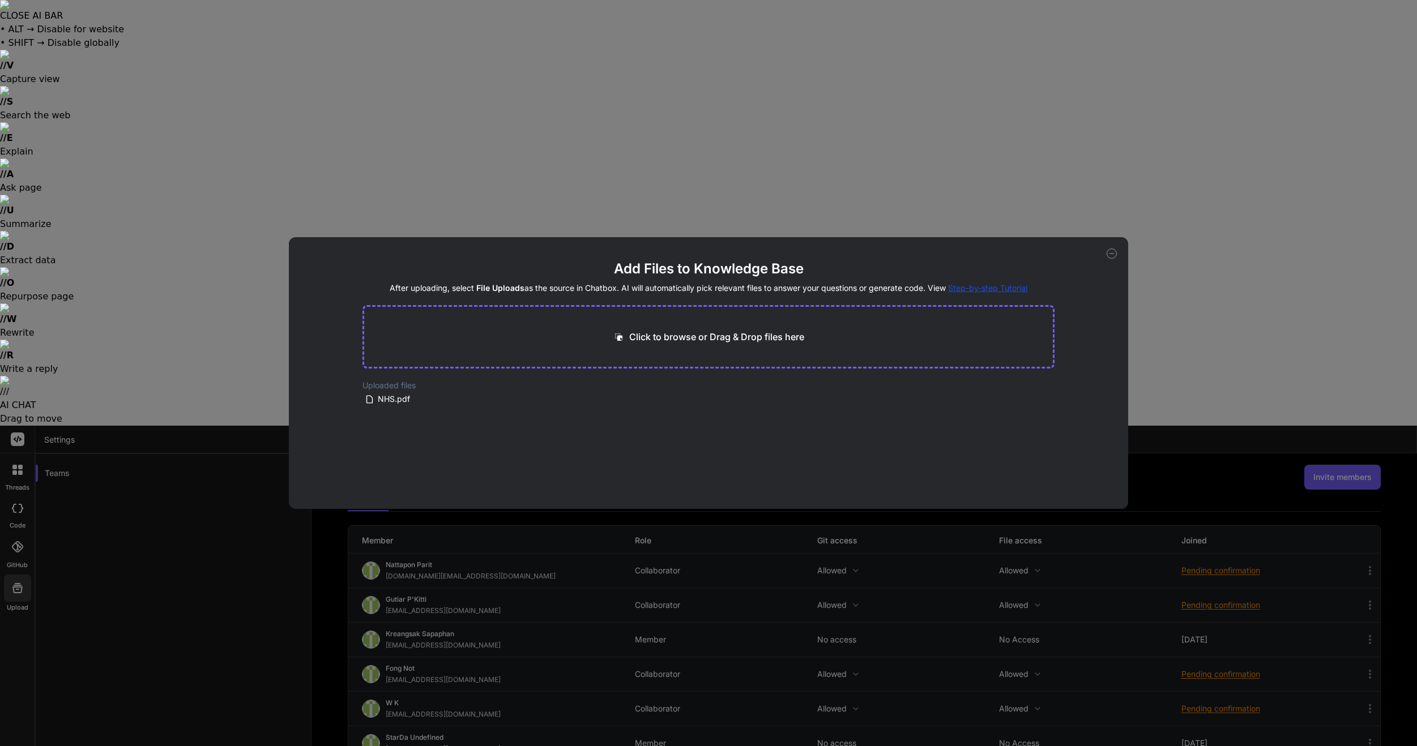
click at [18, 181] on div "Add Files to Knowledge Base After uploading, select File Uploads as the source …" at bounding box center [708, 373] width 1417 height 746
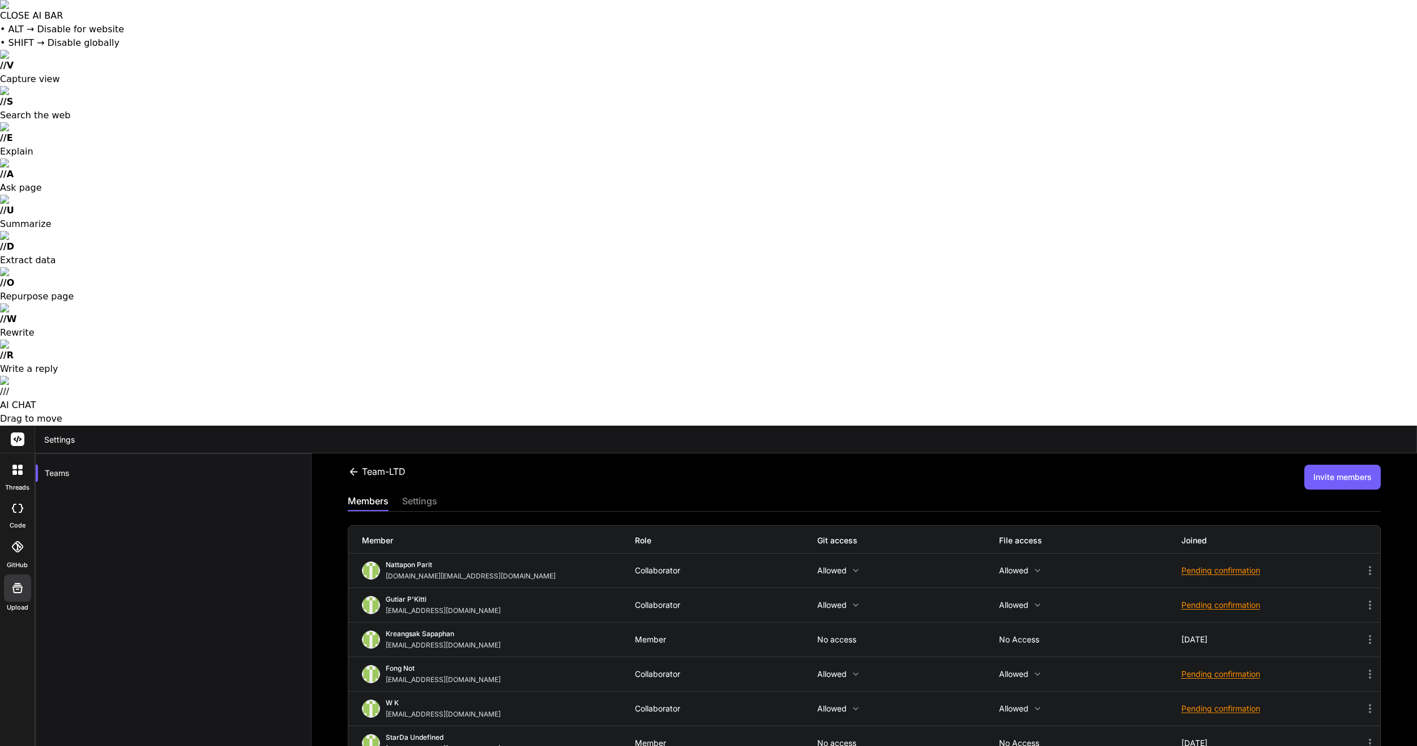
click at [22, 471] on icon at bounding box center [20, 473] width 5 height 5
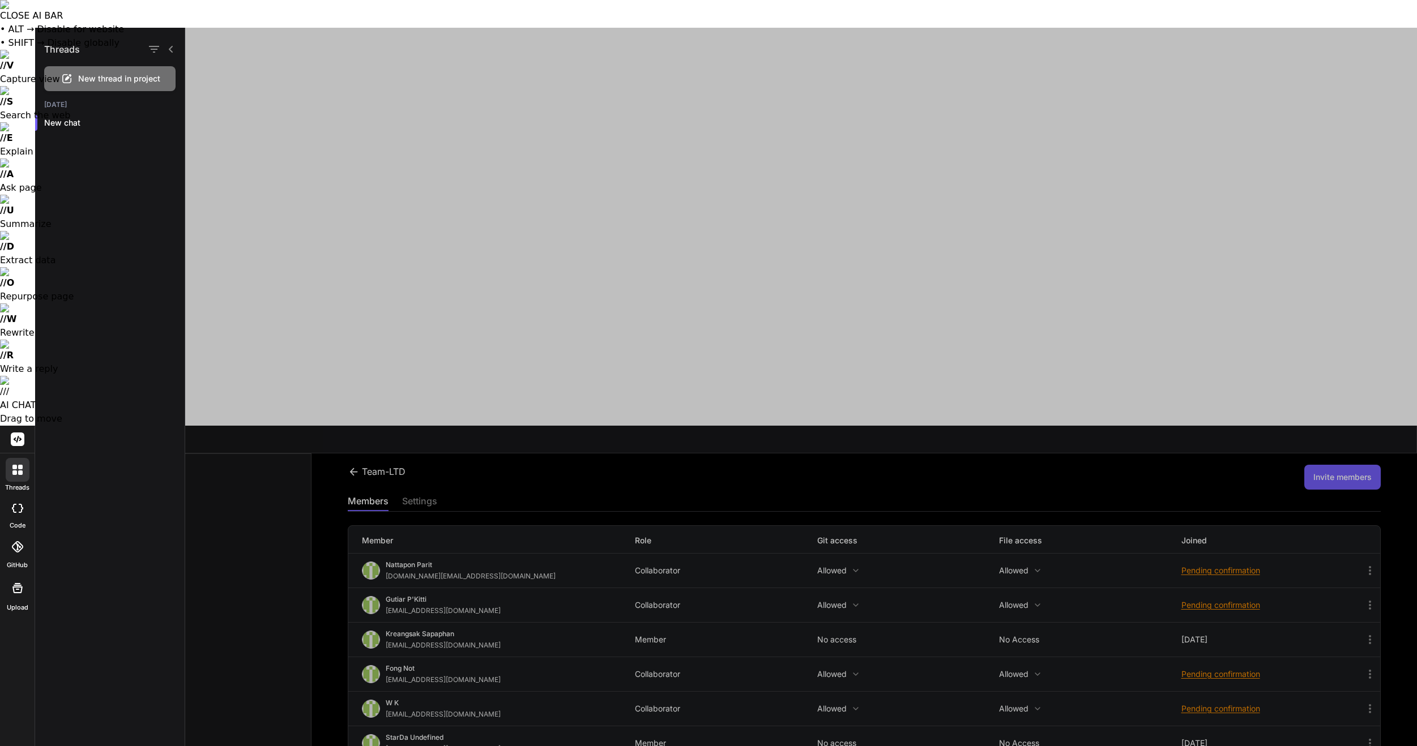
click at [82, 69] on div "New thread in project" at bounding box center [109, 78] width 131 height 25
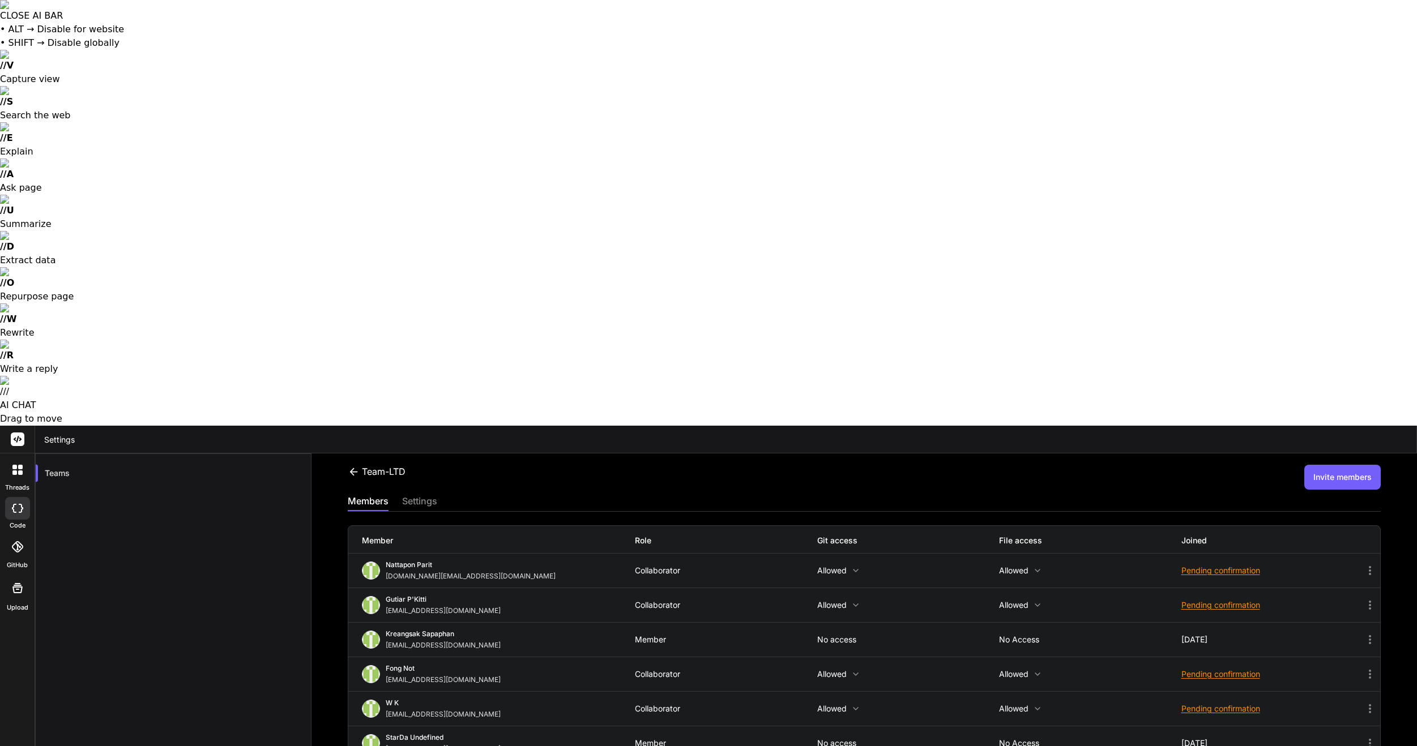
click at [14, 535] on div at bounding box center [17, 547] width 25 height 25
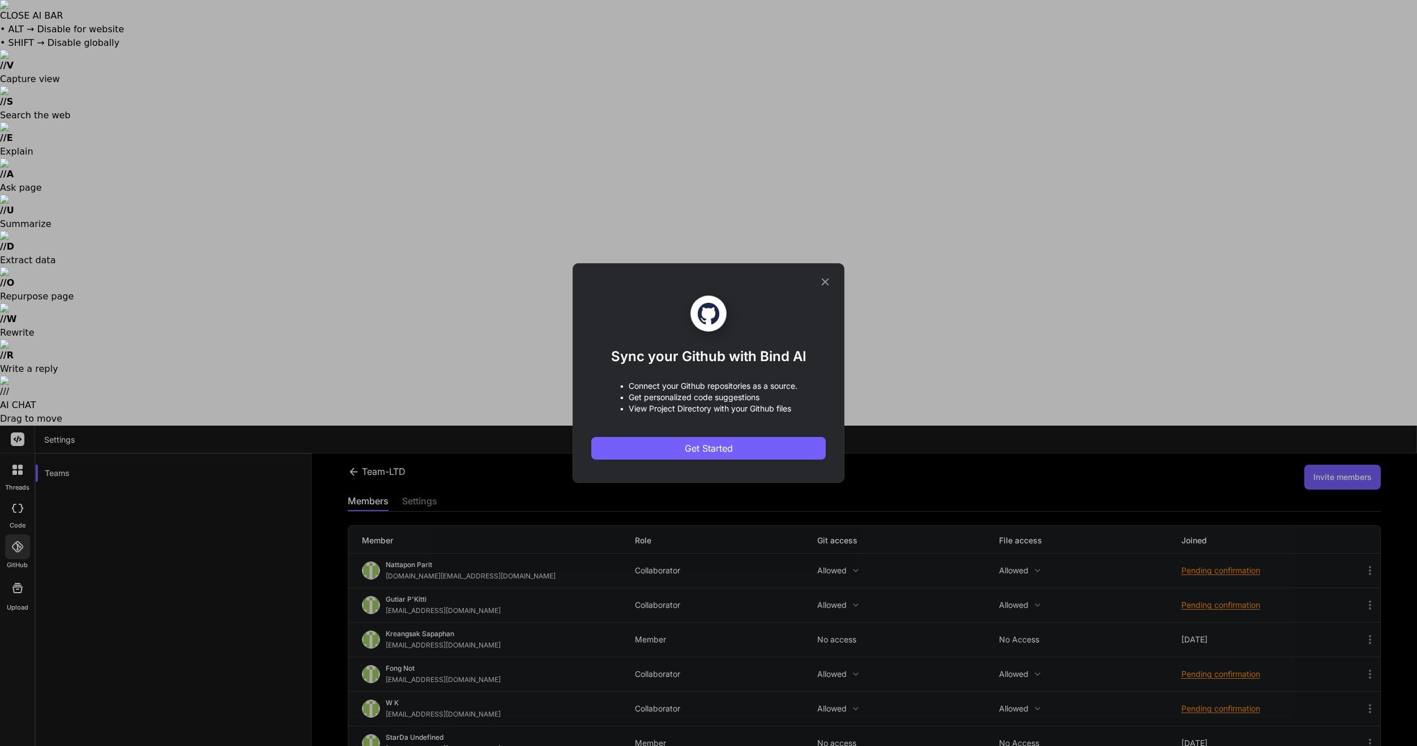
click at [716, 420] on div "Sync your Github with Bind AI • Connect your Github repositories as a source. •…" at bounding box center [708, 378] width 234 height 164
click at [715, 446] on span "Get Started" at bounding box center [709, 449] width 48 height 14
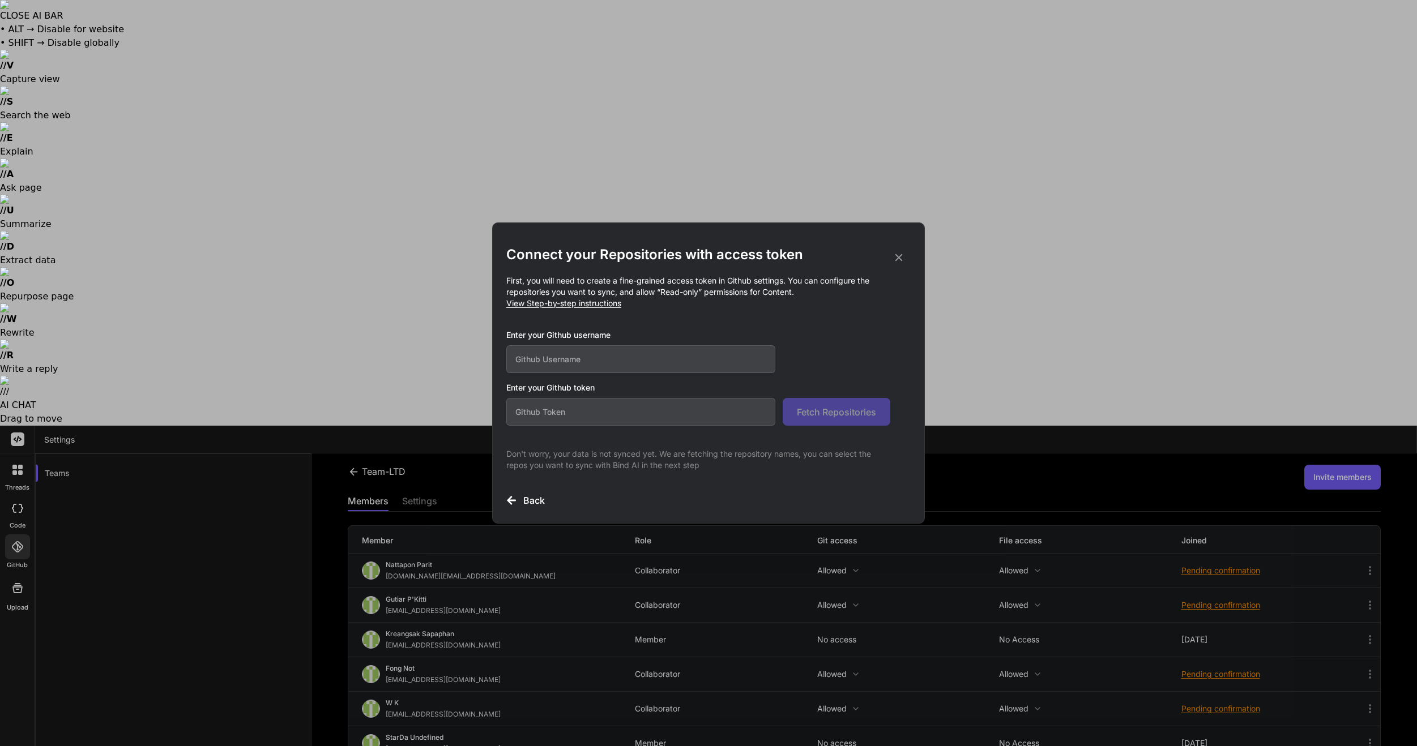
drag, startPoint x: 8, startPoint y: 87, endPoint x: 17, endPoint y: 84, distance: 9.7
click at [8, 87] on div "Connect your Repositories with access token First, you will need to create a fi…" at bounding box center [708, 373] width 1417 height 746
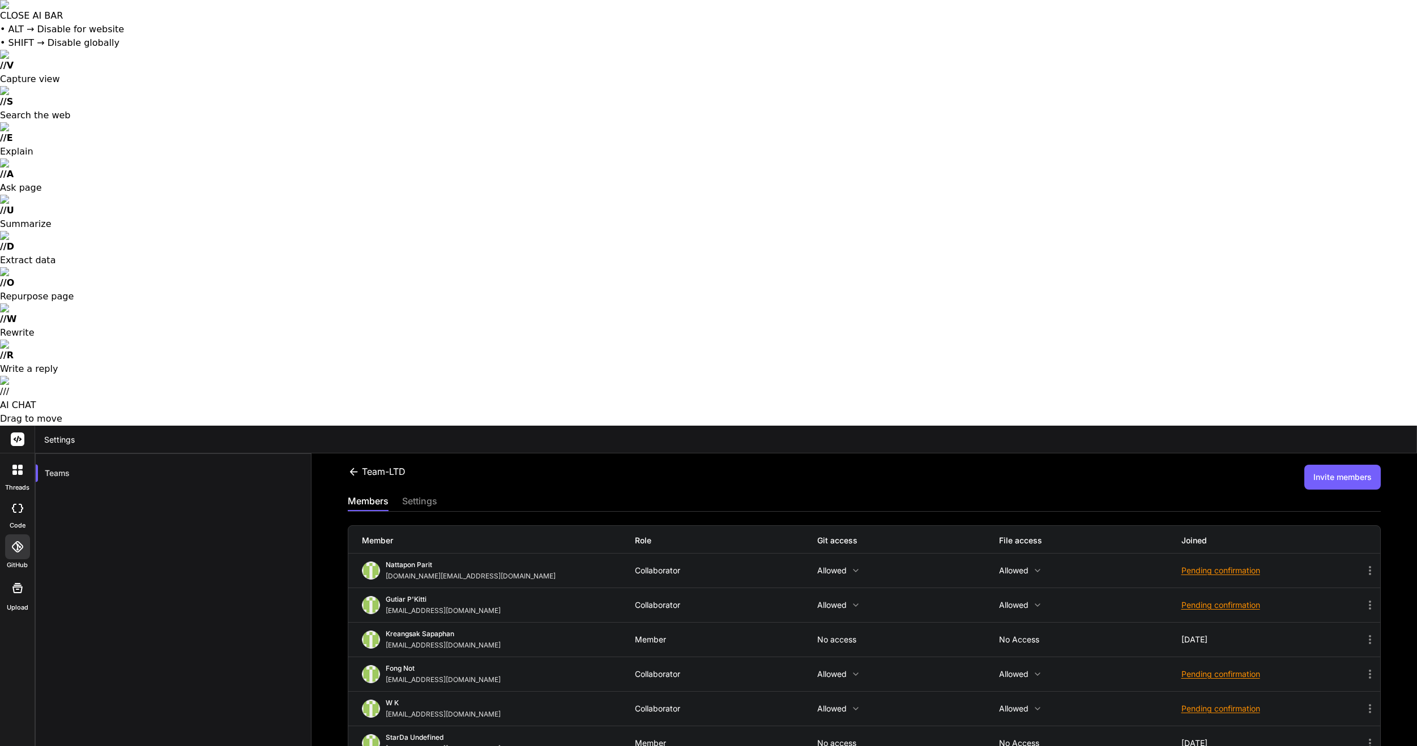
click at [19, 504] on icon at bounding box center [17, 508] width 11 height 9
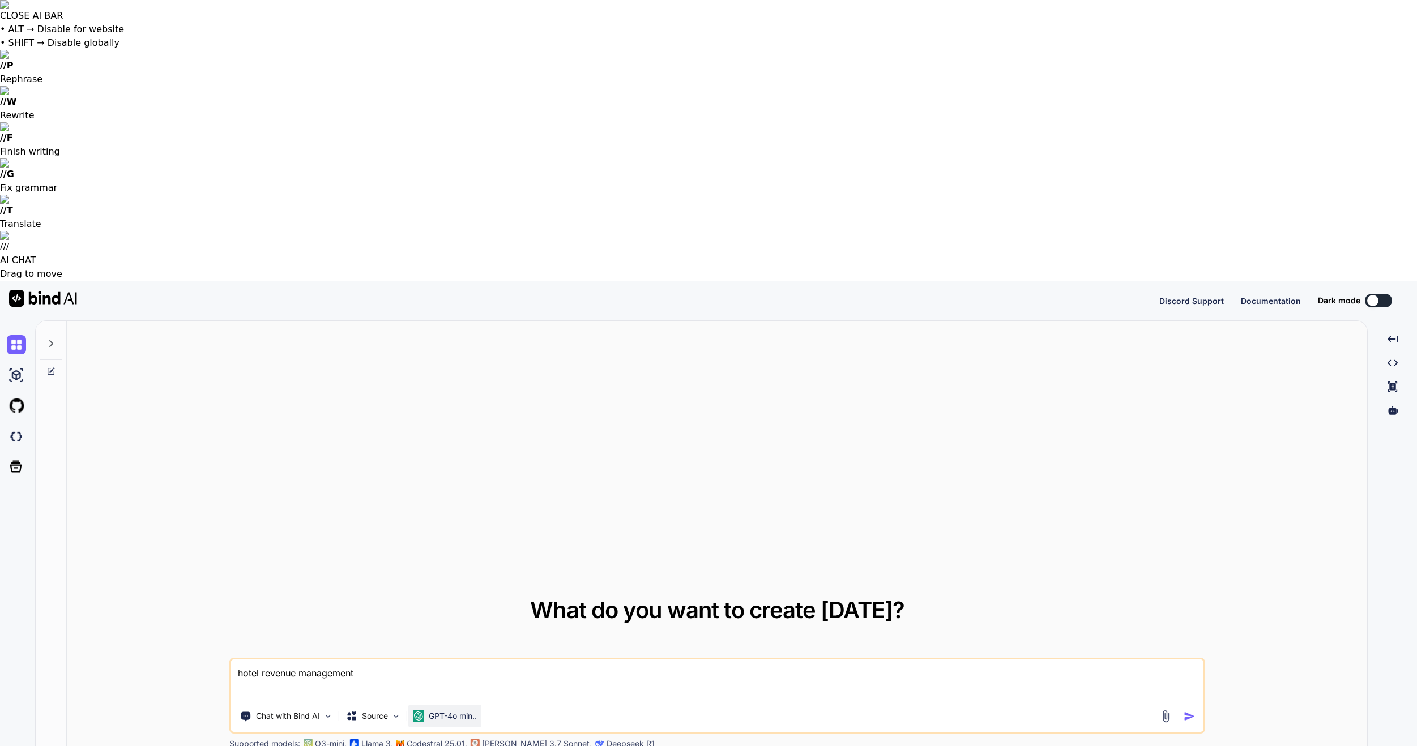
click at [468, 711] on p "GPT-4o min.." at bounding box center [453, 716] width 48 height 11
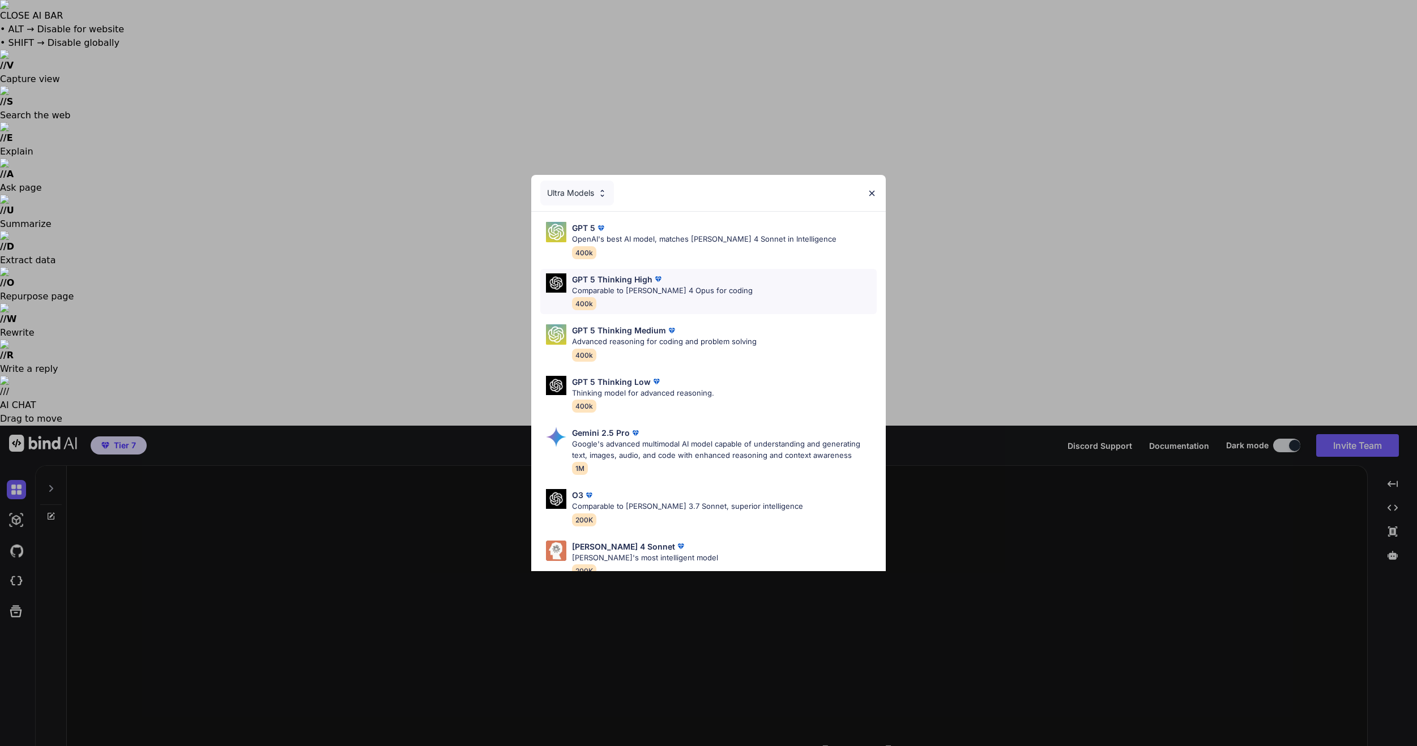
click at [643, 288] on p "Comparable to [PERSON_NAME] 4 Opus for coding" at bounding box center [662, 290] width 181 height 11
type textarea "x"
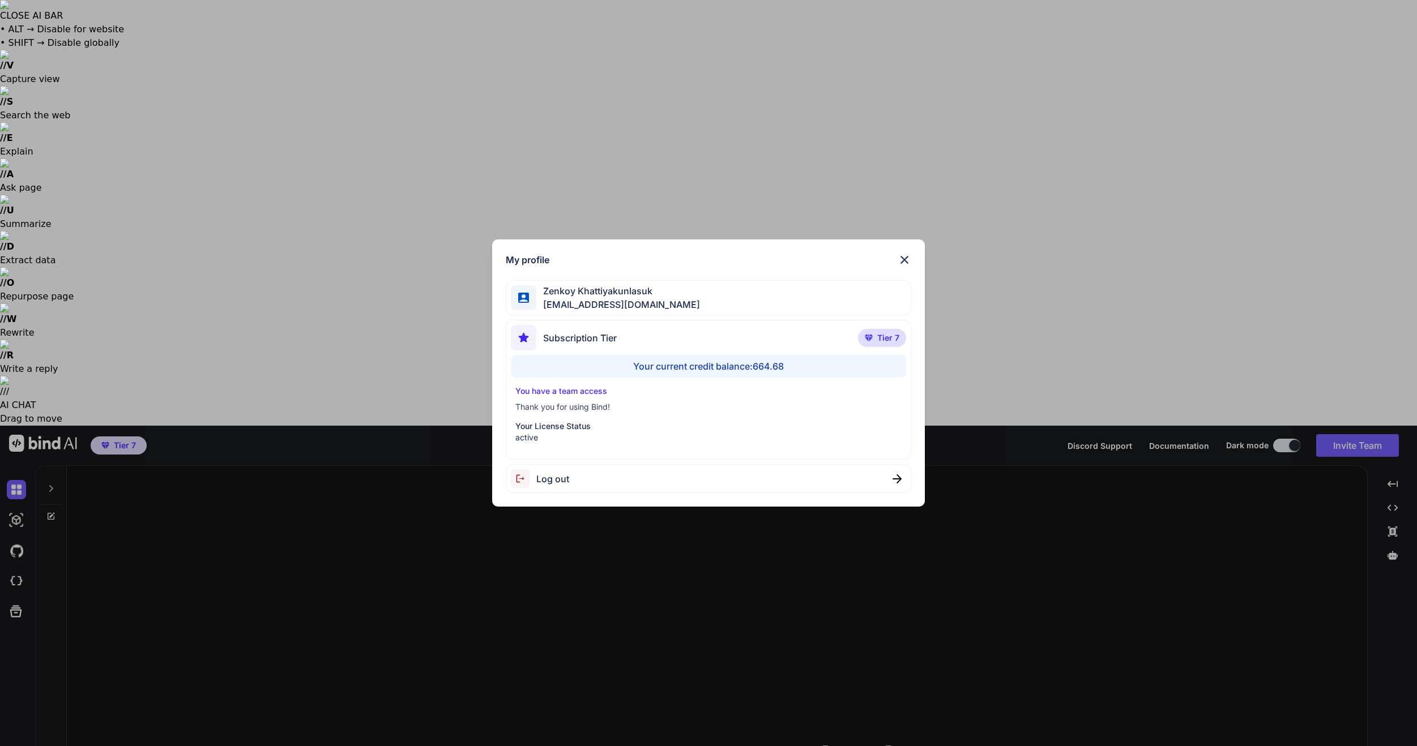
click at [19, 690] on div "My profile Zenkoy Khattiyakunlasuk bindai@zenkoy.com Subscription Tier Tier 7 Y…" at bounding box center [708, 373] width 1417 height 746
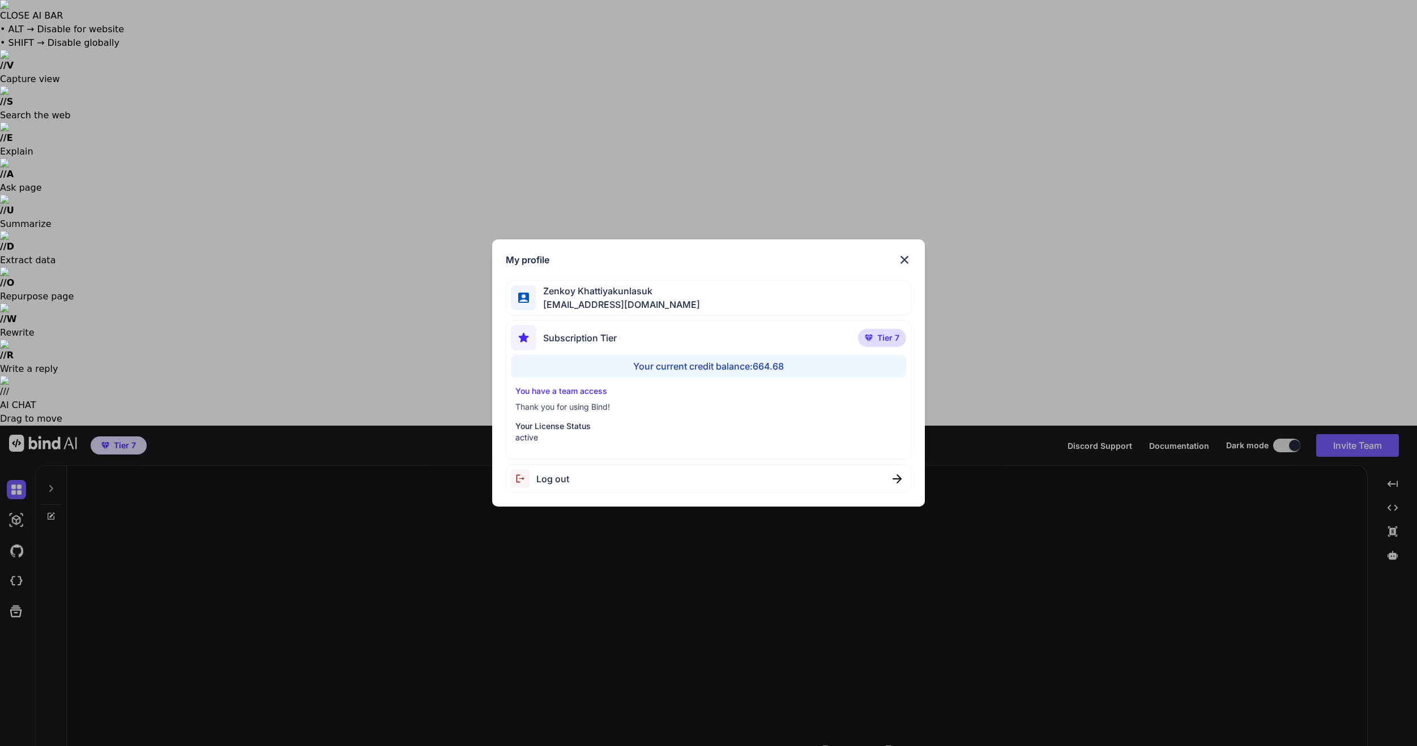
click at [567, 492] on div "Log out" at bounding box center [709, 478] width 406 height 29
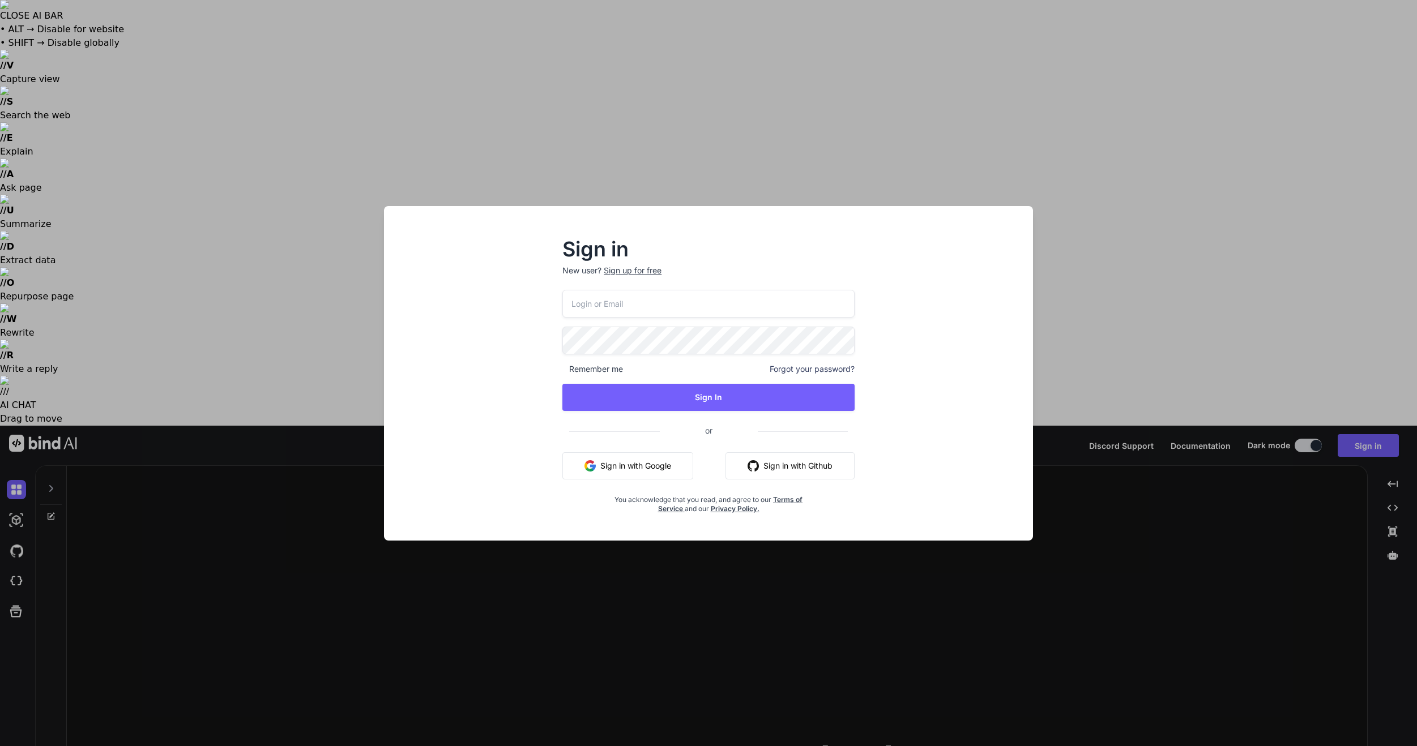
click at [695, 324] on div "Remember me Forgot your password? Sign In or Sign in with Google Sign in with G…" at bounding box center [708, 402] width 292 height 224
click at [699, 307] on input "email" at bounding box center [708, 304] width 292 height 28
type input "[EMAIL_ADDRESS][DOMAIN_NAME]"
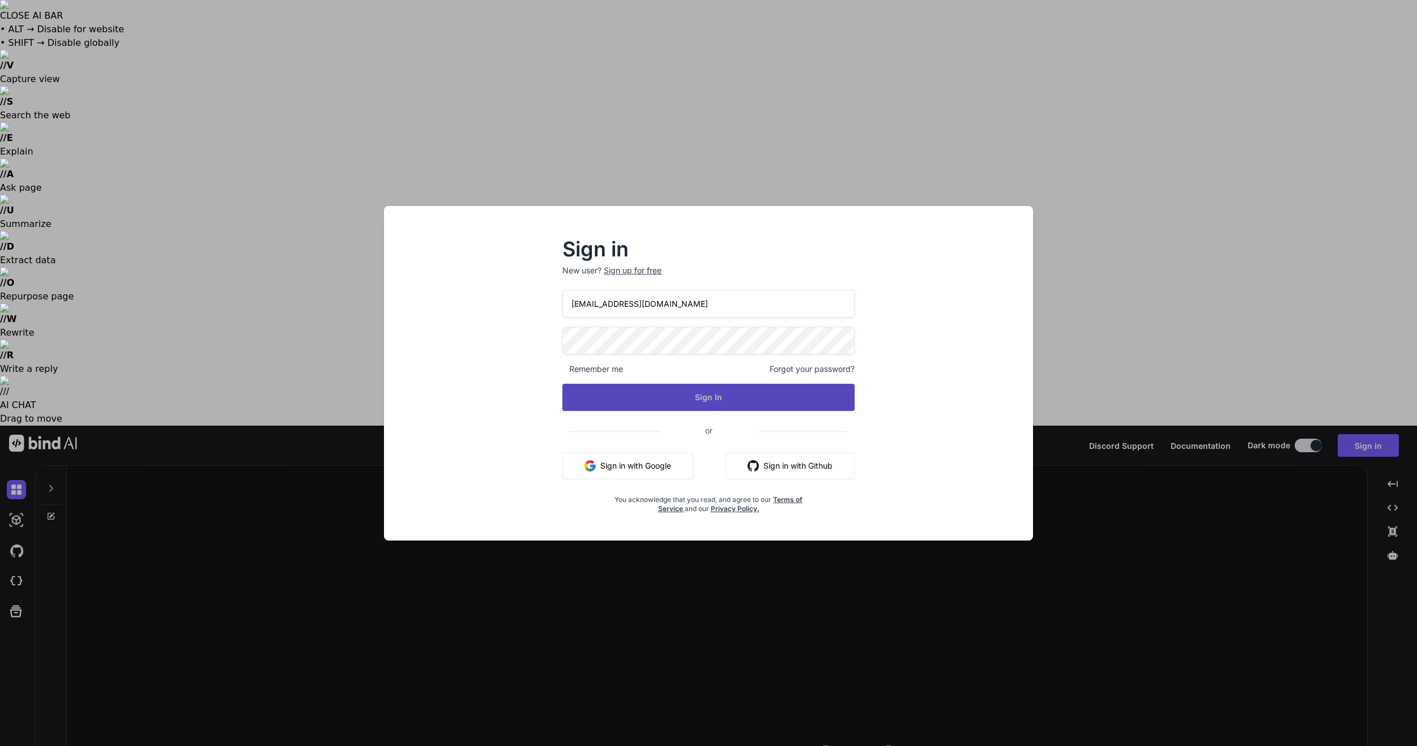
click at [817, 394] on button "Sign In" at bounding box center [708, 397] width 292 height 27
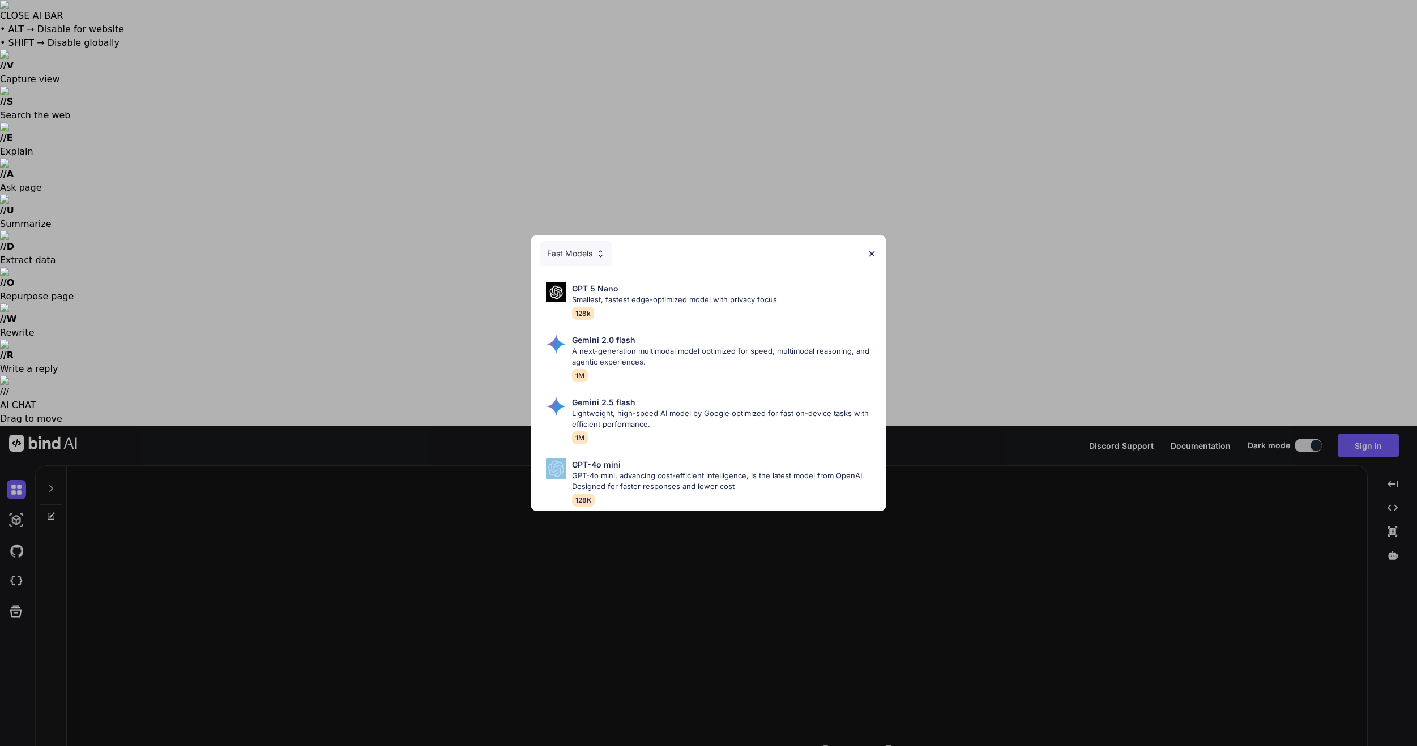
click at [541, 444] on div "Gemini 2.5 flash Lightweight, high-speed AI model by Google optimized for fast …" at bounding box center [708, 420] width 336 height 57
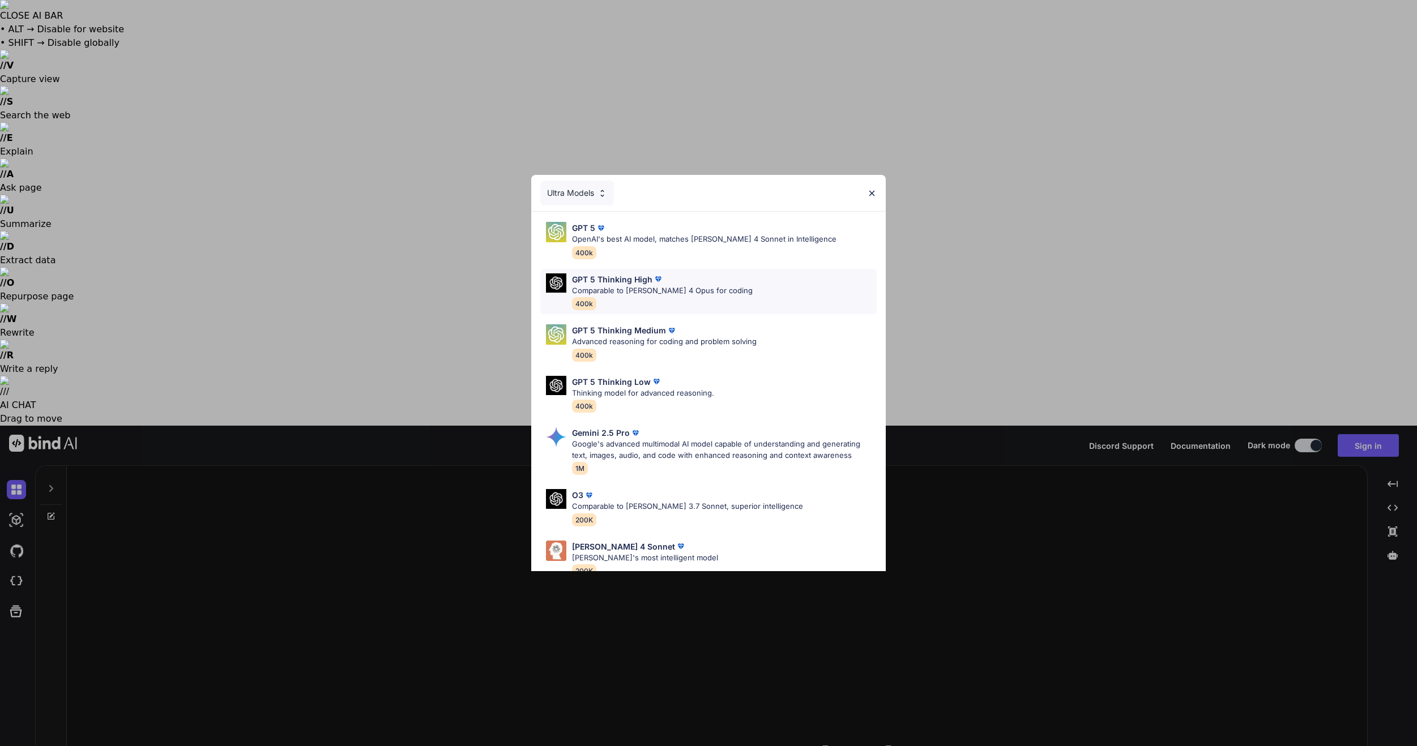
click at [705, 289] on p "Comparable to [PERSON_NAME] 4 Opus for coding" at bounding box center [662, 290] width 181 height 11
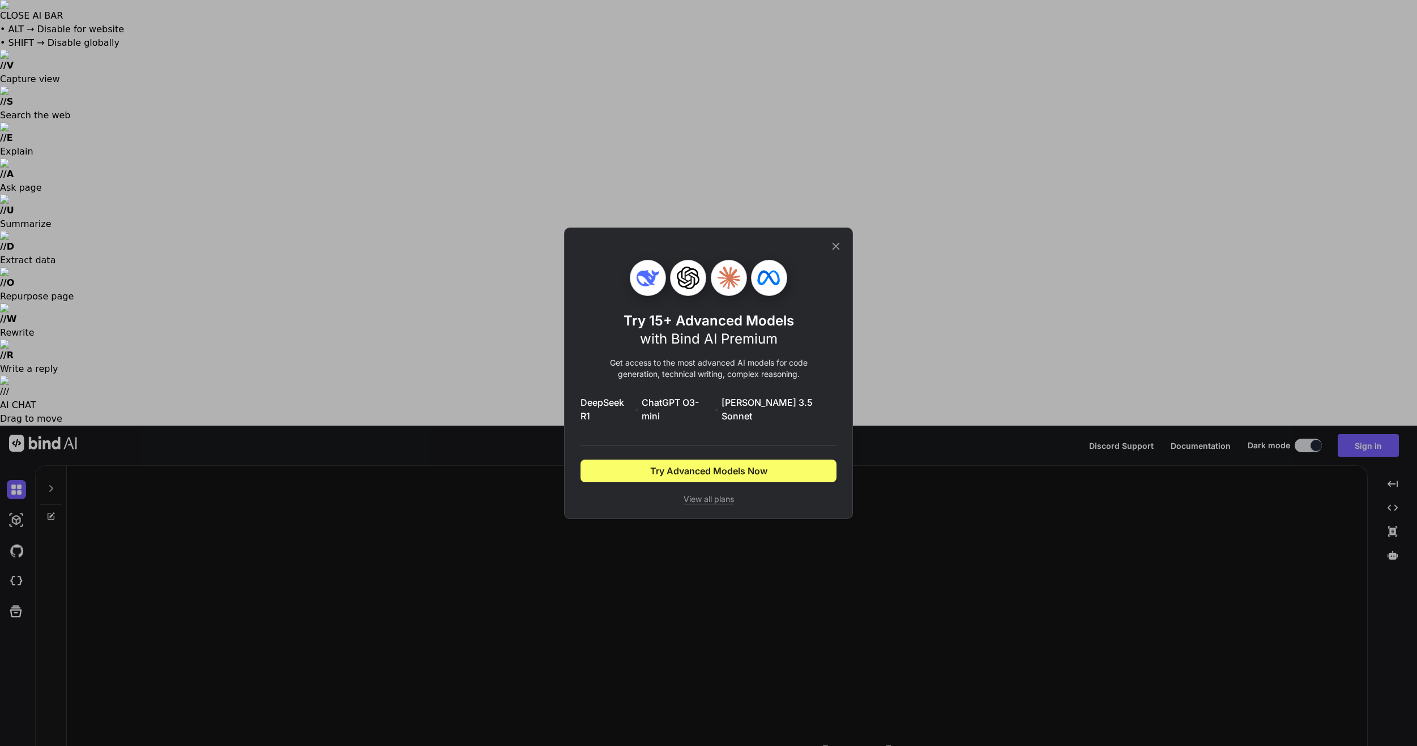
drag, startPoint x: 832, startPoint y: 254, endPoint x: 756, endPoint y: 260, distance: 76.1
click at [832, 253] on icon at bounding box center [836, 246] width 12 height 12
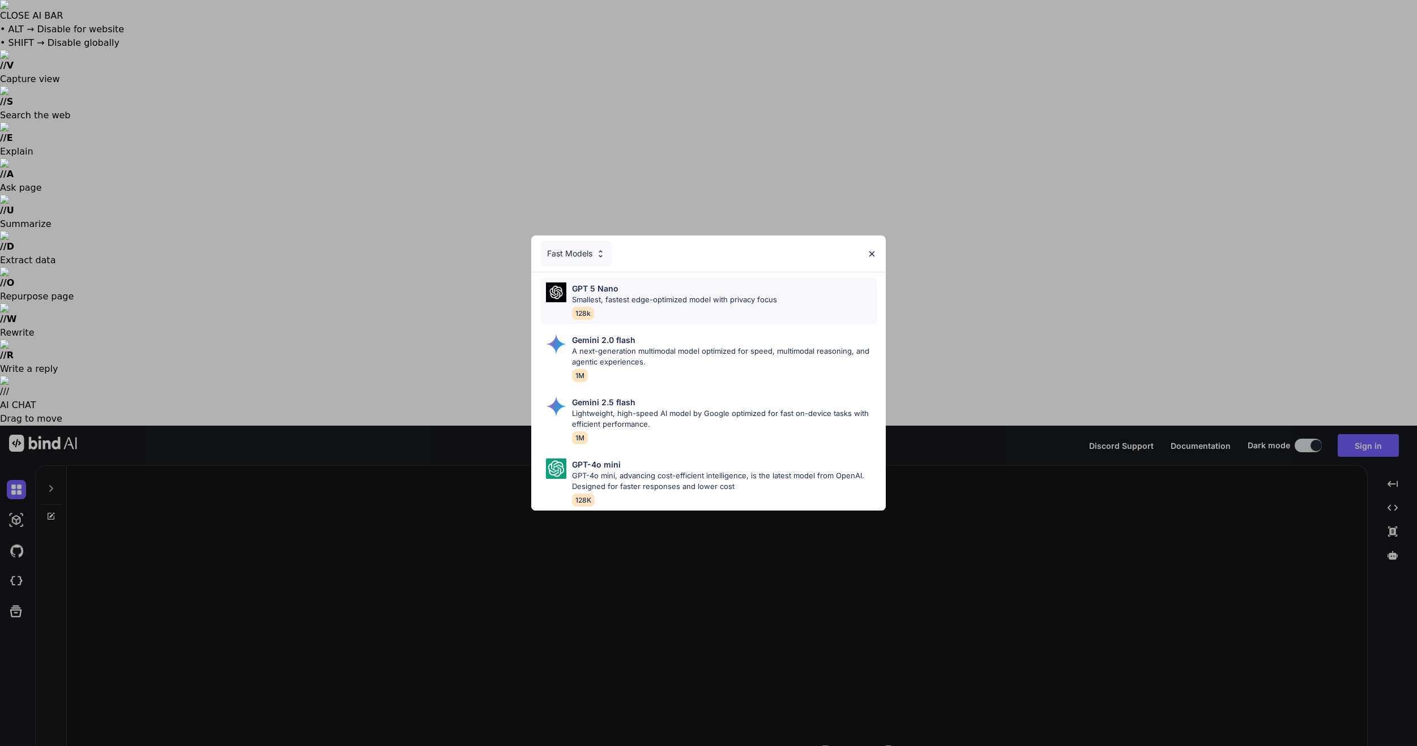
click at [614, 303] on p "Smallest, fastest edge-optimized model with privacy focus" at bounding box center [674, 299] width 205 height 11
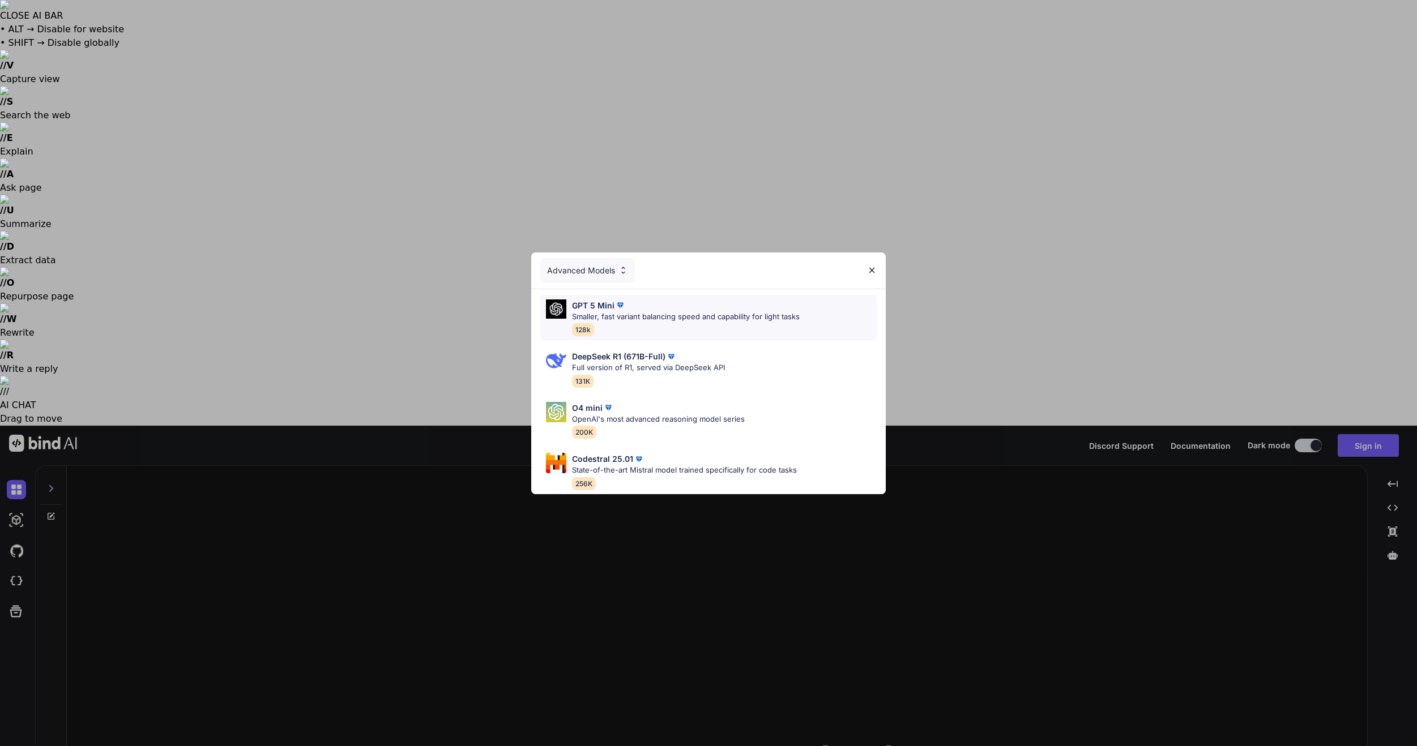
click at [650, 321] on p "Smaller, fast variant balancing speed and capability for light tasks" at bounding box center [686, 316] width 228 height 11
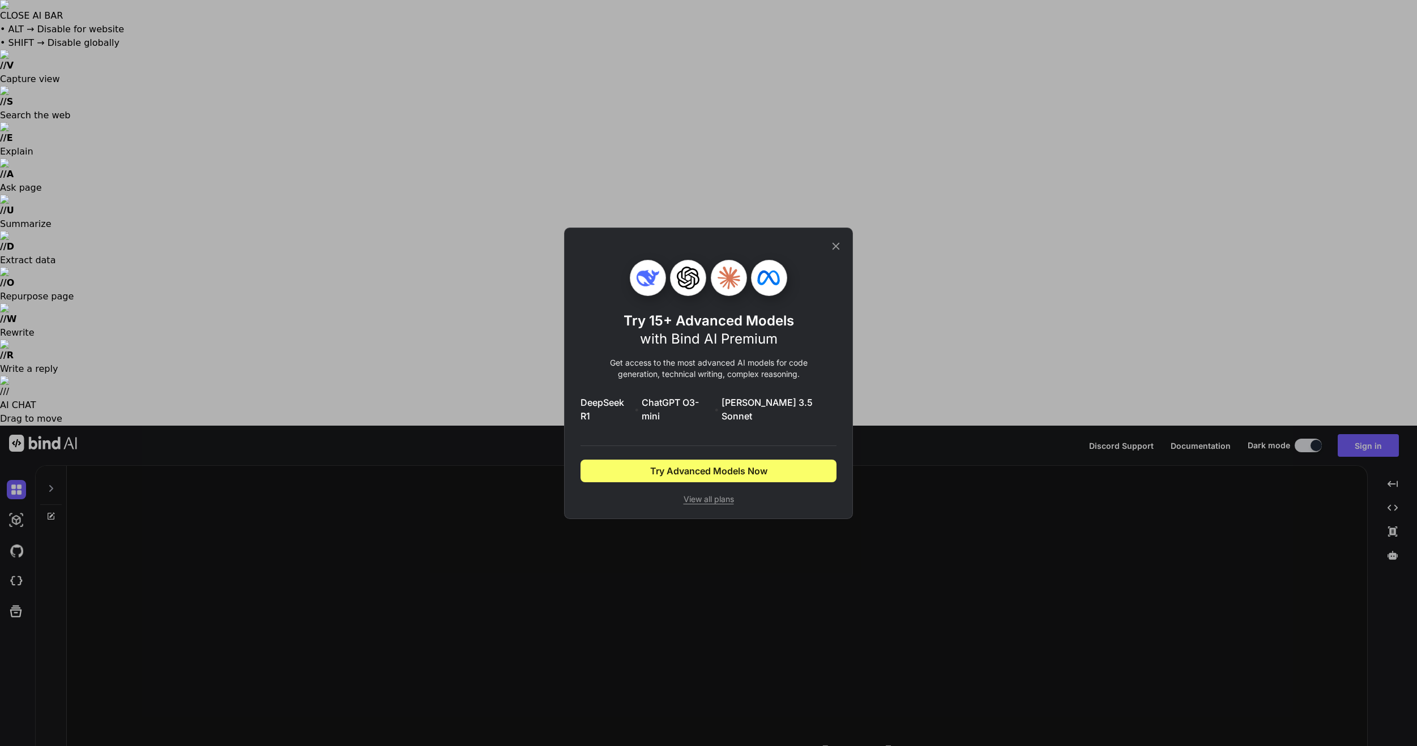
click at [836, 253] on icon at bounding box center [836, 246] width 12 height 12
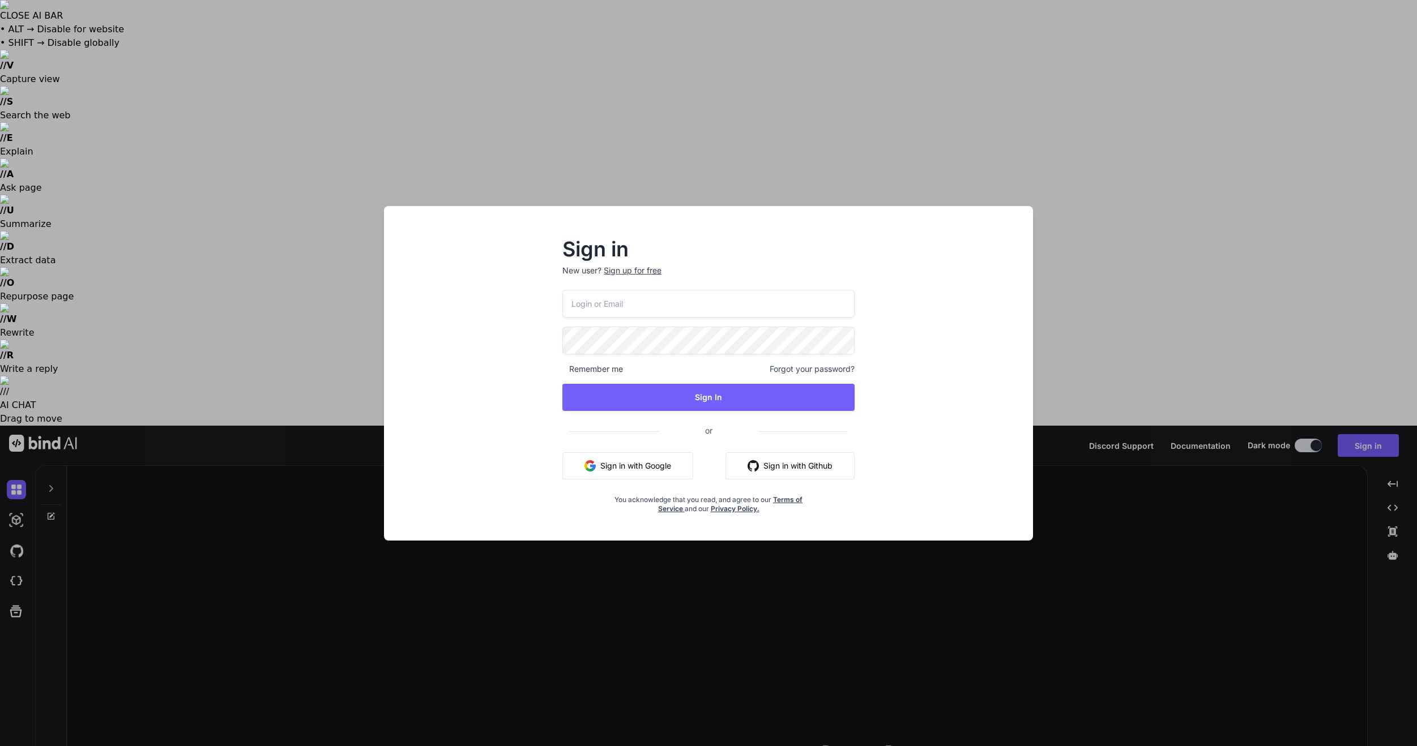
click at [1114, 177] on div "Sign in New user? Sign up for free Remember me Forgot your password? Sign In or…" at bounding box center [708, 373] width 1417 height 746
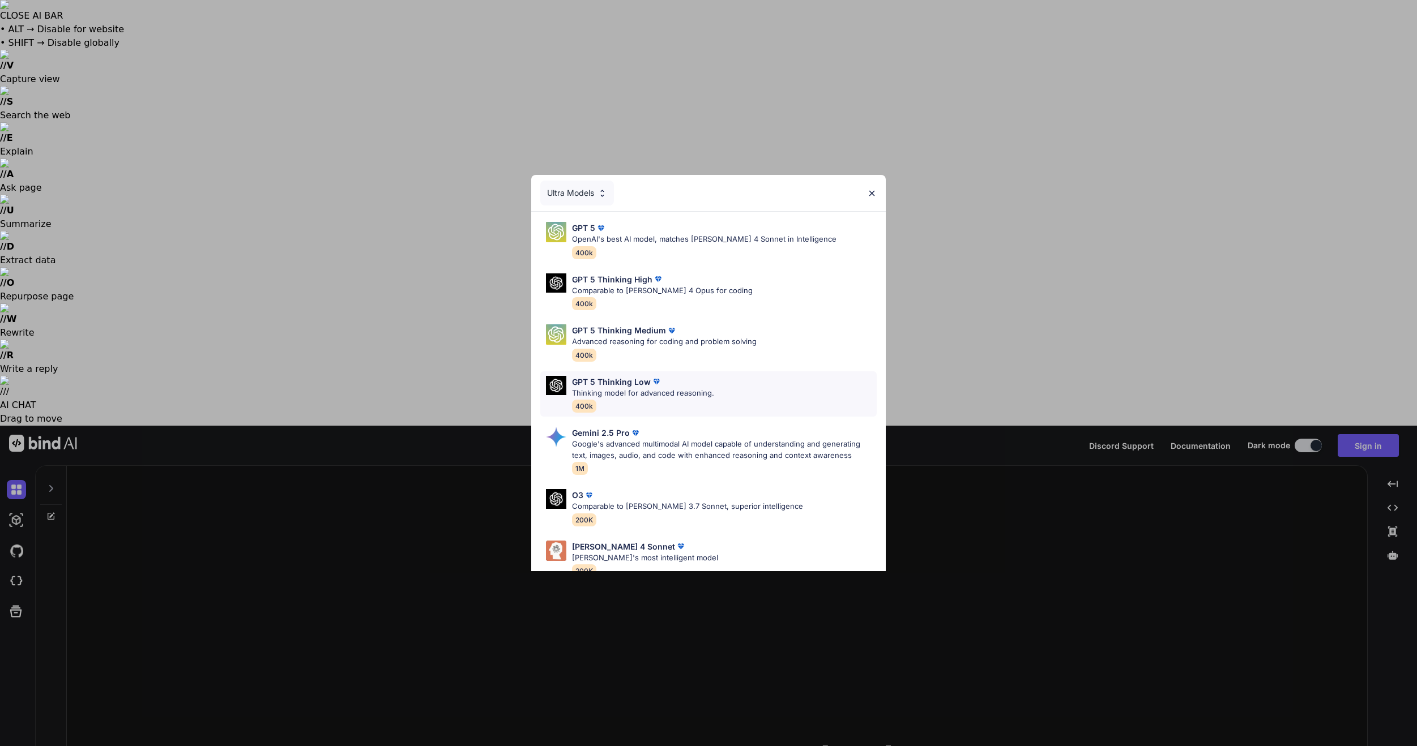
click at [650, 394] on p "Thinking model for advanced reasoning." at bounding box center [643, 393] width 142 height 11
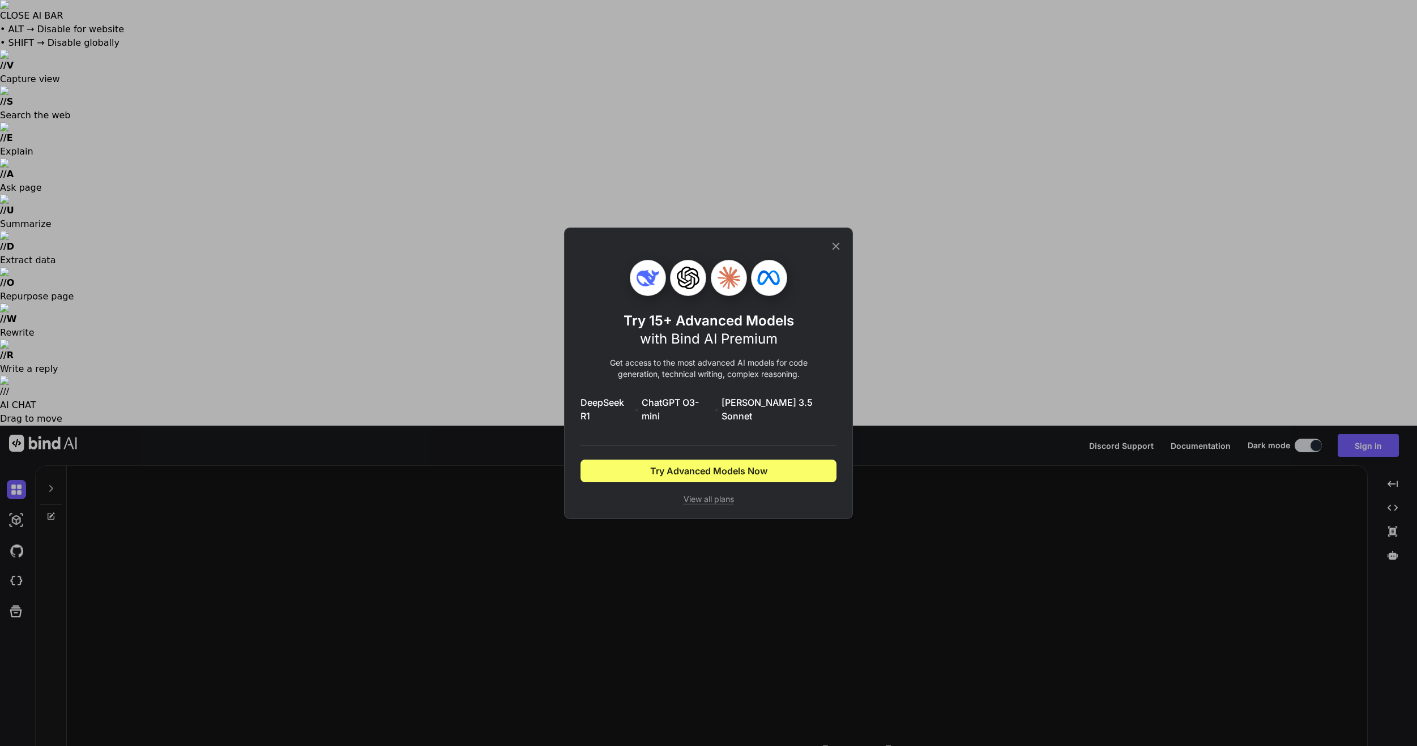
drag, startPoint x: 840, startPoint y: 251, endPoint x: 823, endPoint y: 256, distance: 17.7
click at [841, 251] on icon at bounding box center [836, 246] width 12 height 12
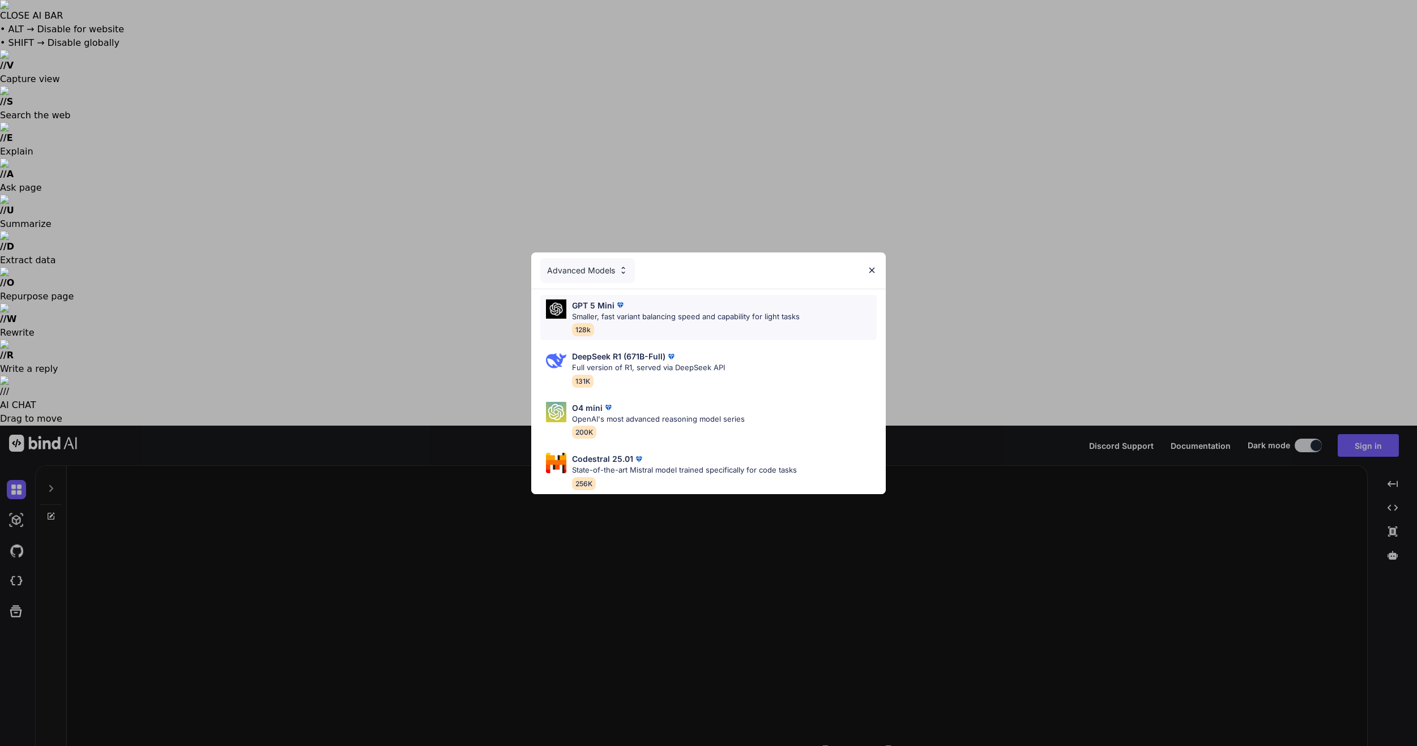
click at [697, 306] on div "GPT 5 Mini" at bounding box center [686, 306] width 228 height 12
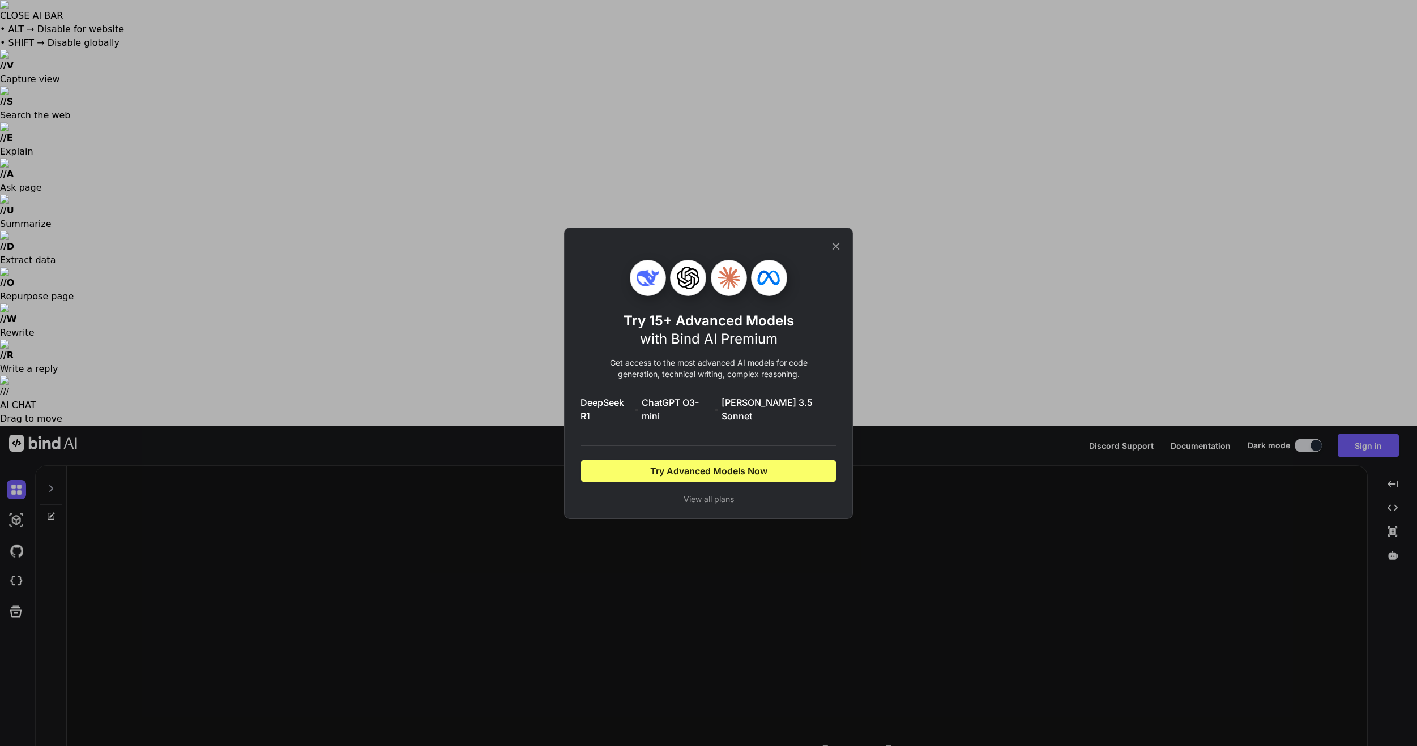
click at [831, 251] on icon at bounding box center [836, 246] width 12 height 12
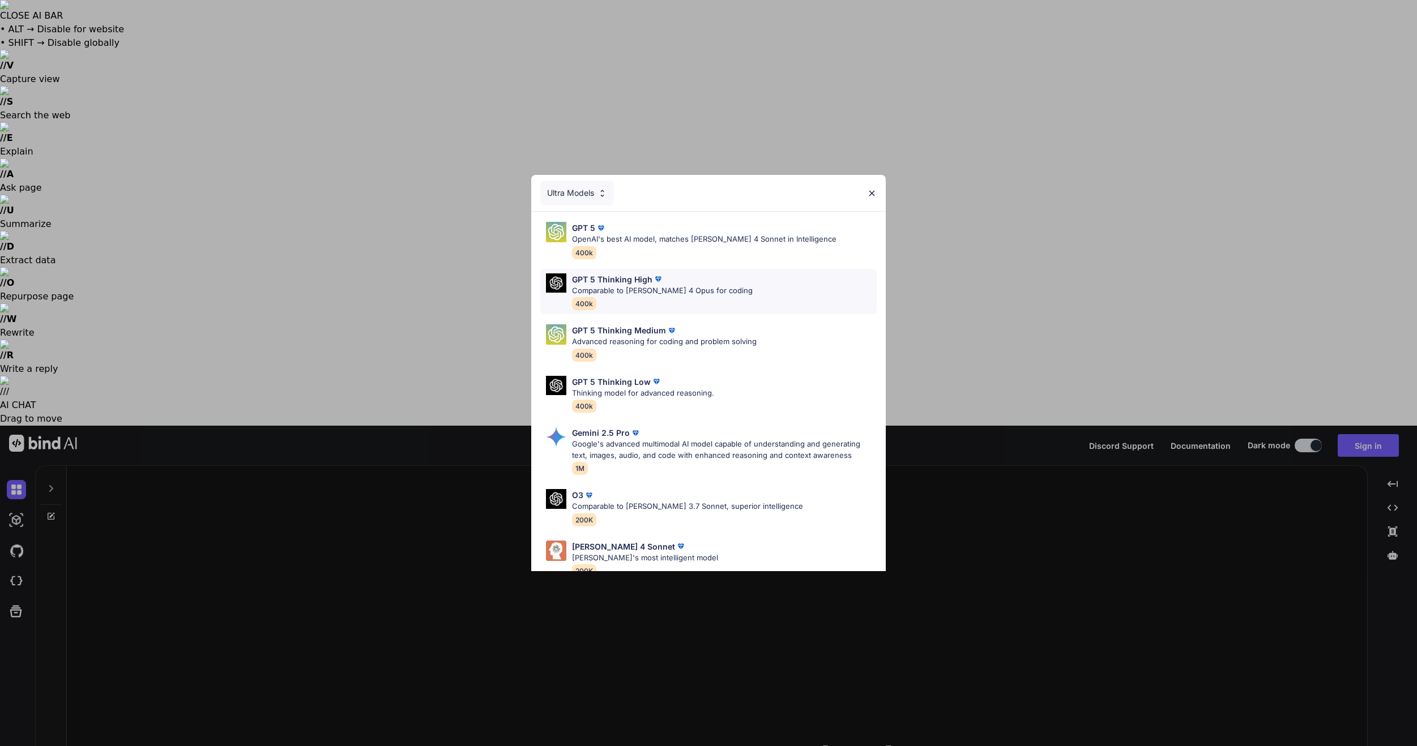
click at [728, 291] on div "GPT 5 Thinking High Comparable to [PERSON_NAME] 4 Opus for coding 400k" at bounding box center [708, 292] width 336 height 46
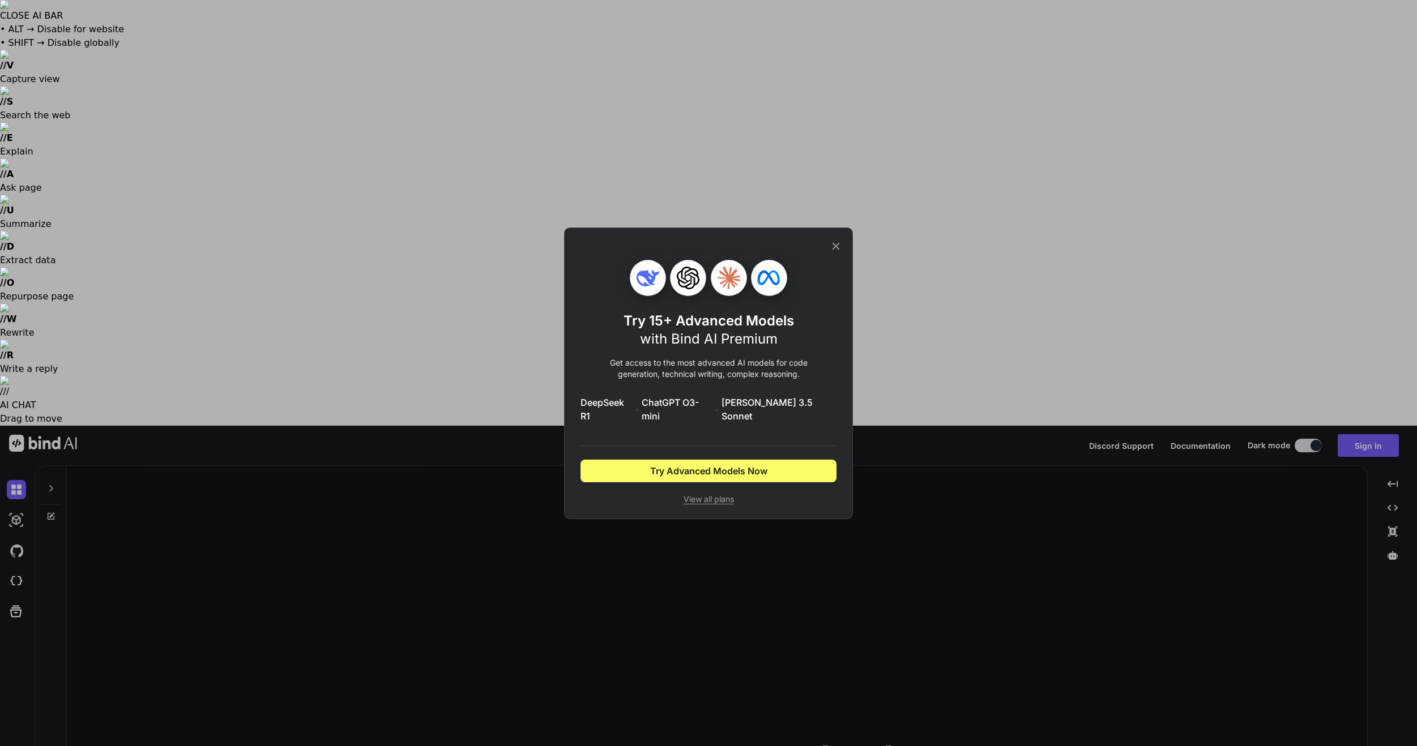
click at [836, 250] on icon at bounding box center [835, 245] width 7 height 7
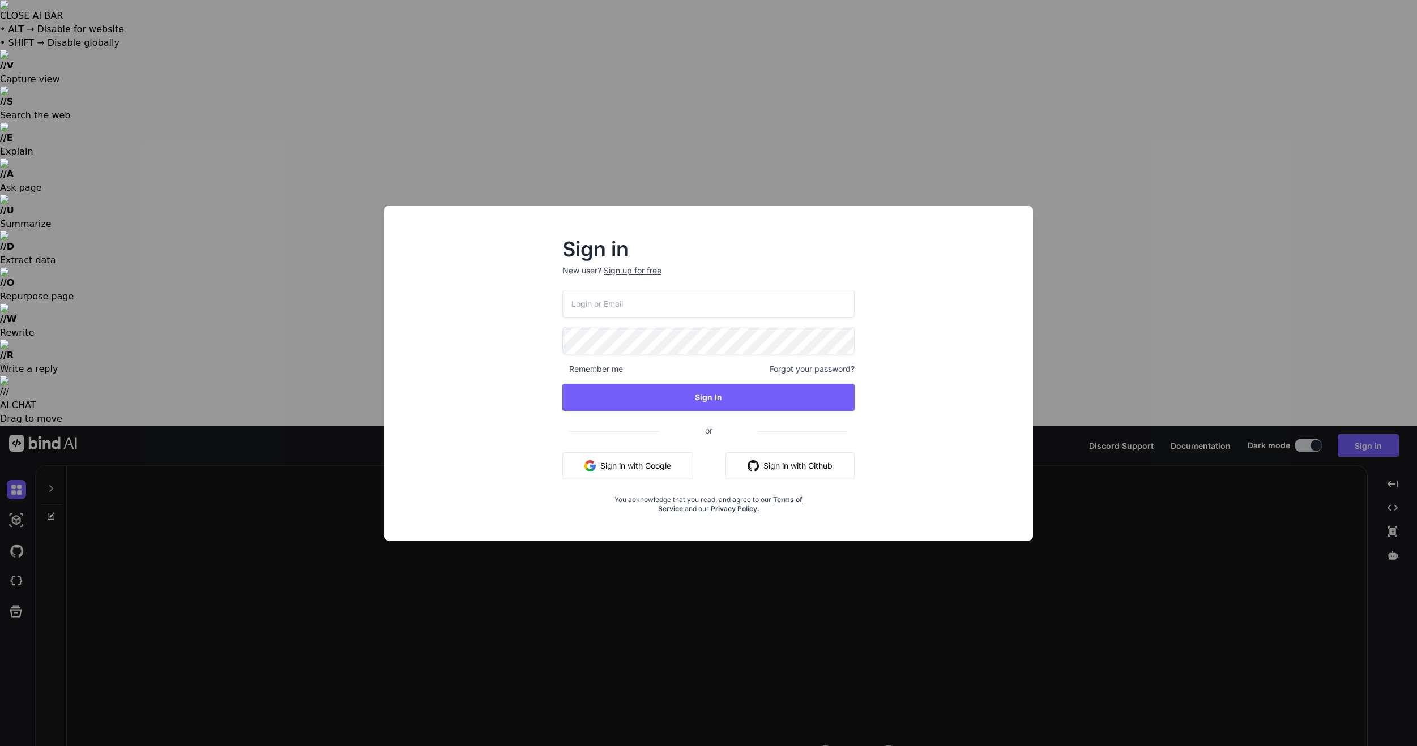
click at [611, 300] on input "email" at bounding box center [708, 304] width 292 height 28
type input "[EMAIL_ADDRESS][DOMAIN_NAME]"
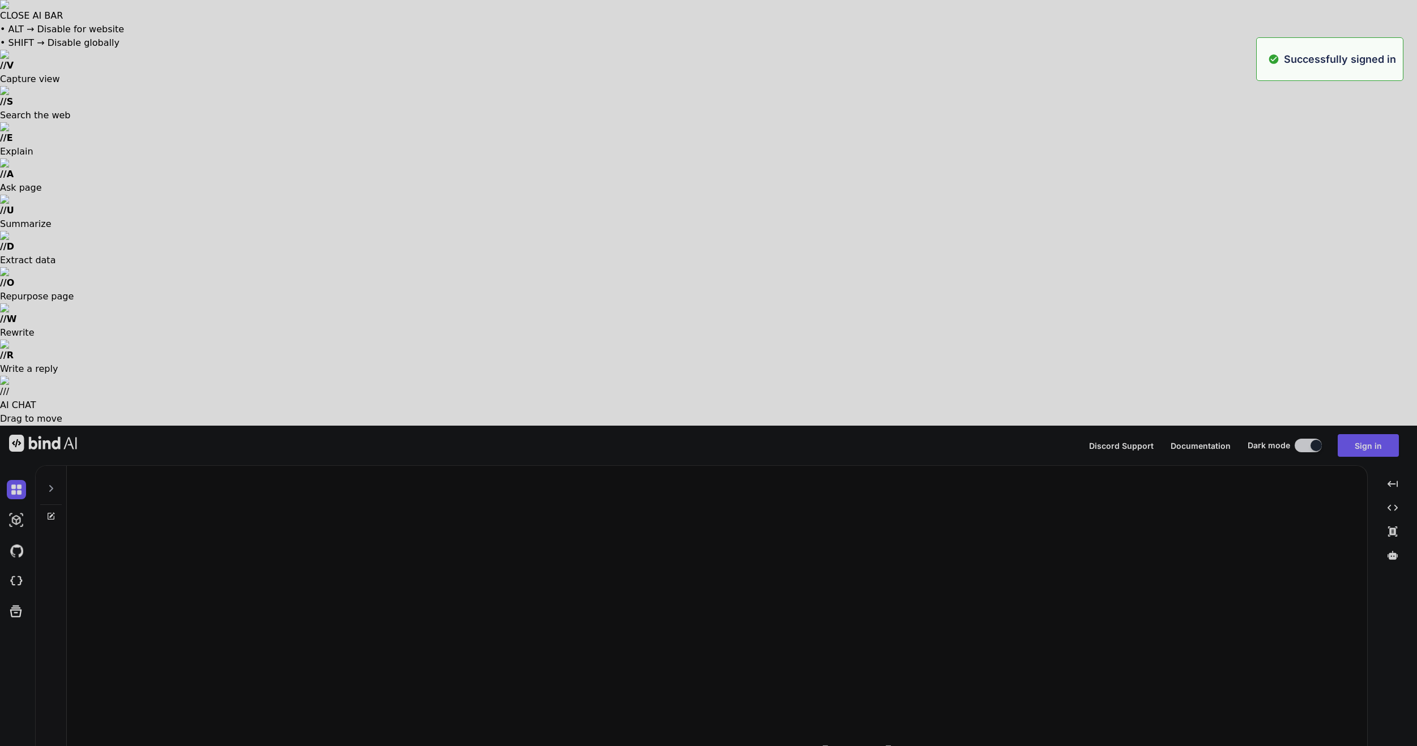
click at [546, 402] on div at bounding box center [708, 373] width 1417 height 746
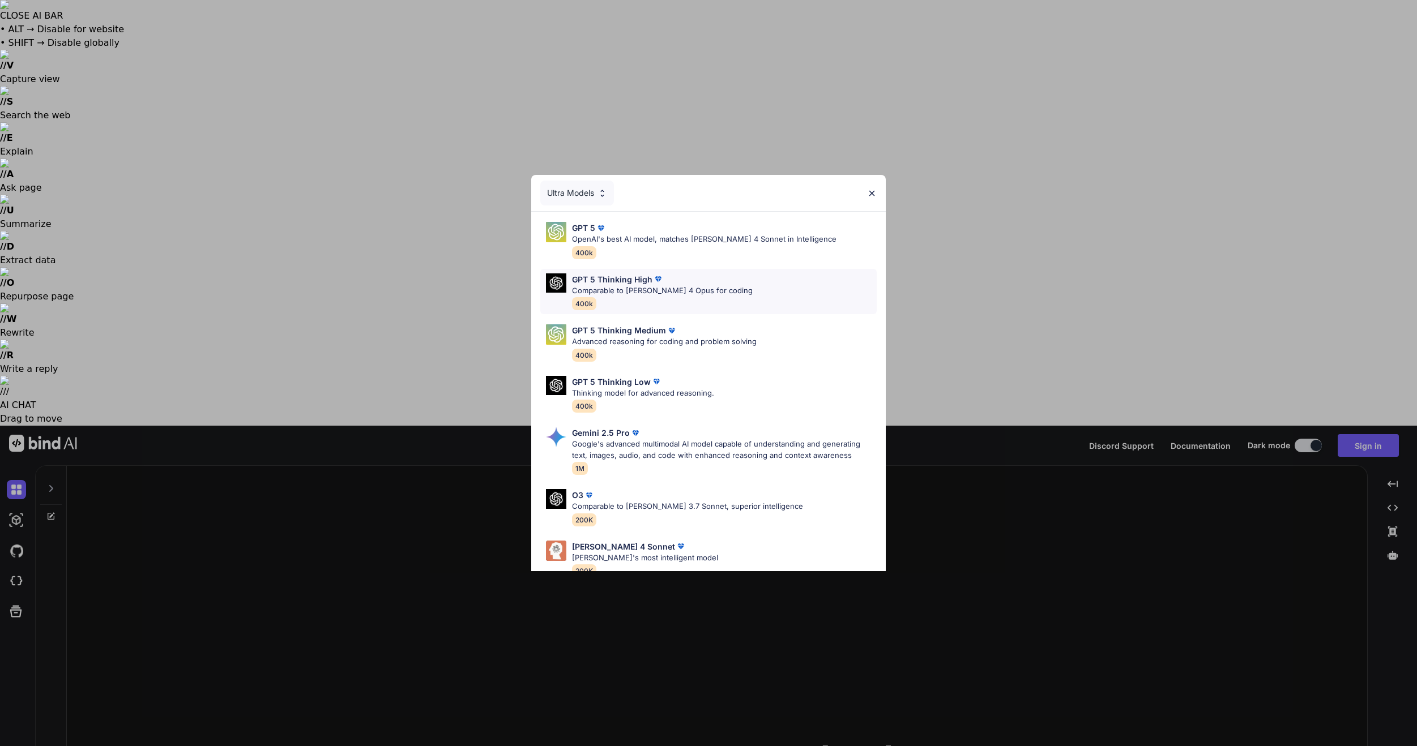
click at [672, 289] on p "Comparable to [PERSON_NAME] 4 Opus for coding" at bounding box center [662, 290] width 181 height 11
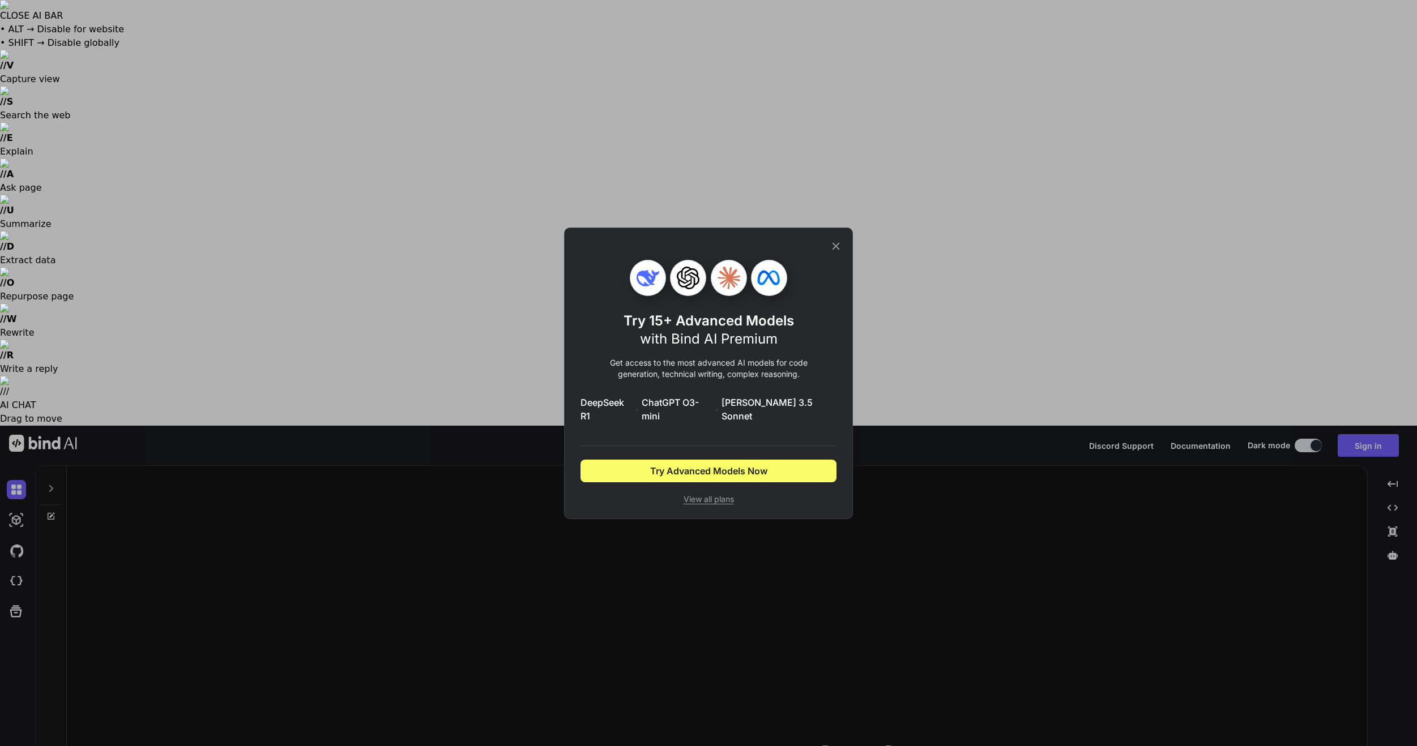
click at [838, 250] on icon at bounding box center [836, 246] width 12 height 12
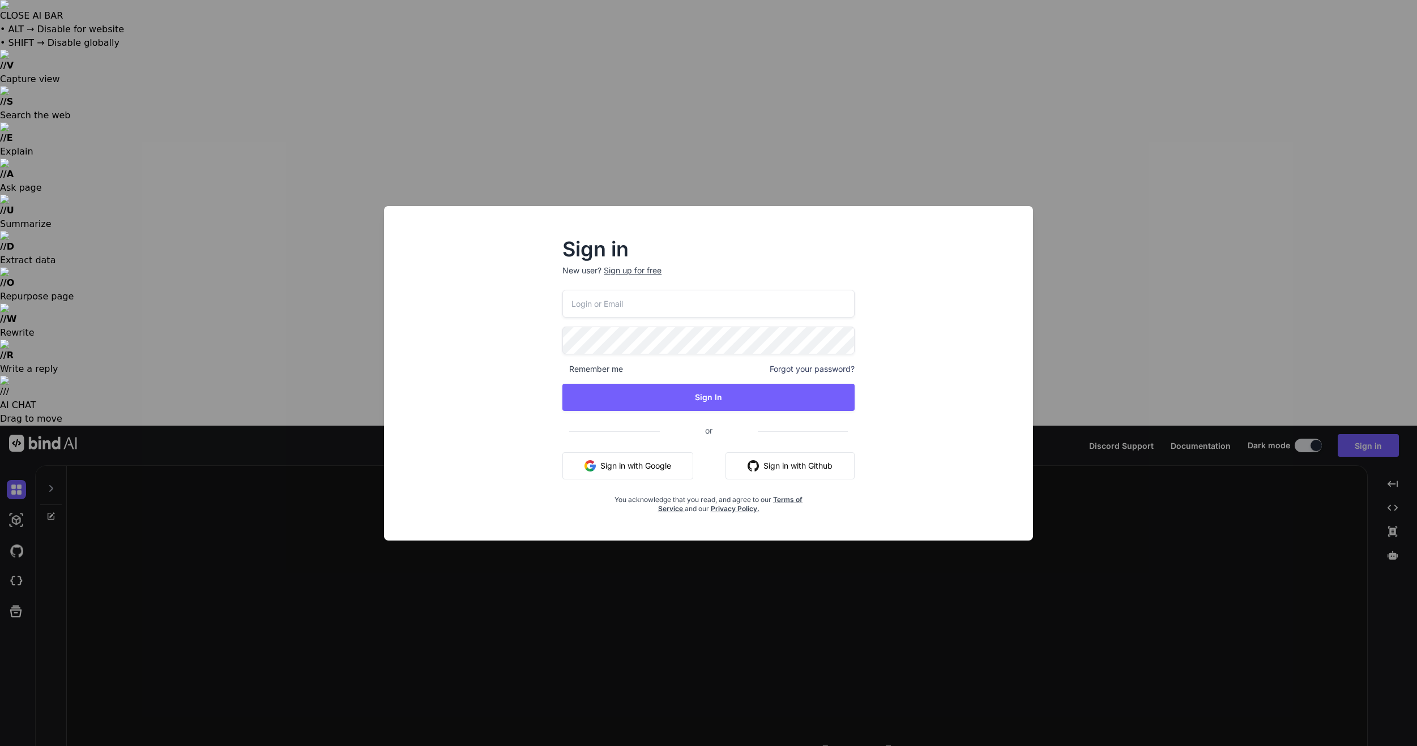
click at [595, 302] on input "email" at bounding box center [708, 304] width 292 height 28
type input "[EMAIL_ADDRESS][DOMAIN_NAME]"
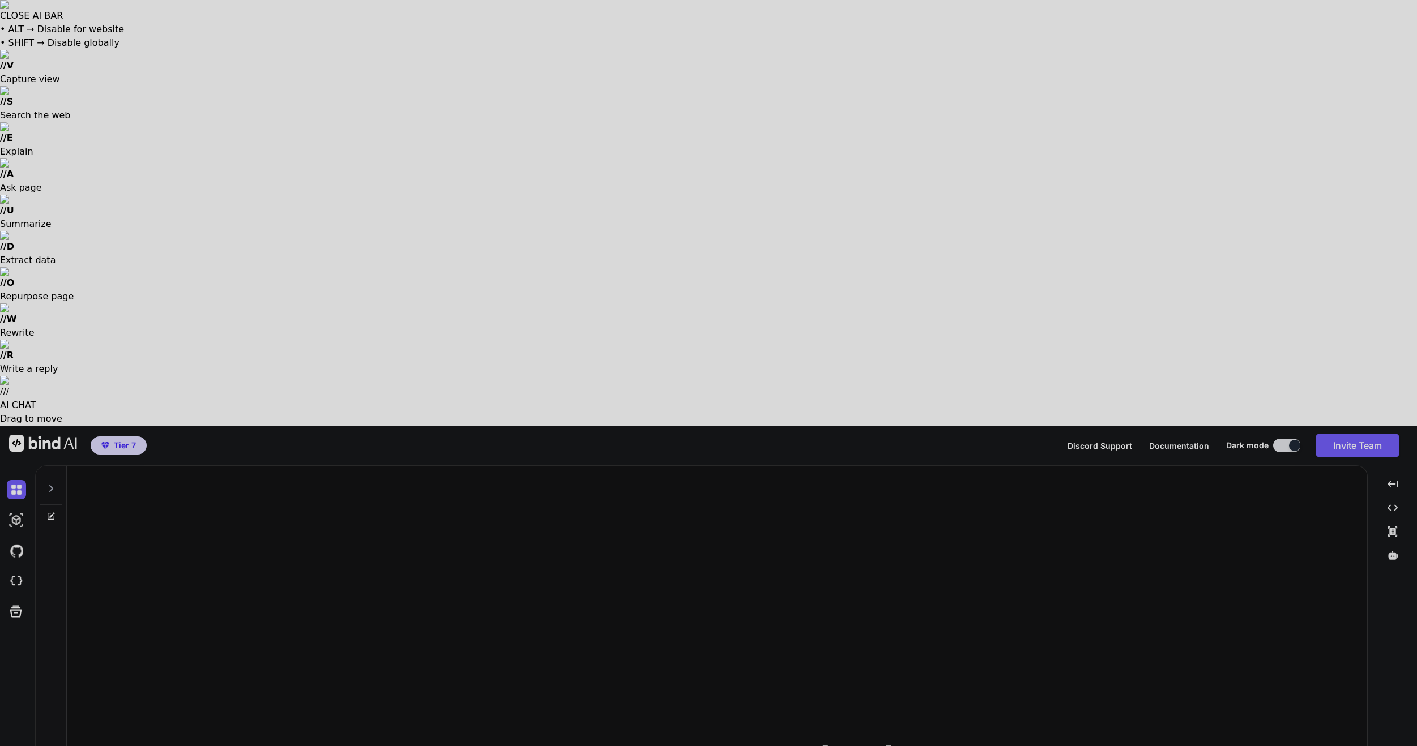
click at [437, 261] on div at bounding box center [708, 373] width 1417 height 746
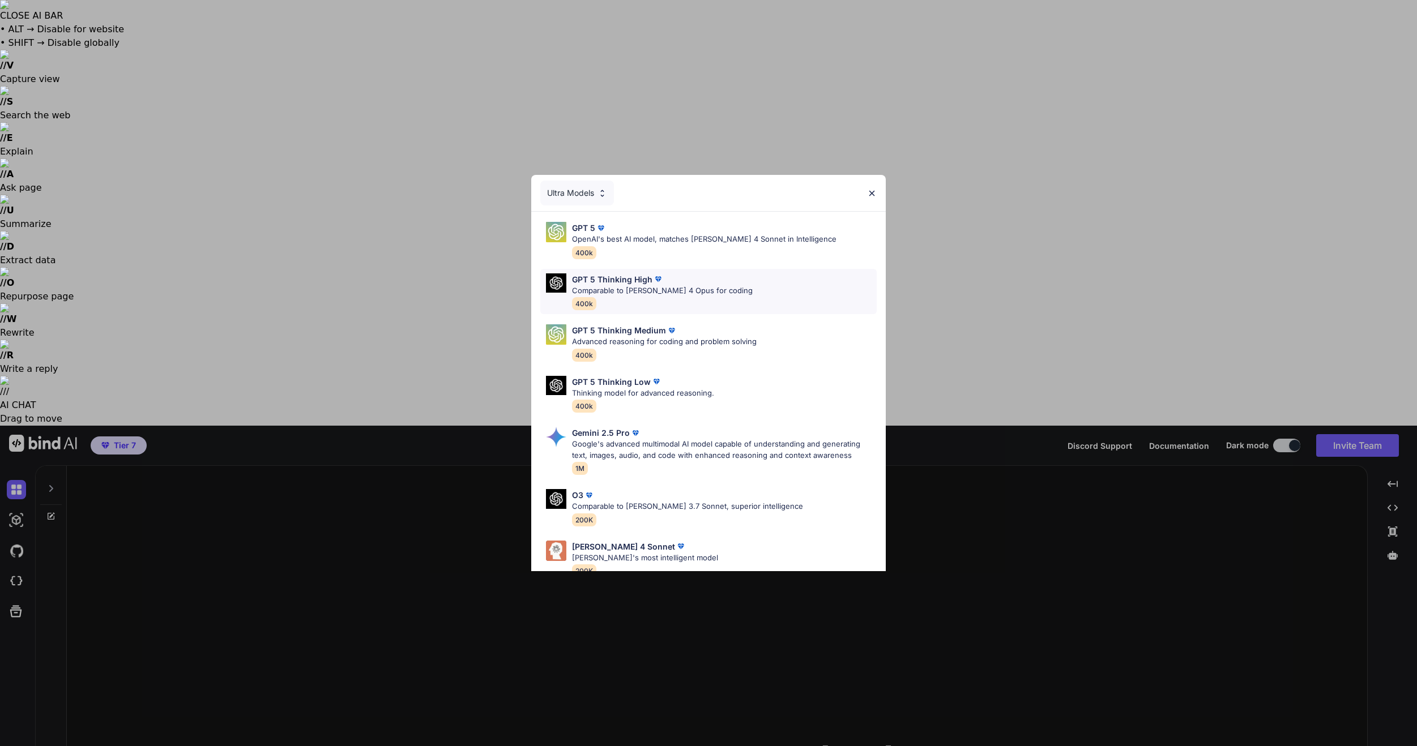
click at [659, 291] on p "Comparable to [PERSON_NAME] 4 Opus for coding" at bounding box center [662, 290] width 181 height 11
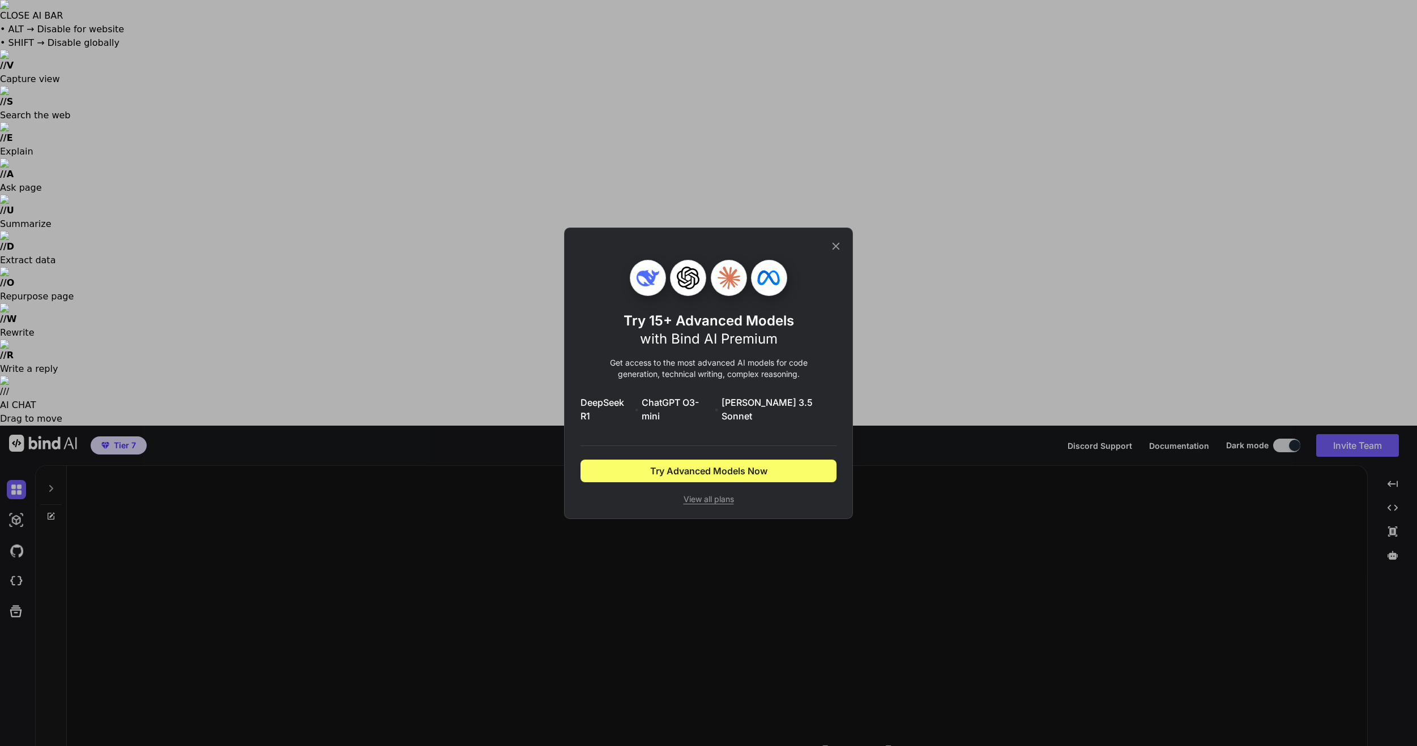
click at [838, 251] on icon at bounding box center [836, 246] width 12 height 12
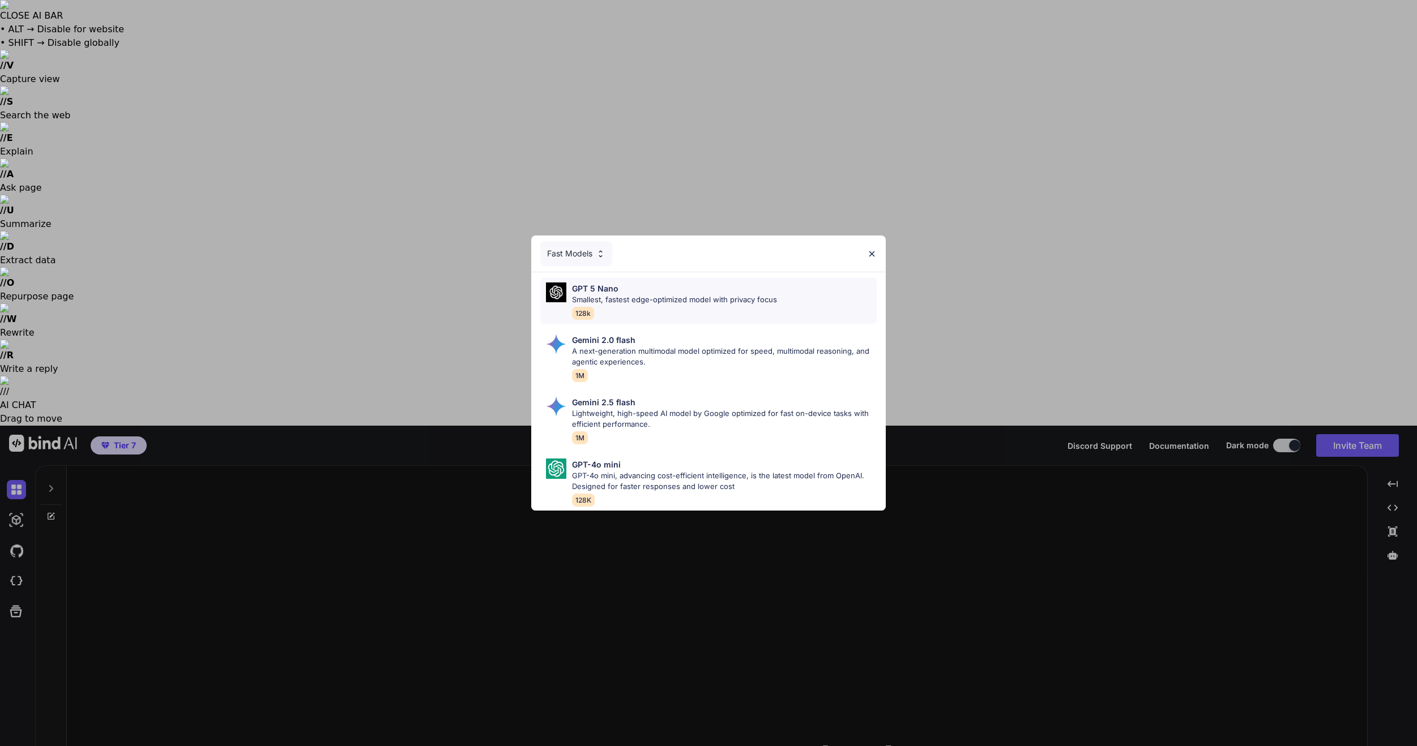
click at [672, 283] on div "GPT 5 Nano" at bounding box center [674, 289] width 205 height 12
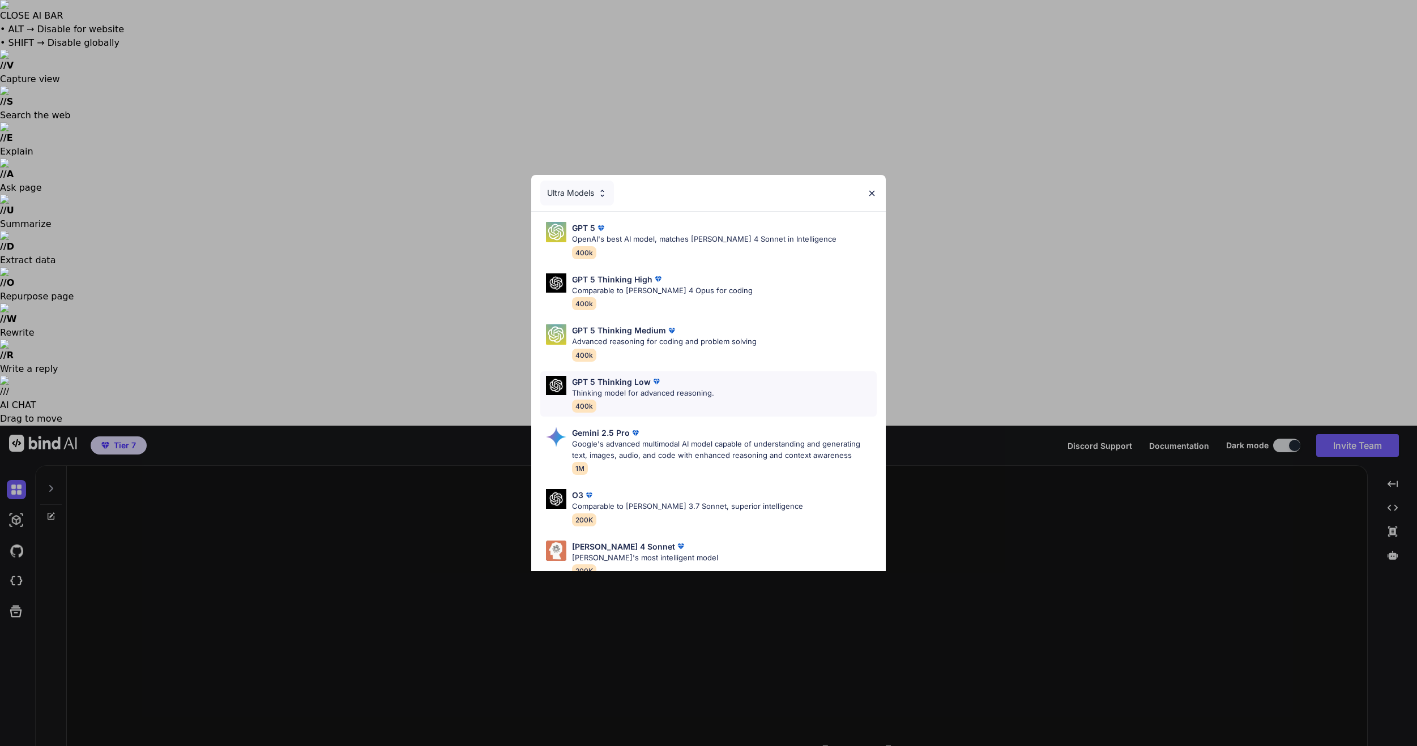
click at [630, 381] on p "GPT 5 Thinking Low" at bounding box center [611, 382] width 79 height 12
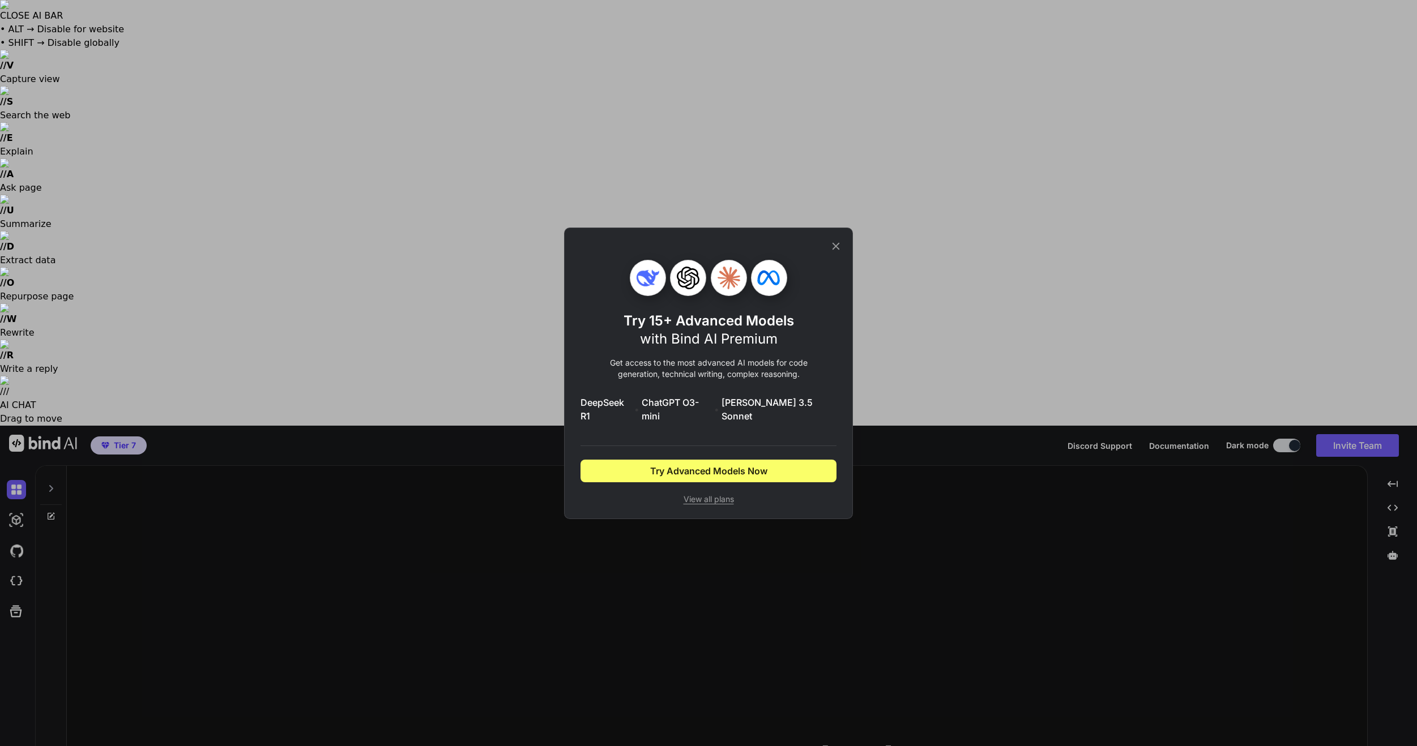
click at [834, 250] on icon at bounding box center [835, 245] width 7 height 7
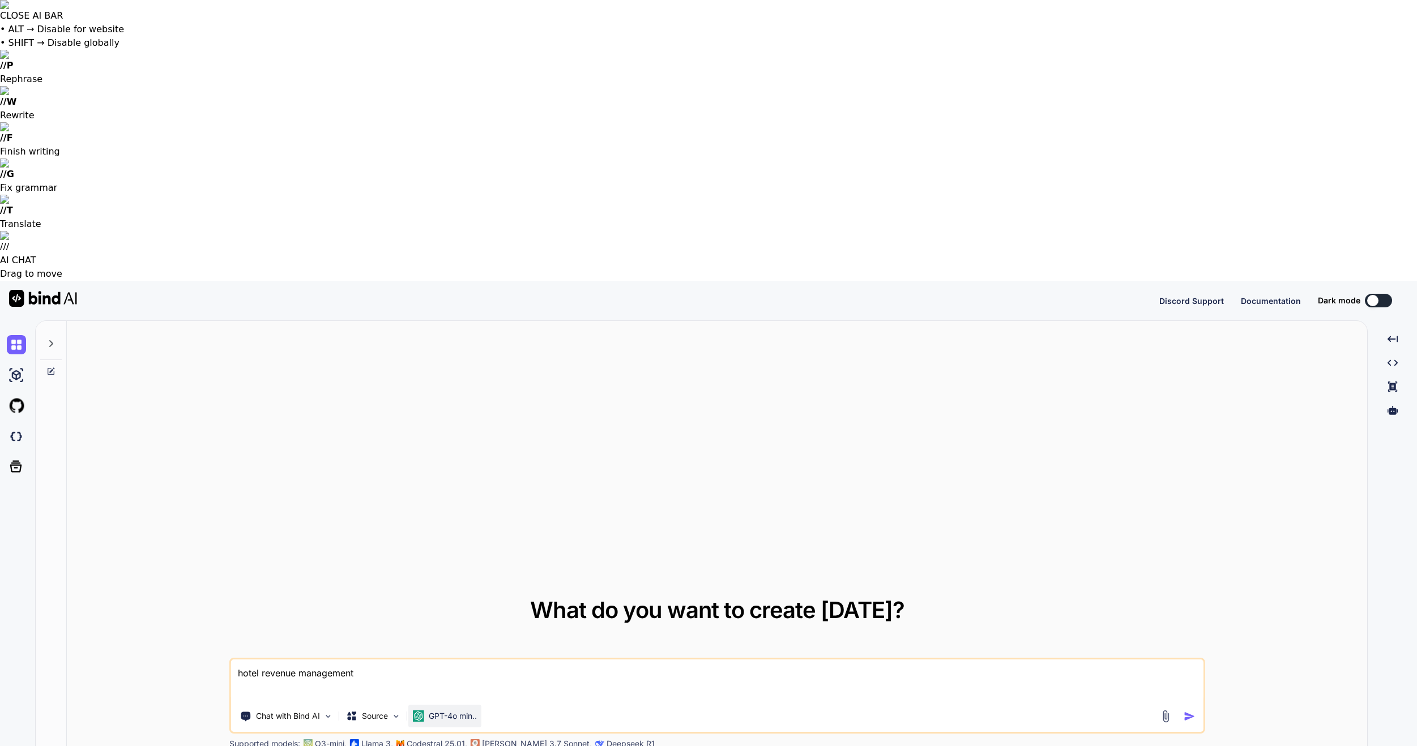
click at [450, 711] on p "GPT-4o min.." at bounding box center [453, 716] width 48 height 11
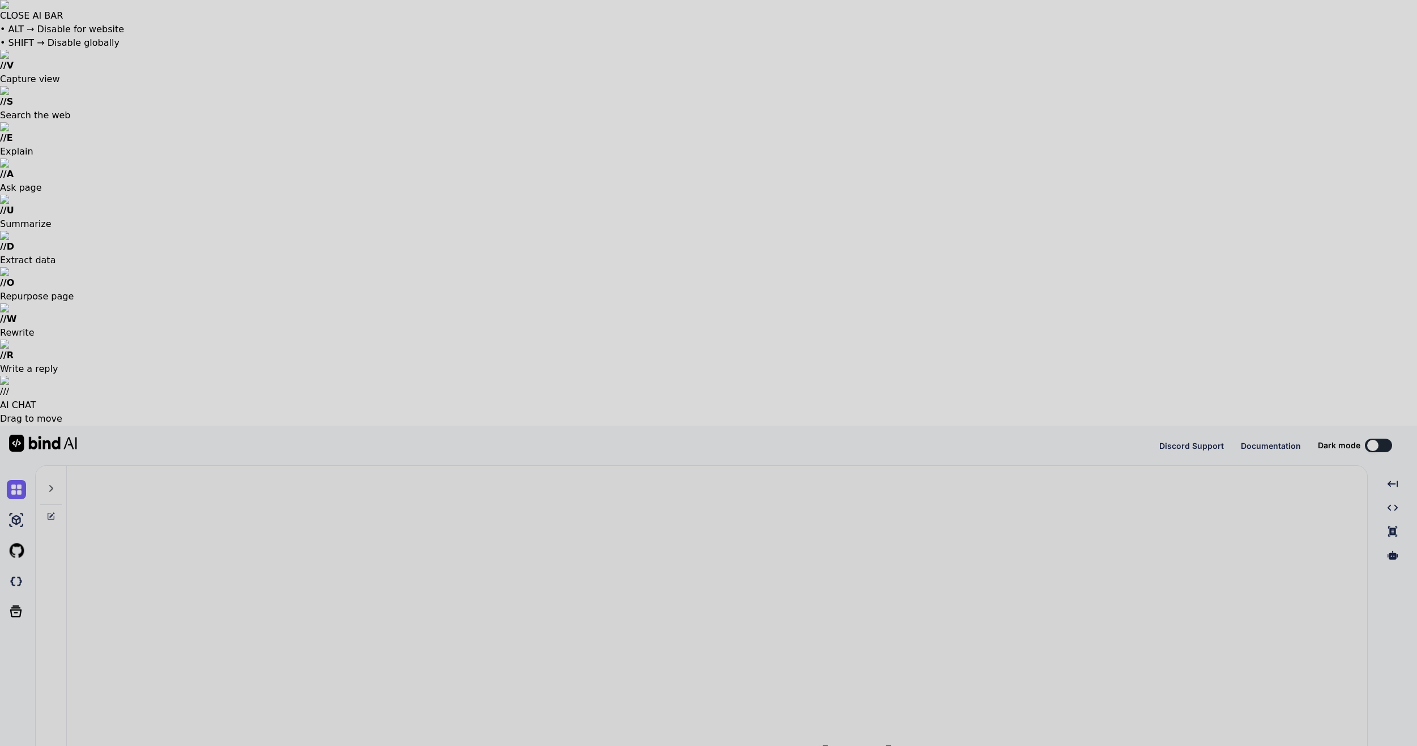
type textarea "x"
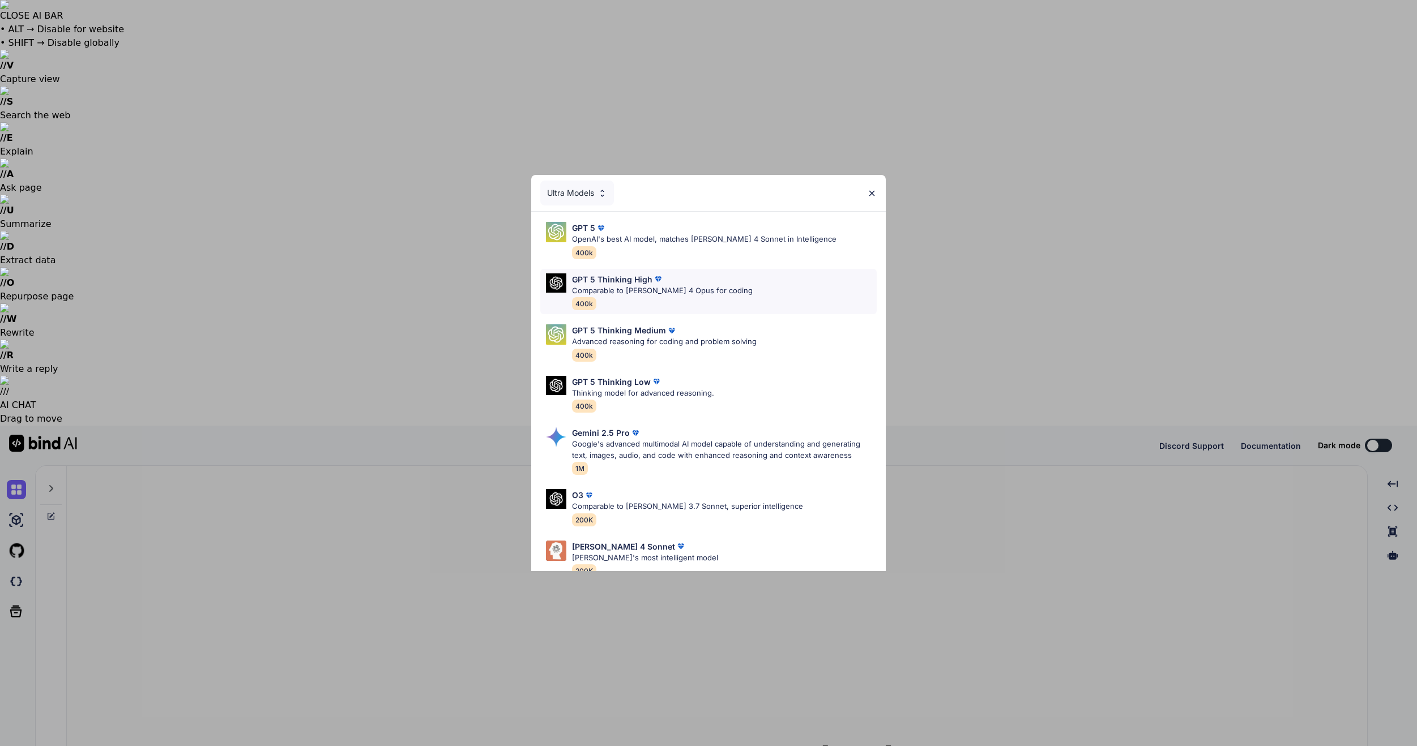
click at [728, 277] on div "GPT 5 Thinking High Comparable to [PERSON_NAME] 4 Opus for coding 400k" at bounding box center [708, 292] width 336 height 46
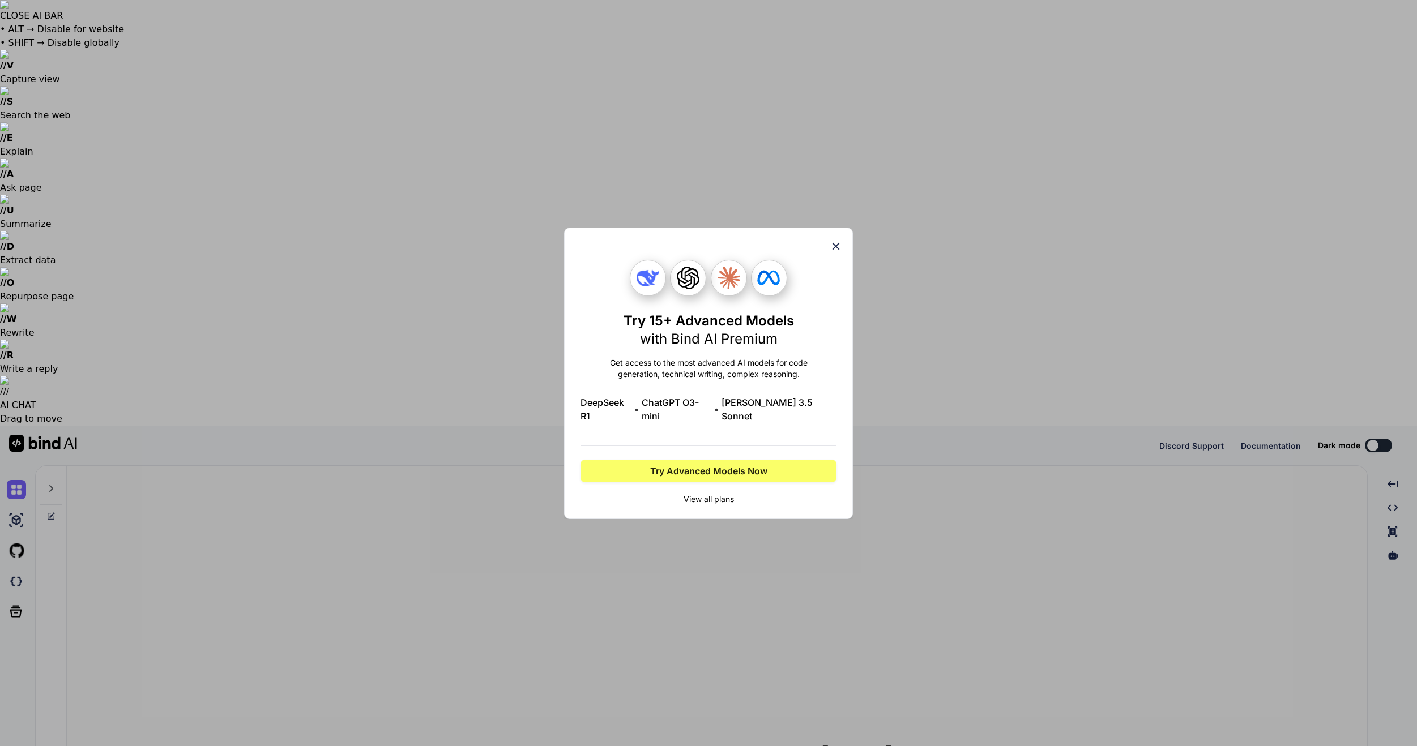
drag, startPoint x: 835, startPoint y: 253, endPoint x: 781, endPoint y: 255, distance: 54.4
click at [835, 250] on icon at bounding box center [835, 245] width 7 height 7
